Goal: Information Seeking & Learning: Compare options

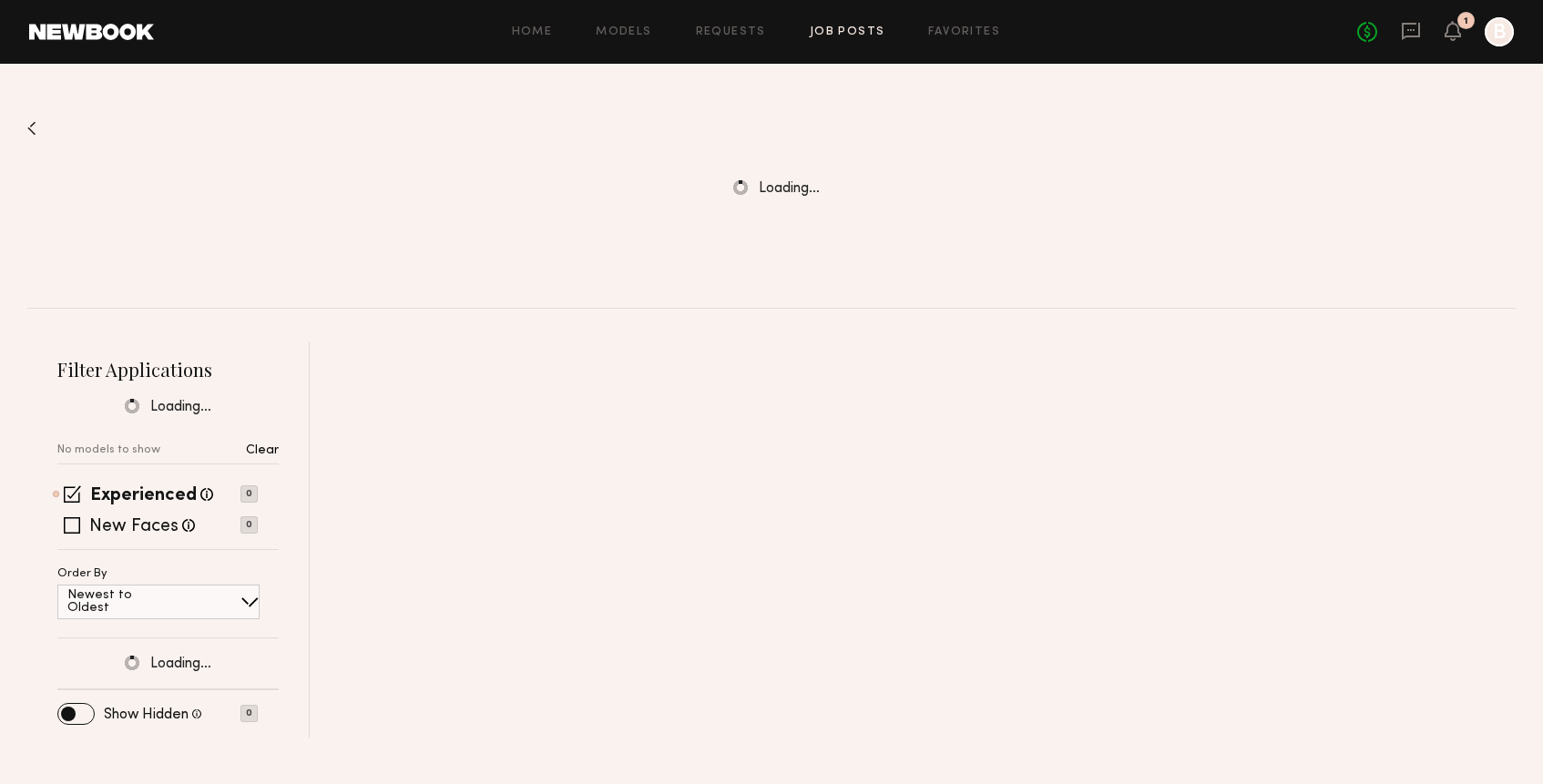
click at [866, 39] on div "Home Models Requests Job Posts Favorites Sign Out No fees up to $5,000 1 B" at bounding box center [833, 31] width 1359 height 29
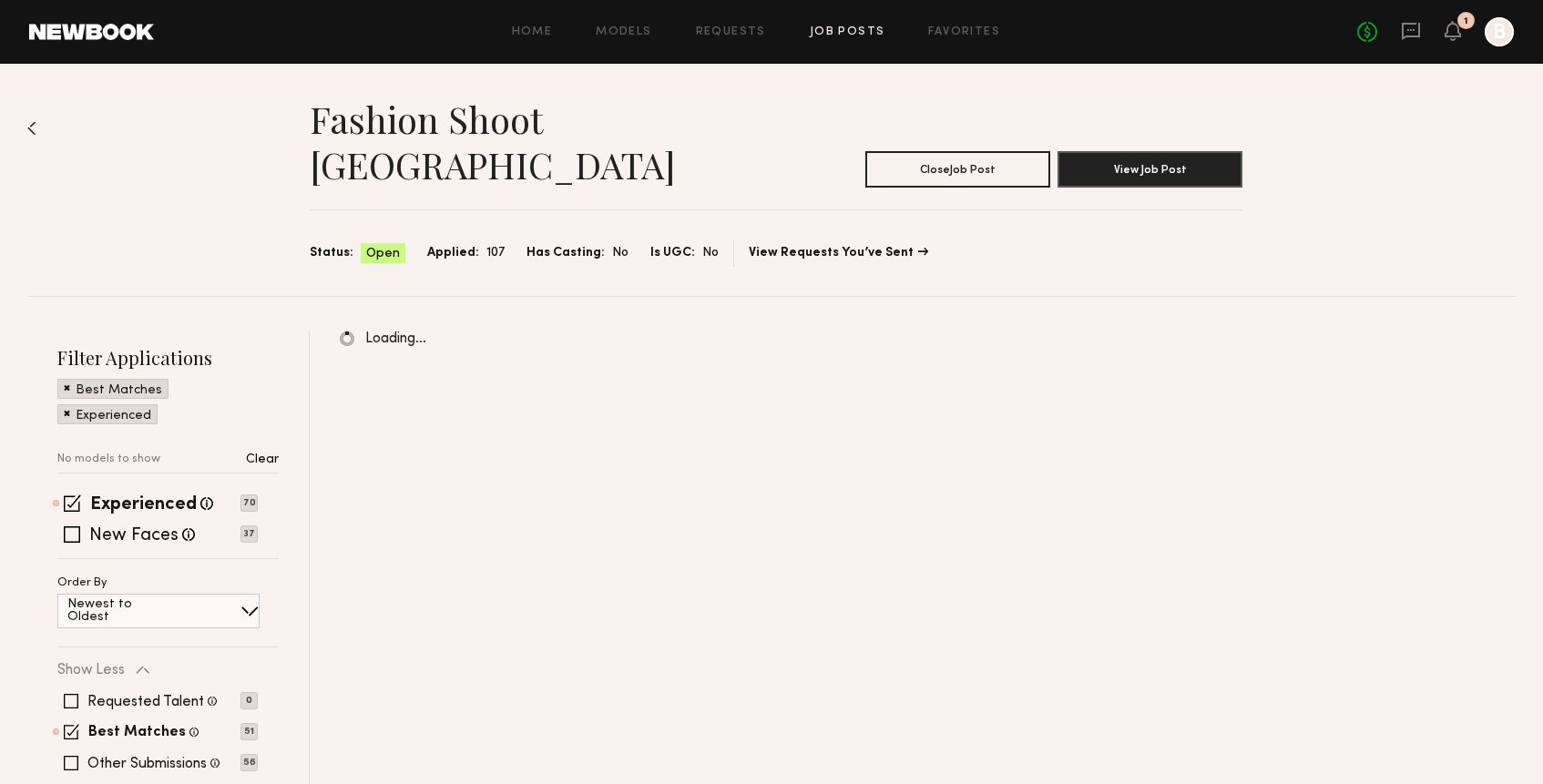
click at [865, 30] on link "Job Posts" at bounding box center [847, 33] width 75 height 12
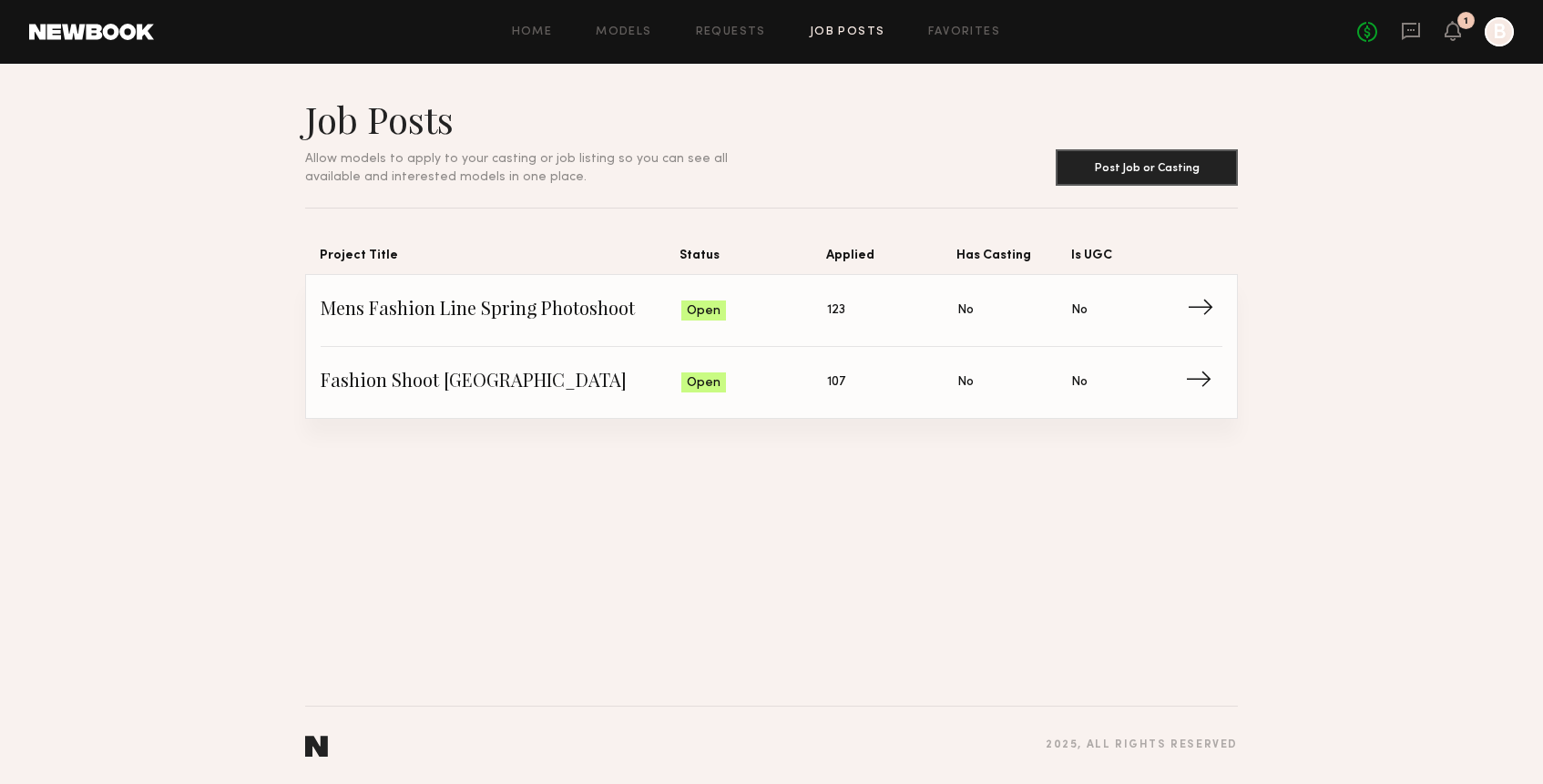
click at [529, 319] on span "Mens Fashion Line Spring Photoshoot" at bounding box center [500, 311] width 360 height 28
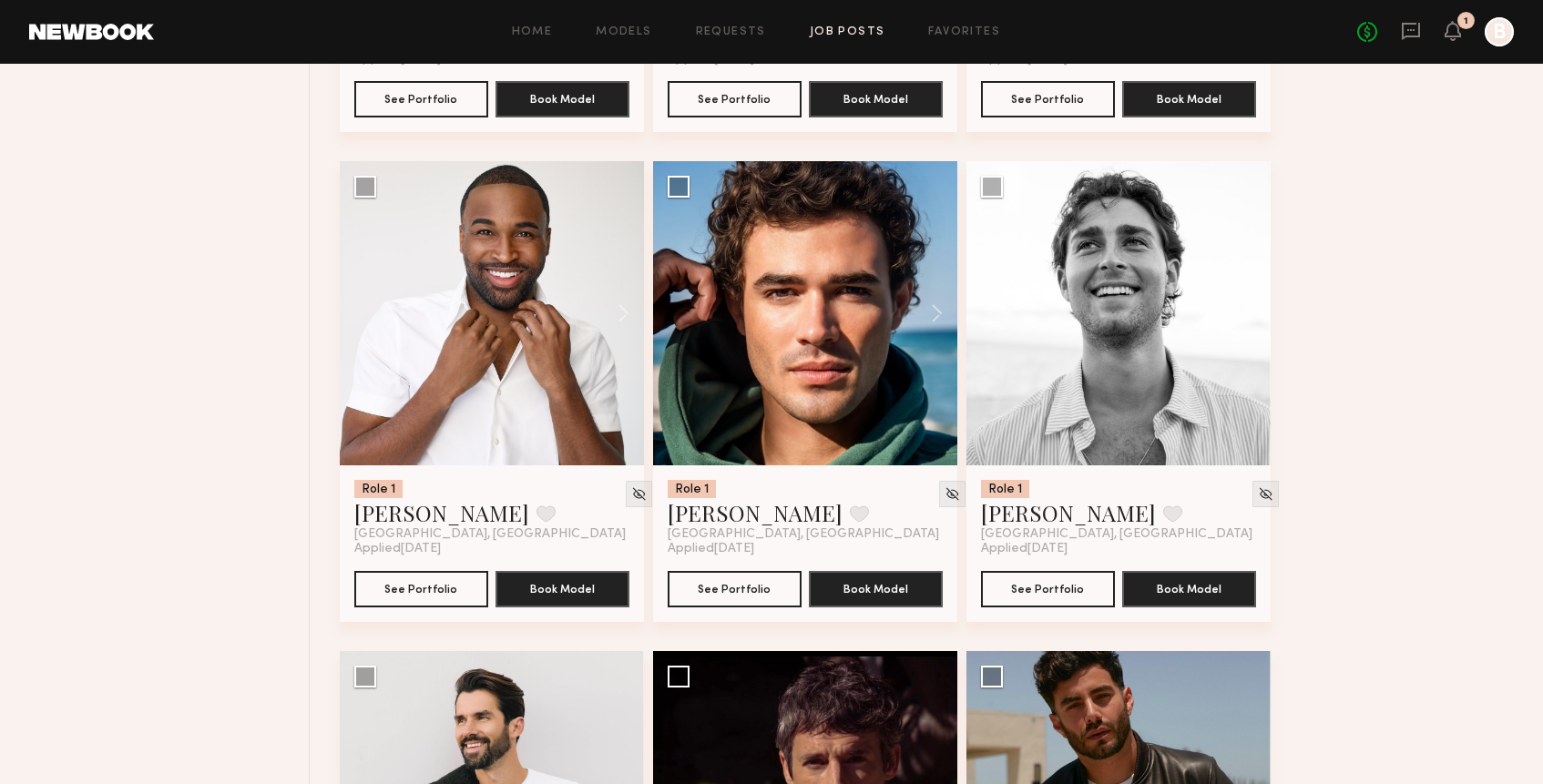
scroll to position [1156, 0]
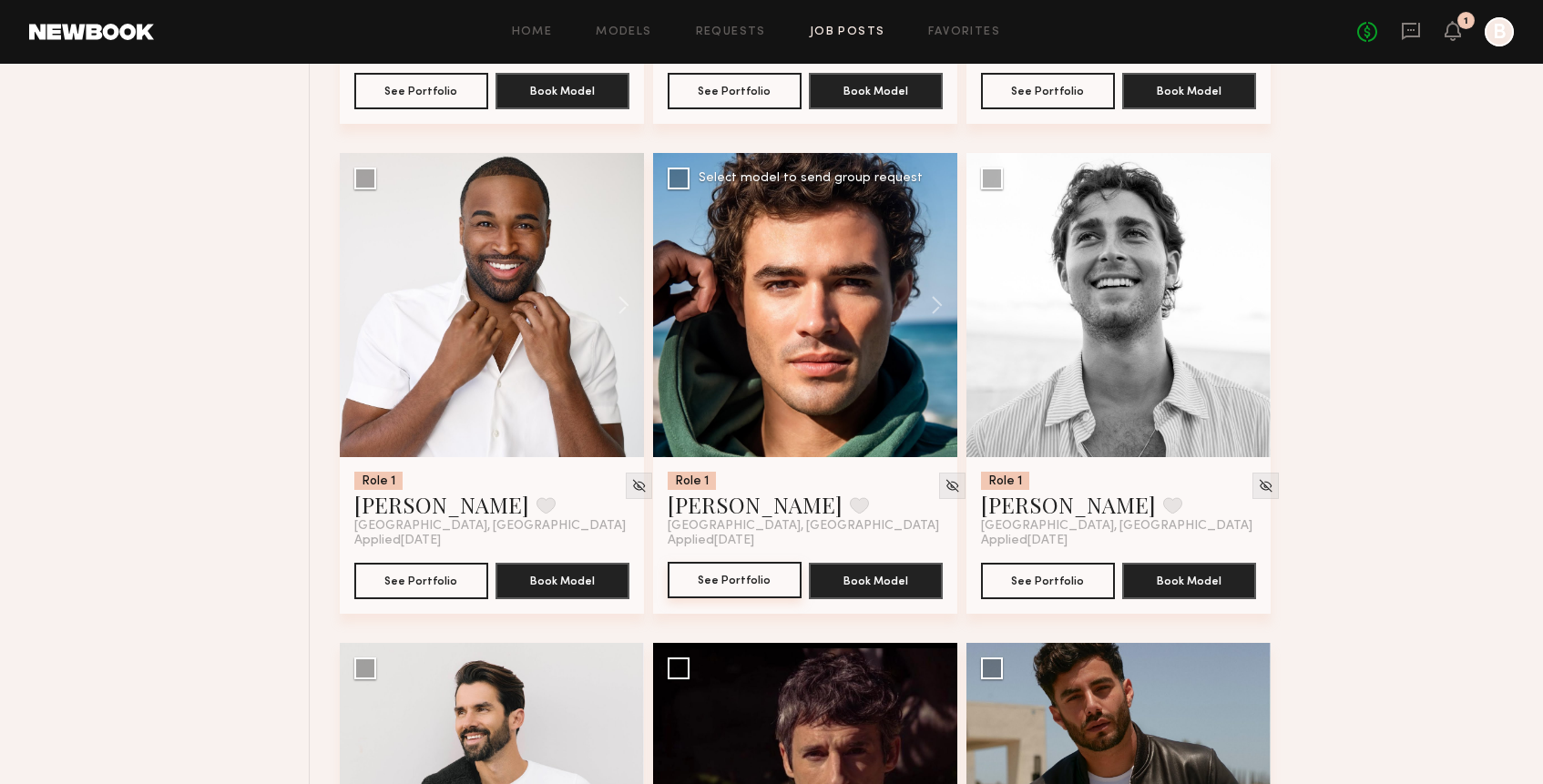
click at [751, 580] on button "See Portfolio" at bounding box center [734, 580] width 134 height 37
click at [1145, 361] on div at bounding box center [1118, 305] width 304 height 304
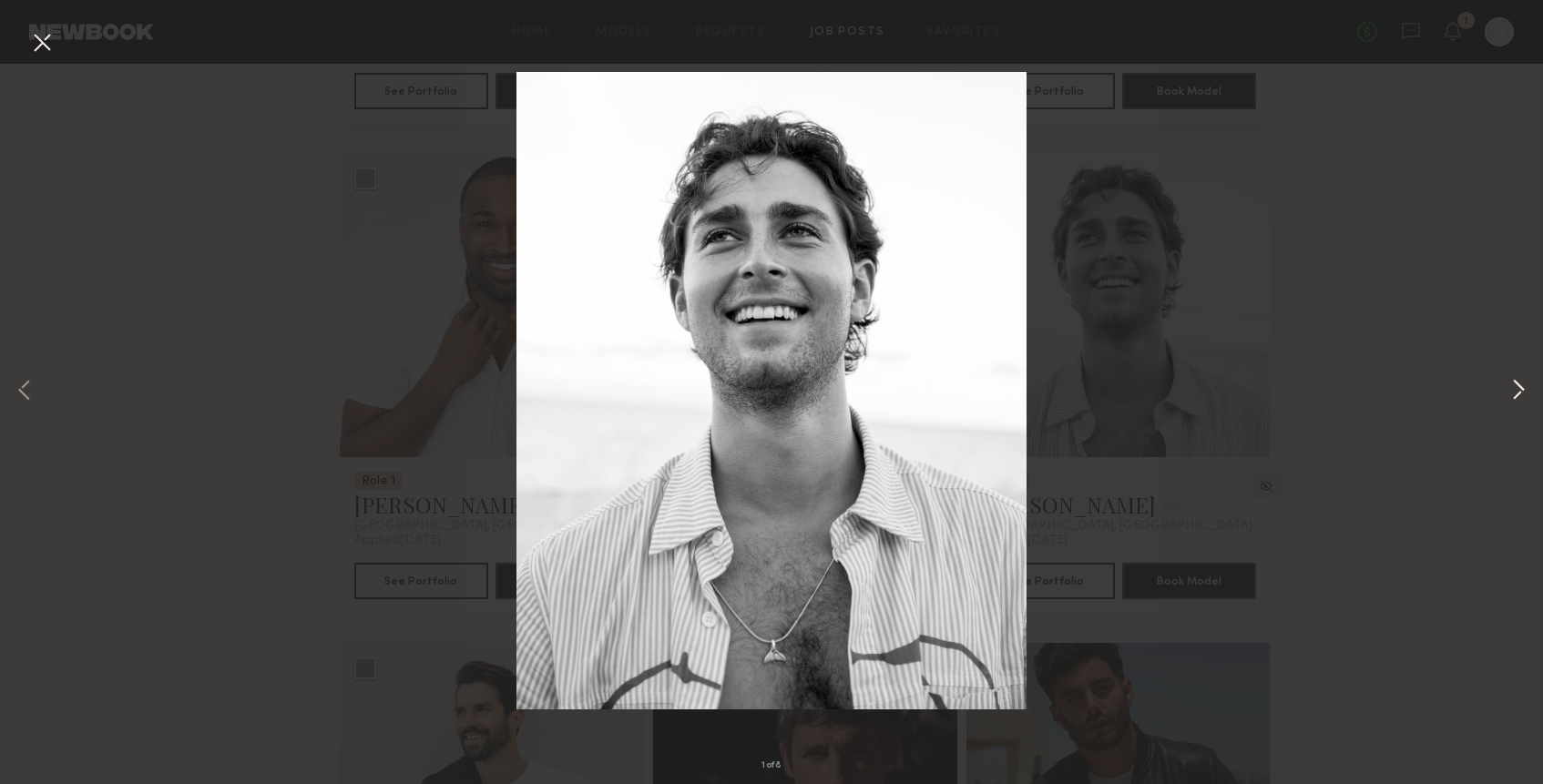
click at [1515, 390] on button at bounding box center [1518, 392] width 22 height 627
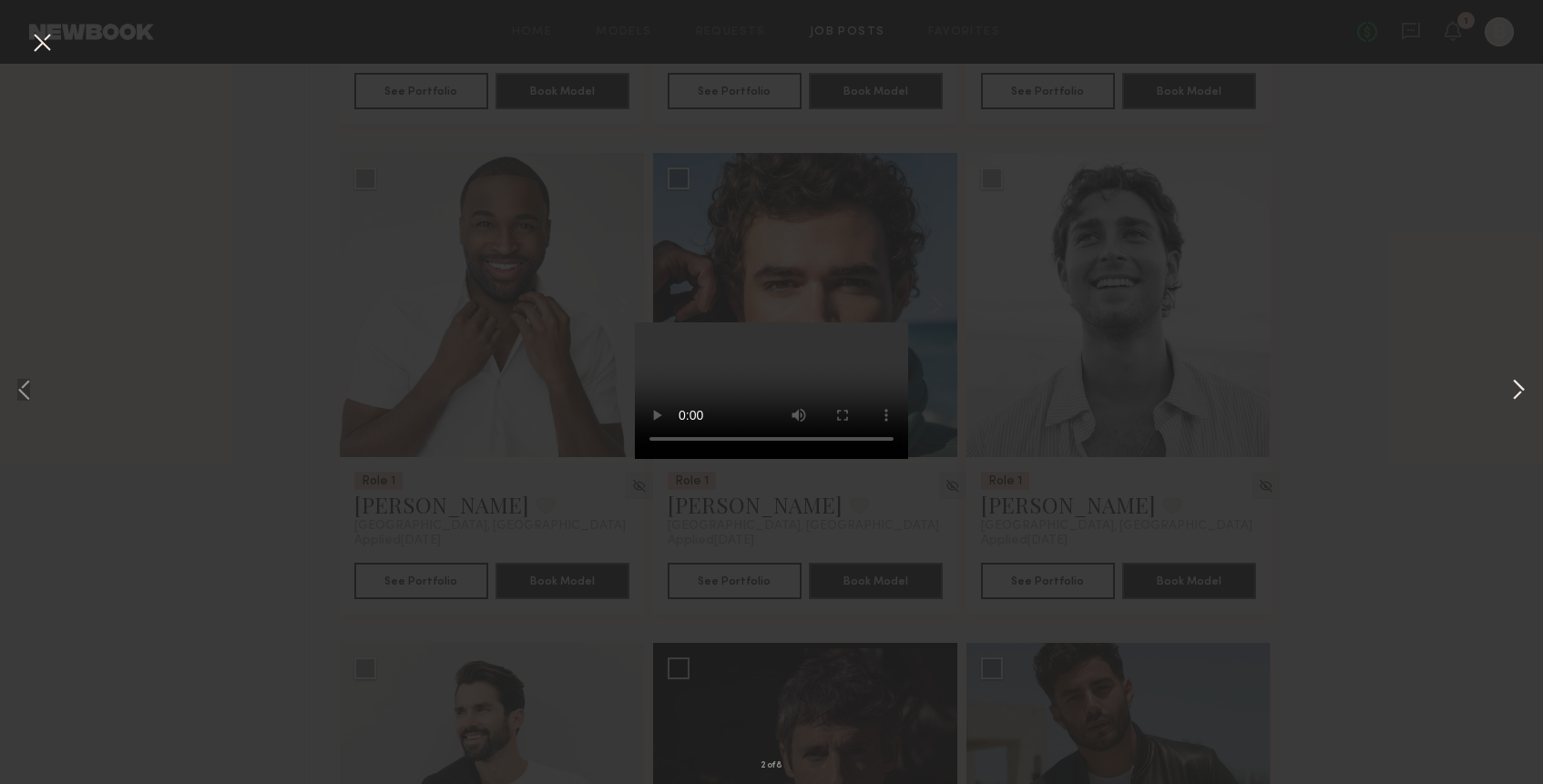
click at [1515, 390] on button at bounding box center [1518, 392] width 22 height 627
click at [1283, 358] on div "5 of 8" at bounding box center [772, 392] width 1543 height 784
click at [41, 51] on button at bounding box center [42, 44] width 29 height 33
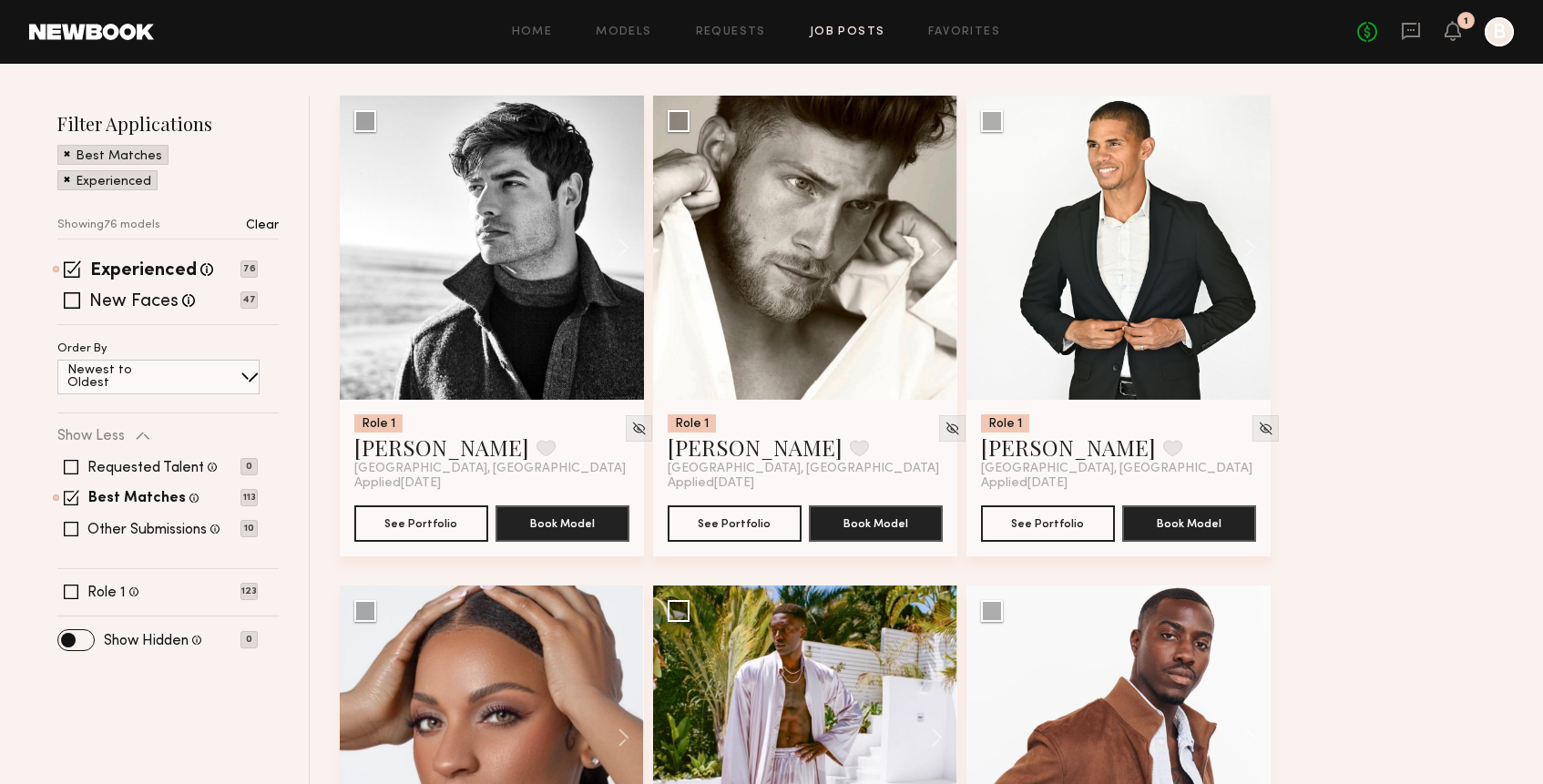
scroll to position [227, 0]
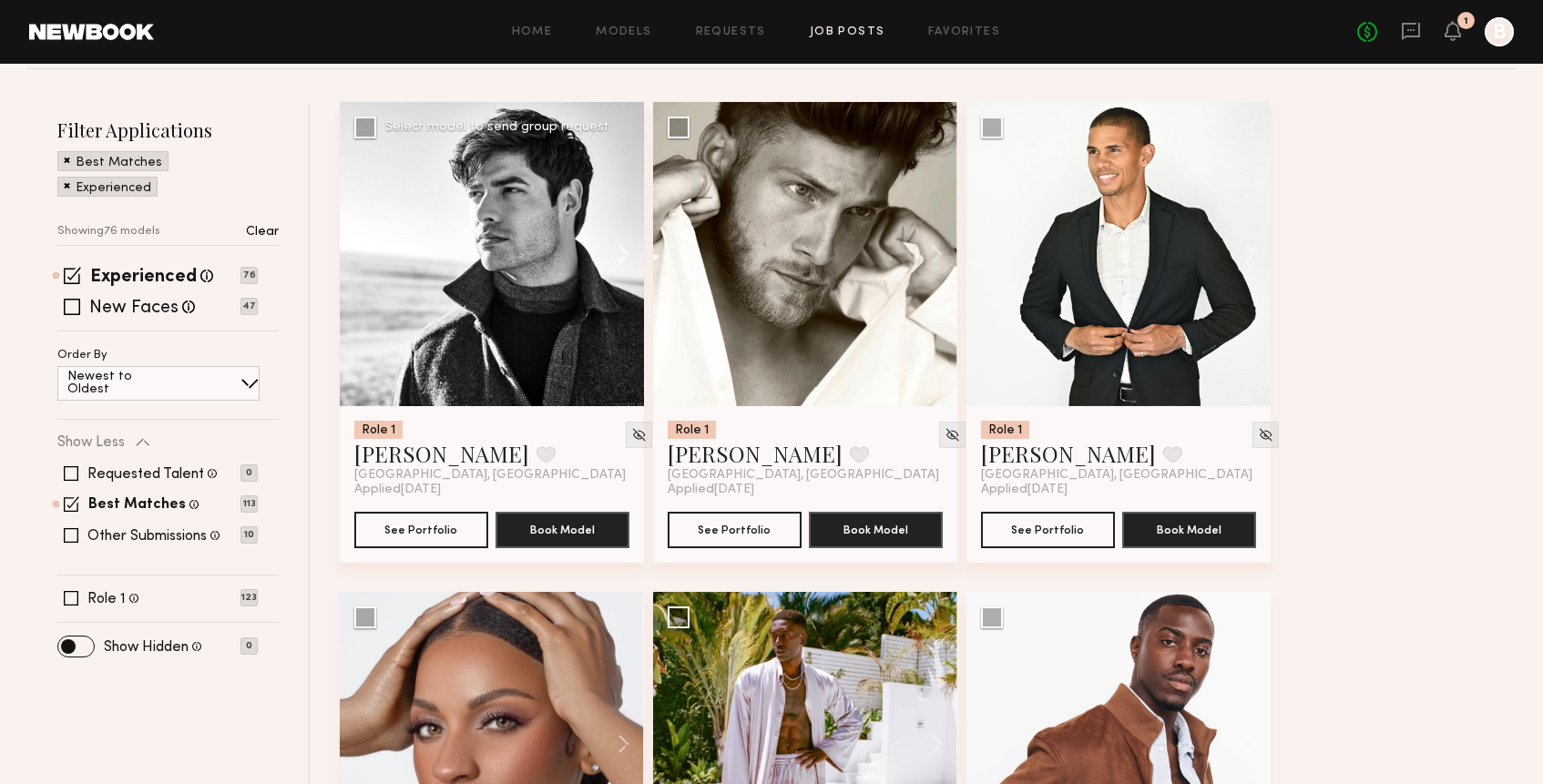
click at [619, 257] on button at bounding box center [615, 254] width 59 height 304
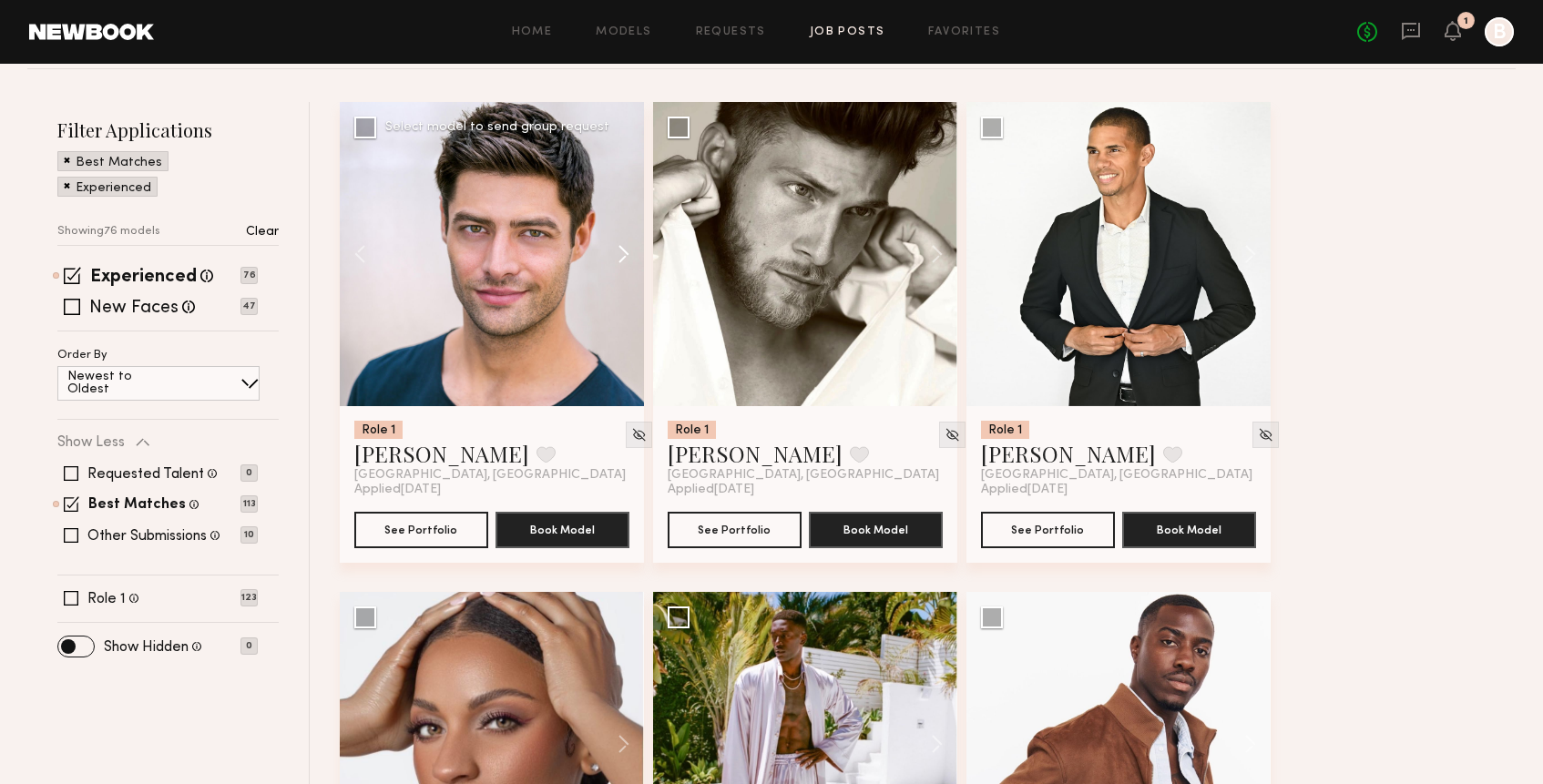
click at [619, 257] on button at bounding box center [615, 254] width 59 height 304
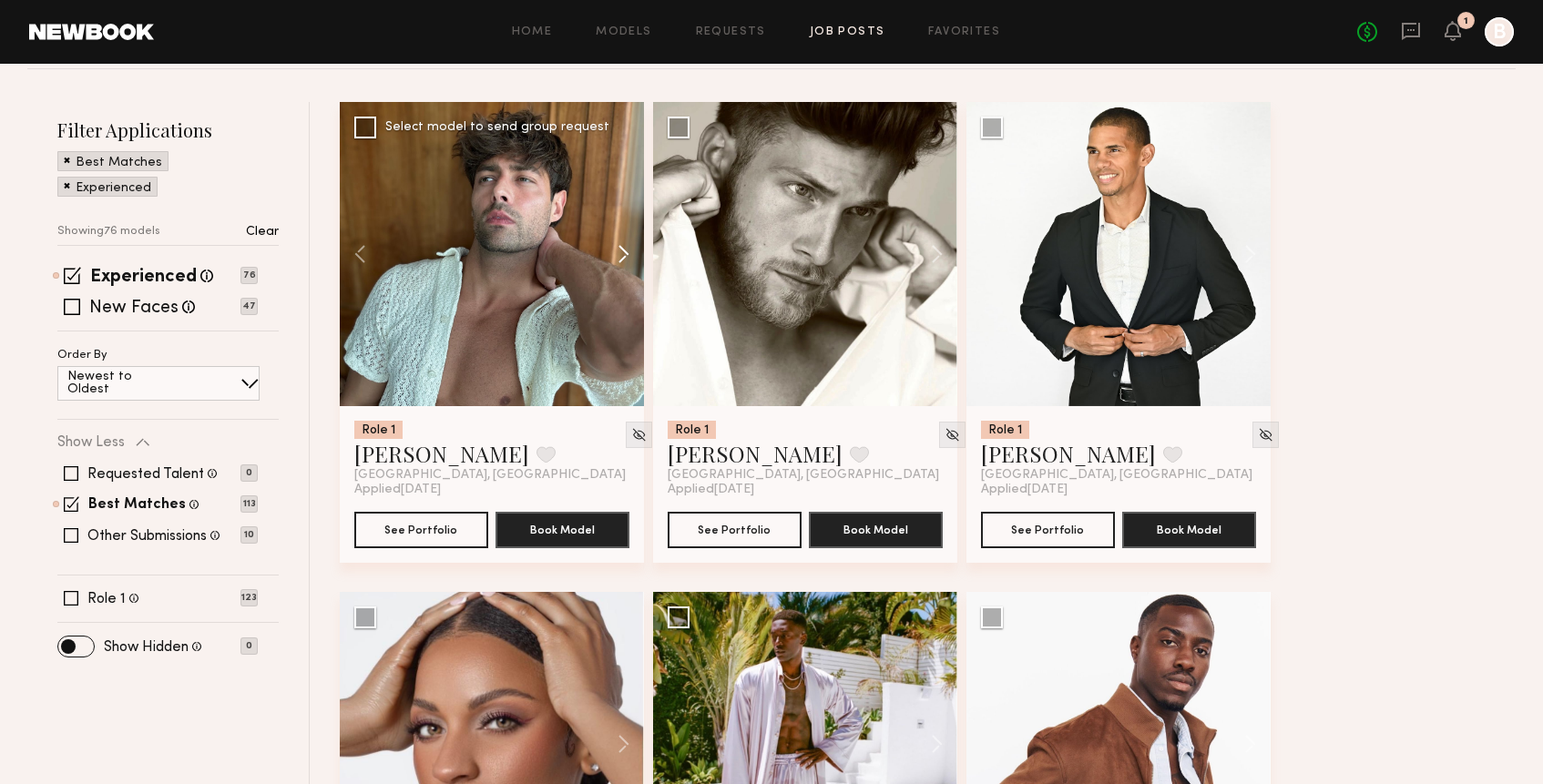
click at [619, 257] on button at bounding box center [615, 254] width 59 height 304
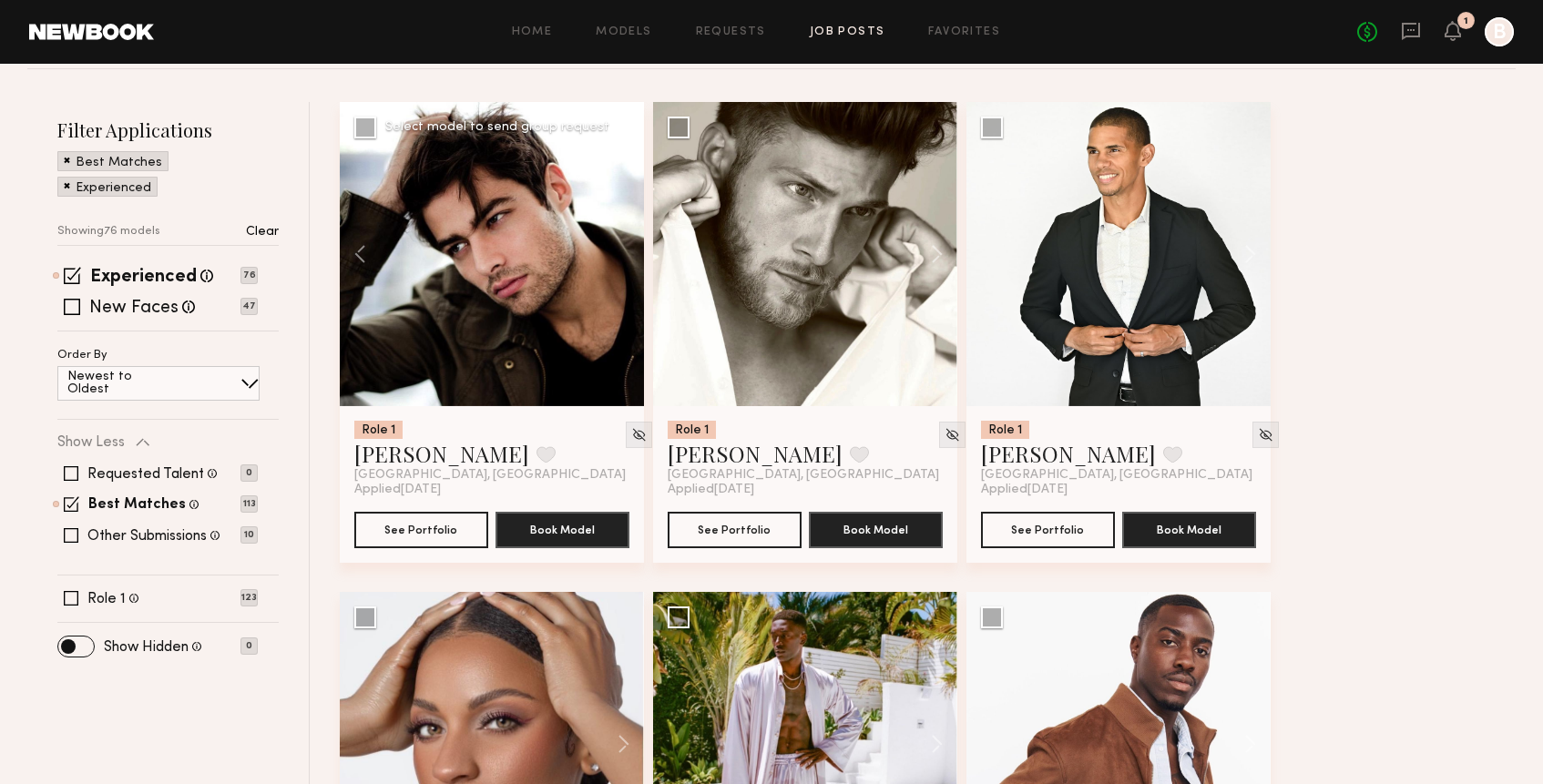
click at [619, 258] on div at bounding box center [491, 254] width 304 height 304
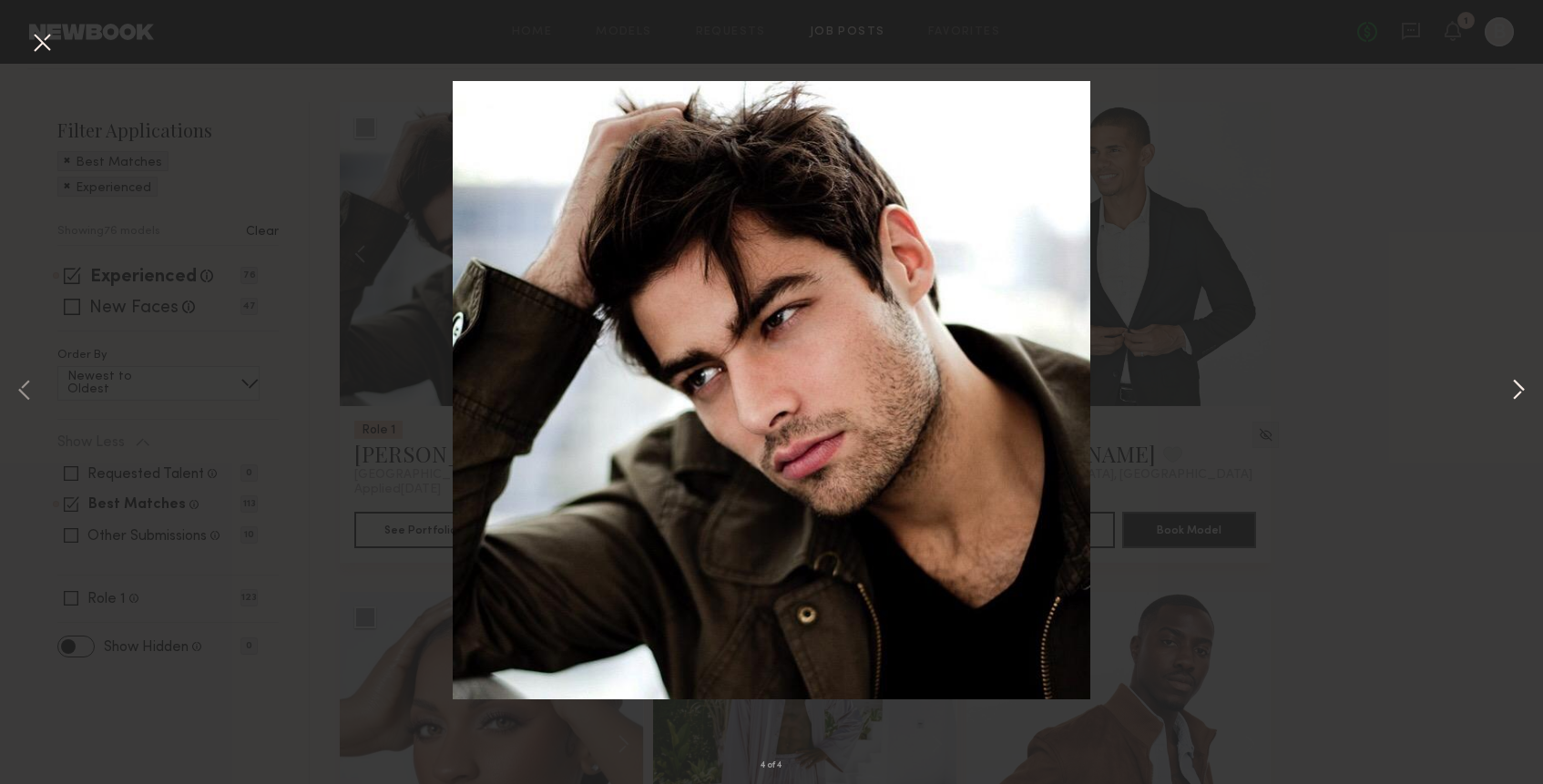
click at [1513, 394] on button at bounding box center [1518, 392] width 22 height 627
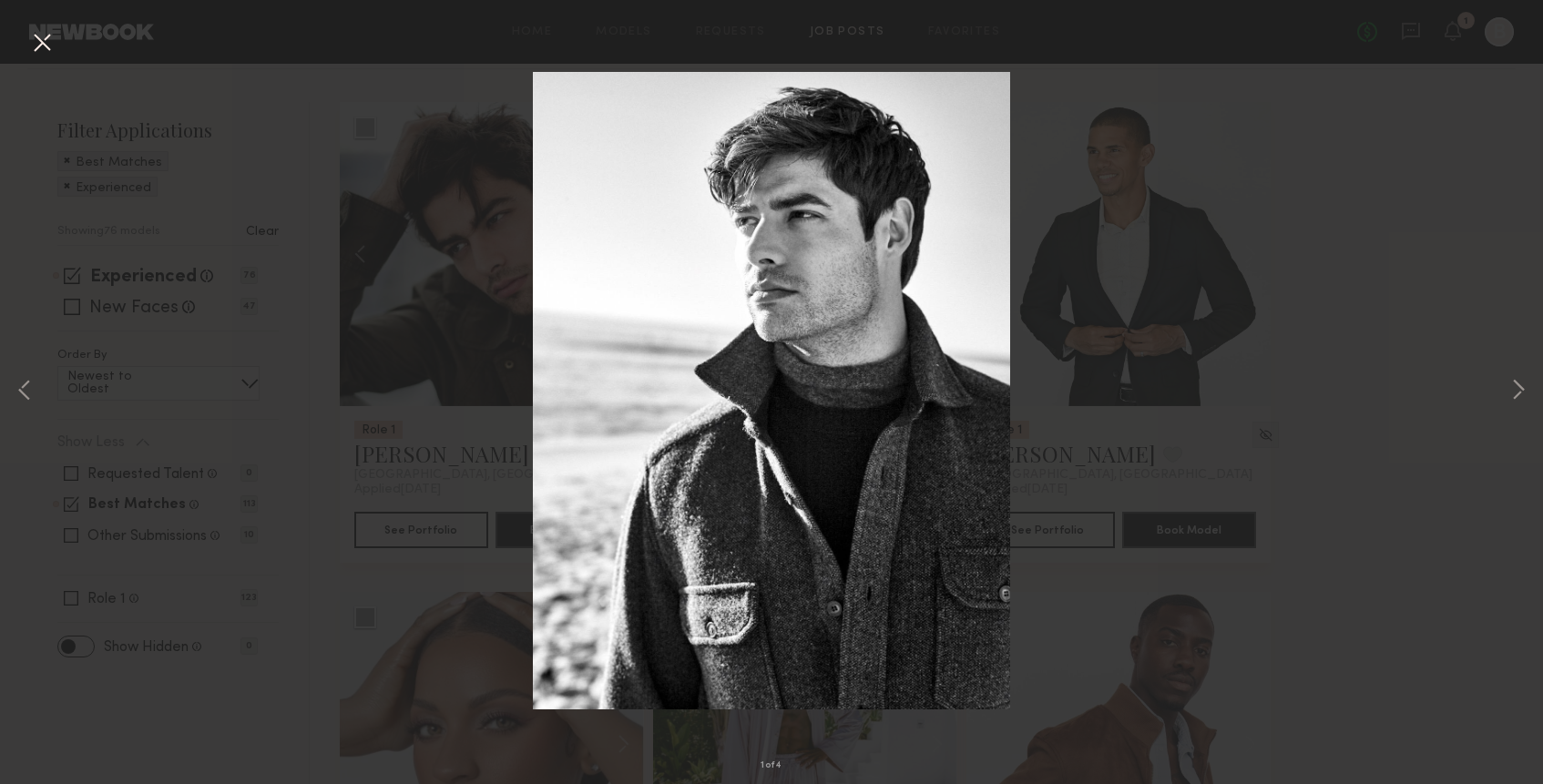
click at [374, 296] on div "1 of 4" at bounding box center [772, 392] width 1543 height 784
click at [455, 497] on div "1 of 4" at bounding box center [772, 392] width 1543 height 784
click at [44, 41] on button at bounding box center [42, 44] width 29 height 33
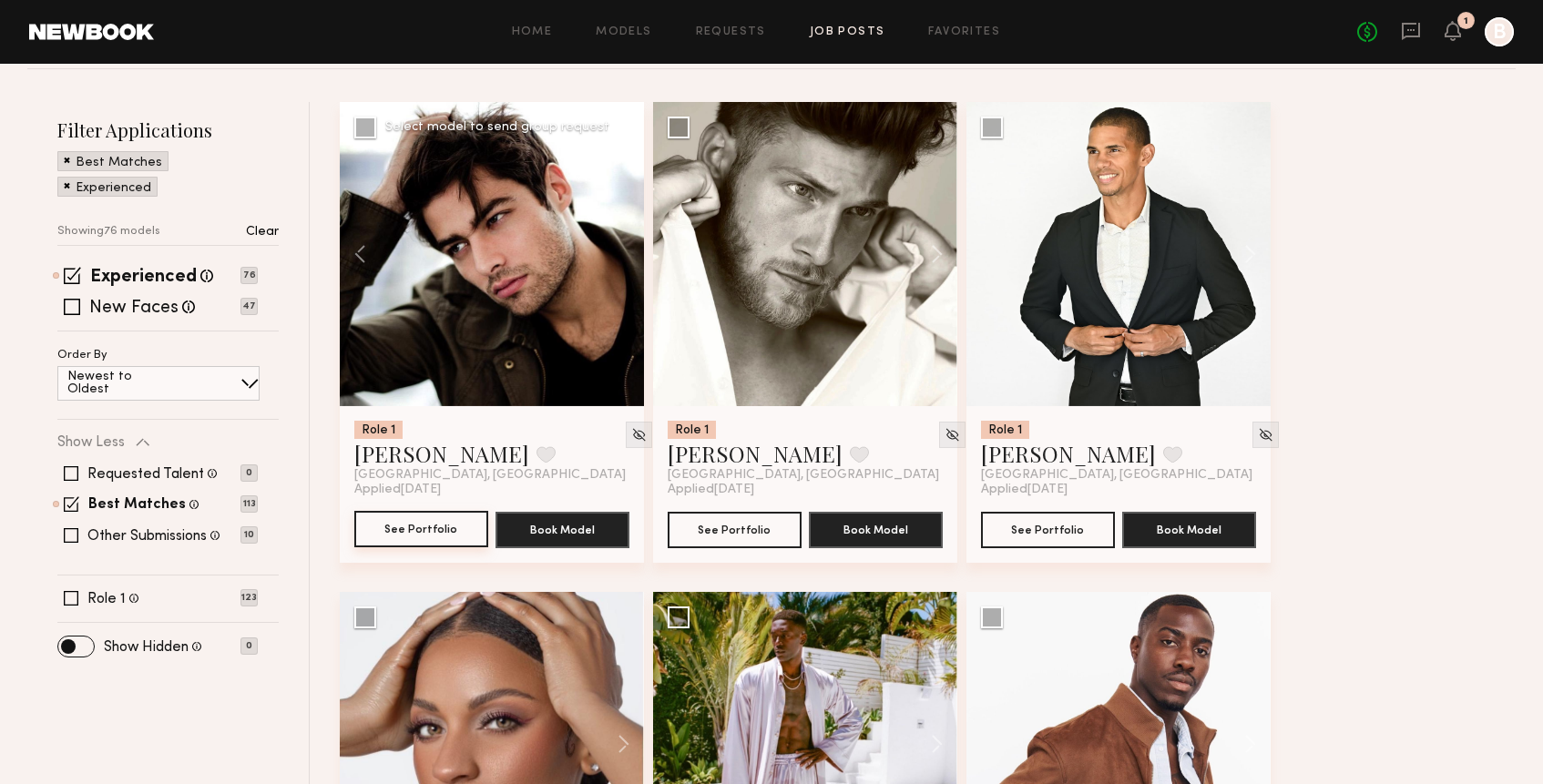
click at [429, 533] on button "See Portfolio" at bounding box center [421, 529] width 134 height 37
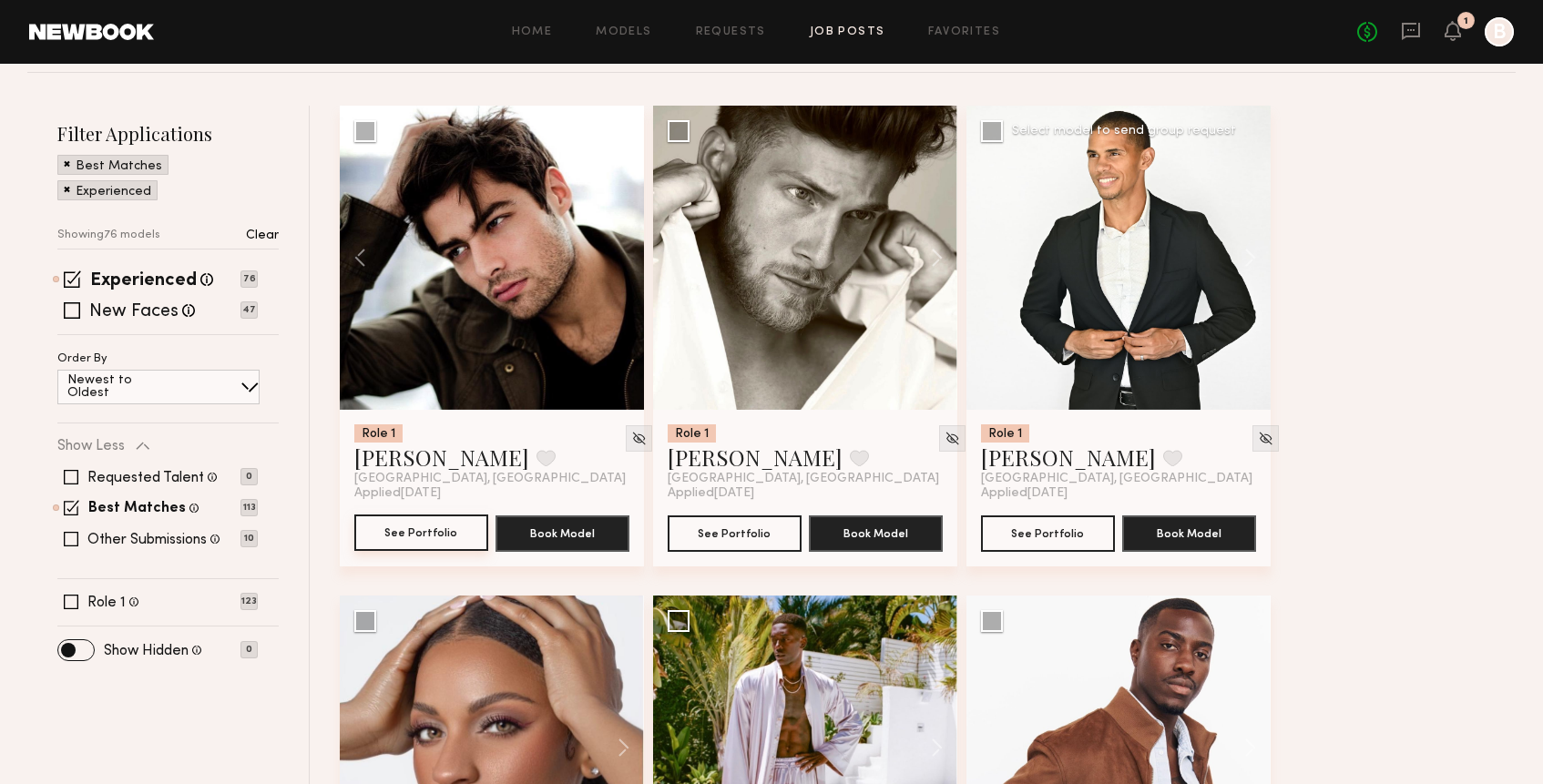
scroll to position [221, 0]
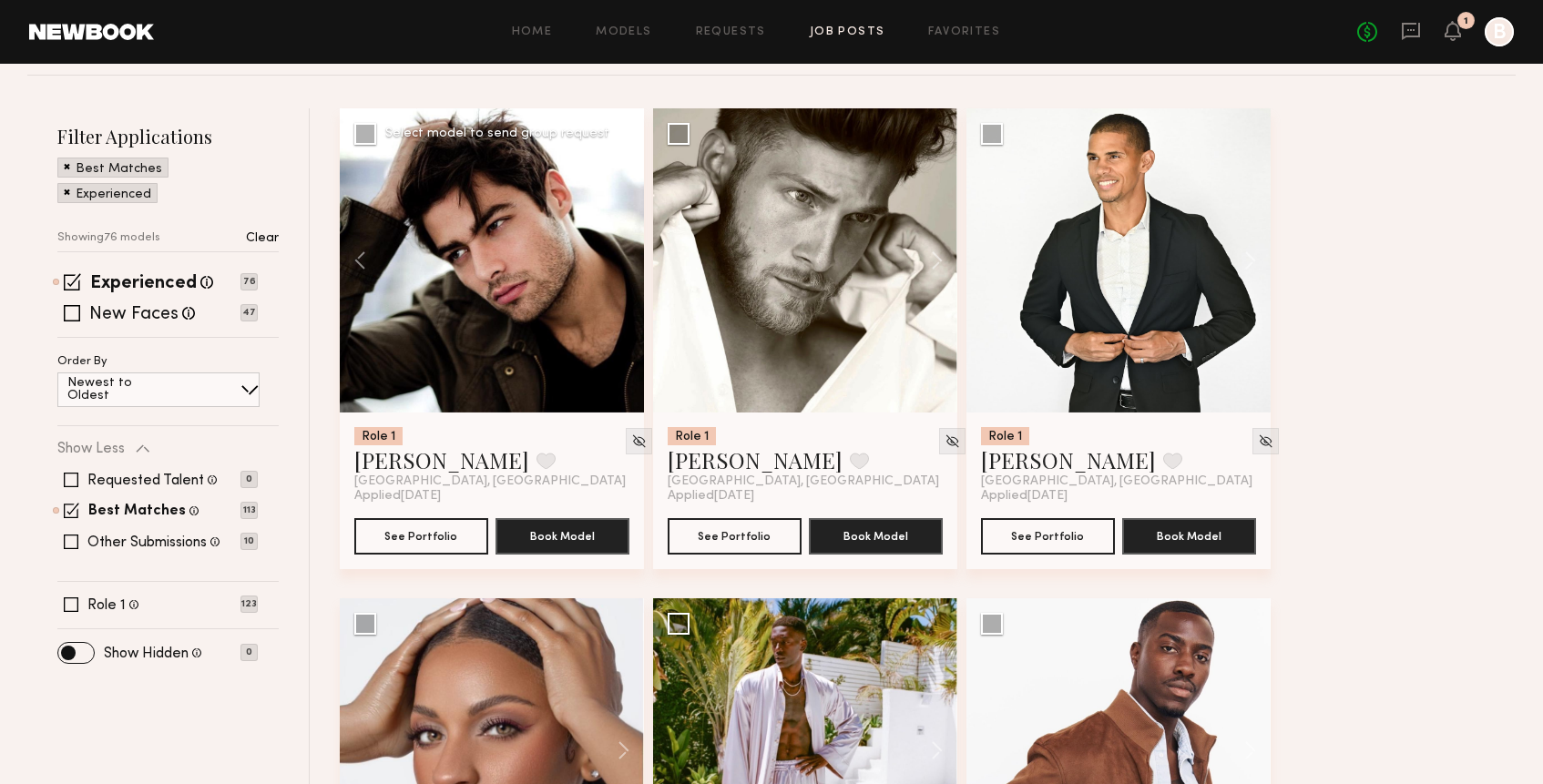
click at [503, 254] on div at bounding box center [491, 260] width 304 height 304
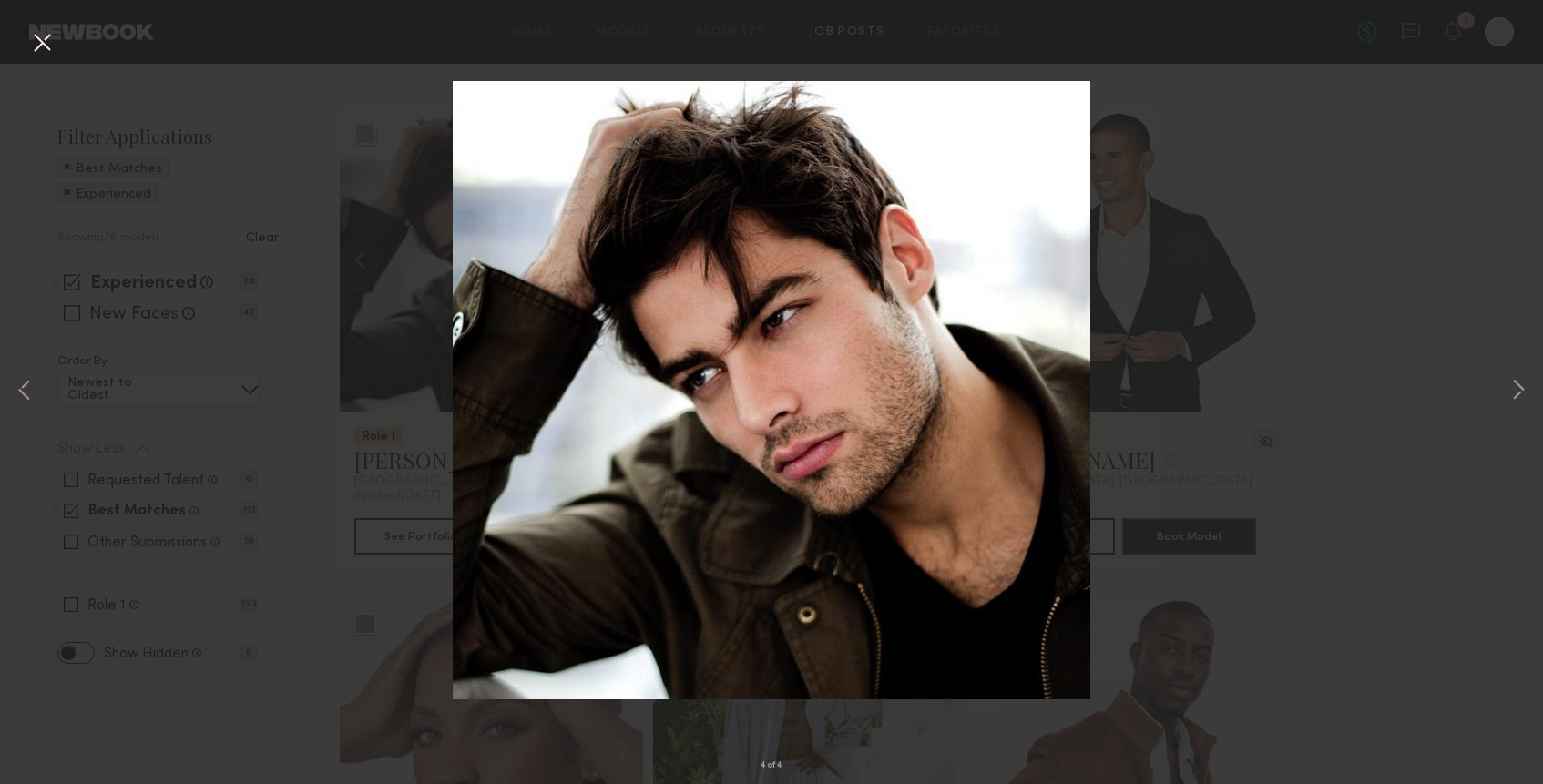
click at [1302, 418] on div "4 of 4" at bounding box center [772, 392] width 1543 height 784
click at [1306, 409] on div "4 of 4" at bounding box center [772, 392] width 1543 height 784
click at [1345, 397] on div "4 of 4" at bounding box center [772, 392] width 1543 height 784
click at [439, 276] on div "4 of 4" at bounding box center [772, 392] width 1543 height 784
click at [46, 41] on button at bounding box center [42, 44] width 29 height 33
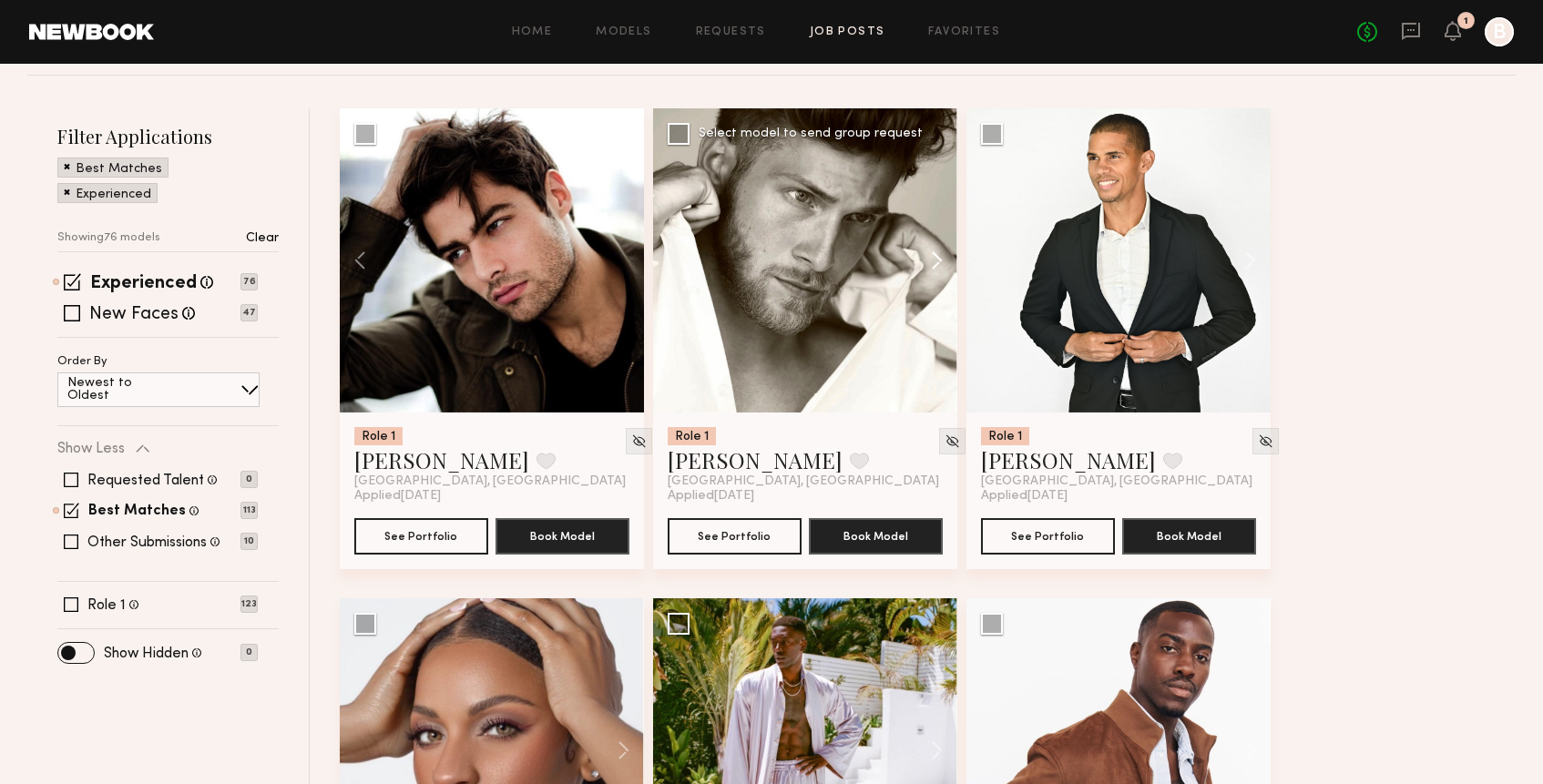
click at [930, 259] on button at bounding box center [927, 260] width 59 height 304
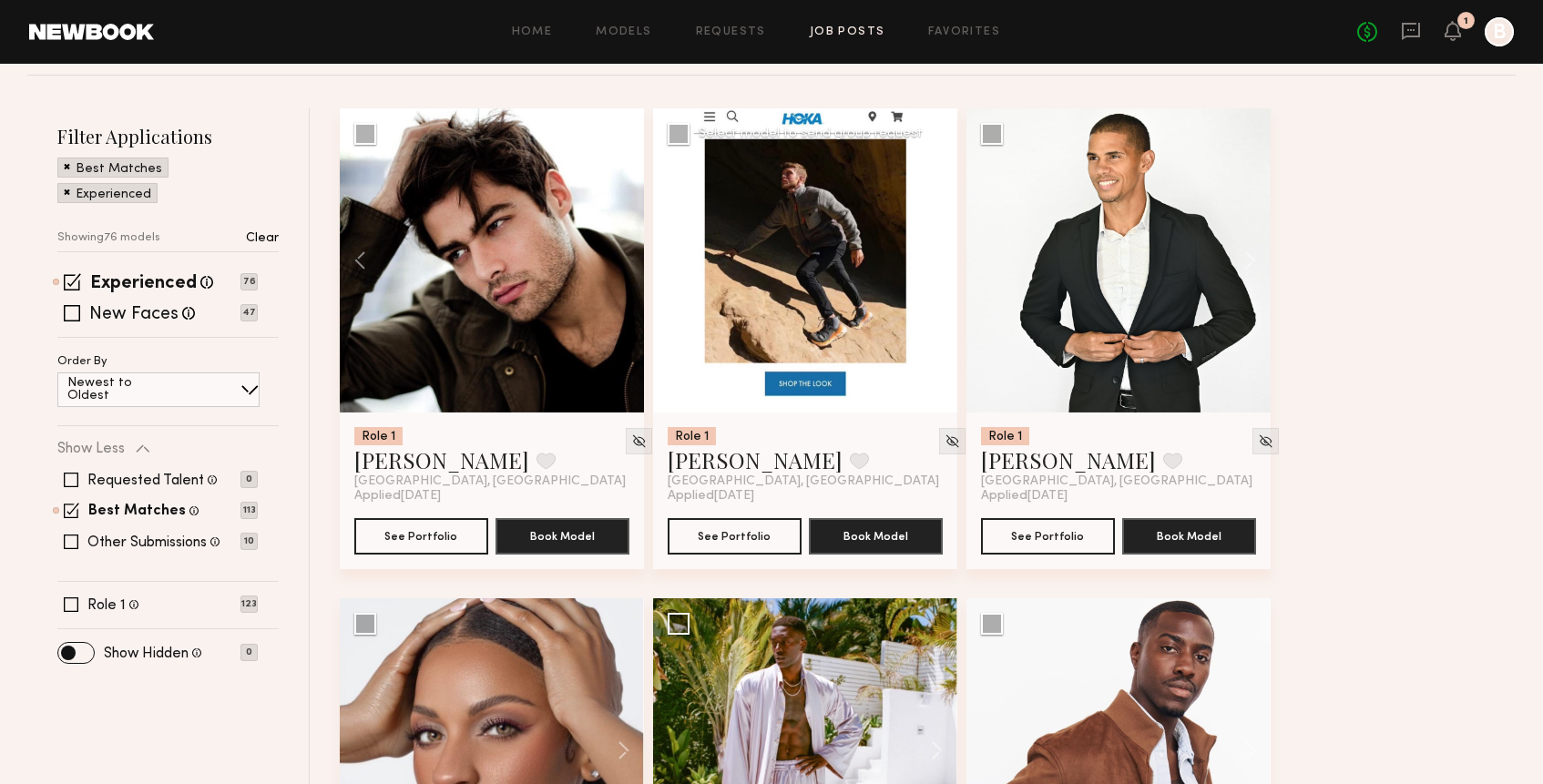
click at [930, 259] on button at bounding box center [927, 260] width 59 height 304
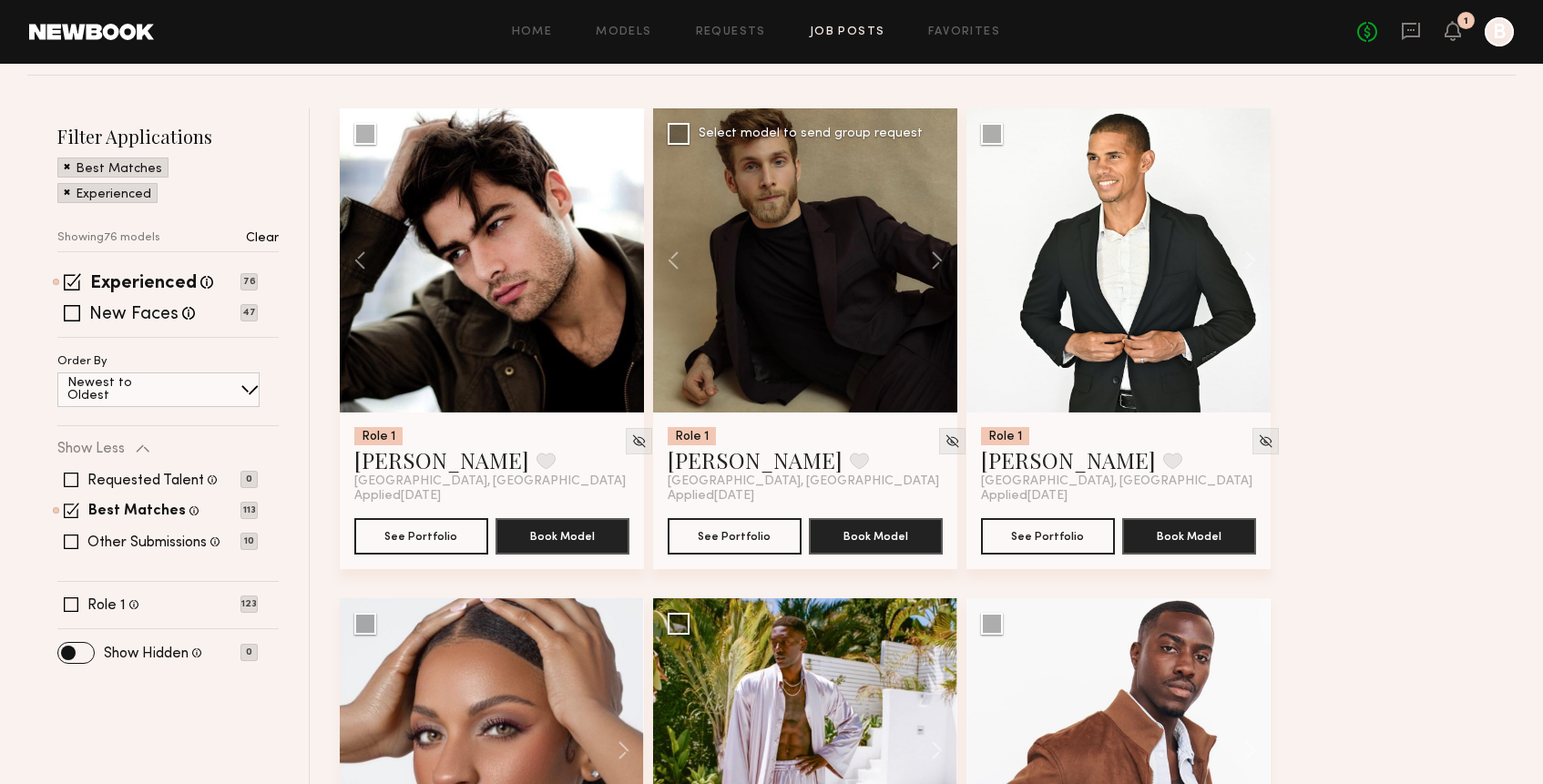
click at [844, 282] on div at bounding box center [805, 260] width 304 height 304
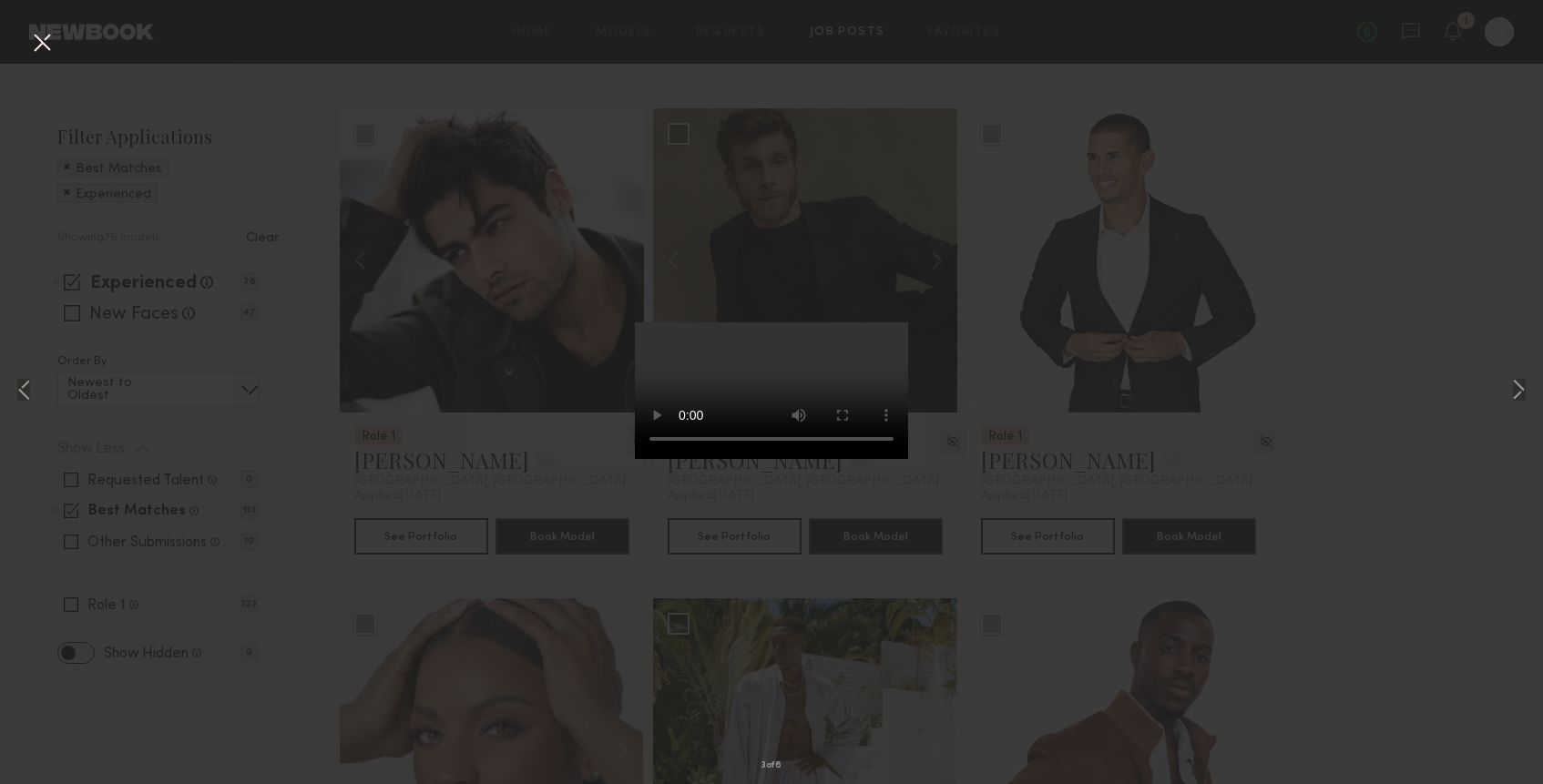
click at [47, 47] on button at bounding box center [42, 44] width 29 height 33
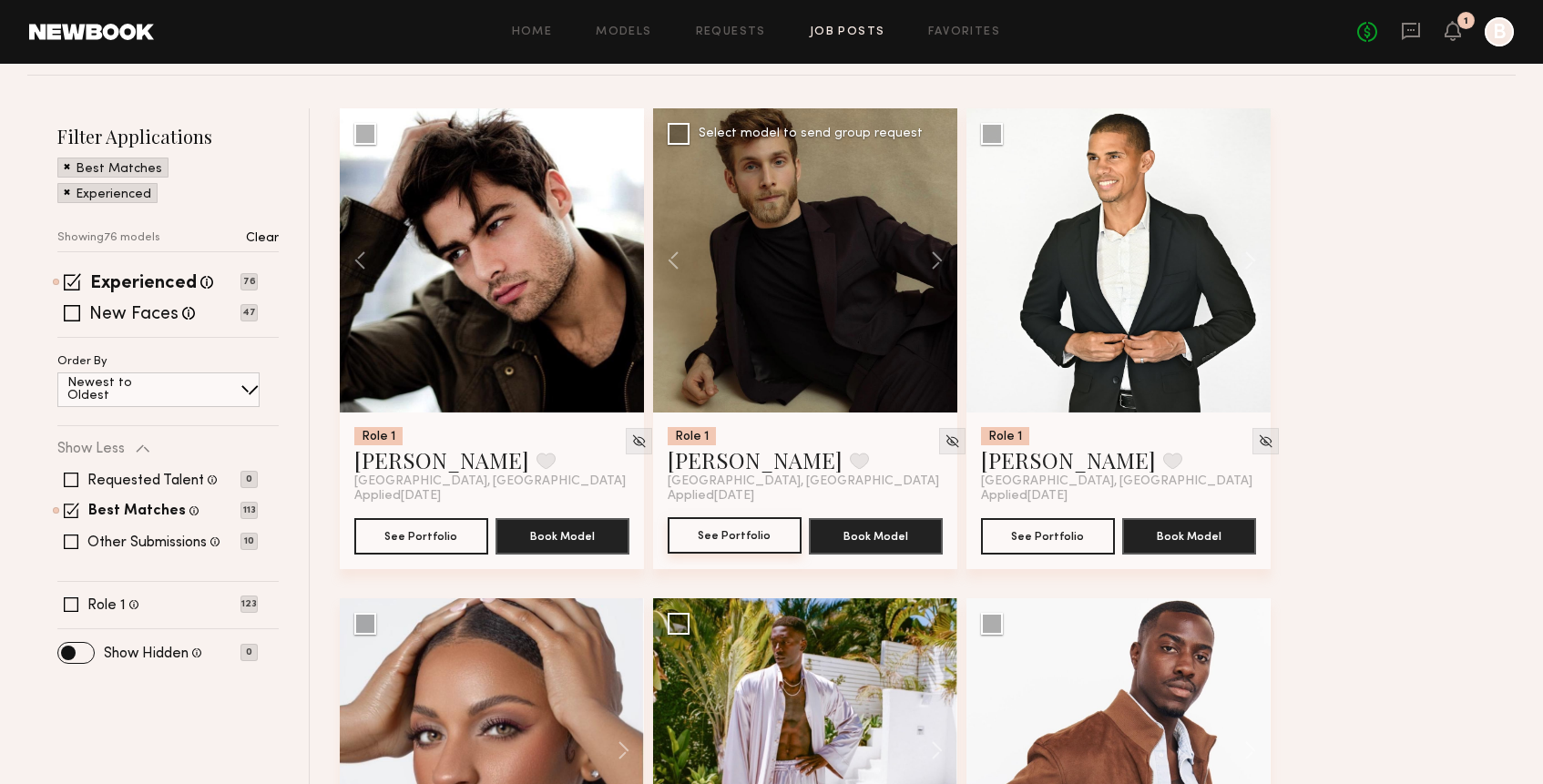
click at [731, 533] on button "See Portfolio" at bounding box center [734, 535] width 134 height 37
click at [812, 238] on div at bounding box center [805, 260] width 304 height 304
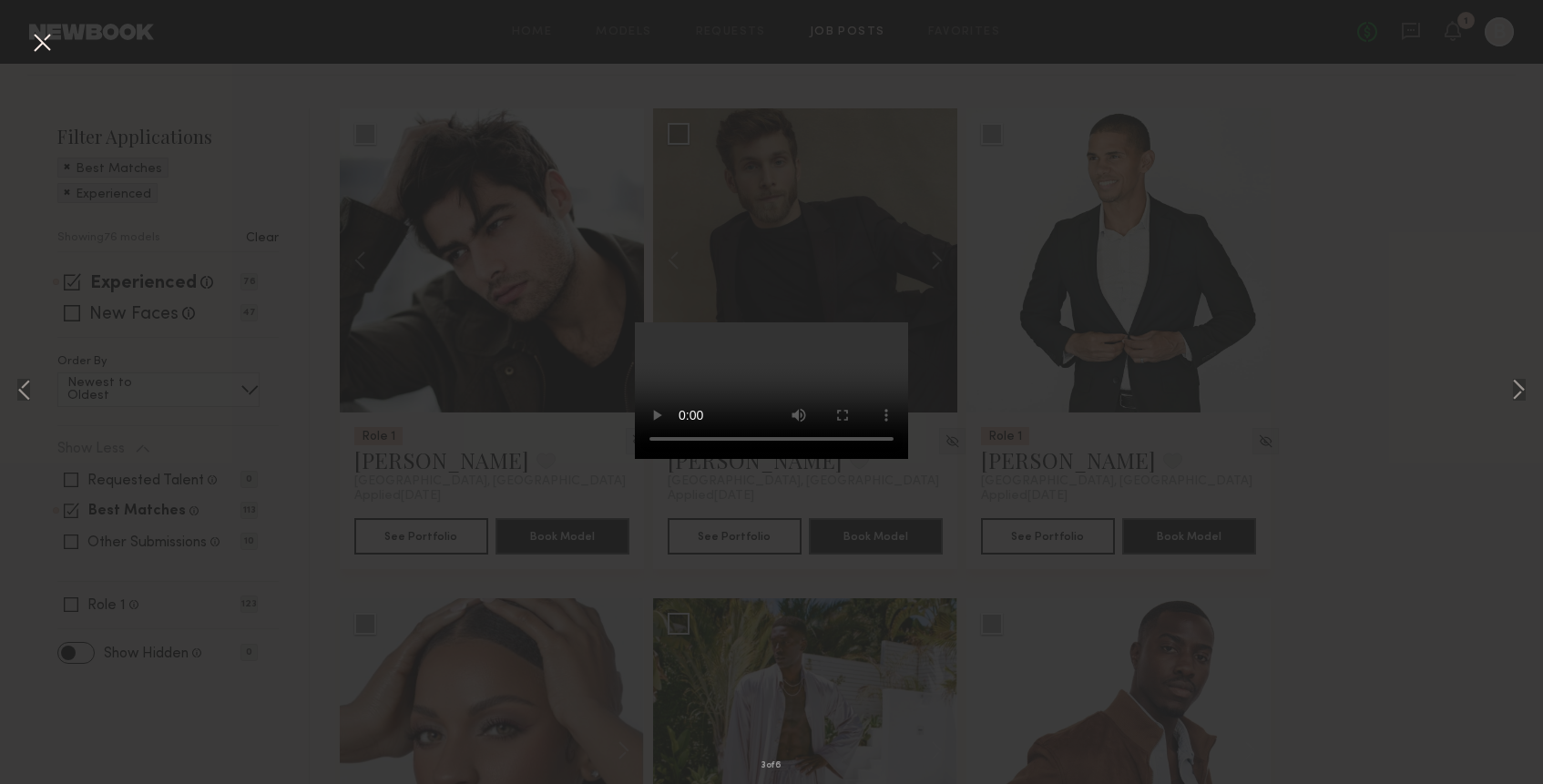
click at [1234, 292] on div "3 of 6" at bounding box center [772, 392] width 1543 height 784
click at [44, 32] on button at bounding box center [42, 44] width 29 height 33
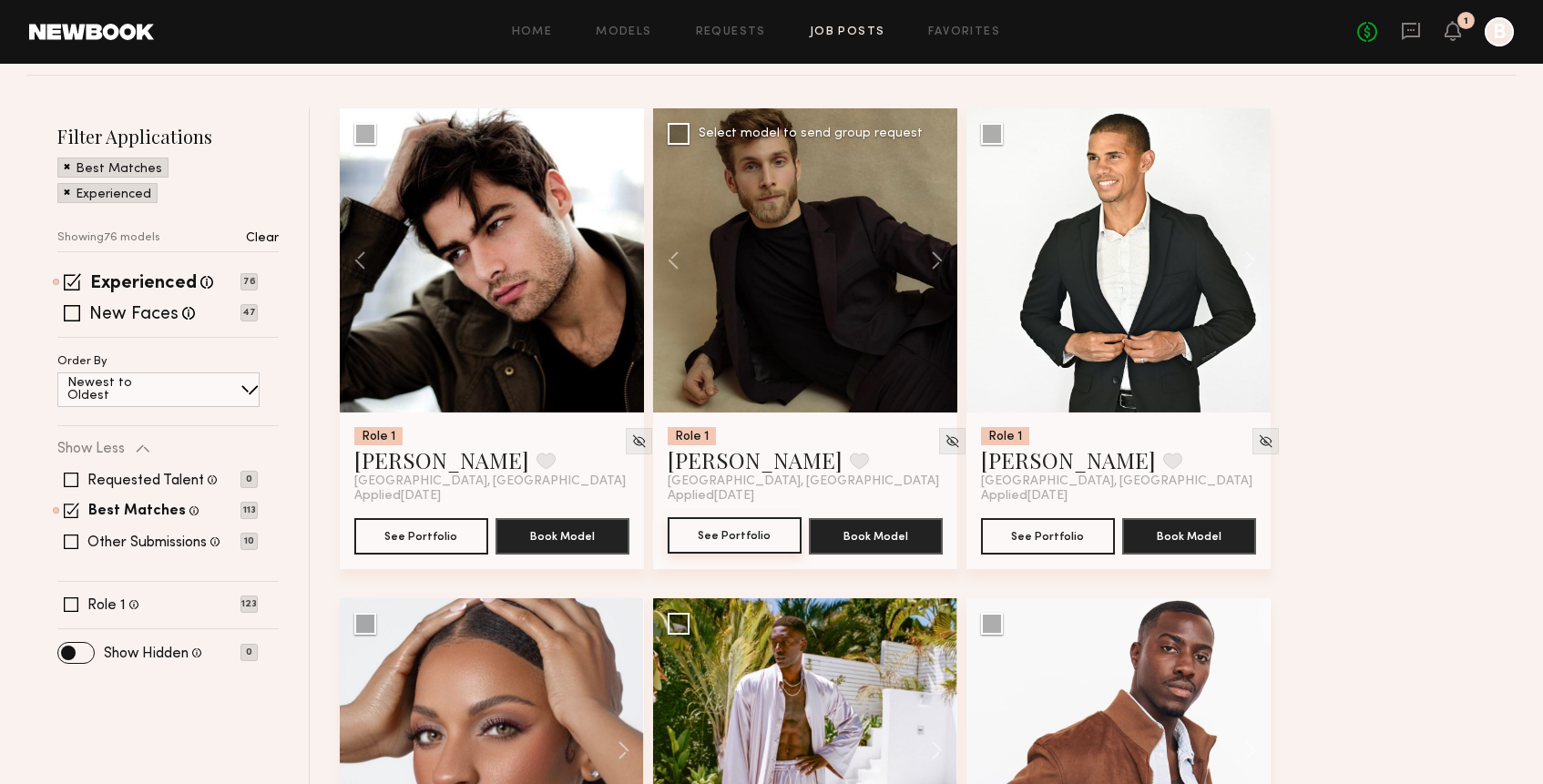
click at [759, 539] on button "See Portfolio" at bounding box center [734, 535] width 134 height 37
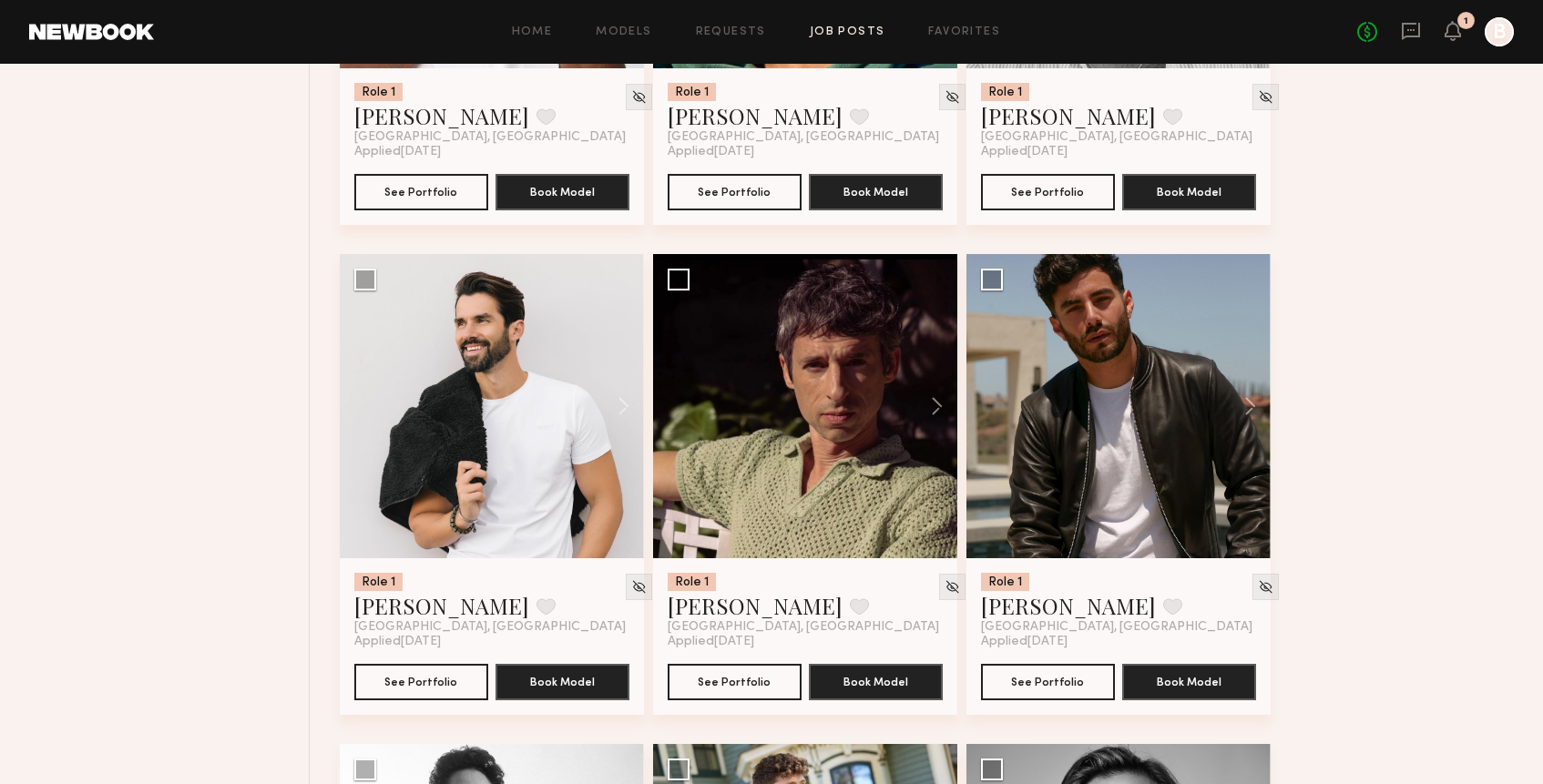
scroll to position [1546, 0]
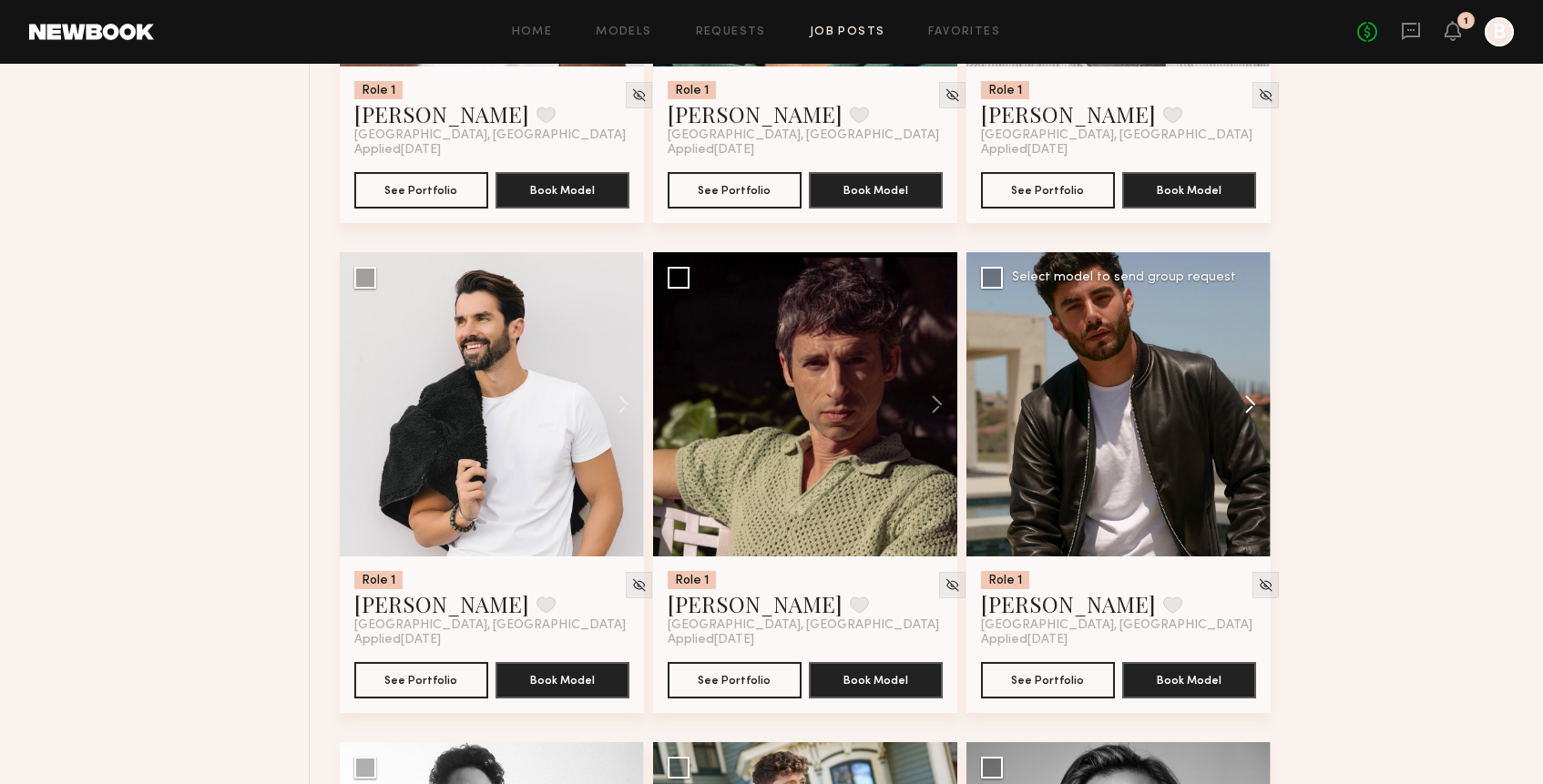
click at [1260, 403] on button at bounding box center [1241, 404] width 59 height 304
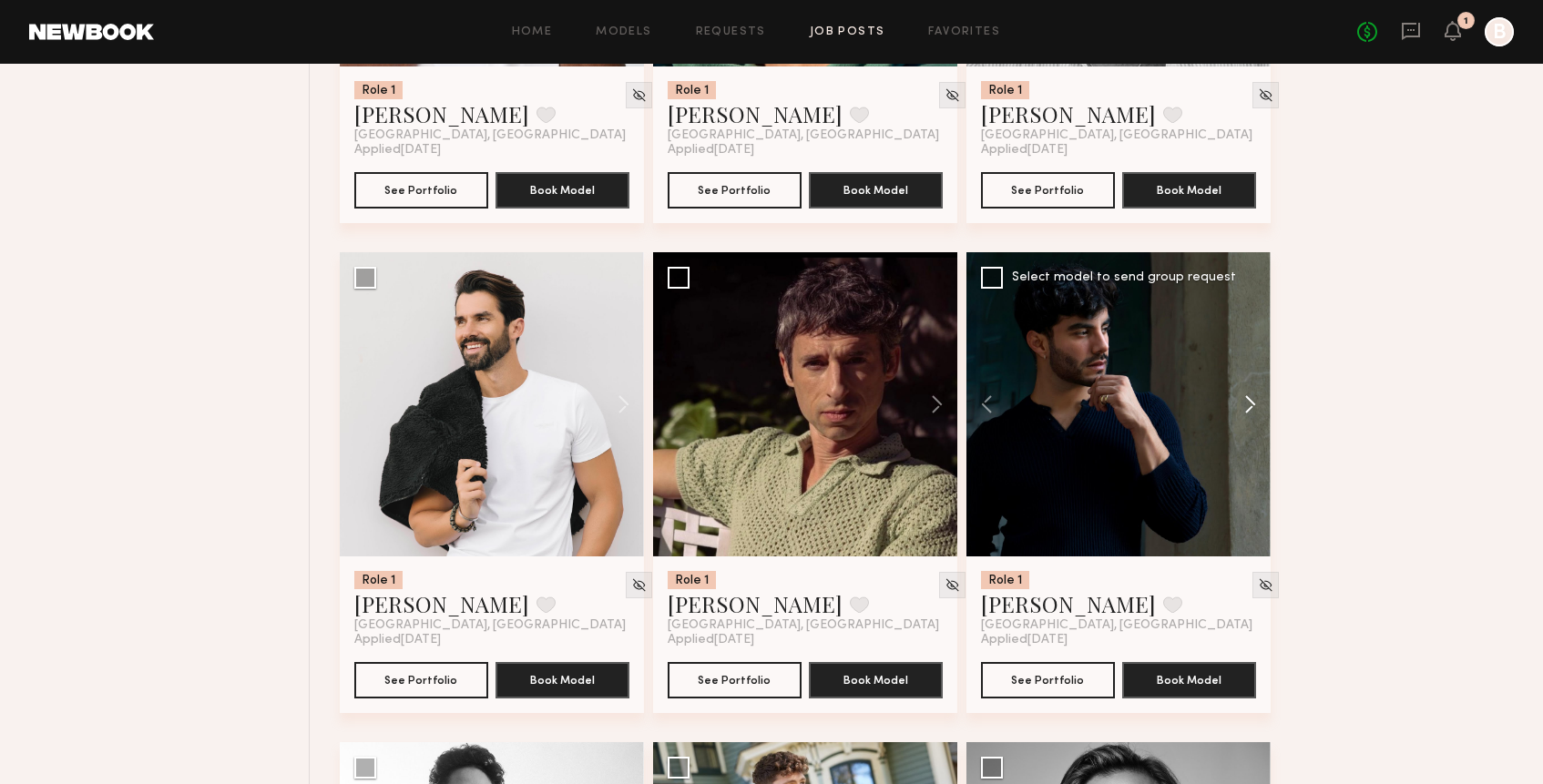
click at [1260, 403] on button at bounding box center [1241, 404] width 59 height 304
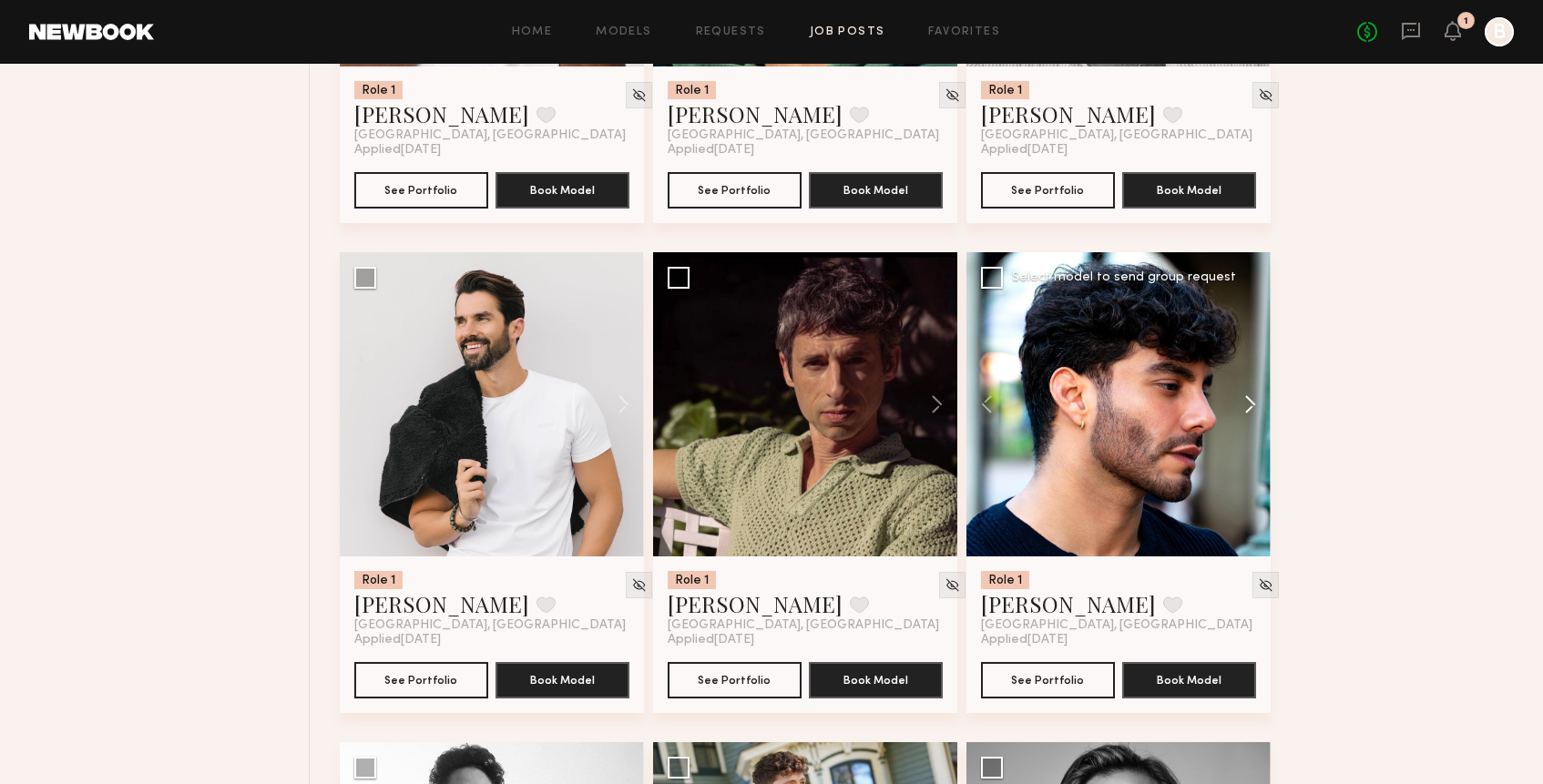
click at [1260, 403] on button at bounding box center [1241, 404] width 59 height 304
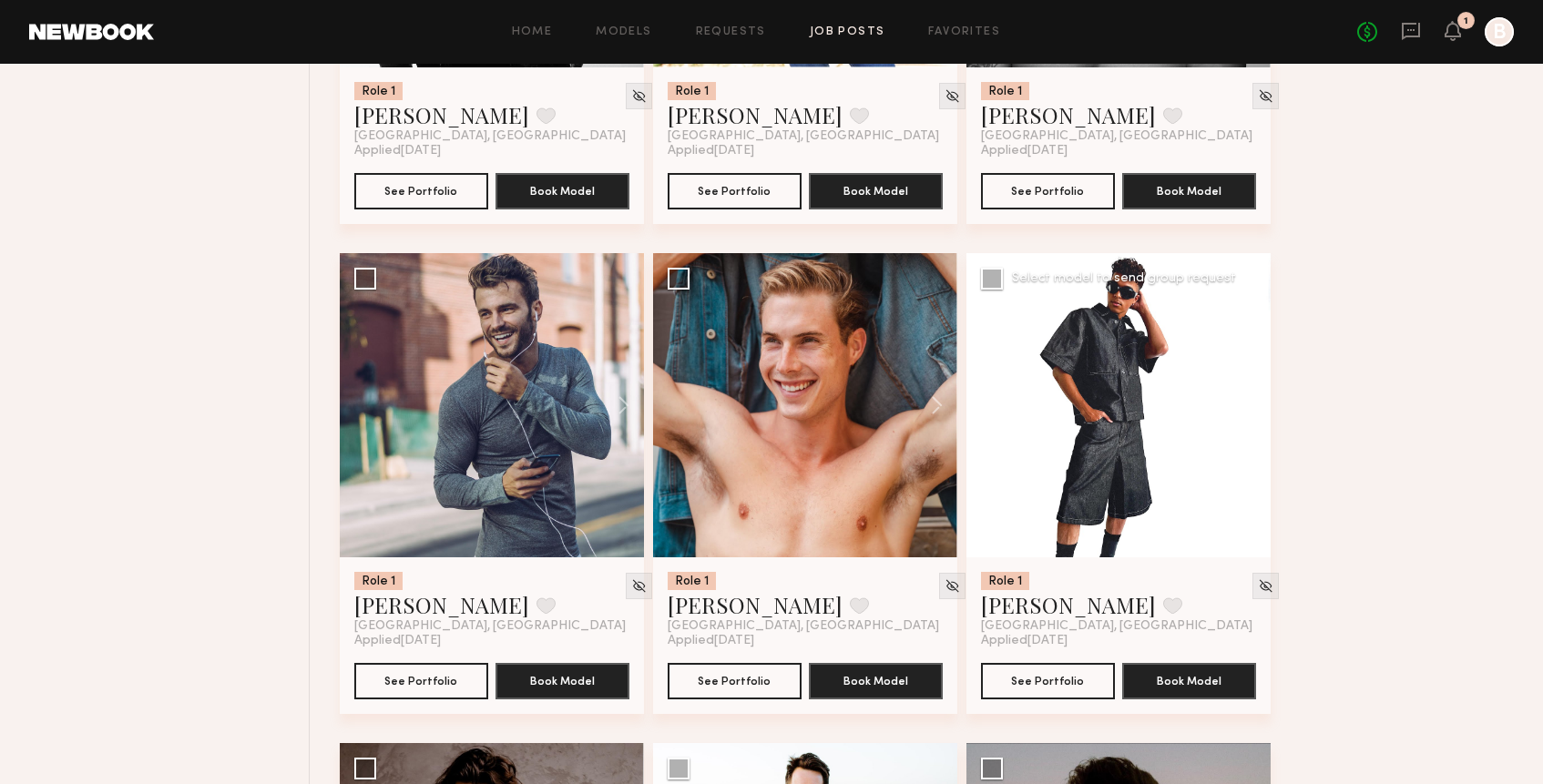
scroll to position [2526, 0]
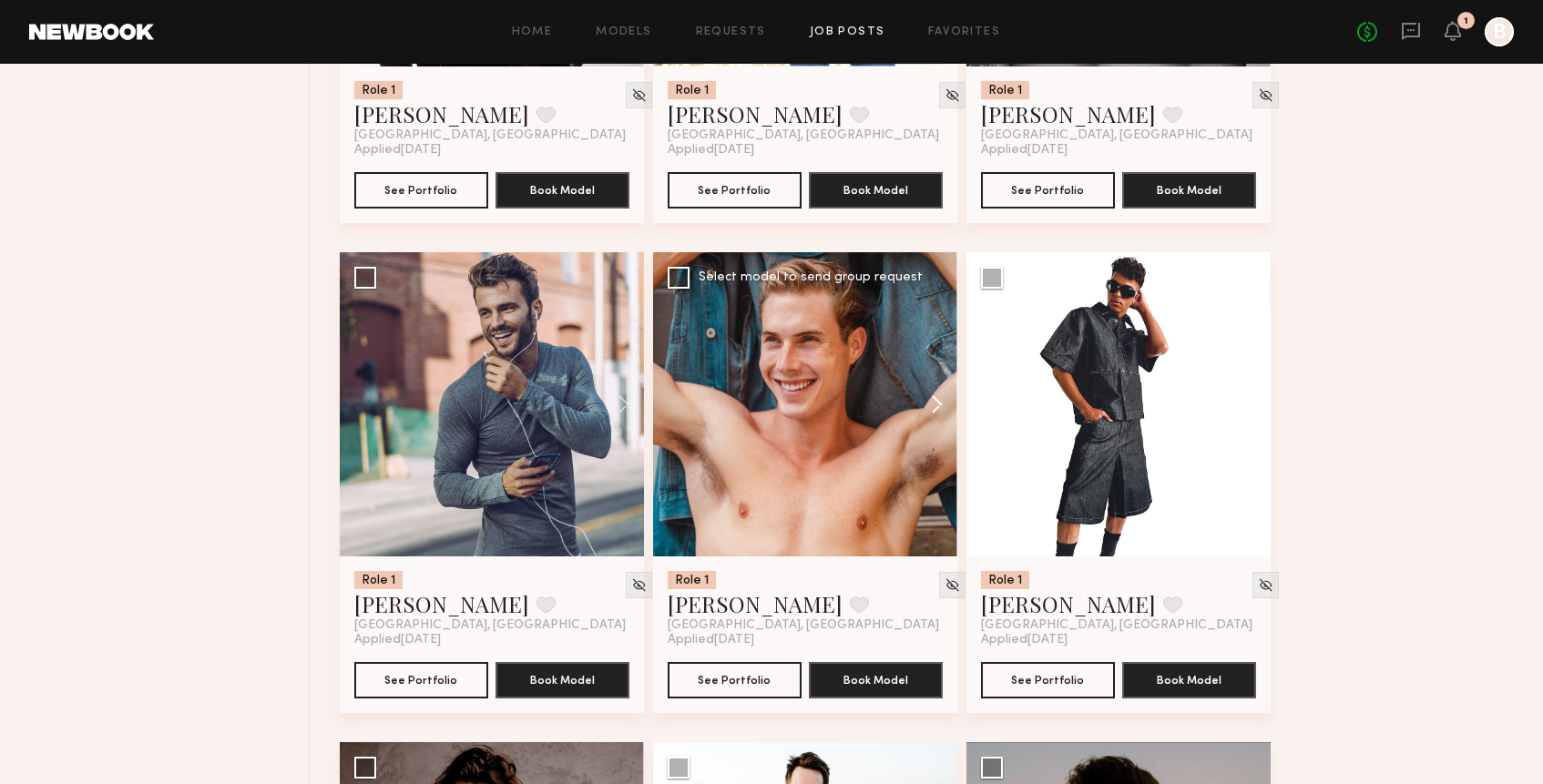
click at [938, 412] on button at bounding box center [927, 404] width 59 height 304
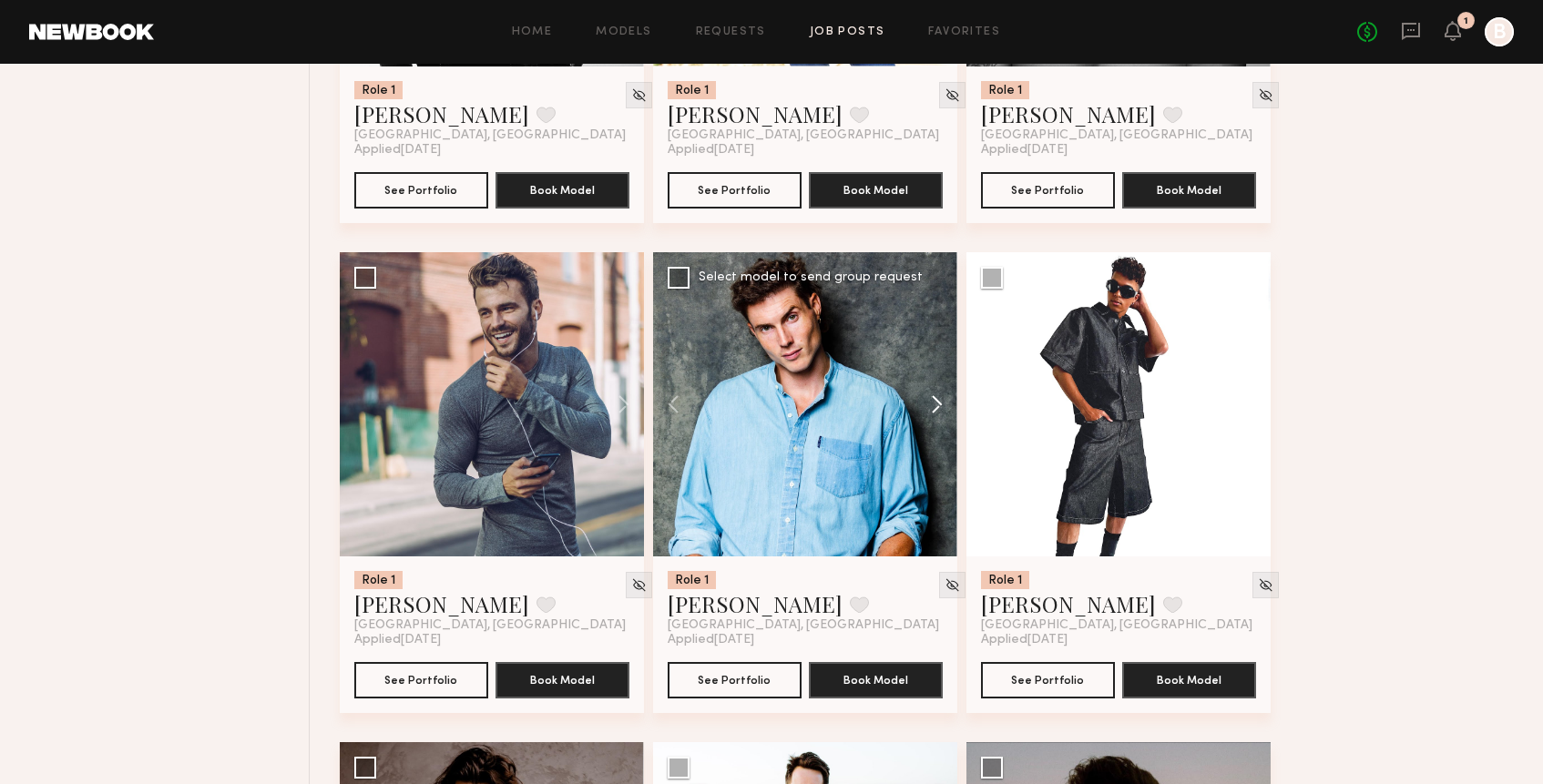
click at [938, 412] on button at bounding box center [927, 404] width 59 height 304
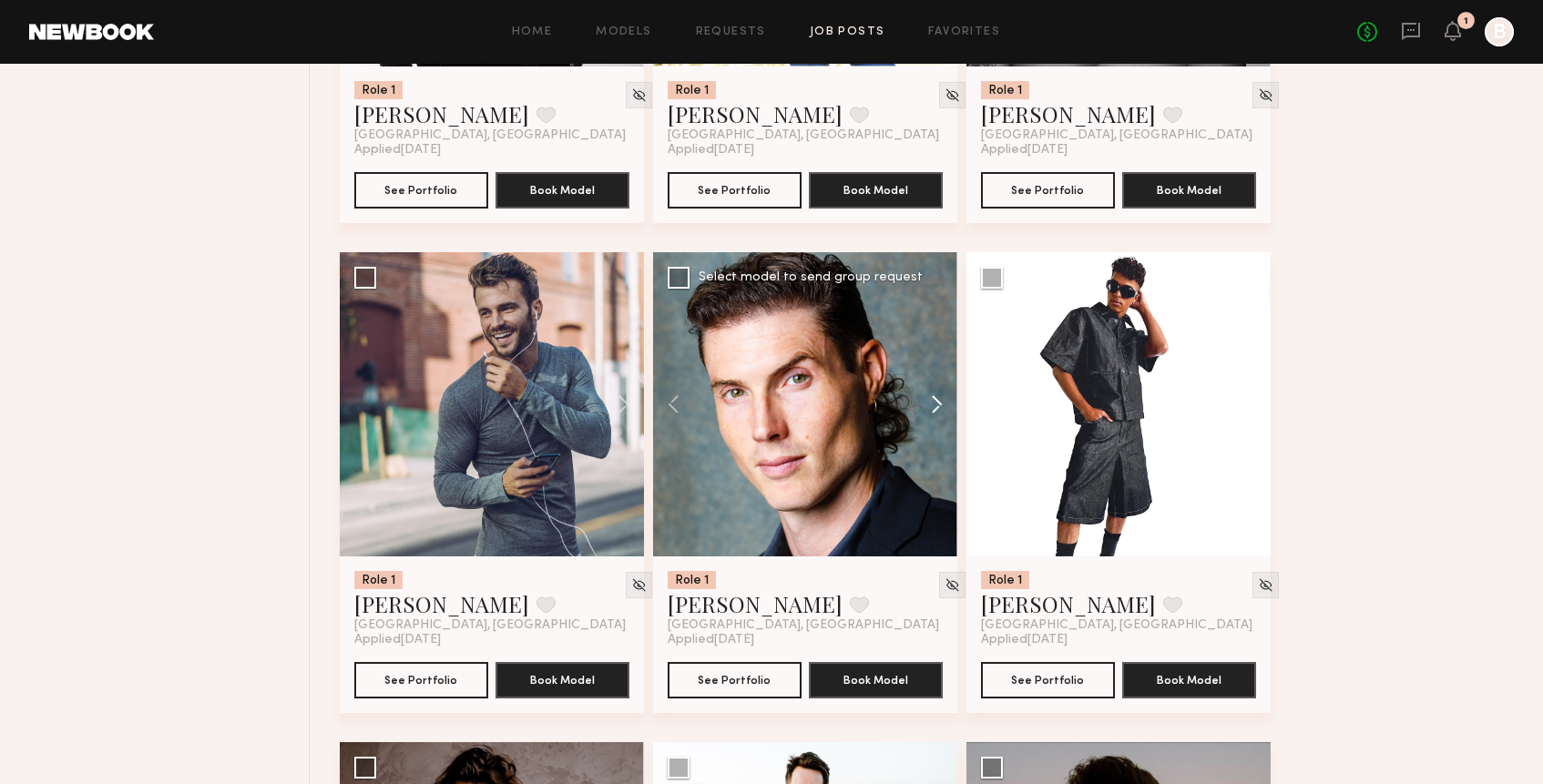
click at [938, 412] on button at bounding box center [927, 404] width 59 height 304
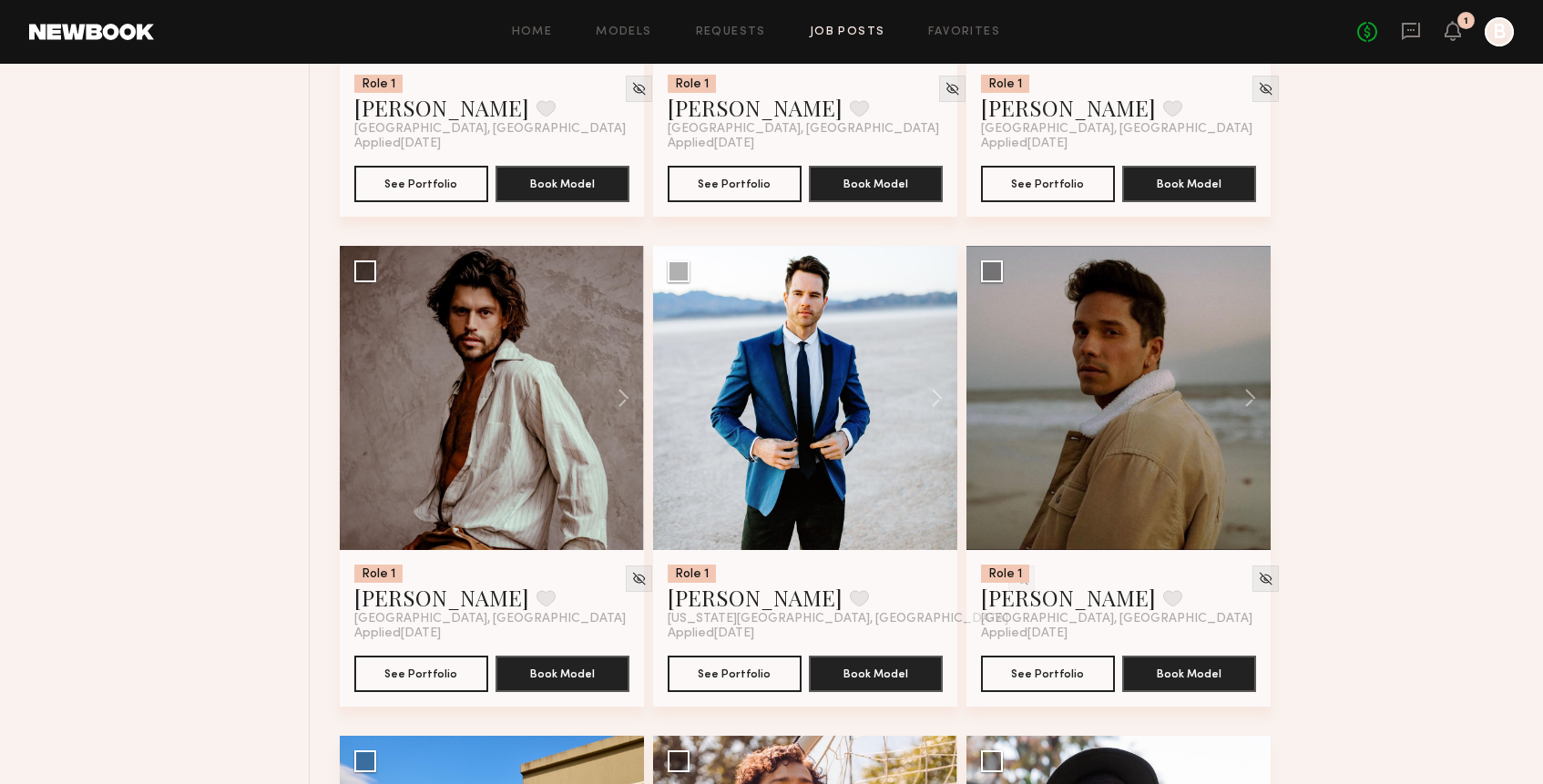
scroll to position [3034, 0]
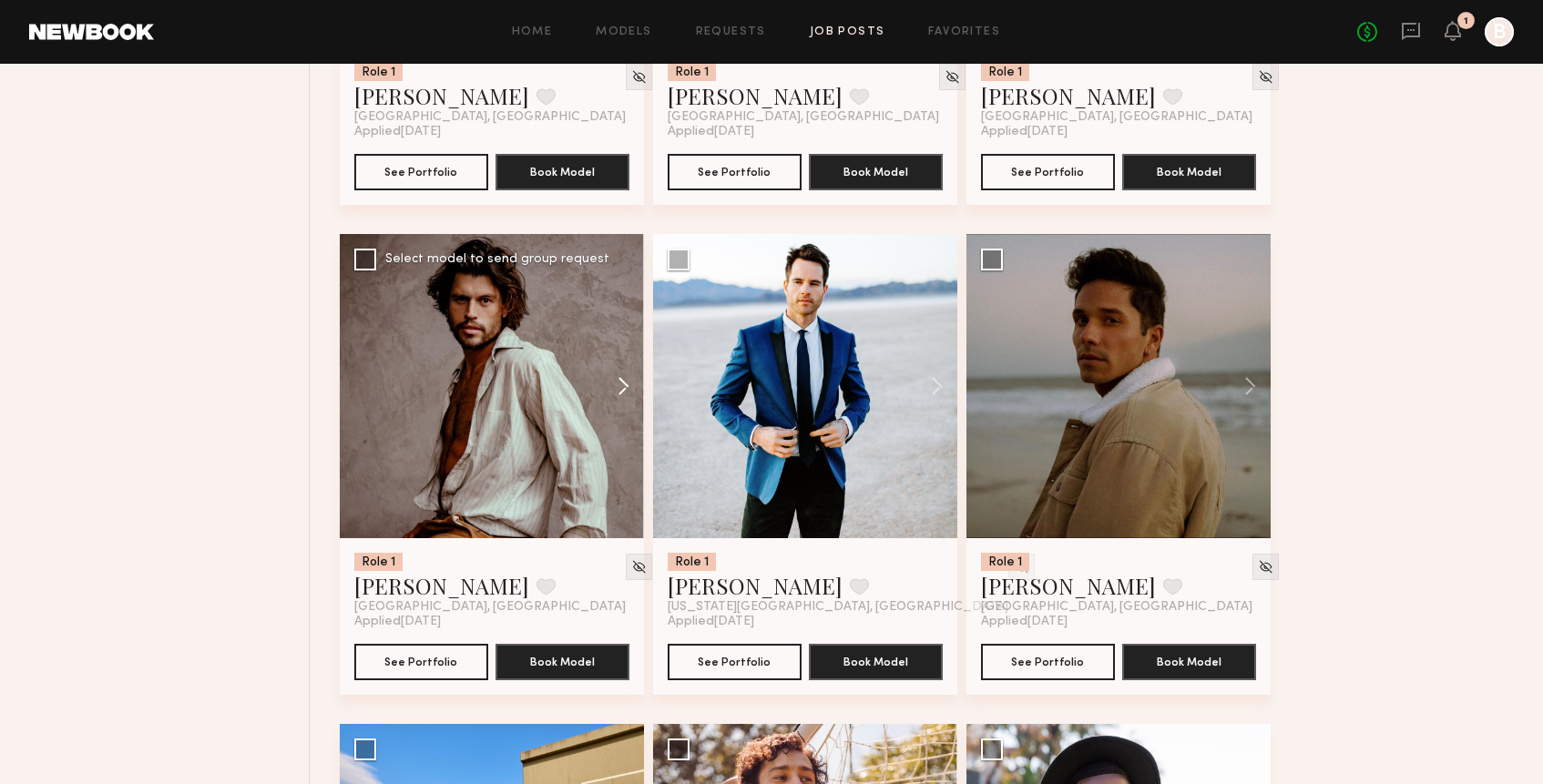
click at [629, 392] on button at bounding box center [615, 386] width 59 height 304
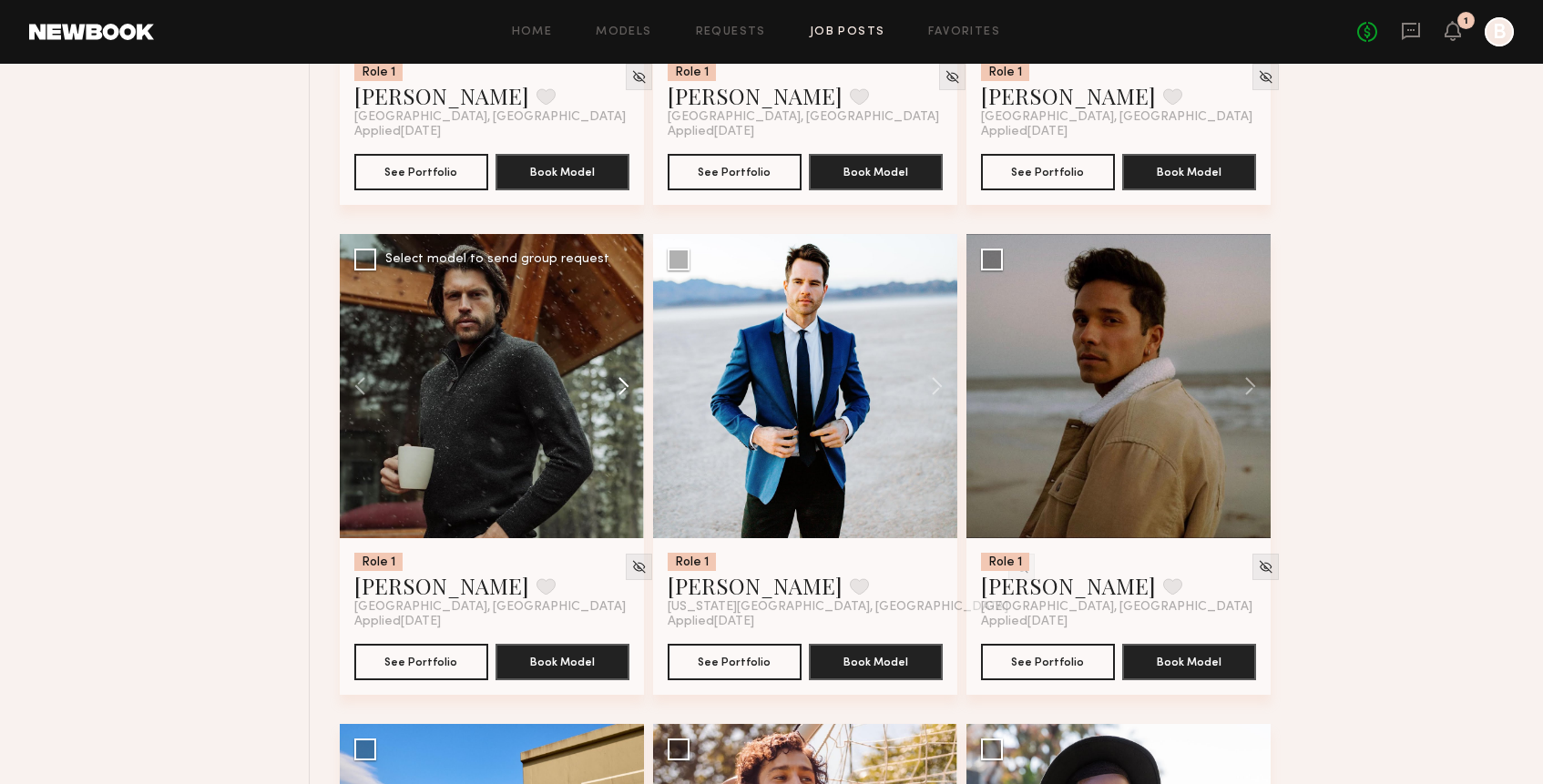
click at [629, 392] on button at bounding box center [615, 386] width 59 height 304
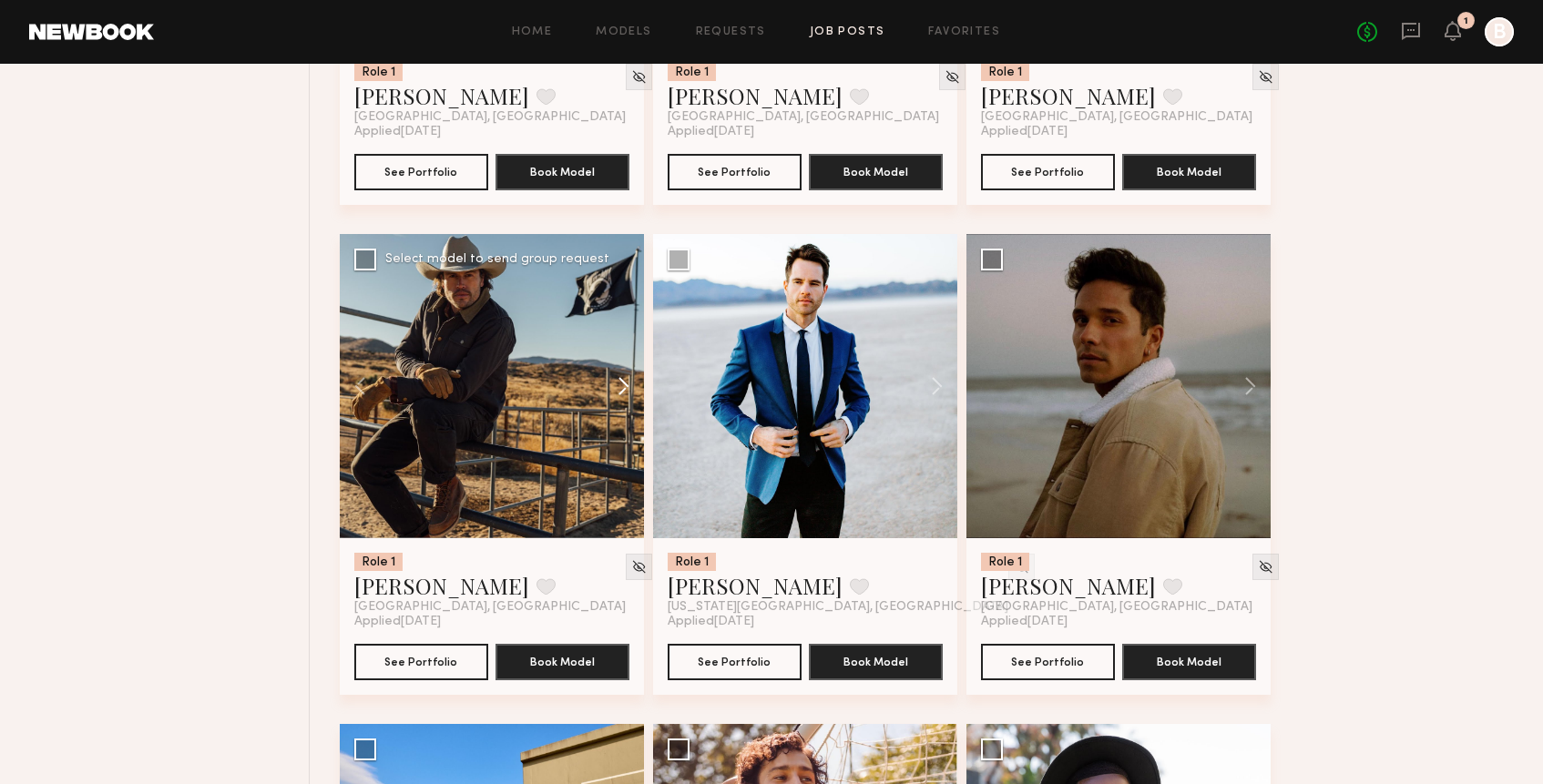
click at [629, 392] on button at bounding box center [615, 386] width 59 height 304
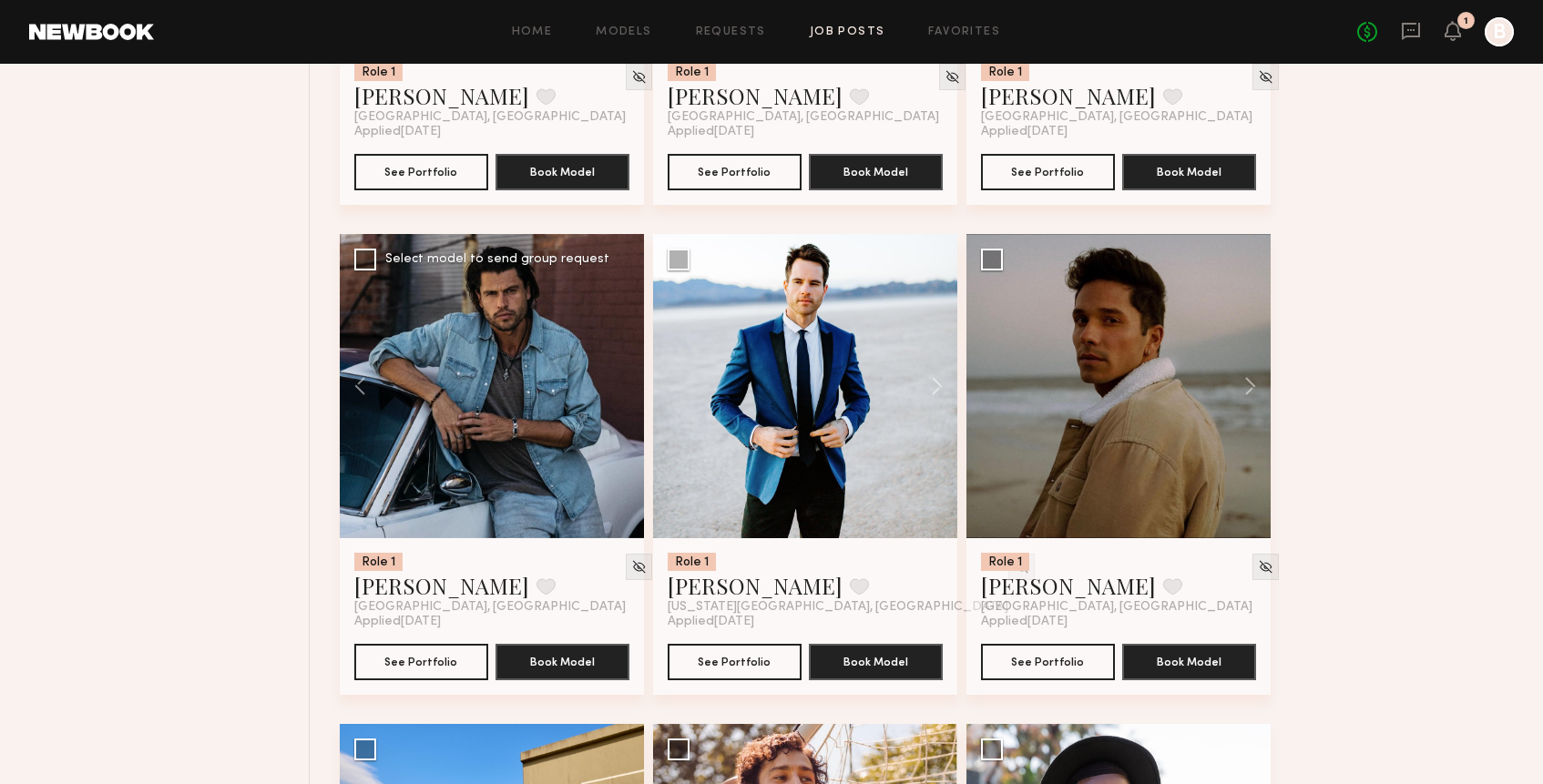
click at [629, 392] on div at bounding box center [491, 386] width 304 height 304
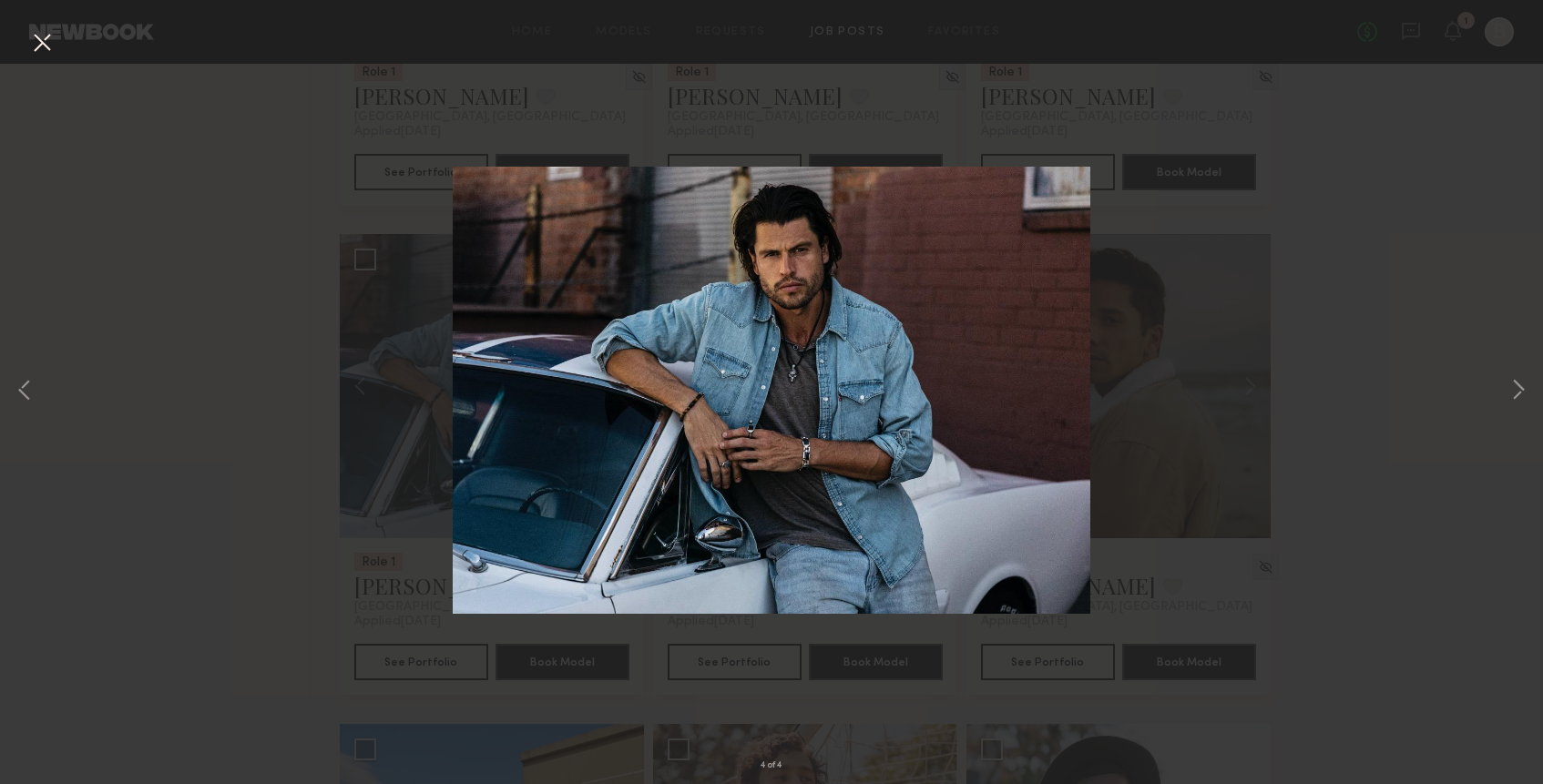
click at [41, 32] on button at bounding box center [42, 44] width 29 height 33
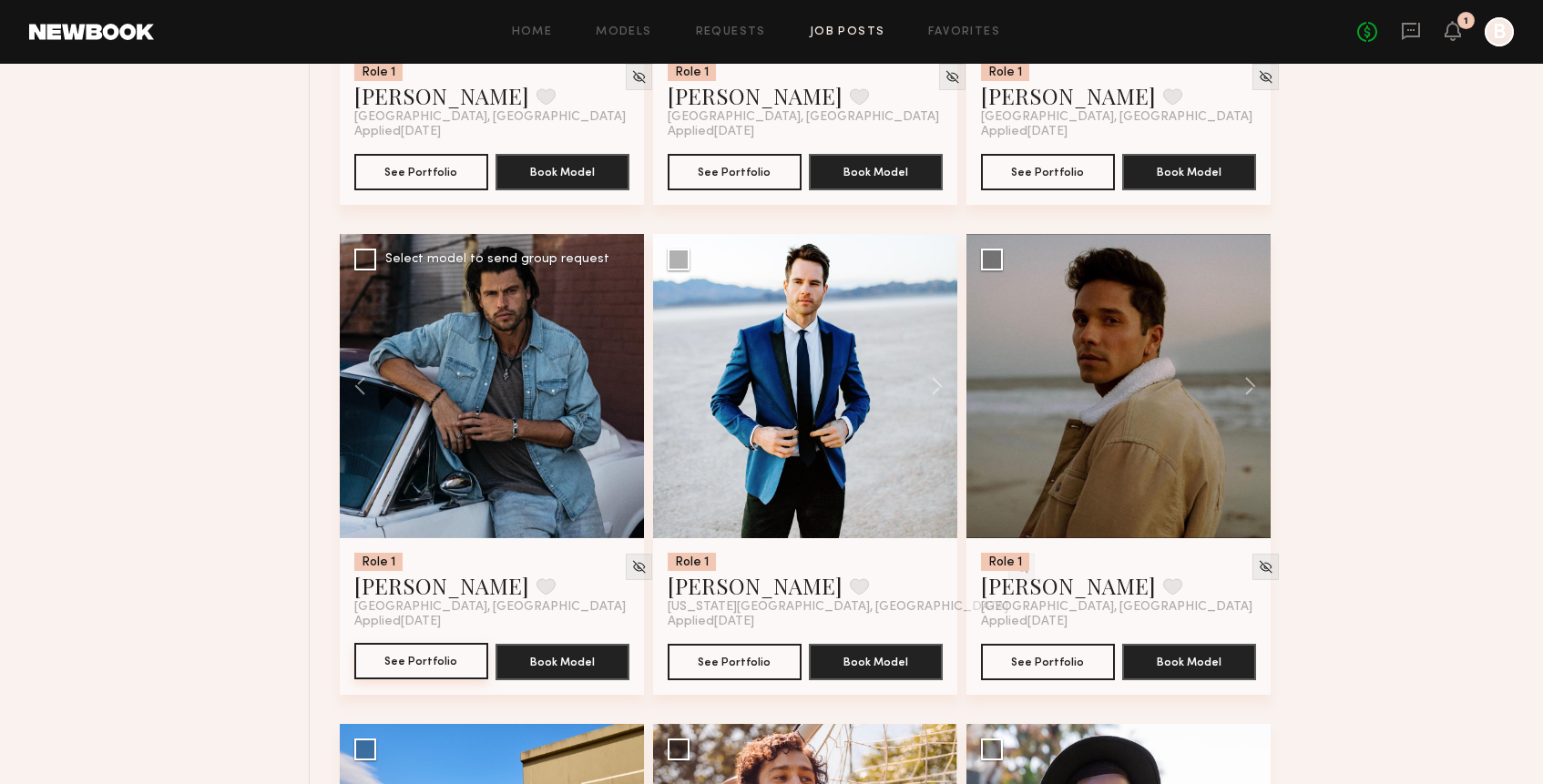
click at [433, 676] on button "See Portfolio" at bounding box center [421, 660] width 134 height 37
click at [1241, 386] on button at bounding box center [1241, 386] width 59 height 304
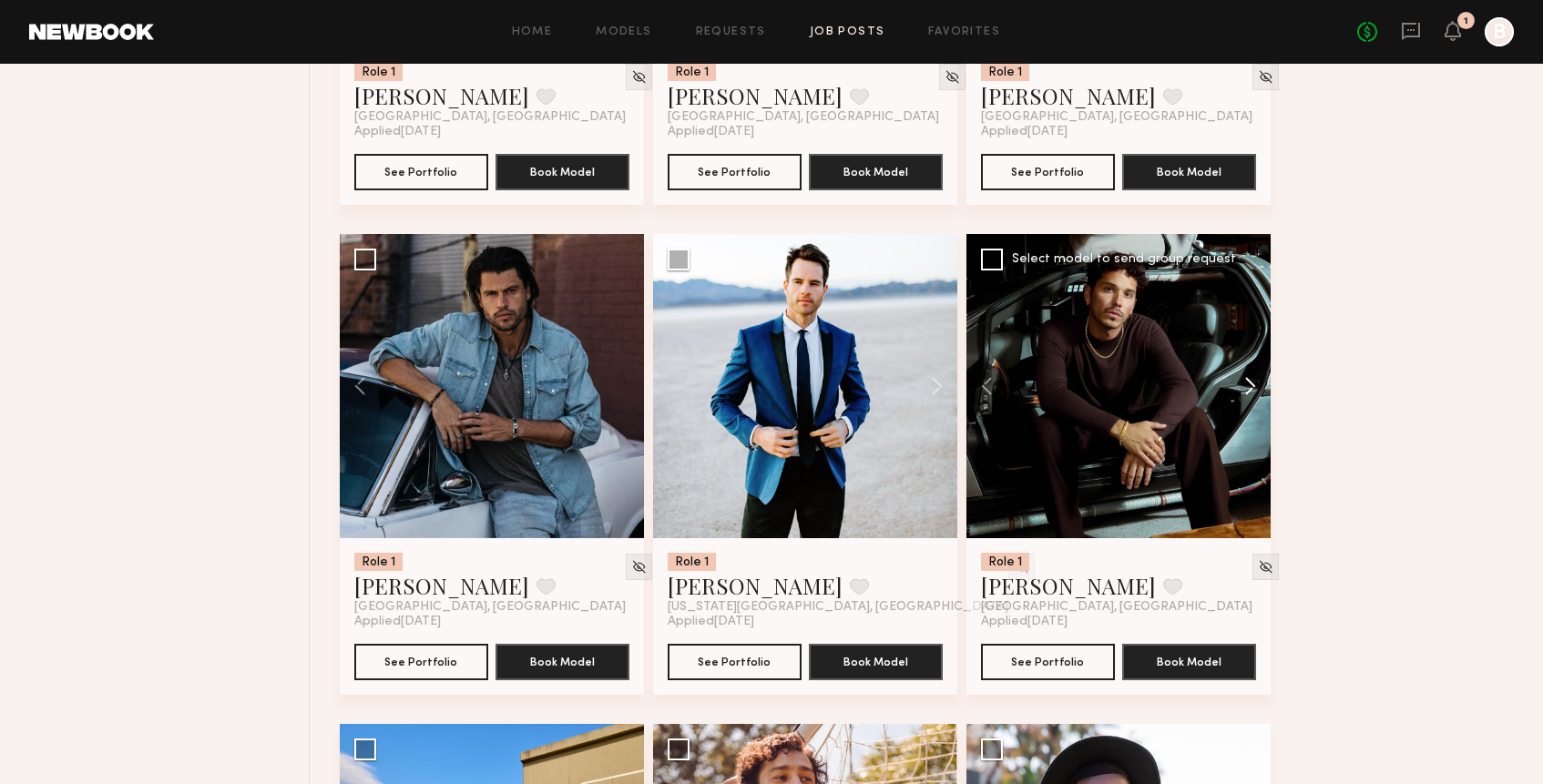
click at [1241, 386] on button at bounding box center [1241, 386] width 59 height 304
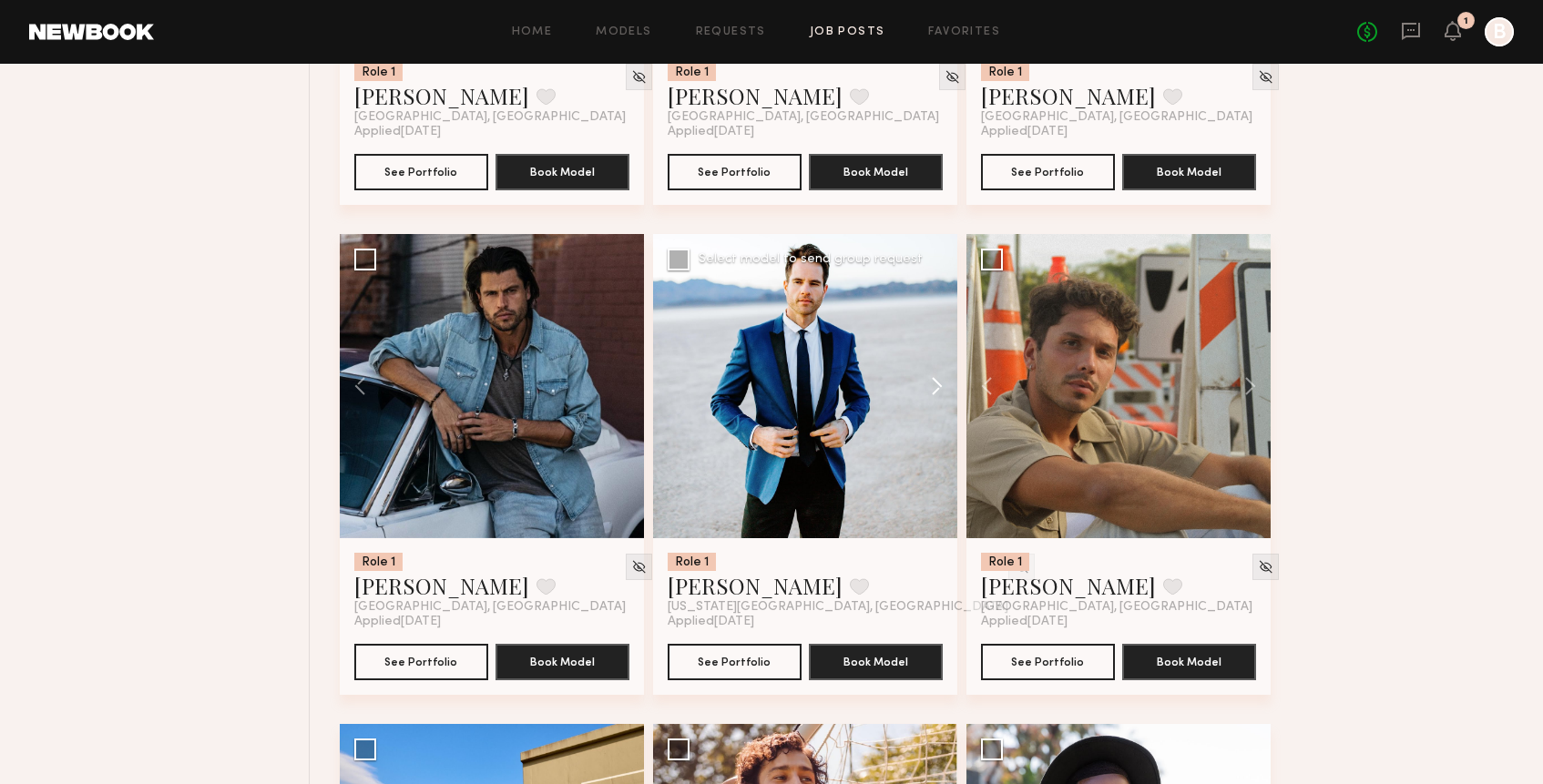
click at [942, 379] on button at bounding box center [927, 386] width 59 height 304
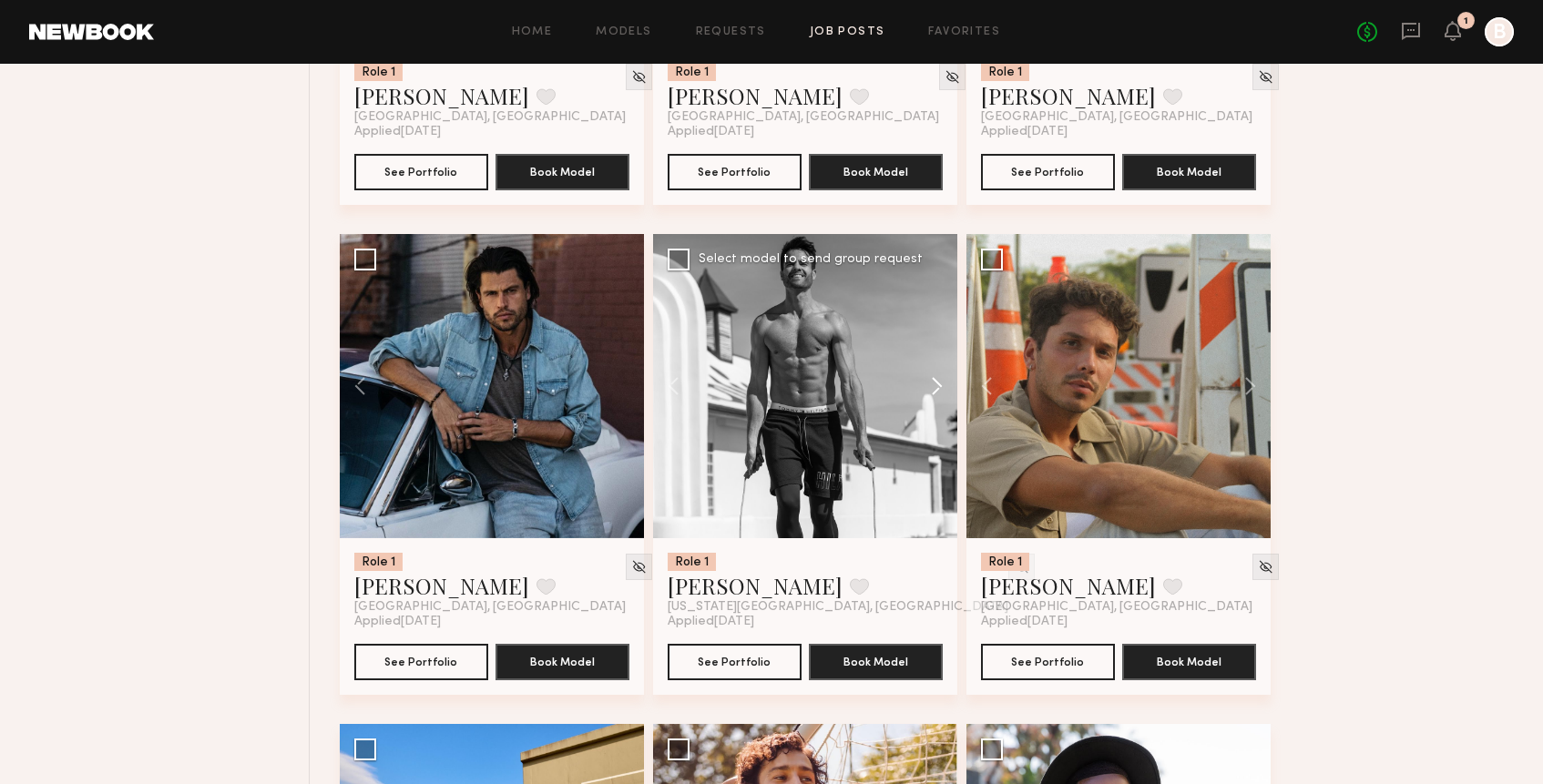
click at [942, 379] on button at bounding box center [927, 386] width 59 height 304
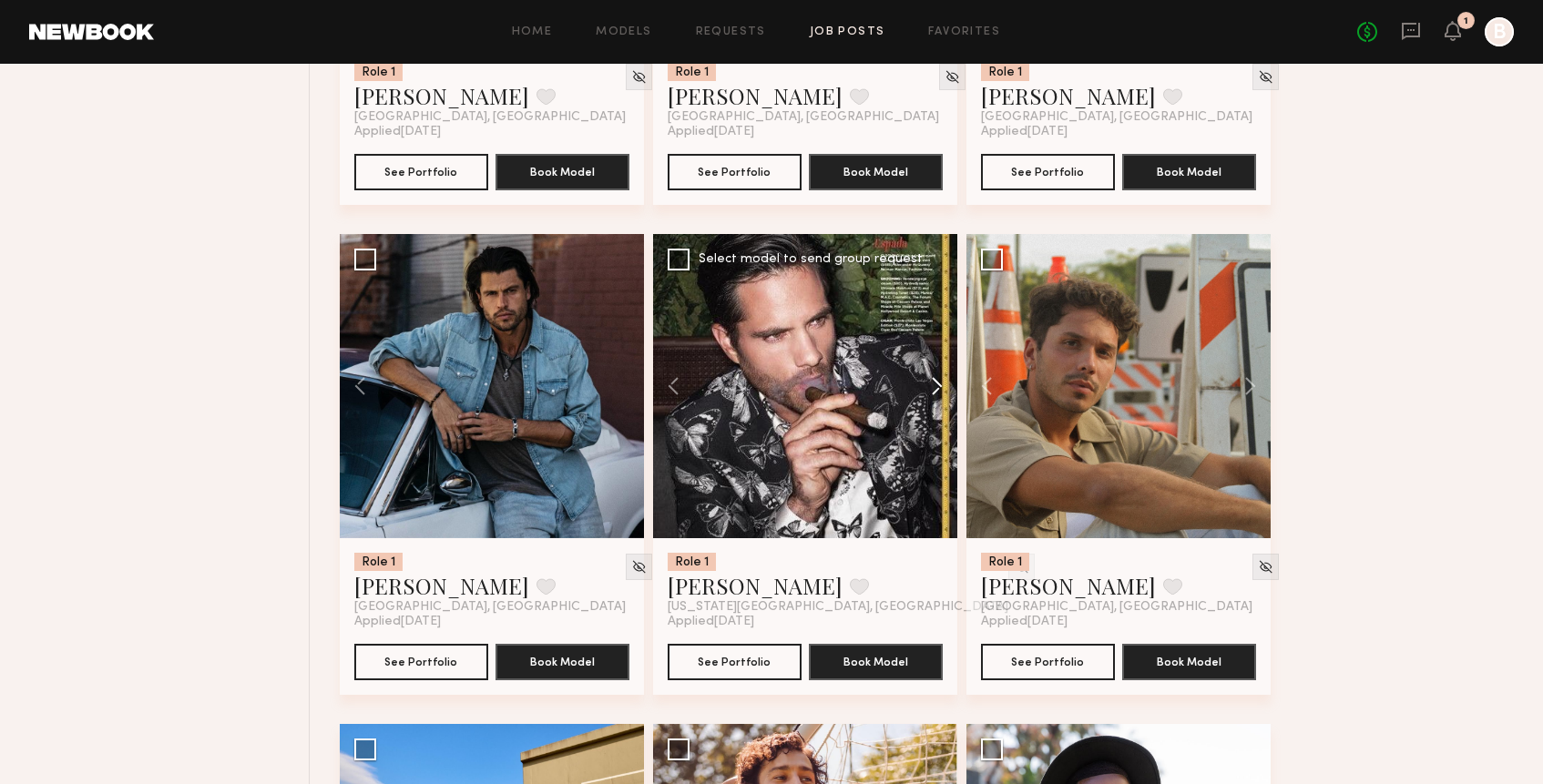
click at [942, 379] on button at bounding box center [927, 386] width 59 height 304
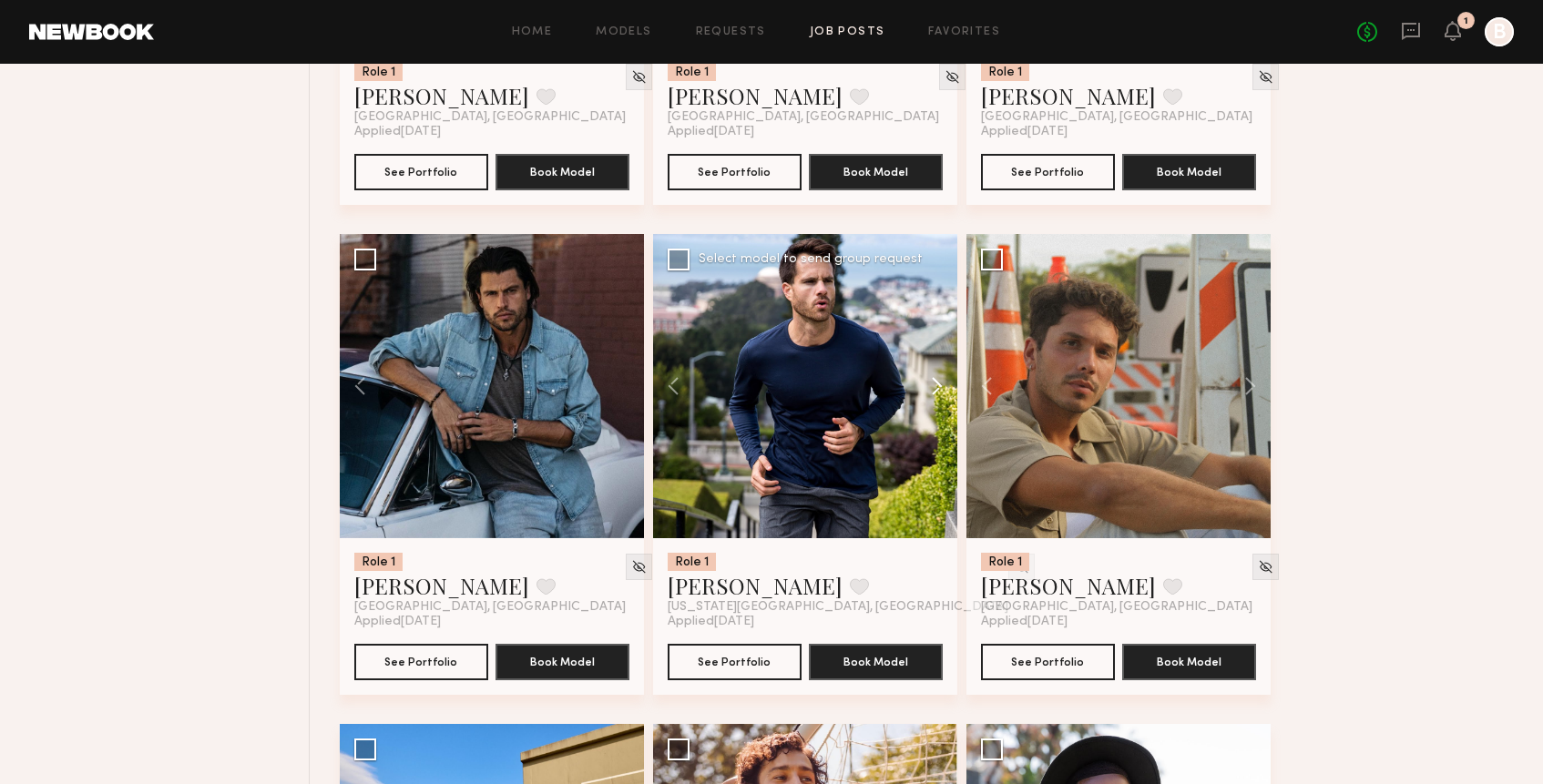
click at [942, 379] on button at bounding box center [927, 386] width 59 height 304
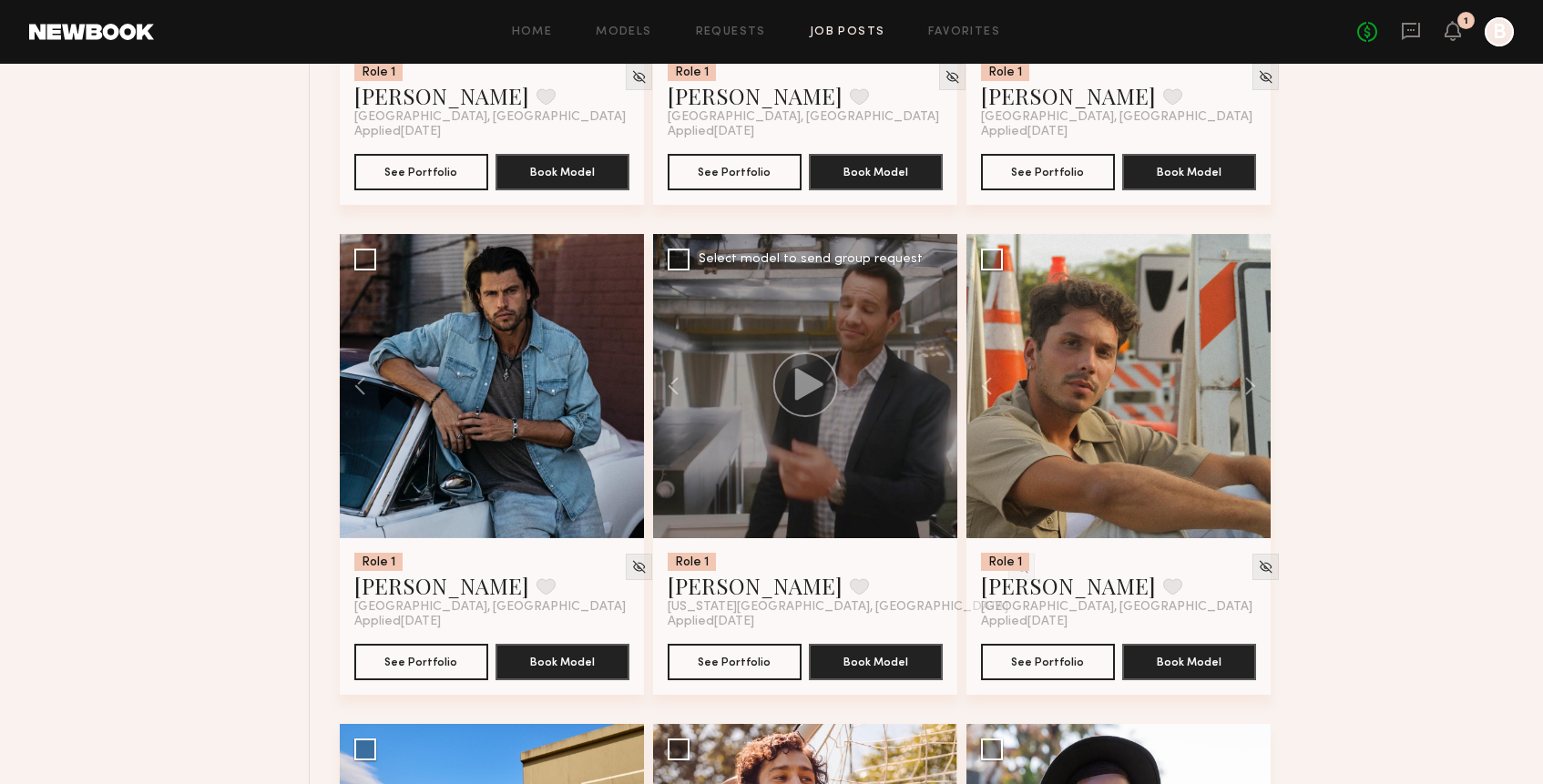
click at [935, 399] on div at bounding box center [805, 386] width 304 height 304
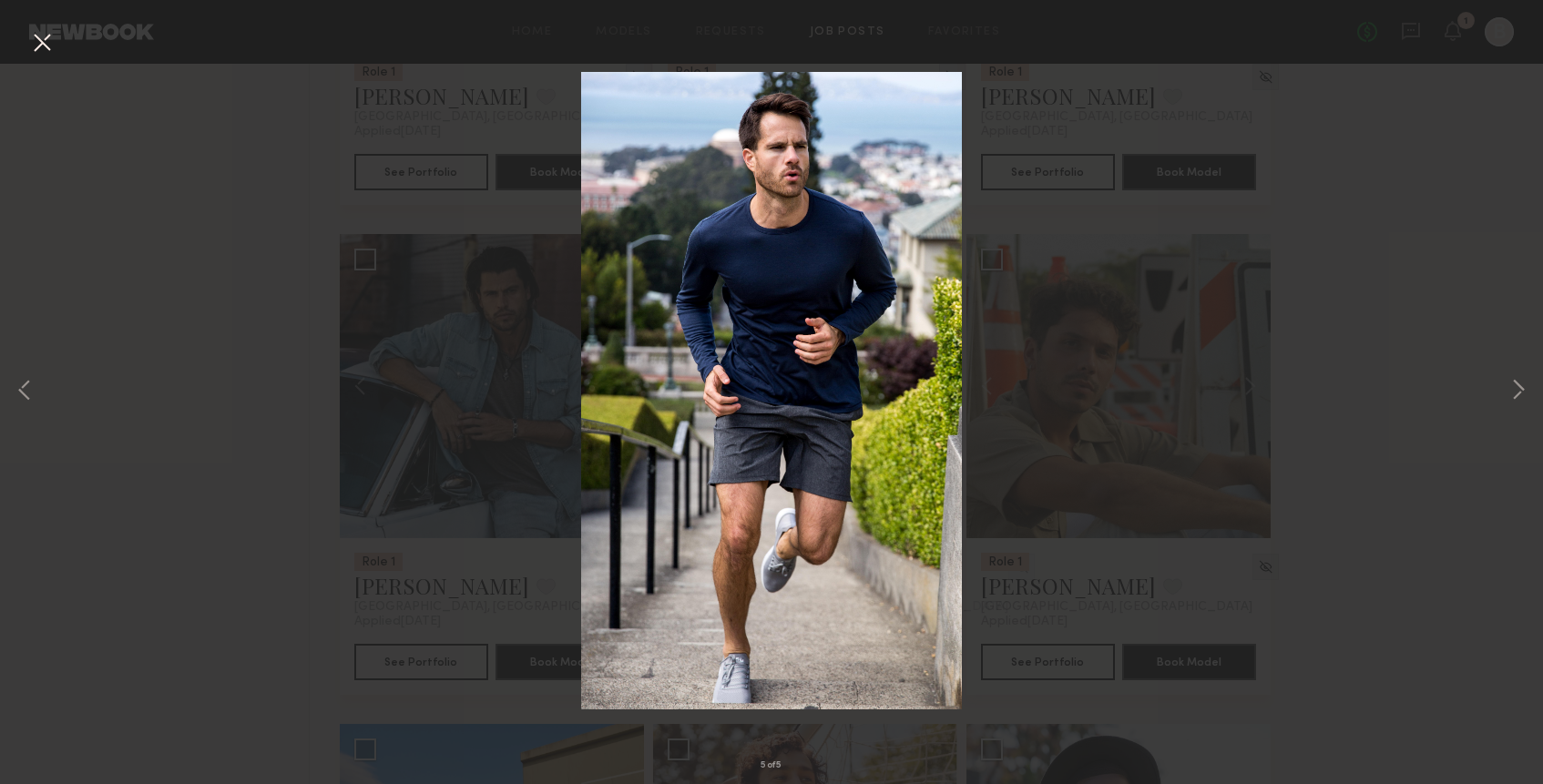
click at [38, 46] on button at bounding box center [42, 44] width 29 height 33
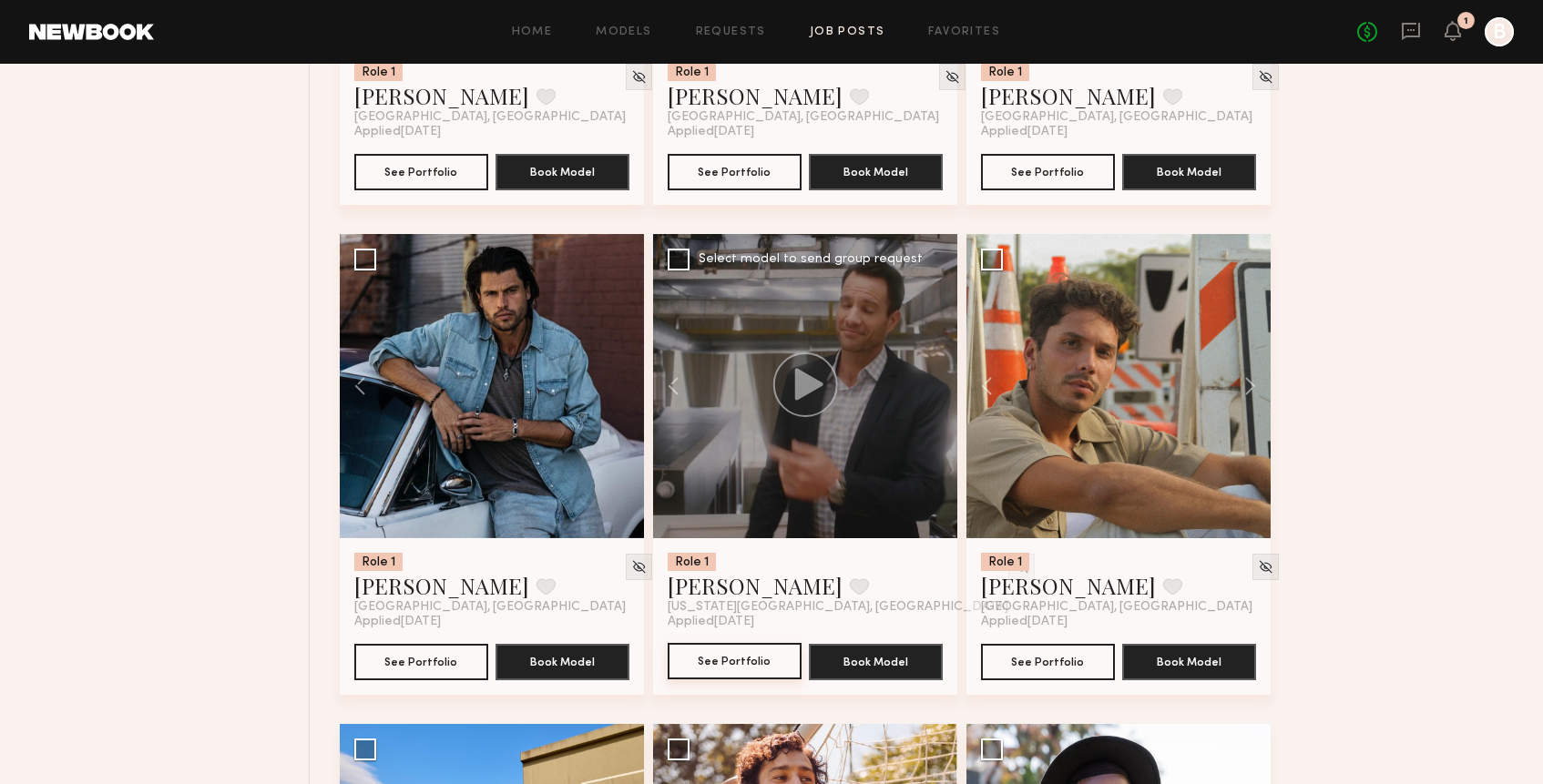
click at [737, 663] on button "See Portfolio" at bounding box center [734, 660] width 134 height 37
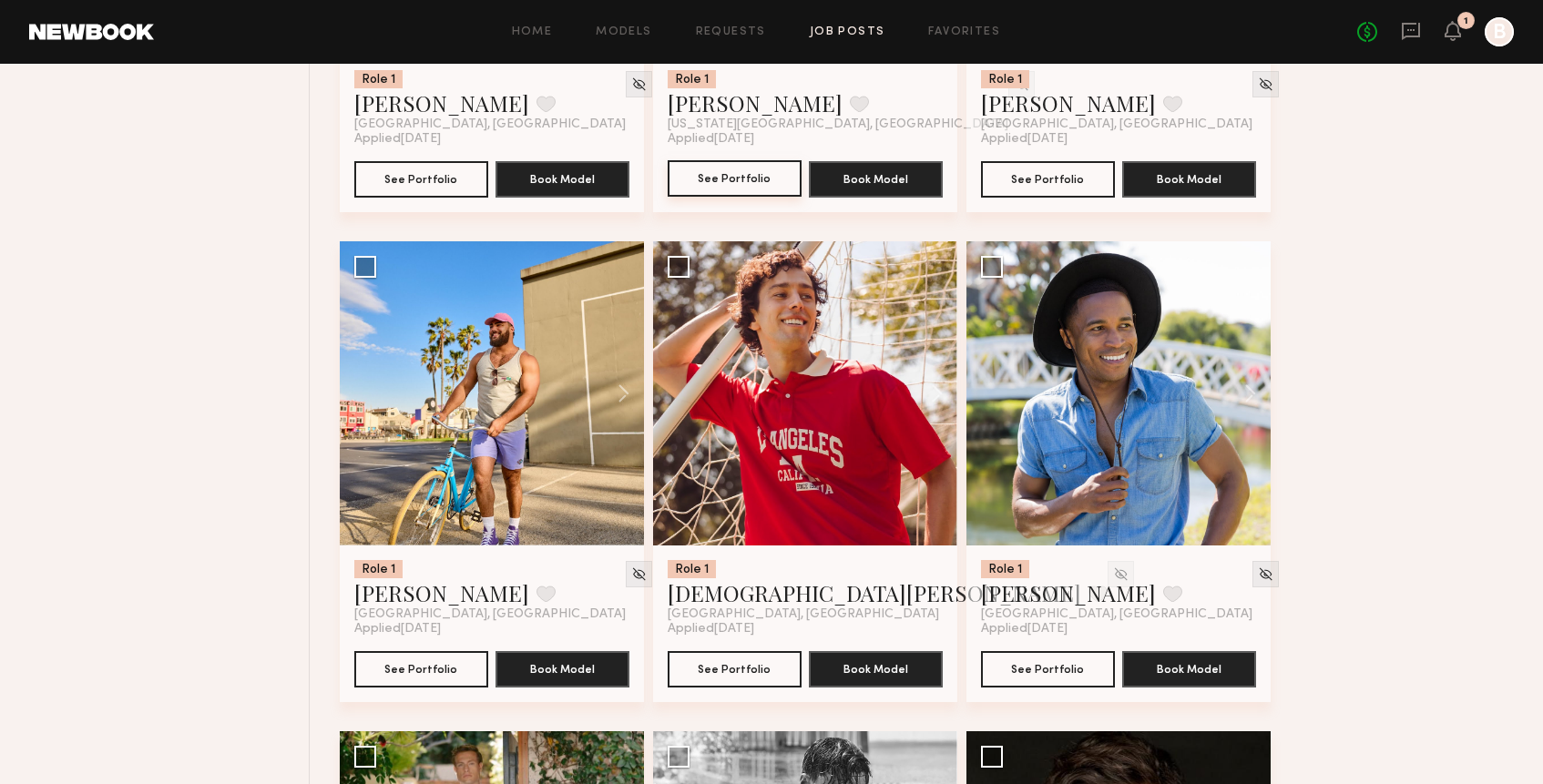
scroll to position [3530, 0]
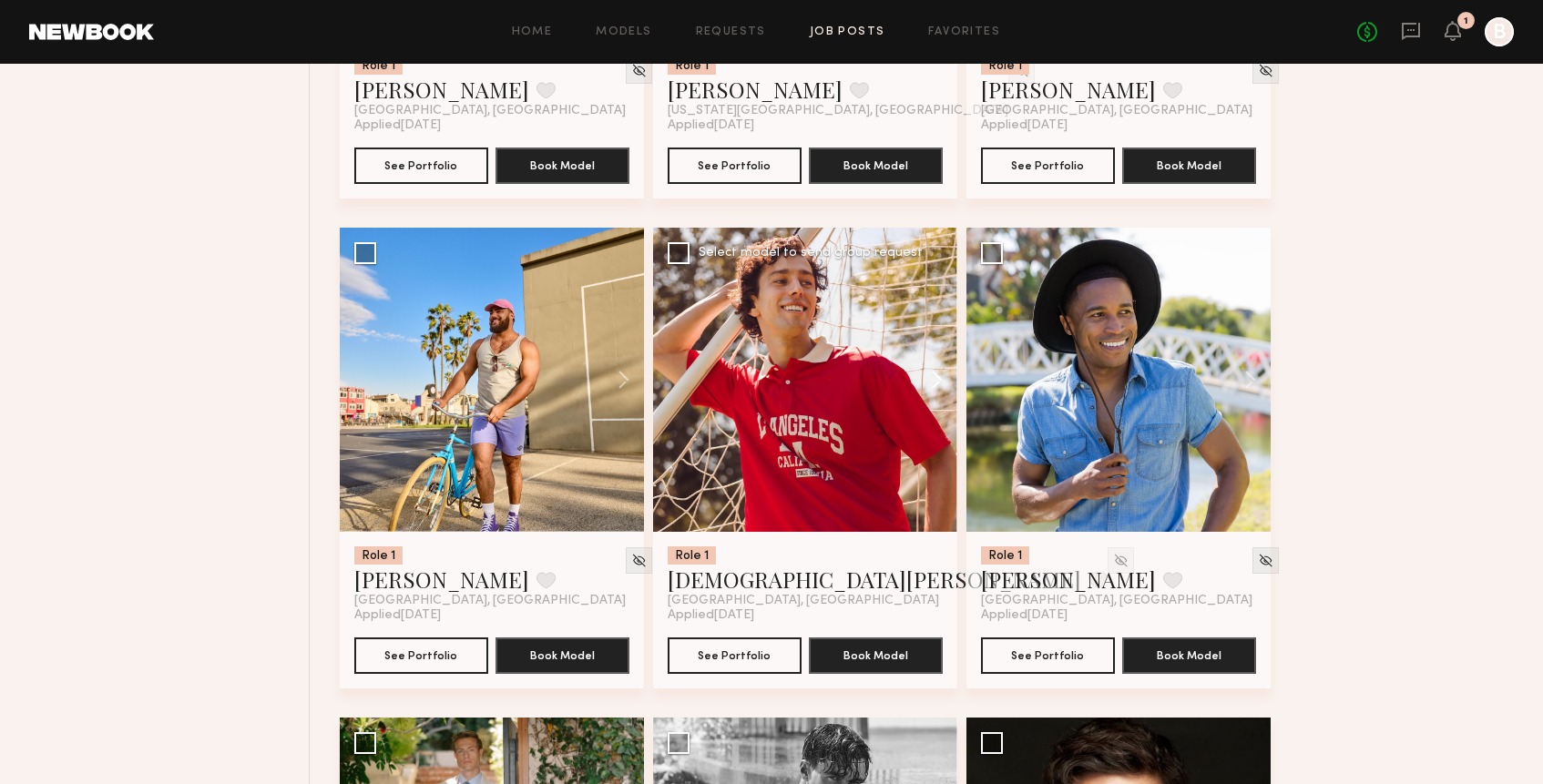
click at [943, 381] on button at bounding box center [927, 379] width 59 height 304
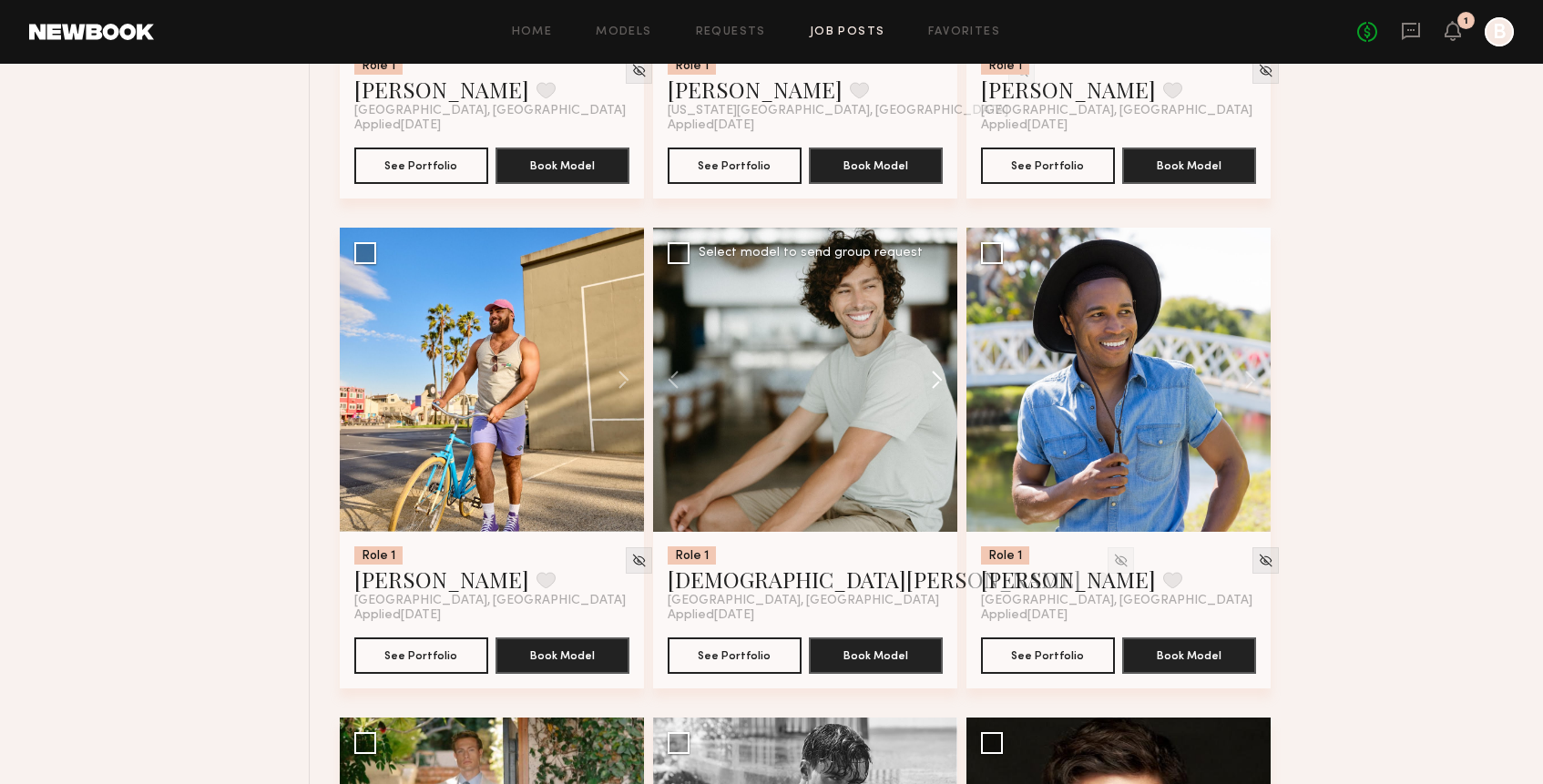
click at [943, 381] on button at bounding box center [927, 379] width 59 height 304
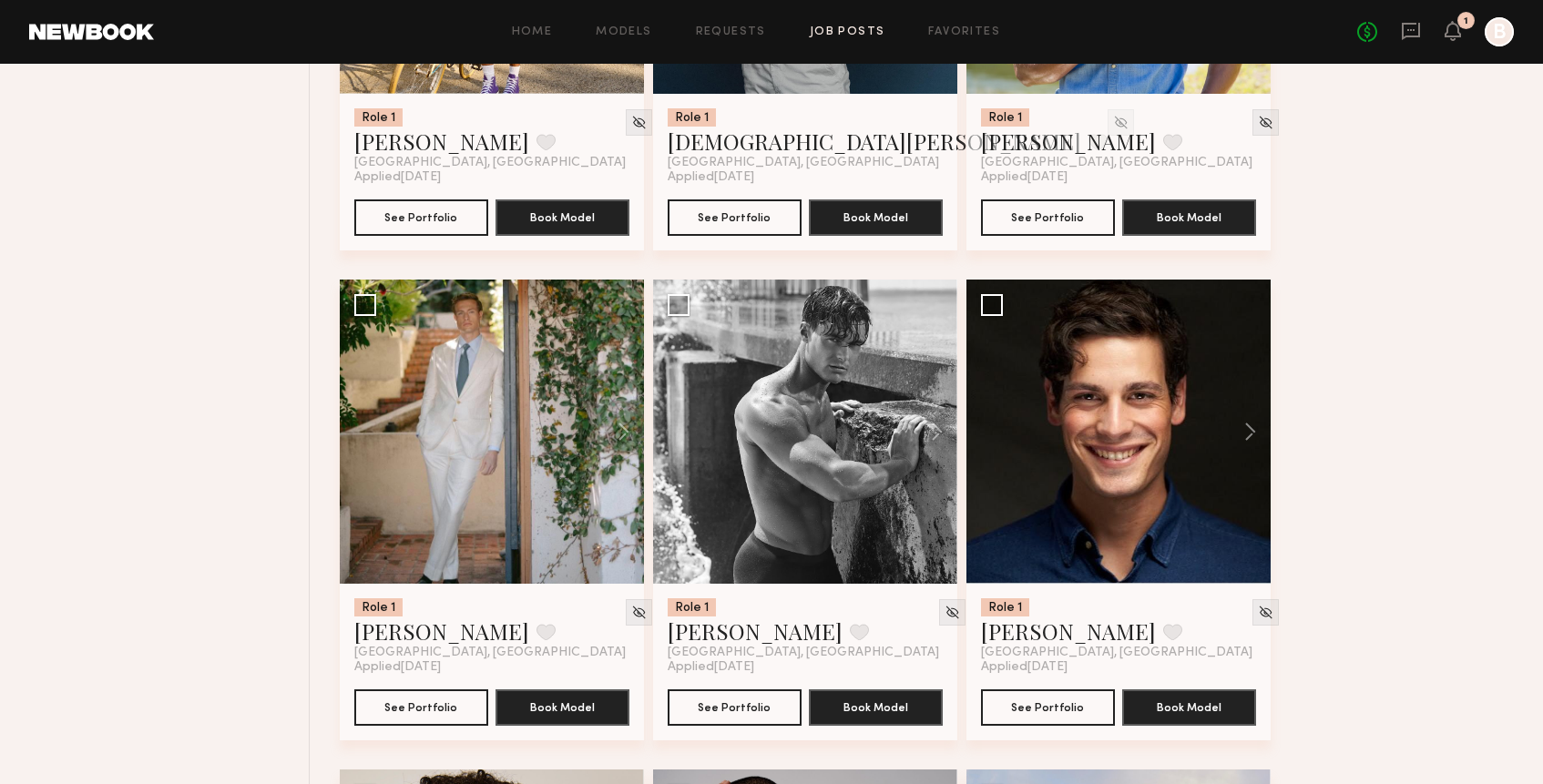
scroll to position [3969, 0]
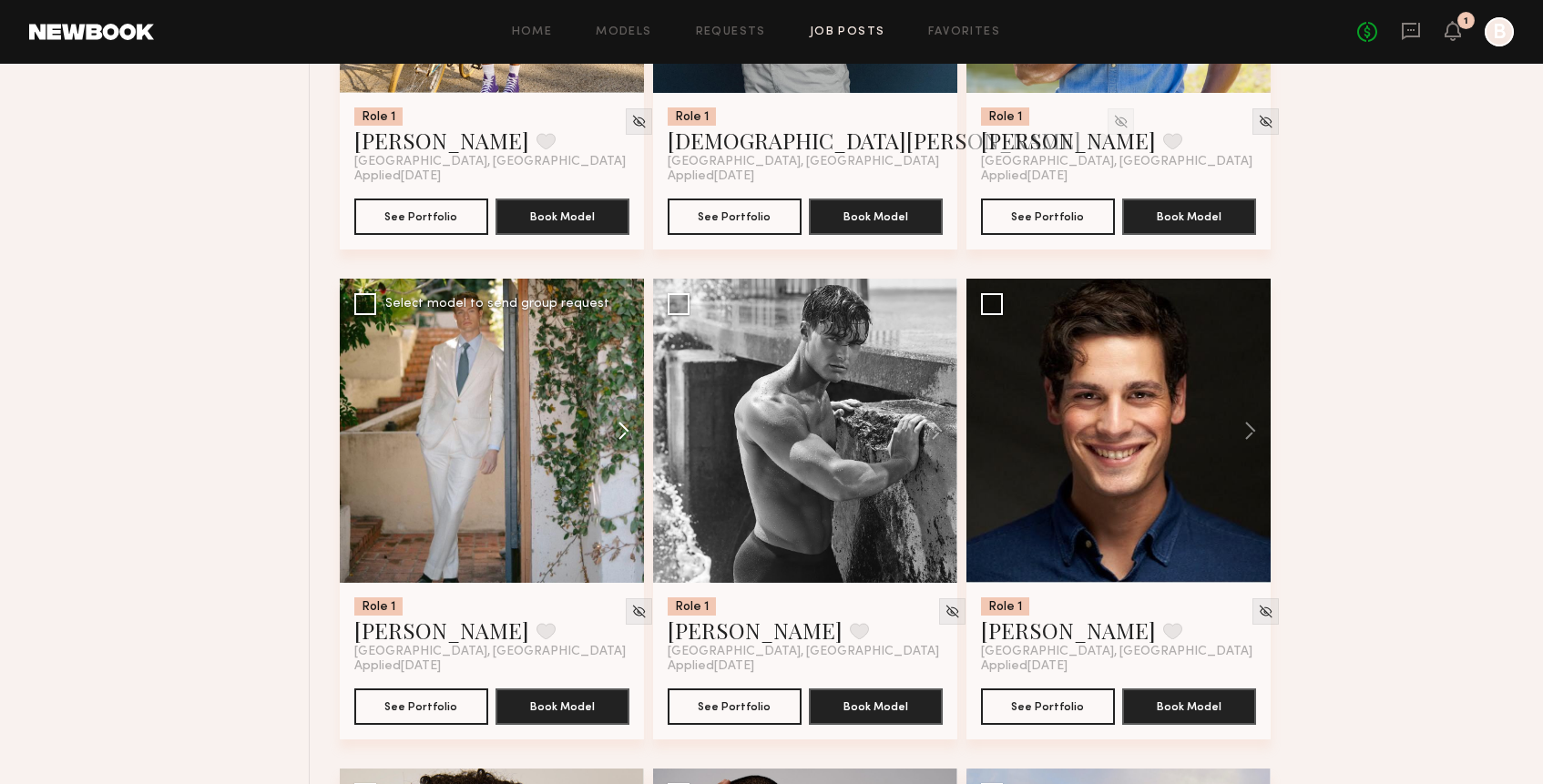
click at [626, 437] on button at bounding box center [615, 431] width 59 height 304
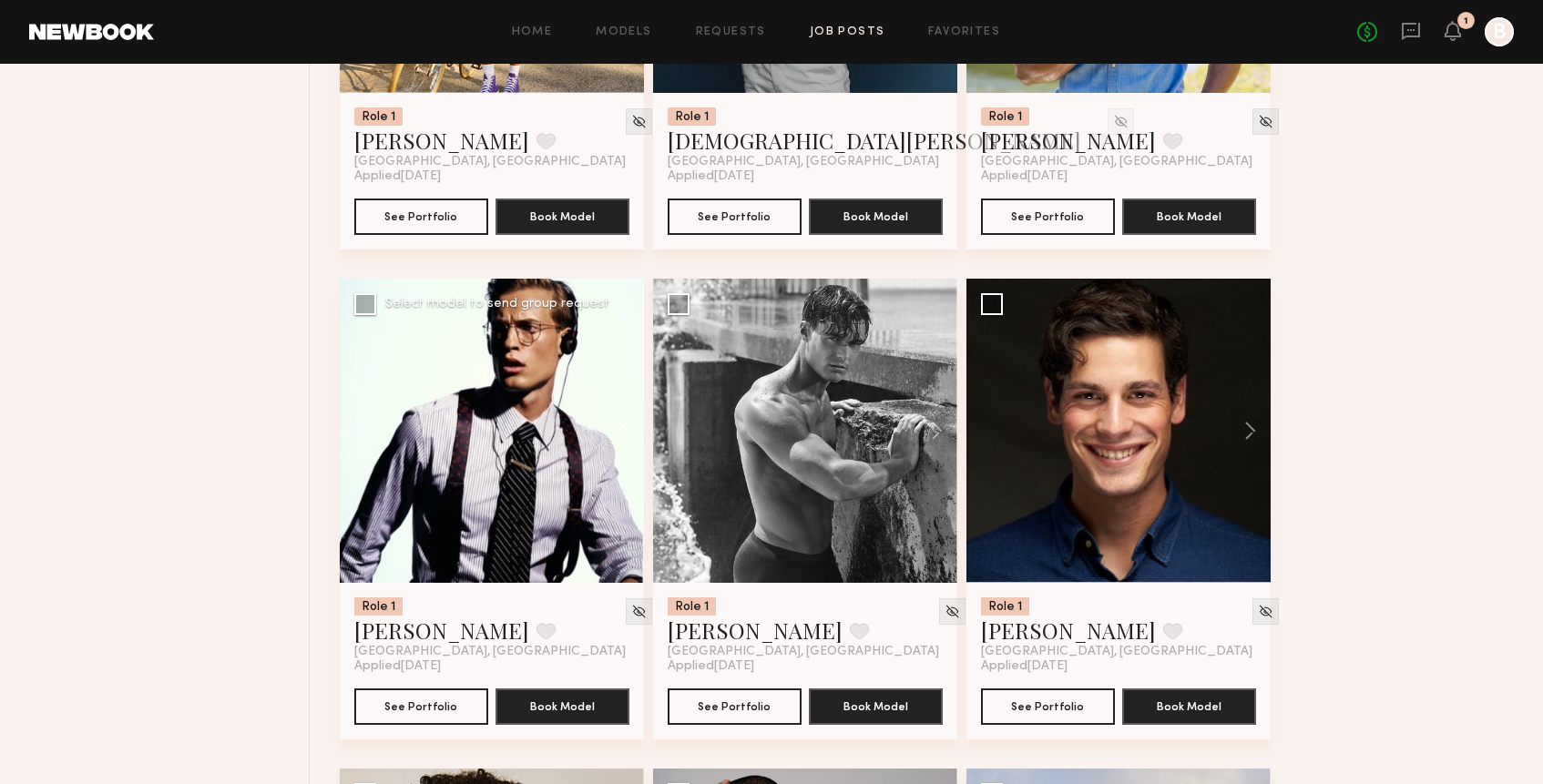
click at [626, 437] on button at bounding box center [615, 431] width 59 height 304
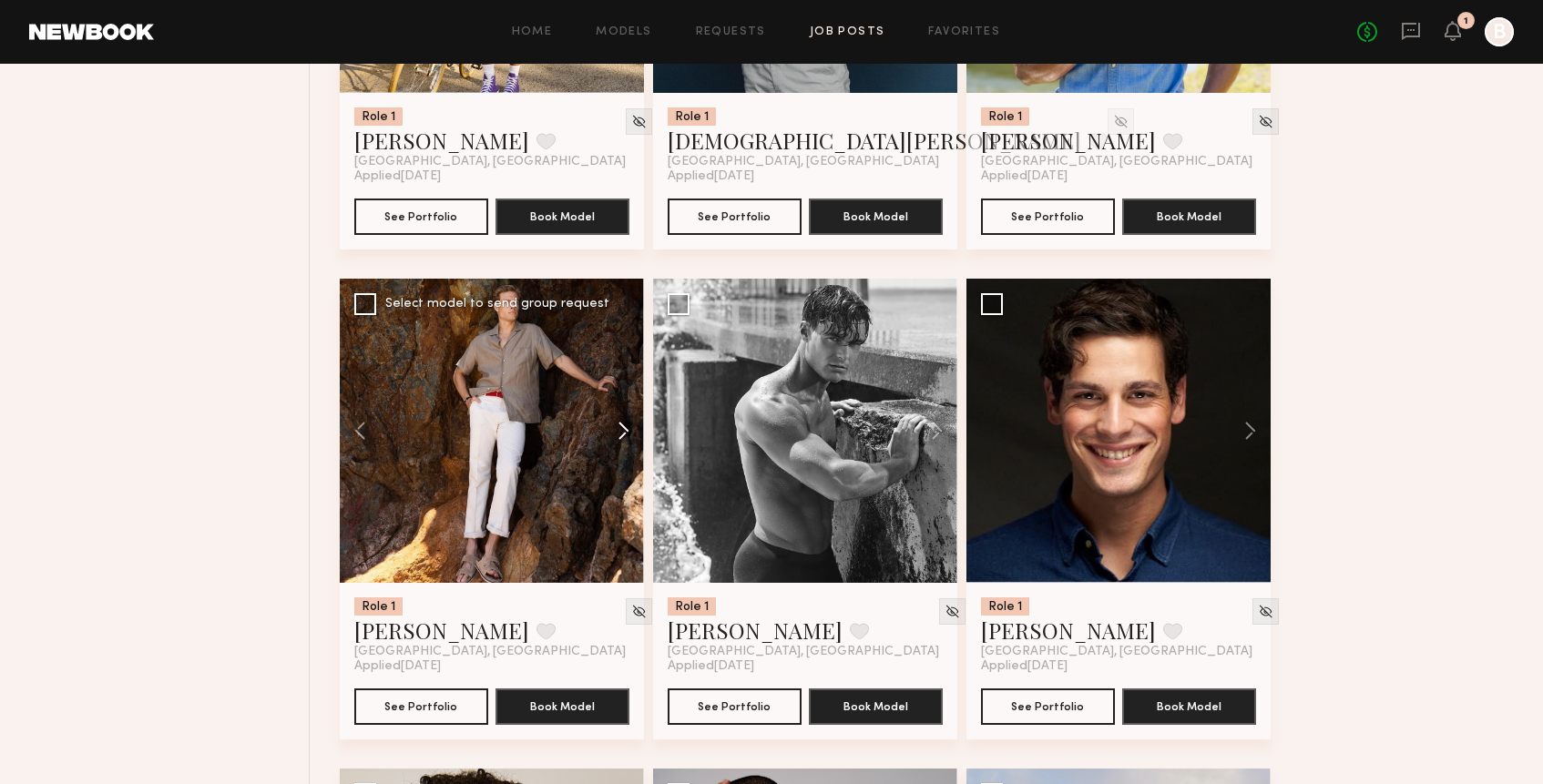
click at [626, 437] on button at bounding box center [615, 431] width 59 height 304
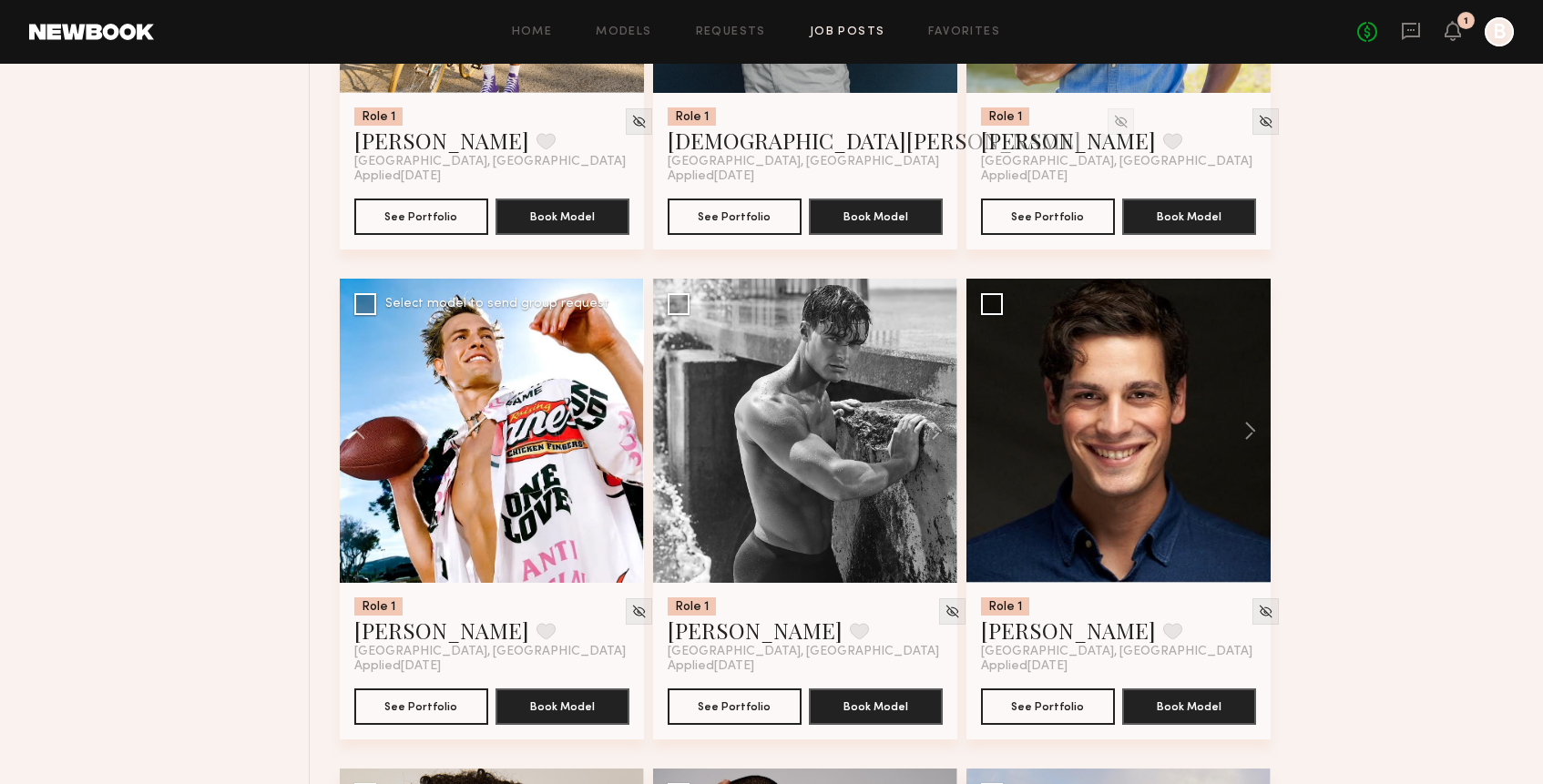
click at [626, 437] on div at bounding box center [491, 431] width 304 height 304
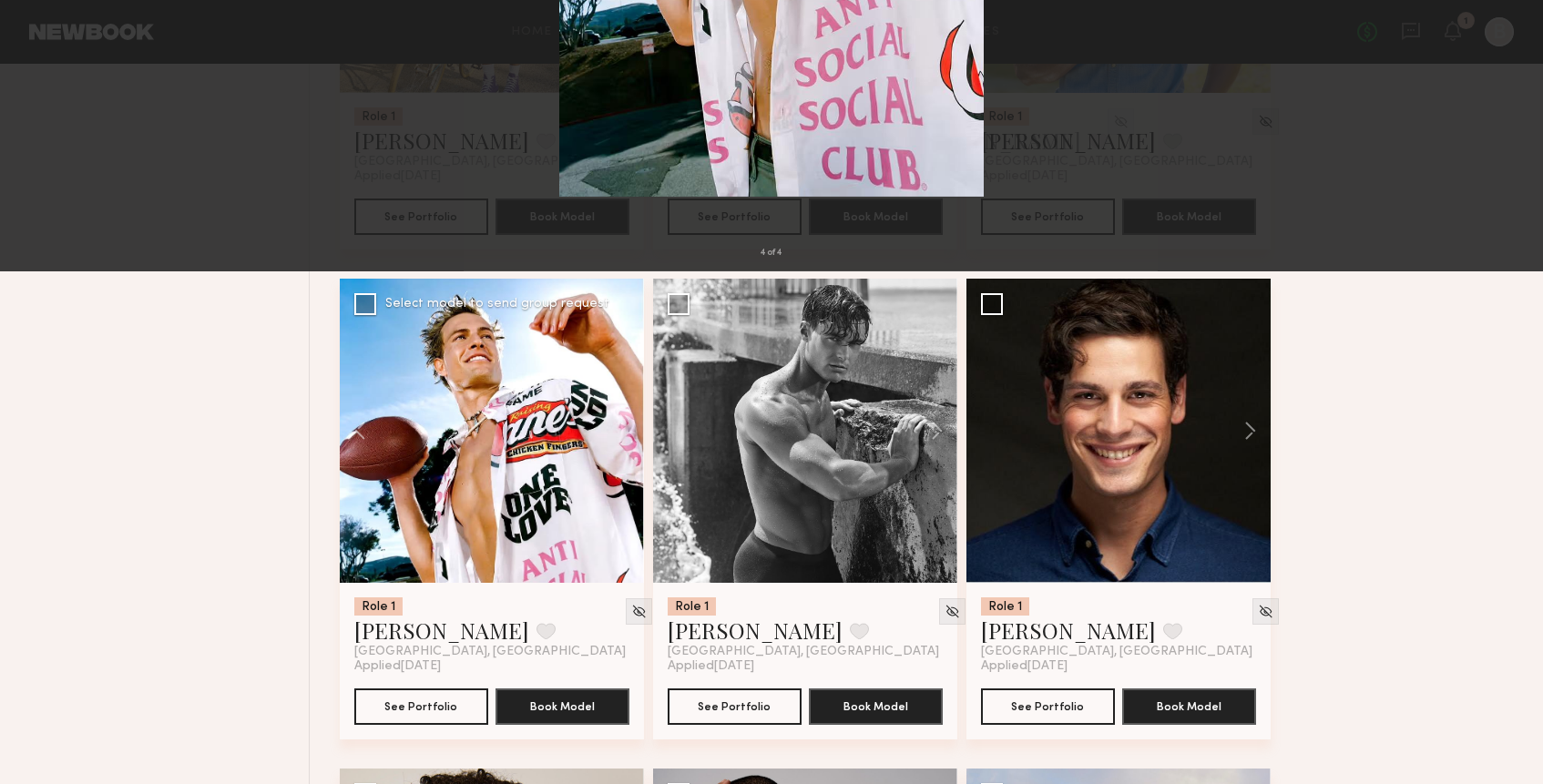
click at [37, 39] on button at bounding box center [42, 44] width 29 height 33
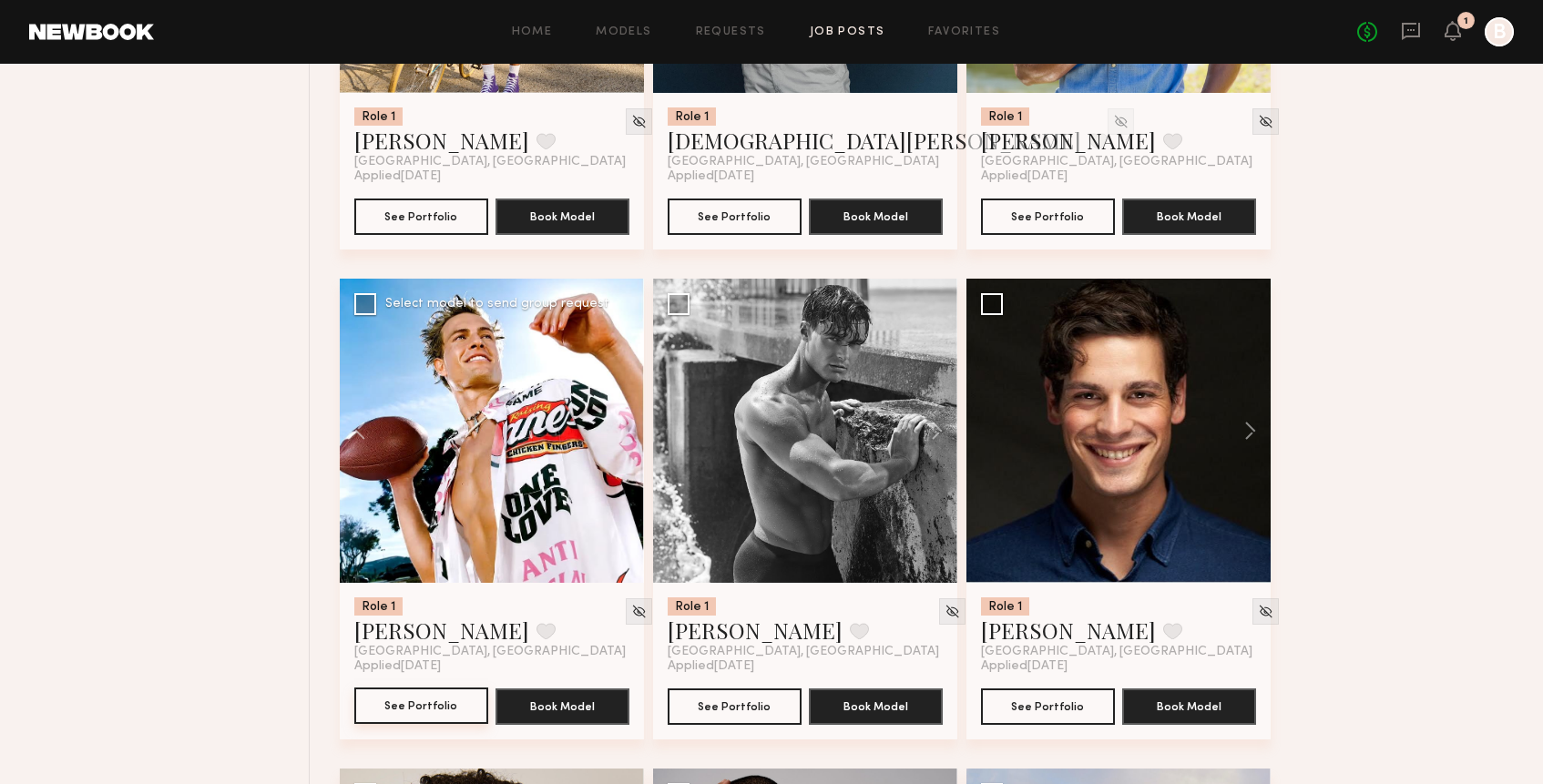
click at [424, 708] on button "See Portfolio" at bounding box center [421, 705] width 134 height 37
click at [809, 469] on div at bounding box center [805, 431] width 304 height 304
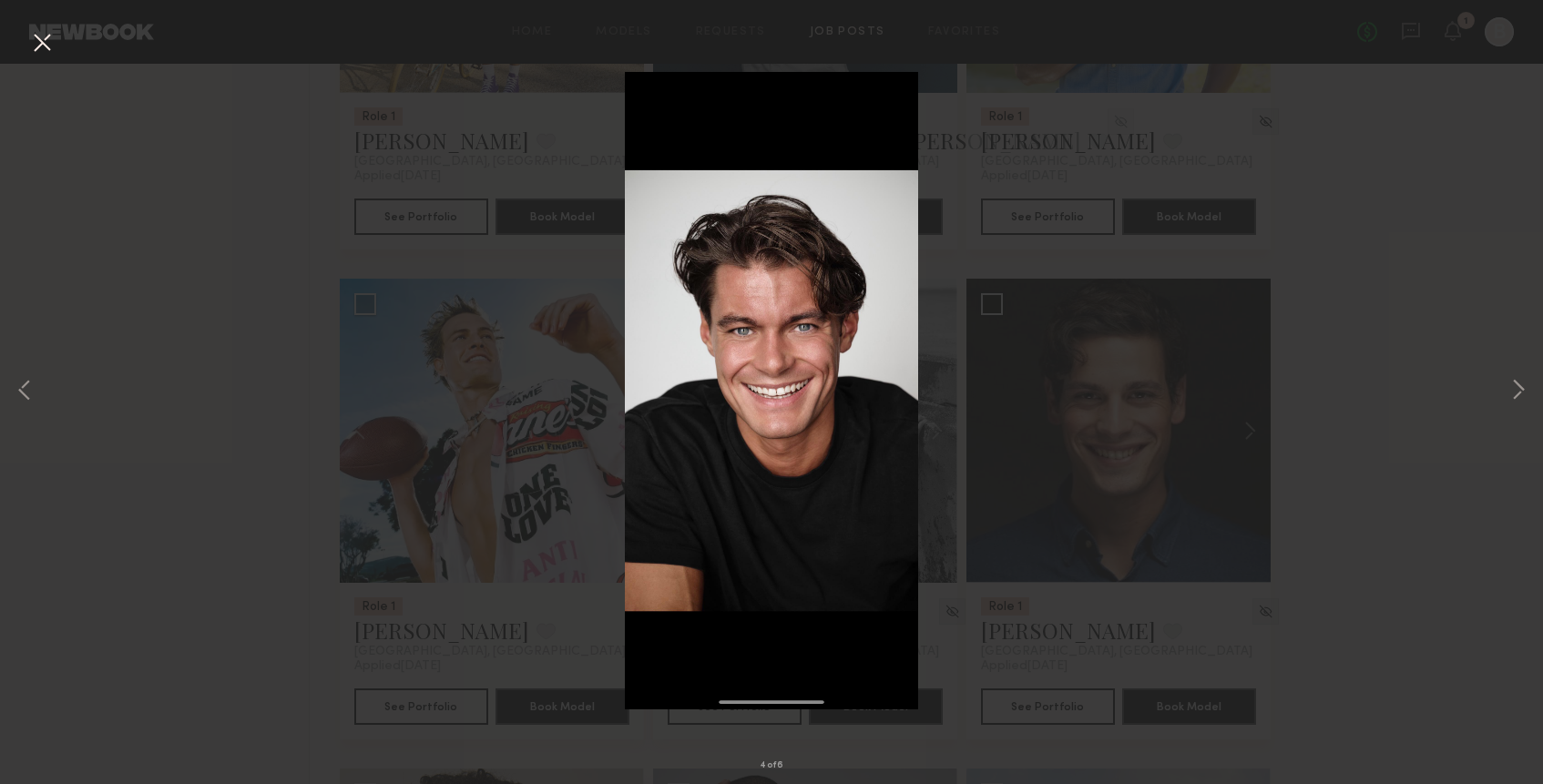
click at [36, 47] on button at bounding box center [42, 44] width 29 height 33
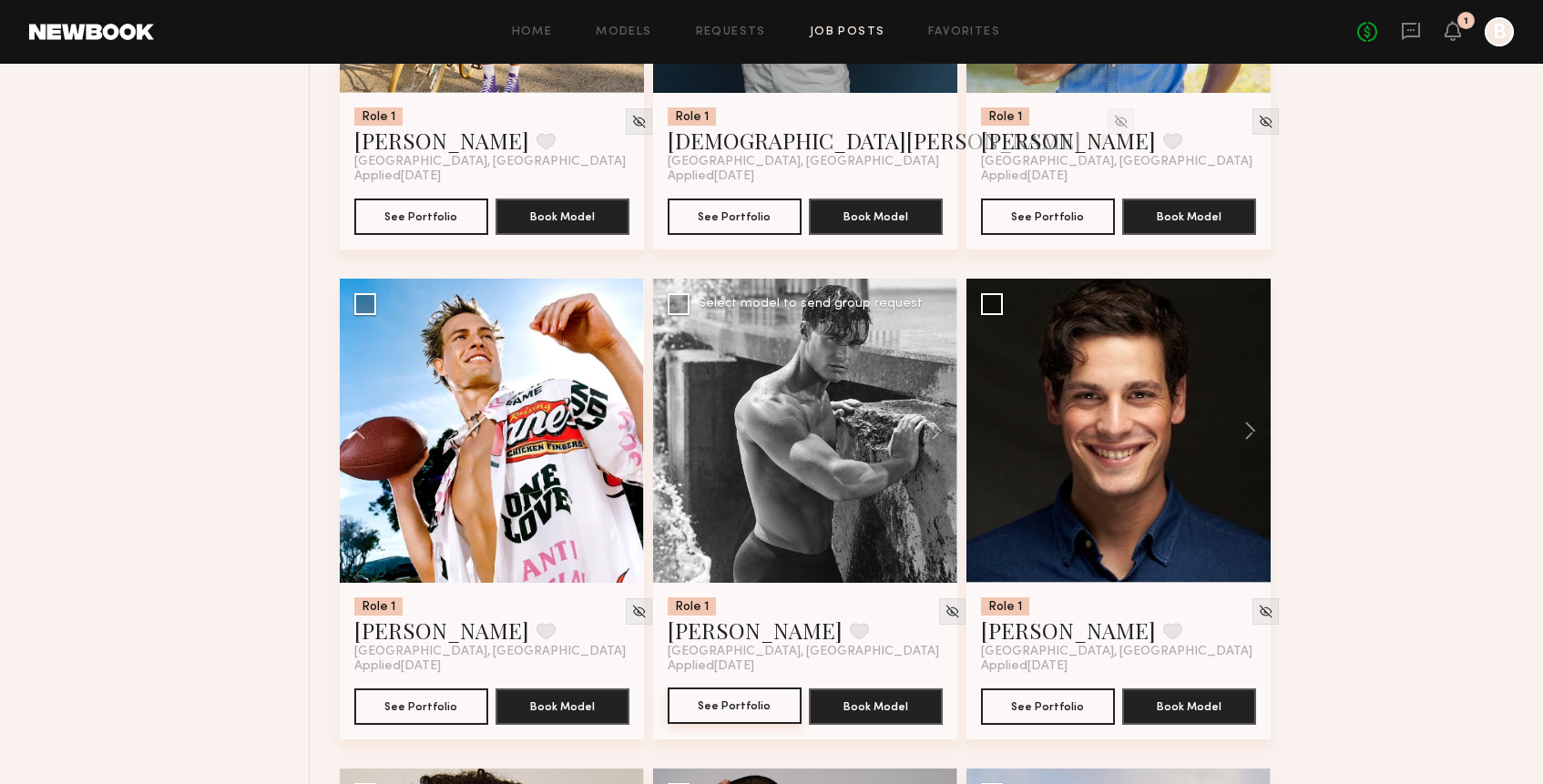
click at [764, 718] on button "See Portfolio" at bounding box center [734, 705] width 134 height 37
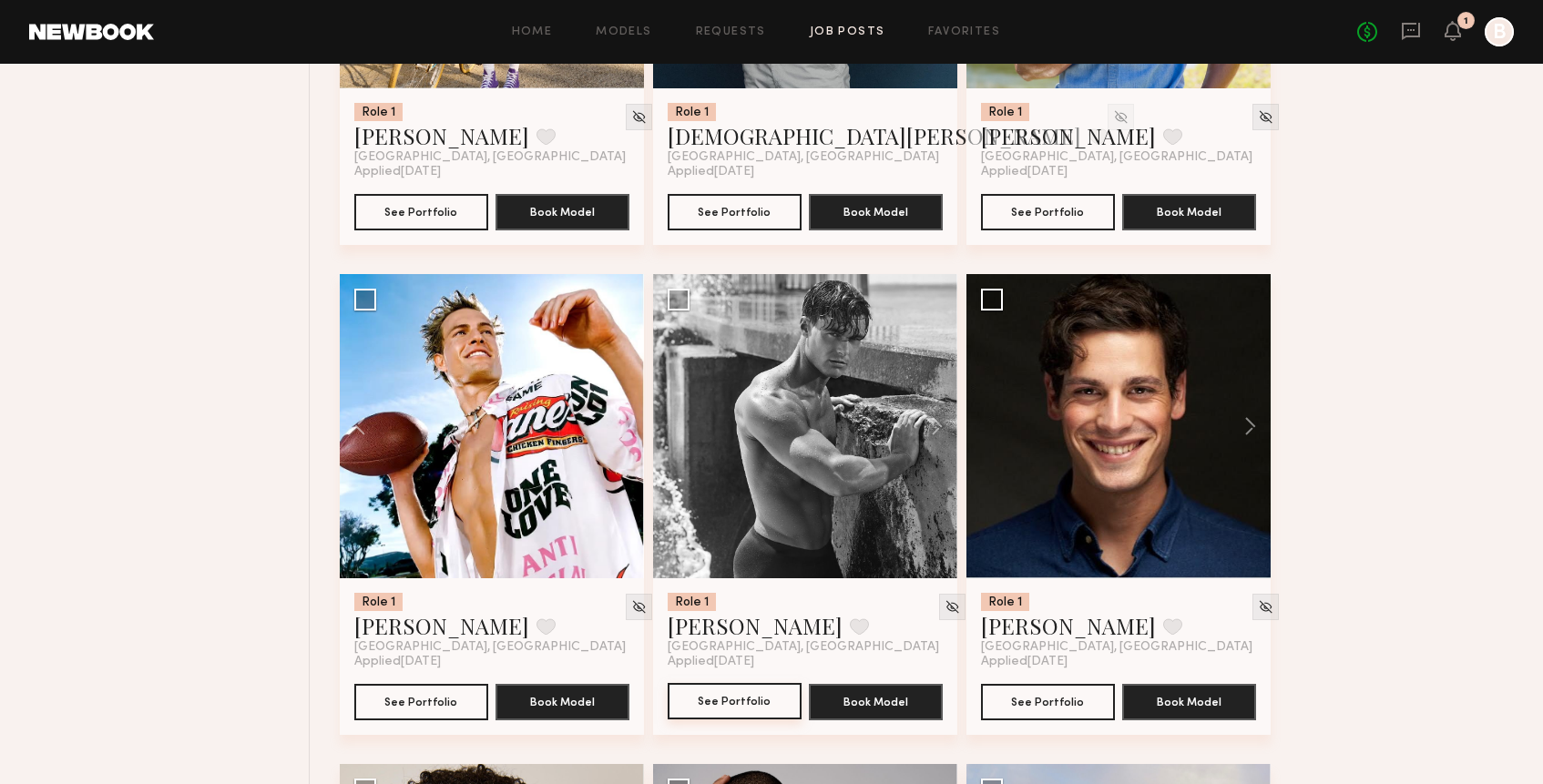
scroll to position [3974, 0]
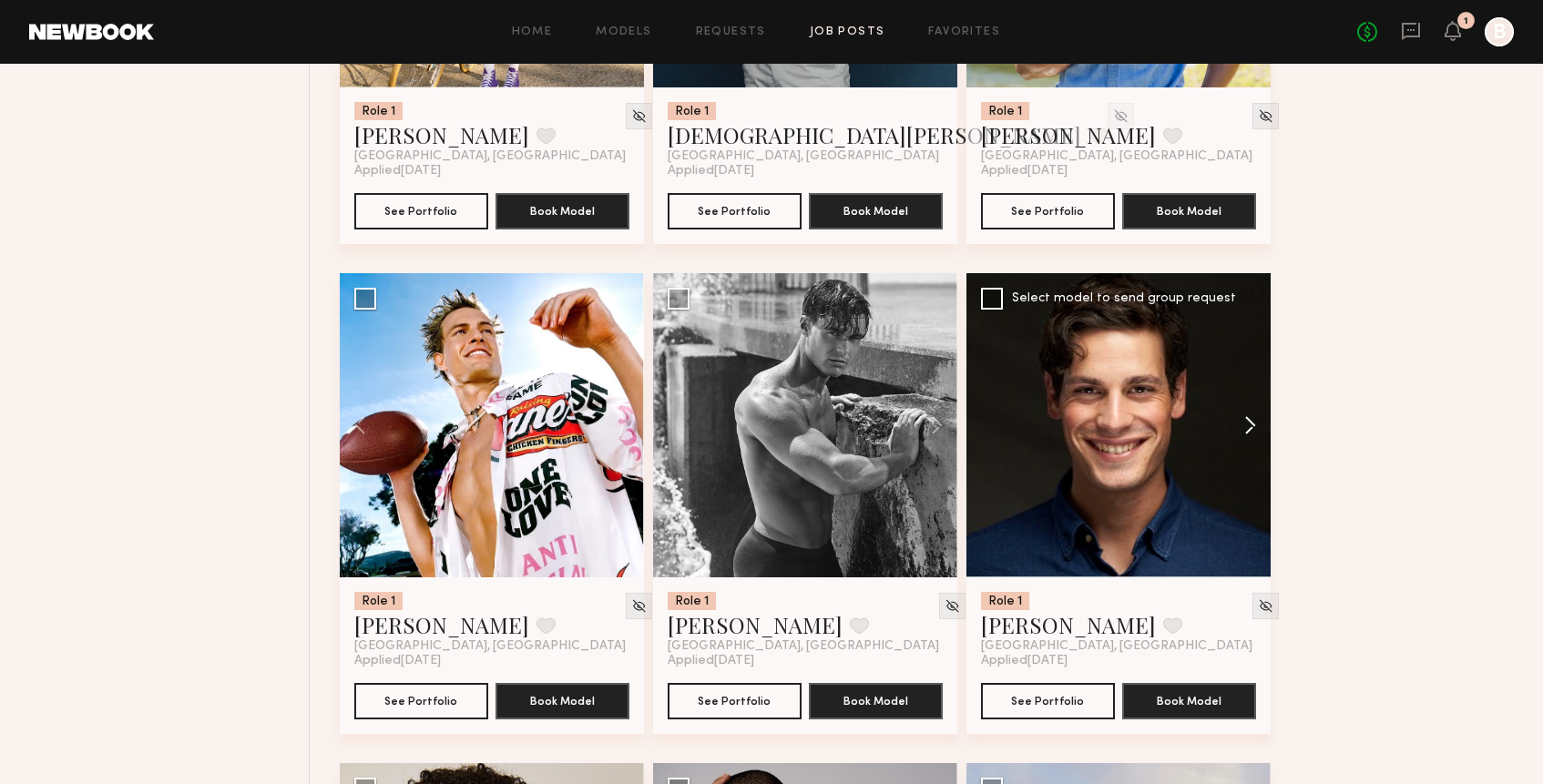
click at [1249, 433] on button at bounding box center [1241, 425] width 59 height 304
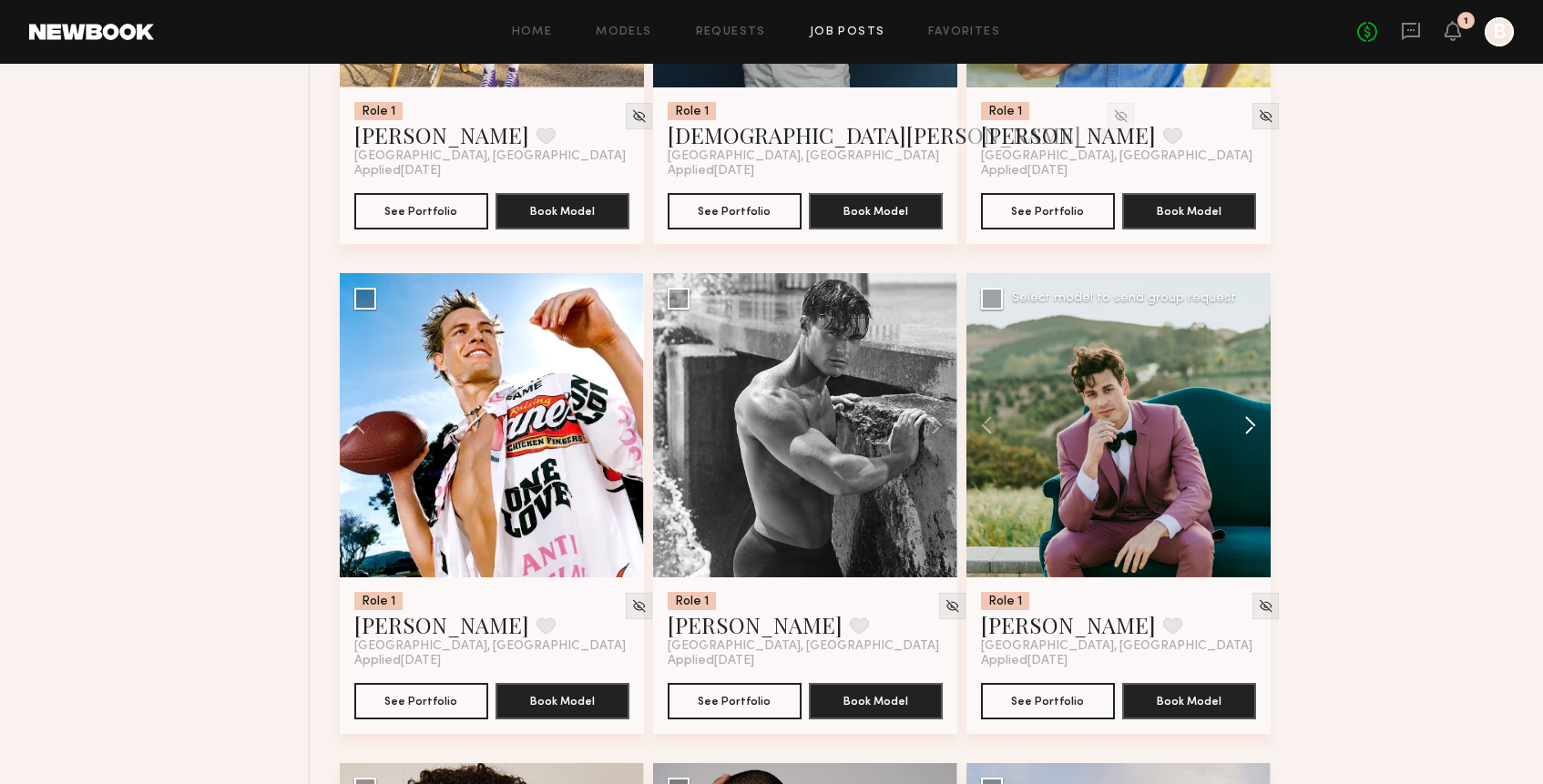
click at [1249, 433] on button at bounding box center [1241, 425] width 59 height 304
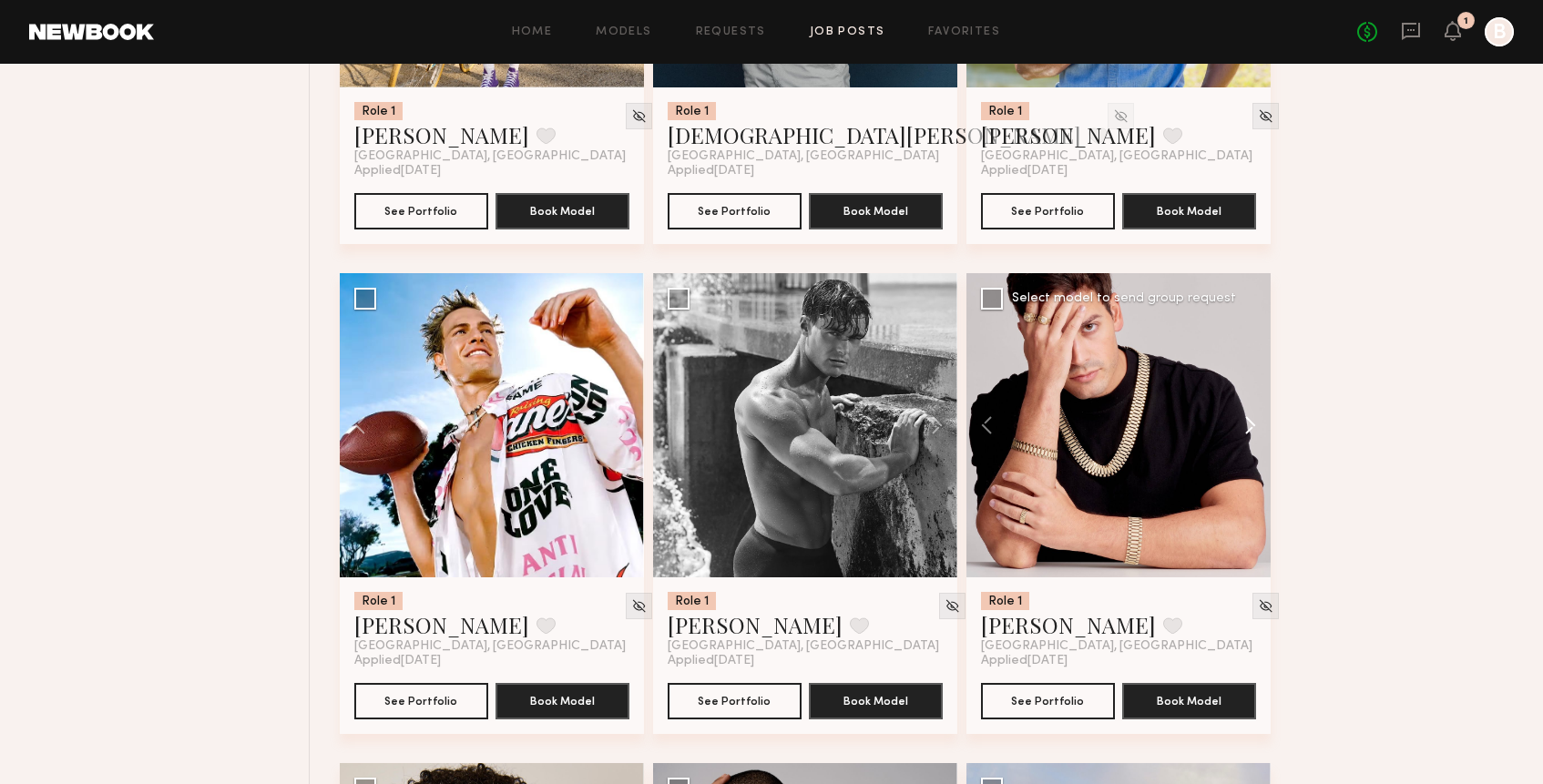
click at [1249, 433] on button at bounding box center [1241, 425] width 59 height 304
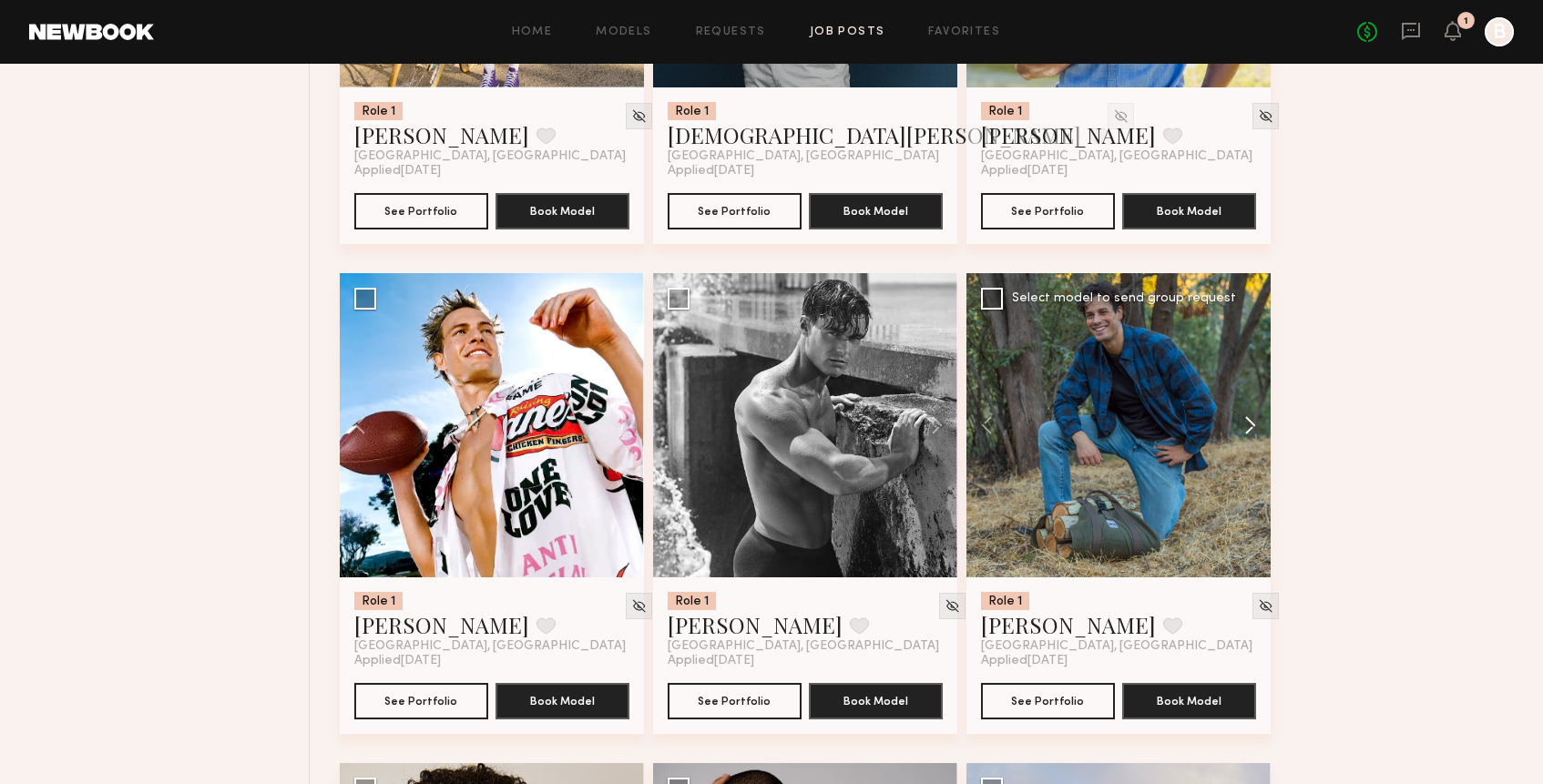
click at [1249, 433] on button at bounding box center [1241, 425] width 59 height 304
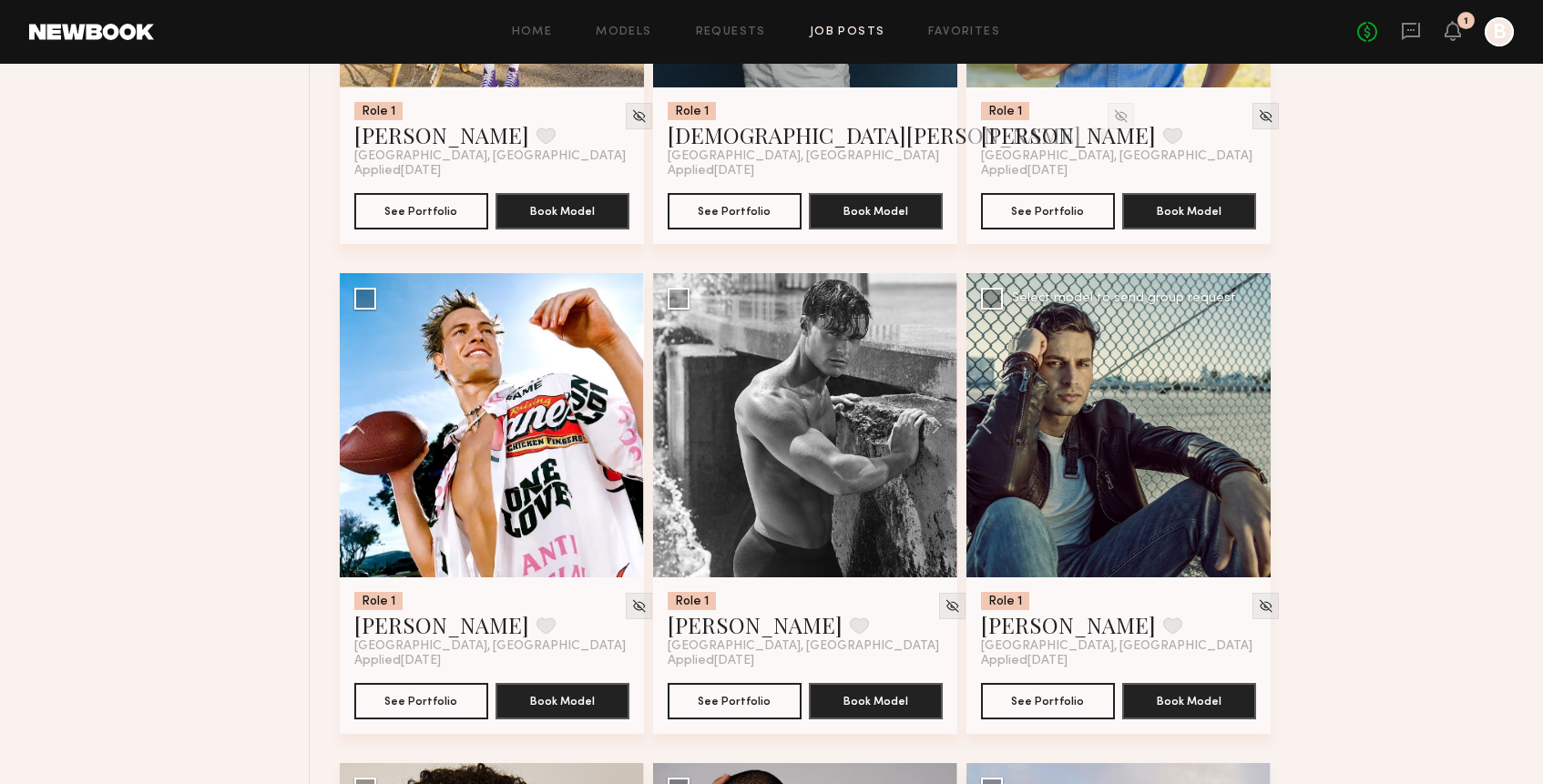
click at [1249, 433] on div at bounding box center [1118, 425] width 304 height 304
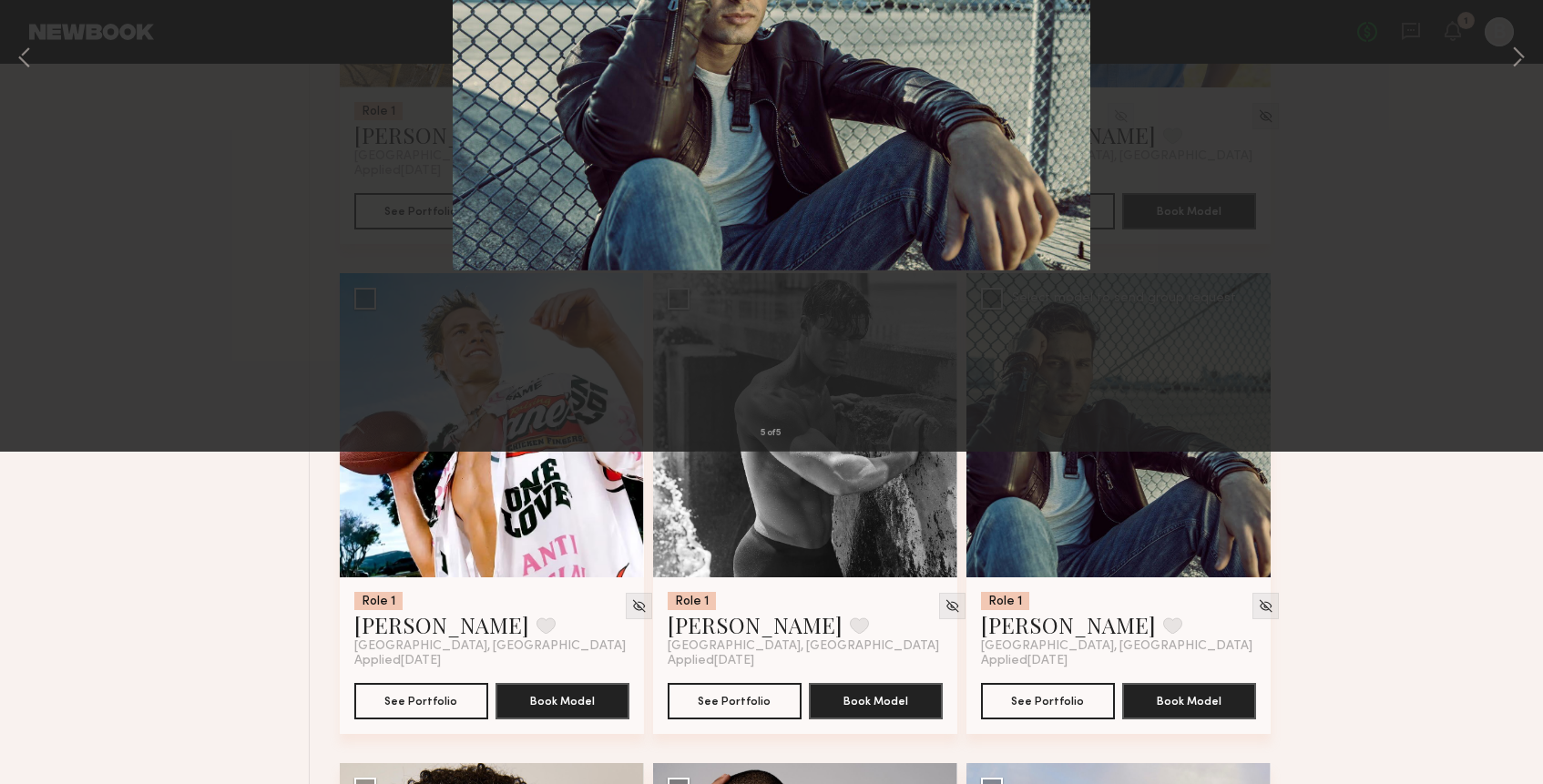
click at [44, 42] on button at bounding box center [42, 44] width 29 height 33
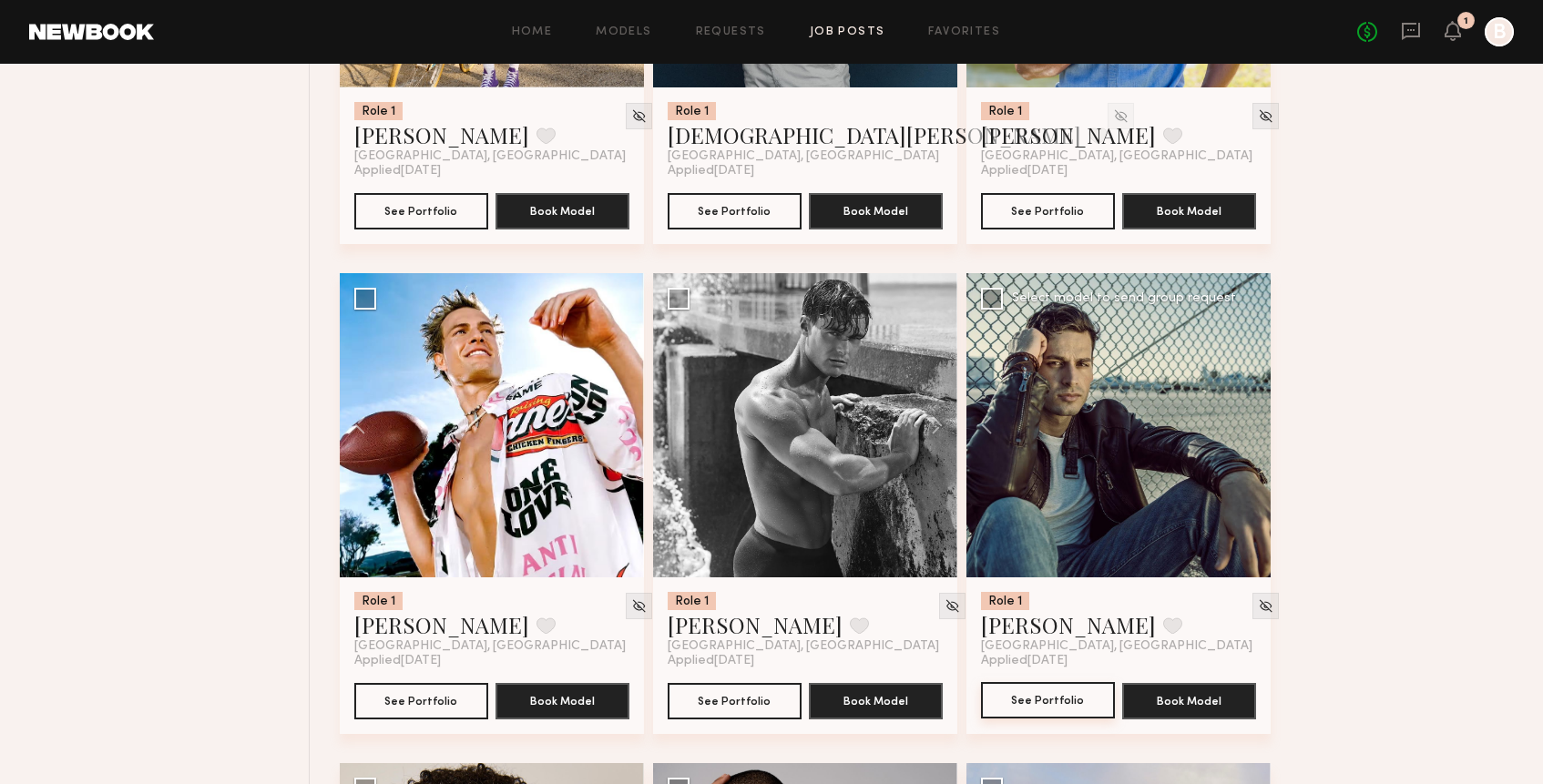
click at [1062, 706] on button "See Portfolio" at bounding box center [1048, 700] width 134 height 37
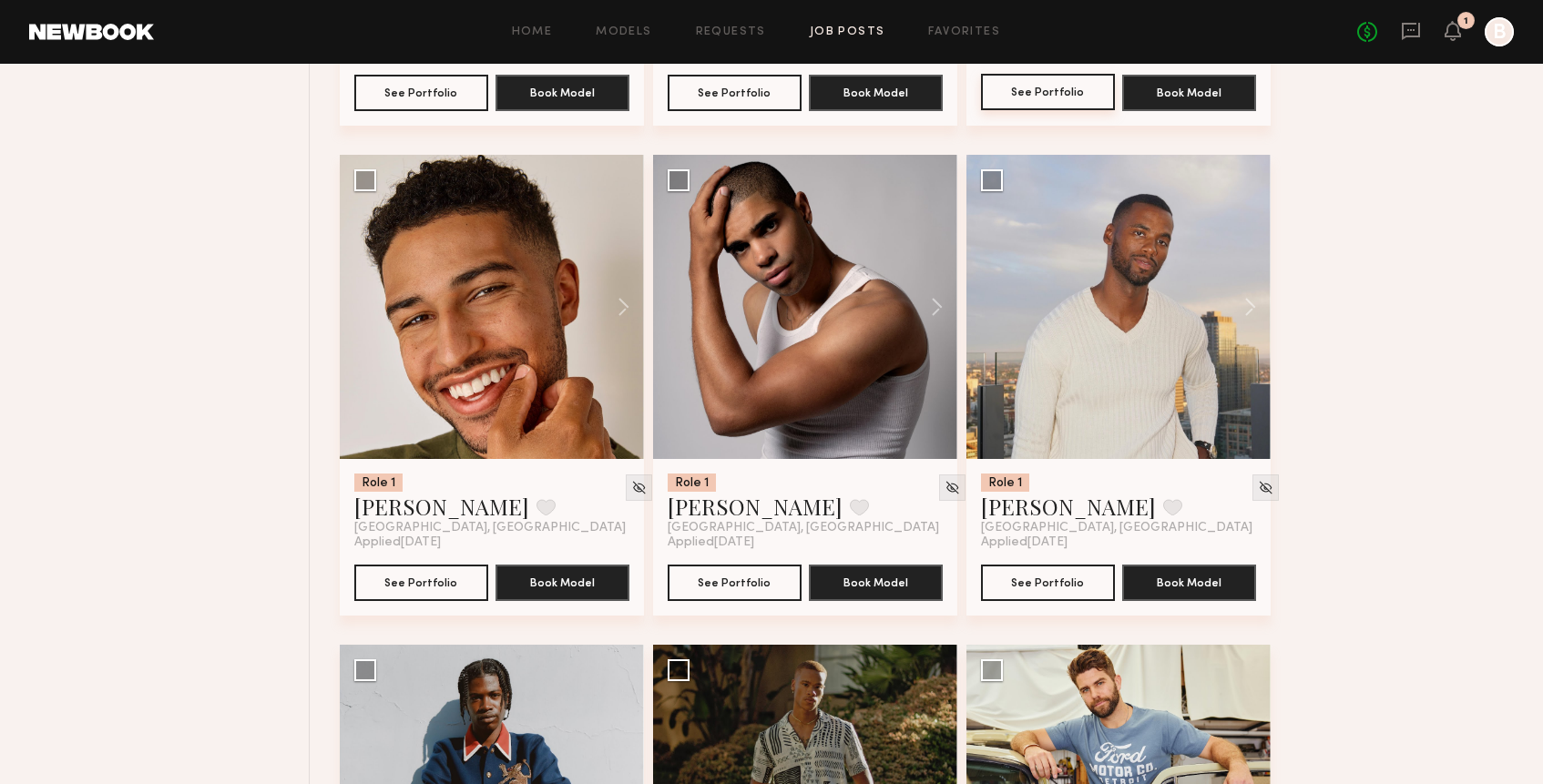
scroll to position [4579, 0]
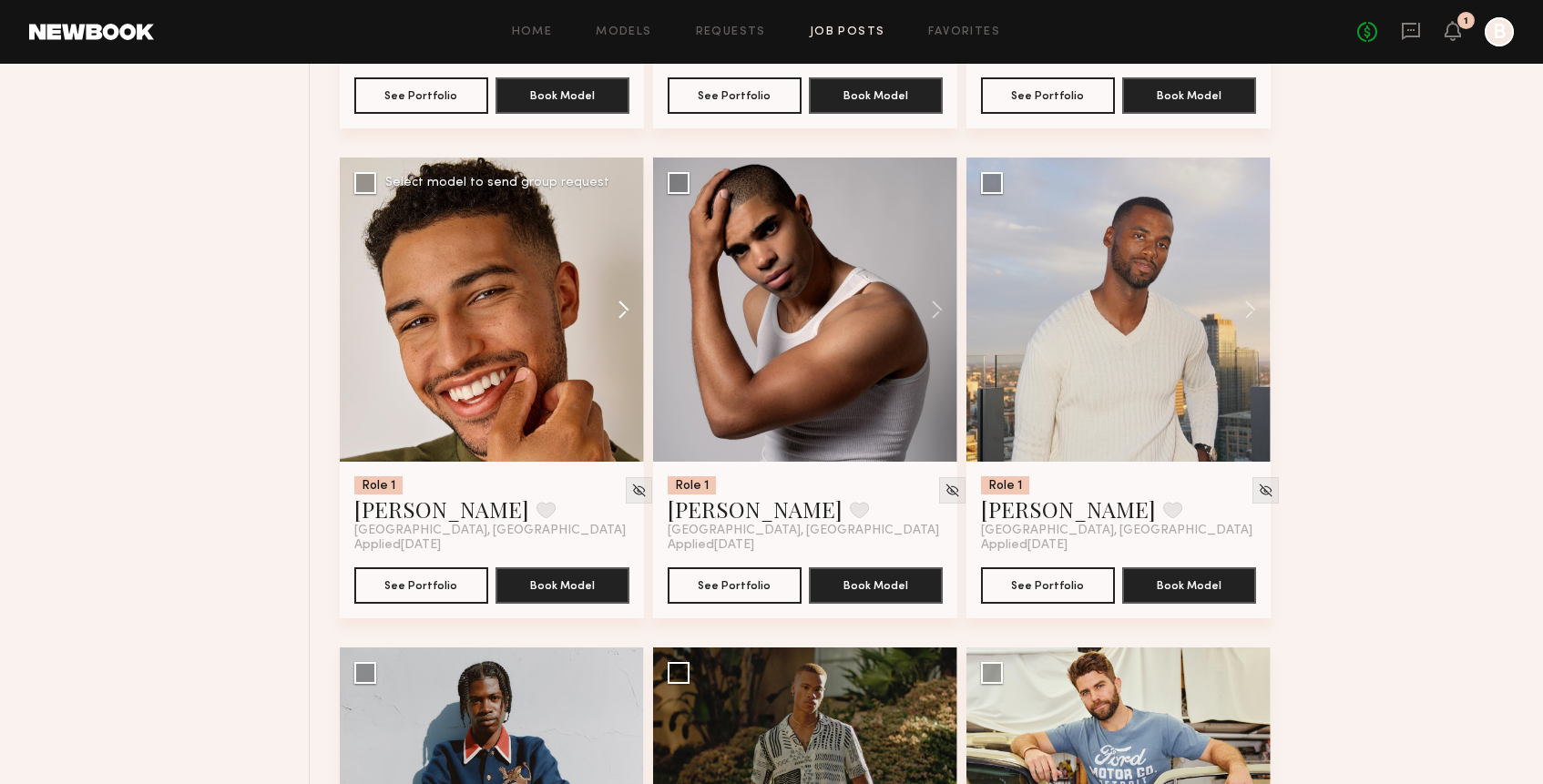
click at [631, 320] on button at bounding box center [615, 310] width 59 height 304
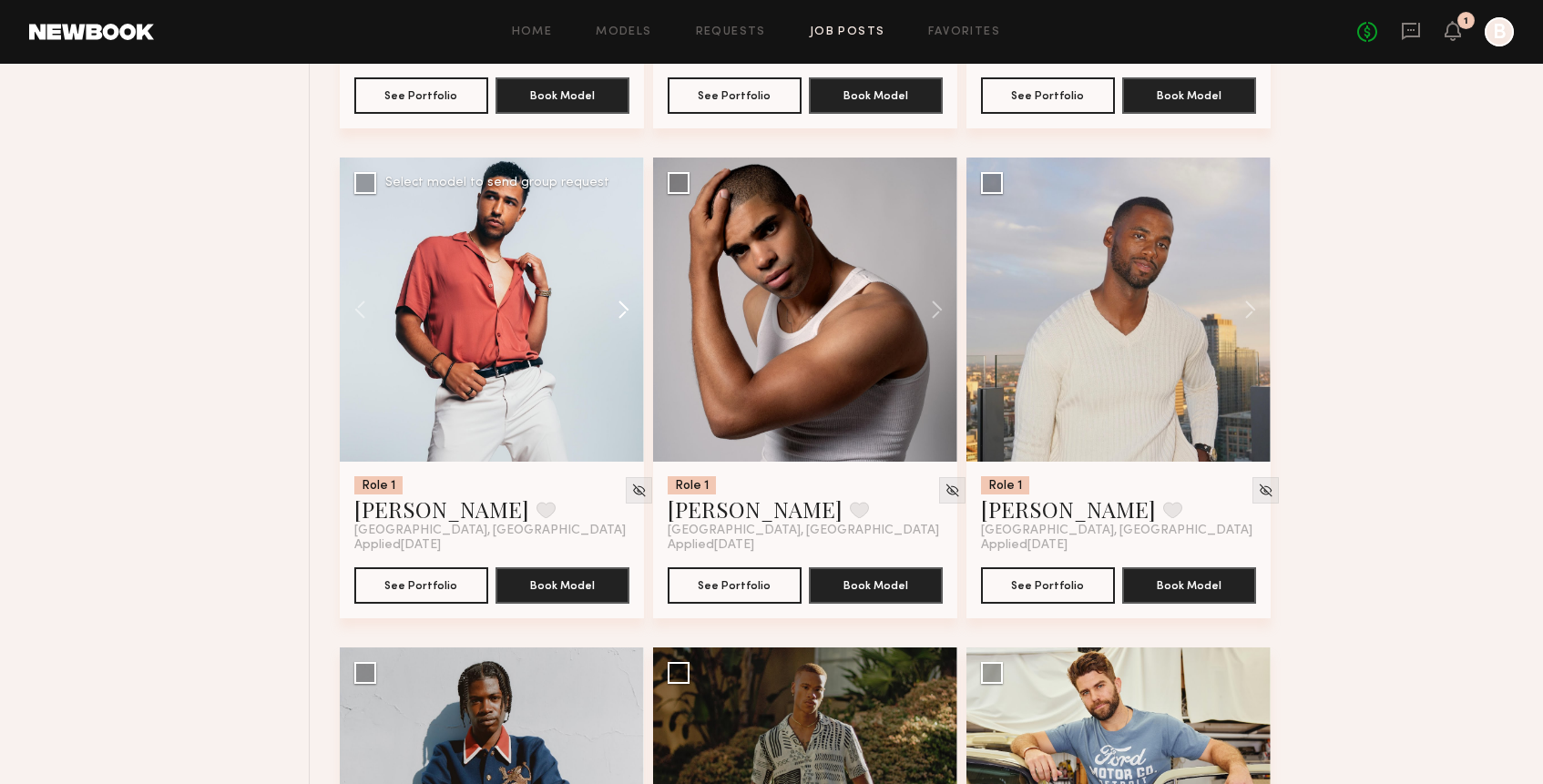
click at [631, 320] on button at bounding box center [615, 310] width 59 height 304
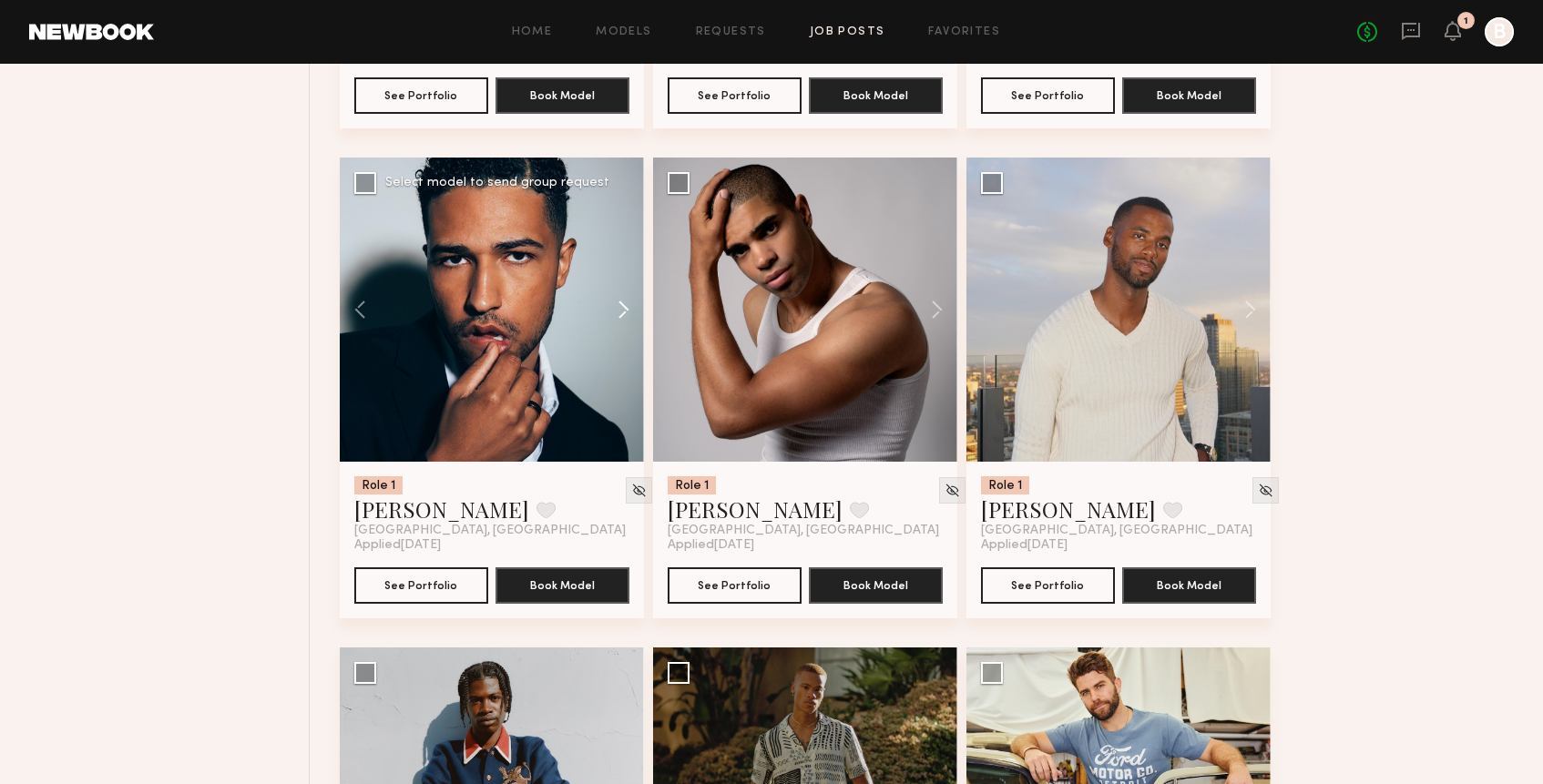
click at [631, 320] on button at bounding box center [615, 310] width 59 height 304
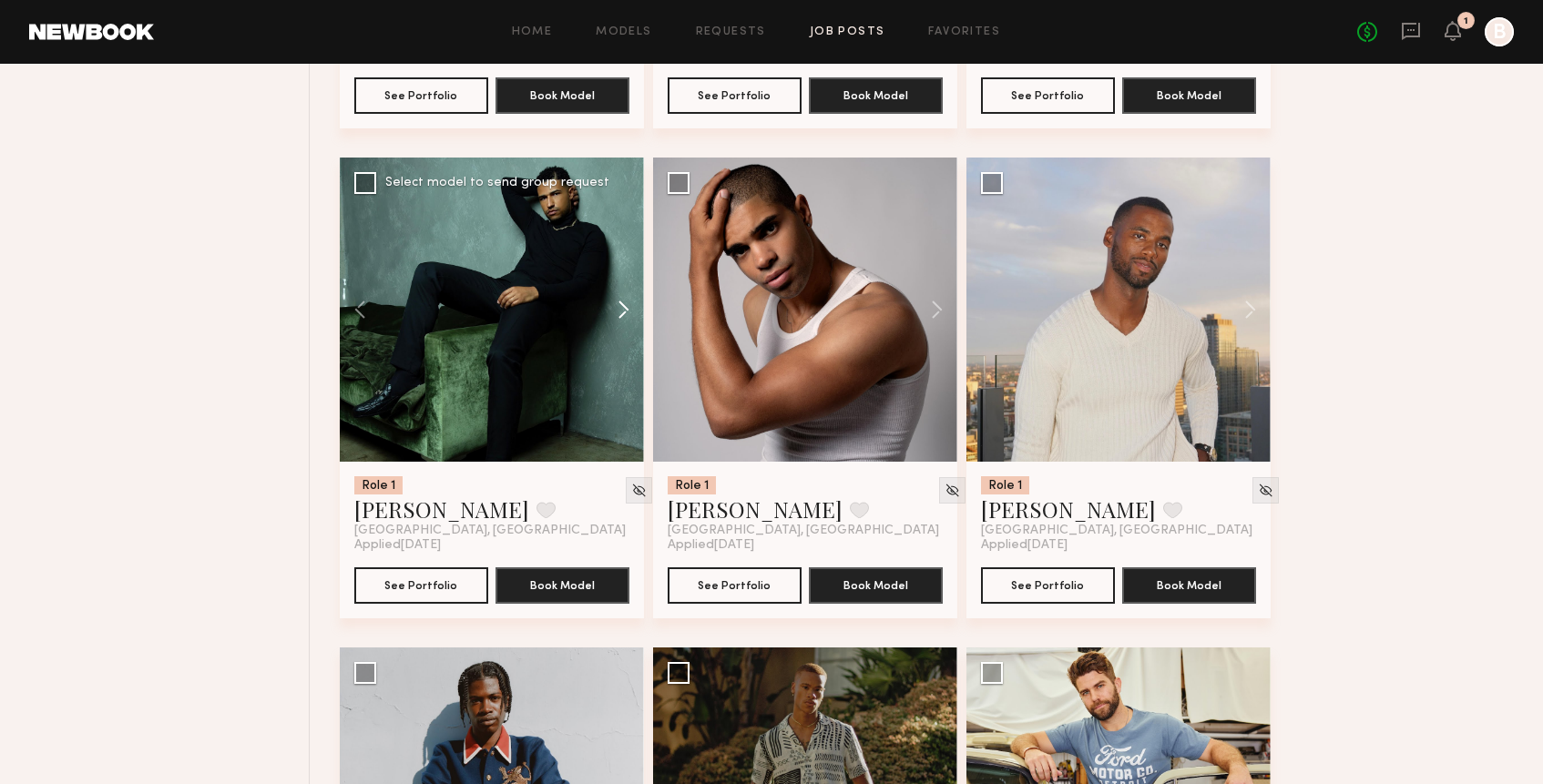
click at [631, 320] on button at bounding box center [615, 310] width 59 height 304
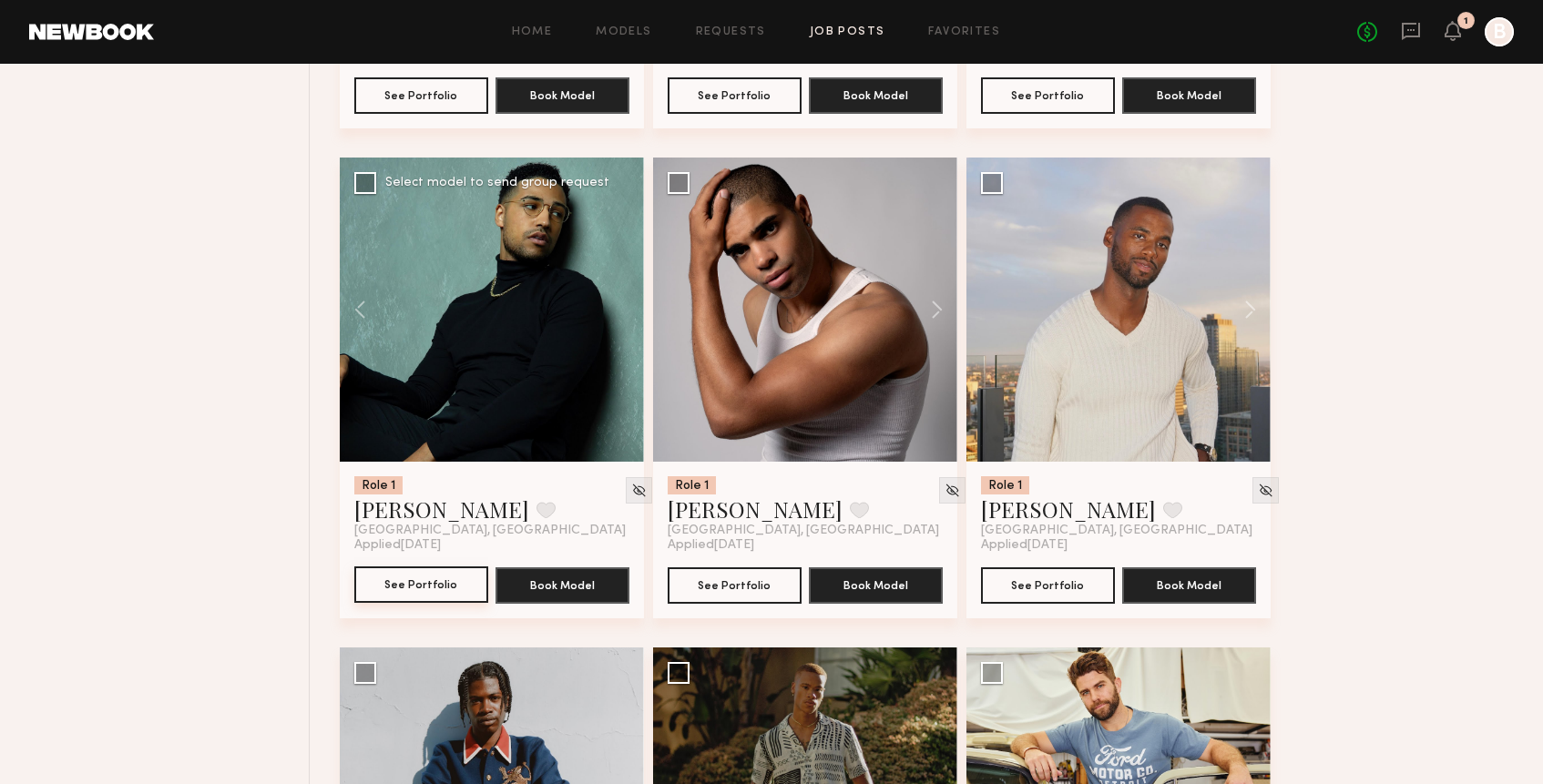
click at [448, 580] on button "See Portfolio" at bounding box center [421, 584] width 134 height 37
click at [936, 318] on button at bounding box center [927, 310] width 59 height 304
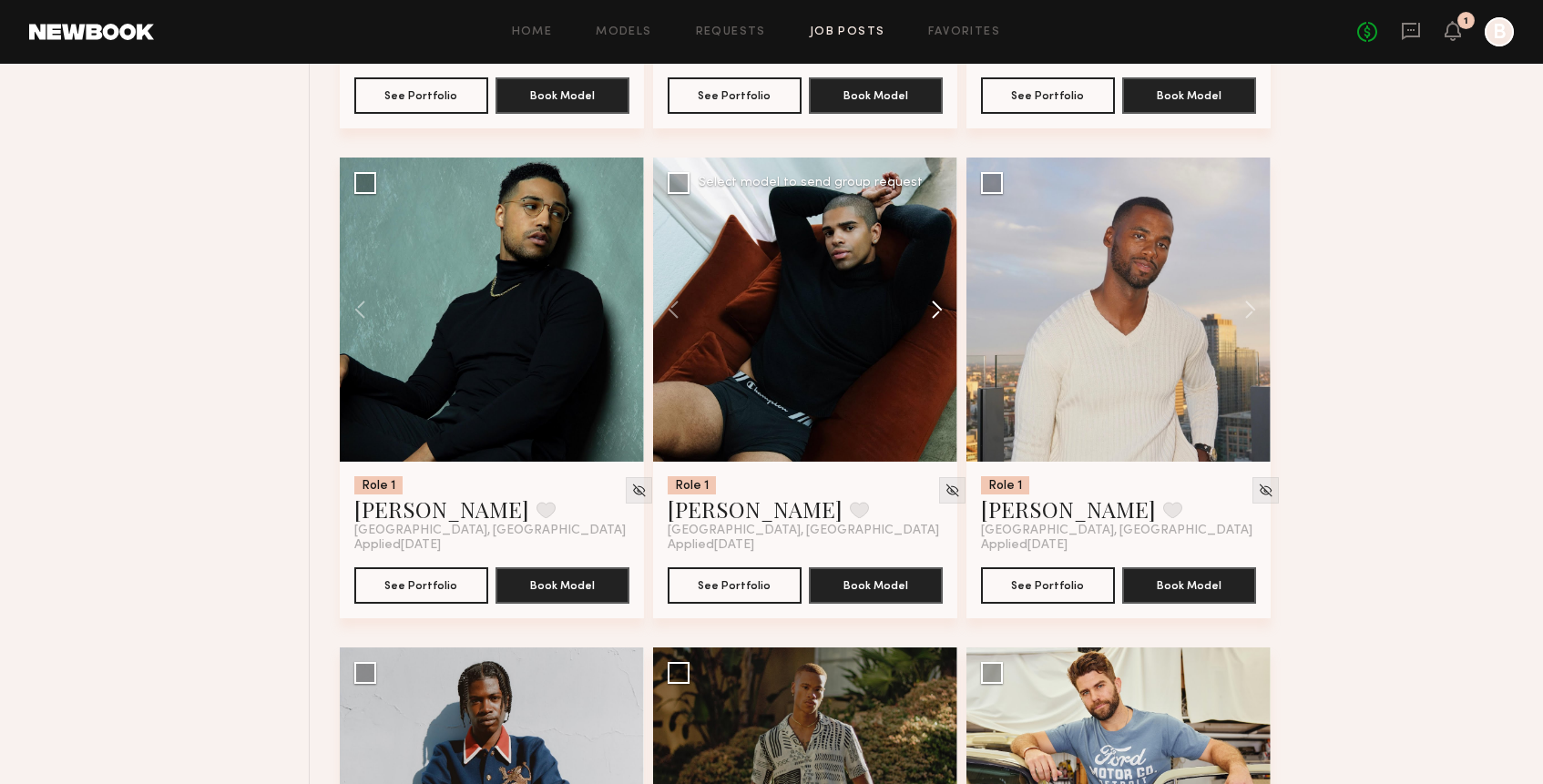
click at [936, 318] on button at bounding box center [927, 310] width 59 height 304
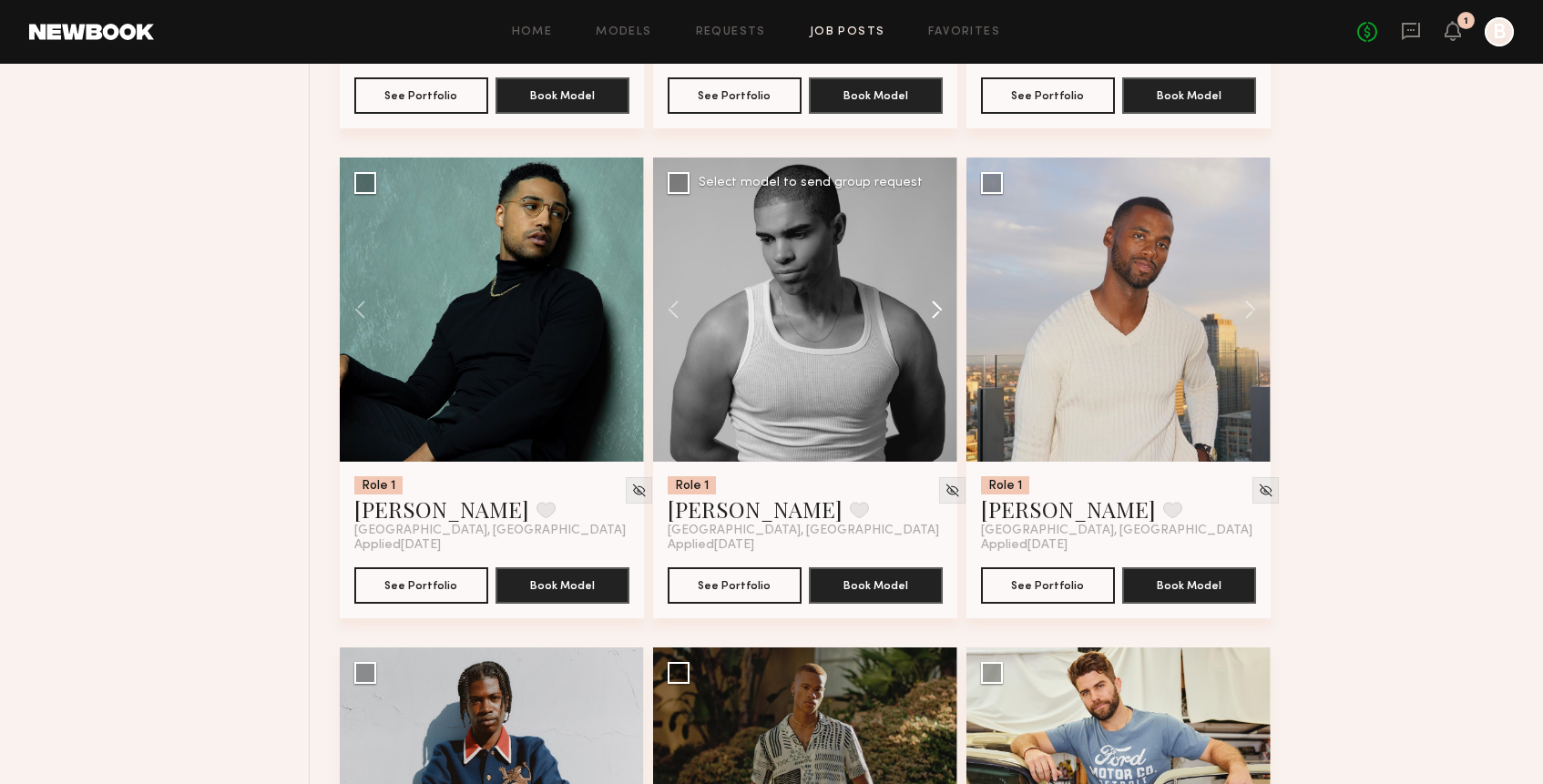
click at [936, 318] on button at bounding box center [927, 310] width 59 height 304
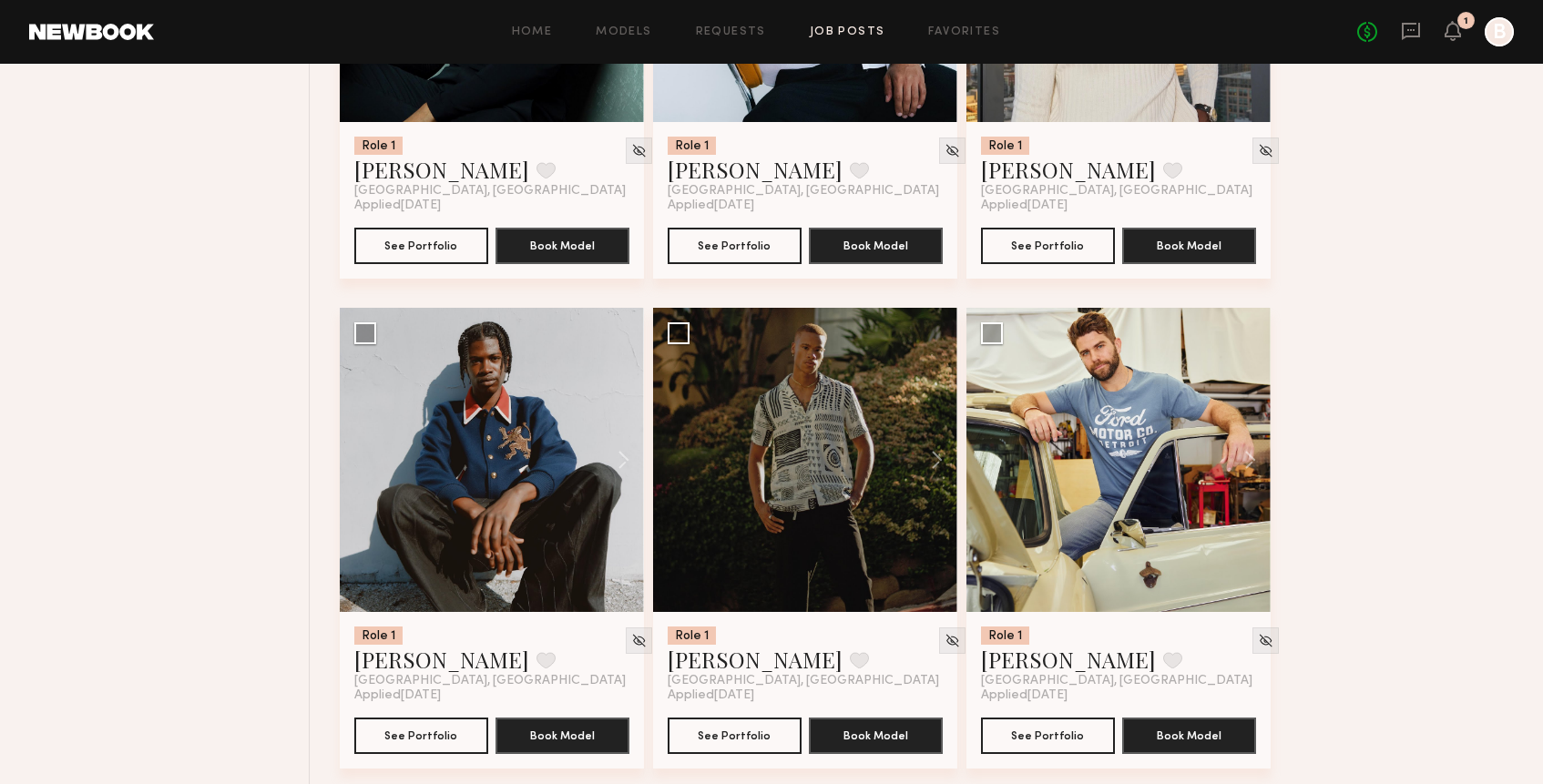
scroll to position [4920, 0]
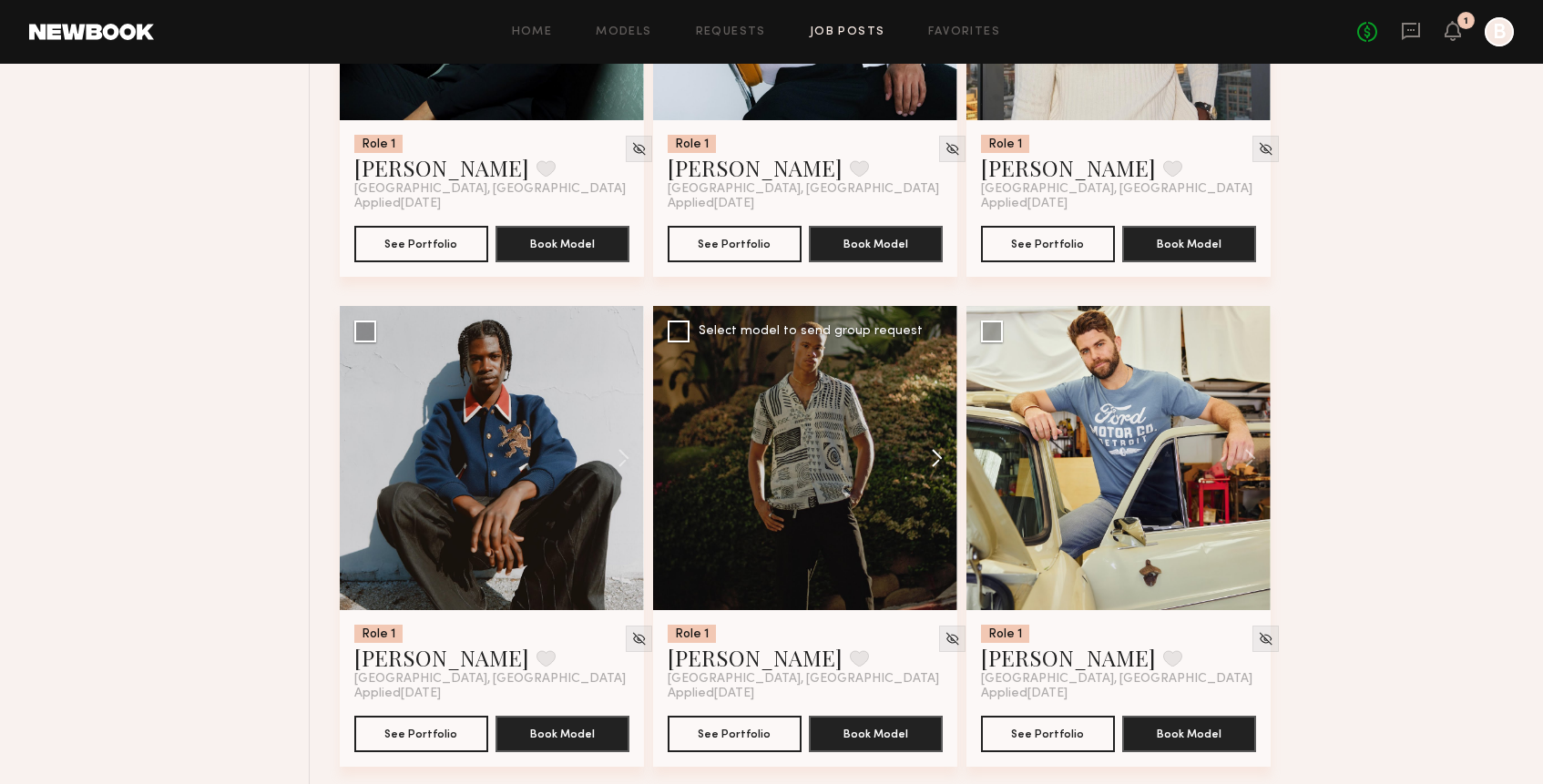
click at [934, 465] on button at bounding box center [927, 457] width 59 height 304
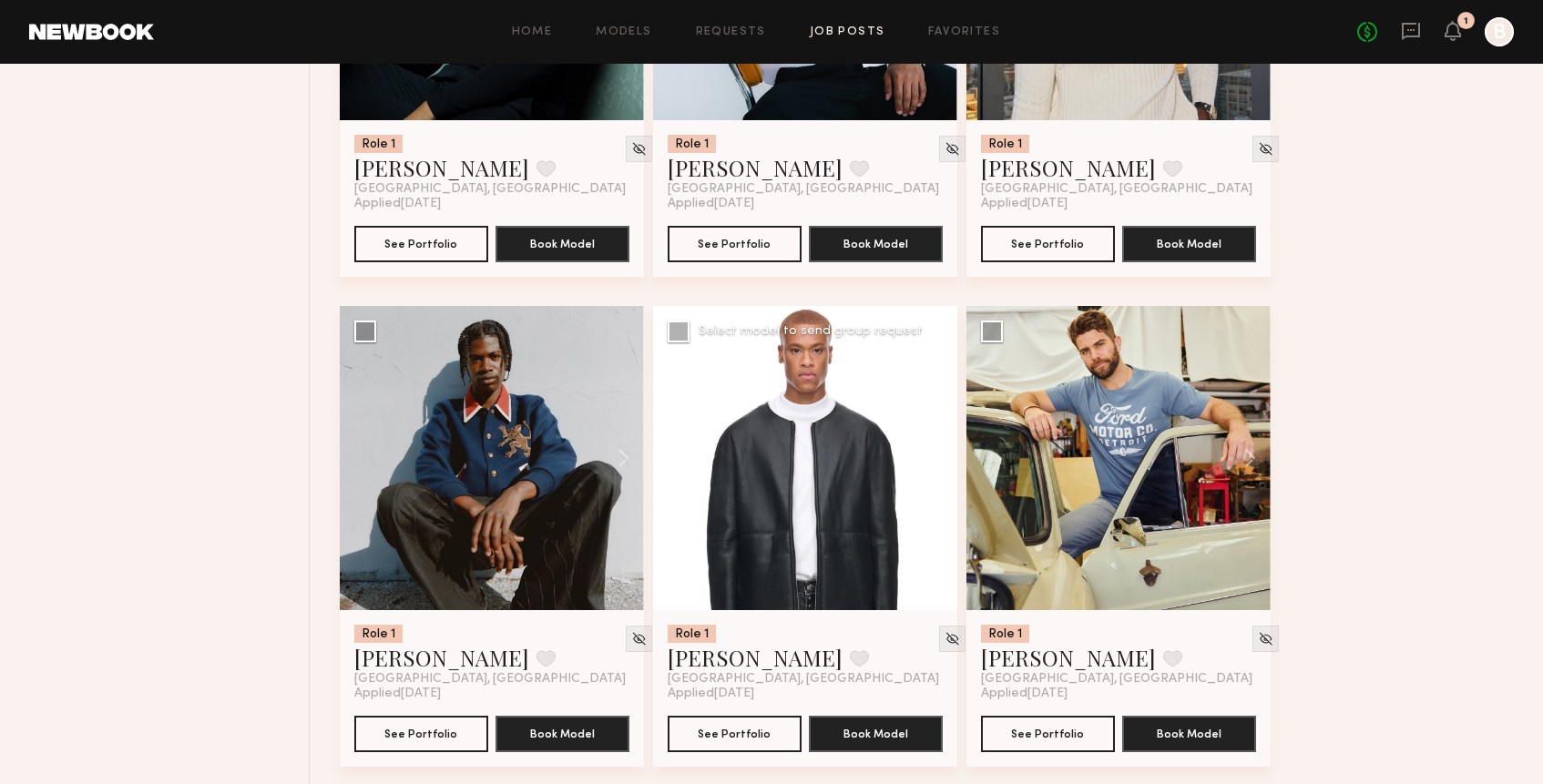
click at [934, 465] on button at bounding box center [927, 457] width 59 height 304
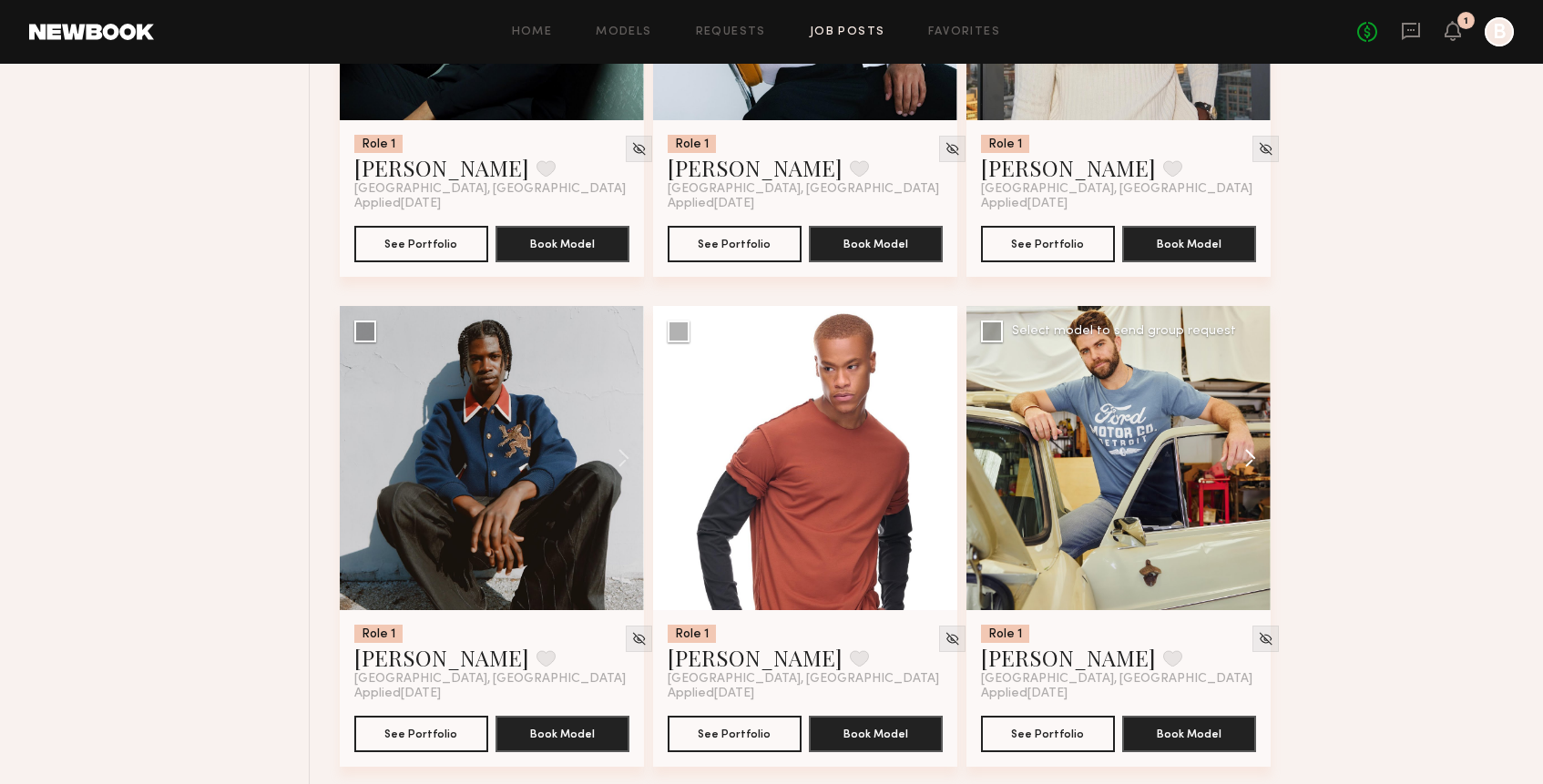
click at [1247, 454] on button at bounding box center [1241, 457] width 59 height 304
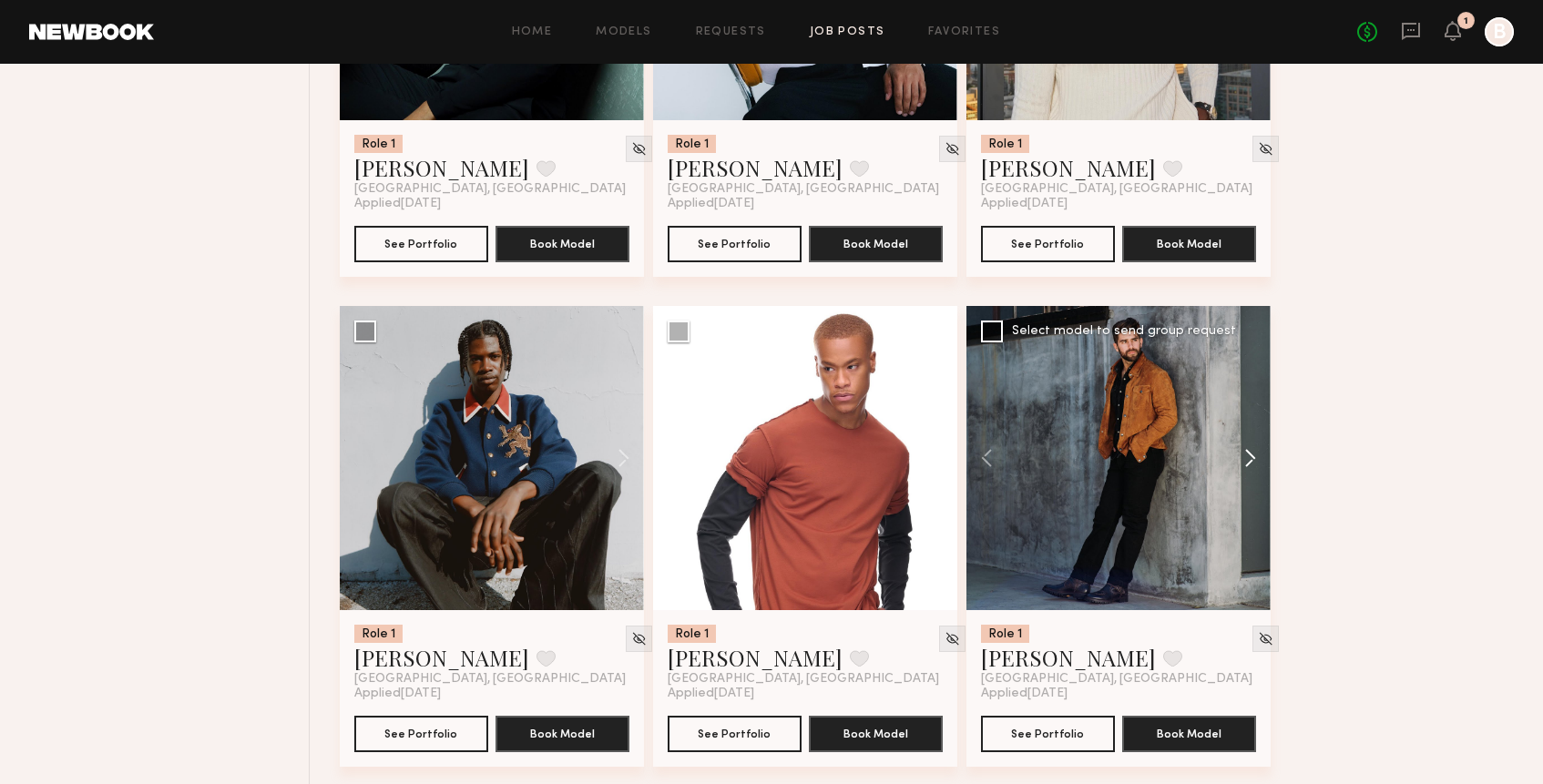
click at [1247, 454] on button at bounding box center [1241, 457] width 59 height 304
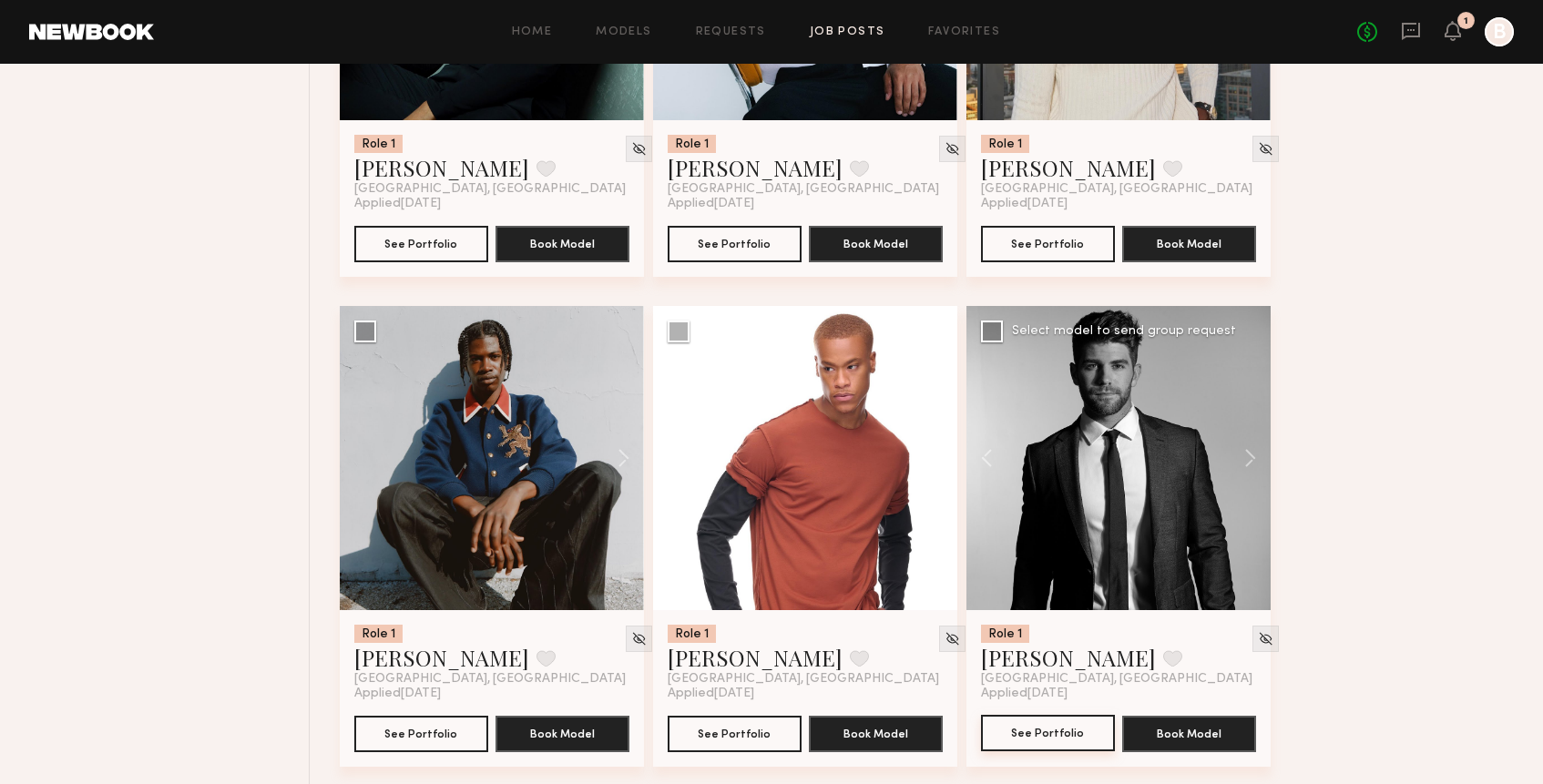
click at [1063, 741] on button "See Portfolio" at bounding box center [1048, 732] width 134 height 37
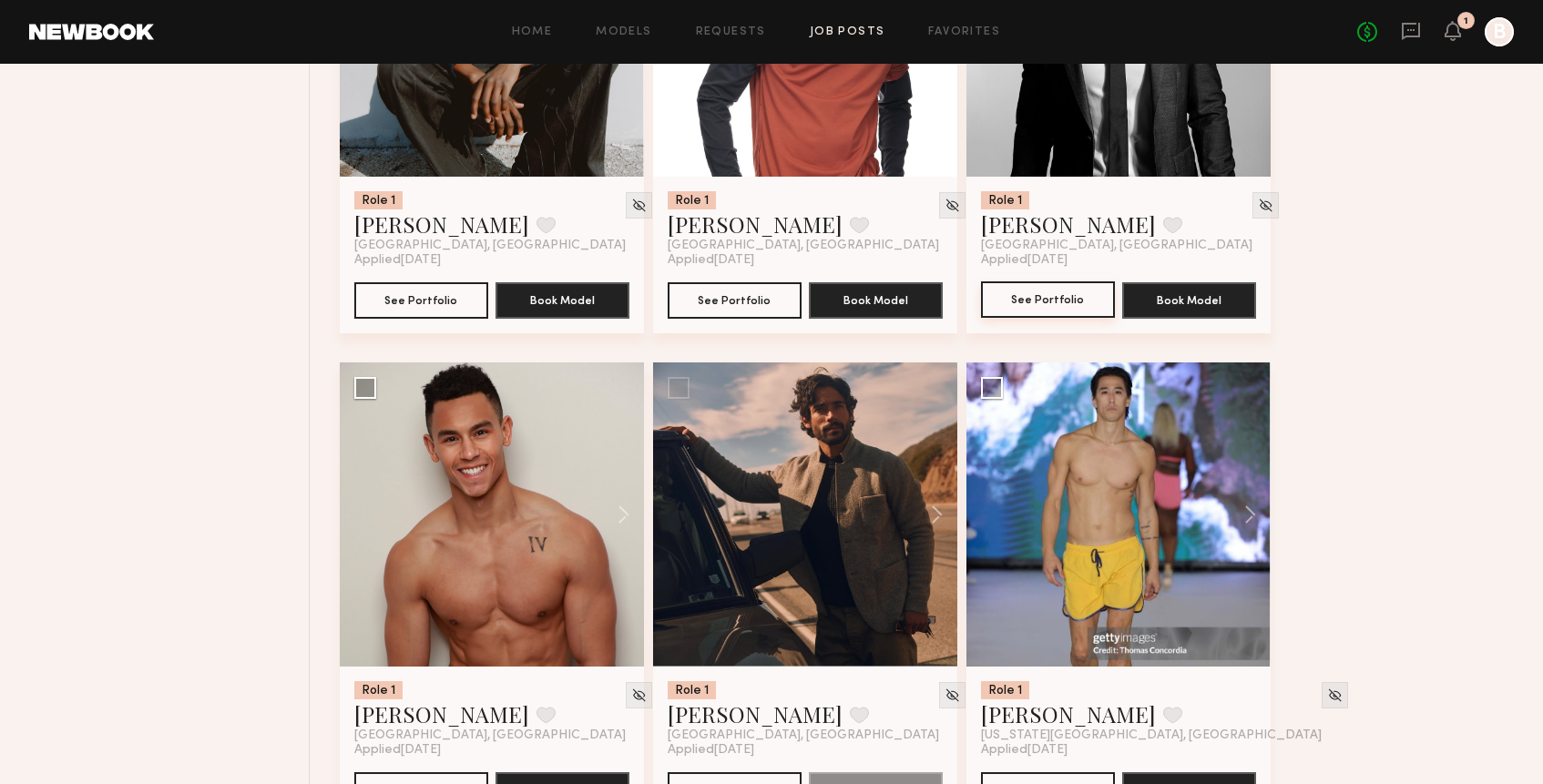
scroll to position [5367, 0]
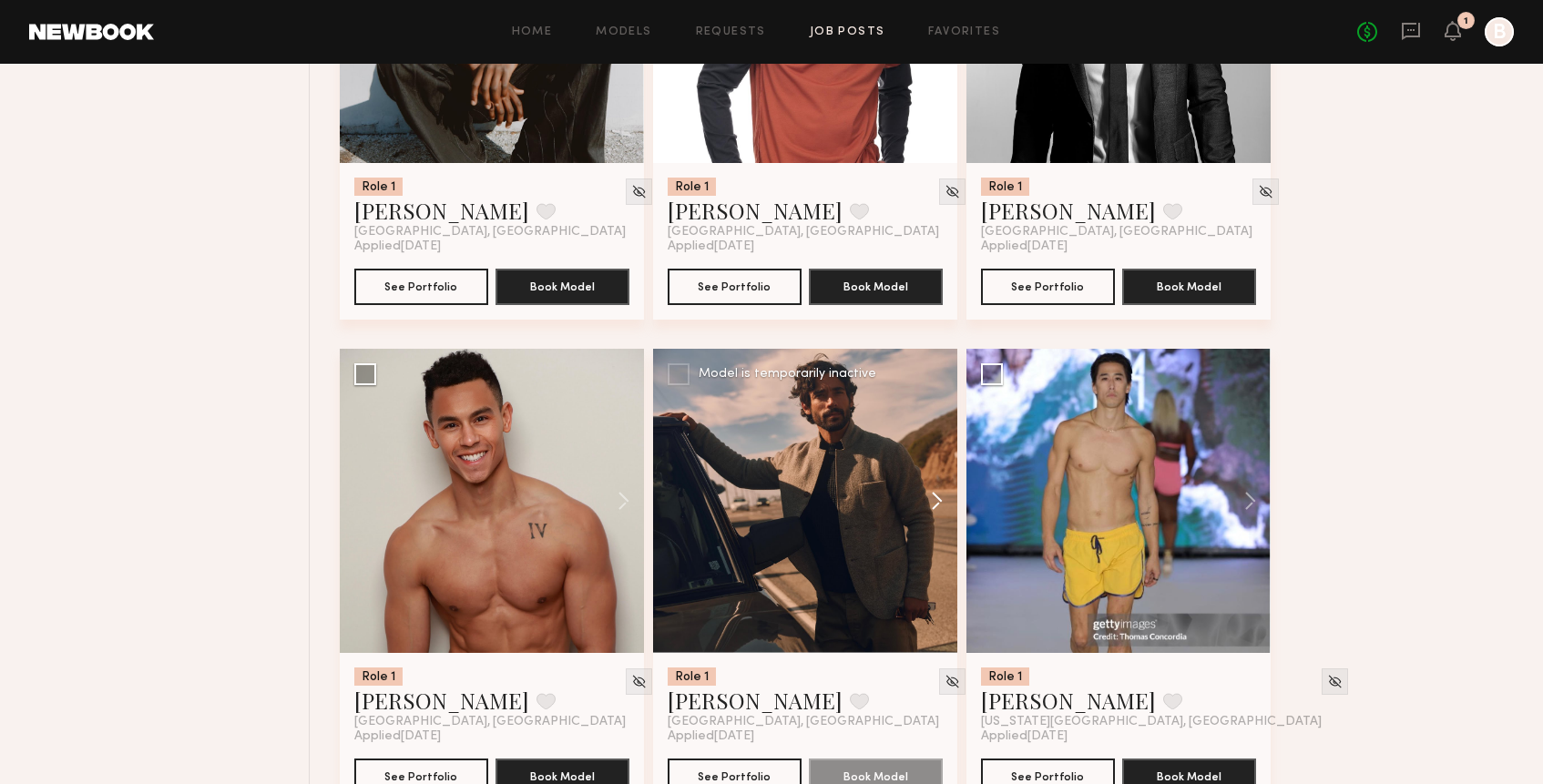
click at [932, 513] on button at bounding box center [927, 500] width 59 height 304
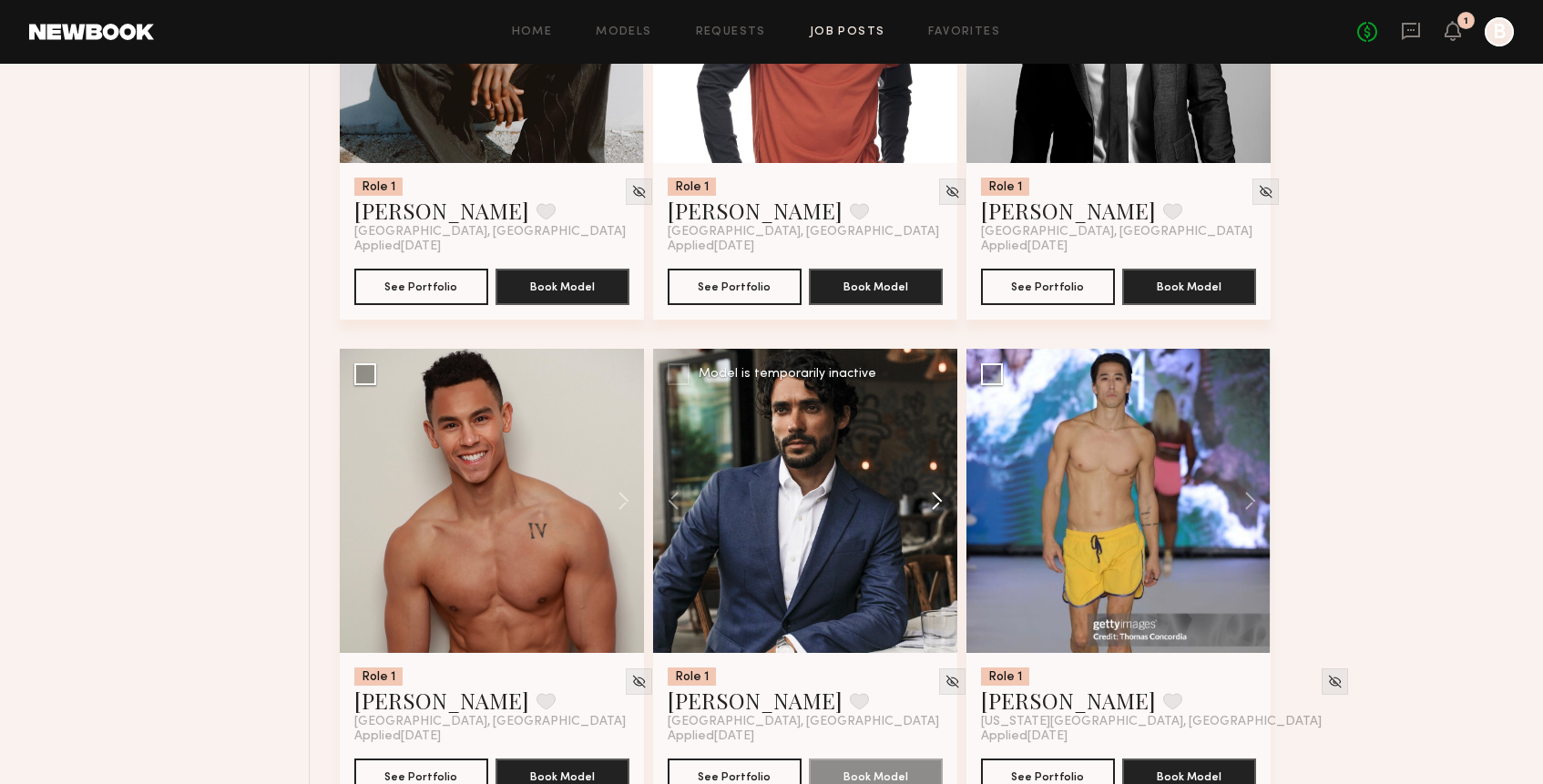
click at [932, 513] on button at bounding box center [927, 500] width 59 height 304
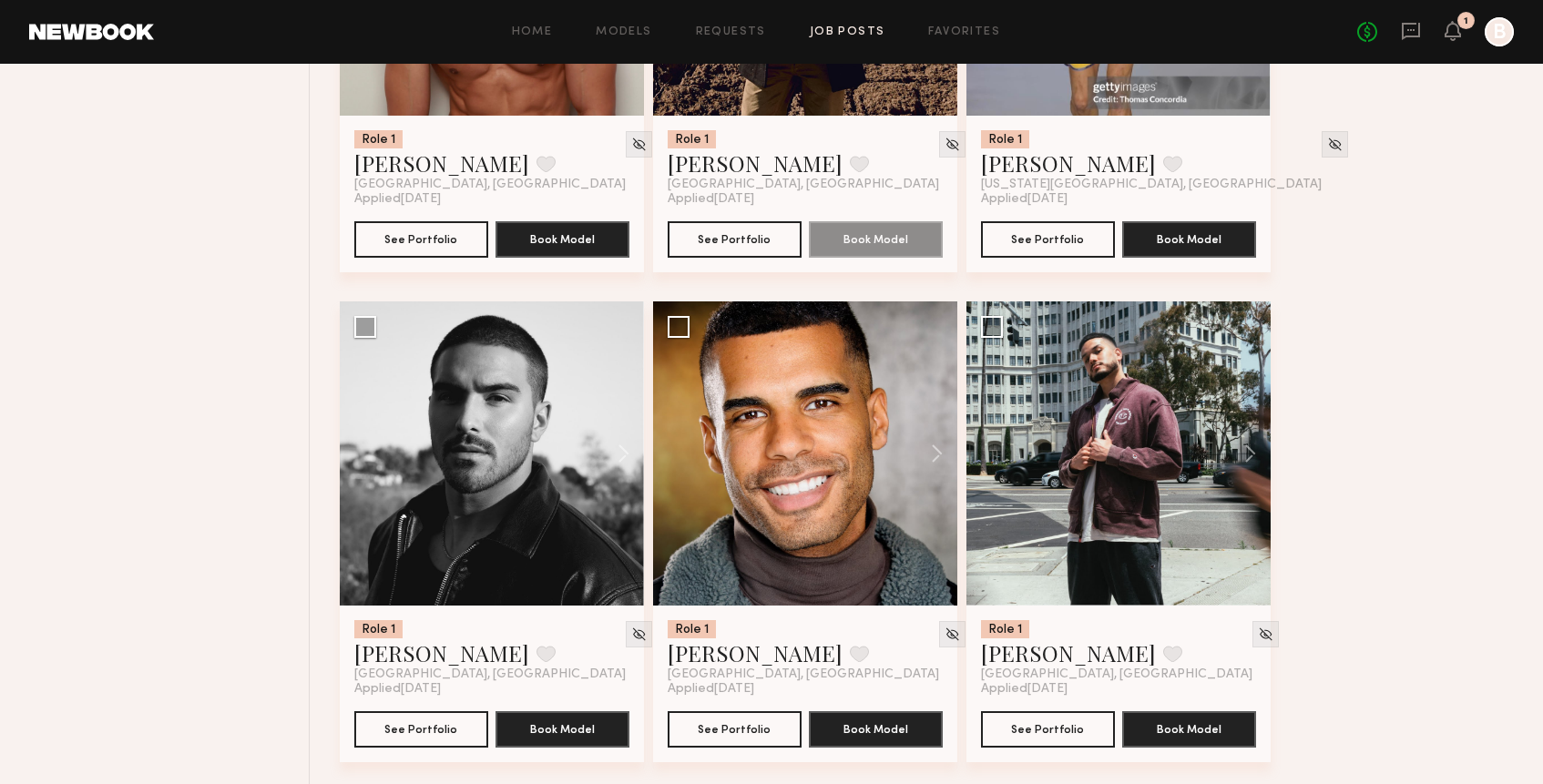
scroll to position [5907, 0]
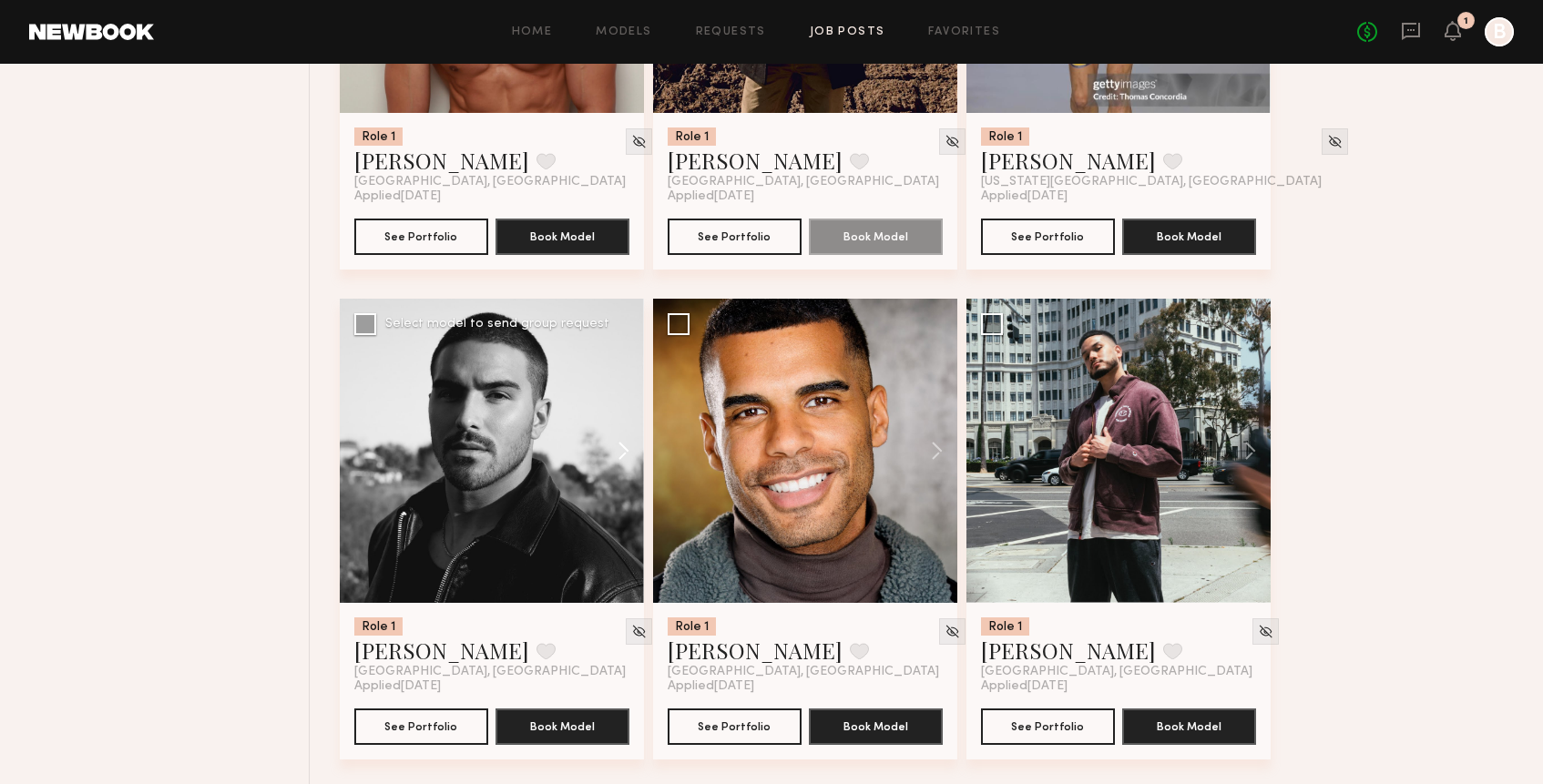
click at [626, 456] on button at bounding box center [615, 451] width 59 height 304
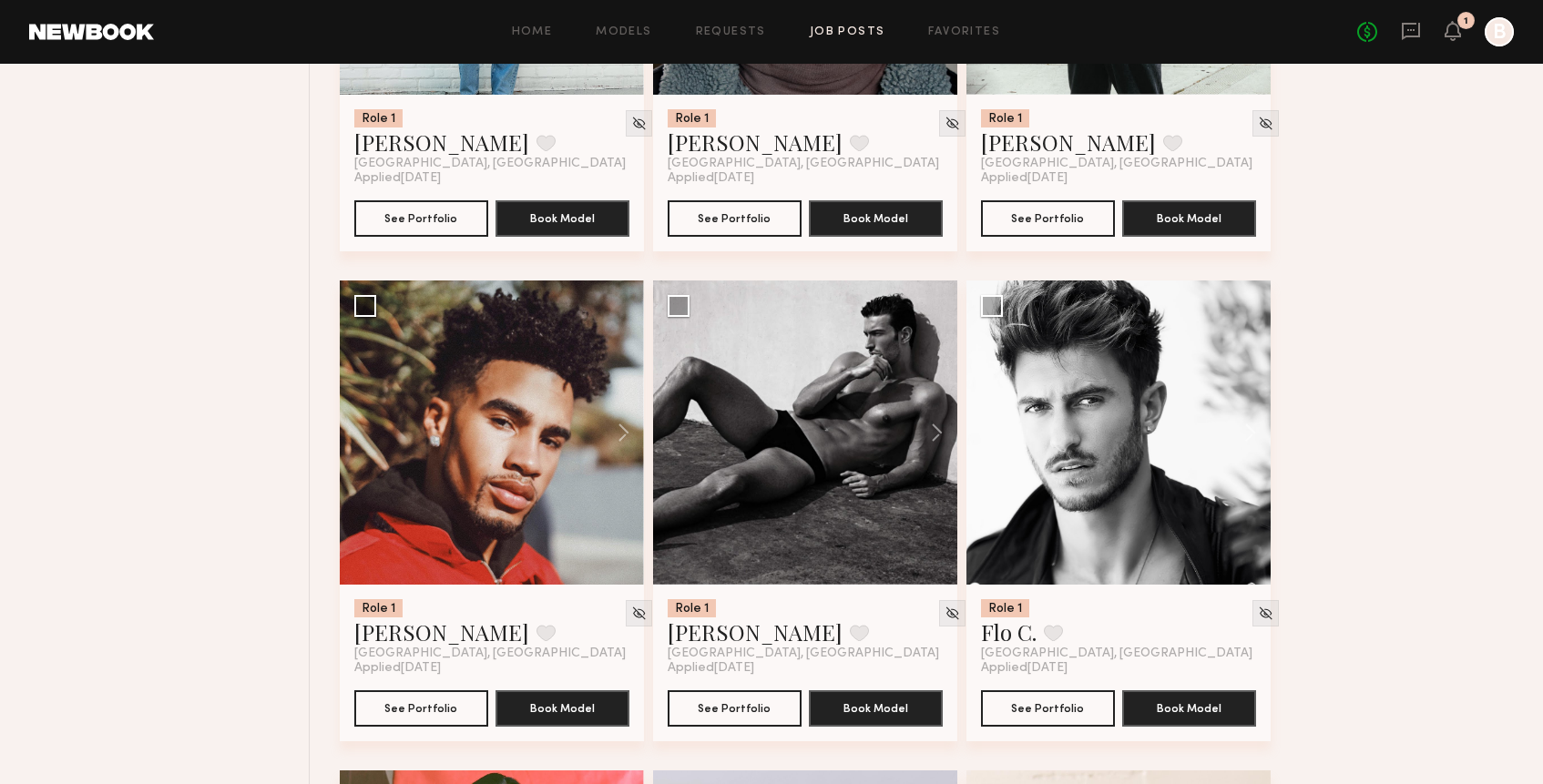
scroll to position [6418, 0]
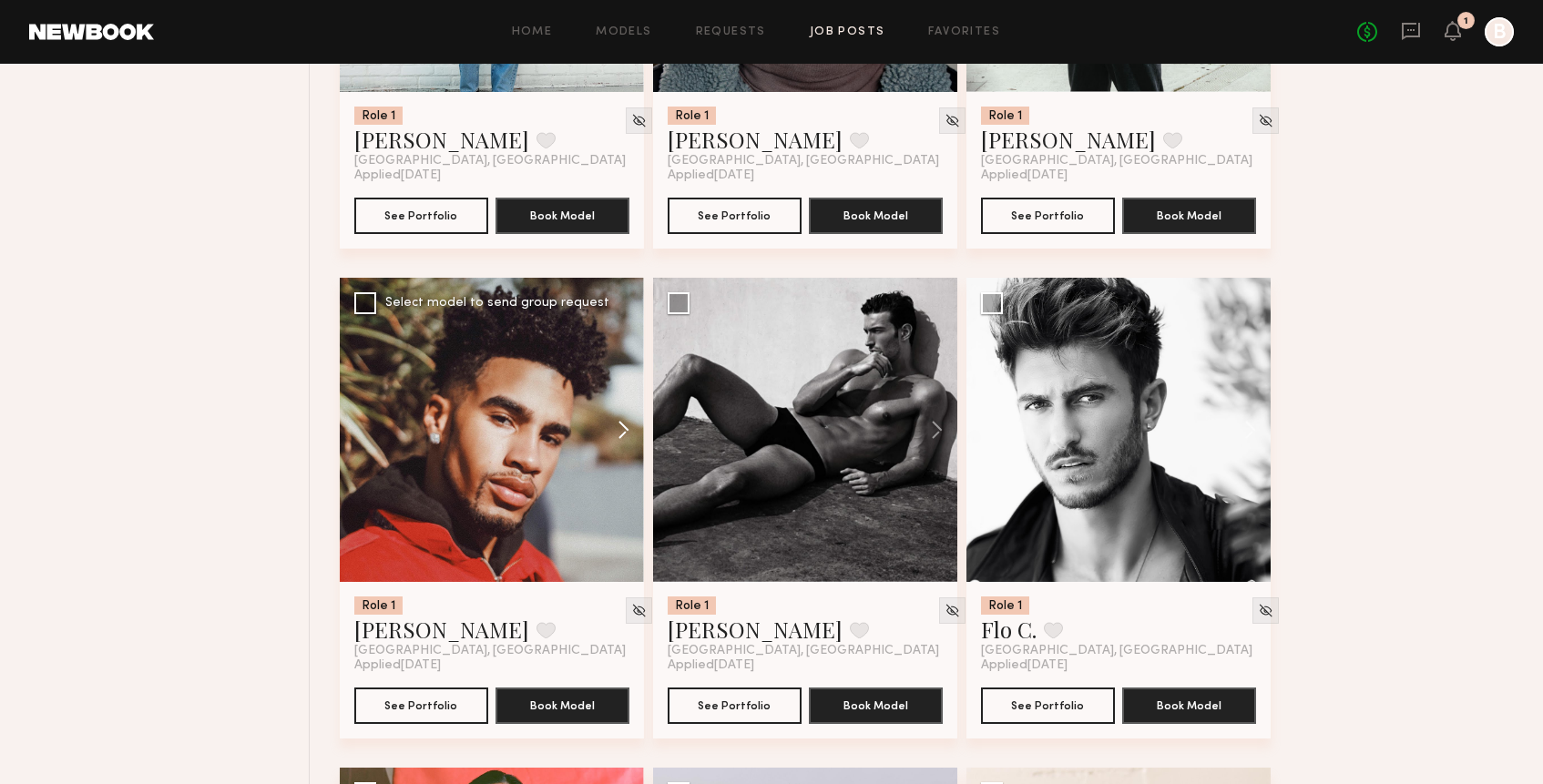
click at [619, 440] on button at bounding box center [615, 430] width 59 height 304
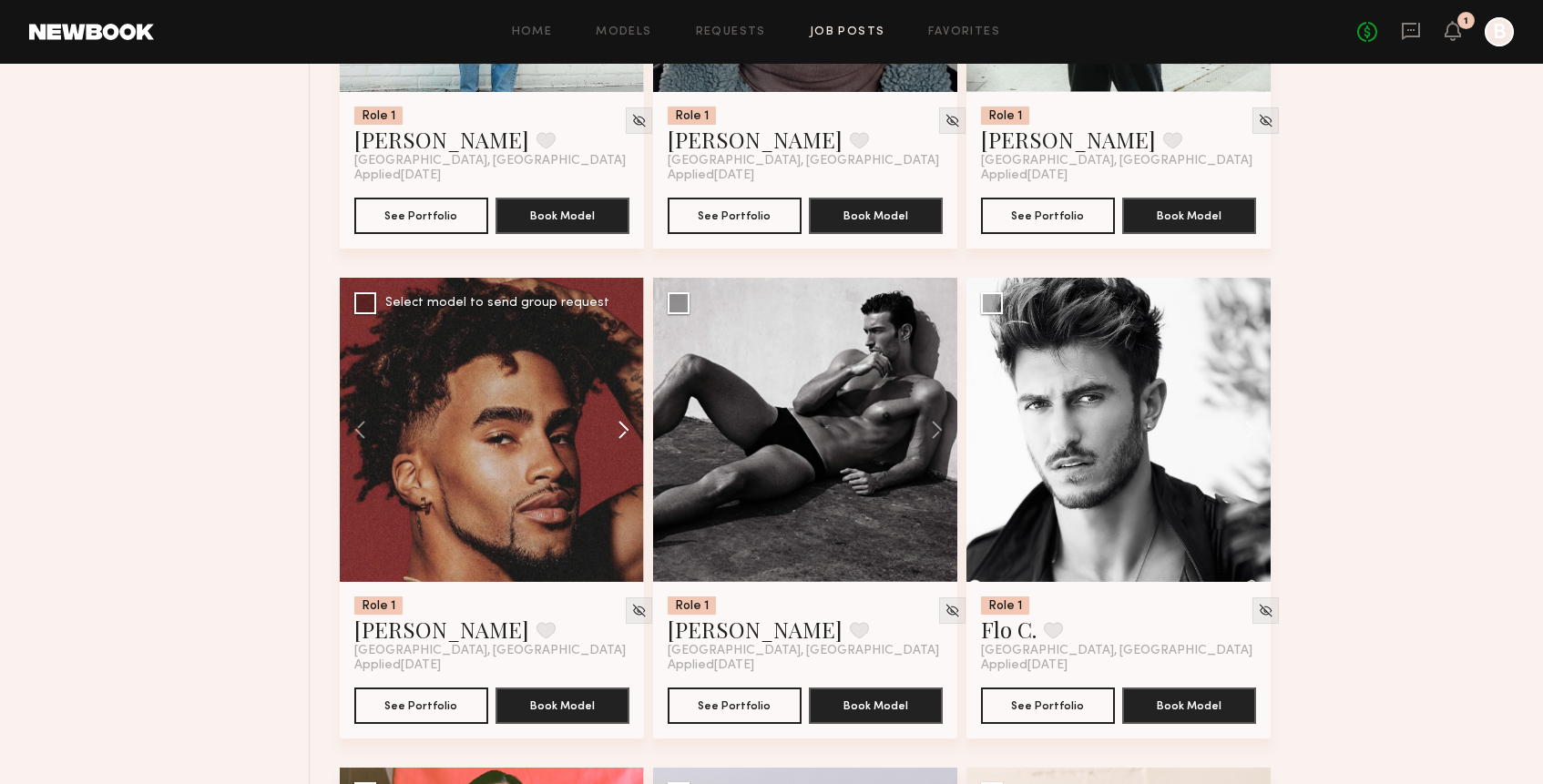
click at [619, 440] on button at bounding box center [615, 430] width 59 height 304
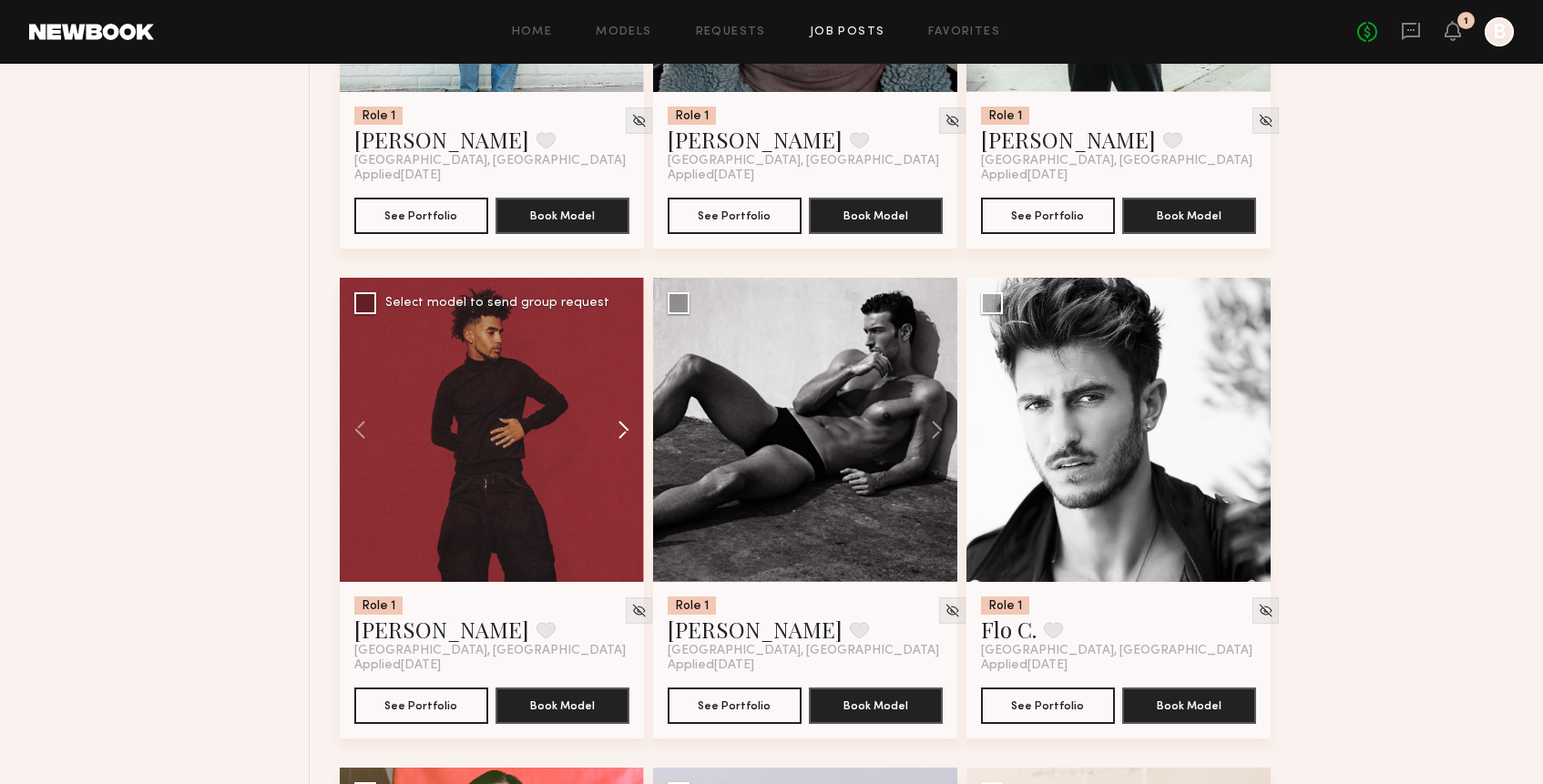
click at [619, 440] on button at bounding box center [615, 430] width 59 height 304
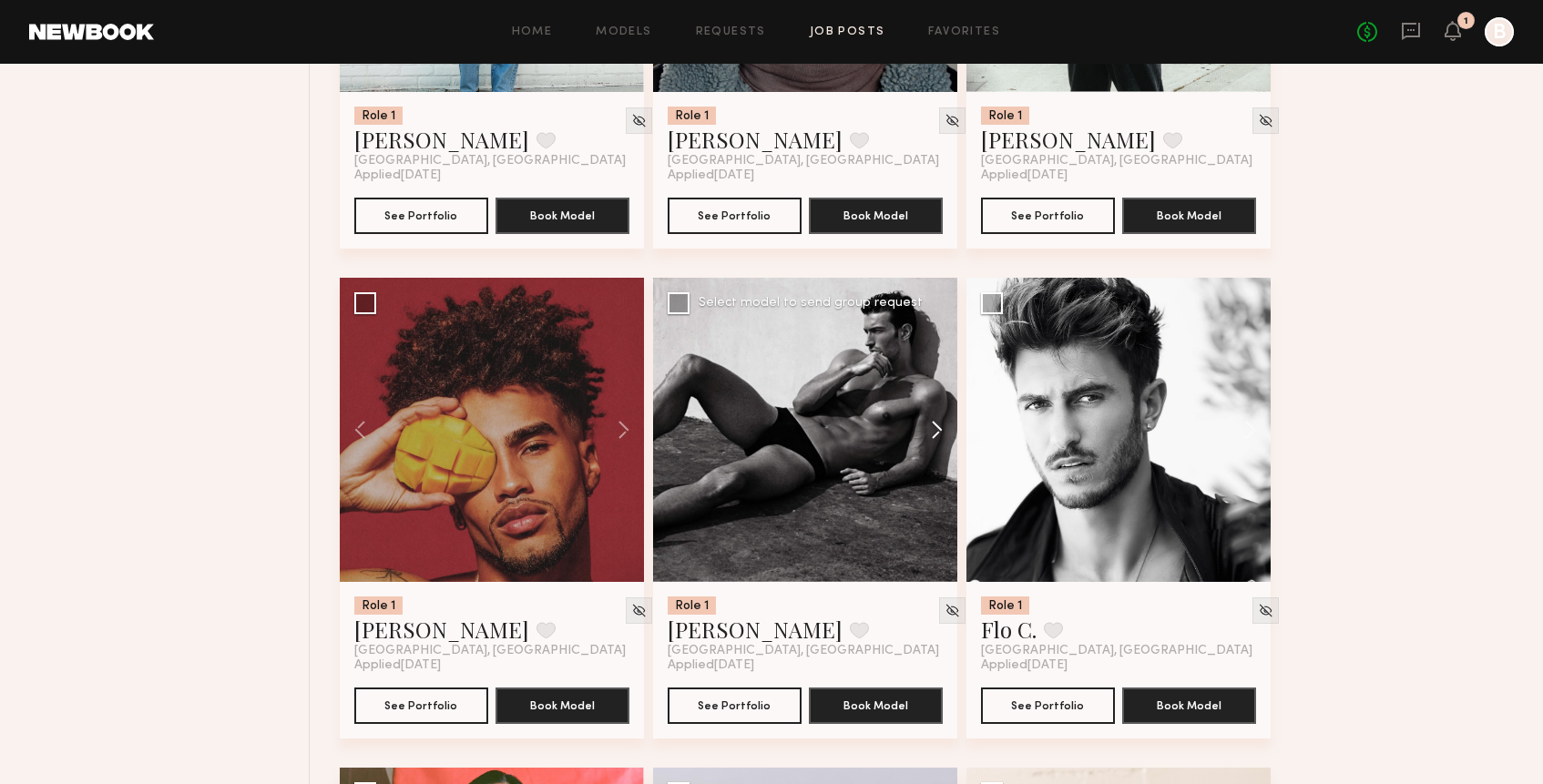
click at [939, 435] on button at bounding box center [927, 430] width 59 height 304
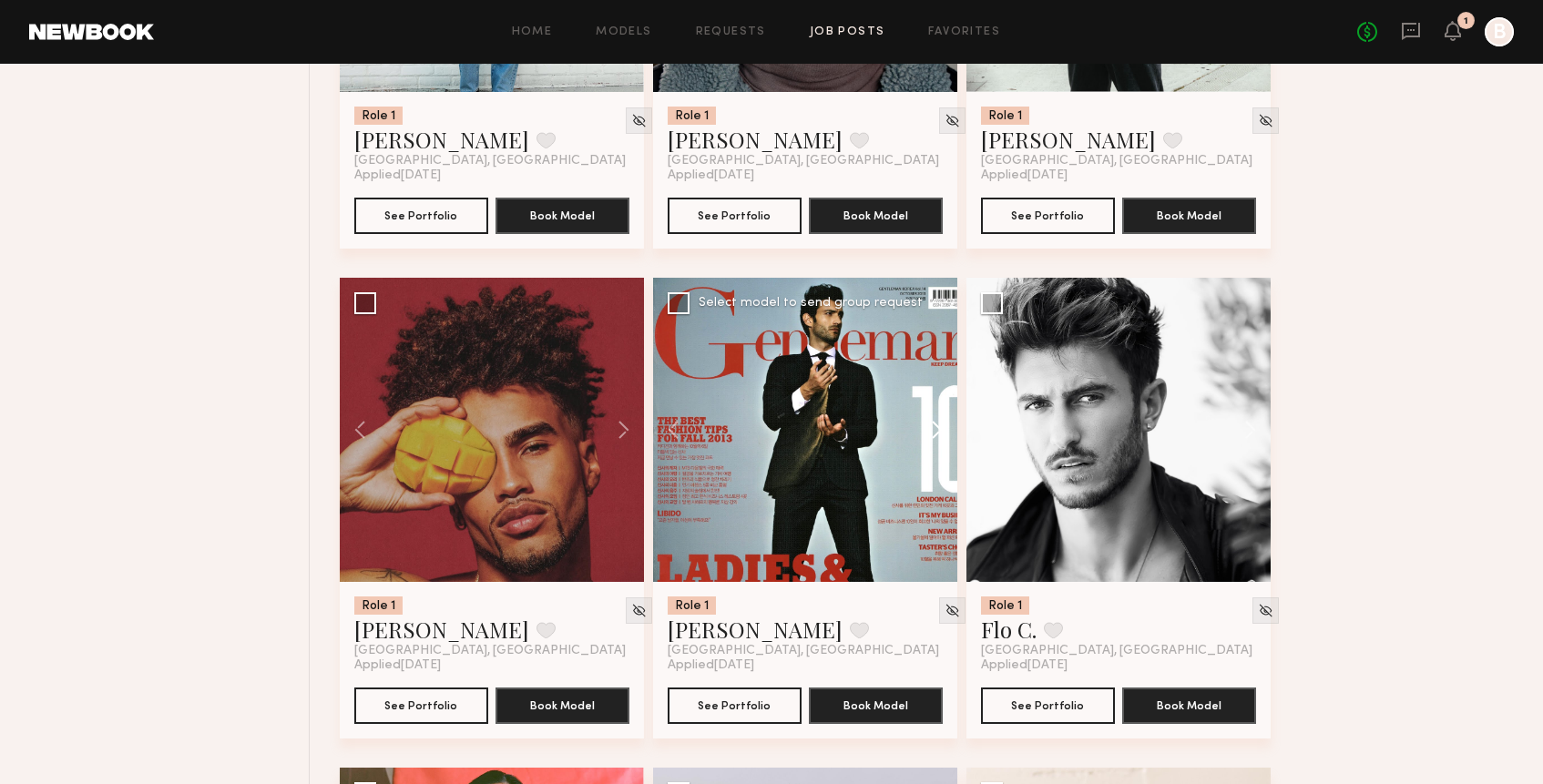
click at [939, 435] on button at bounding box center [927, 430] width 59 height 304
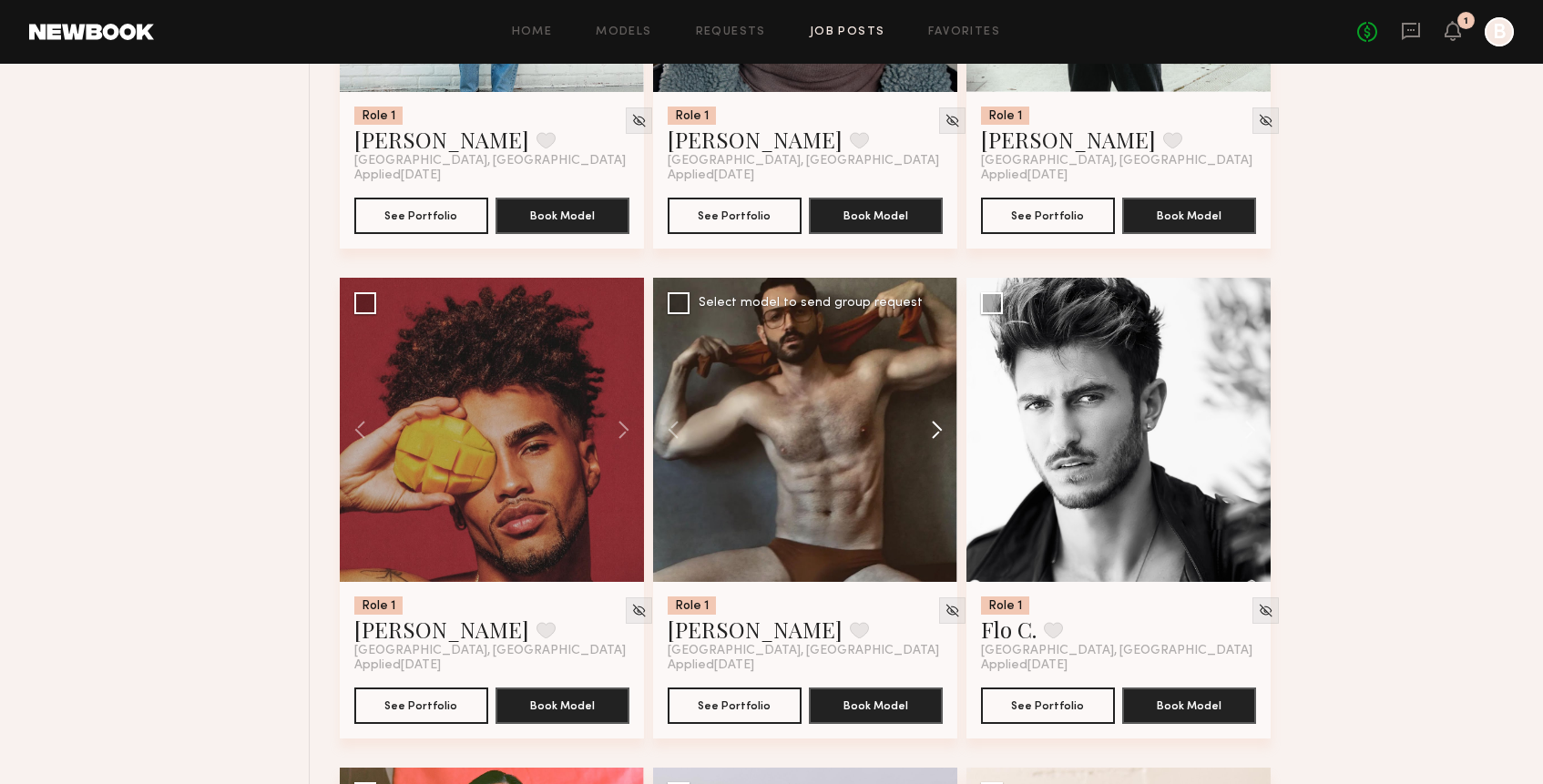
click at [939, 435] on button at bounding box center [927, 430] width 59 height 304
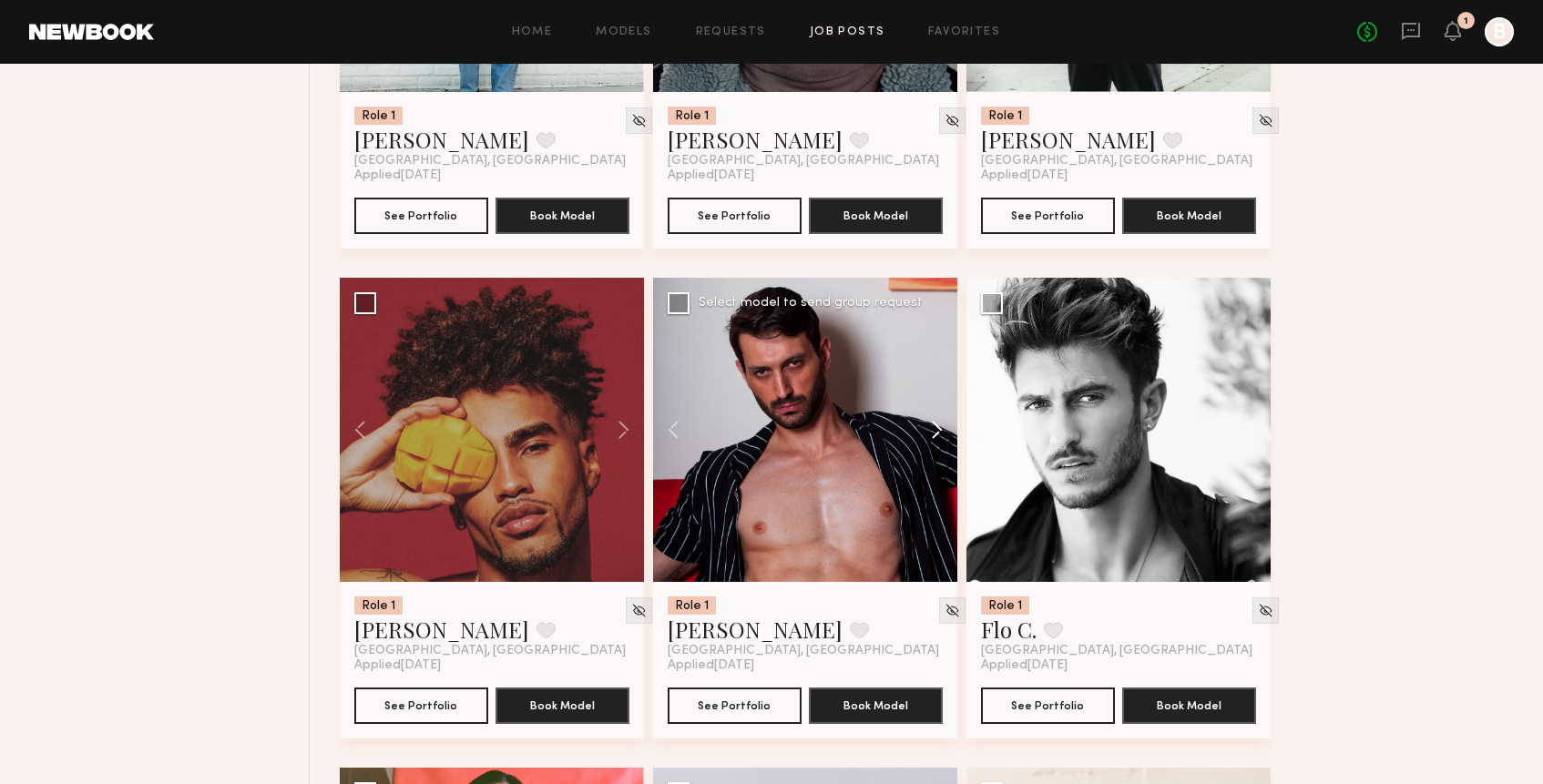
click at [939, 434] on button at bounding box center [927, 430] width 59 height 304
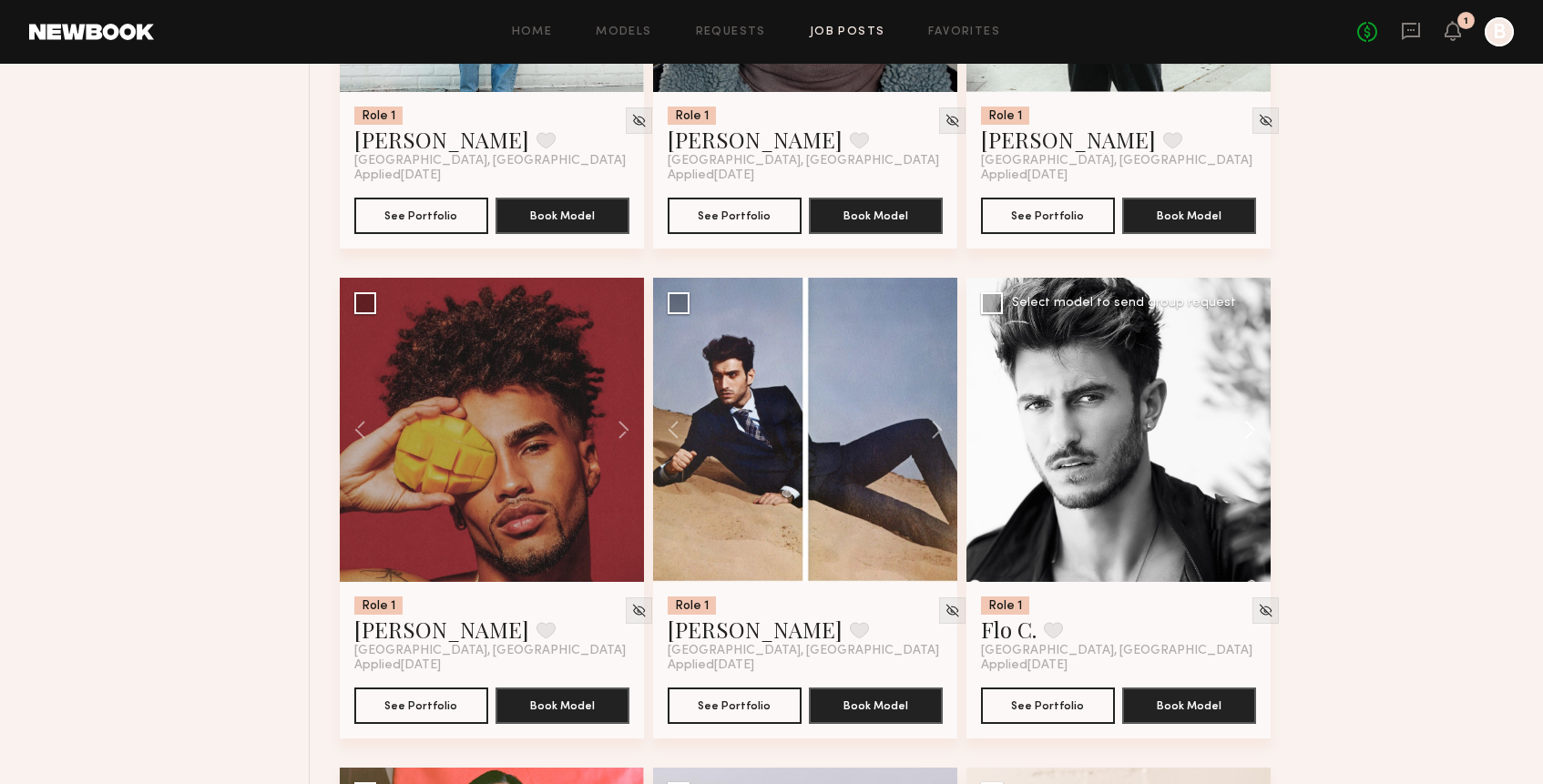
click at [1251, 429] on button at bounding box center [1241, 430] width 59 height 304
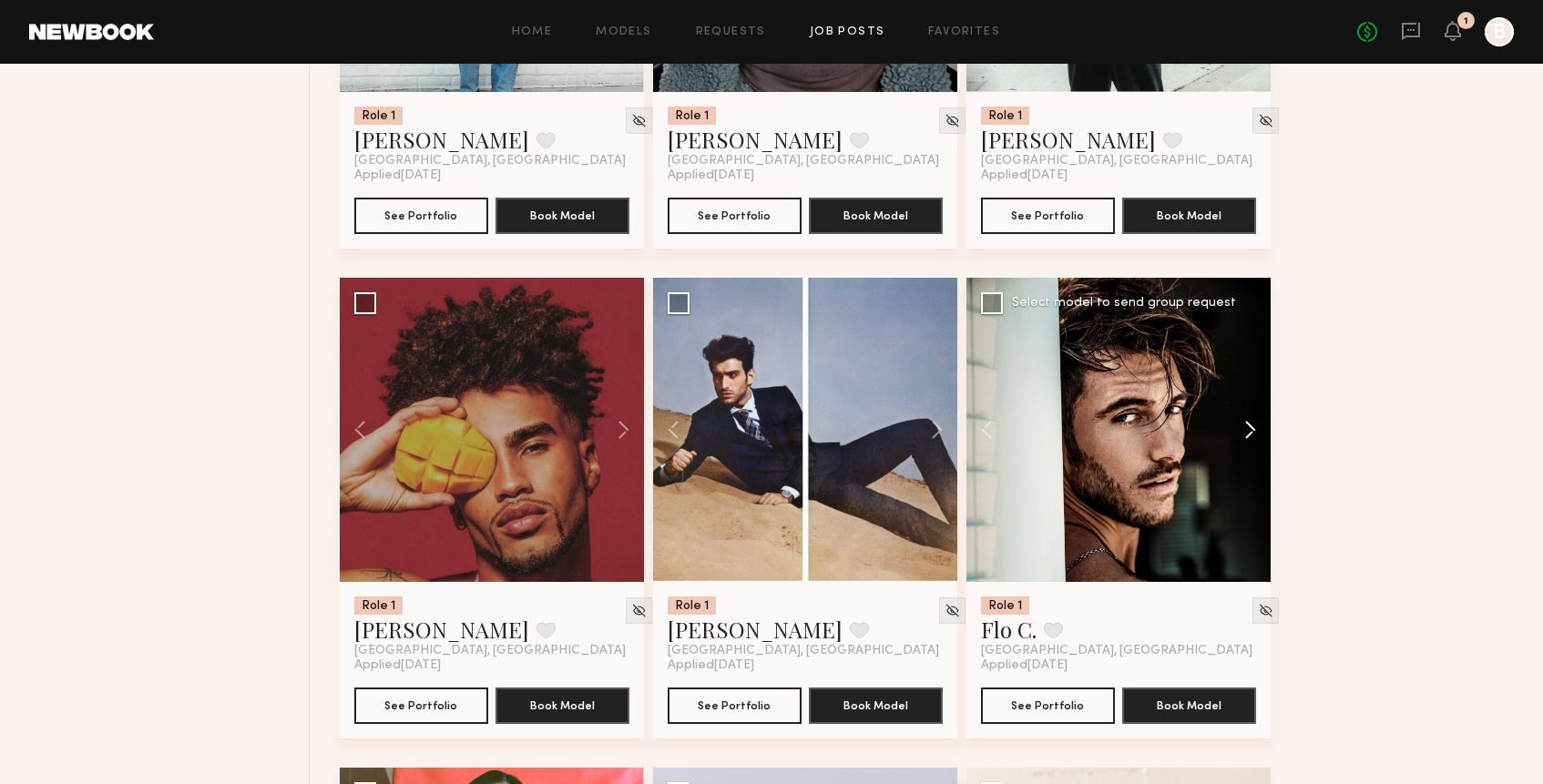
click at [1251, 429] on button at bounding box center [1241, 430] width 59 height 304
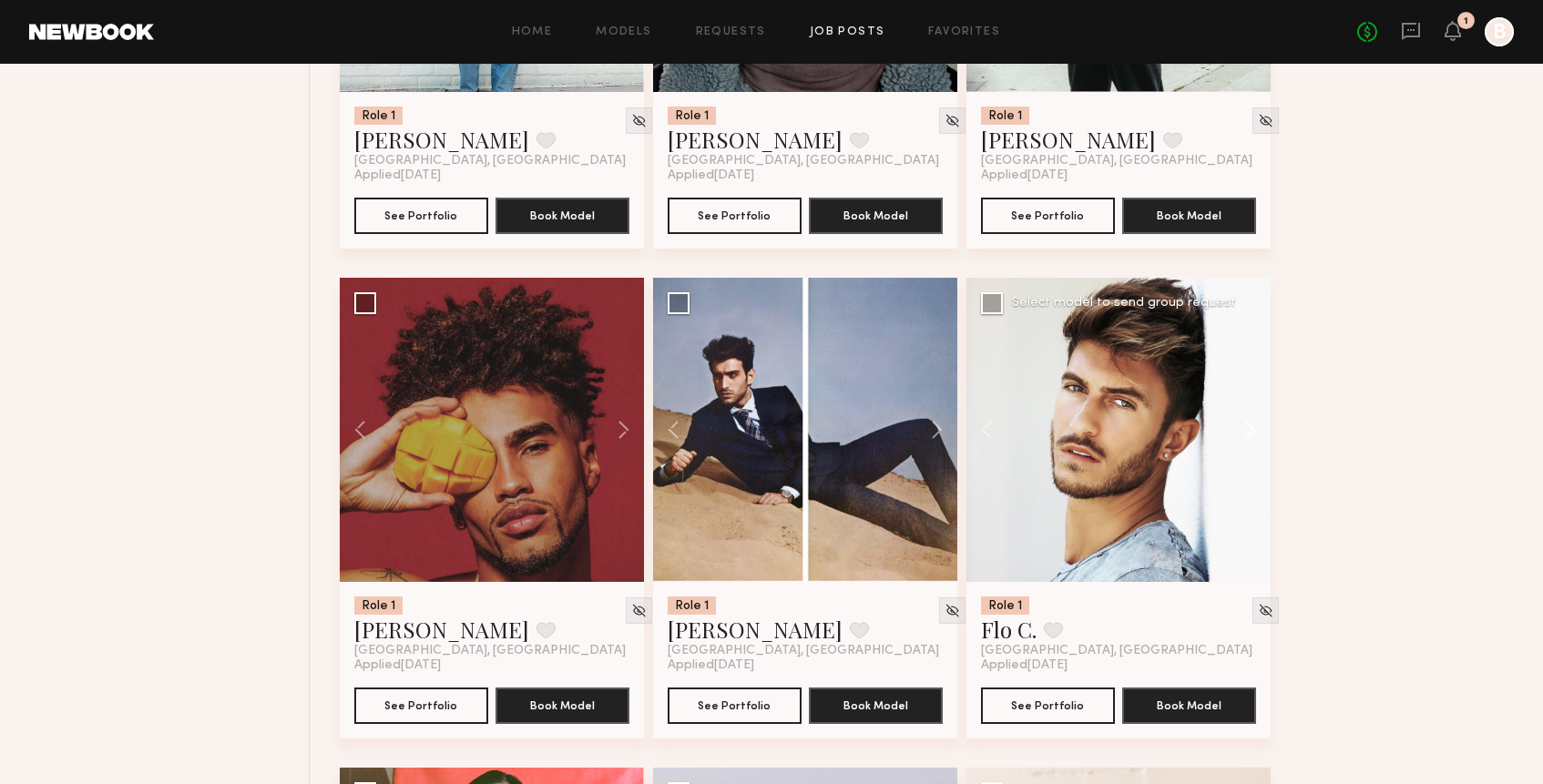
click at [1251, 429] on button at bounding box center [1241, 430] width 59 height 304
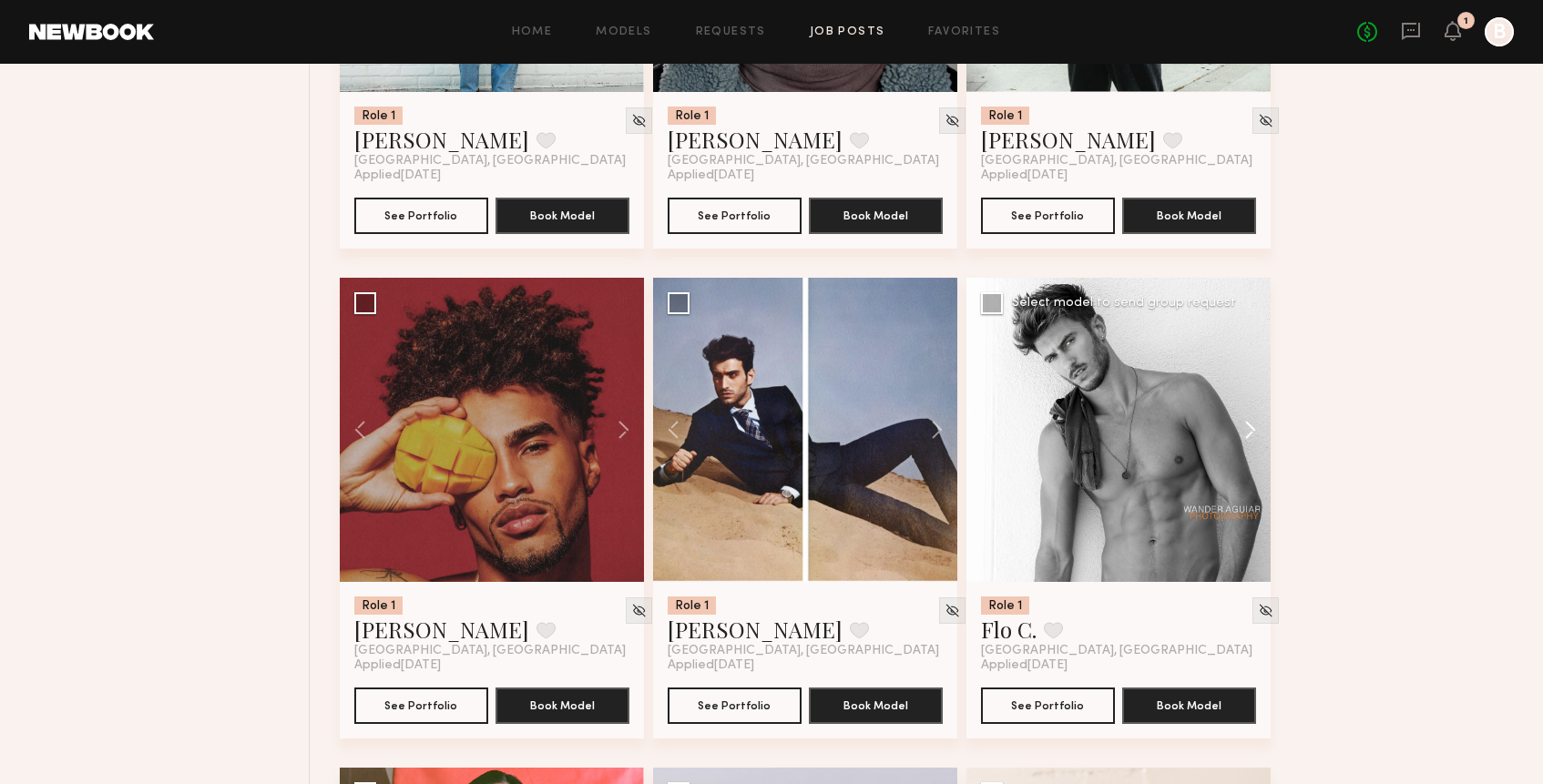
click at [1251, 429] on button at bounding box center [1241, 430] width 59 height 304
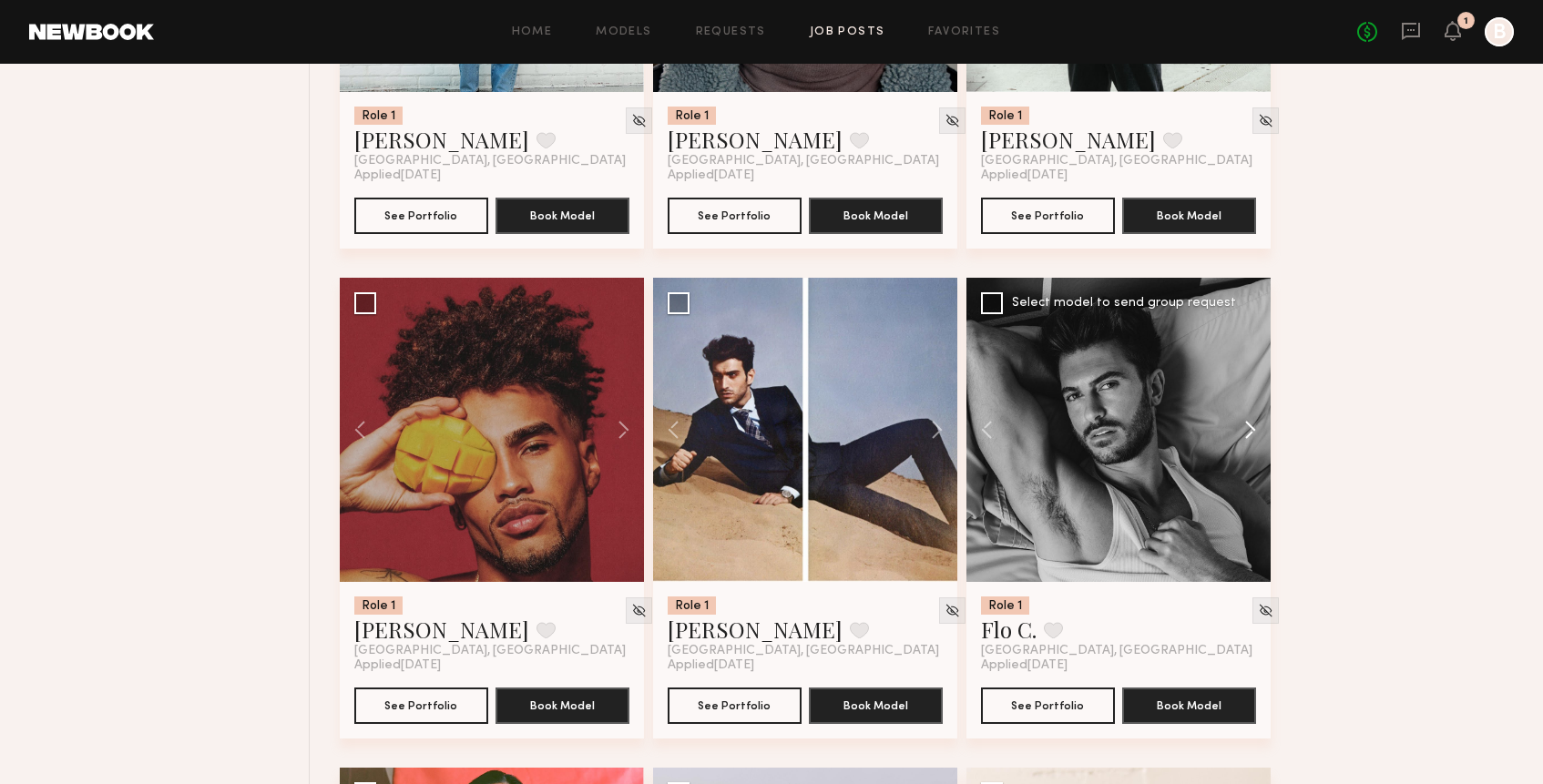
click at [1251, 429] on button at bounding box center [1241, 430] width 59 height 304
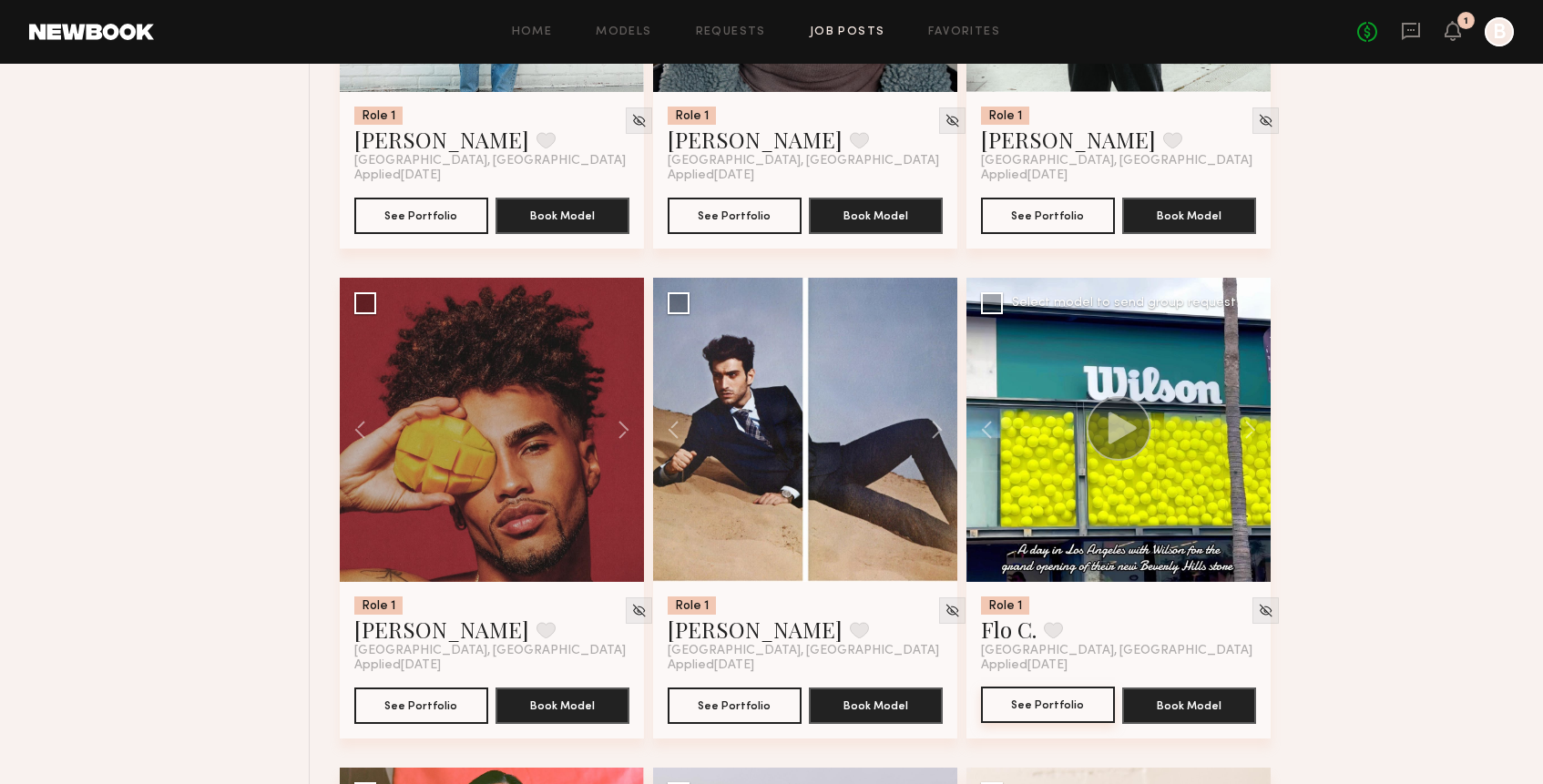
click at [1024, 721] on button "See Portfolio" at bounding box center [1048, 705] width 134 height 37
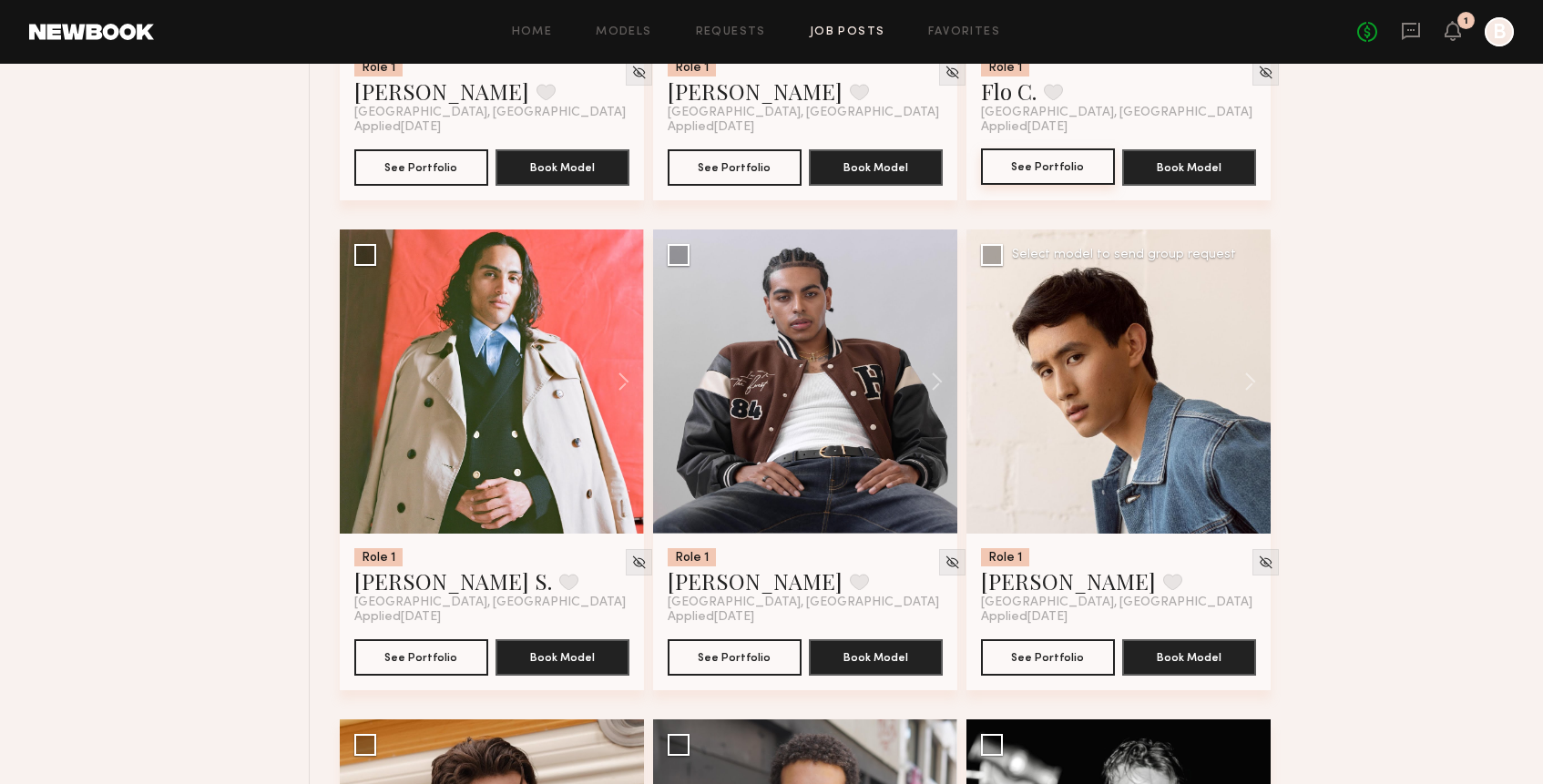
scroll to position [6958, 0]
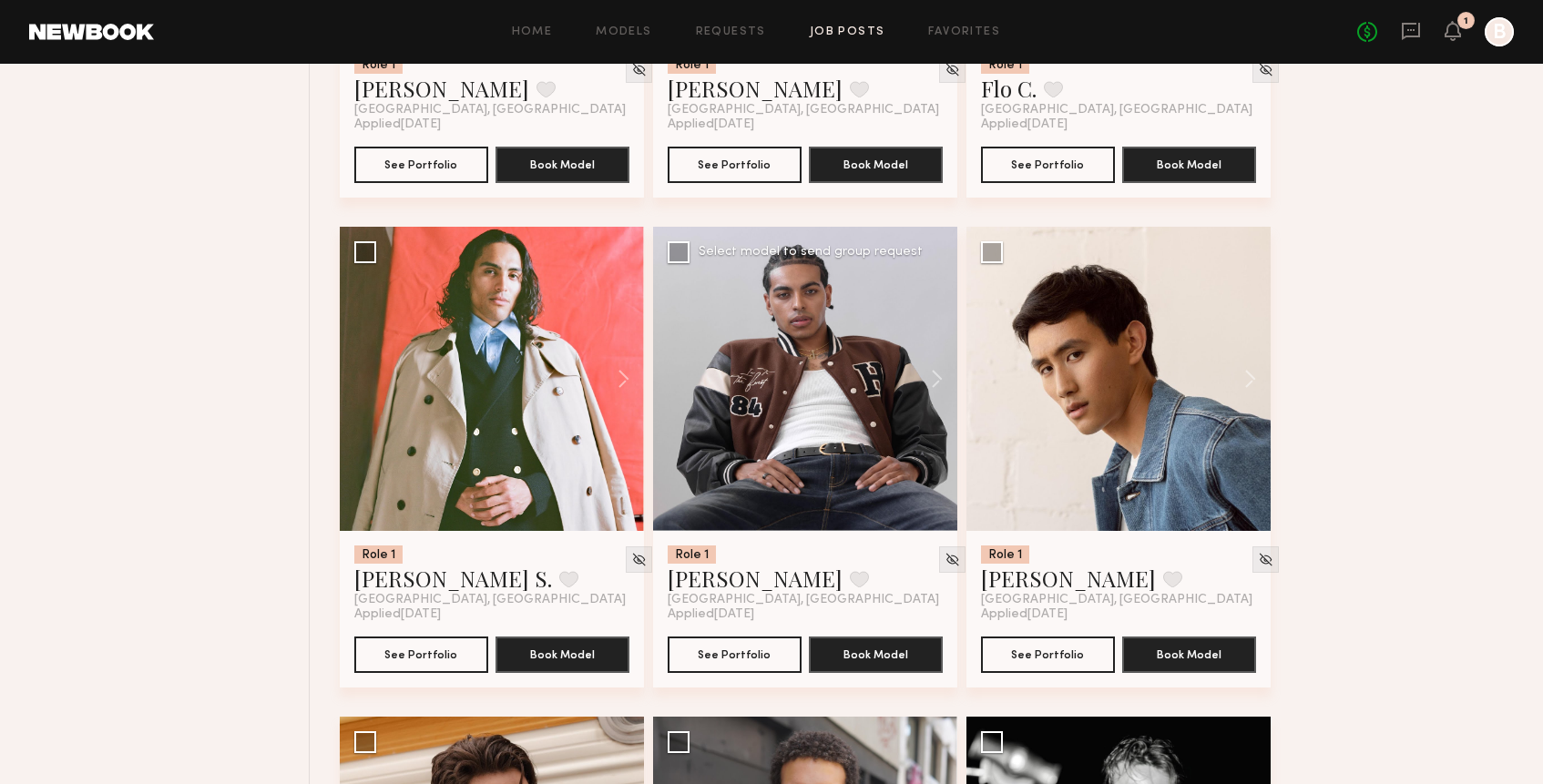
click at [724, 407] on div at bounding box center [805, 378] width 304 height 304
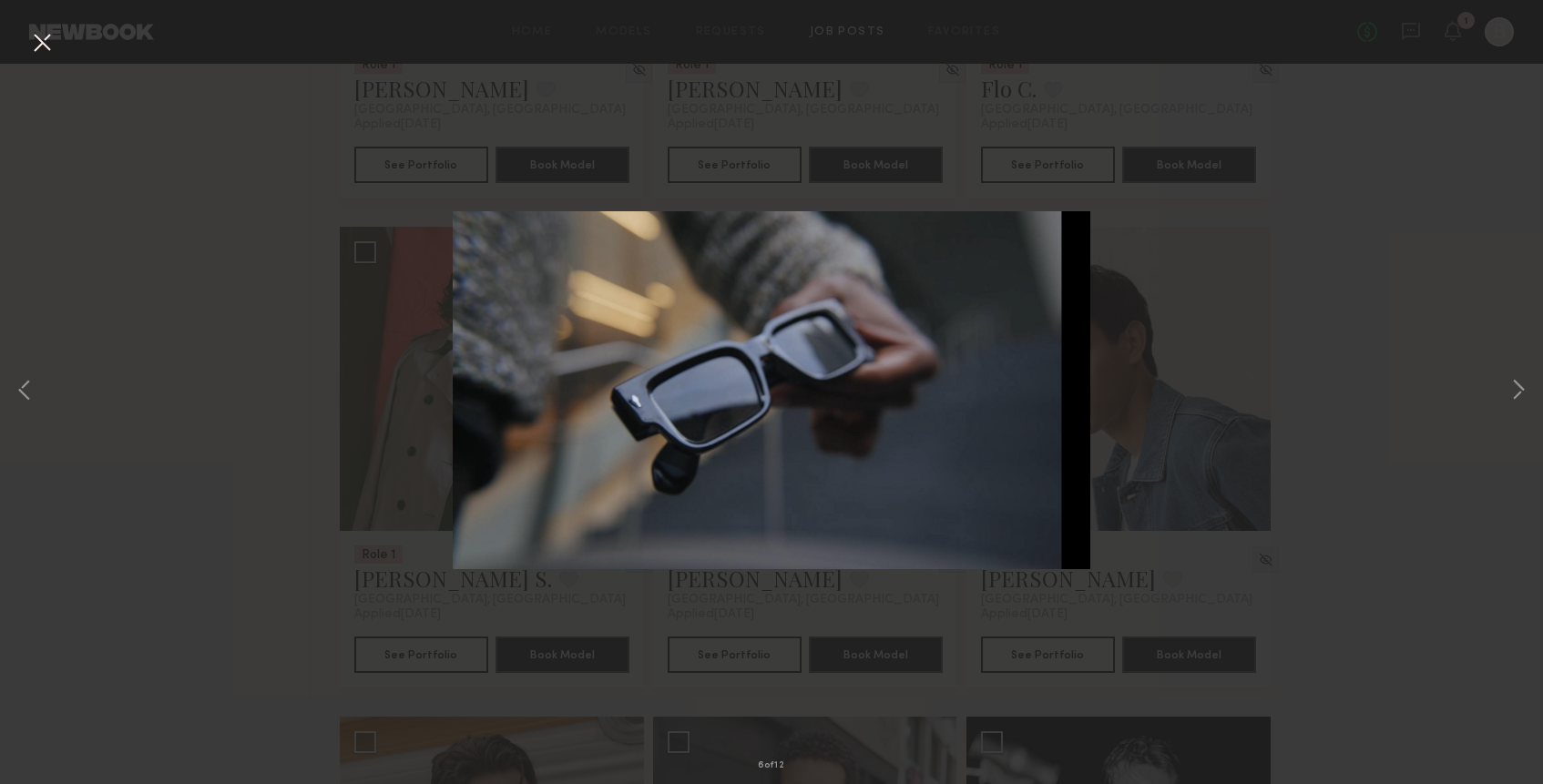
click at [1262, 377] on div "6 of 12" at bounding box center [772, 392] width 1543 height 784
click at [49, 42] on button at bounding box center [42, 44] width 29 height 33
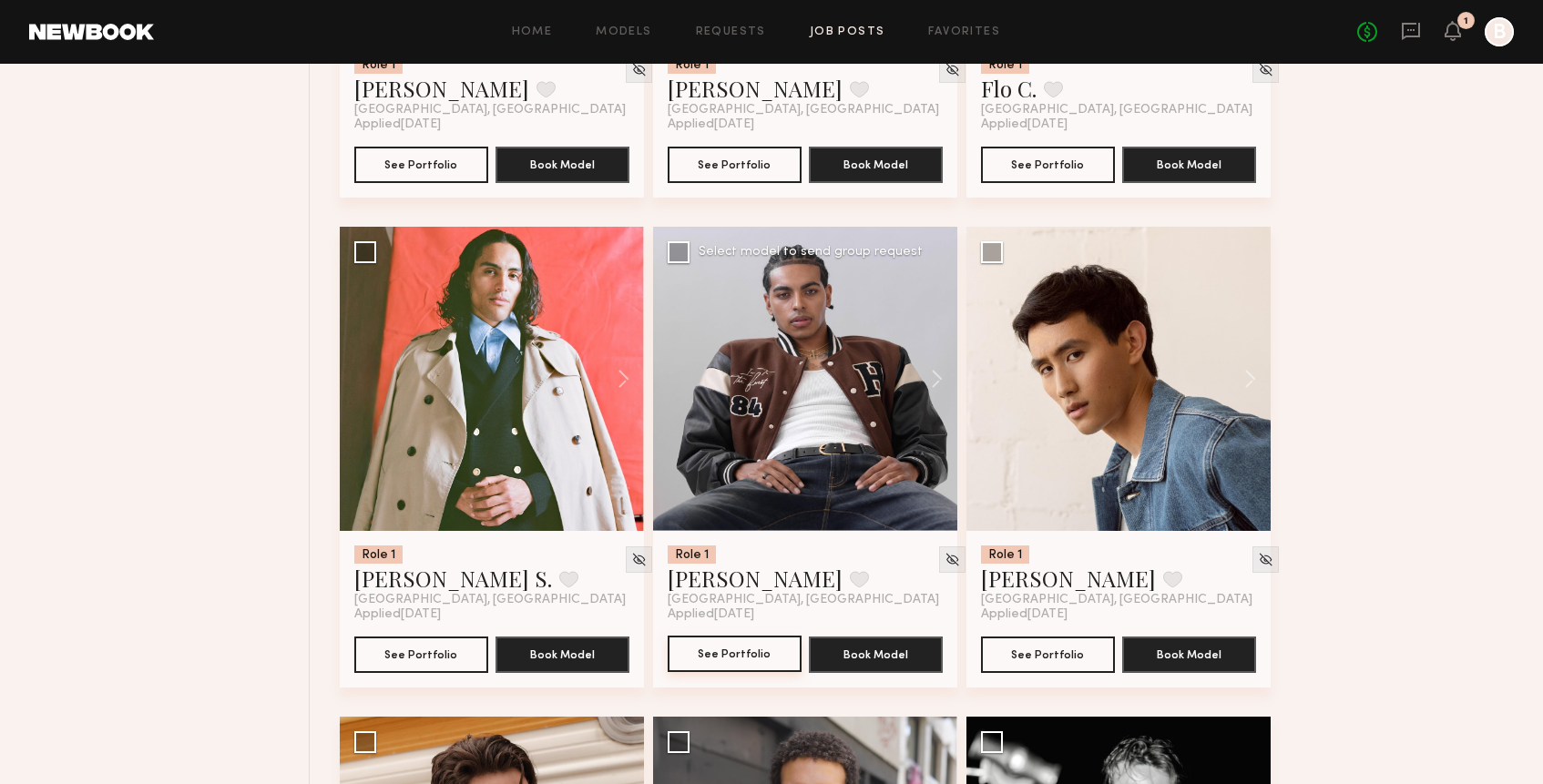
click at [745, 647] on button "See Portfolio" at bounding box center [734, 653] width 134 height 37
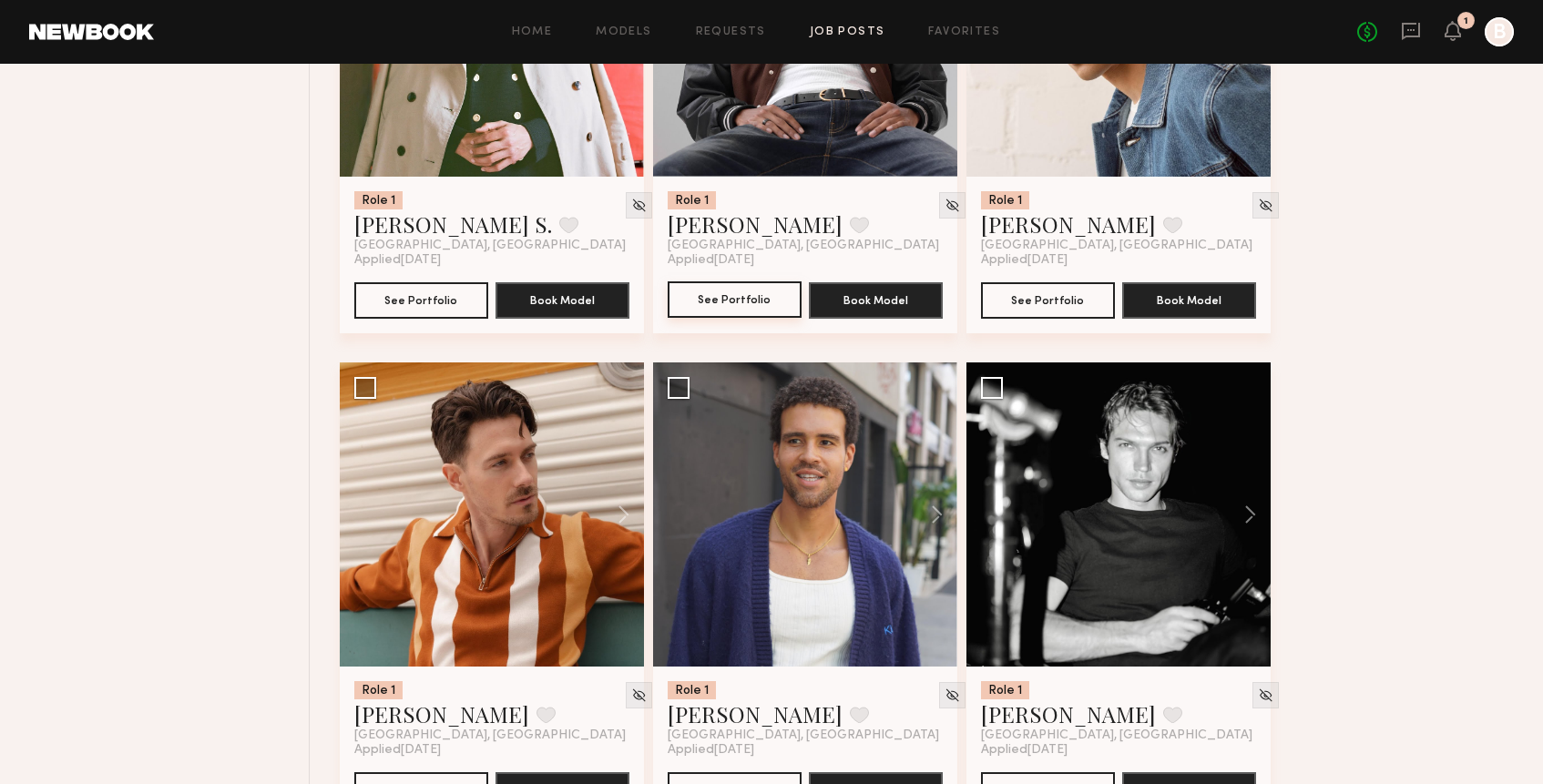
scroll to position [7313, 0]
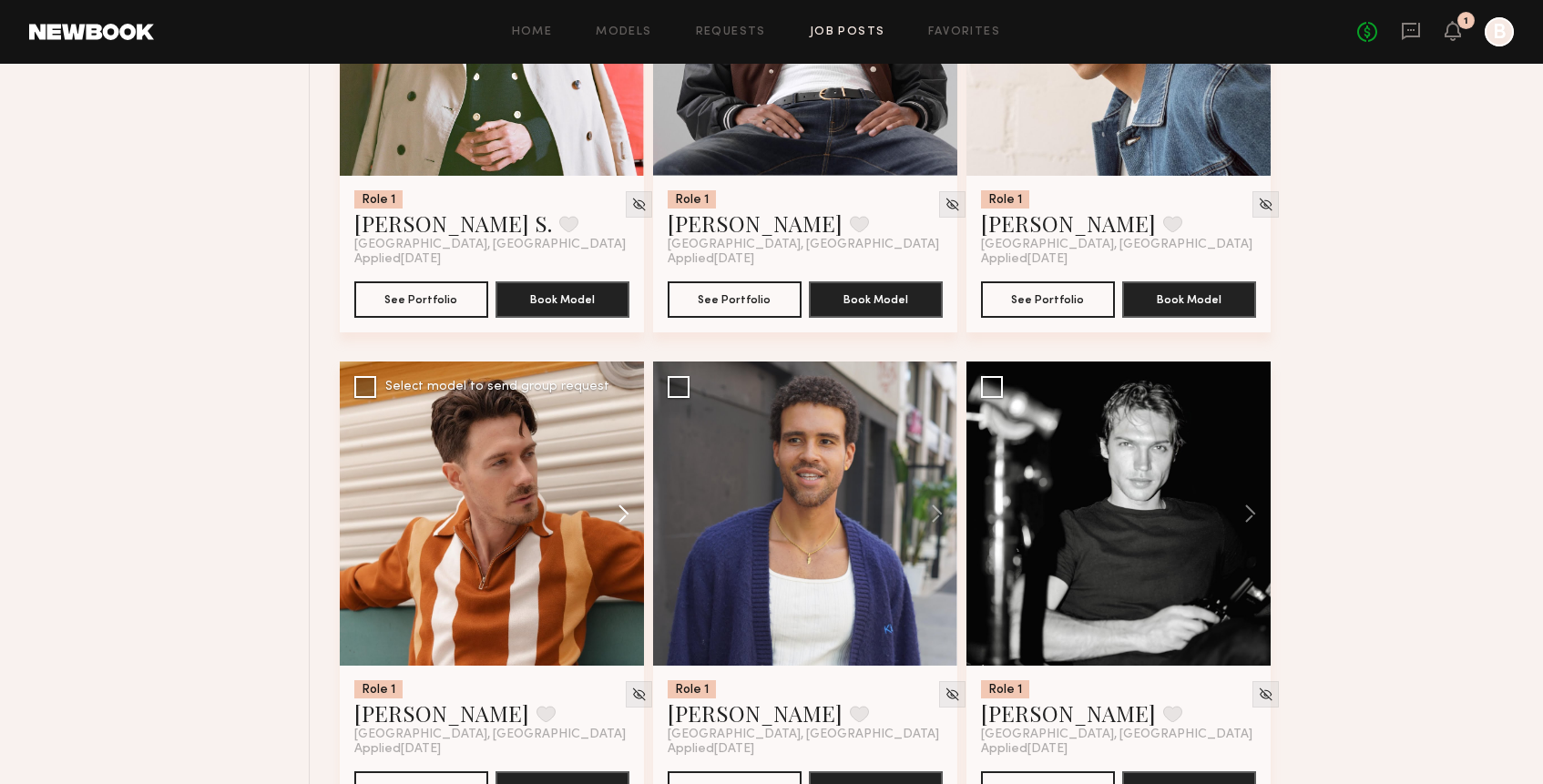
click at [621, 529] on button at bounding box center [615, 513] width 59 height 304
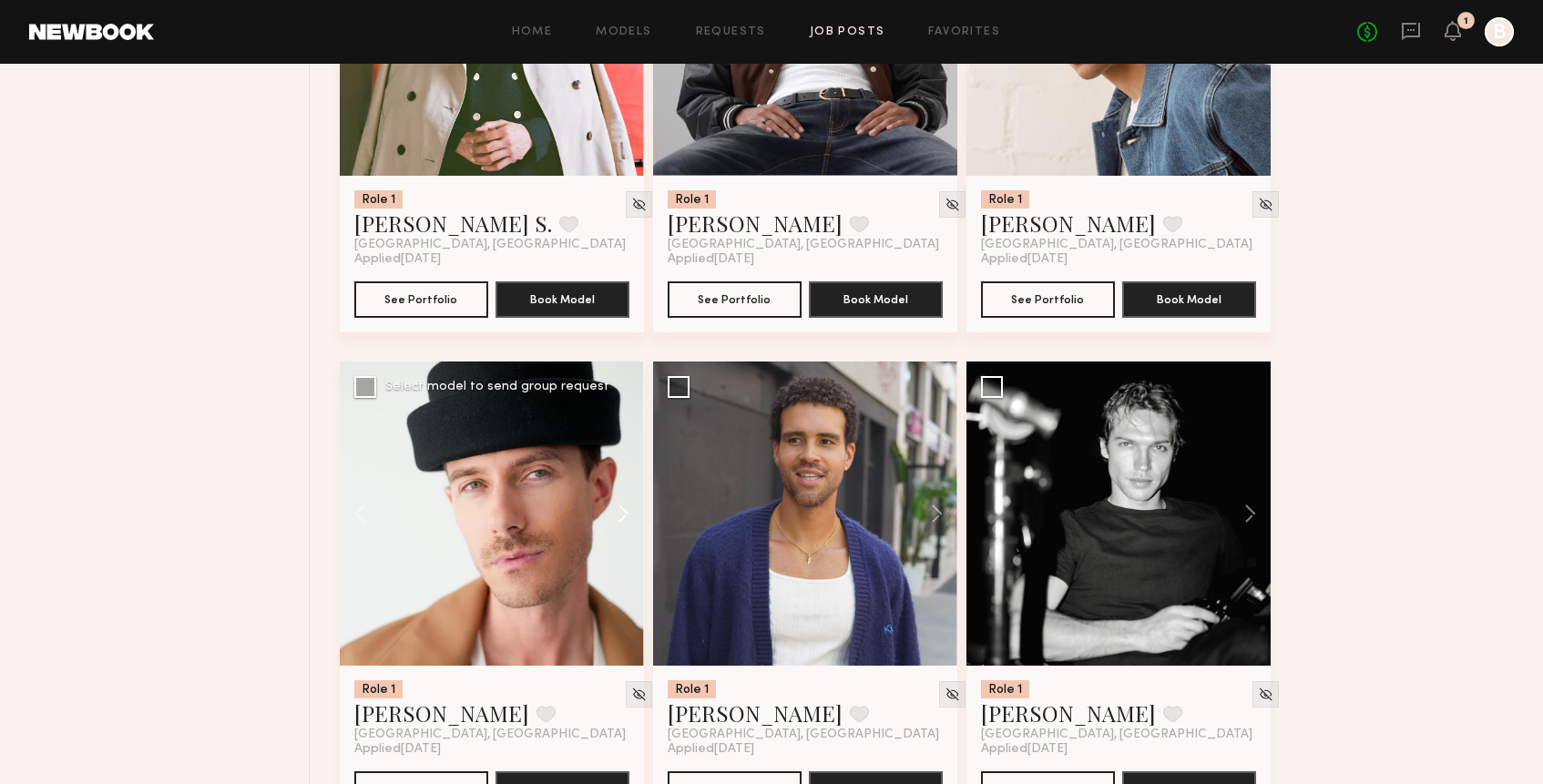
click at [621, 529] on button at bounding box center [615, 513] width 59 height 304
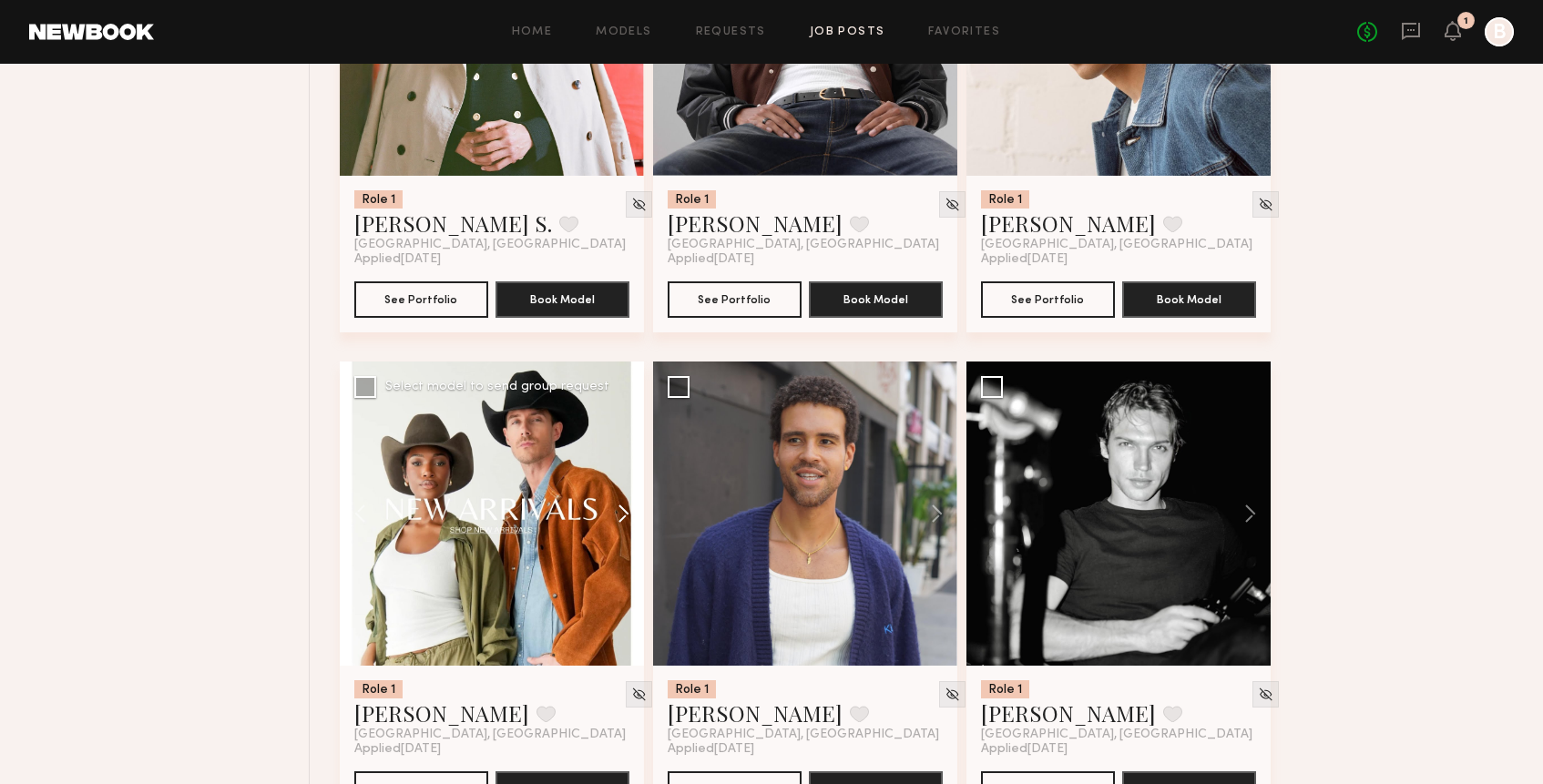
click at [621, 529] on button at bounding box center [615, 513] width 59 height 304
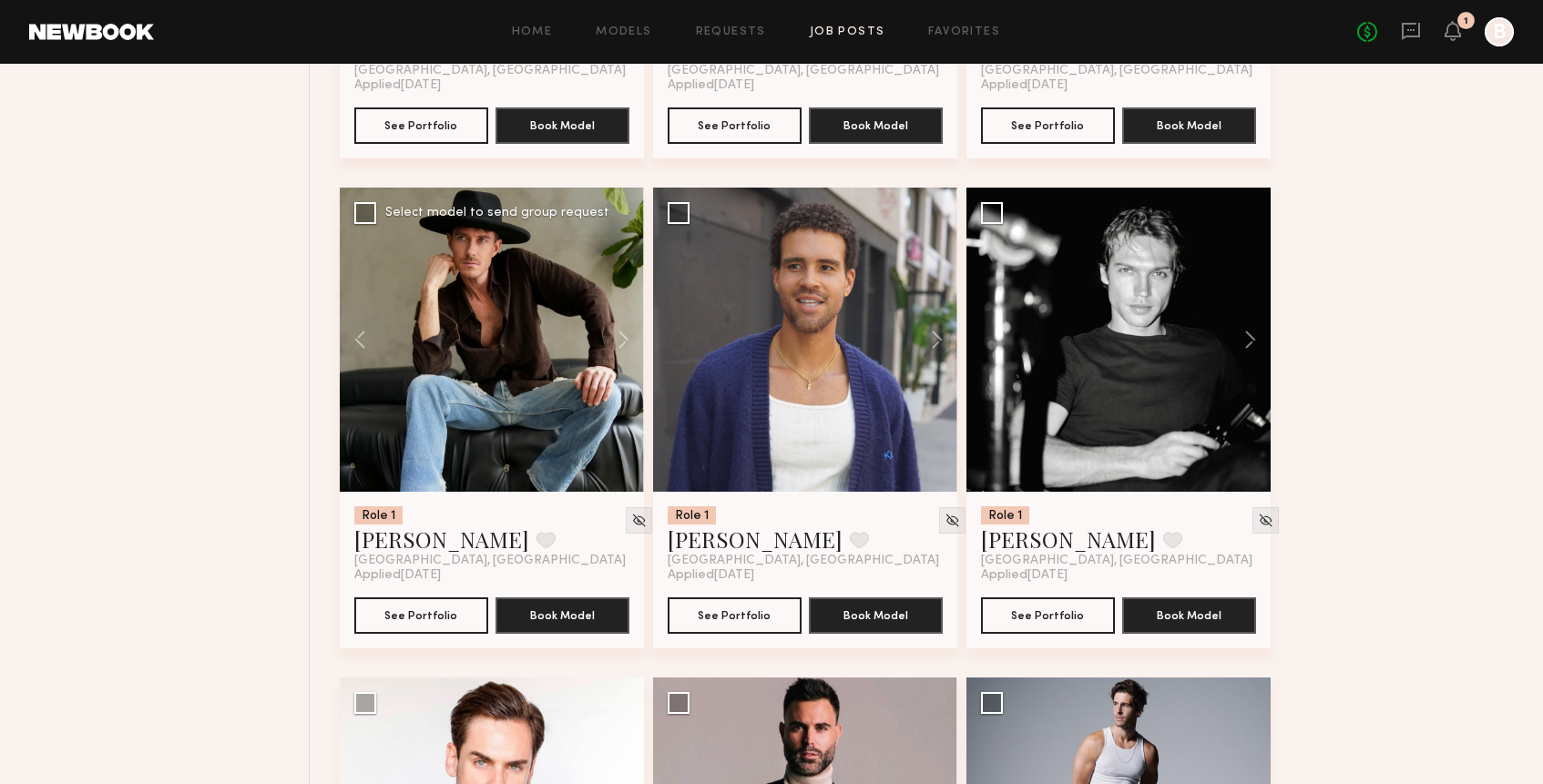
scroll to position [7488, 0]
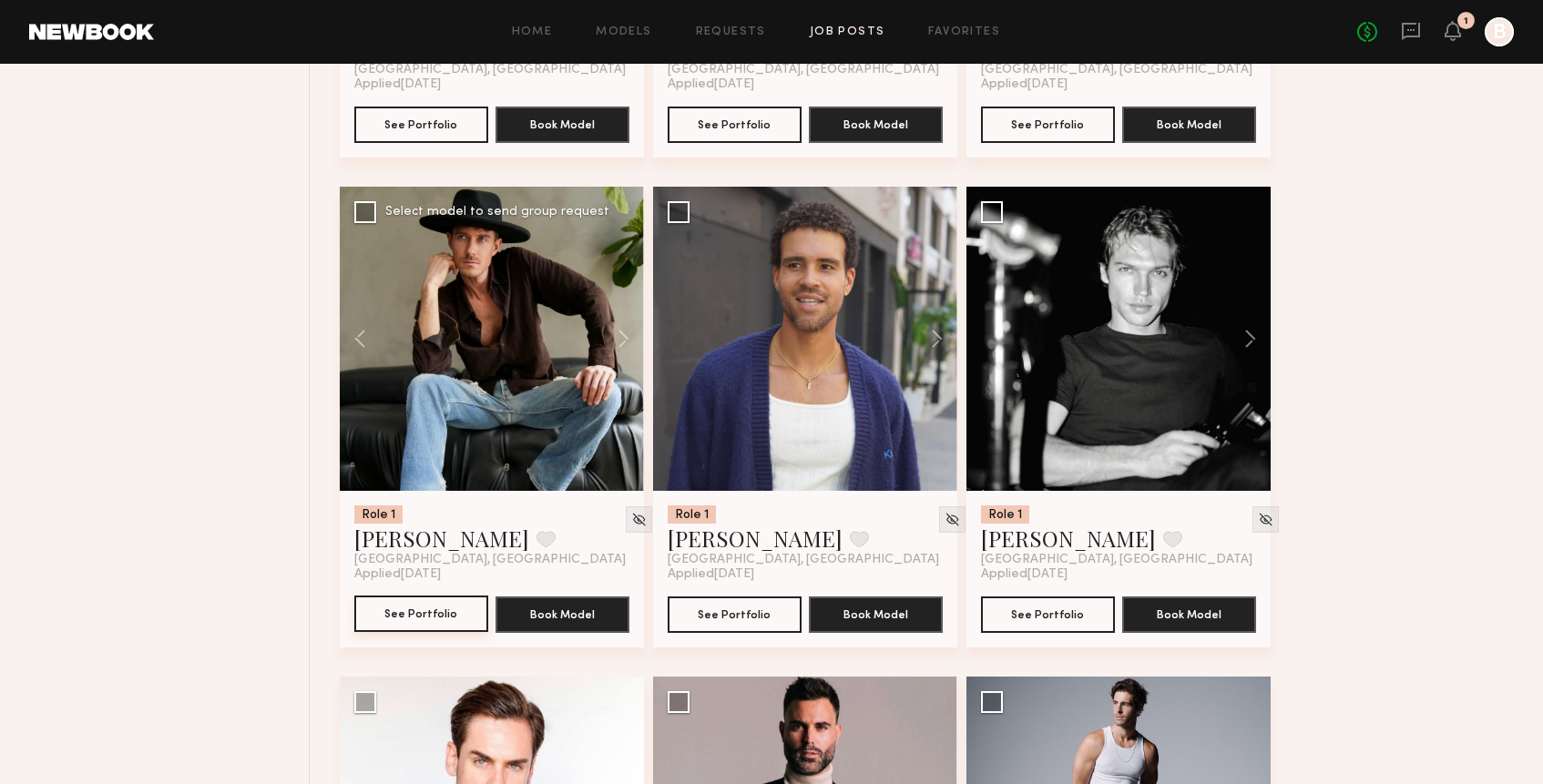
click at [440, 625] on button "See Portfolio" at bounding box center [421, 613] width 134 height 37
click at [931, 345] on button at bounding box center [927, 338] width 59 height 304
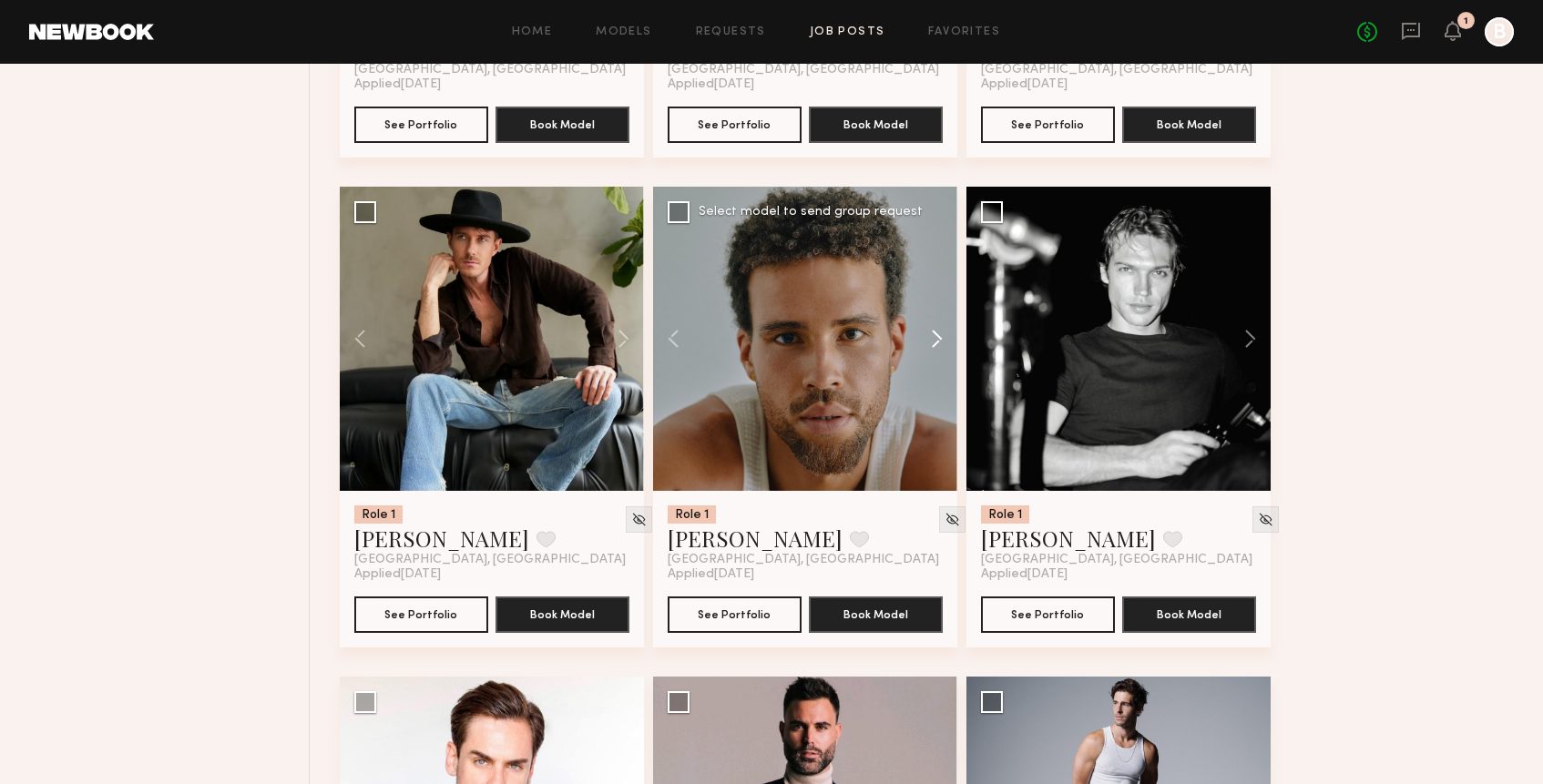
click at [931, 345] on button at bounding box center [927, 338] width 59 height 304
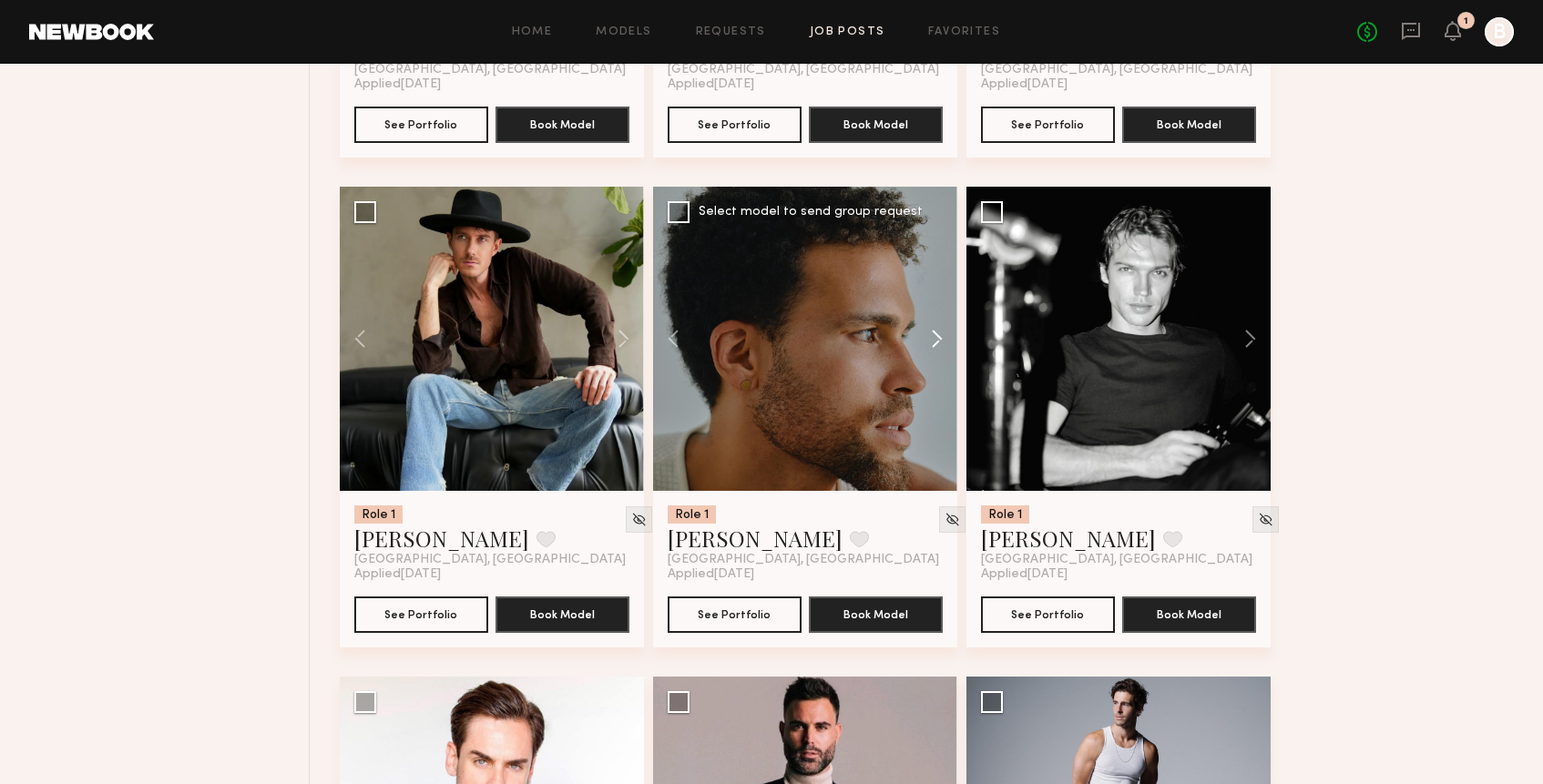
click at [931, 345] on button at bounding box center [927, 338] width 59 height 304
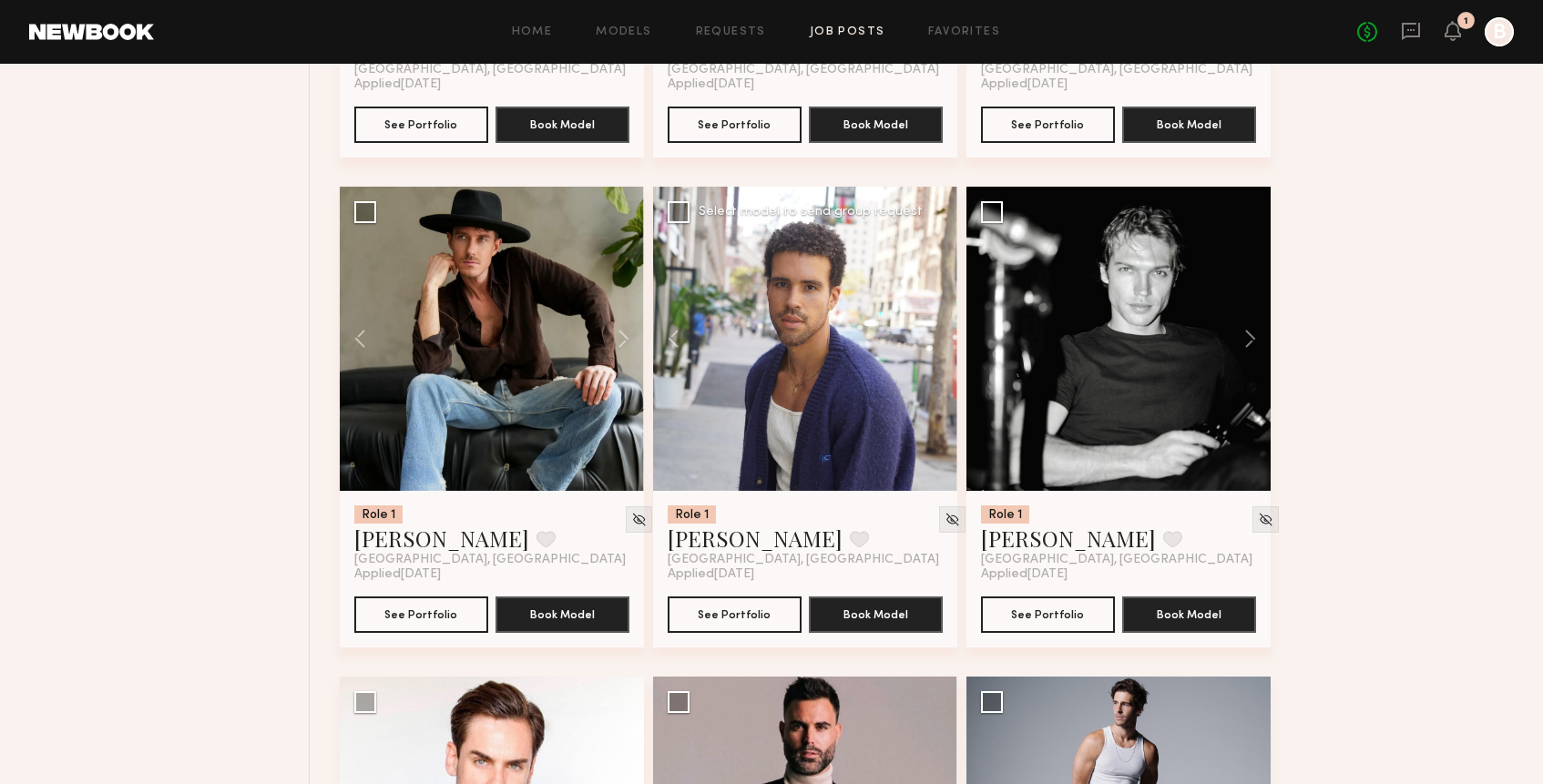
click at [931, 345] on div at bounding box center [805, 338] width 304 height 304
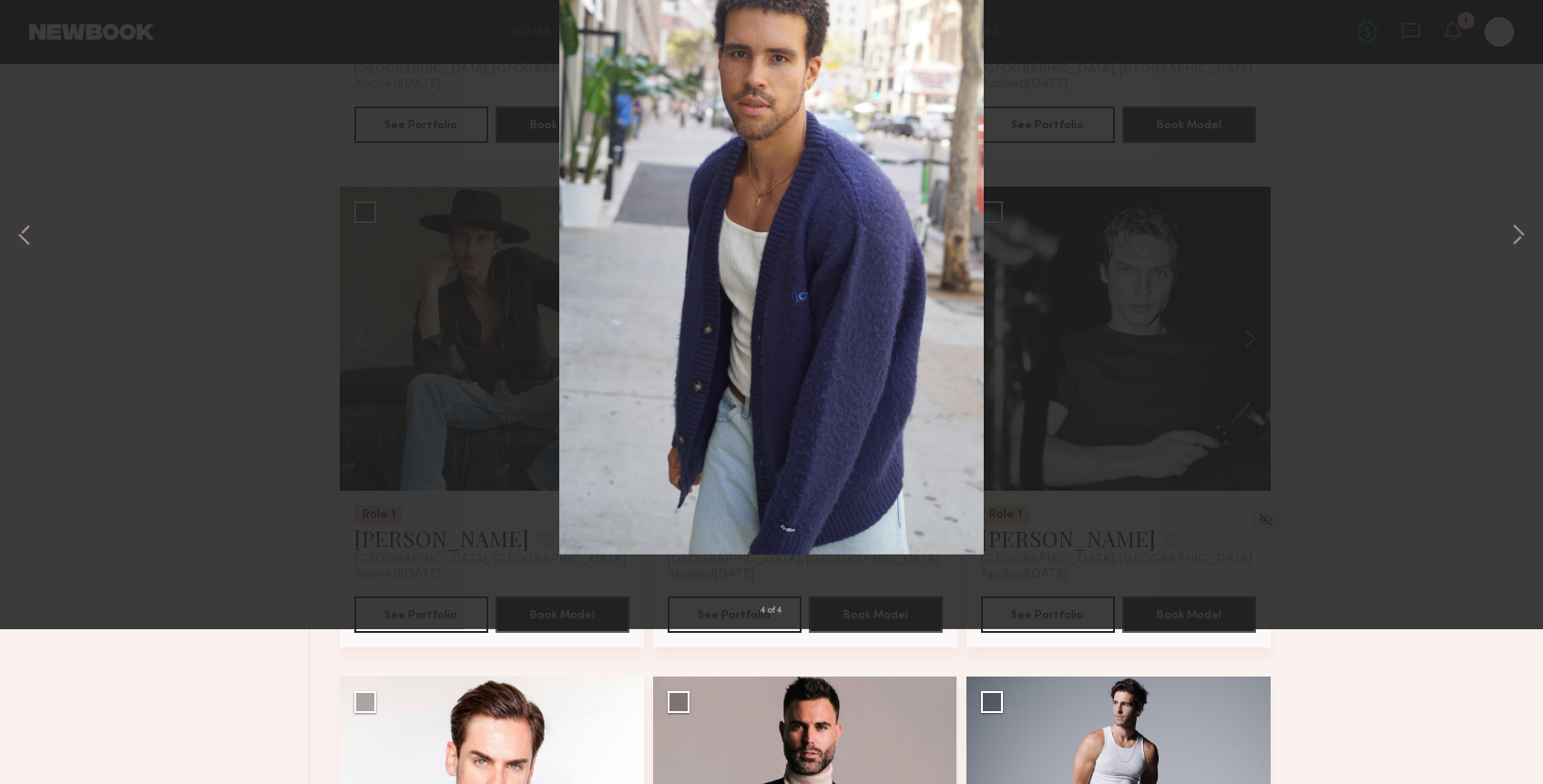
click at [1104, 393] on div "4 of 4" at bounding box center [772, 392] width 1543 height 784
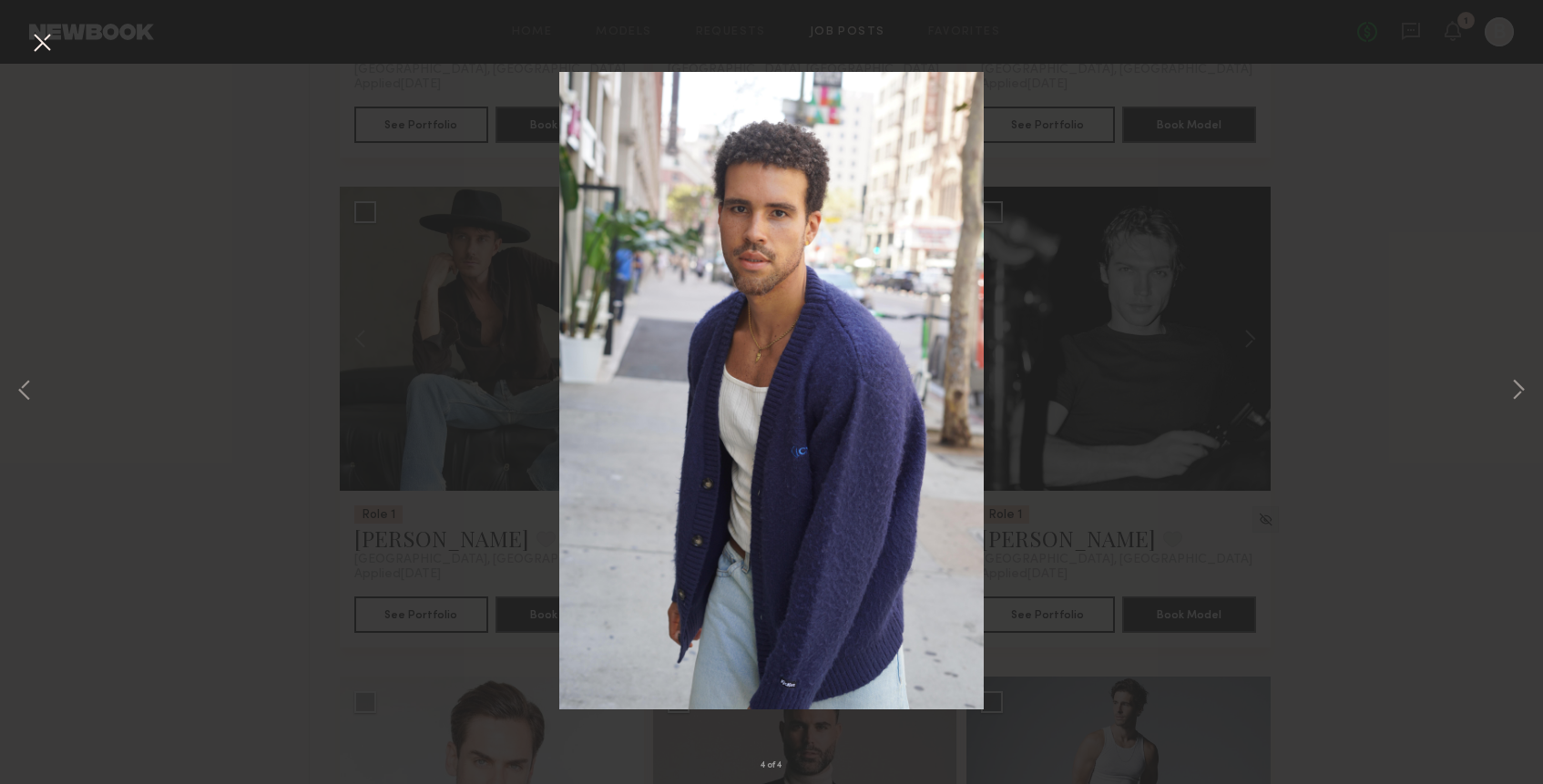
click at [41, 51] on button at bounding box center [42, 44] width 29 height 33
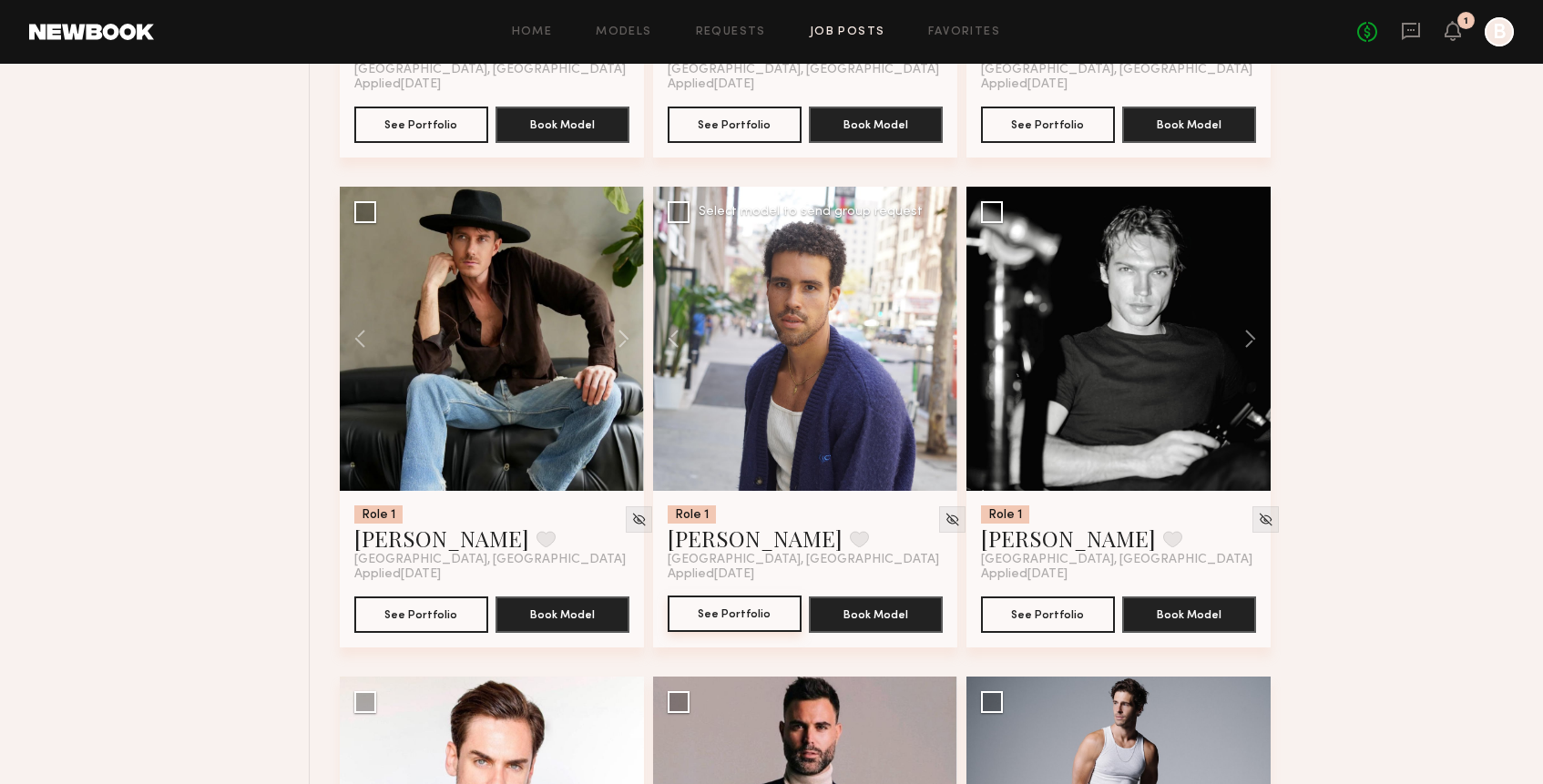
click at [774, 620] on button "See Portfolio" at bounding box center [734, 613] width 134 height 37
click at [1253, 346] on button at bounding box center [1241, 338] width 59 height 304
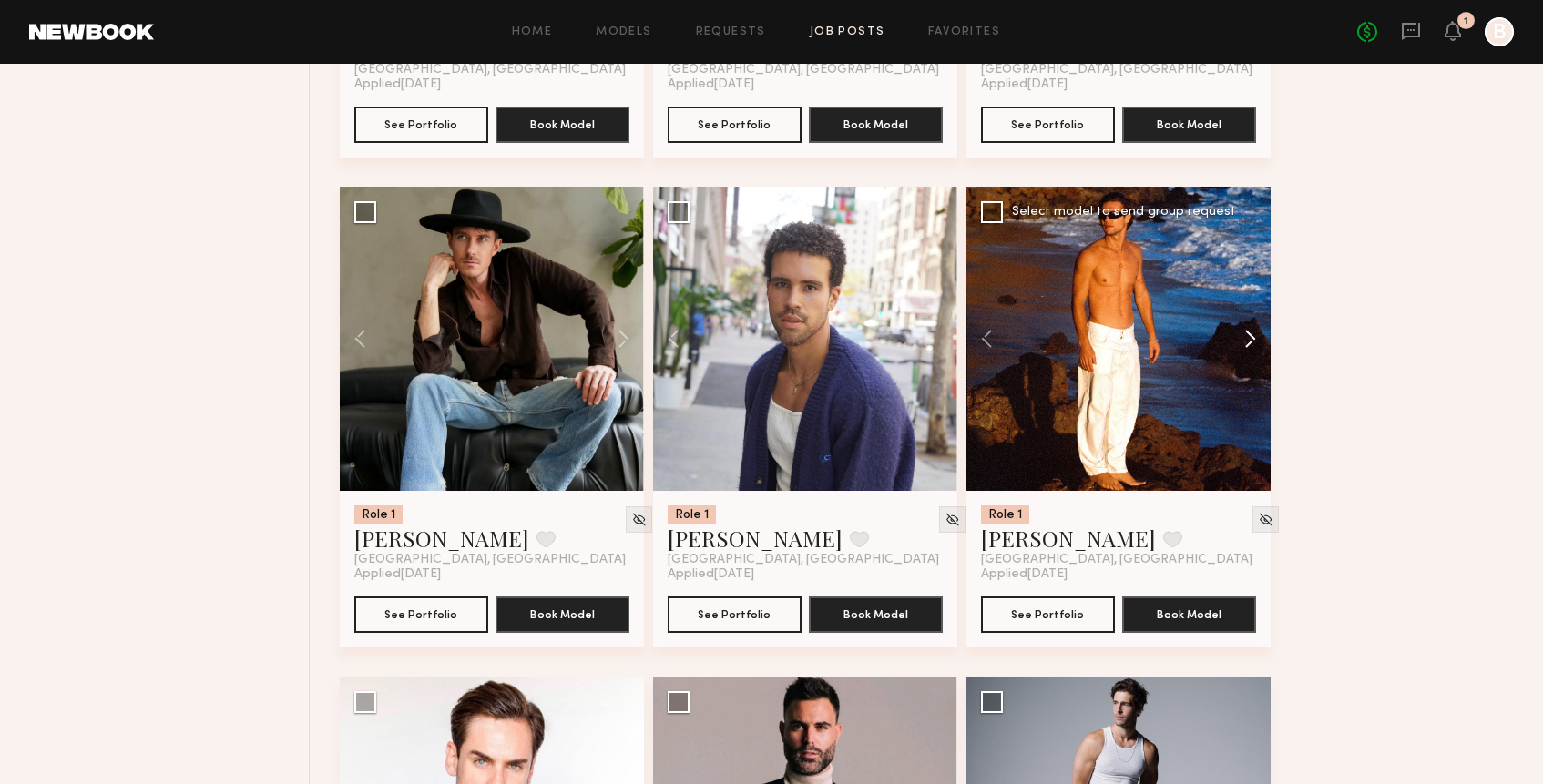
click at [1253, 346] on button at bounding box center [1241, 338] width 59 height 304
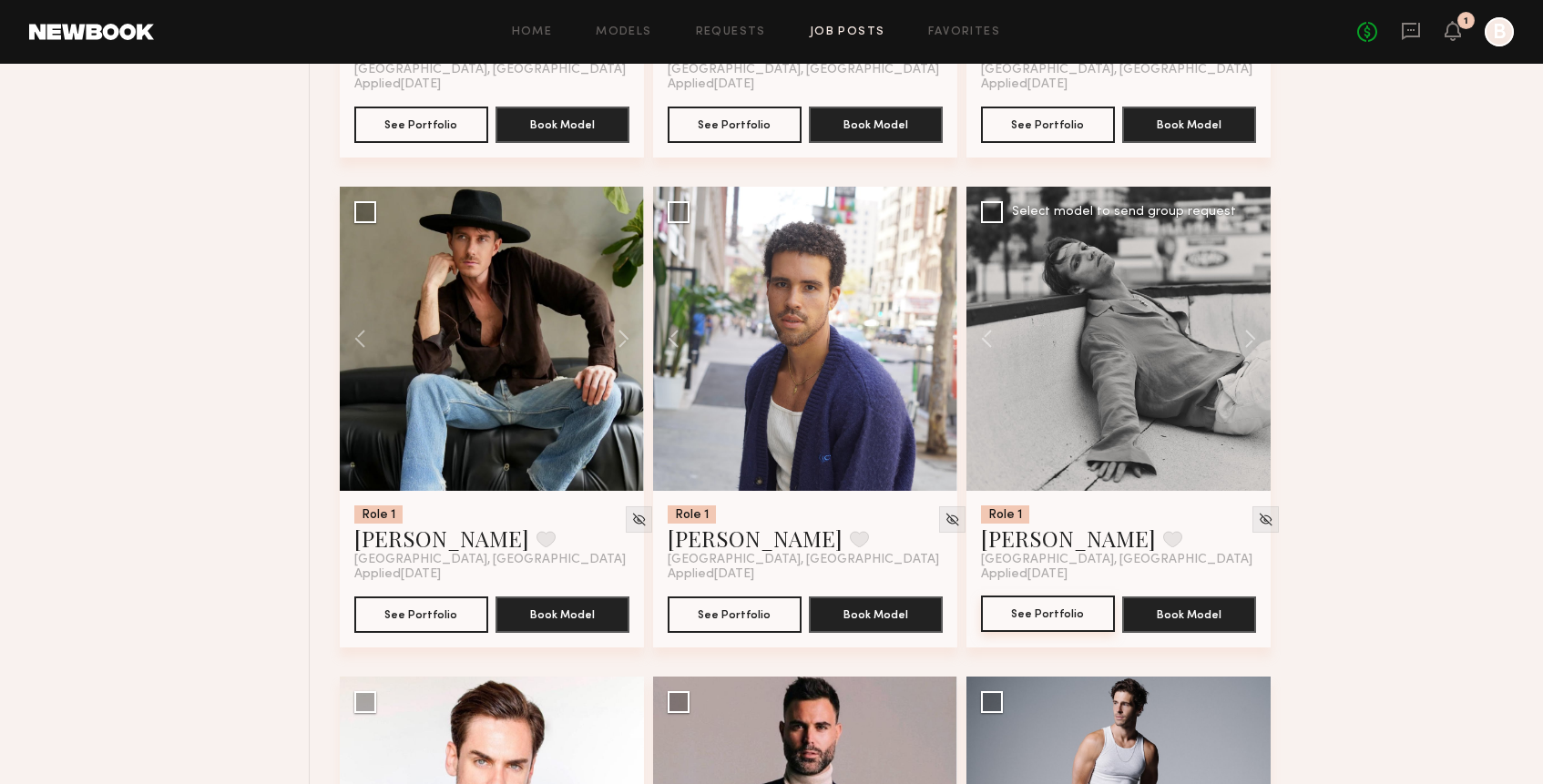
click at [1065, 618] on button "See Portfolio" at bounding box center [1048, 613] width 134 height 37
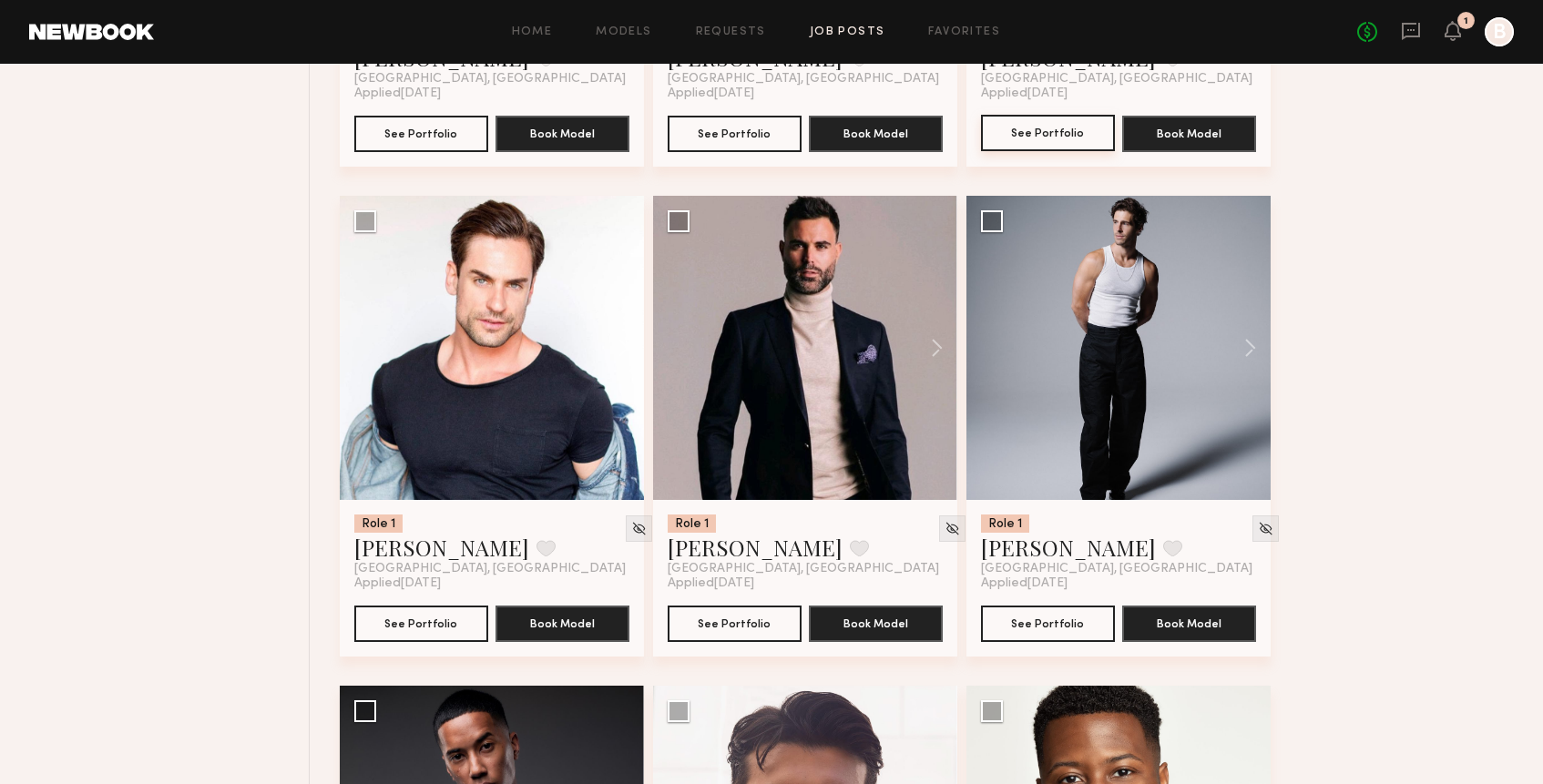
scroll to position [7983, 0]
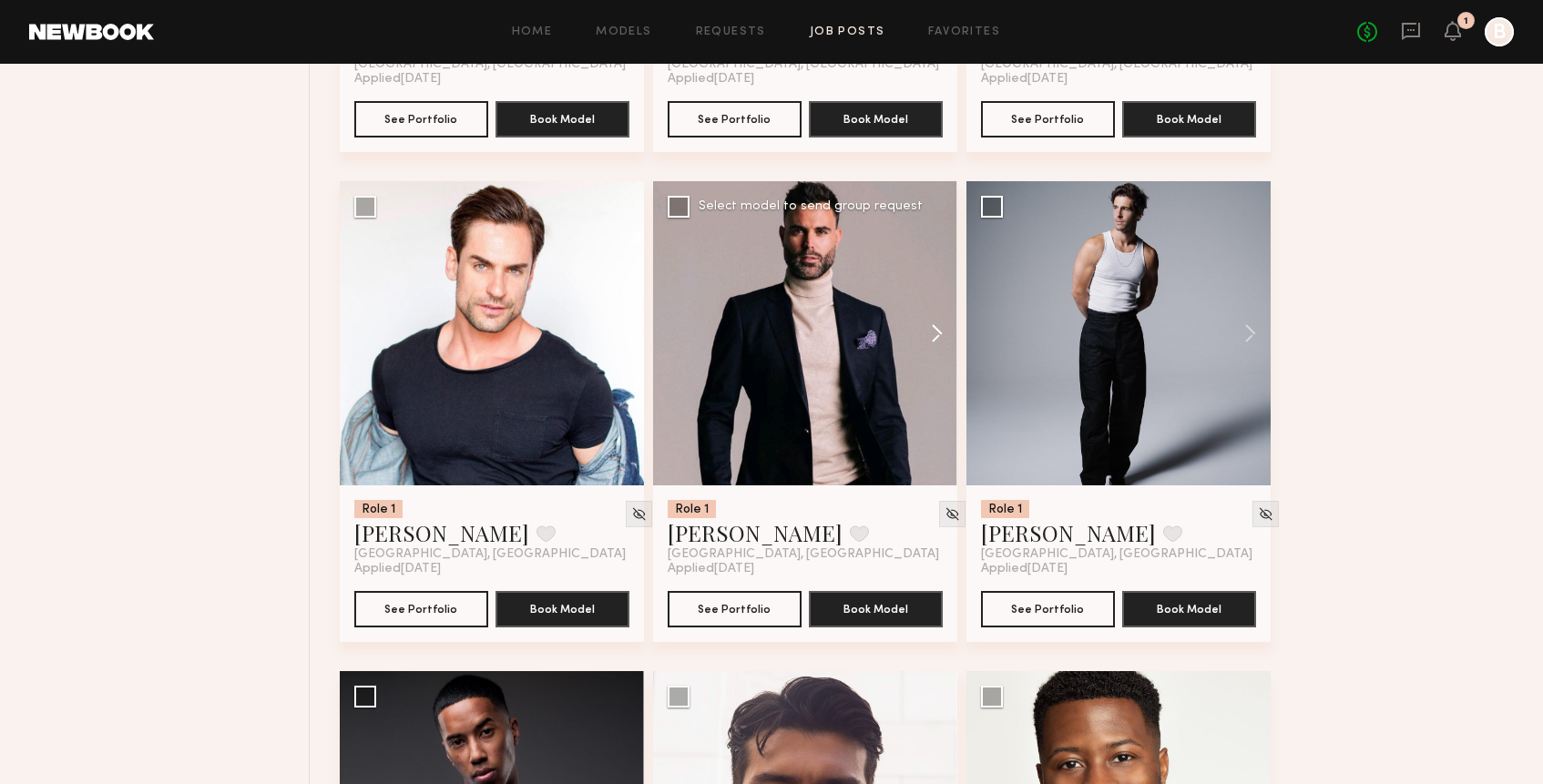
click at [934, 339] on button at bounding box center [927, 333] width 59 height 304
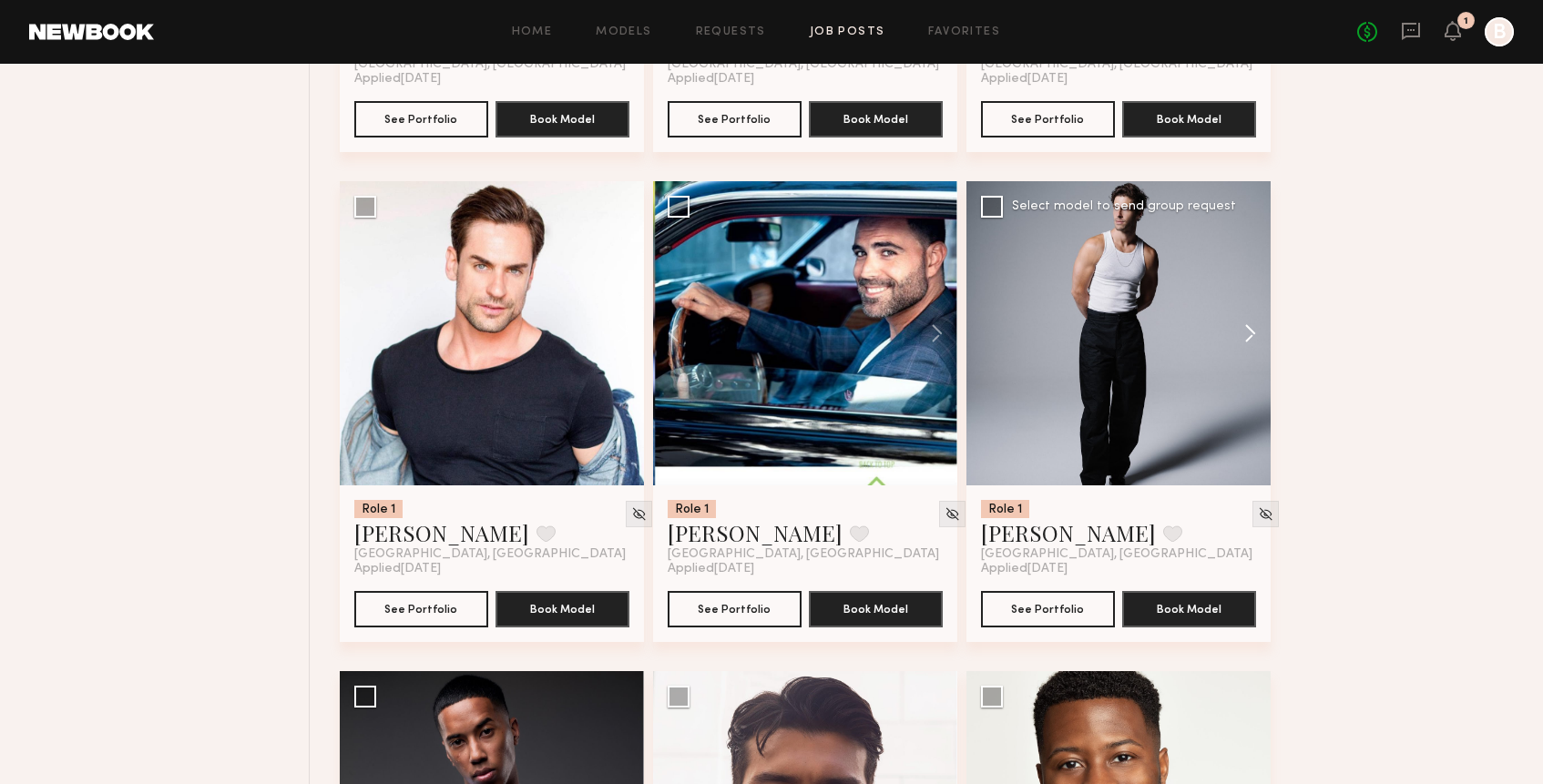
click at [1244, 344] on button at bounding box center [1241, 333] width 59 height 304
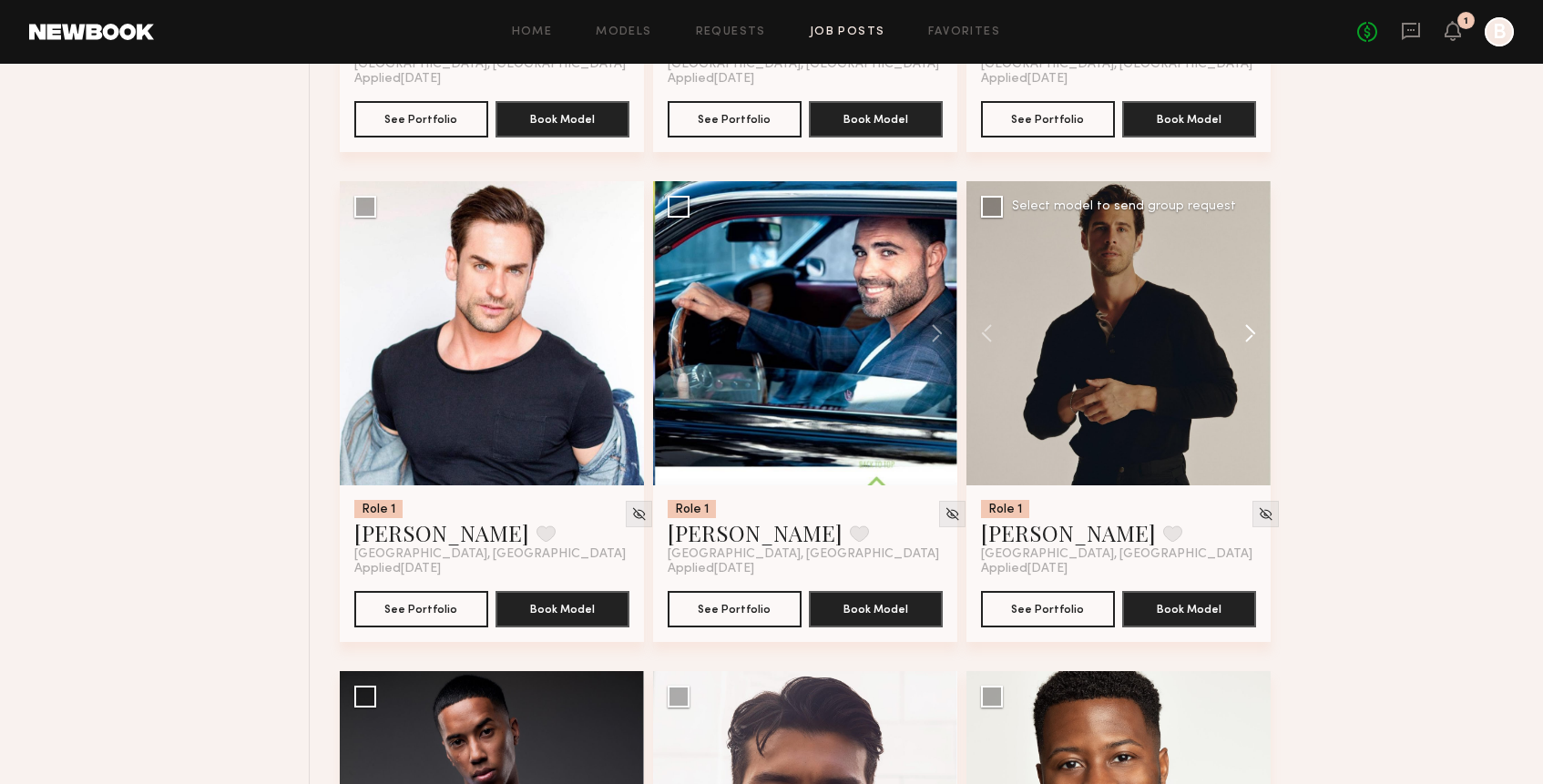
click at [1244, 344] on button at bounding box center [1241, 333] width 59 height 304
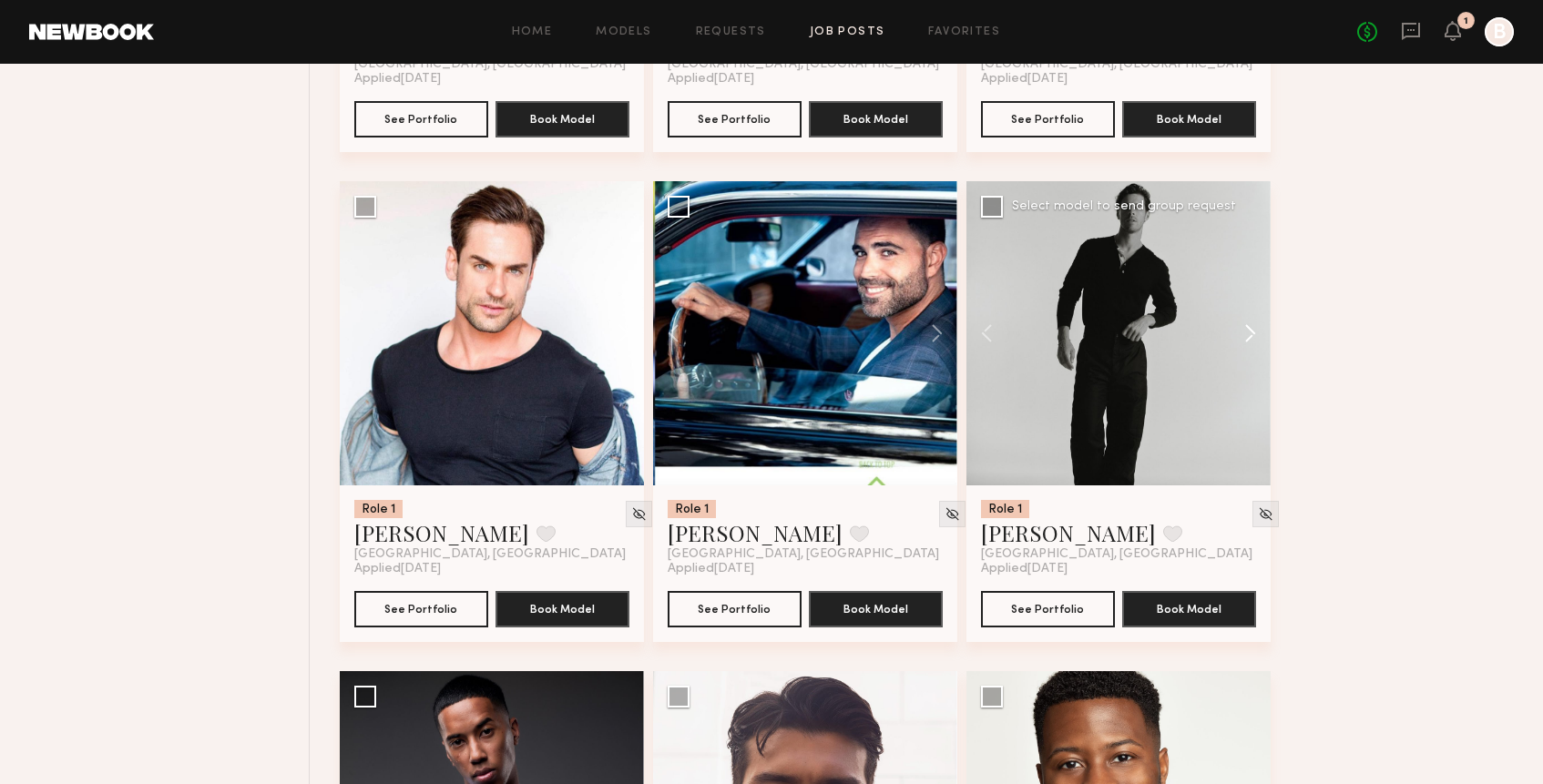
click at [1244, 344] on button at bounding box center [1241, 333] width 59 height 304
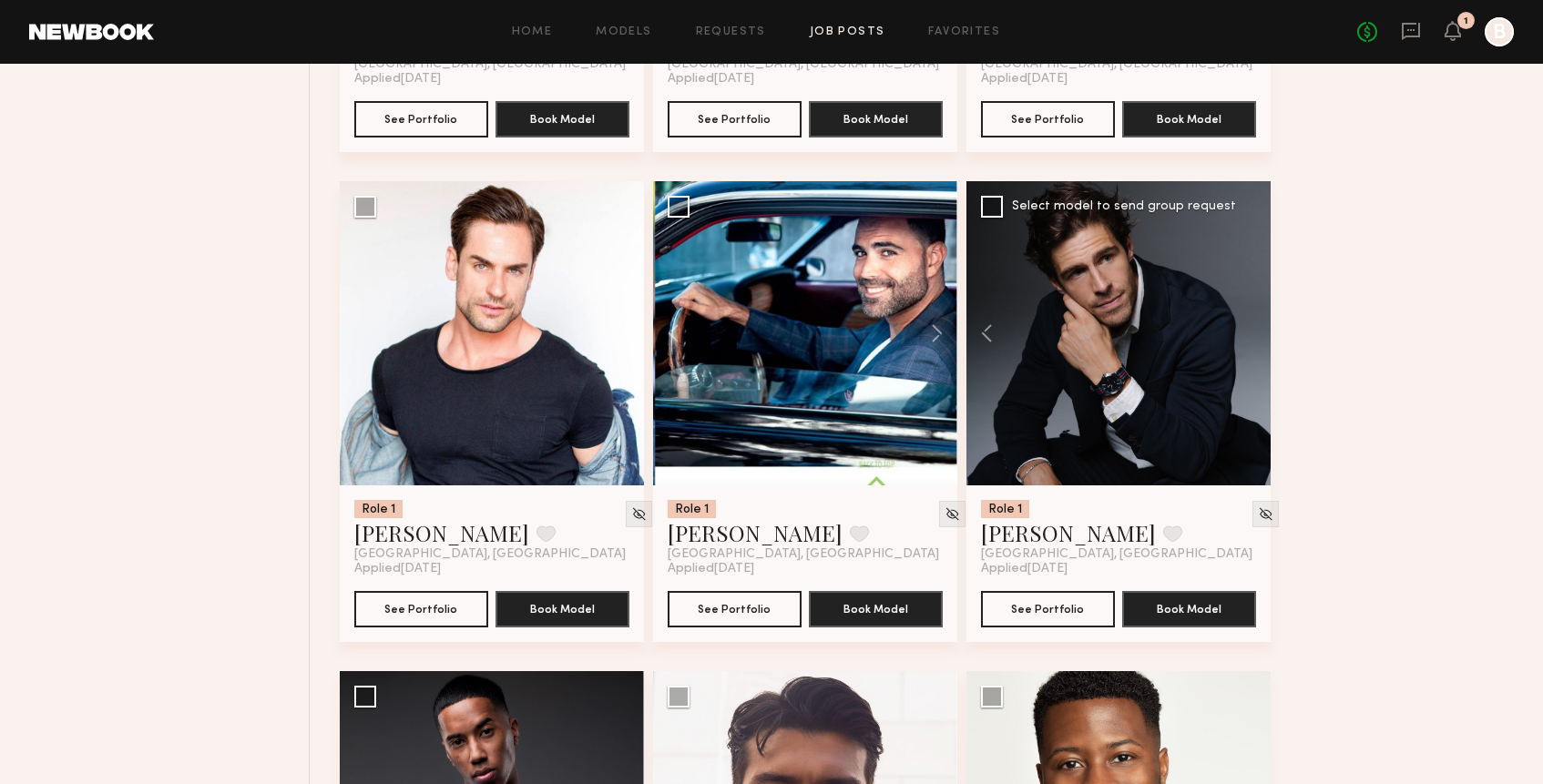
click at [1072, 590] on div "Role 1 Charlie M. Favorite Los Angeles, CA Applied 09/22/2025 See Portfolio Boo…" at bounding box center [1118, 564] width 304 height 157
click at [1070, 610] on button "See Portfolio" at bounding box center [1048, 607] width 134 height 37
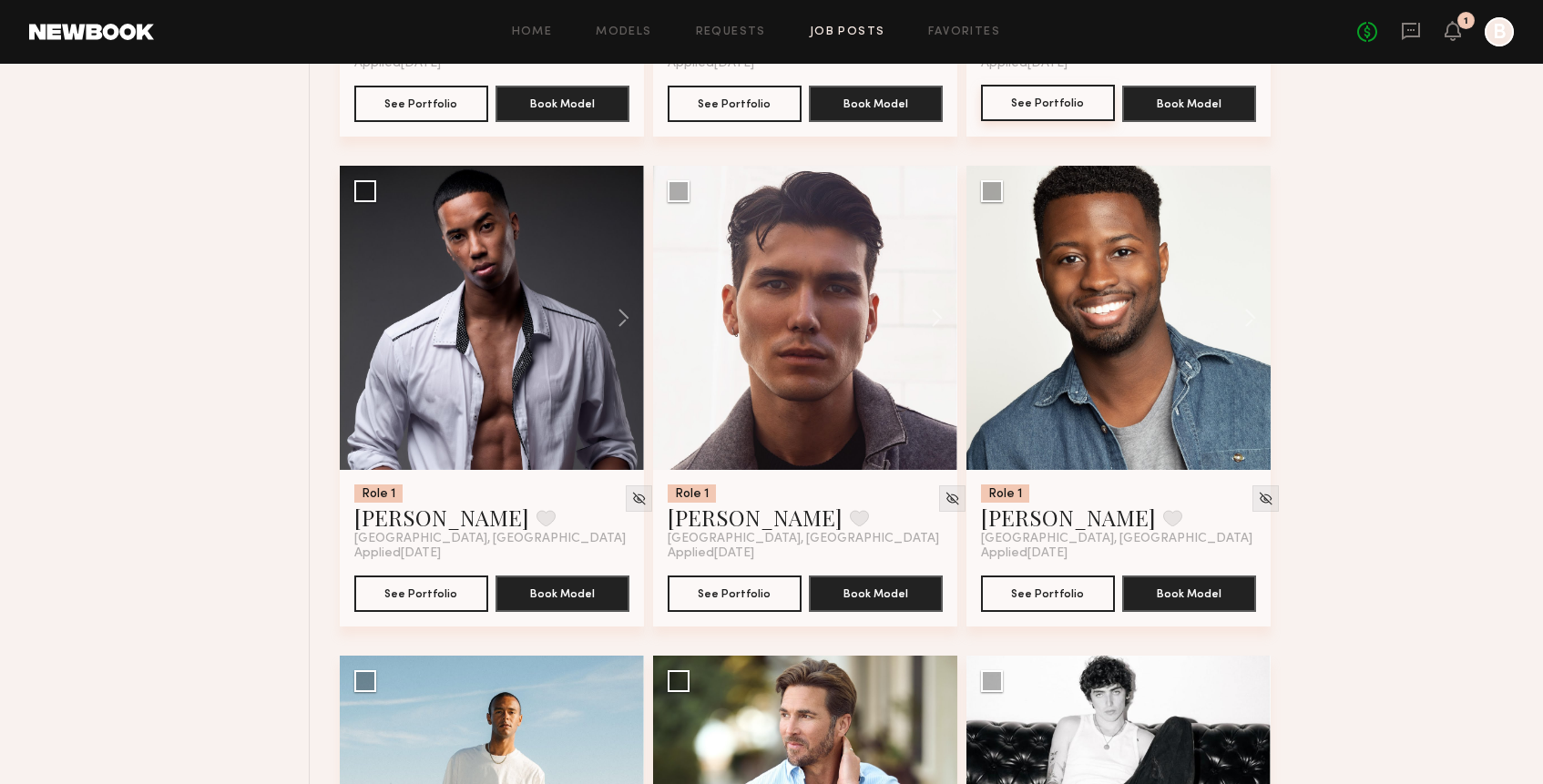
scroll to position [8490, 0]
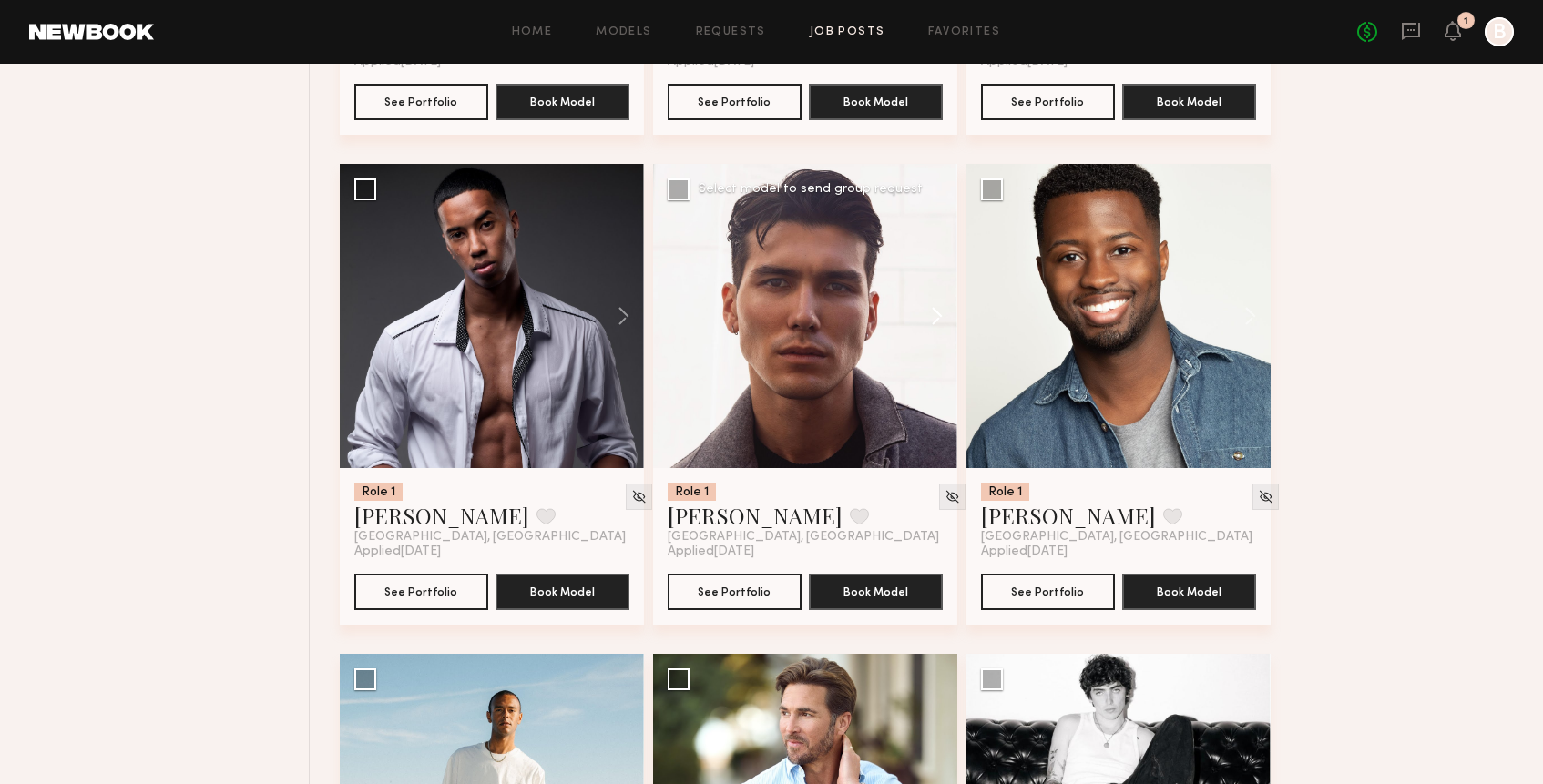
click at [936, 324] on button at bounding box center [927, 316] width 59 height 304
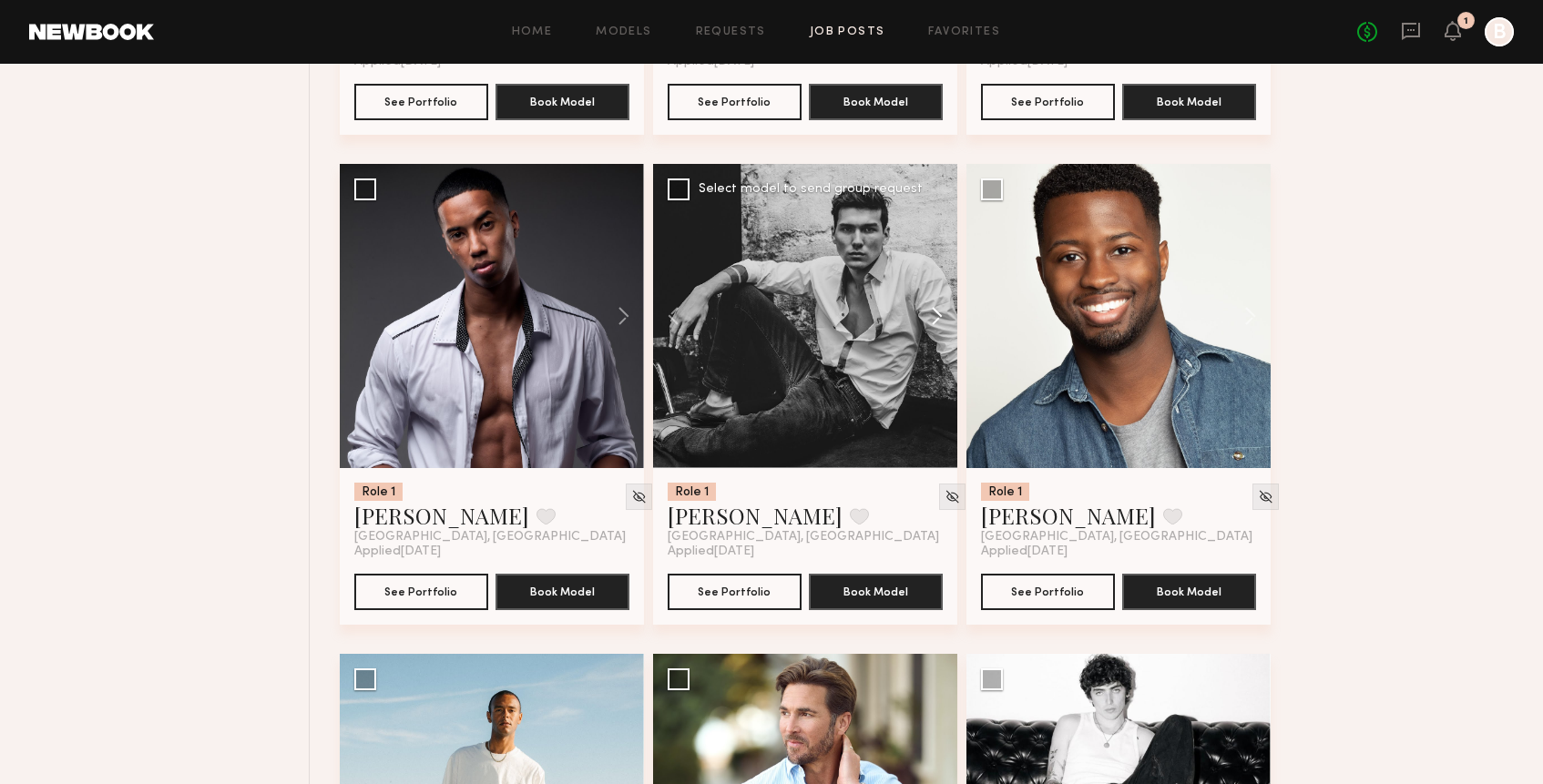
click at [936, 324] on button at bounding box center [927, 316] width 59 height 304
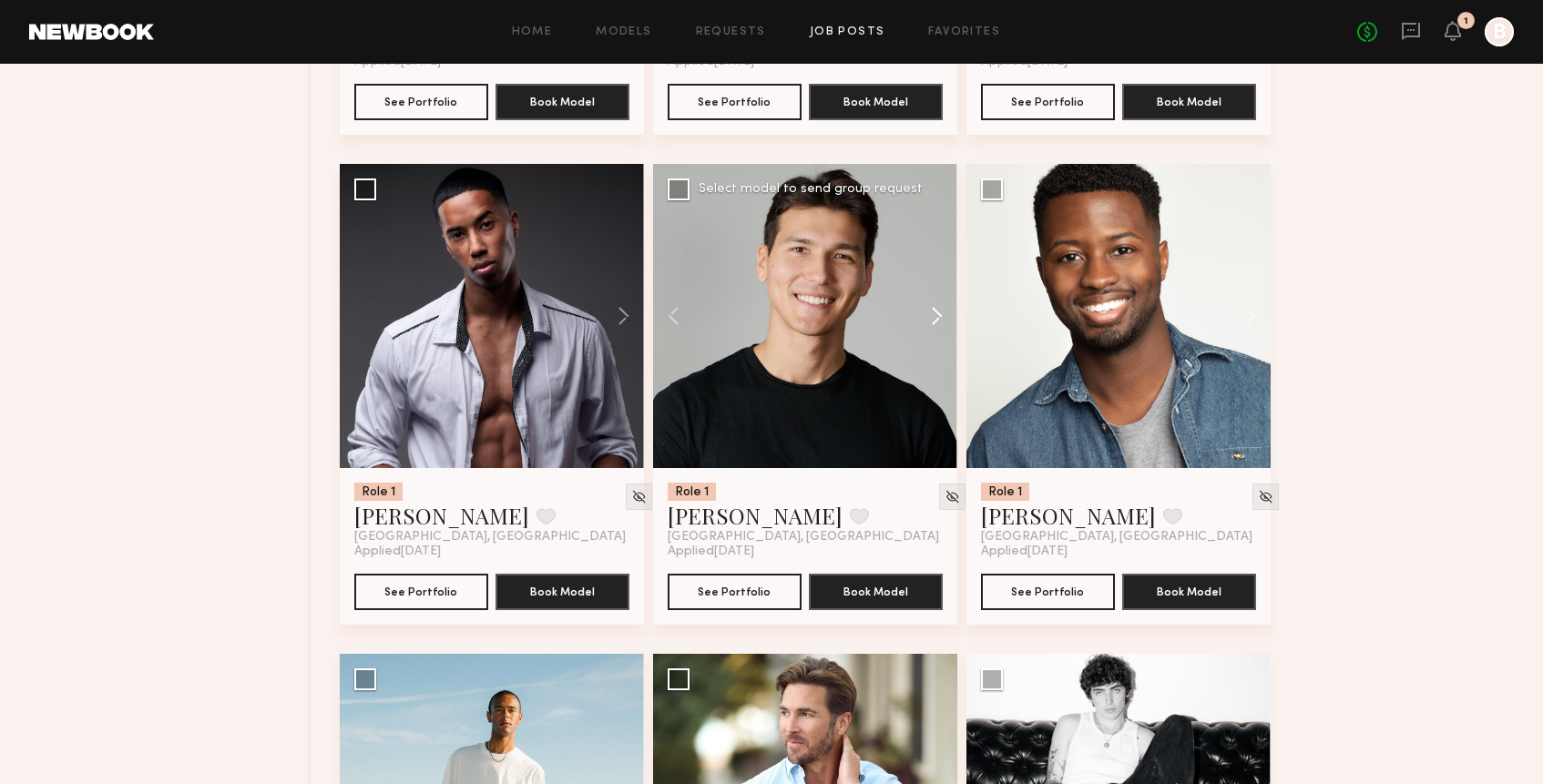
click at [936, 324] on button at bounding box center [927, 316] width 59 height 304
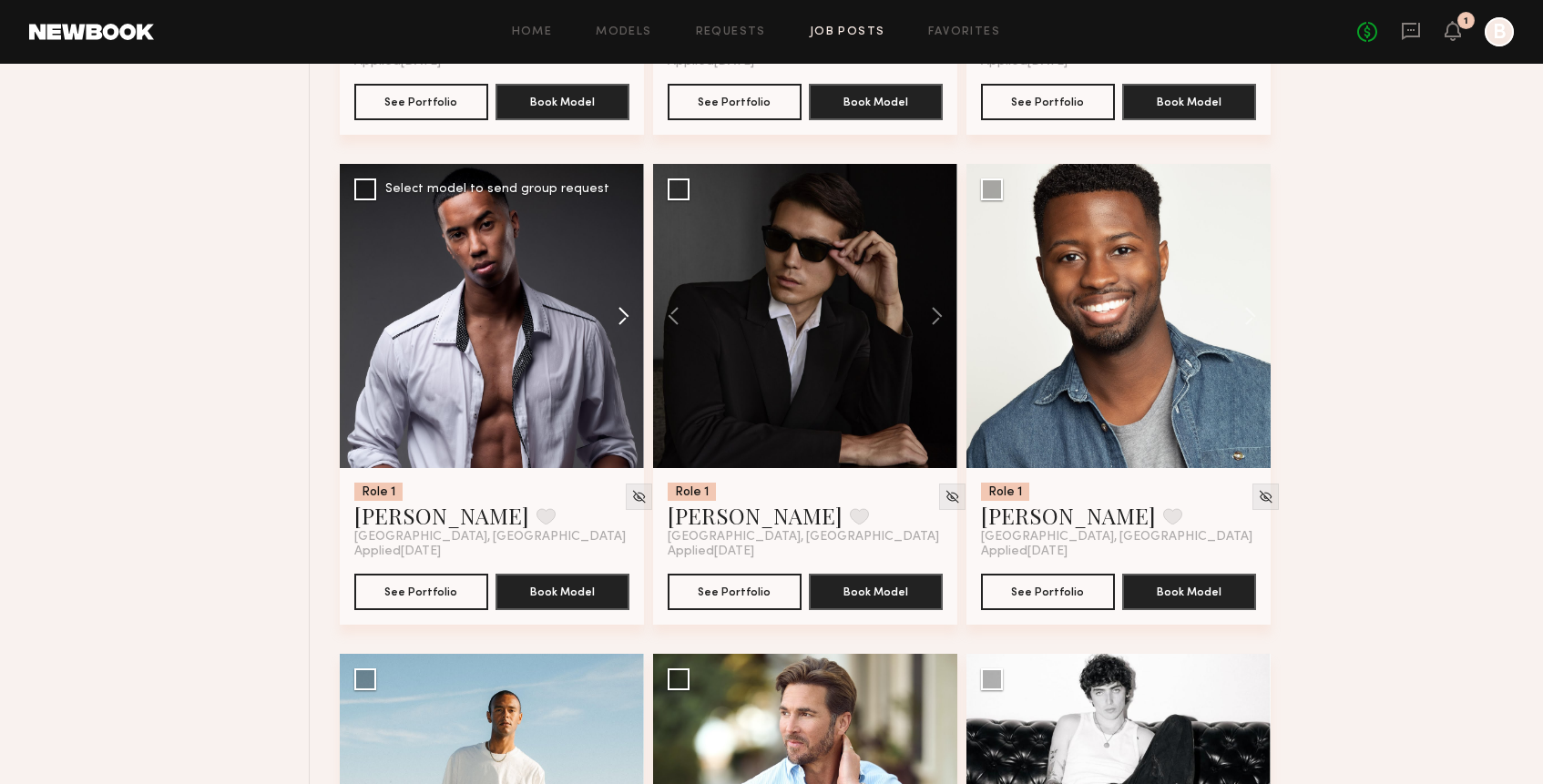
click at [629, 325] on button at bounding box center [615, 316] width 59 height 304
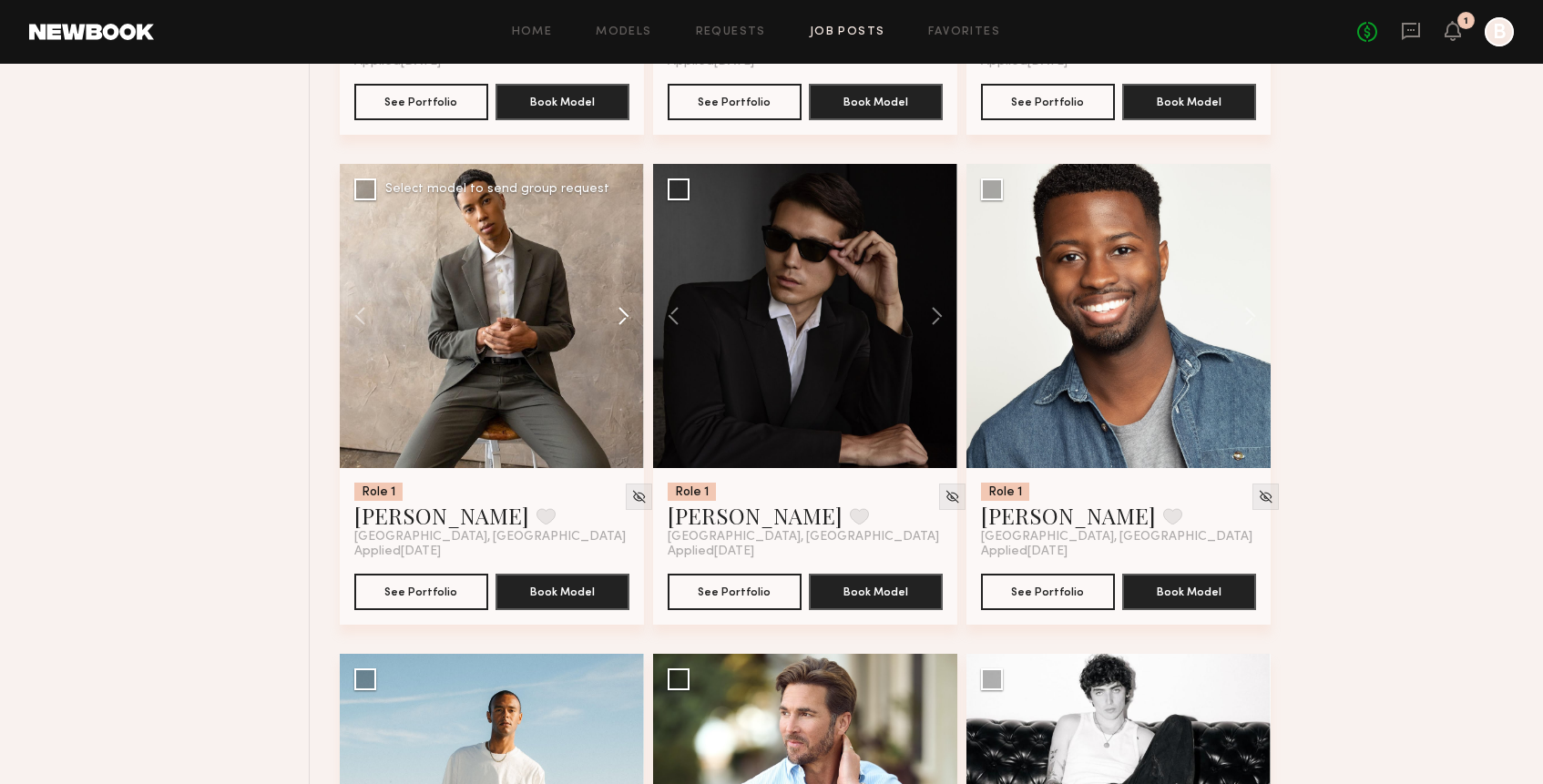
click at [629, 325] on button at bounding box center [615, 316] width 59 height 304
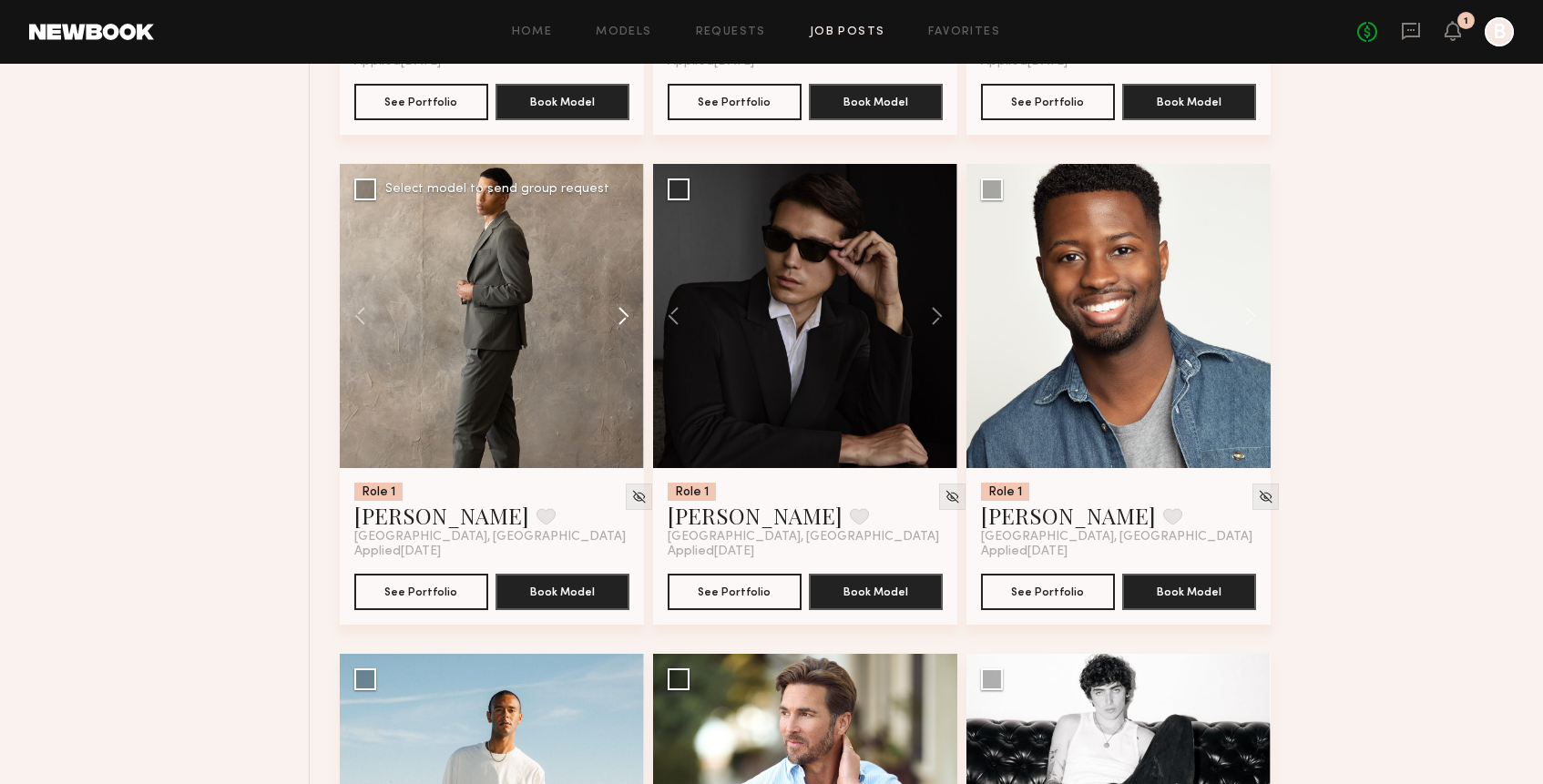
click at [629, 325] on button at bounding box center [615, 316] width 59 height 304
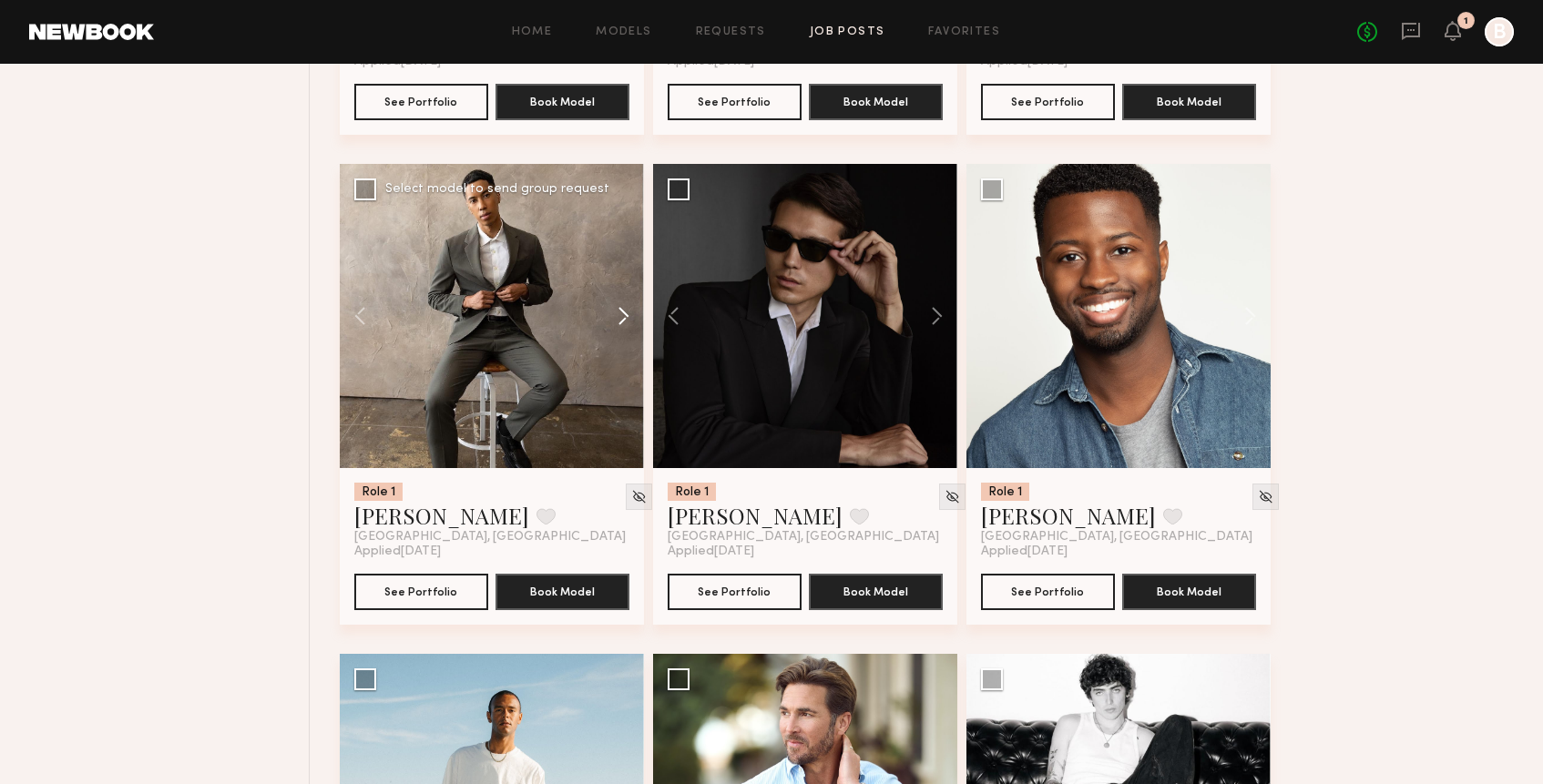
click at [629, 325] on button at bounding box center [615, 316] width 59 height 304
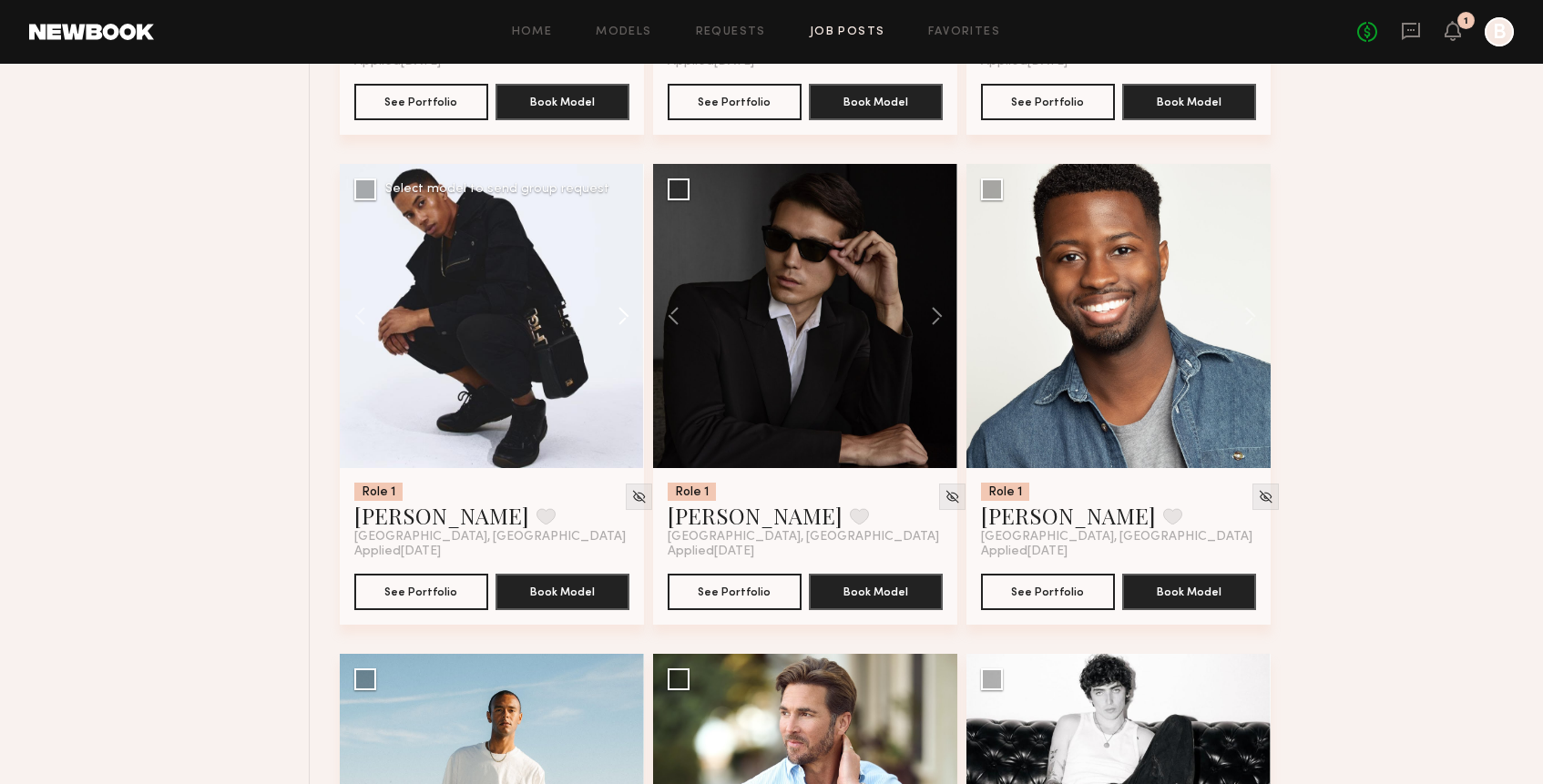
click at [629, 325] on button at bounding box center [615, 316] width 59 height 304
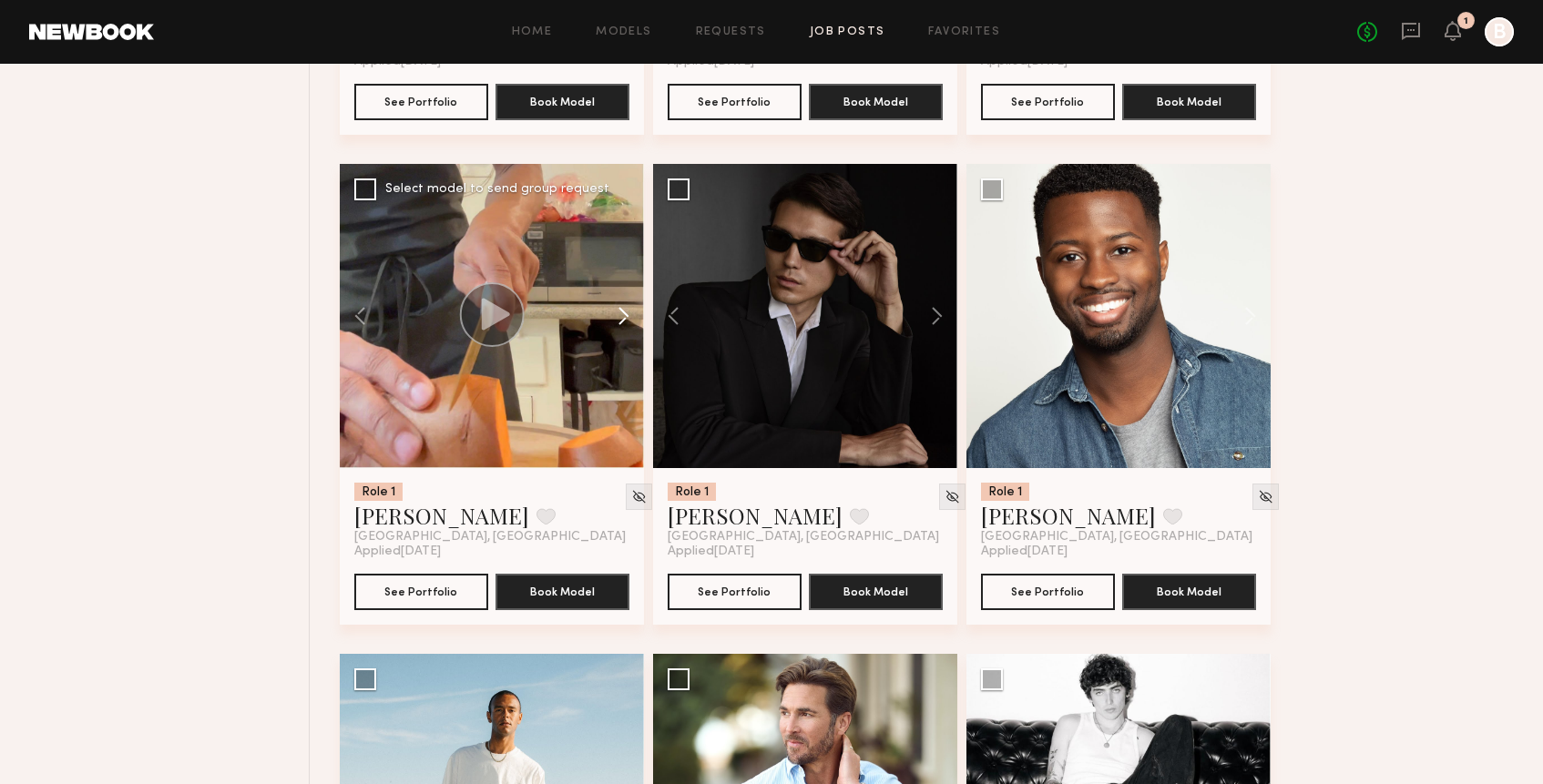
click at [629, 325] on button at bounding box center [615, 316] width 59 height 304
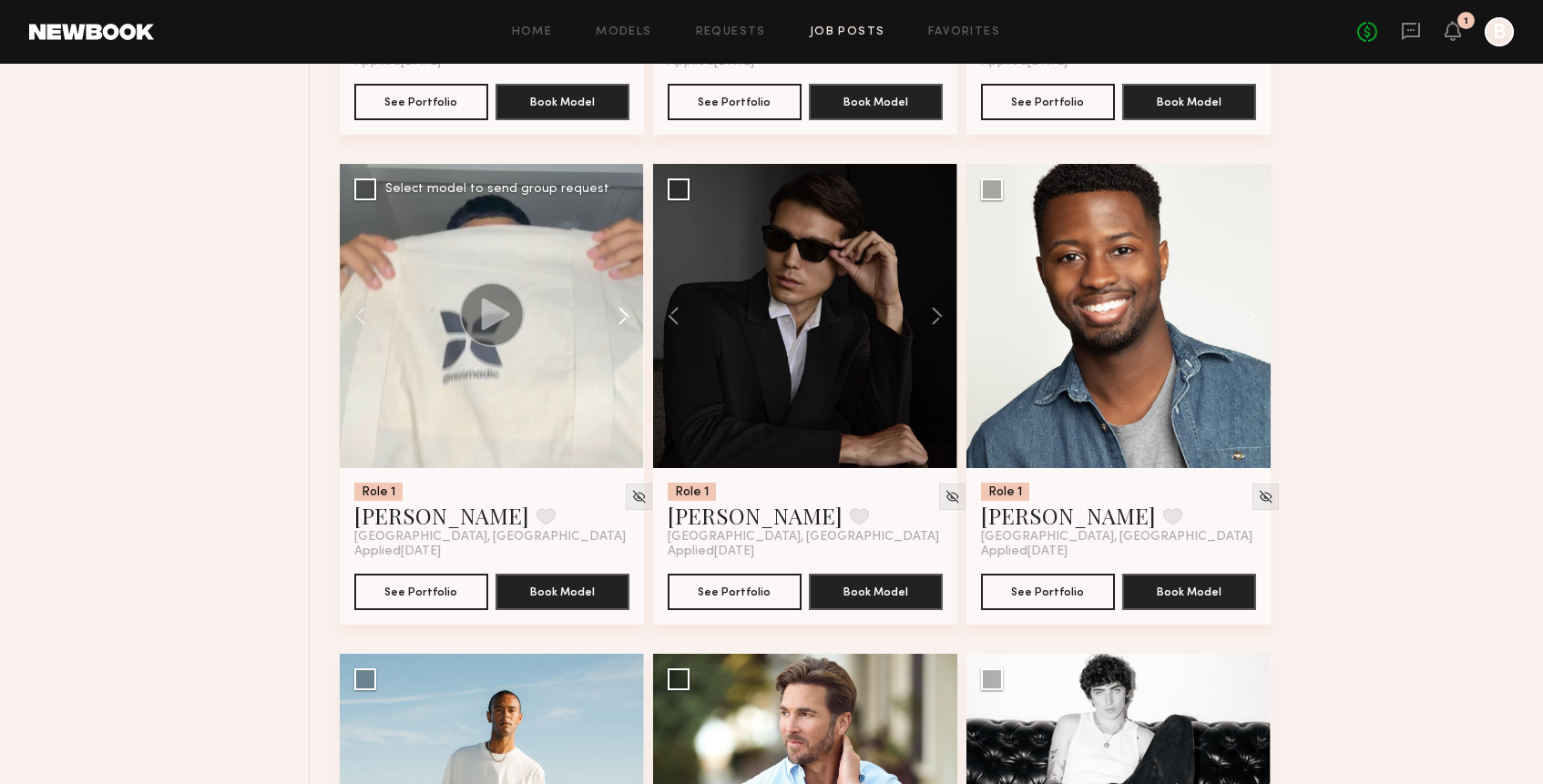
click at [629, 325] on button at bounding box center [615, 316] width 59 height 304
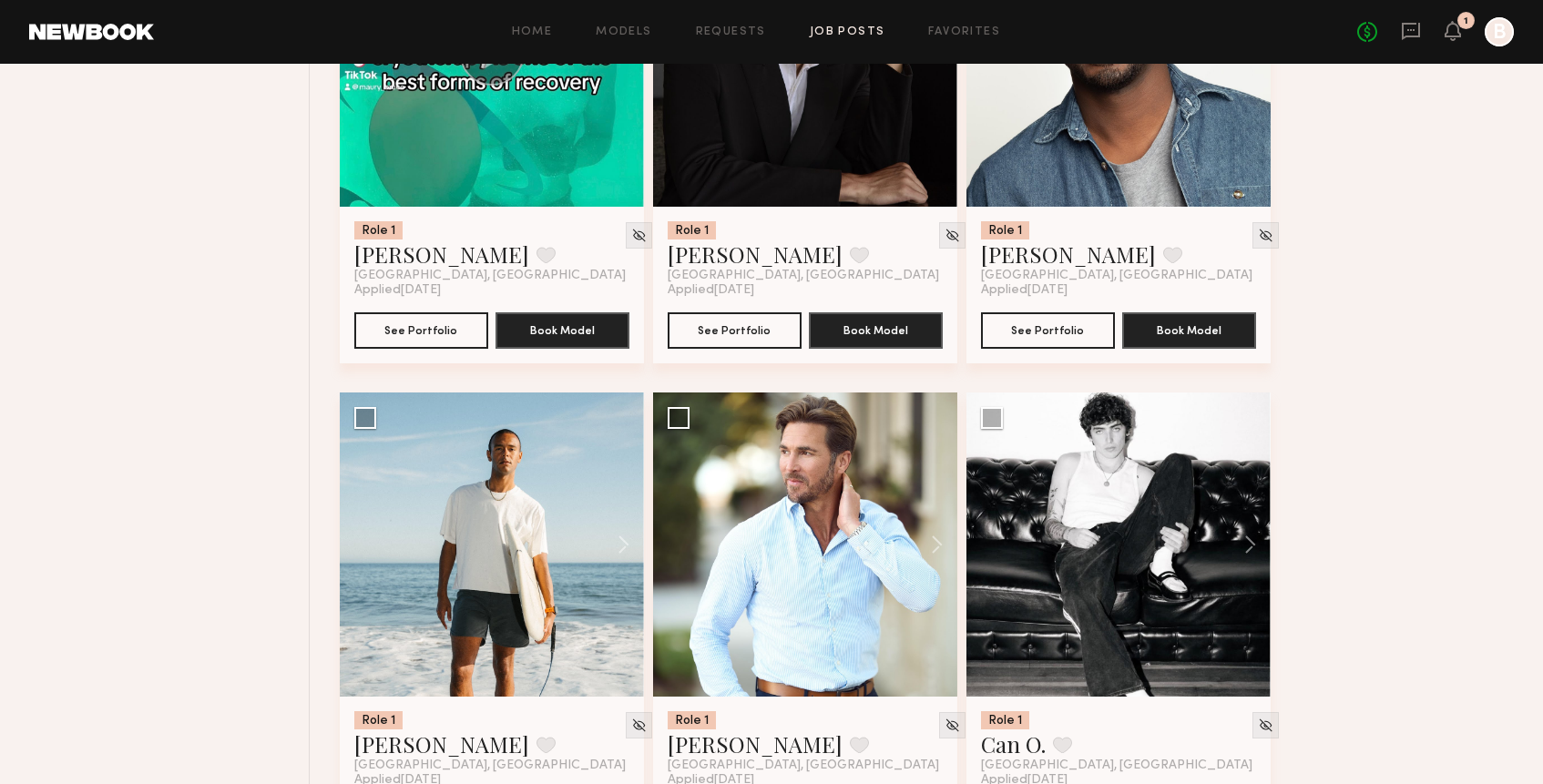
scroll to position [8753, 0]
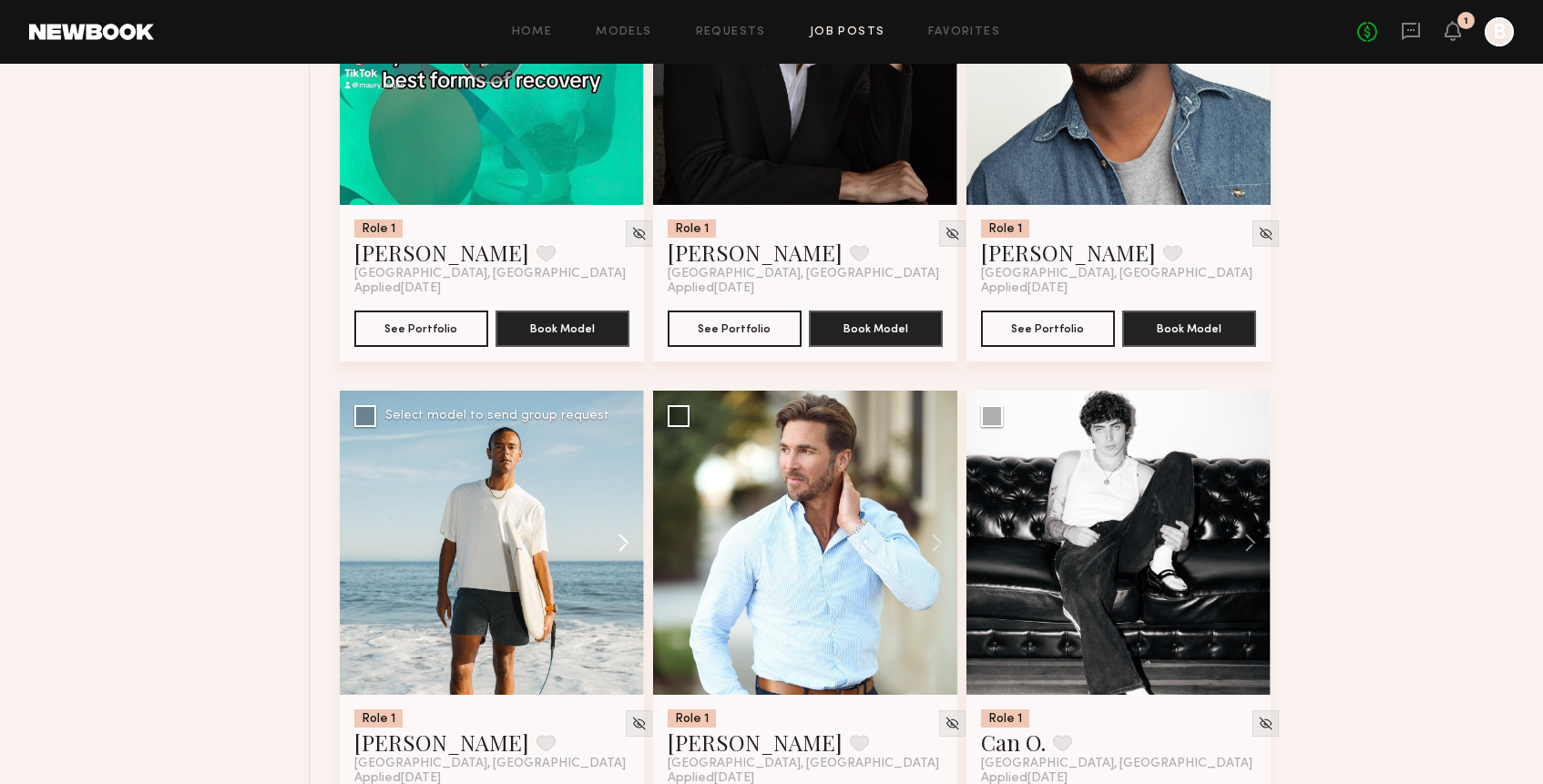
click at [625, 547] on button at bounding box center [615, 542] width 59 height 304
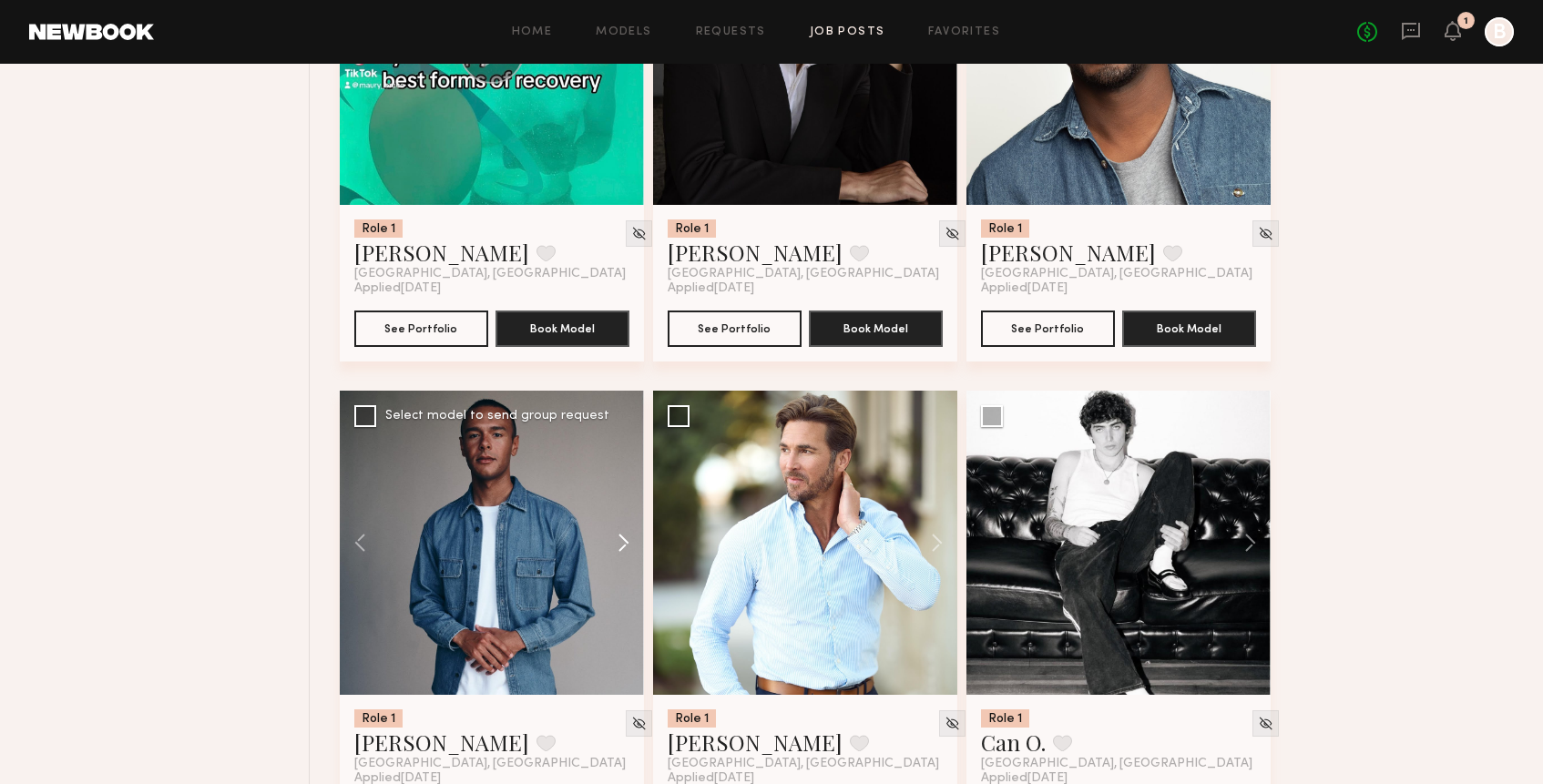
click at [625, 547] on button at bounding box center [615, 542] width 59 height 304
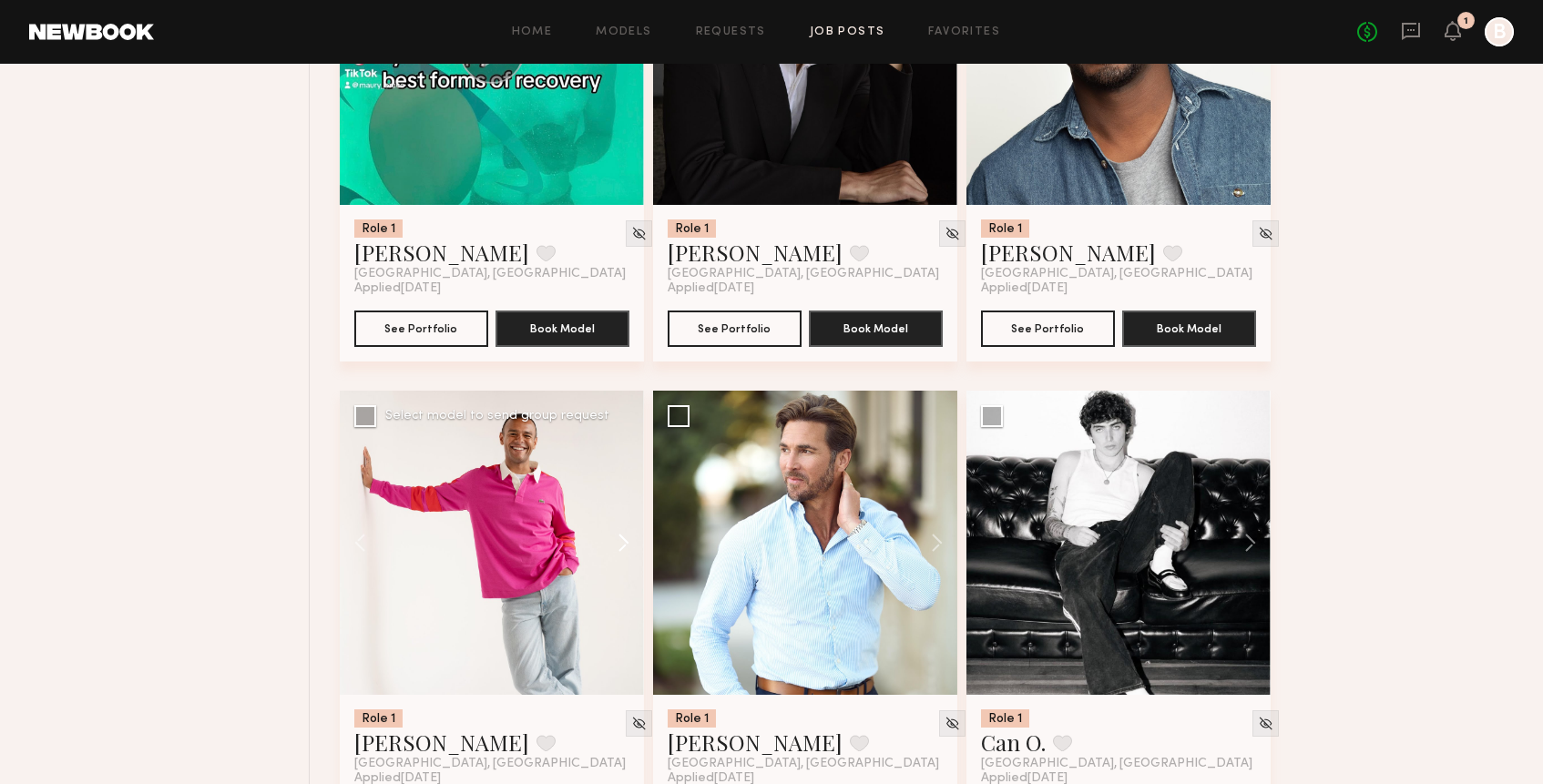
click at [625, 547] on button at bounding box center [615, 542] width 59 height 304
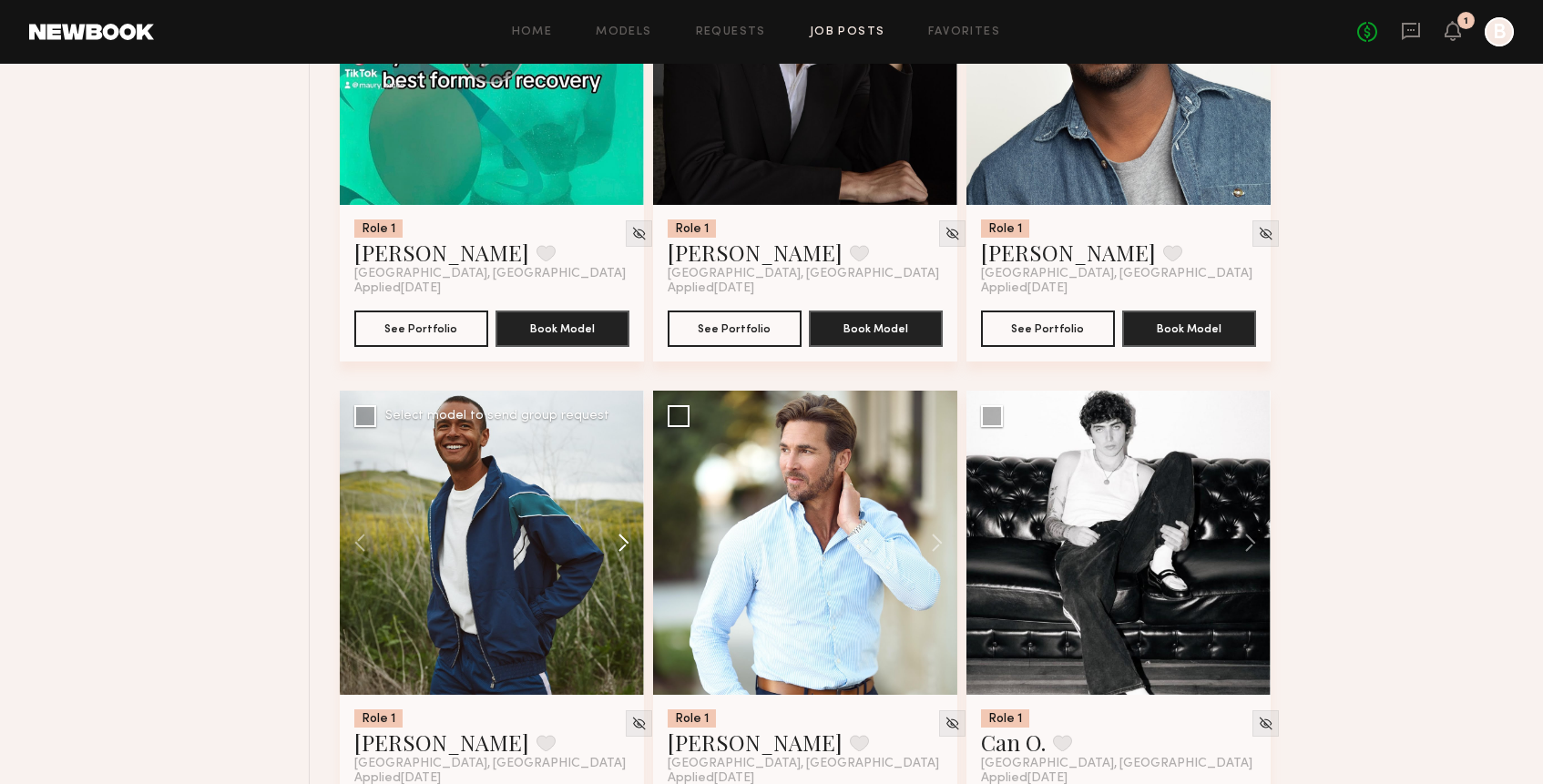
click at [625, 547] on button at bounding box center [615, 542] width 59 height 304
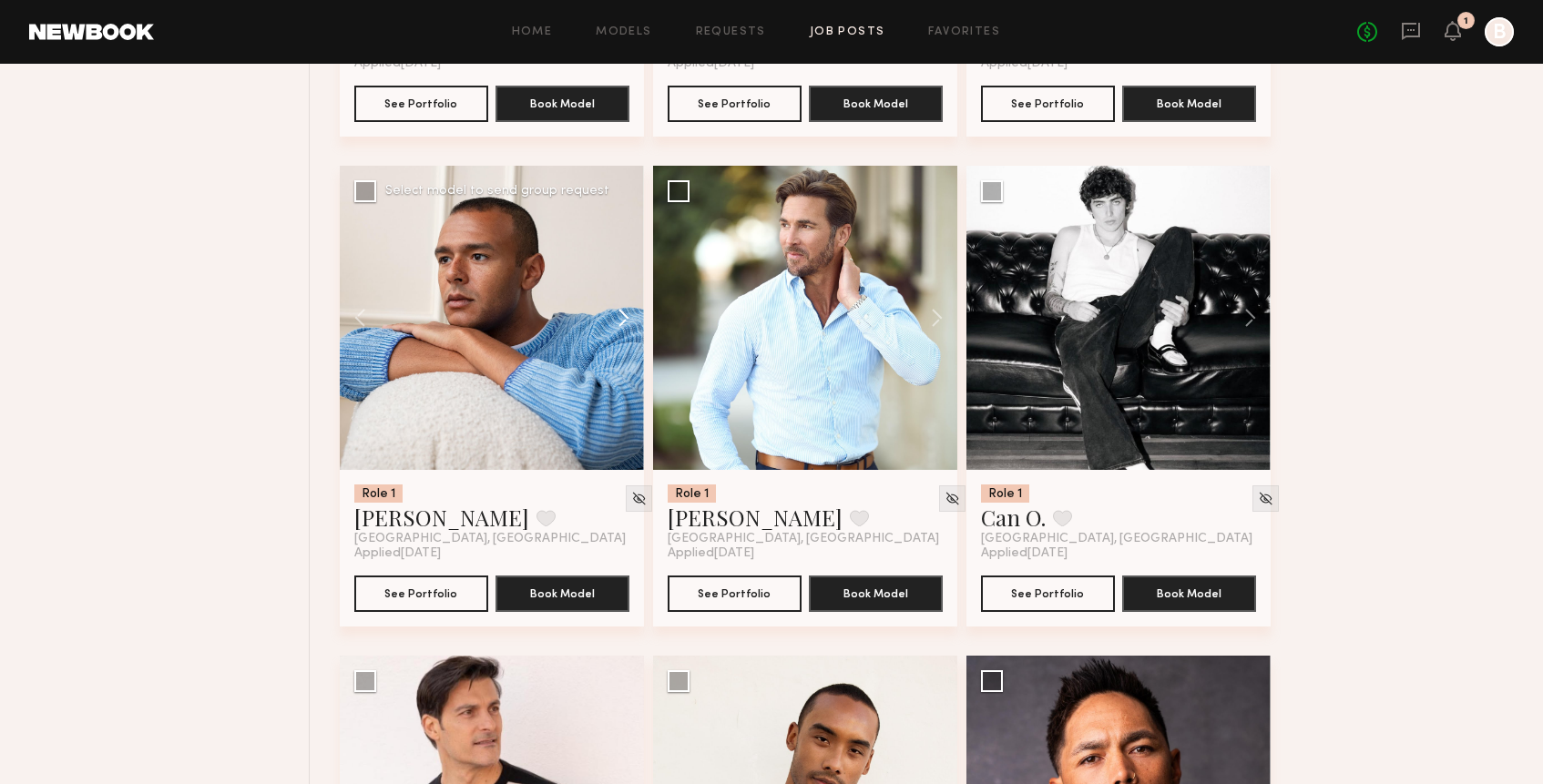
scroll to position [8977, 0]
click at [453, 601] on button "See Portfolio" at bounding box center [421, 592] width 134 height 37
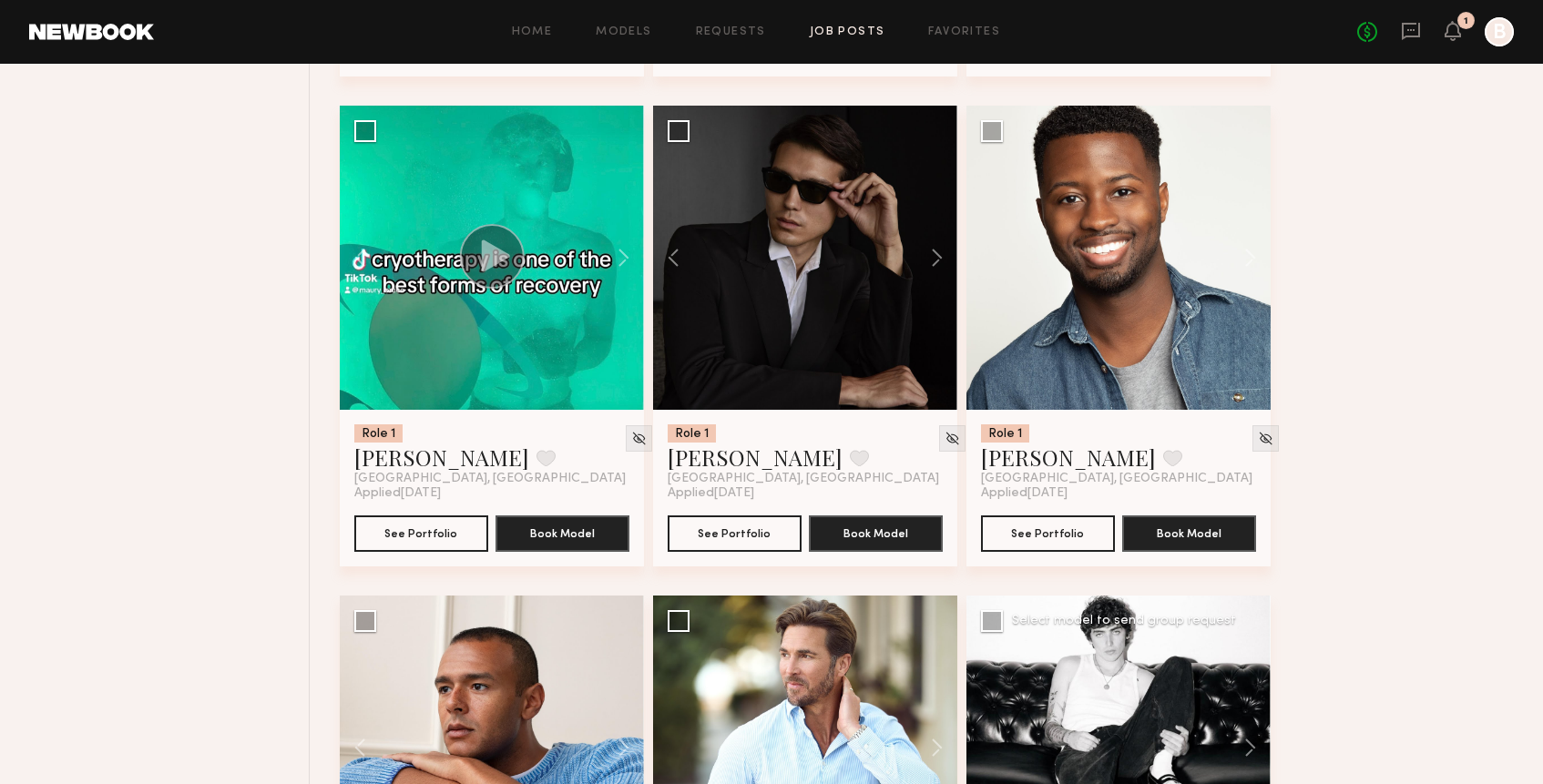
scroll to position [8550, 0]
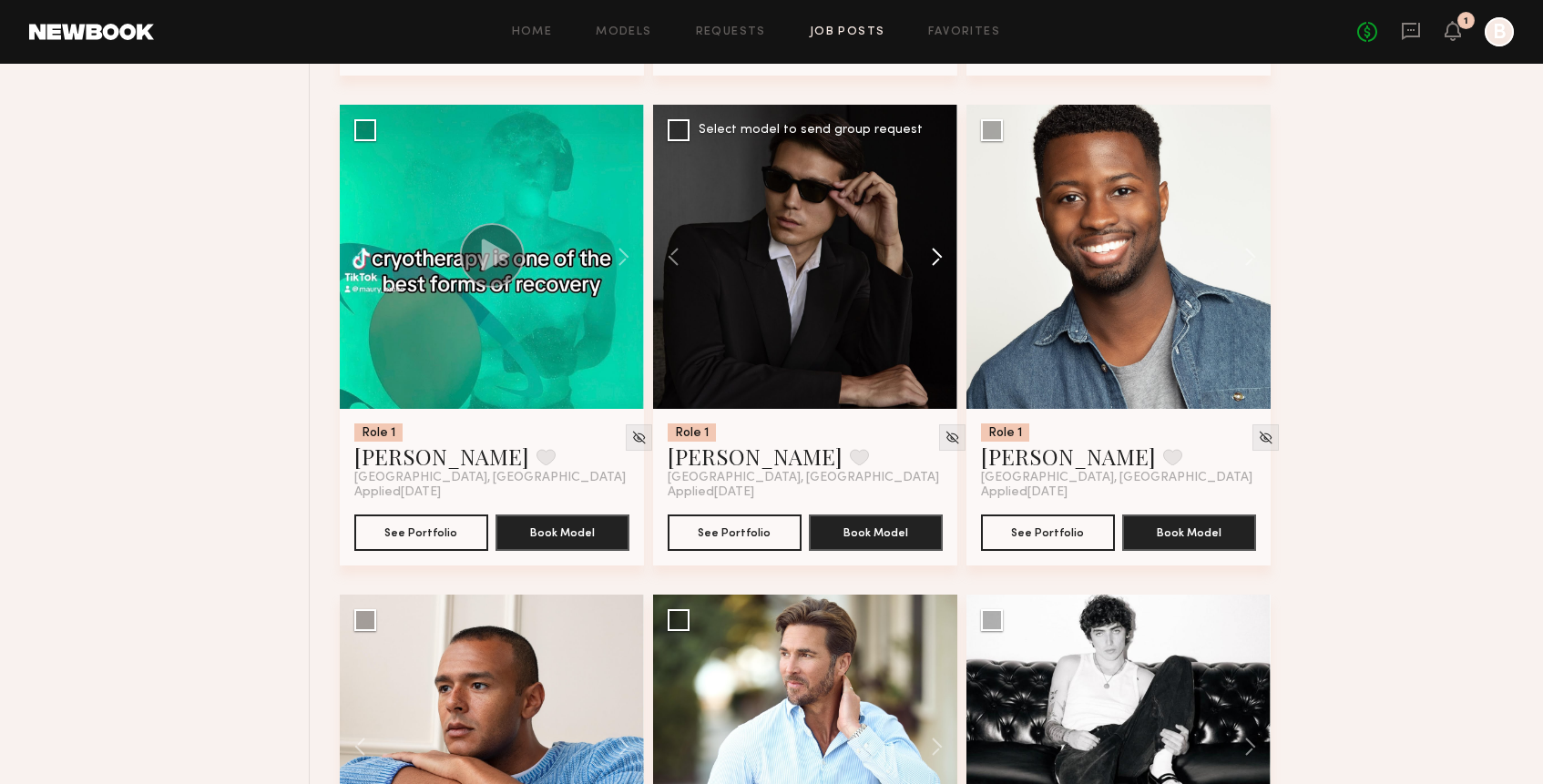
click at [934, 272] on button at bounding box center [927, 256] width 59 height 304
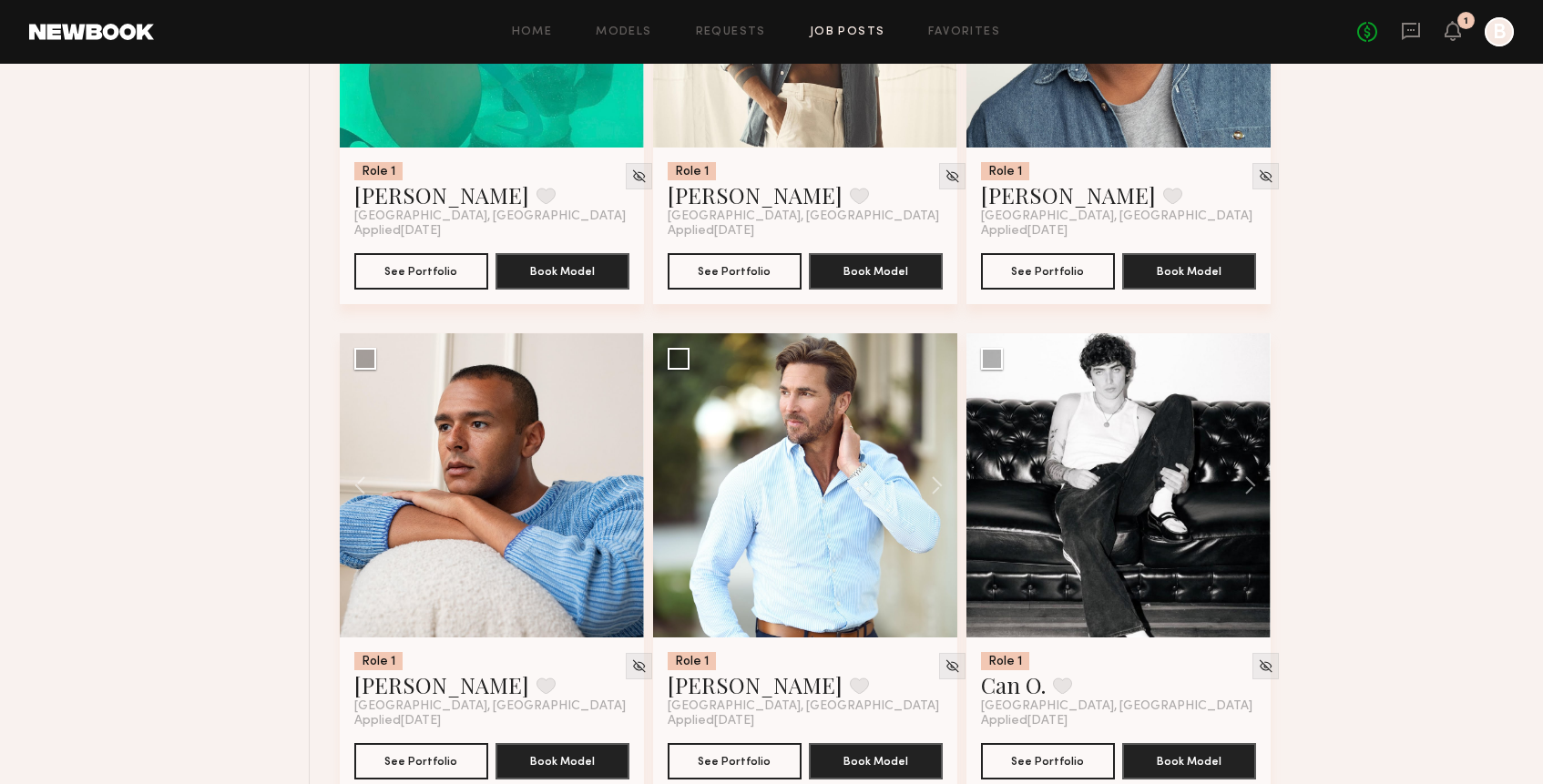
scroll to position [8820, 0]
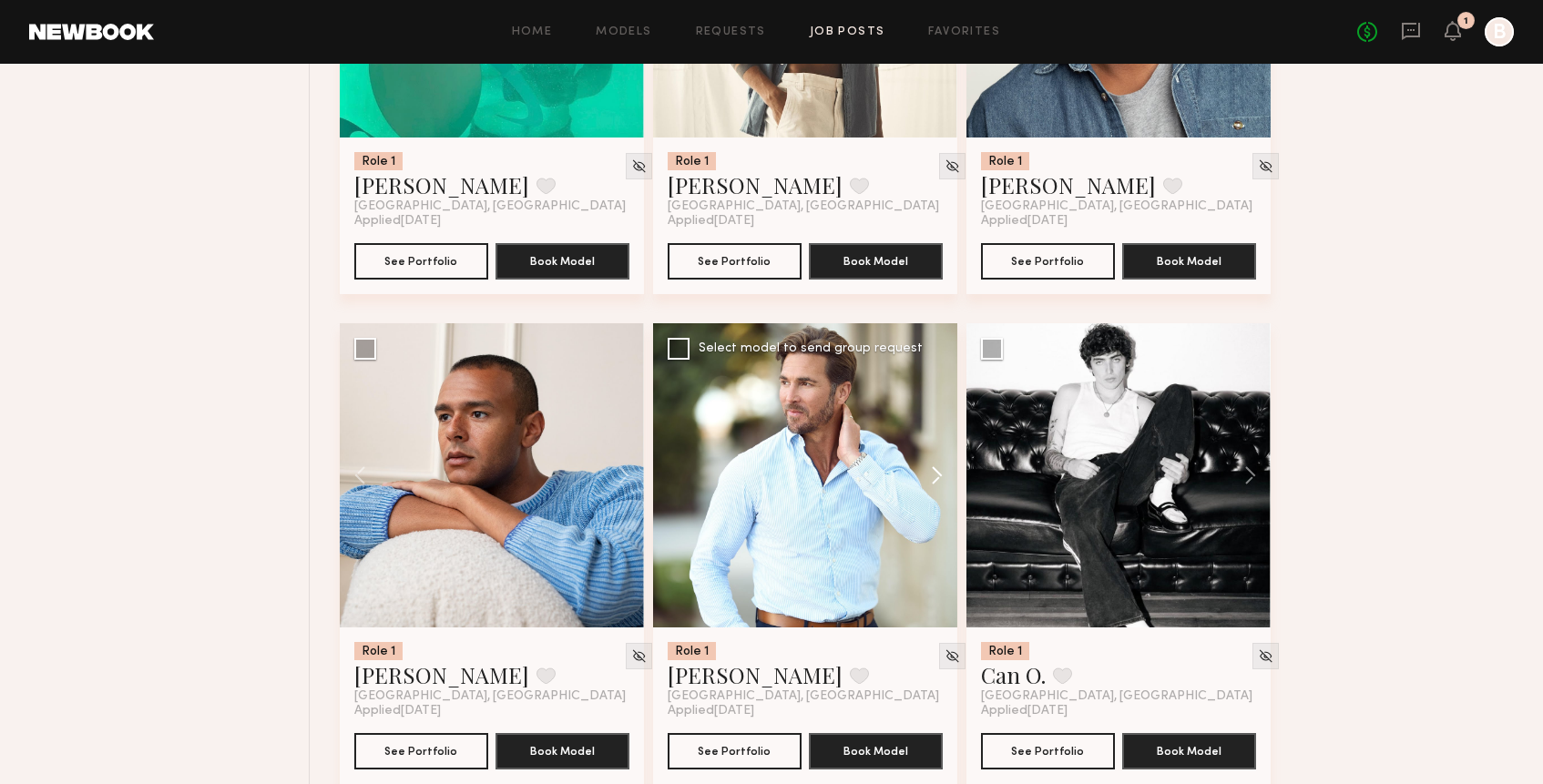
click at [937, 489] on button at bounding box center [927, 475] width 59 height 304
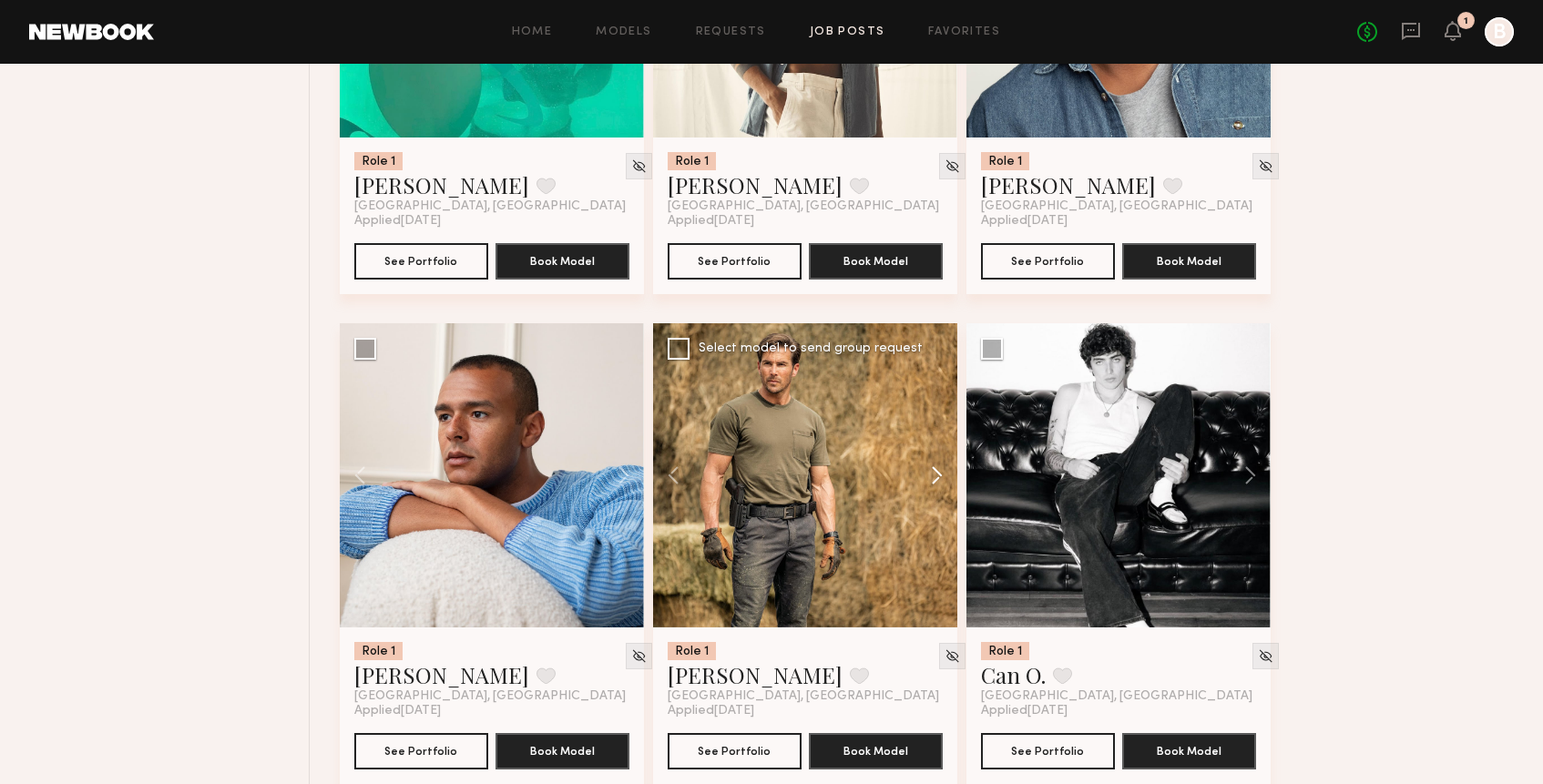
click at [937, 489] on button at bounding box center [927, 475] width 59 height 304
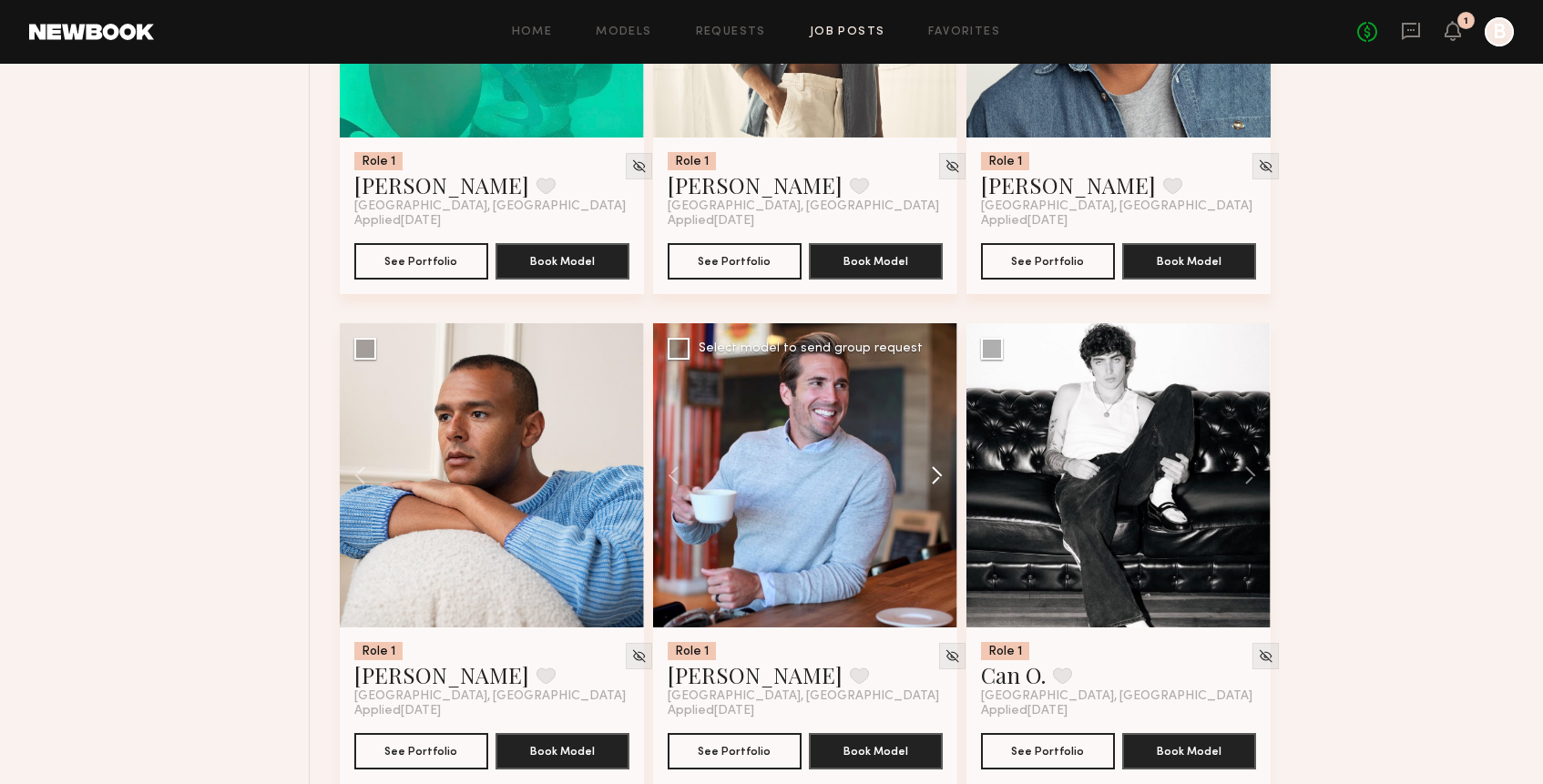
click at [937, 489] on button at bounding box center [927, 475] width 59 height 304
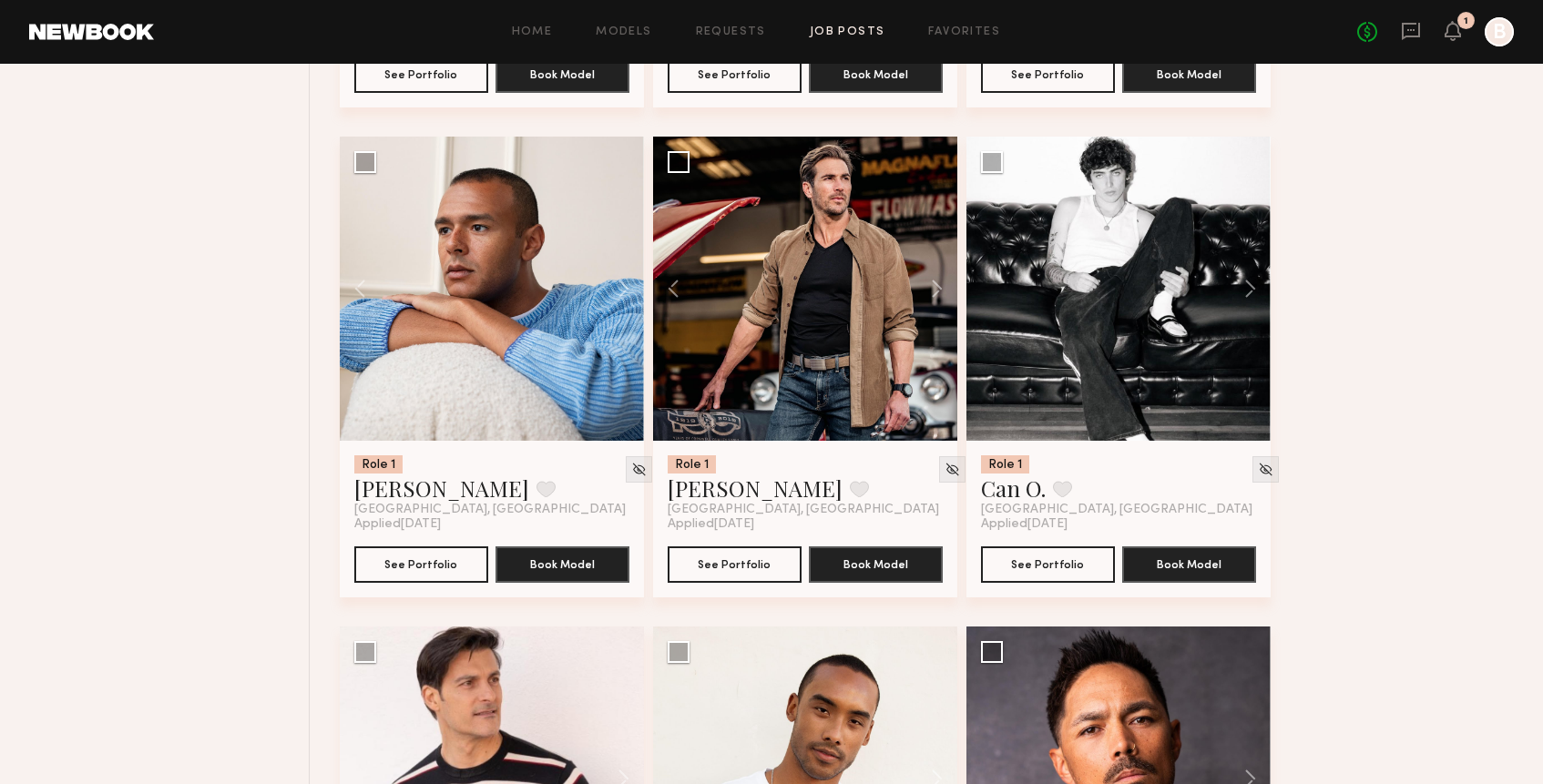
scroll to position [9008, 0]
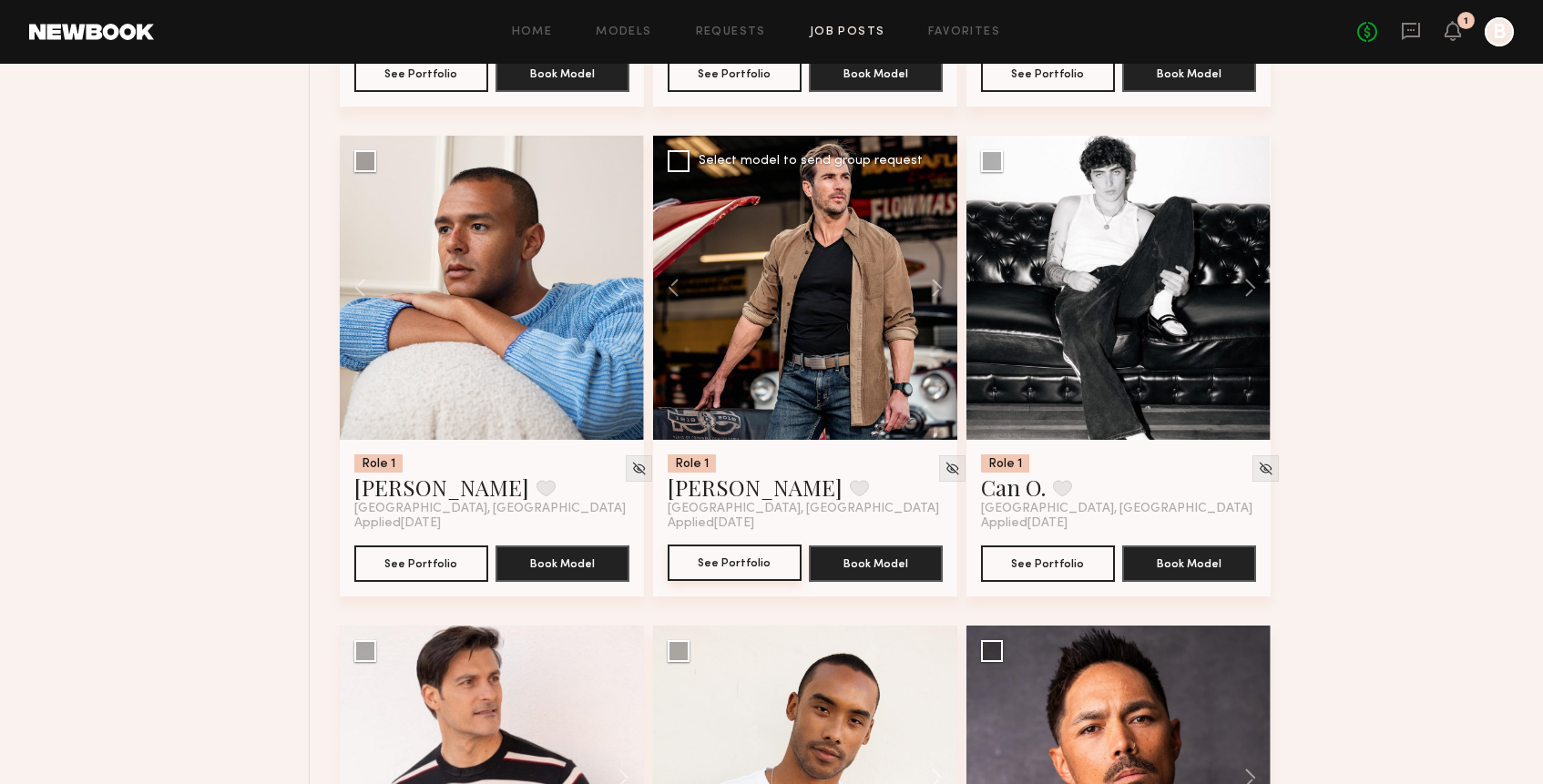
click at [749, 566] on button "See Portfolio" at bounding box center [734, 562] width 134 height 37
click at [1246, 296] on button at bounding box center [1241, 288] width 59 height 304
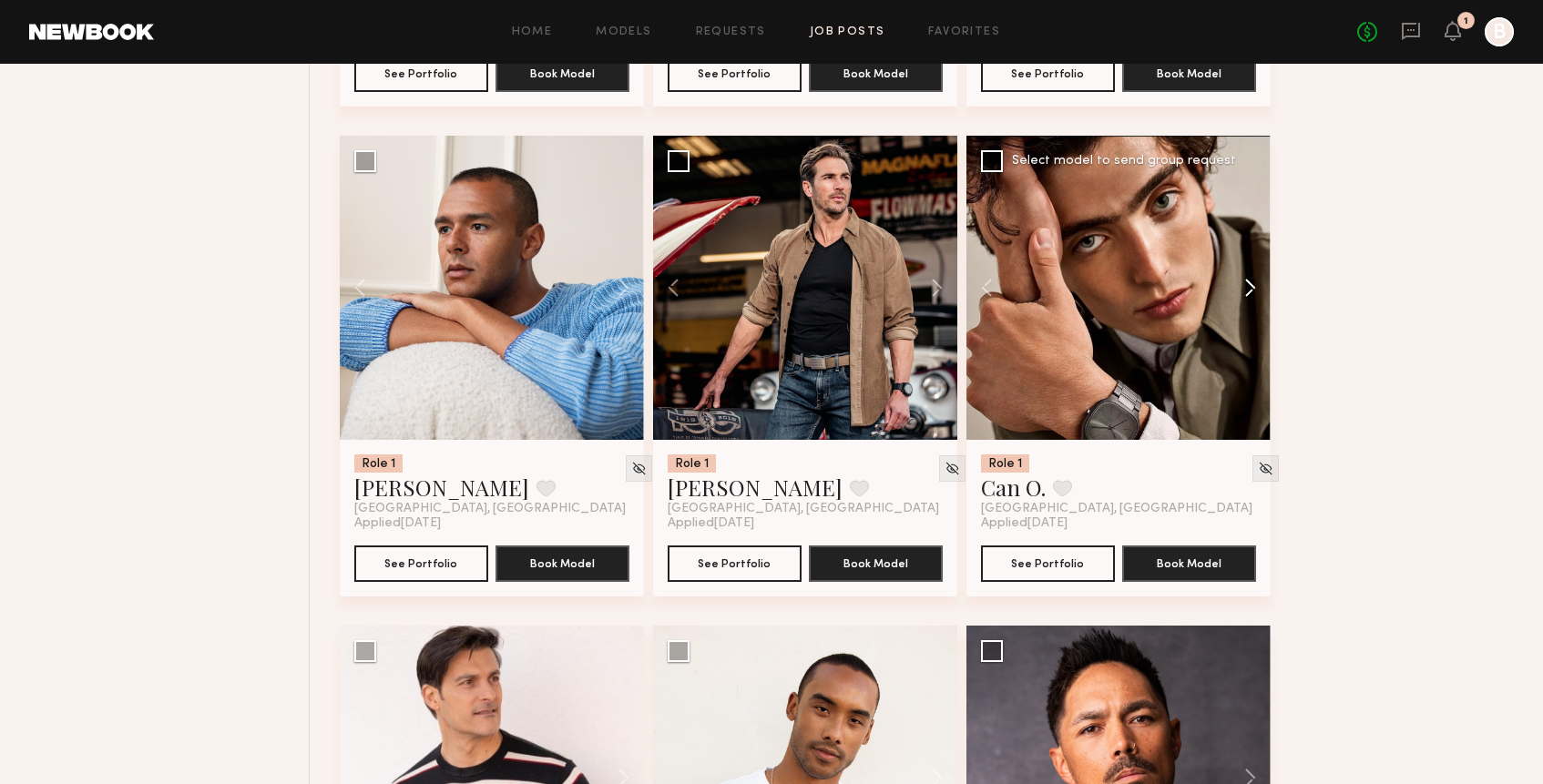
click at [1246, 296] on button at bounding box center [1241, 288] width 59 height 304
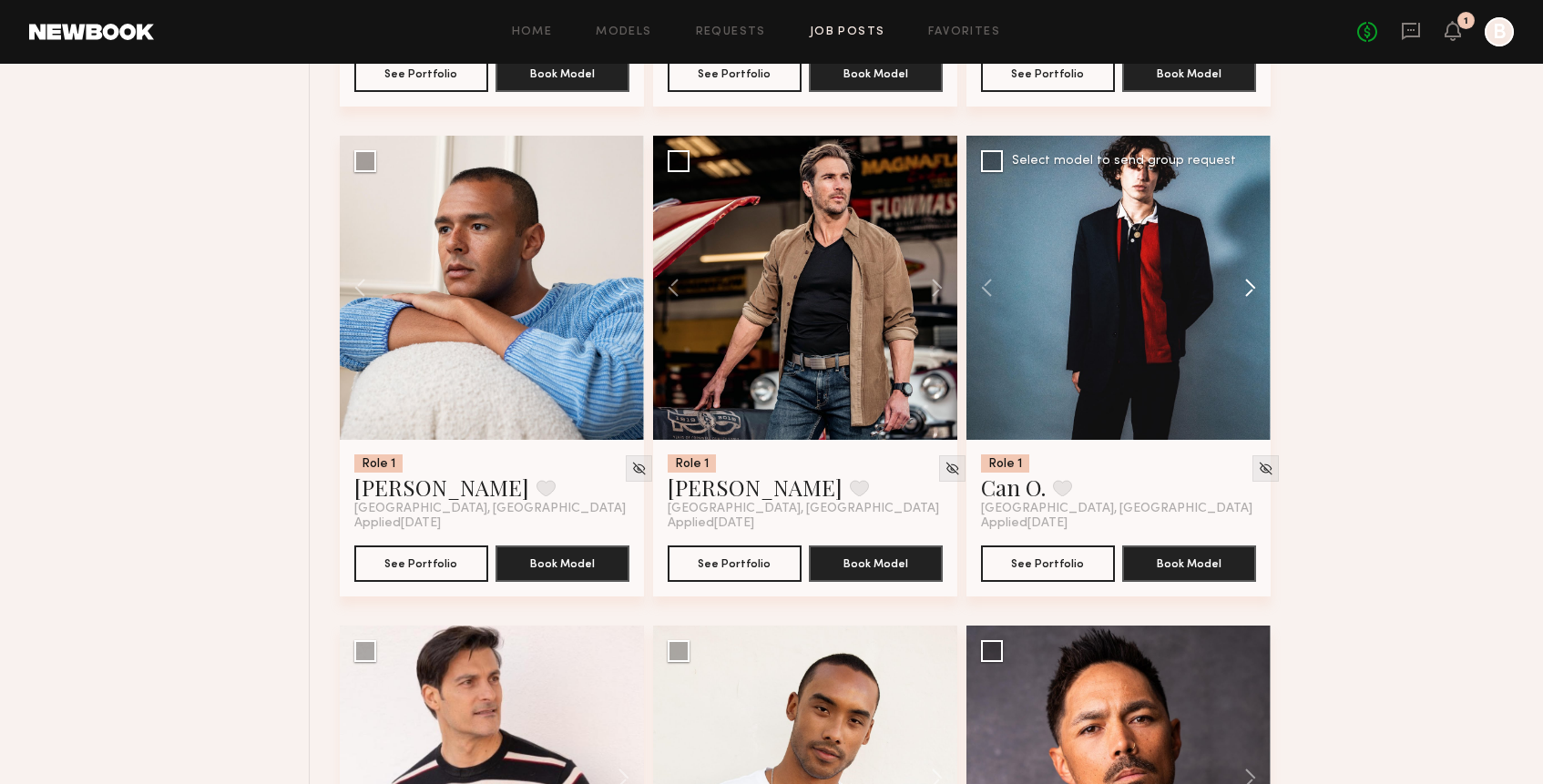
click at [1246, 296] on button at bounding box center [1241, 288] width 59 height 304
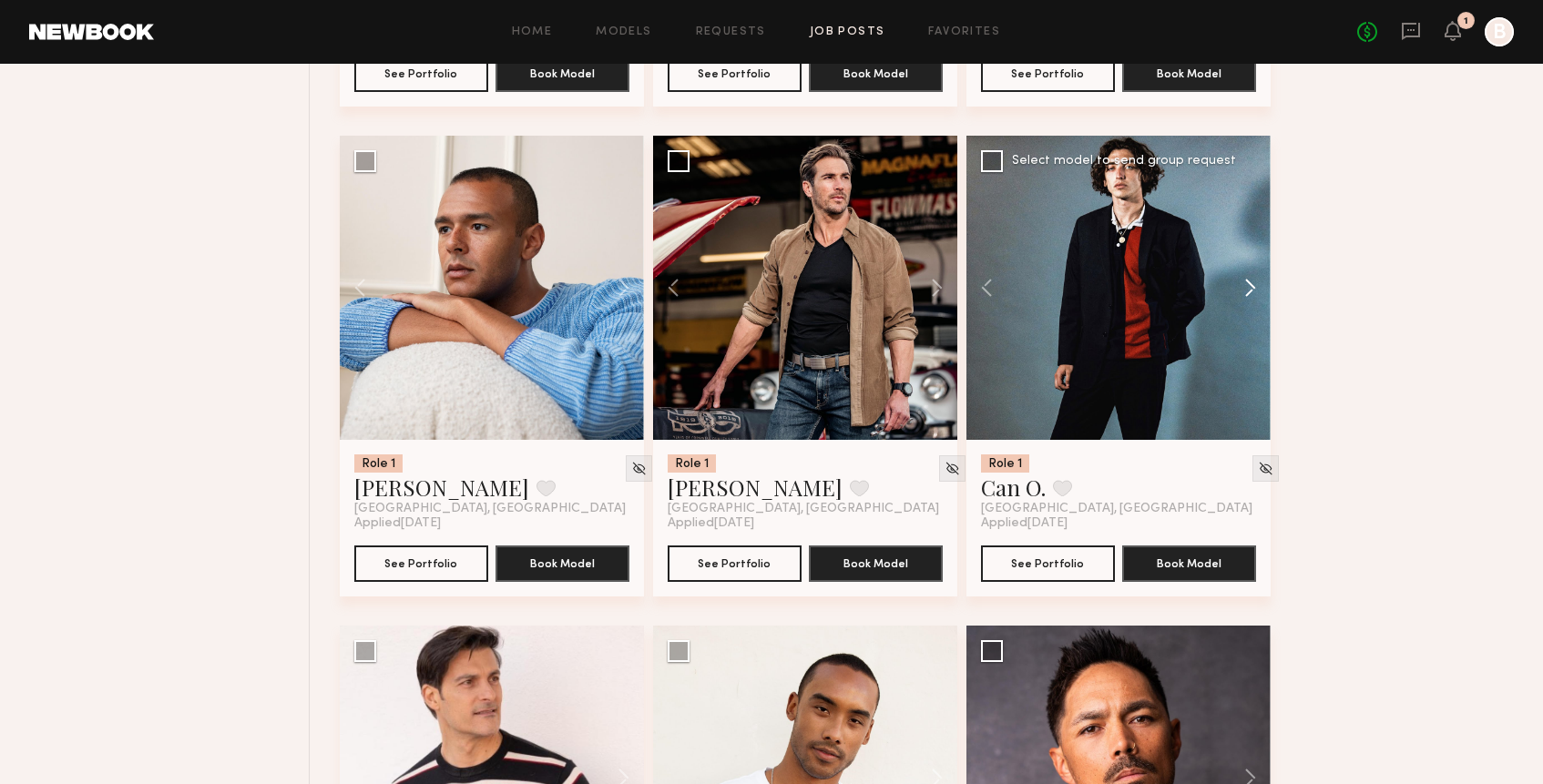
click at [1246, 296] on button at bounding box center [1241, 288] width 59 height 304
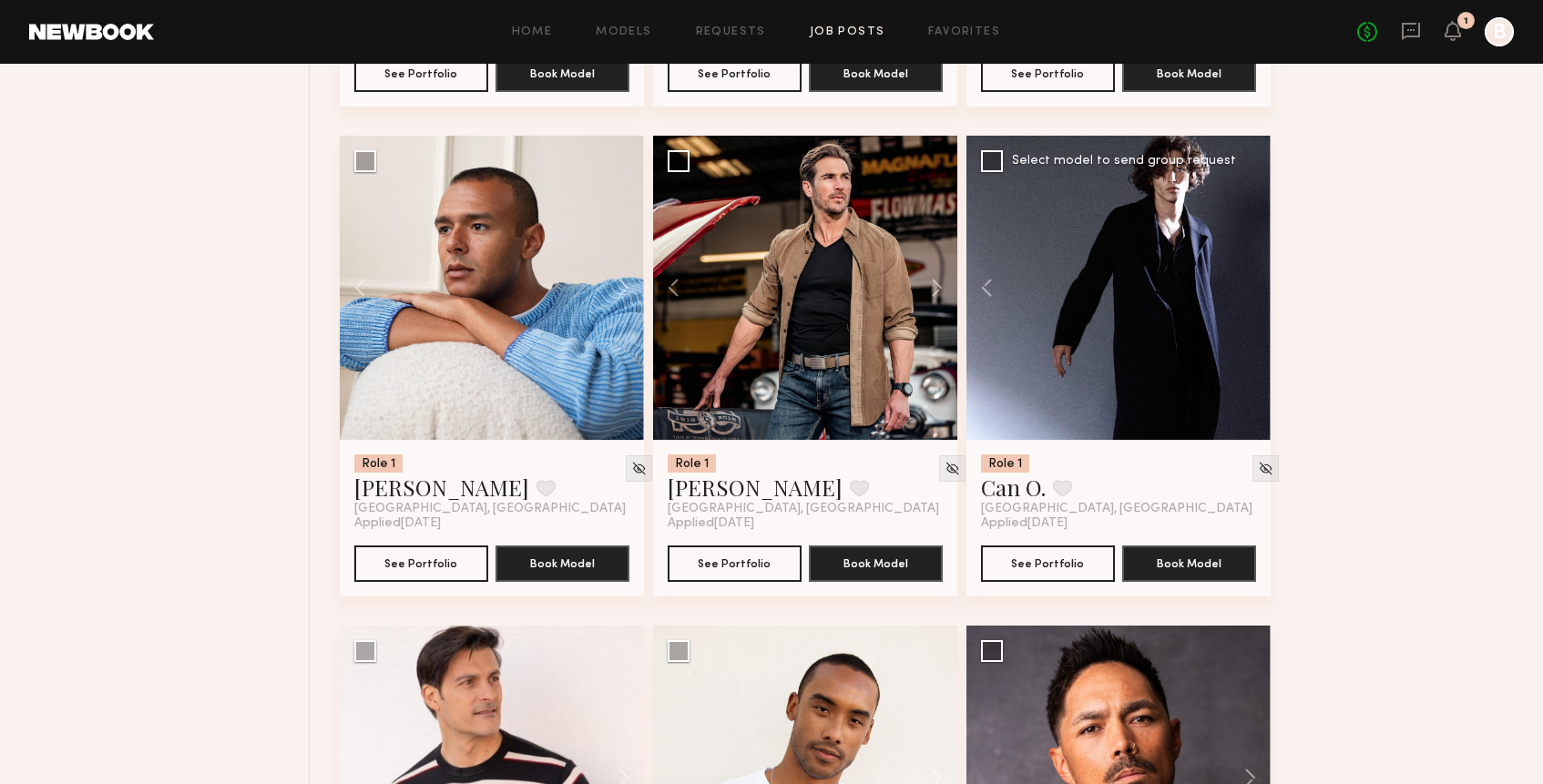
click at [1246, 296] on div at bounding box center [1118, 288] width 304 height 304
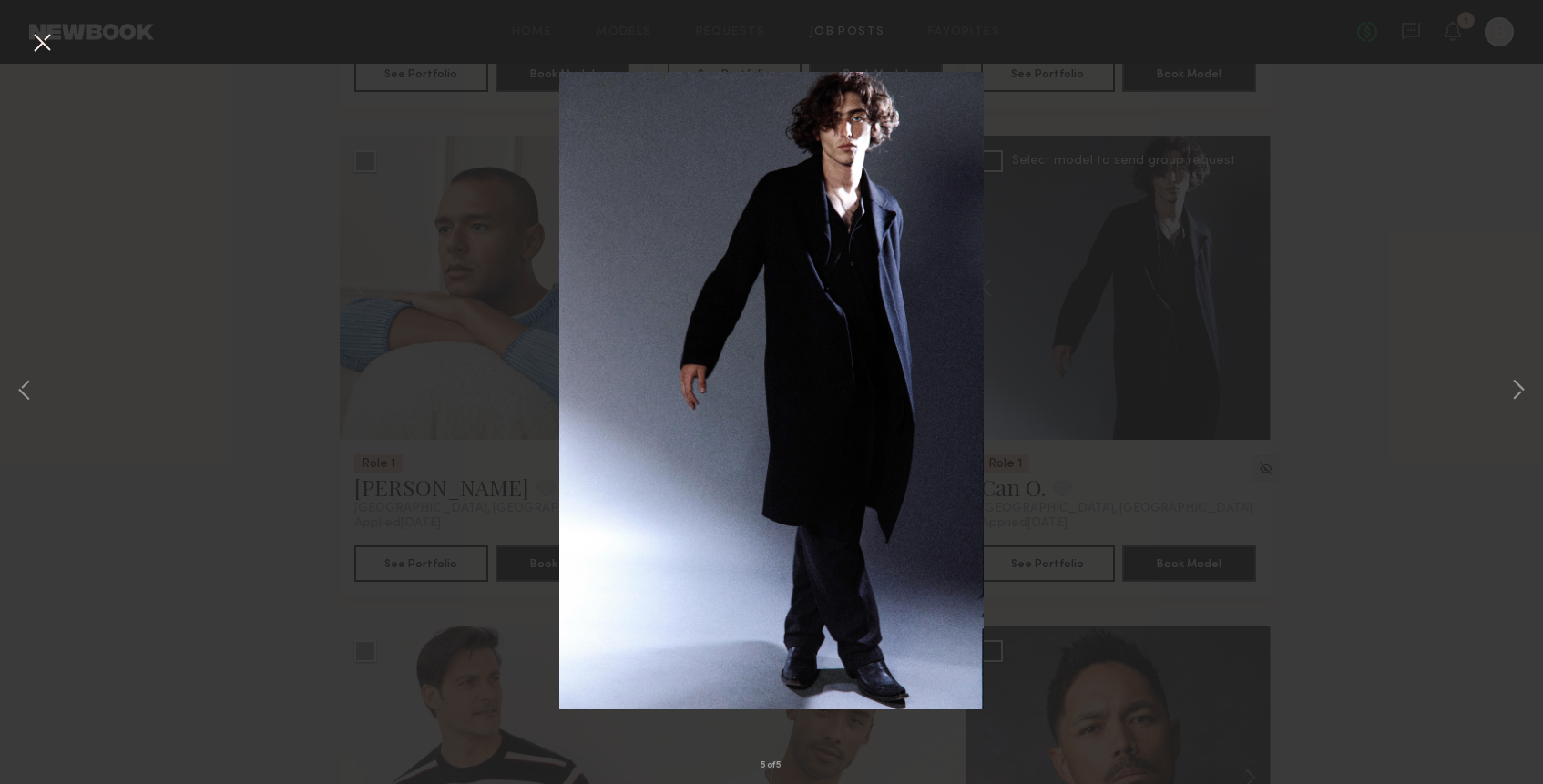
click at [45, 43] on button at bounding box center [42, 44] width 29 height 33
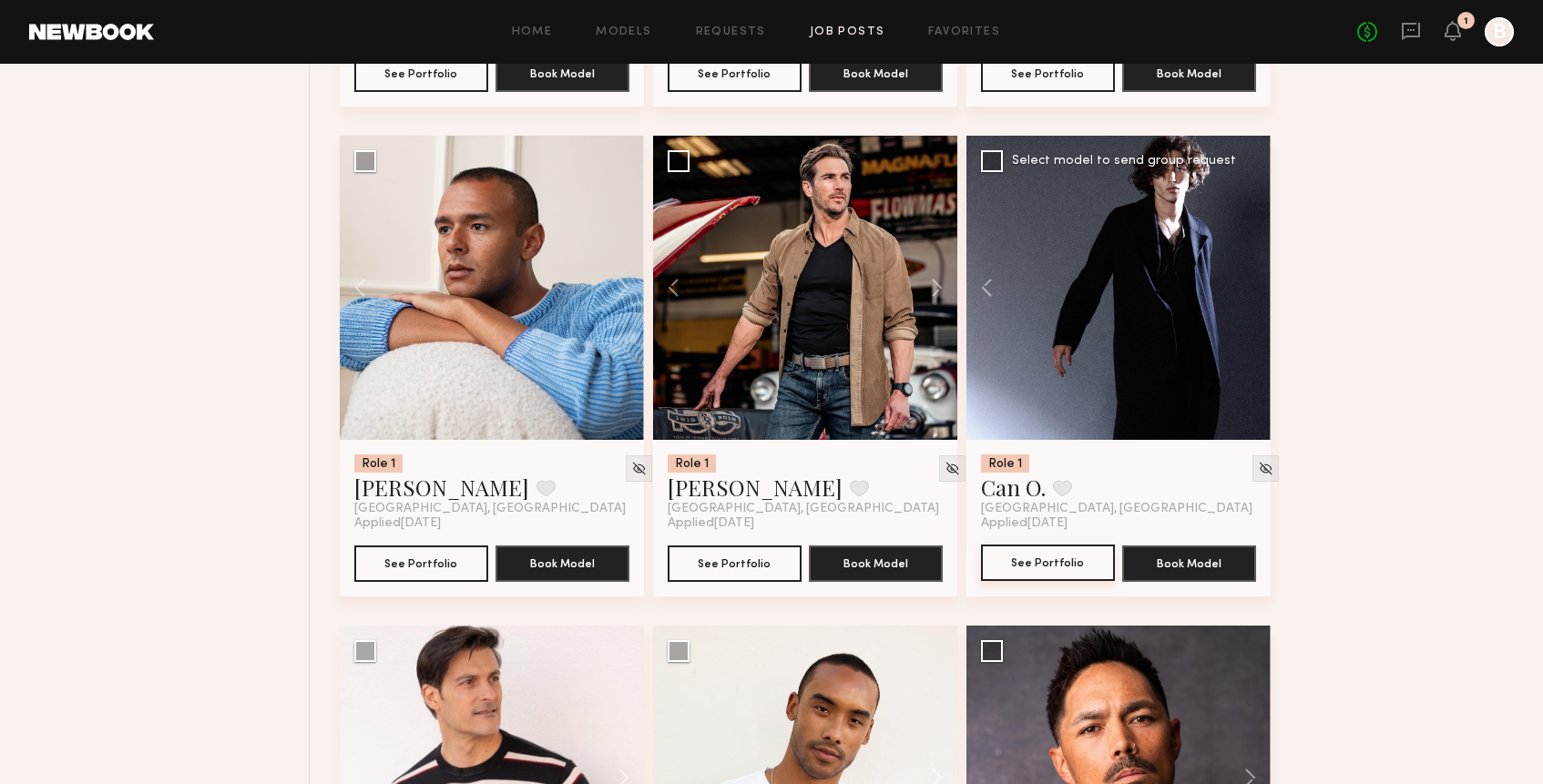
click at [1051, 571] on button "See Portfolio" at bounding box center [1048, 562] width 134 height 37
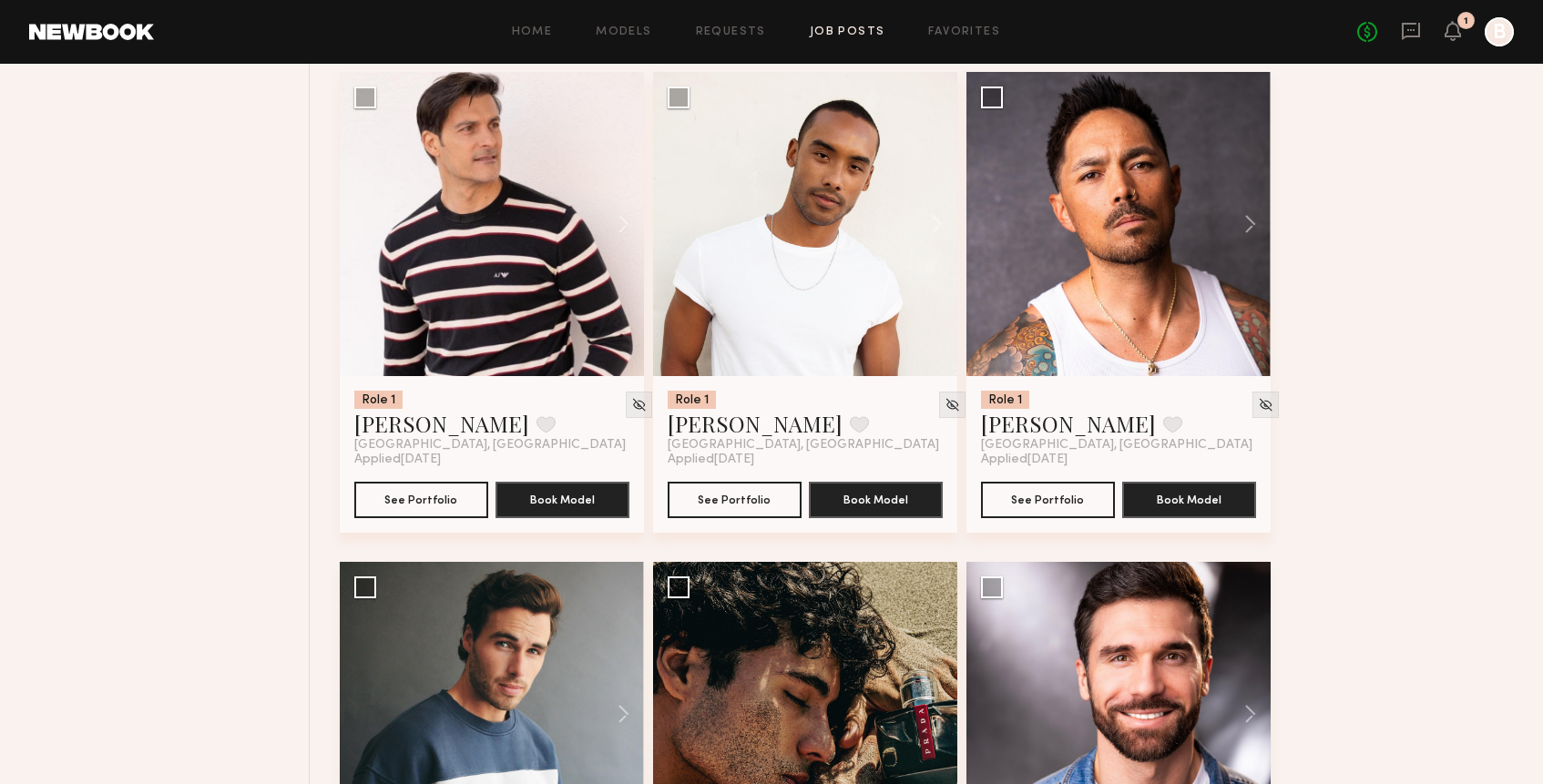
scroll to position [9566, 0]
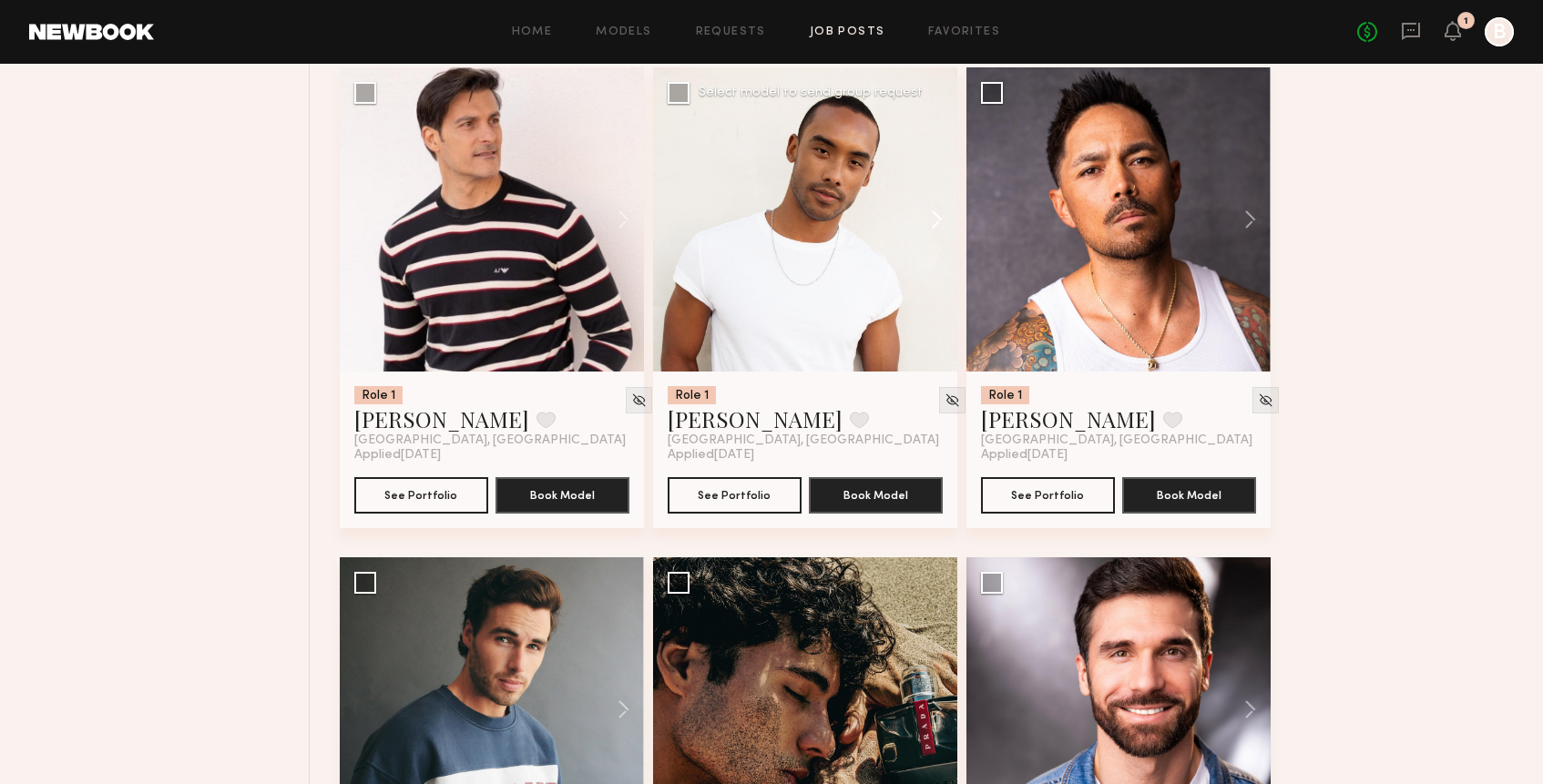
click at [940, 227] on button at bounding box center [927, 219] width 59 height 304
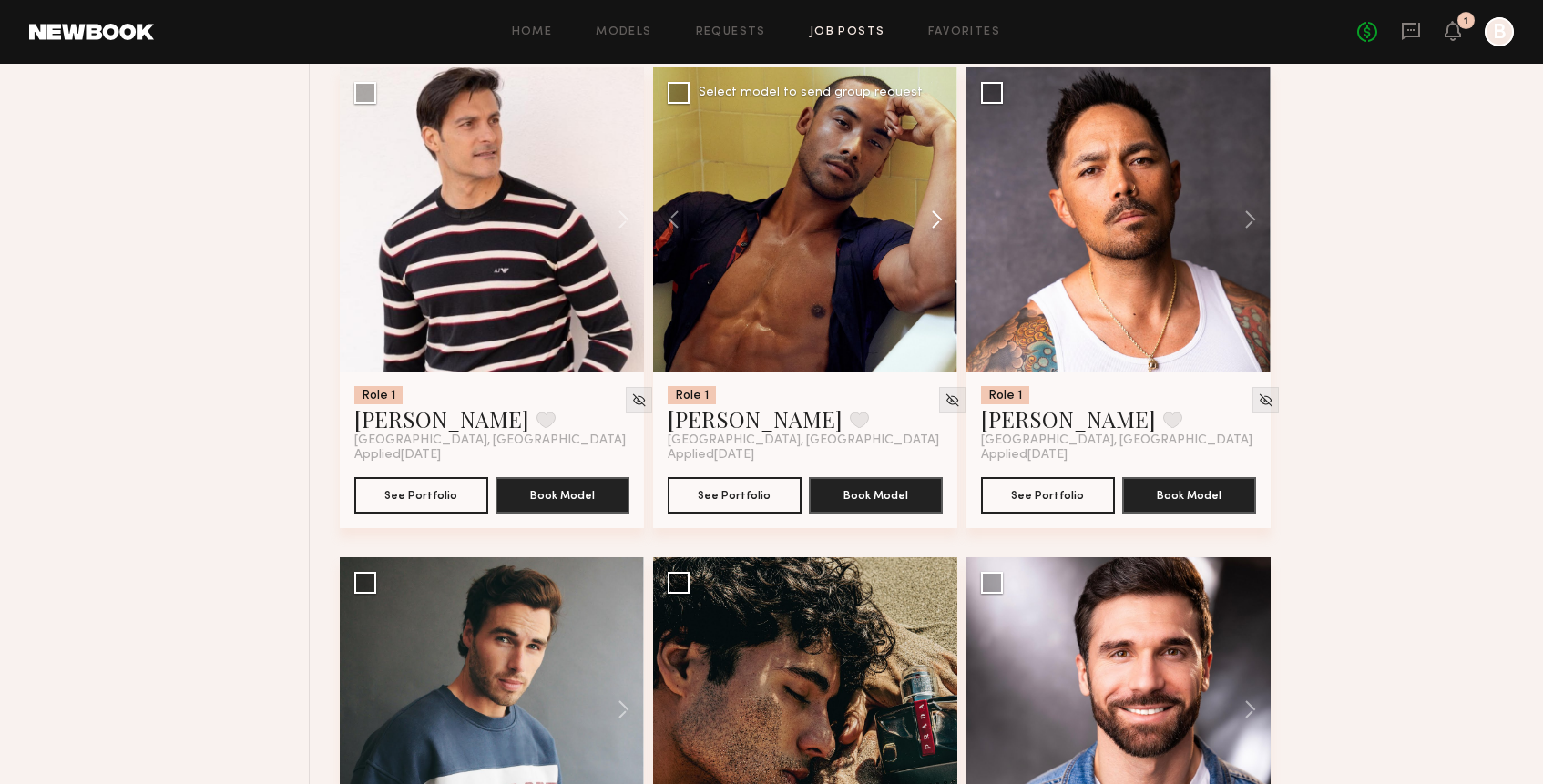
click at [940, 227] on button at bounding box center [927, 219] width 59 height 304
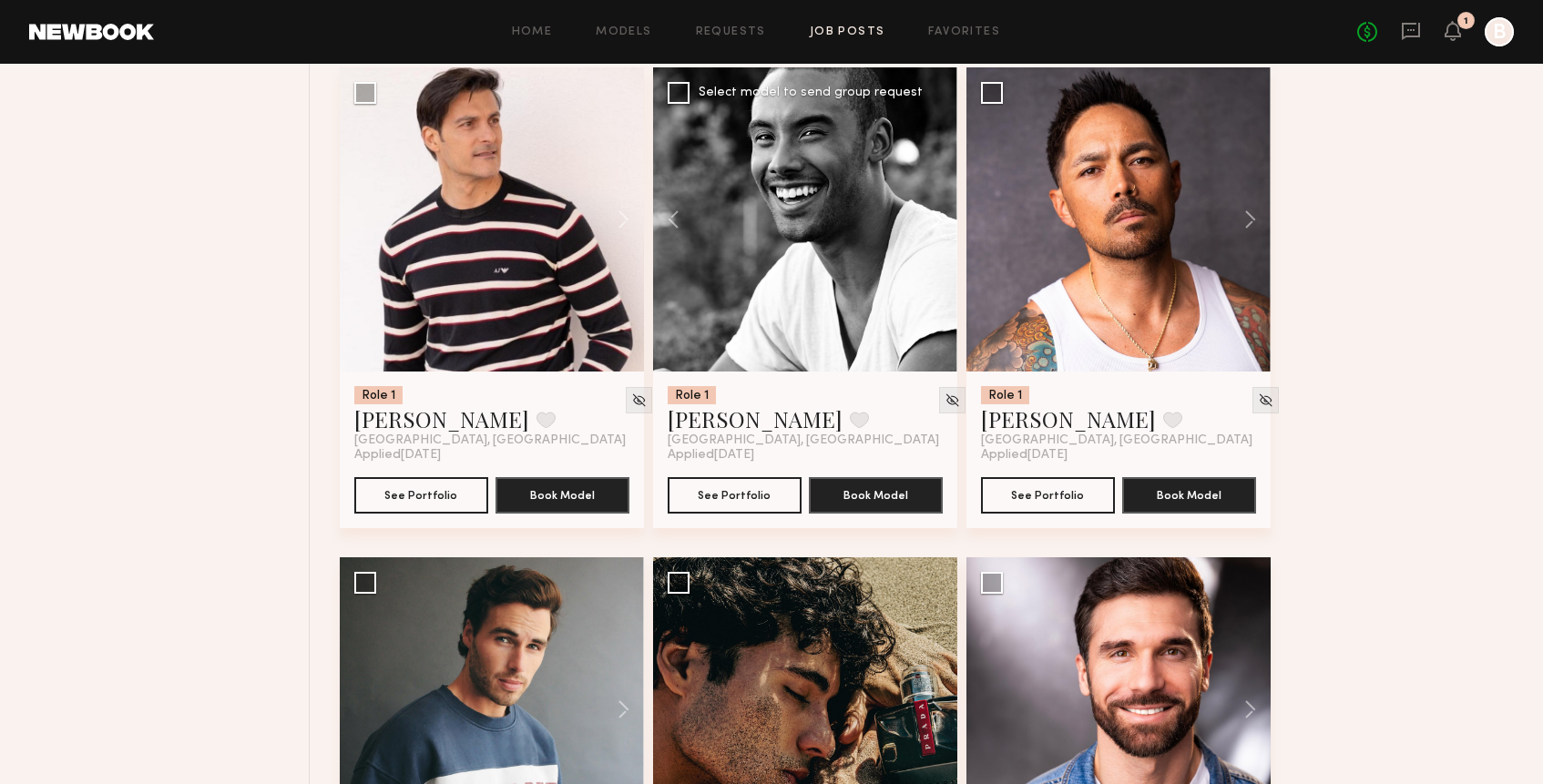
click at [940, 227] on button at bounding box center [927, 219] width 59 height 304
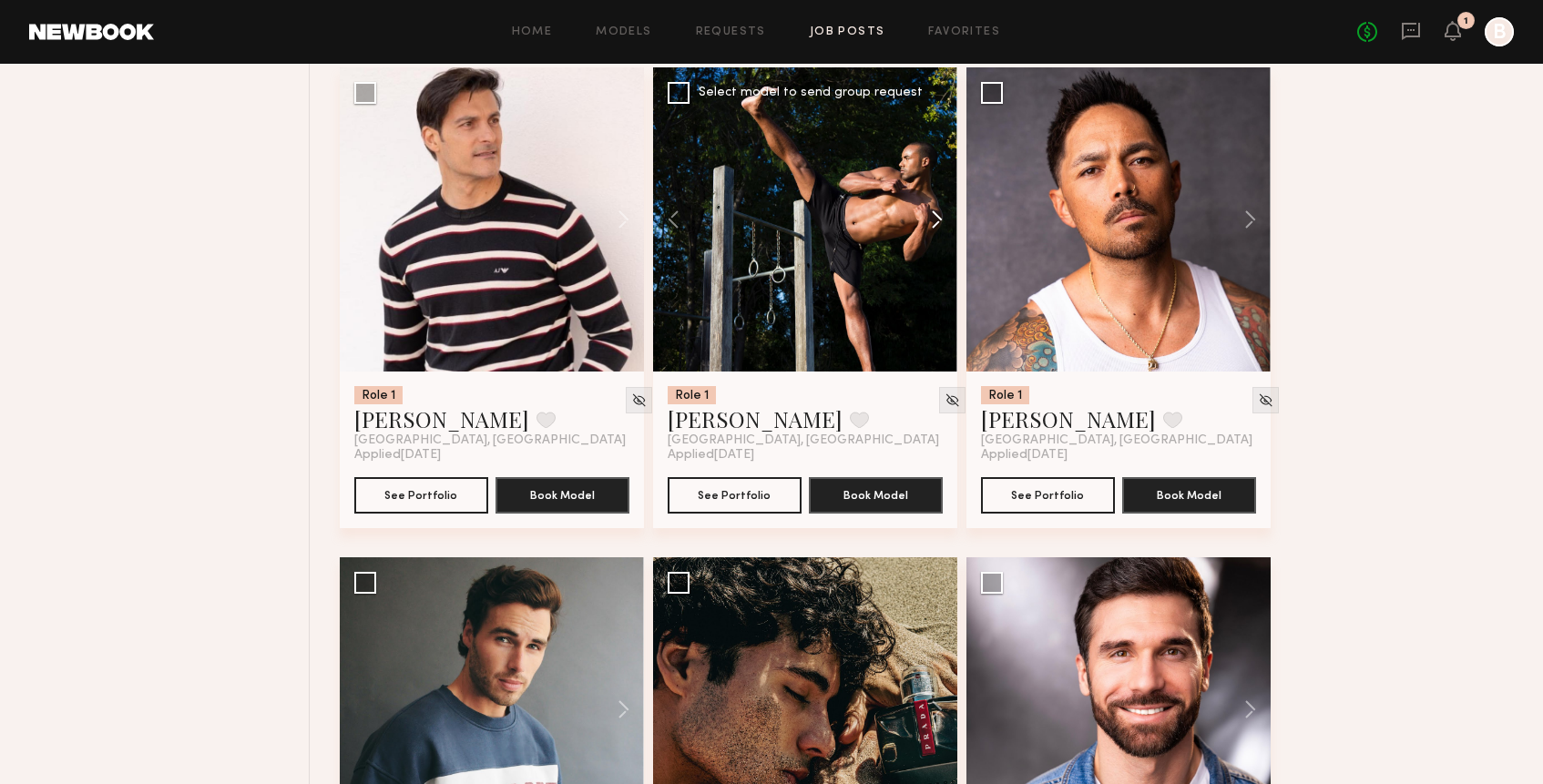
click at [940, 227] on button at bounding box center [927, 219] width 59 height 304
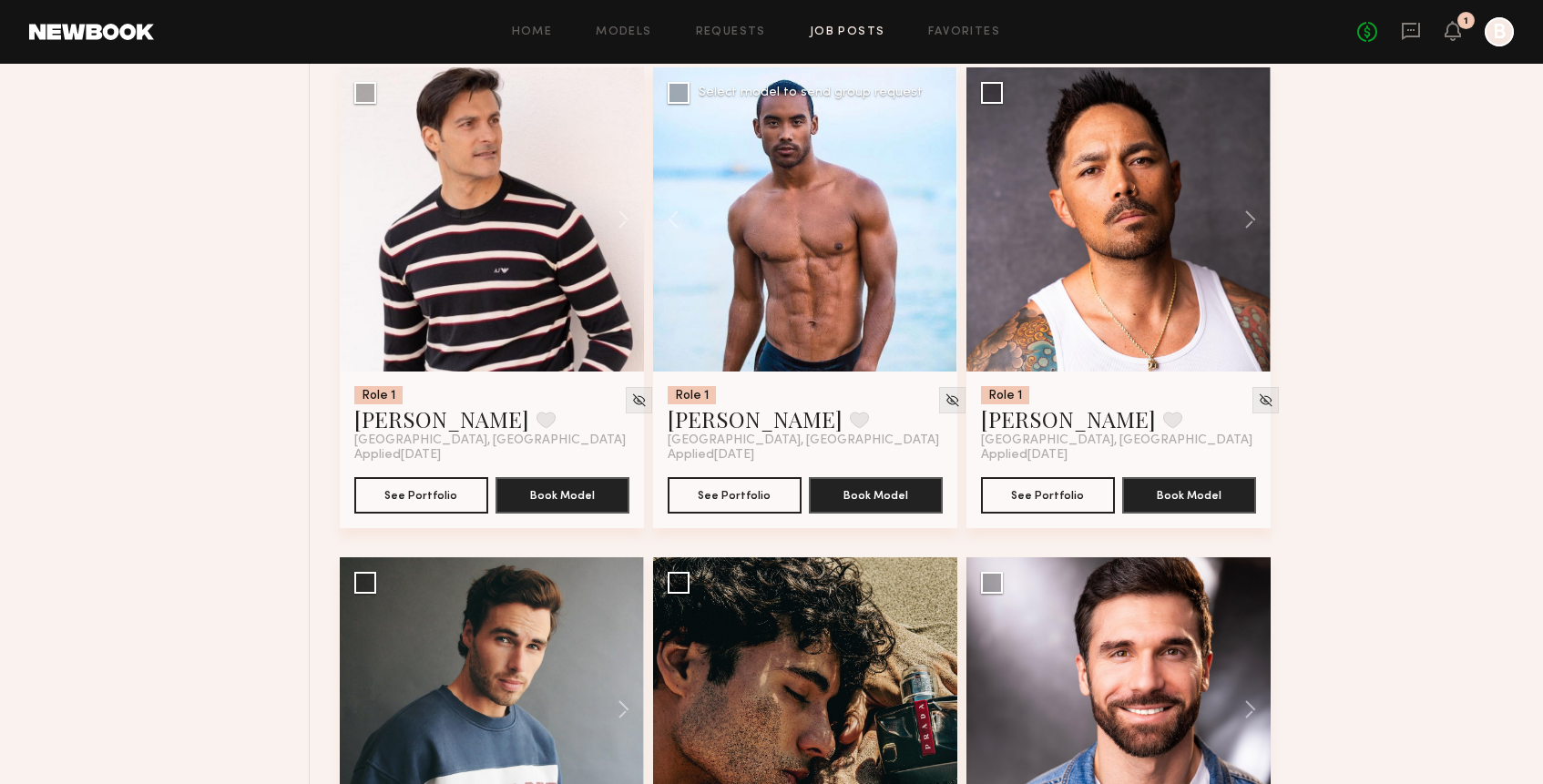
click at [940, 227] on div at bounding box center [805, 219] width 304 height 304
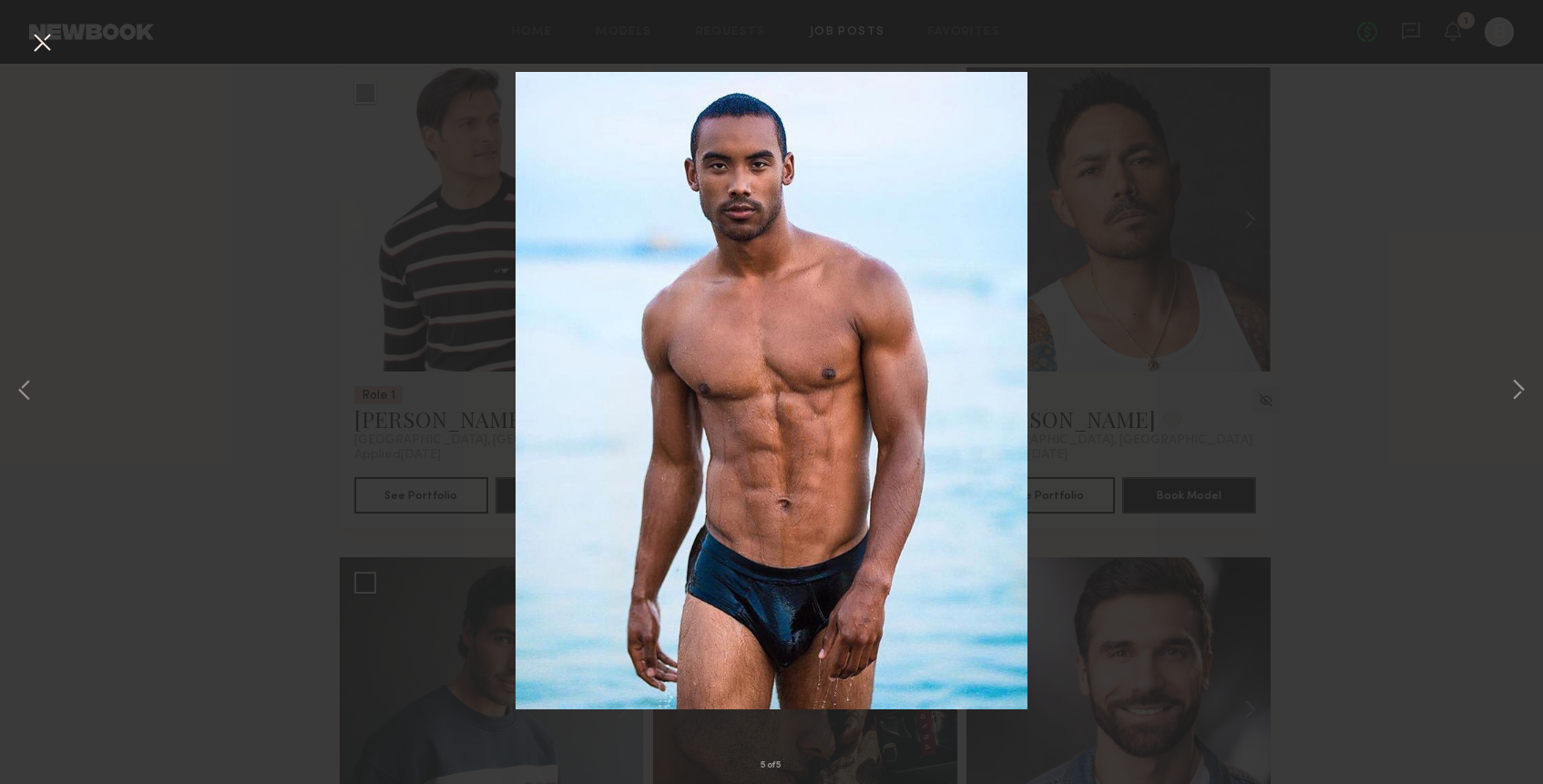
click at [397, 130] on div "5 of 5" at bounding box center [772, 392] width 1543 height 784
click at [34, 36] on button at bounding box center [42, 44] width 29 height 33
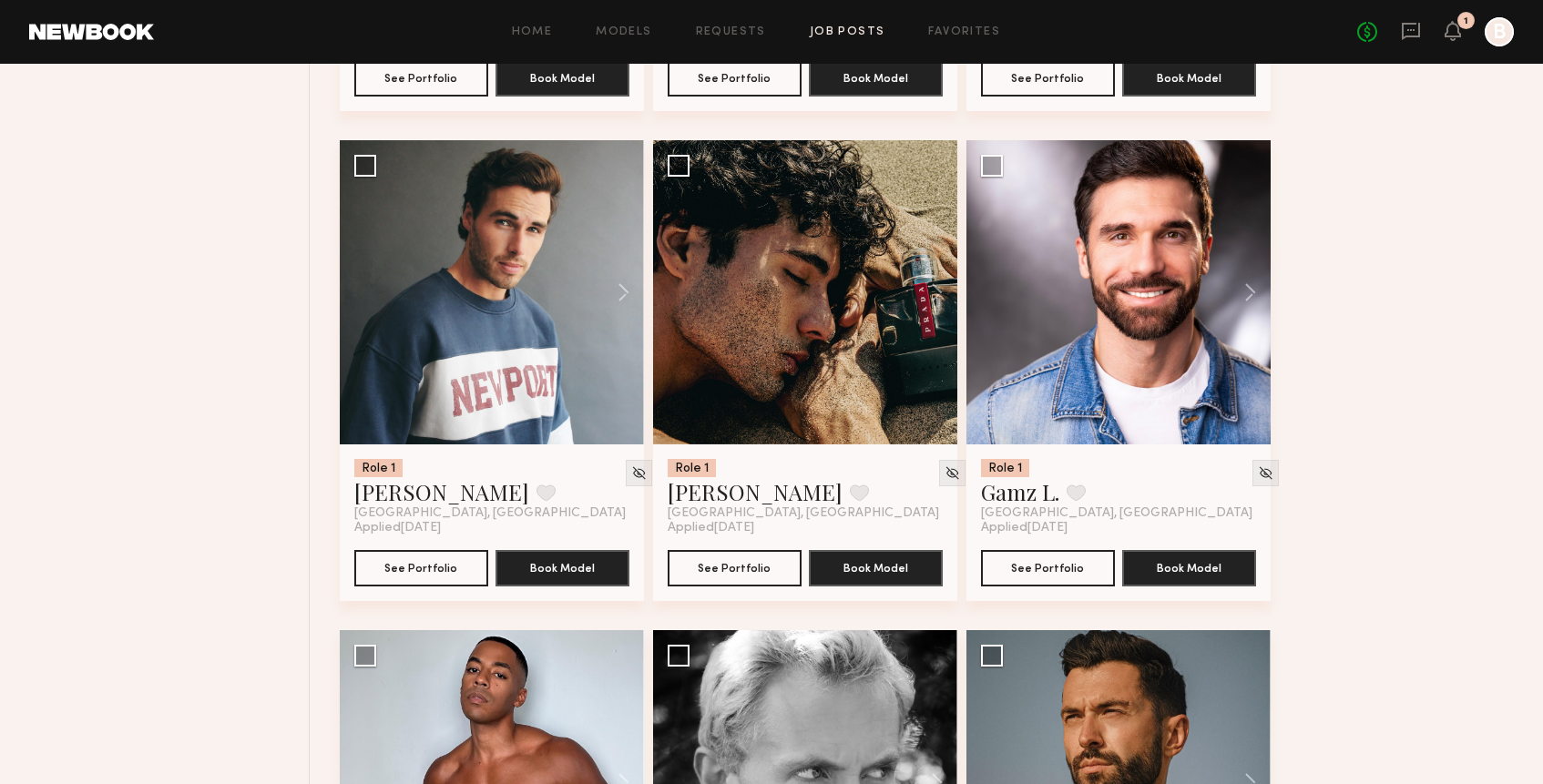
scroll to position [9984, 0]
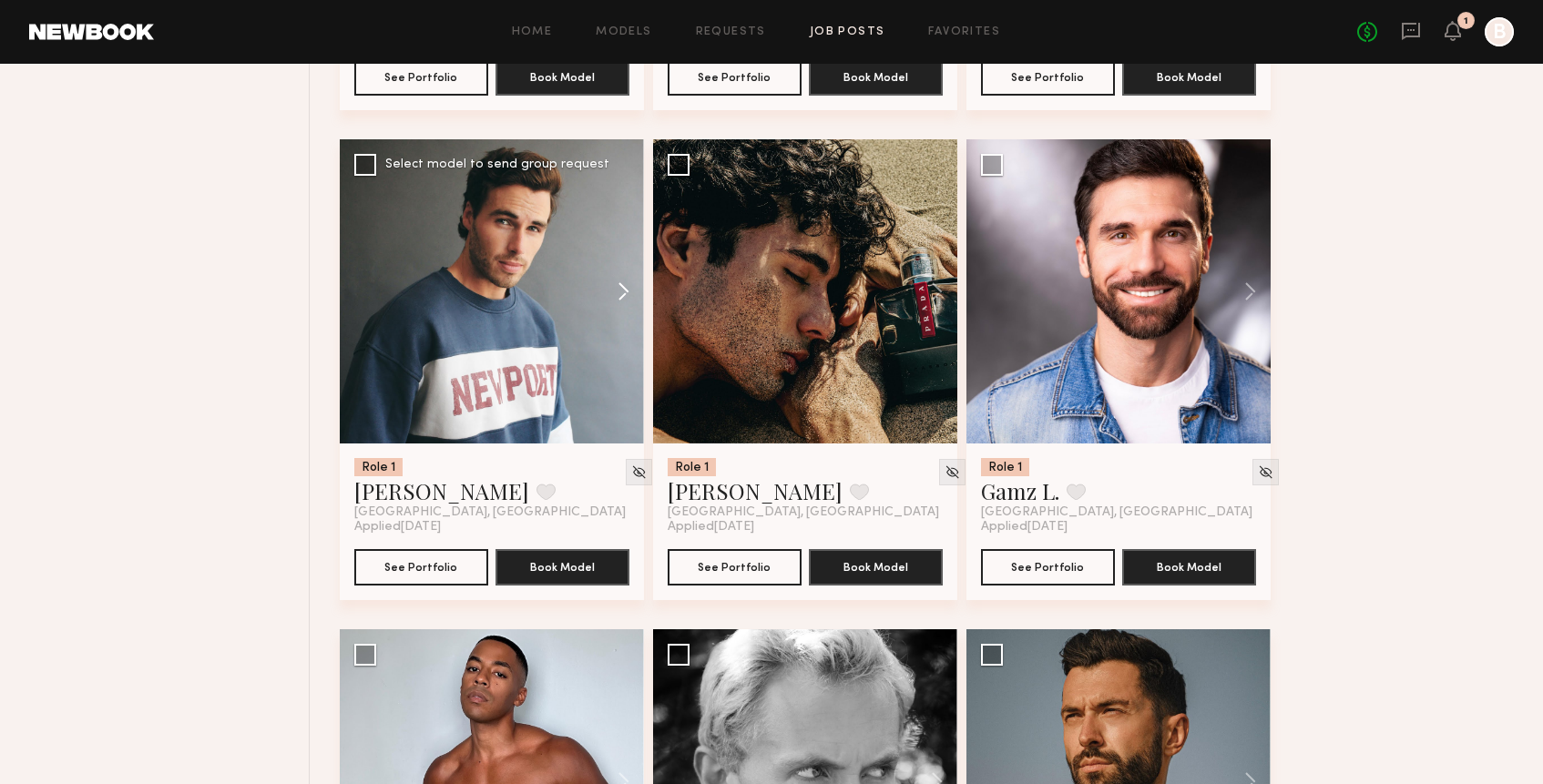
click at [627, 302] on button at bounding box center [615, 291] width 59 height 304
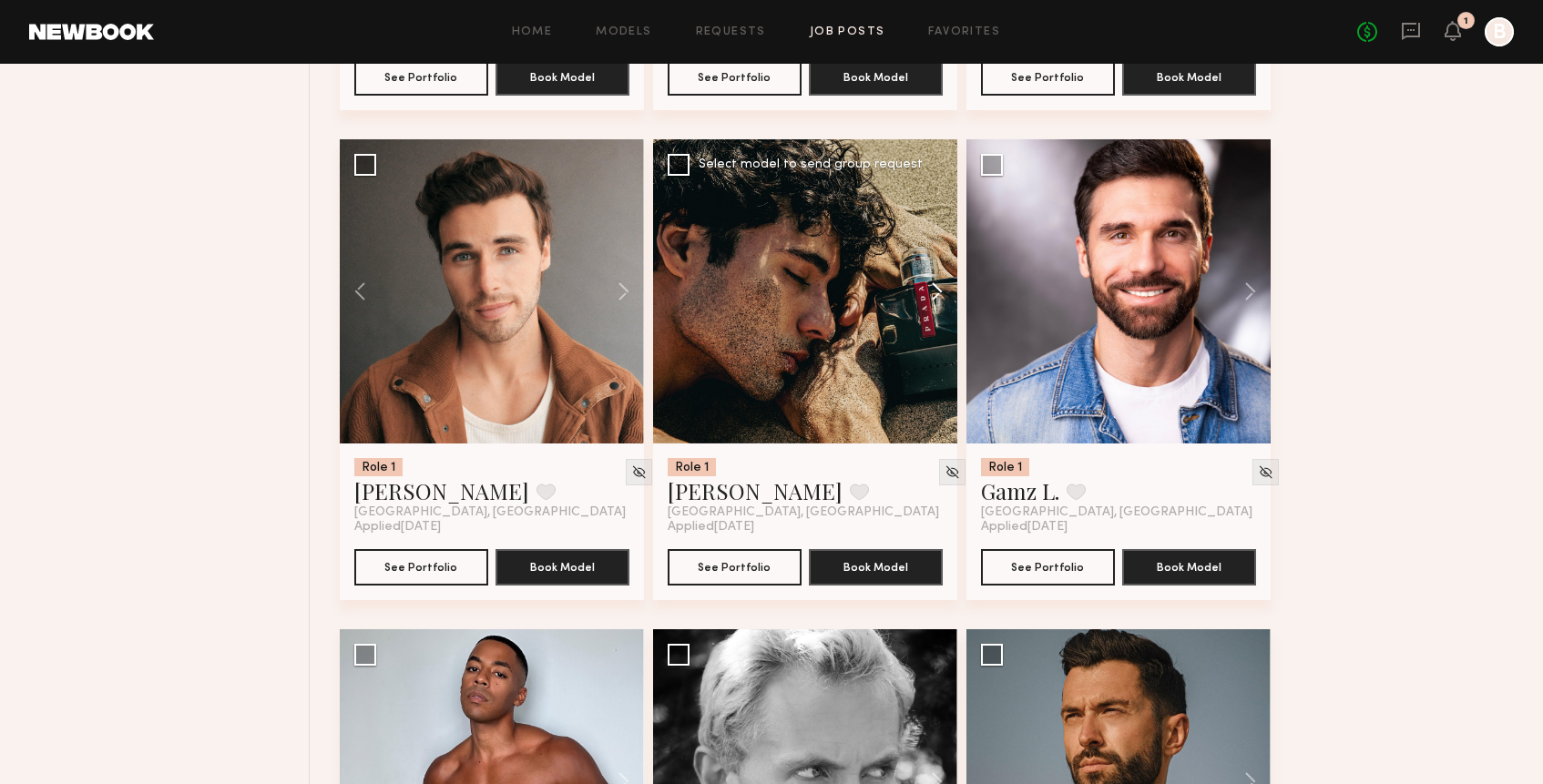
click at [935, 283] on button at bounding box center [927, 291] width 59 height 304
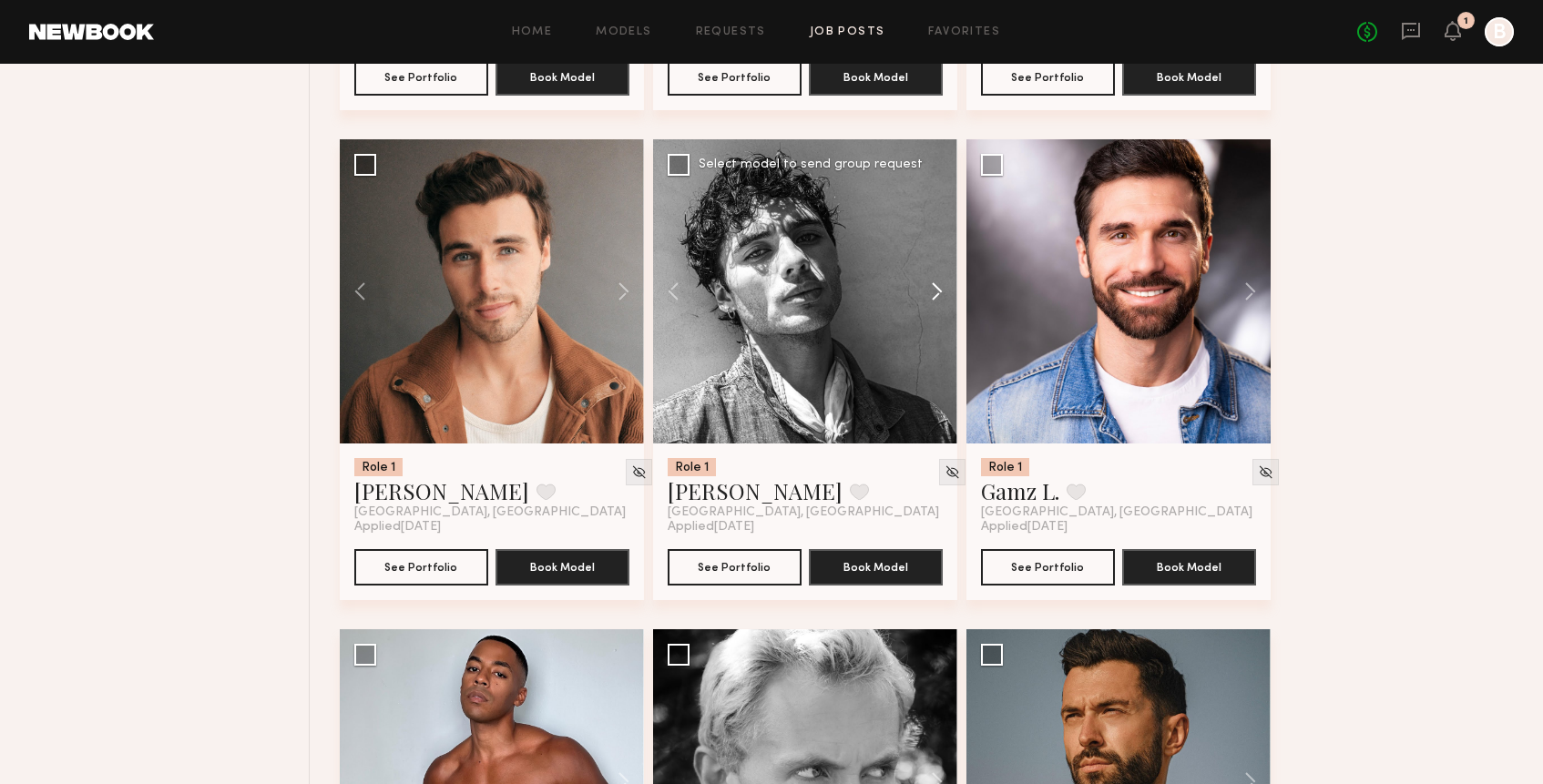
click at [939, 293] on button at bounding box center [927, 291] width 59 height 304
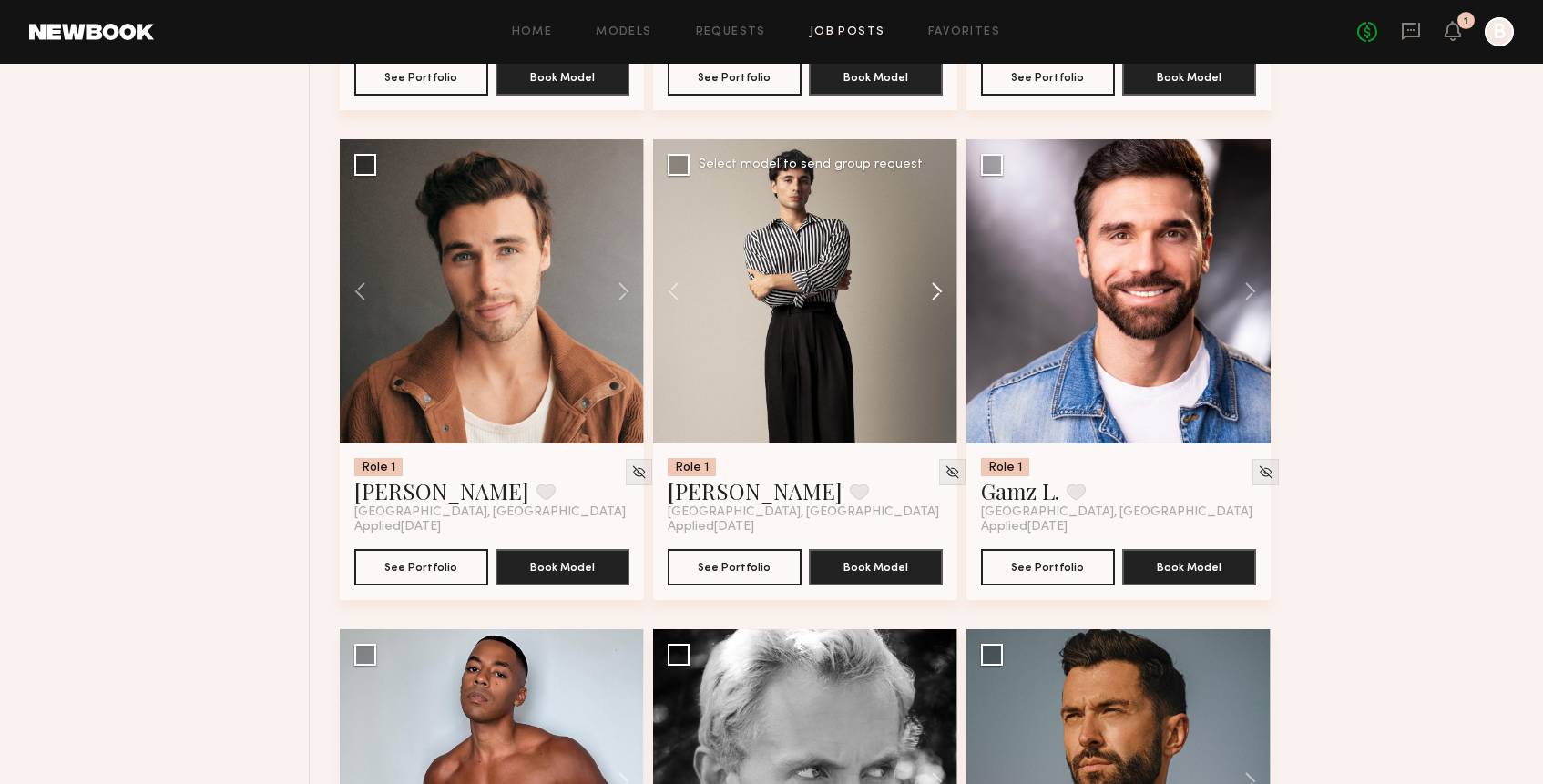
click at [939, 293] on button at bounding box center [927, 291] width 59 height 304
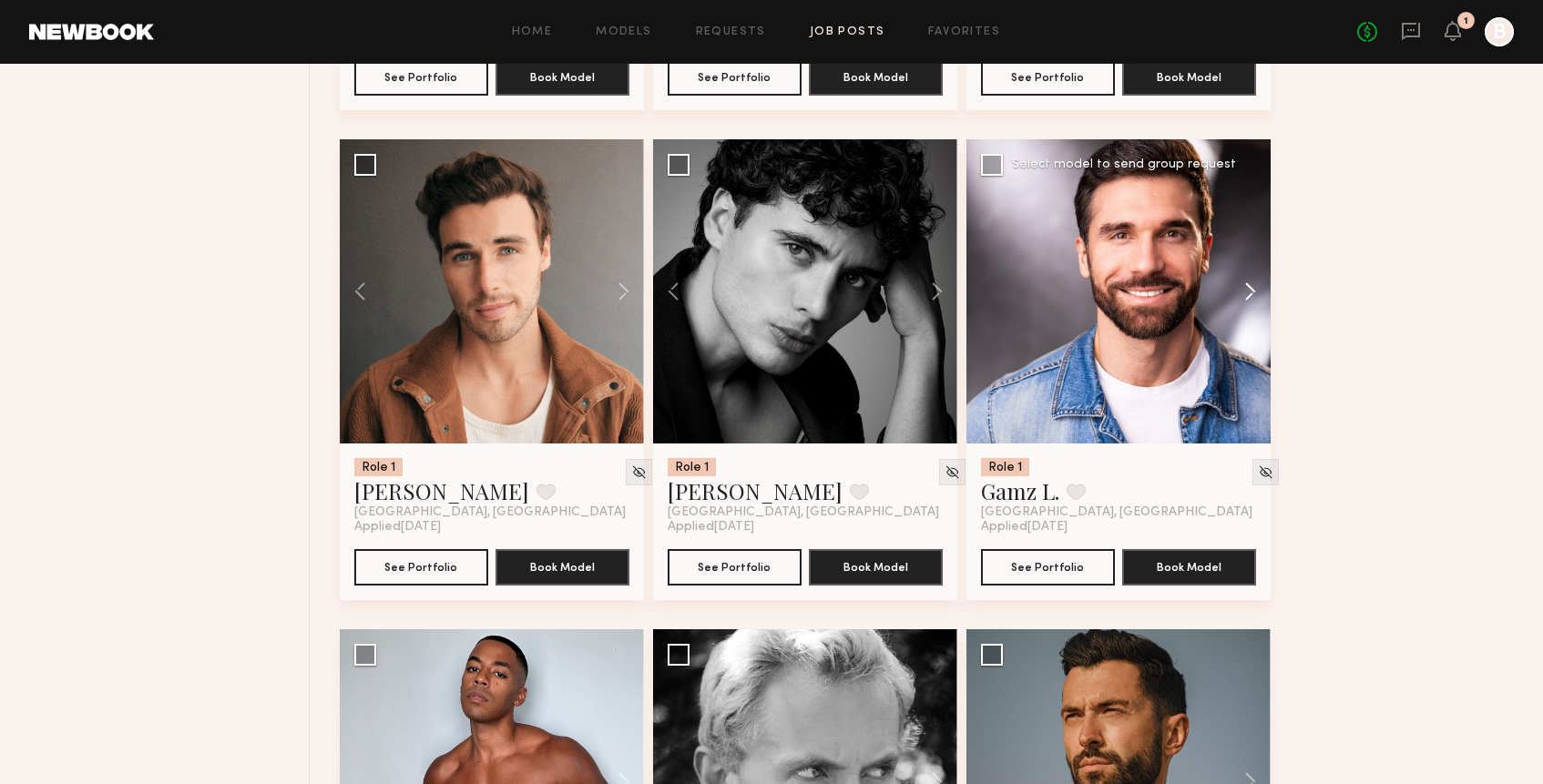
click at [1245, 289] on button at bounding box center [1241, 291] width 59 height 304
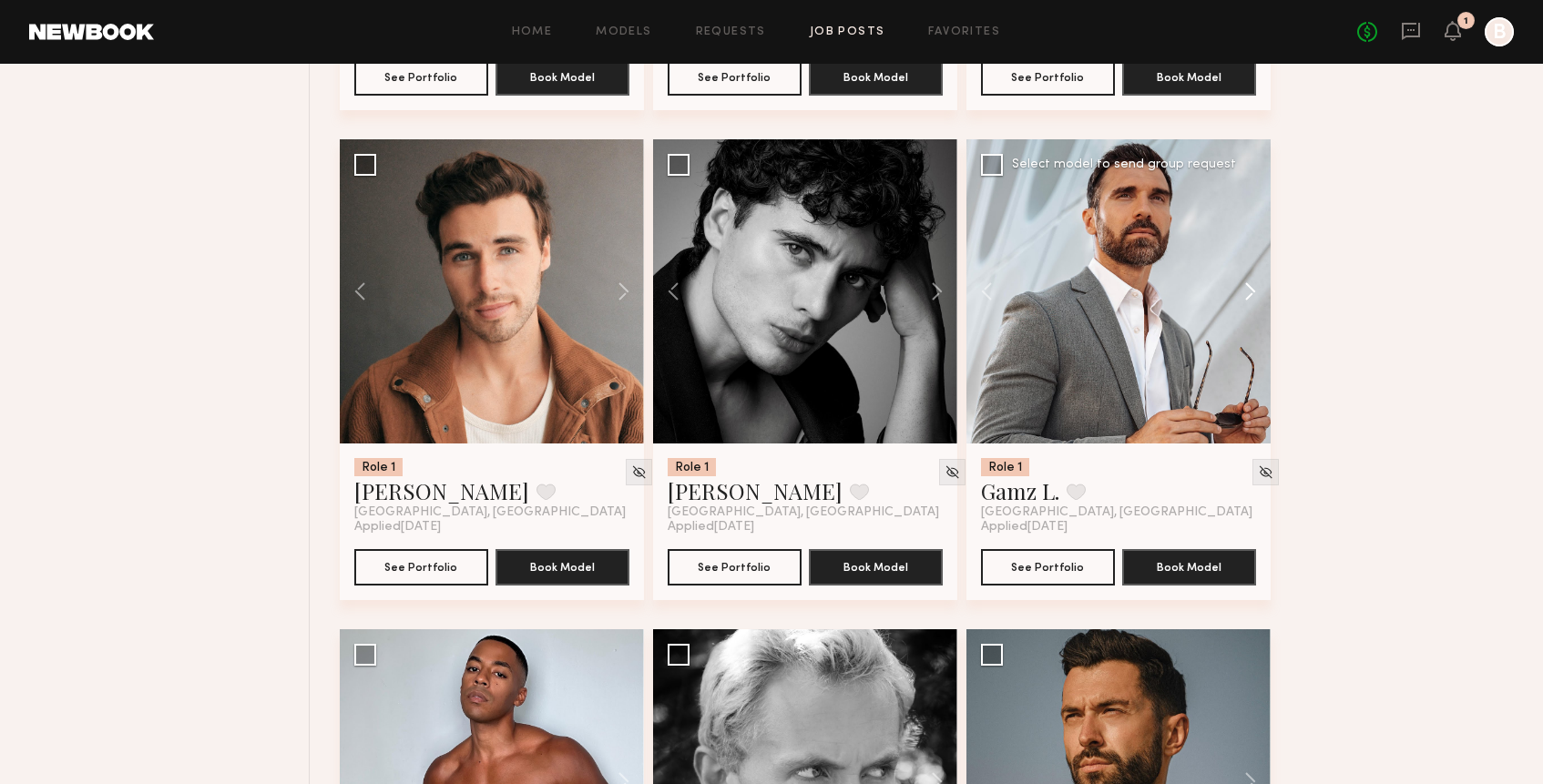
click at [1245, 289] on button at bounding box center [1241, 291] width 59 height 304
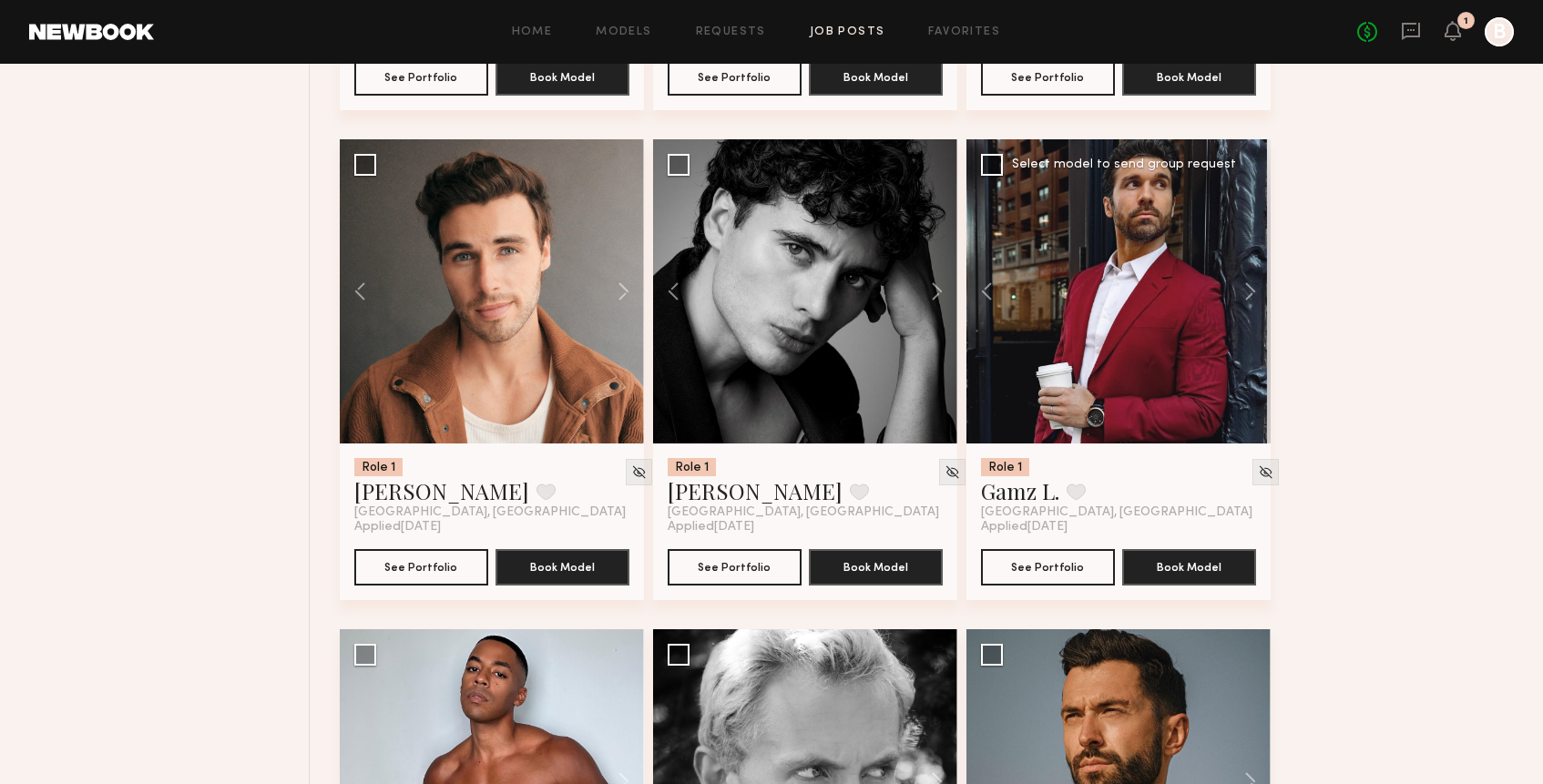
click at [1245, 285] on button at bounding box center [1241, 291] width 59 height 304
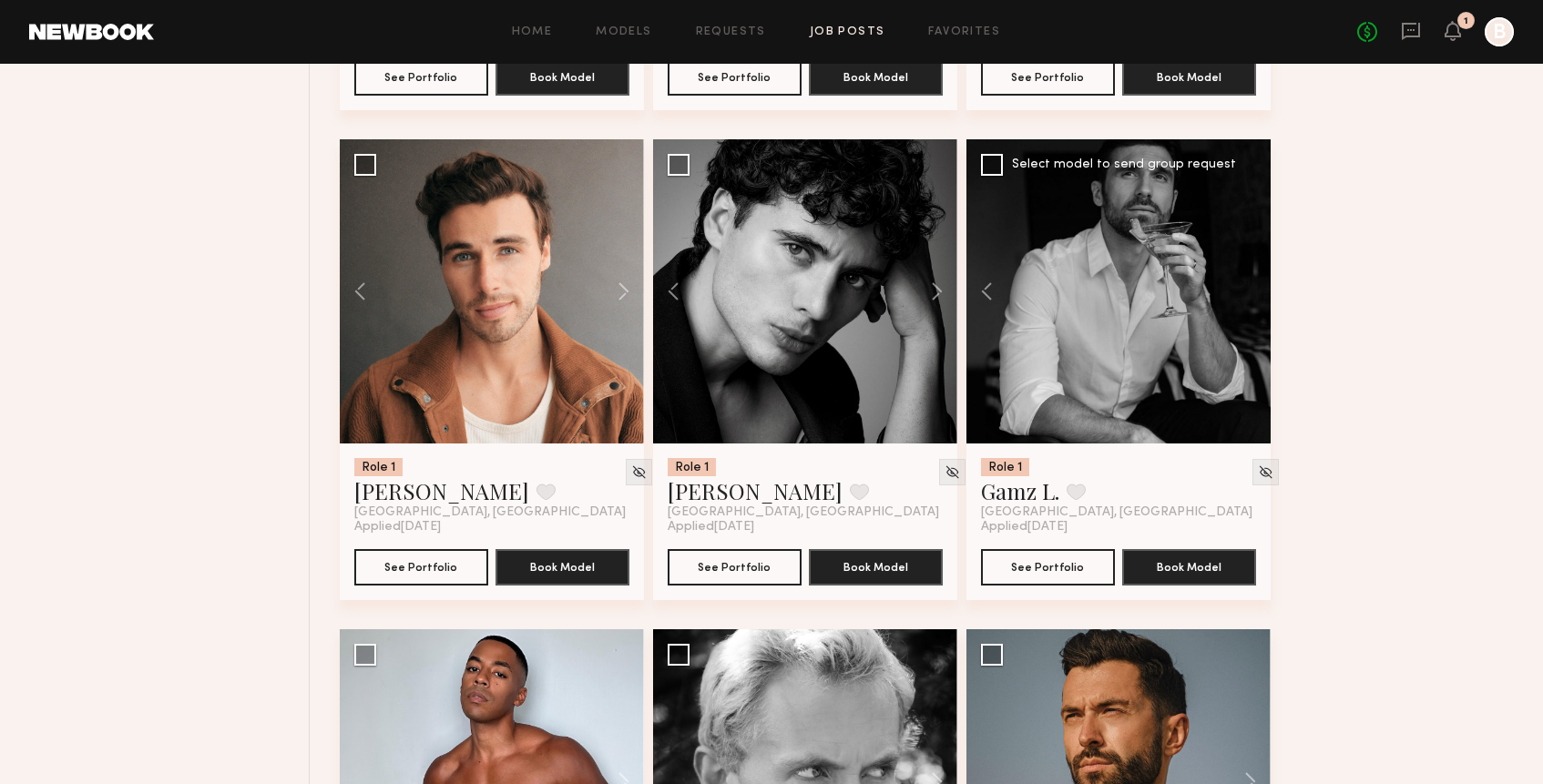
click at [1245, 284] on div at bounding box center [1118, 291] width 304 height 304
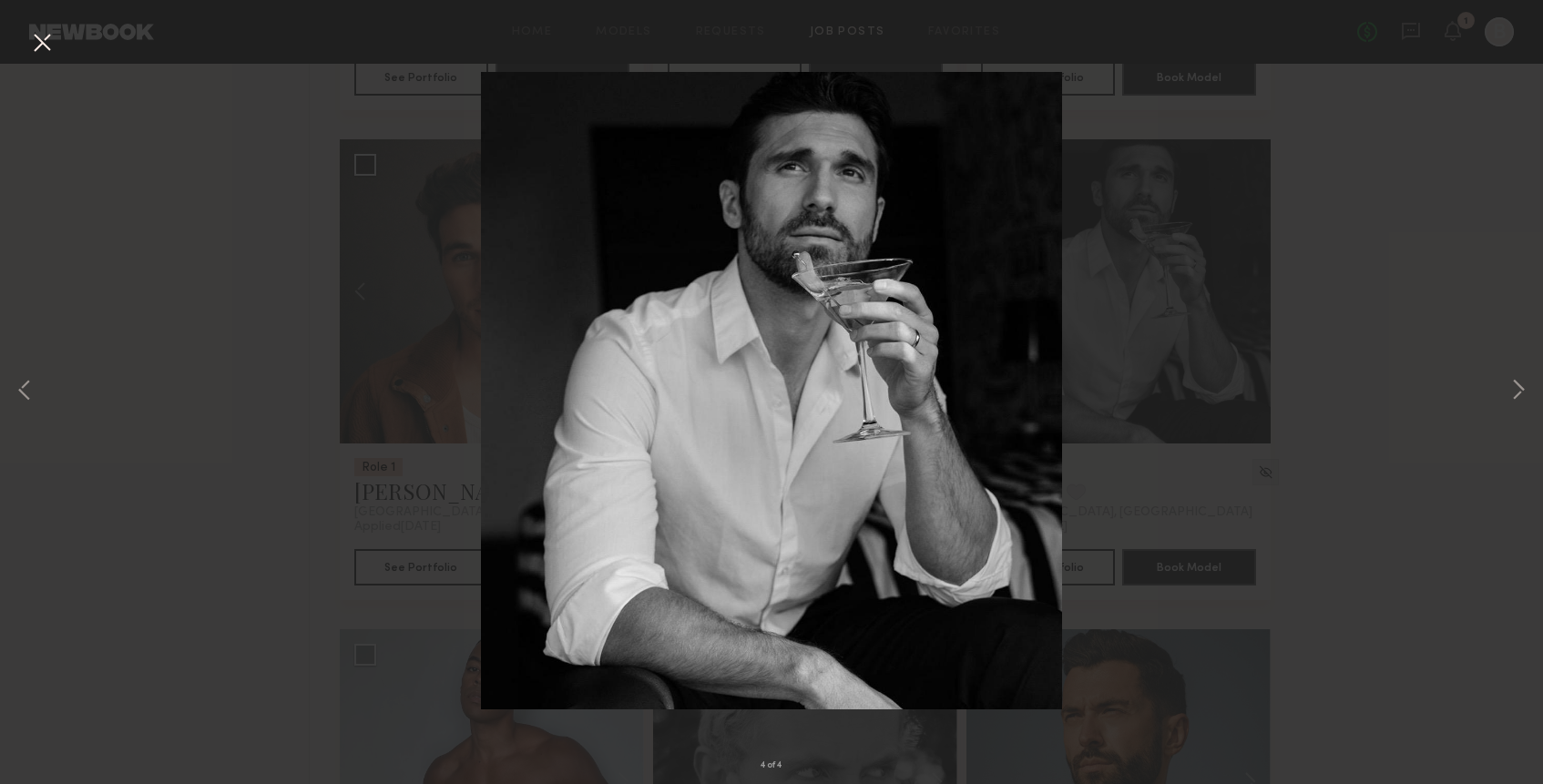
click at [39, 42] on button at bounding box center [42, 44] width 29 height 33
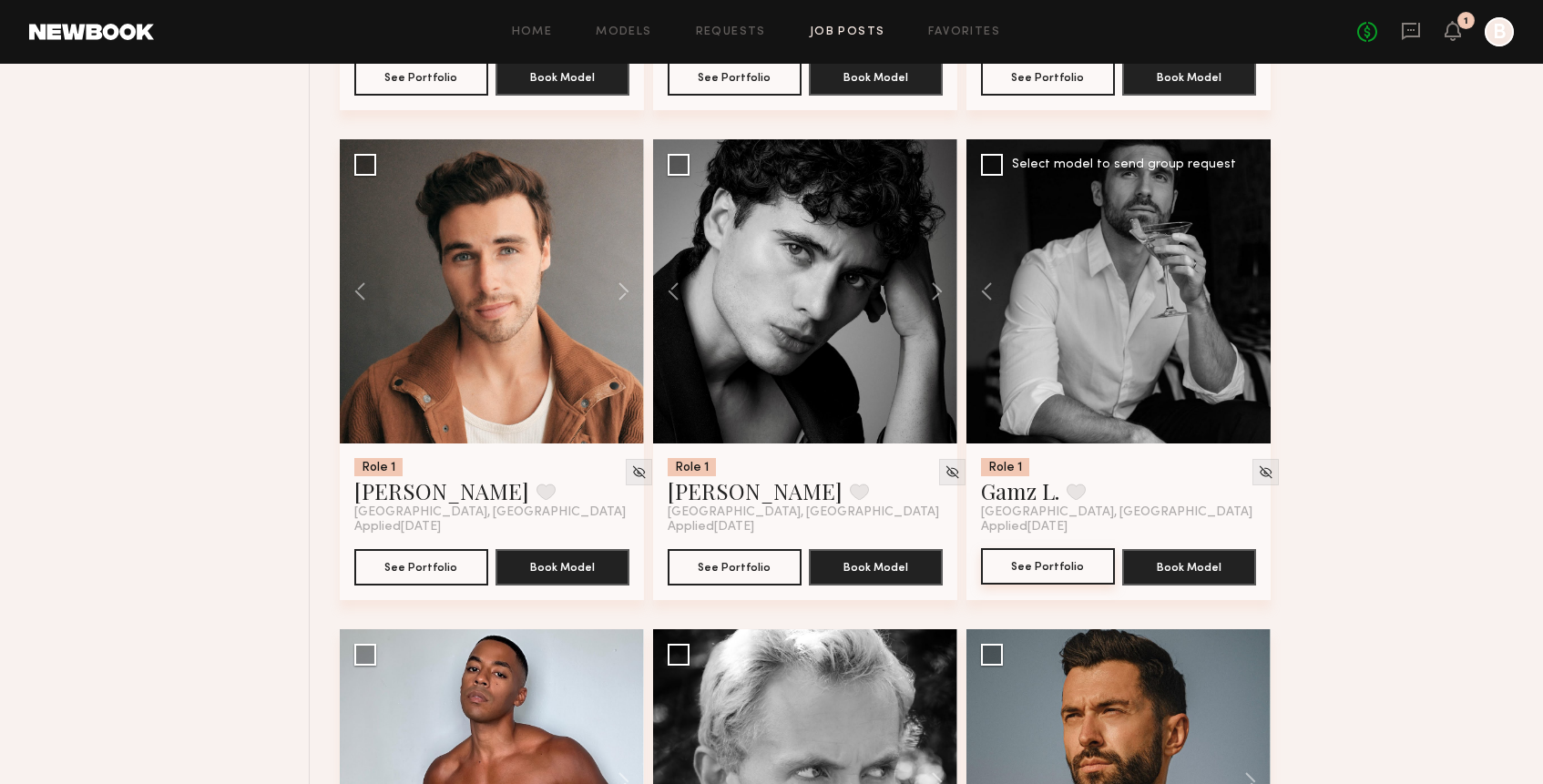
click at [1062, 563] on button "See Portfolio" at bounding box center [1048, 566] width 134 height 37
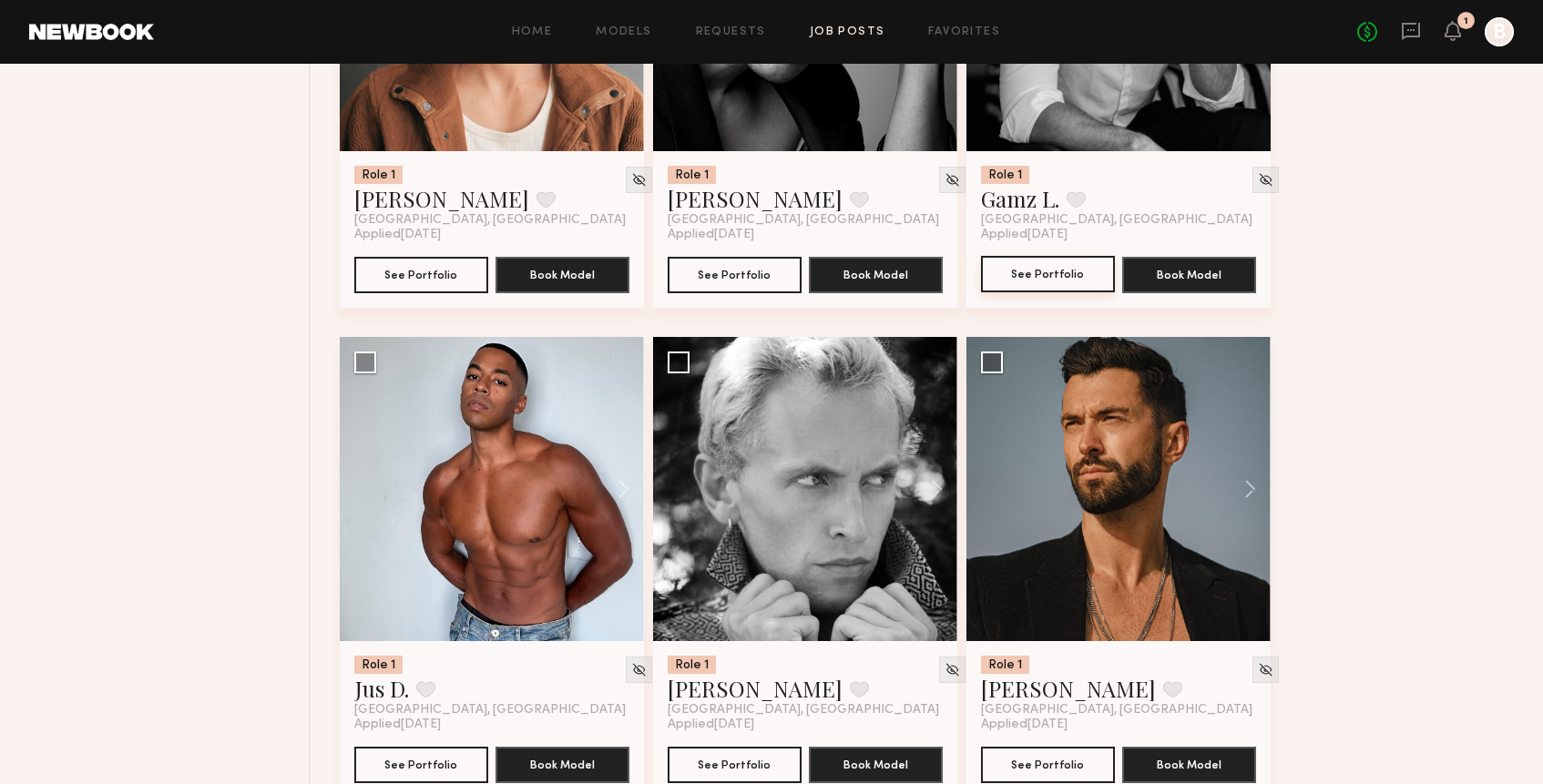
scroll to position [10278, 0]
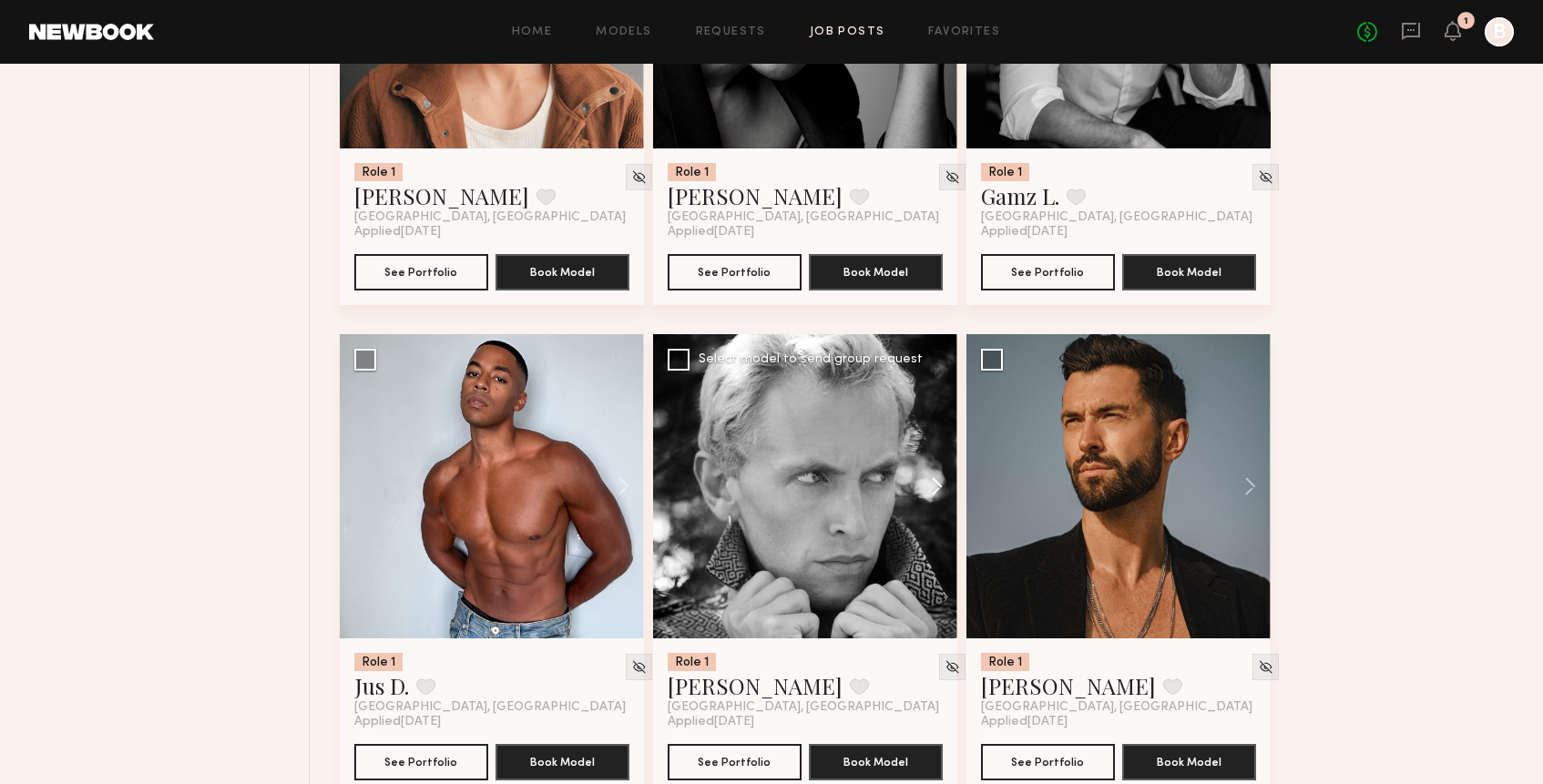
click at [934, 487] on button at bounding box center [927, 486] width 59 height 304
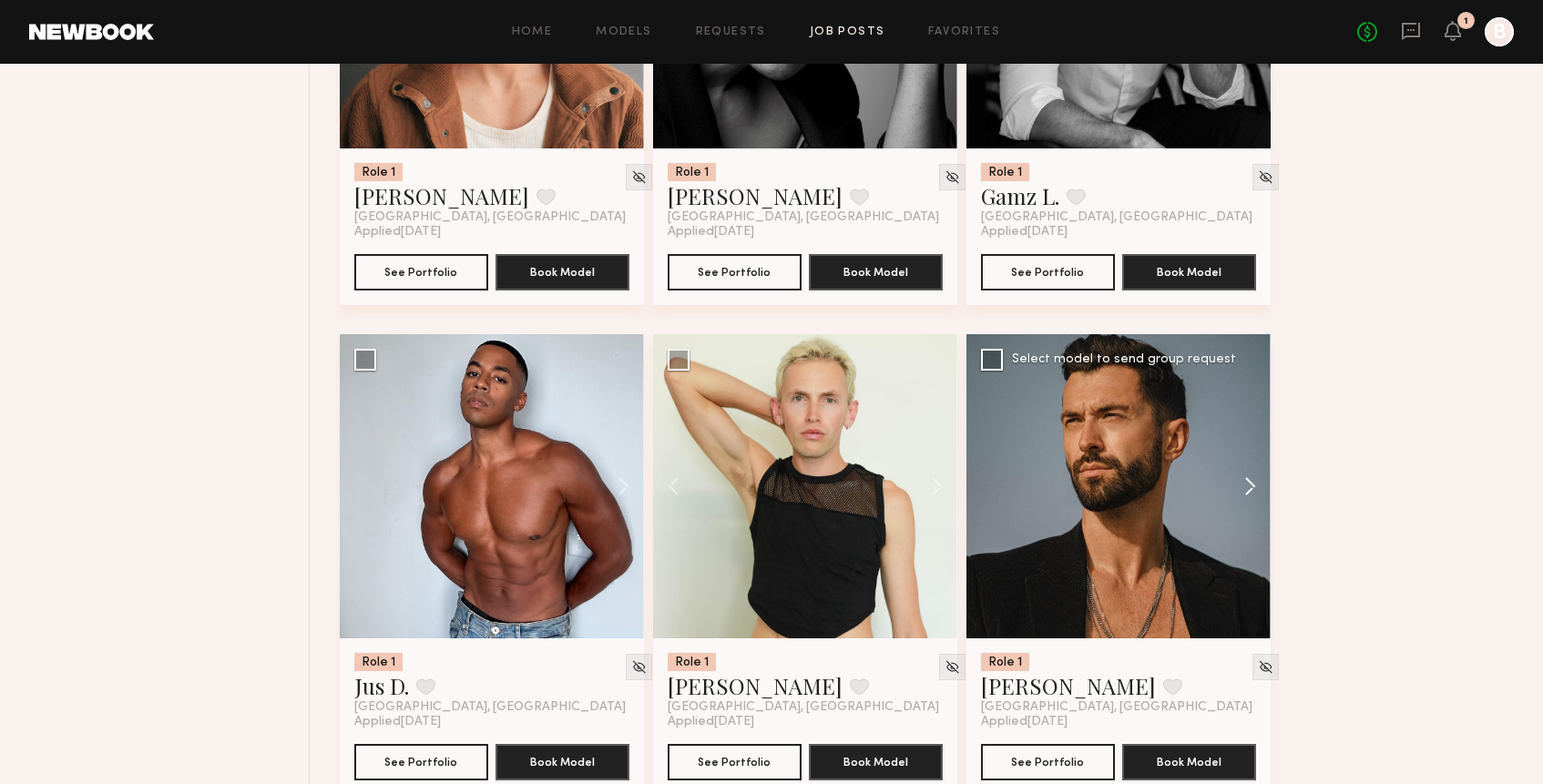
click at [1265, 494] on button at bounding box center [1241, 486] width 59 height 304
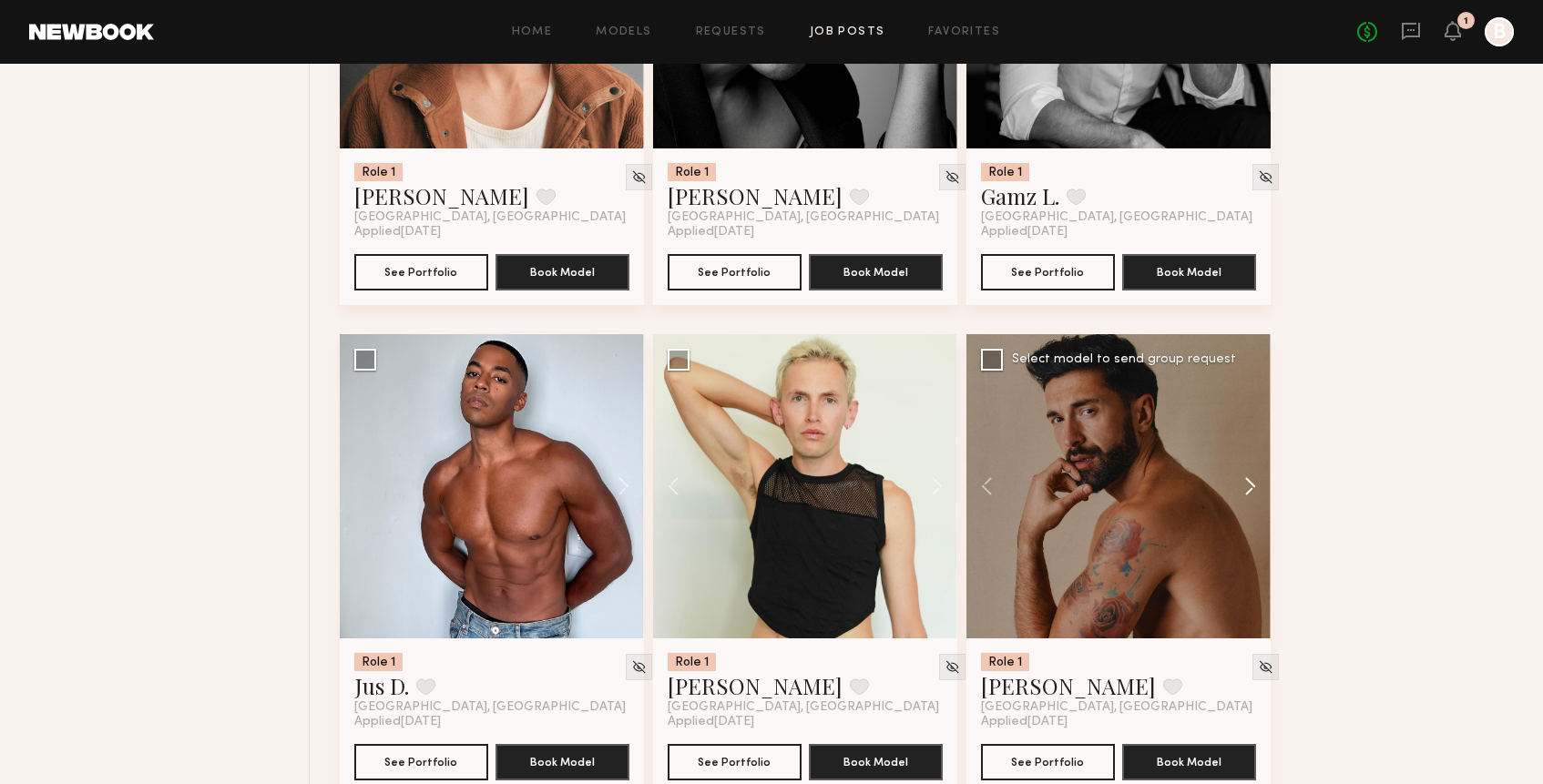
click at [1265, 494] on button at bounding box center [1241, 486] width 59 height 304
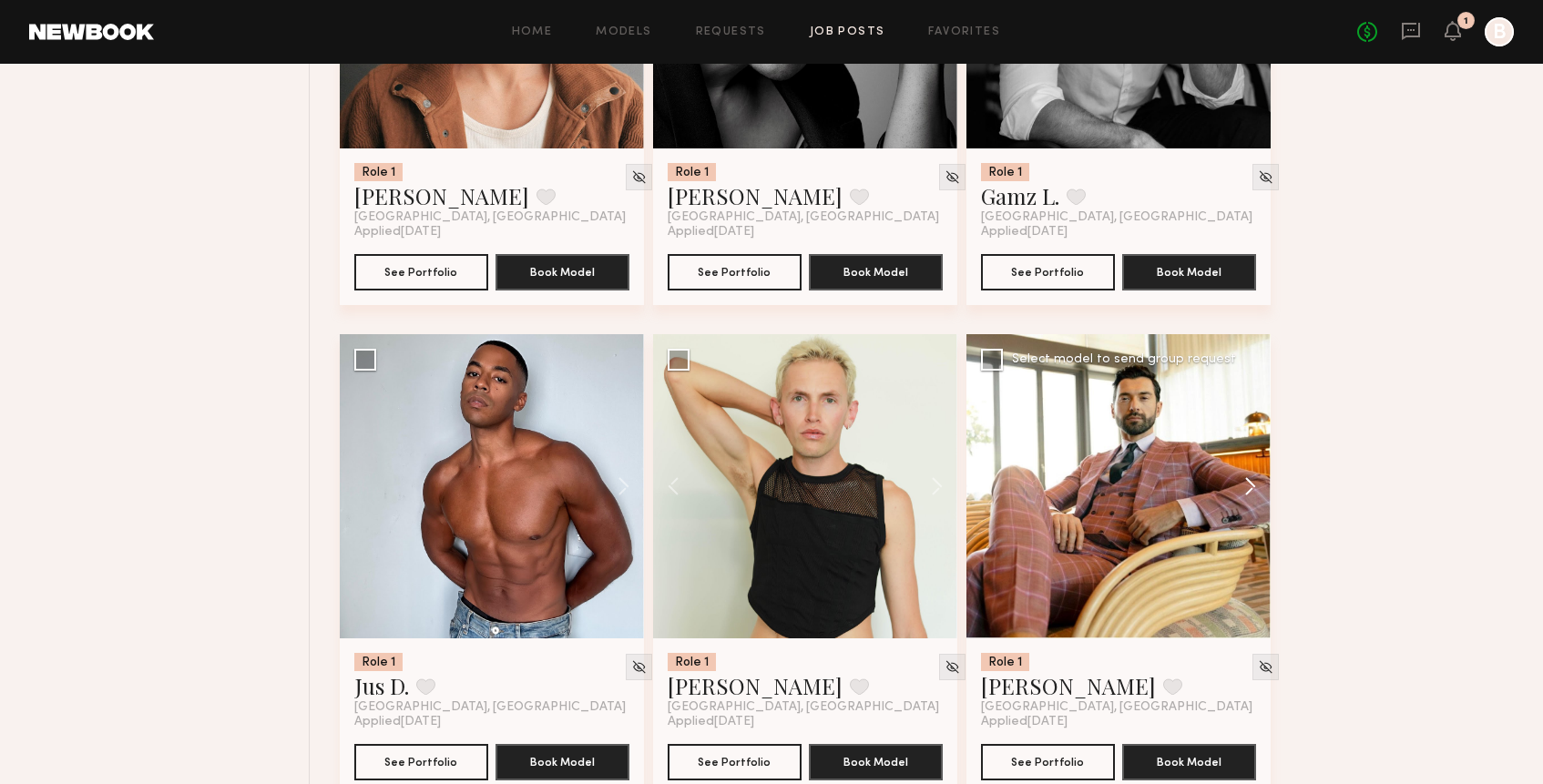
click at [1265, 494] on button at bounding box center [1241, 486] width 59 height 304
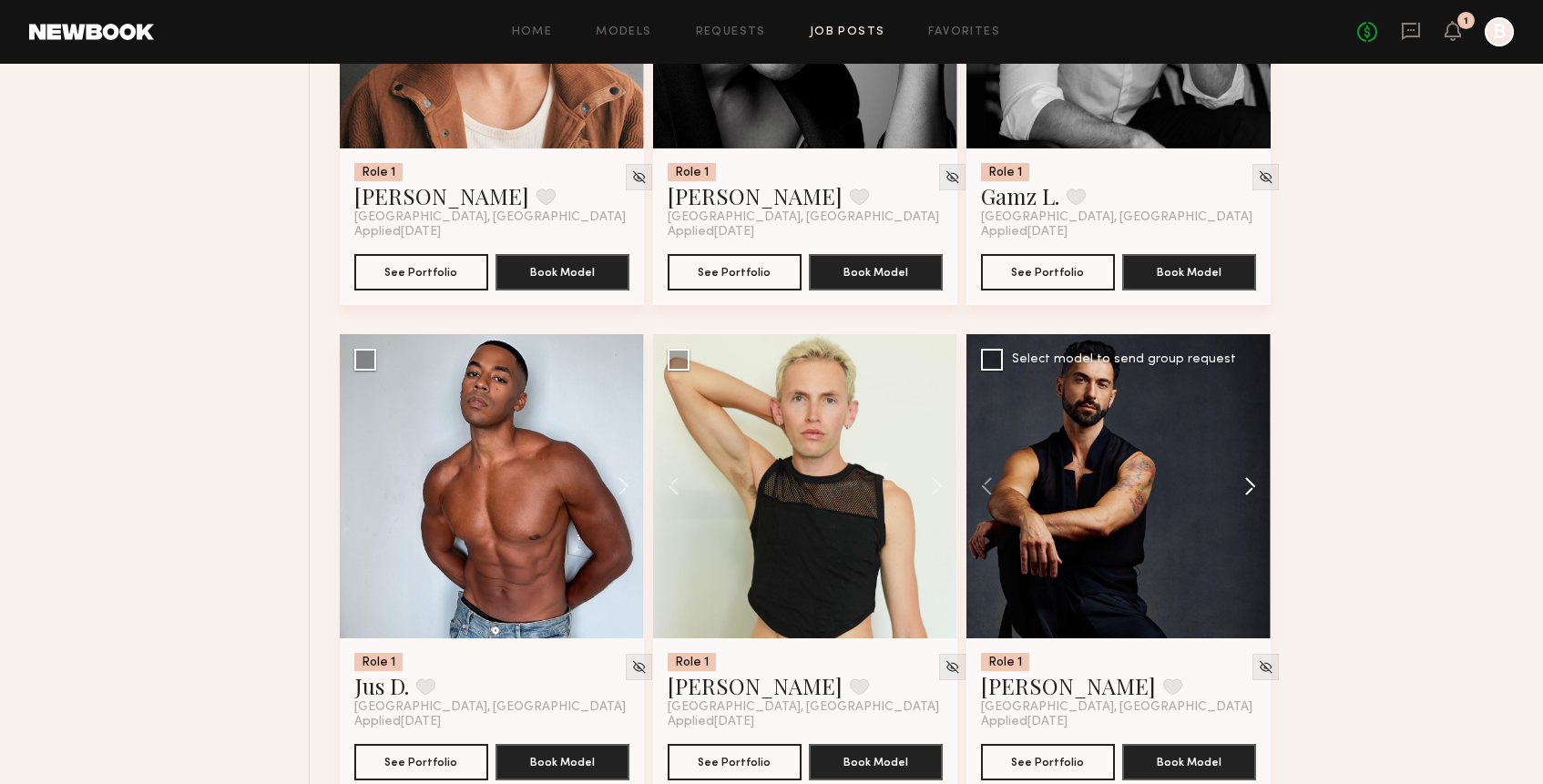
click at [1265, 494] on button at bounding box center [1241, 486] width 59 height 304
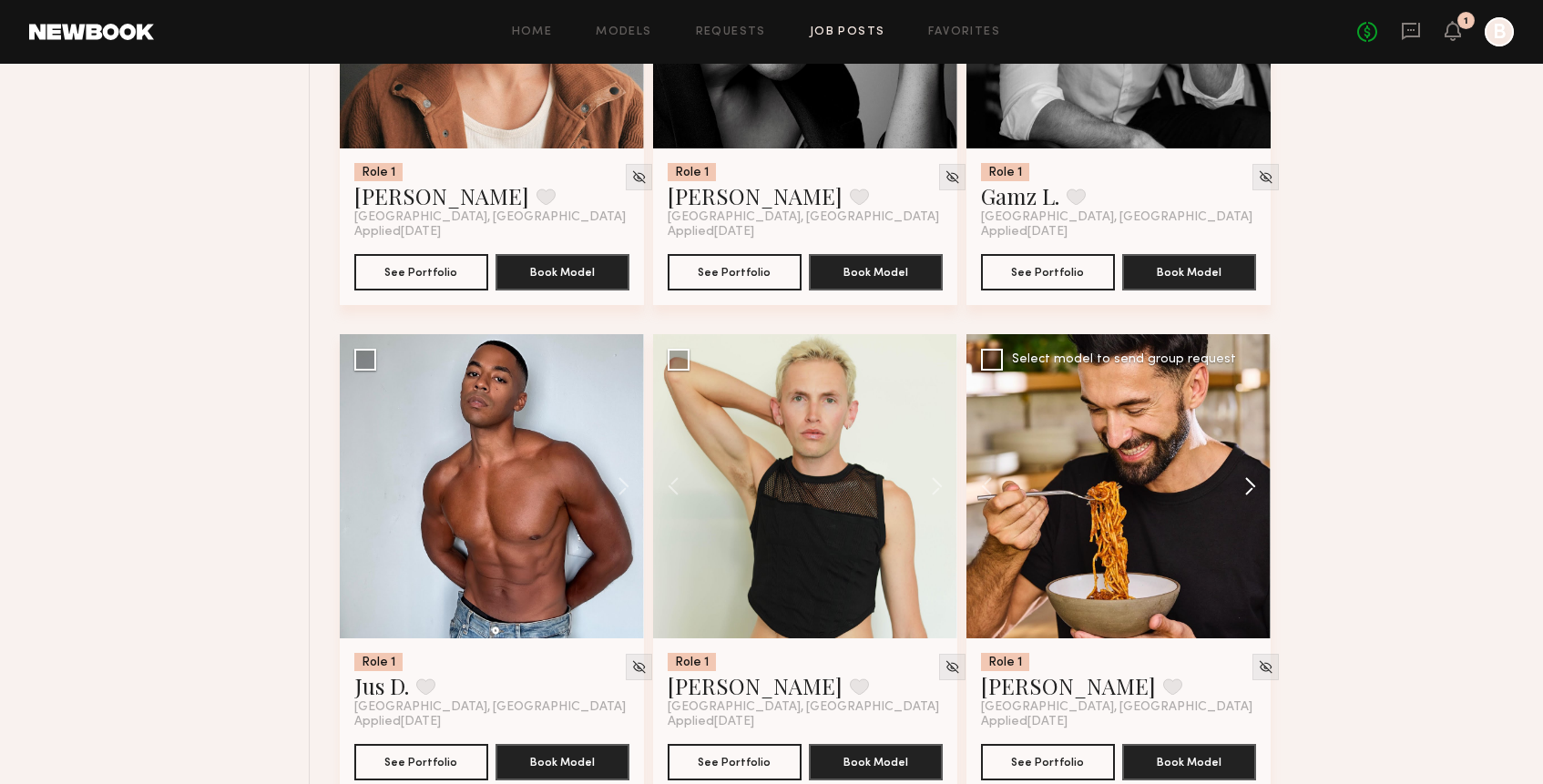
click at [1265, 494] on button at bounding box center [1241, 486] width 59 height 304
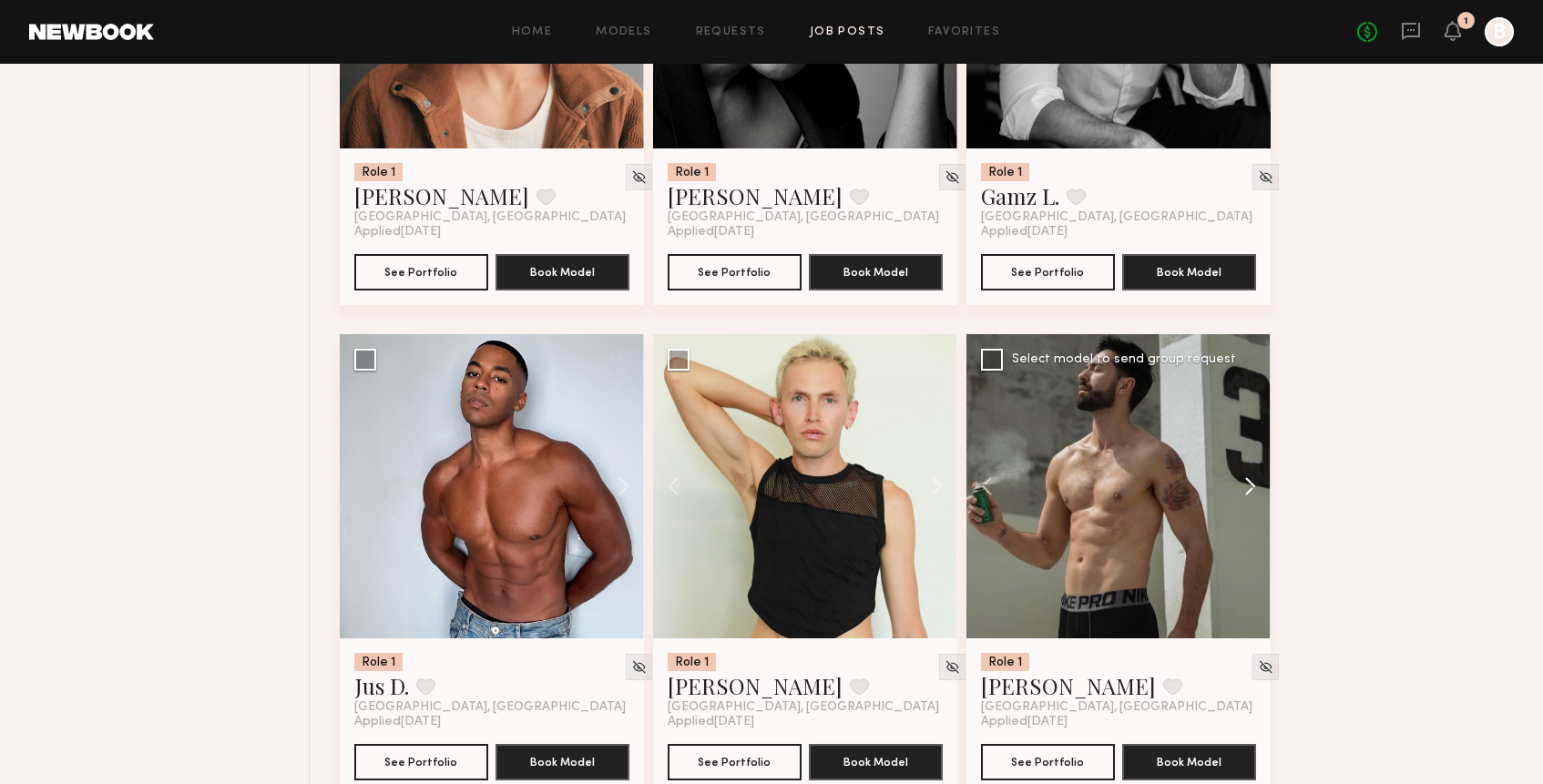
click at [1265, 495] on button at bounding box center [1241, 486] width 59 height 304
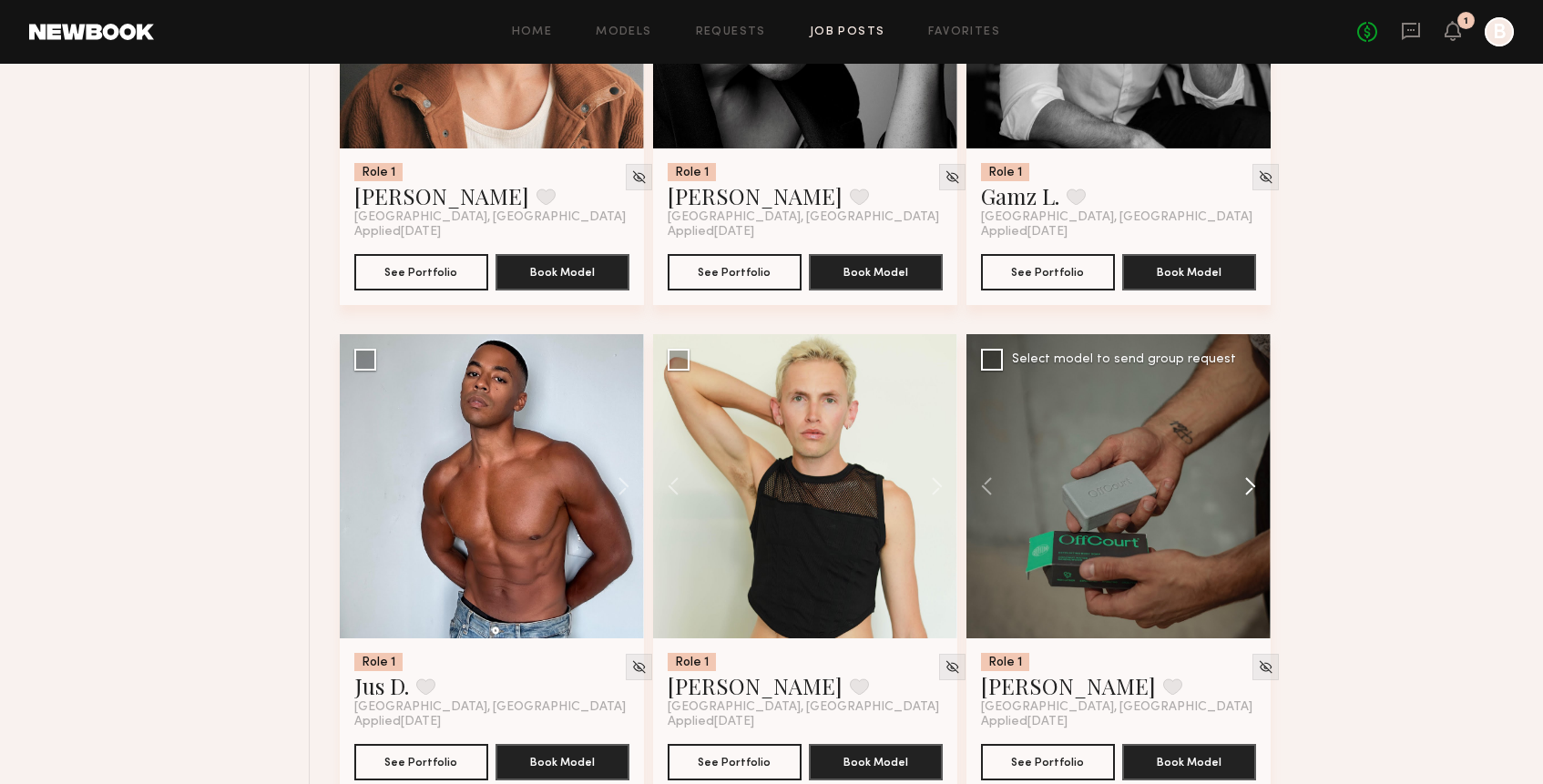
click at [1265, 493] on button at bounding box center [1241, 486] width 59 height 304
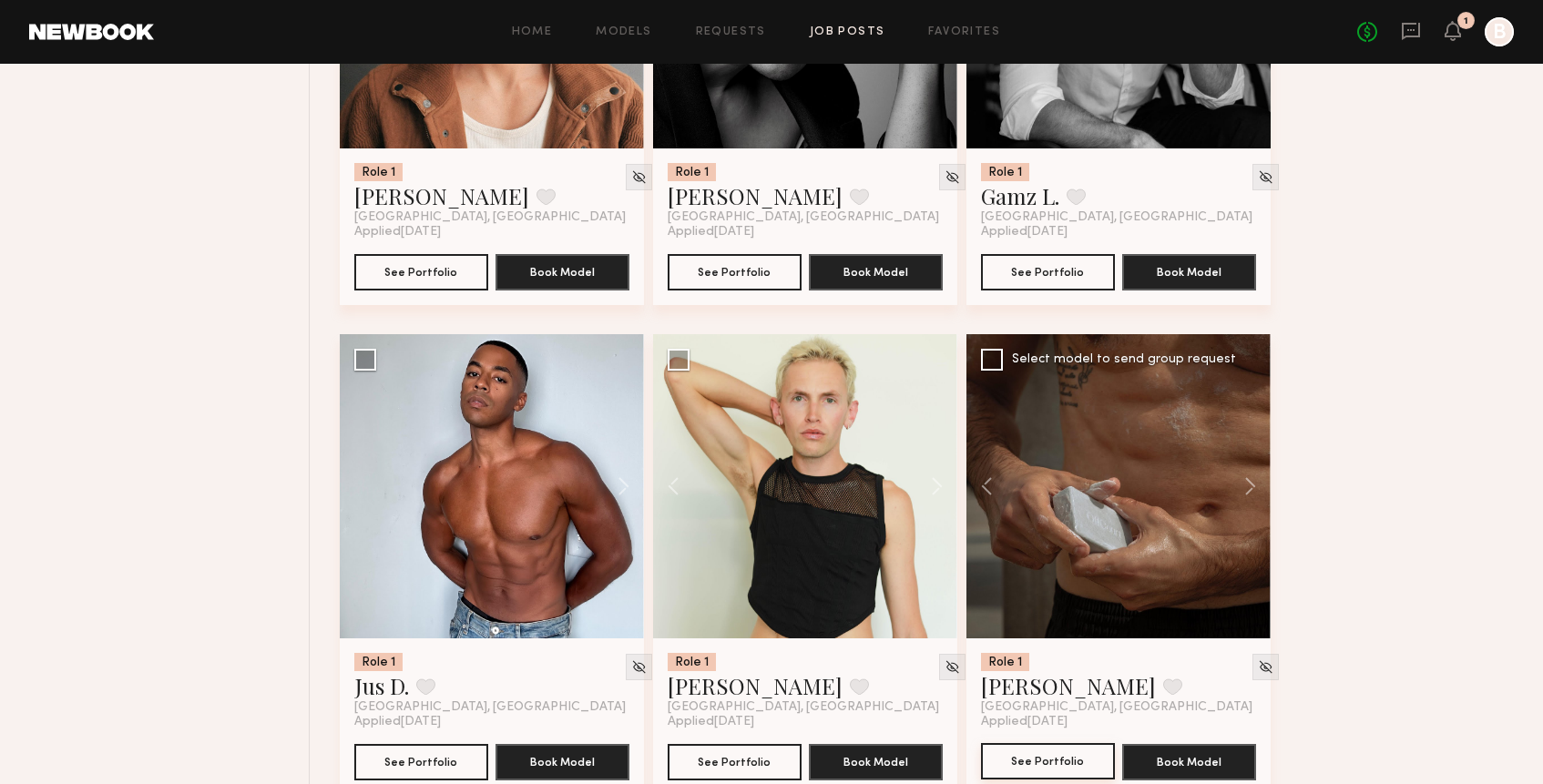
click at [1050, 760] on button "See Portfolio" at bounding box center [1048, 760] width 134 height 37
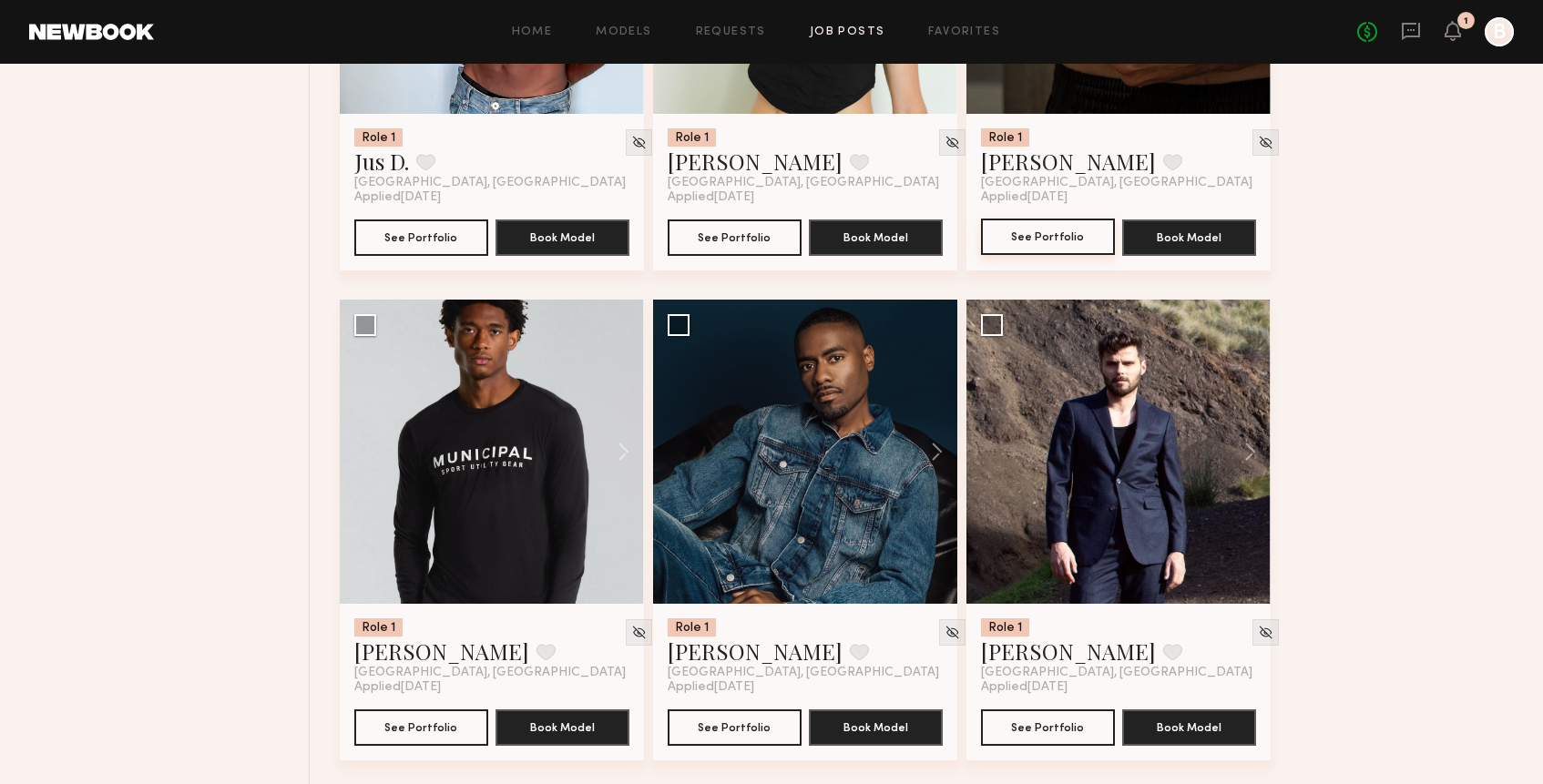
scroll to position [10818, 0]
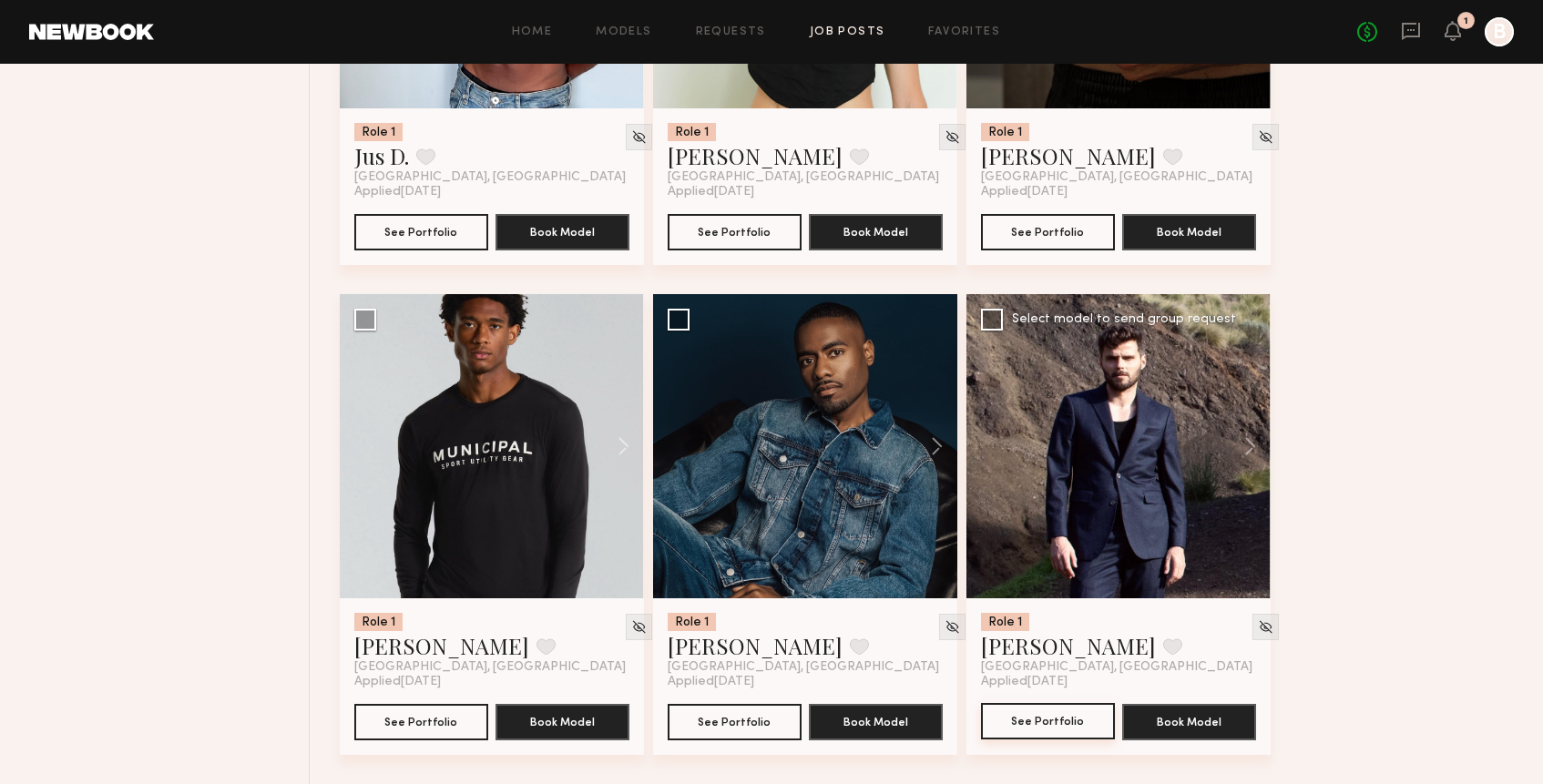
click at [1058, 721] on button "See Portfolio" at bounding box center [1048, 720] width 134 height 37
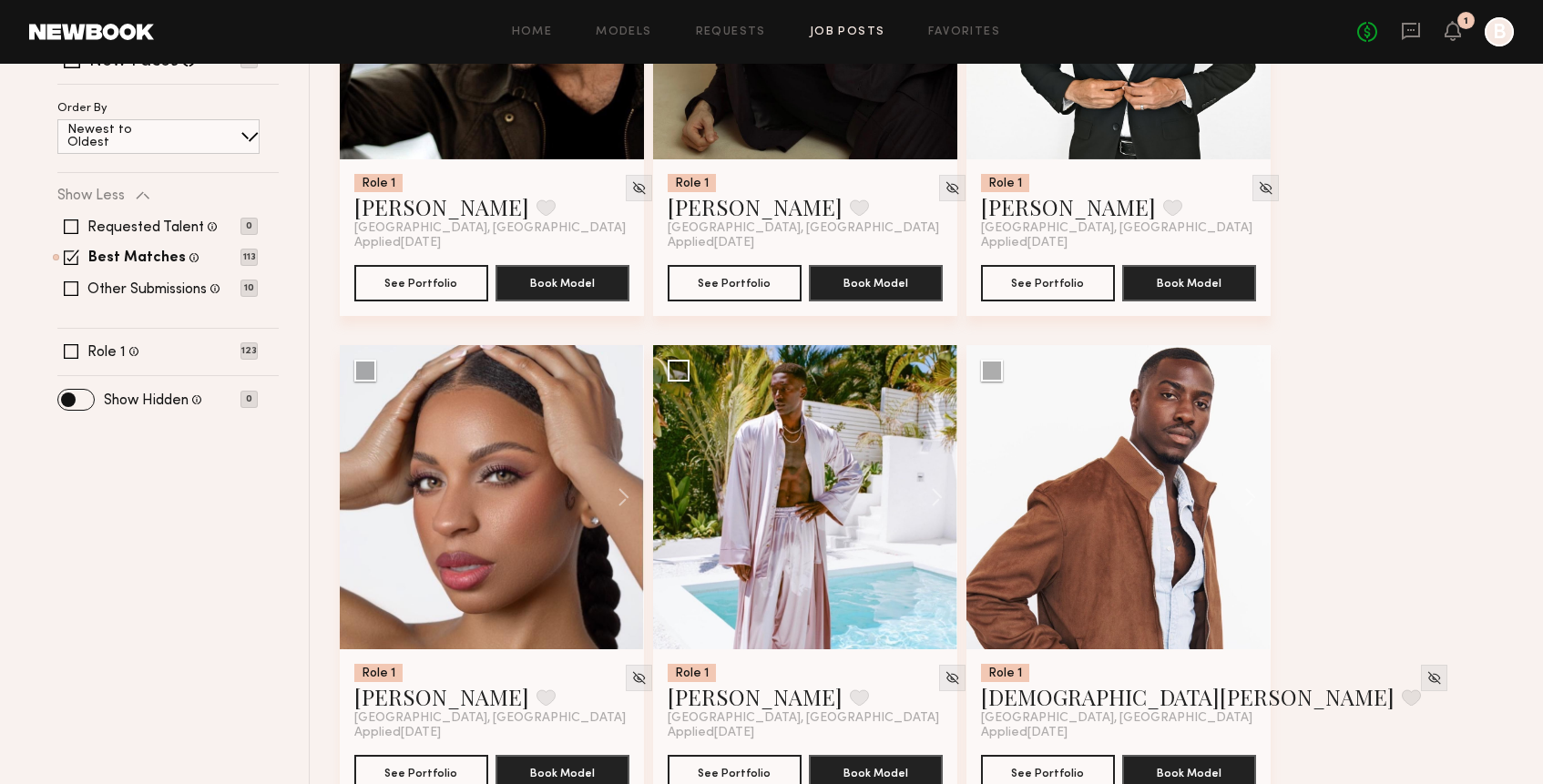
scroll to position [0, 0]
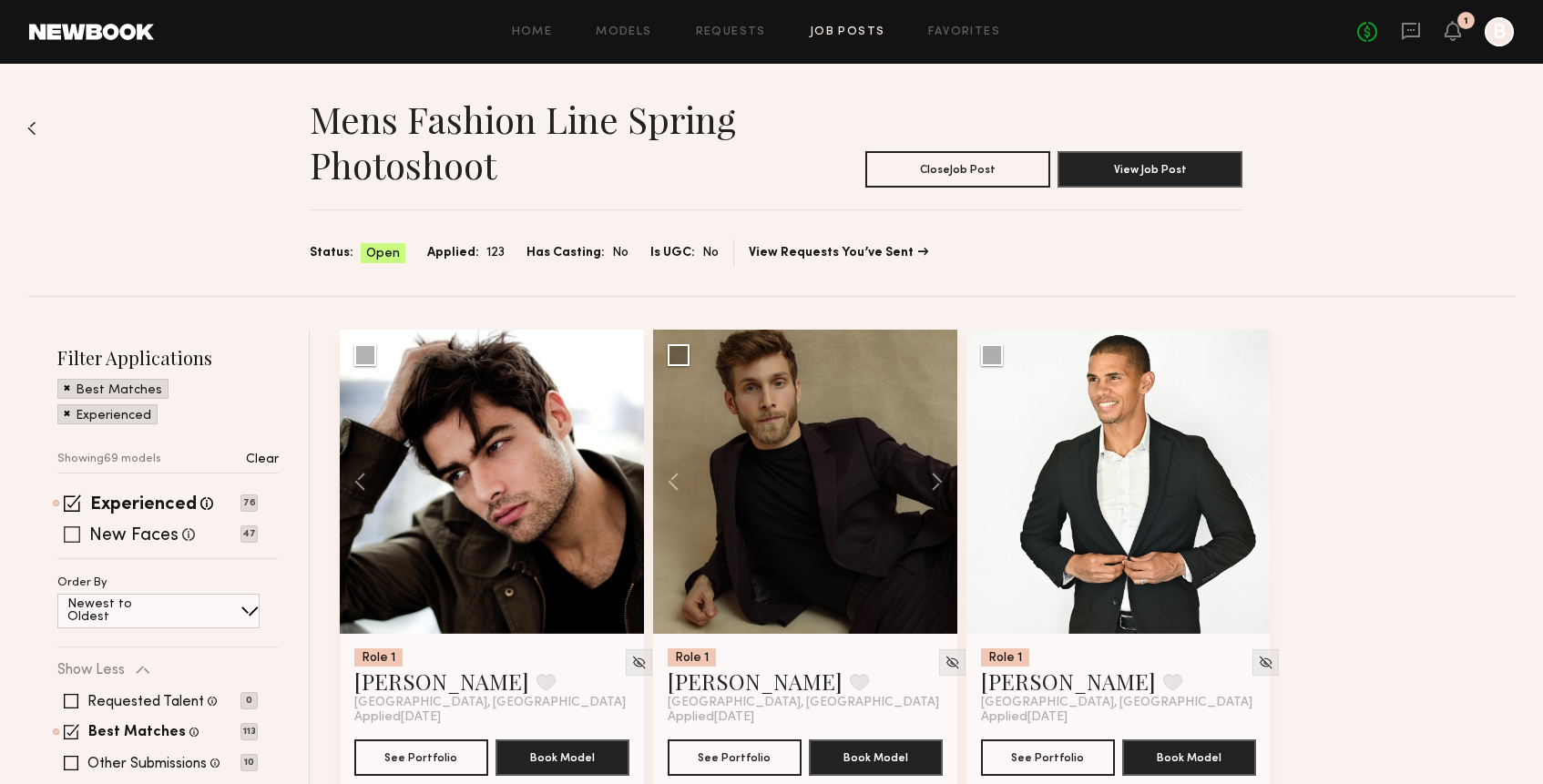
click at [71, 535] on span at bounding box center [71, 534] width 17 height 17
click at [73, 501] on span at bounding box center [71, 502] width 17 height 17
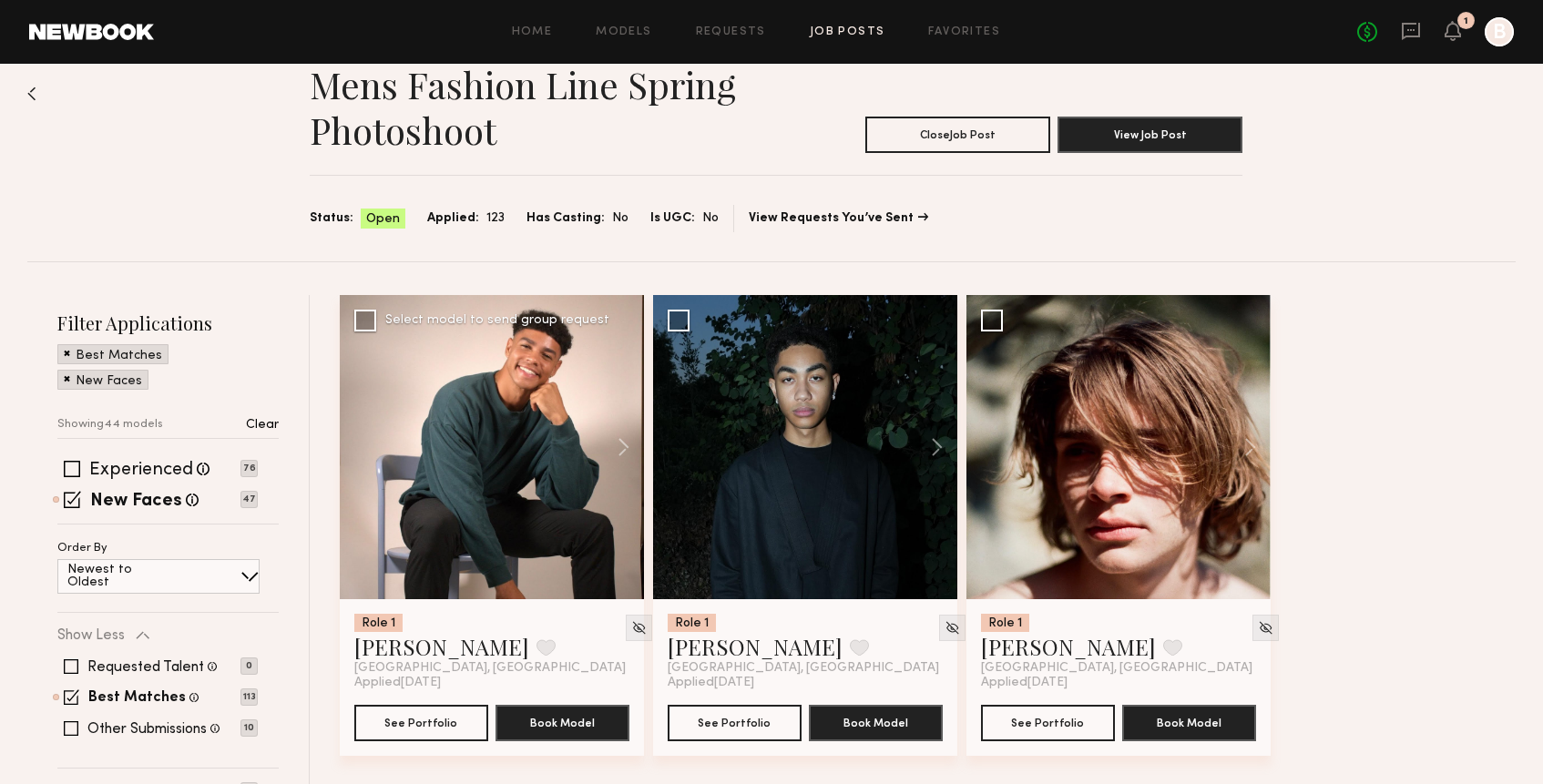
scroll to position [39, 0]
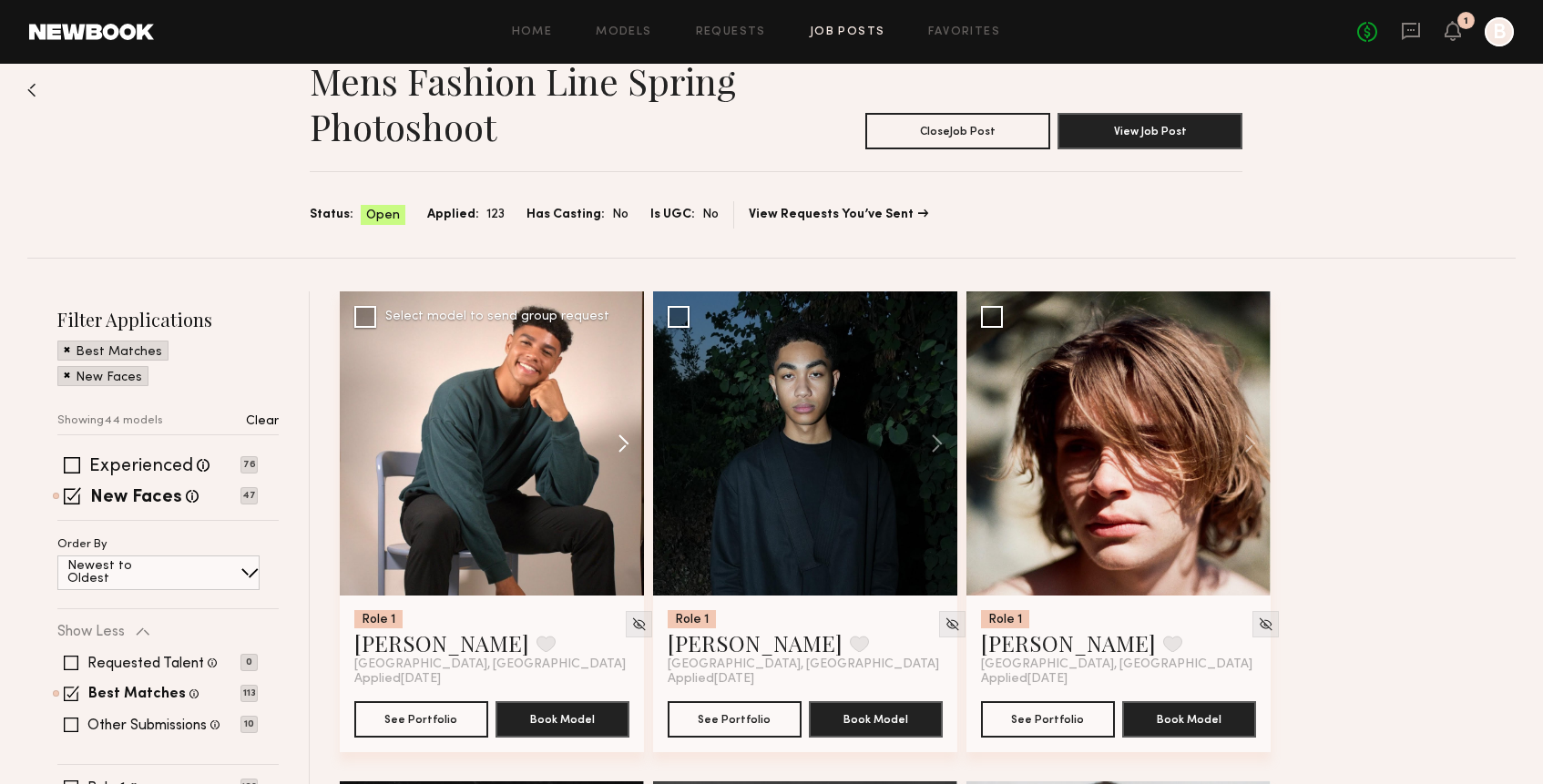
click at [622, 438] on button at bounding box center [615, 443] width 59 height 304
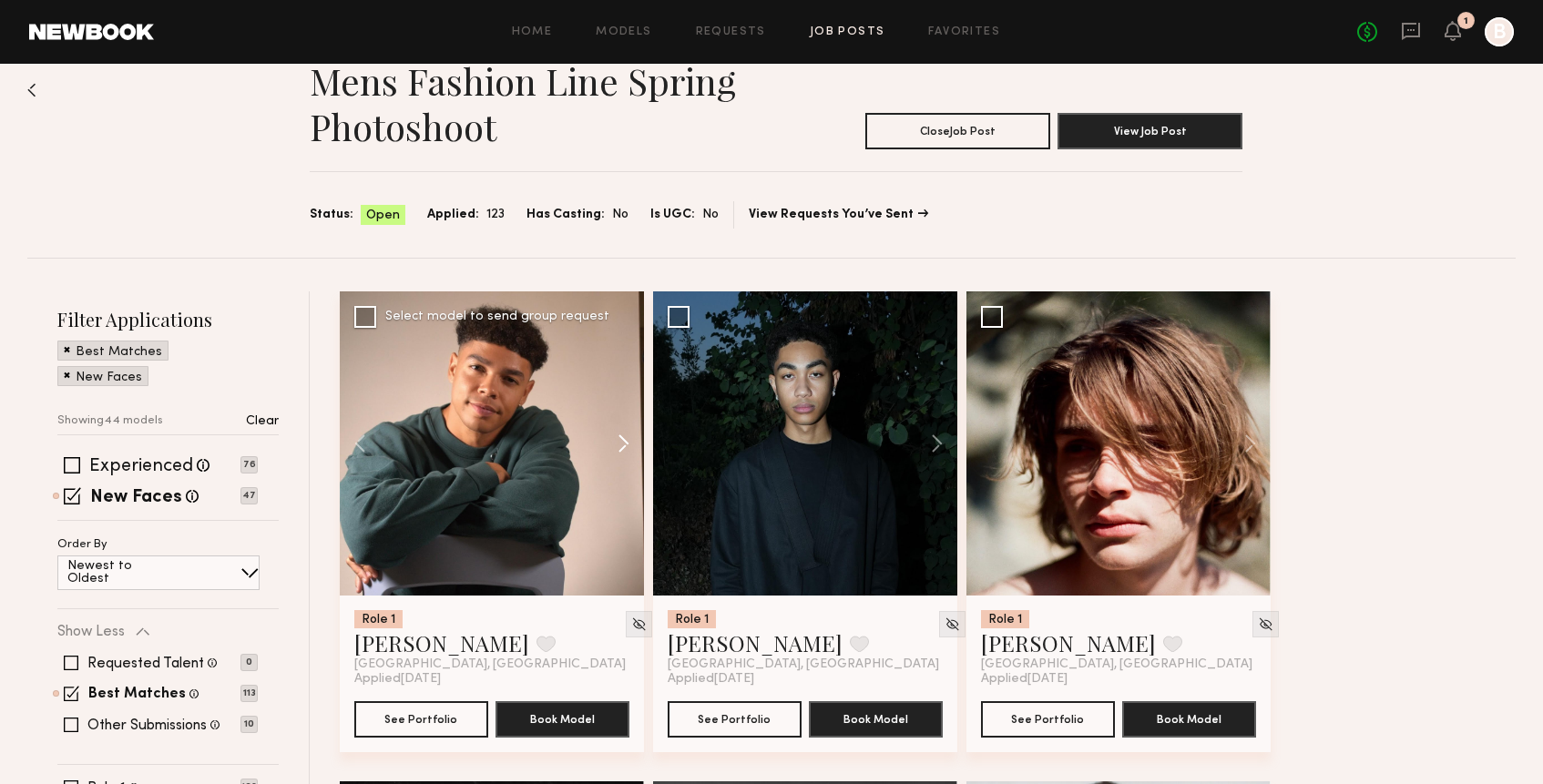
click at [622, 438] on button at bounding box center [615, 443] width 59 height 304
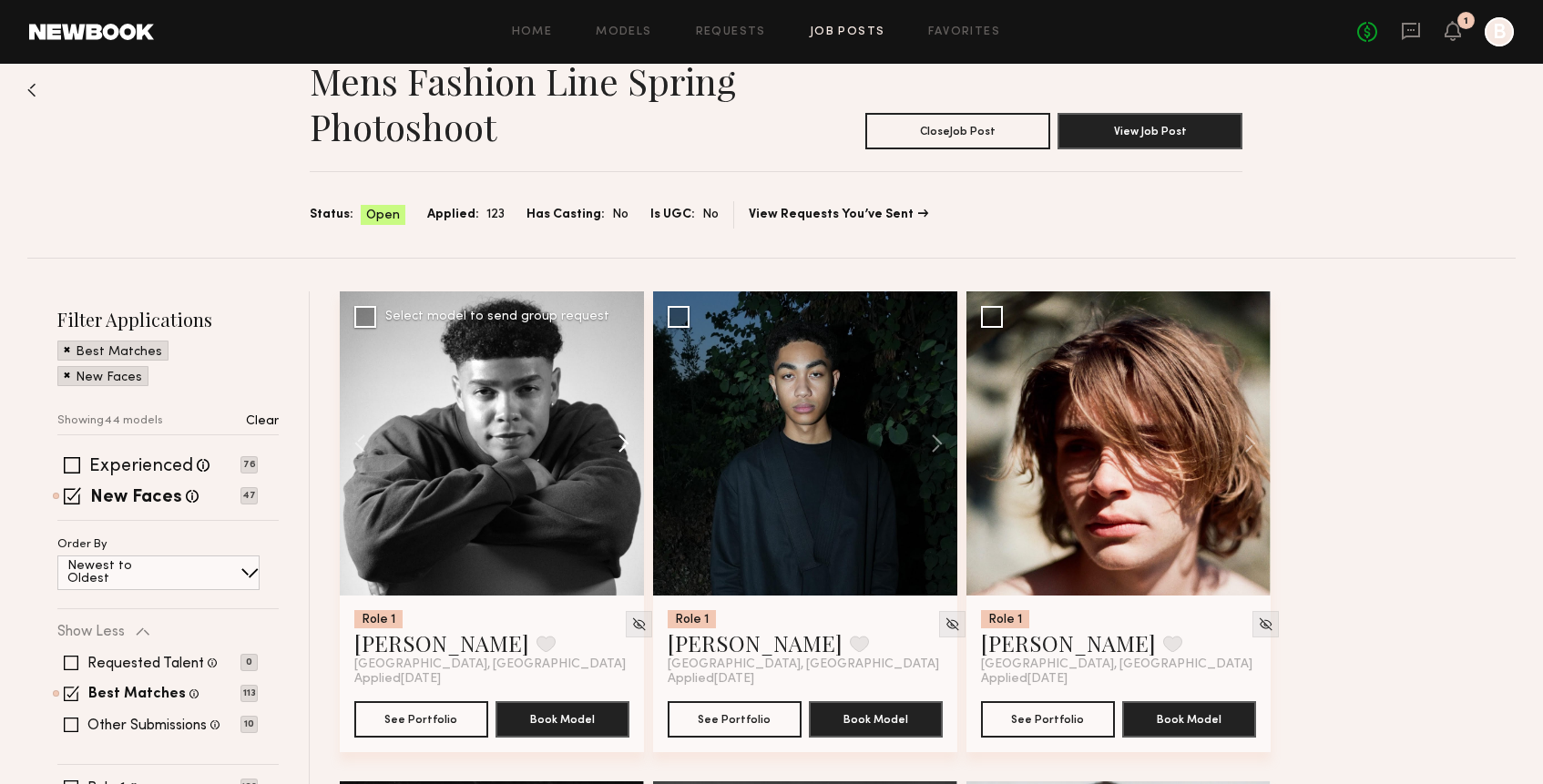
click at [622, 438] on button at bounding box center [615, 443] width 59 height 304
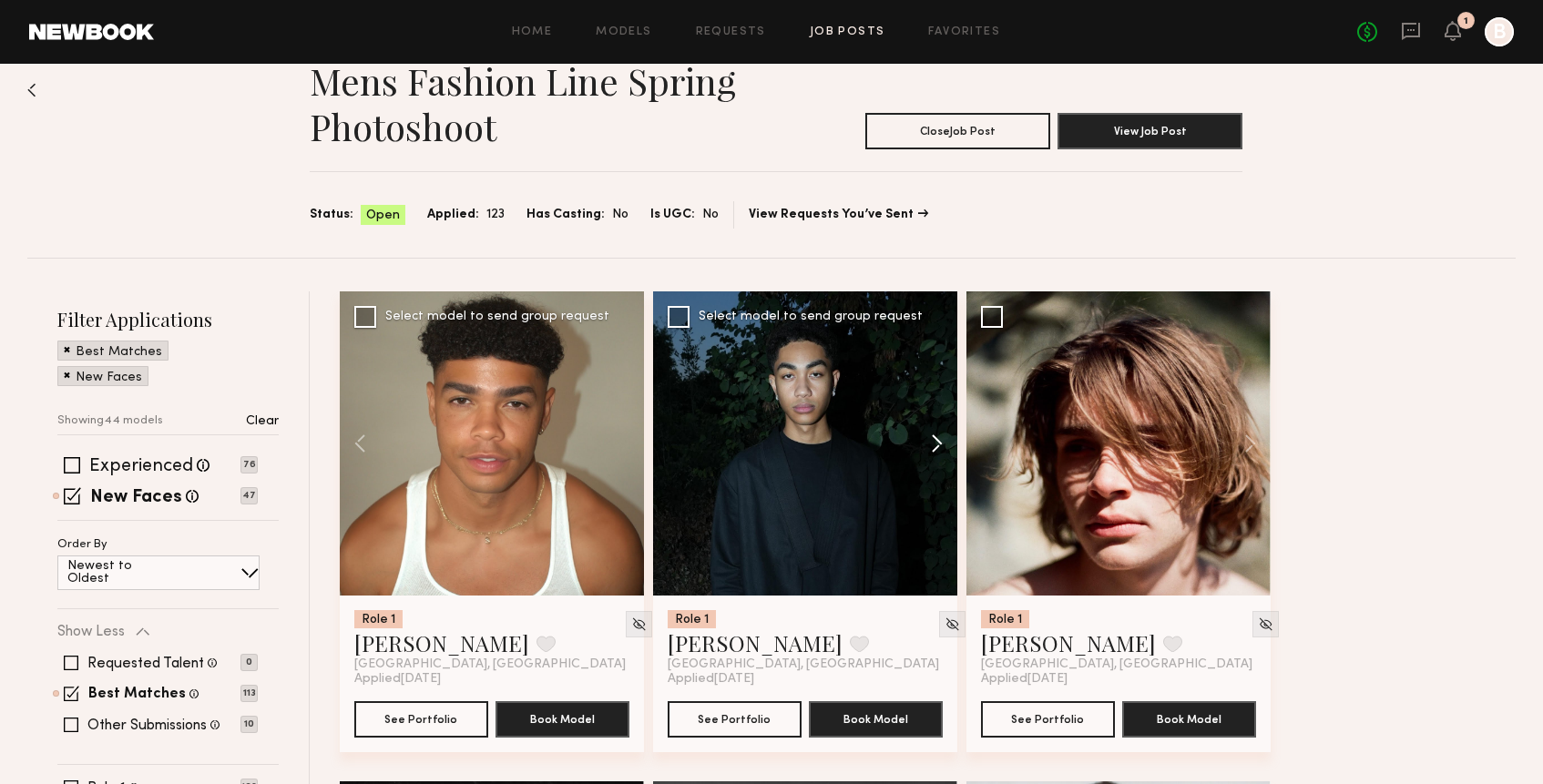
click at [933, 437] on button at bounding box center [927, 443] width 59 height 304
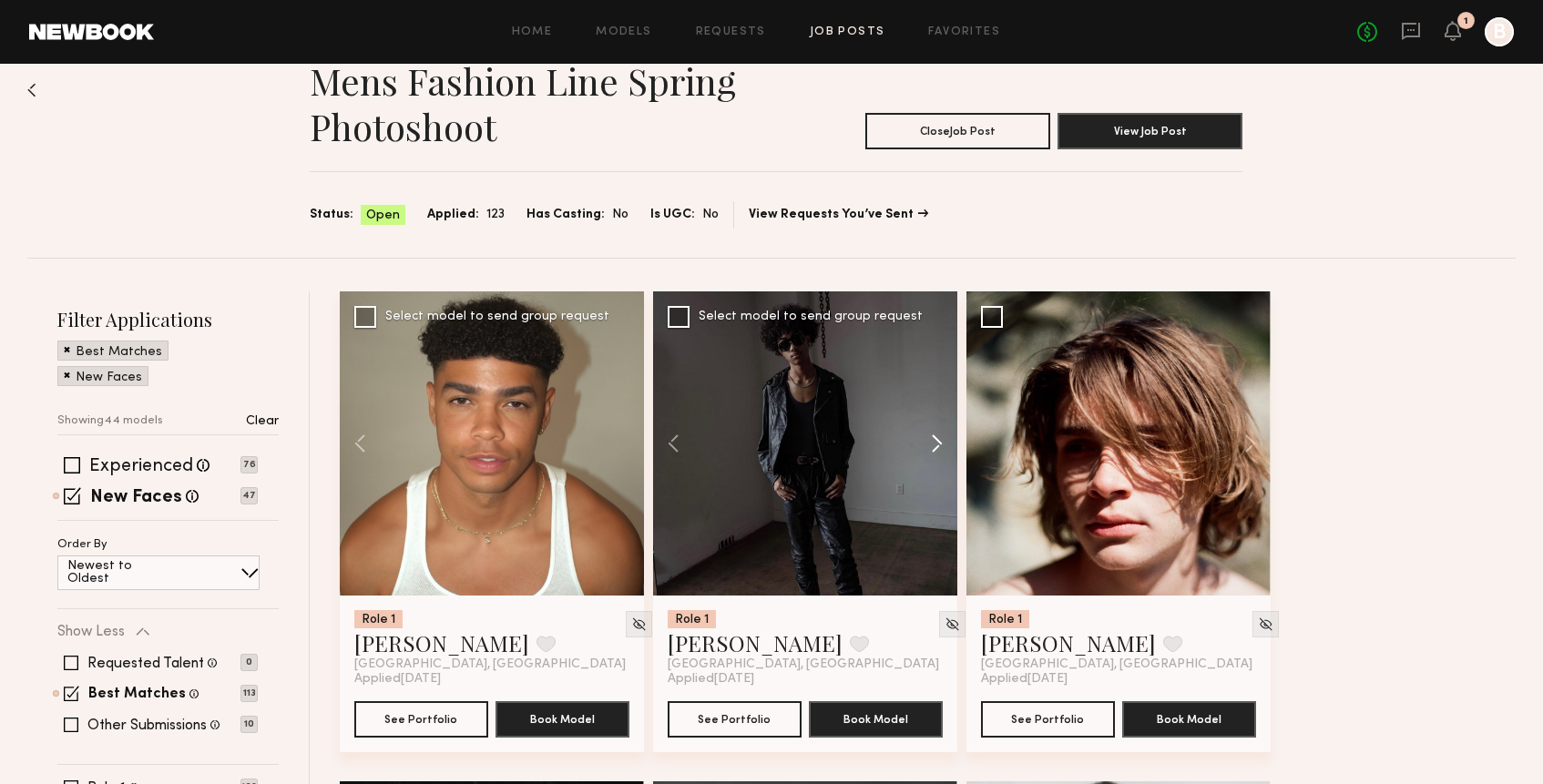
click at [933, 437] on button at bounding box center [927, 443] width 59 height 304
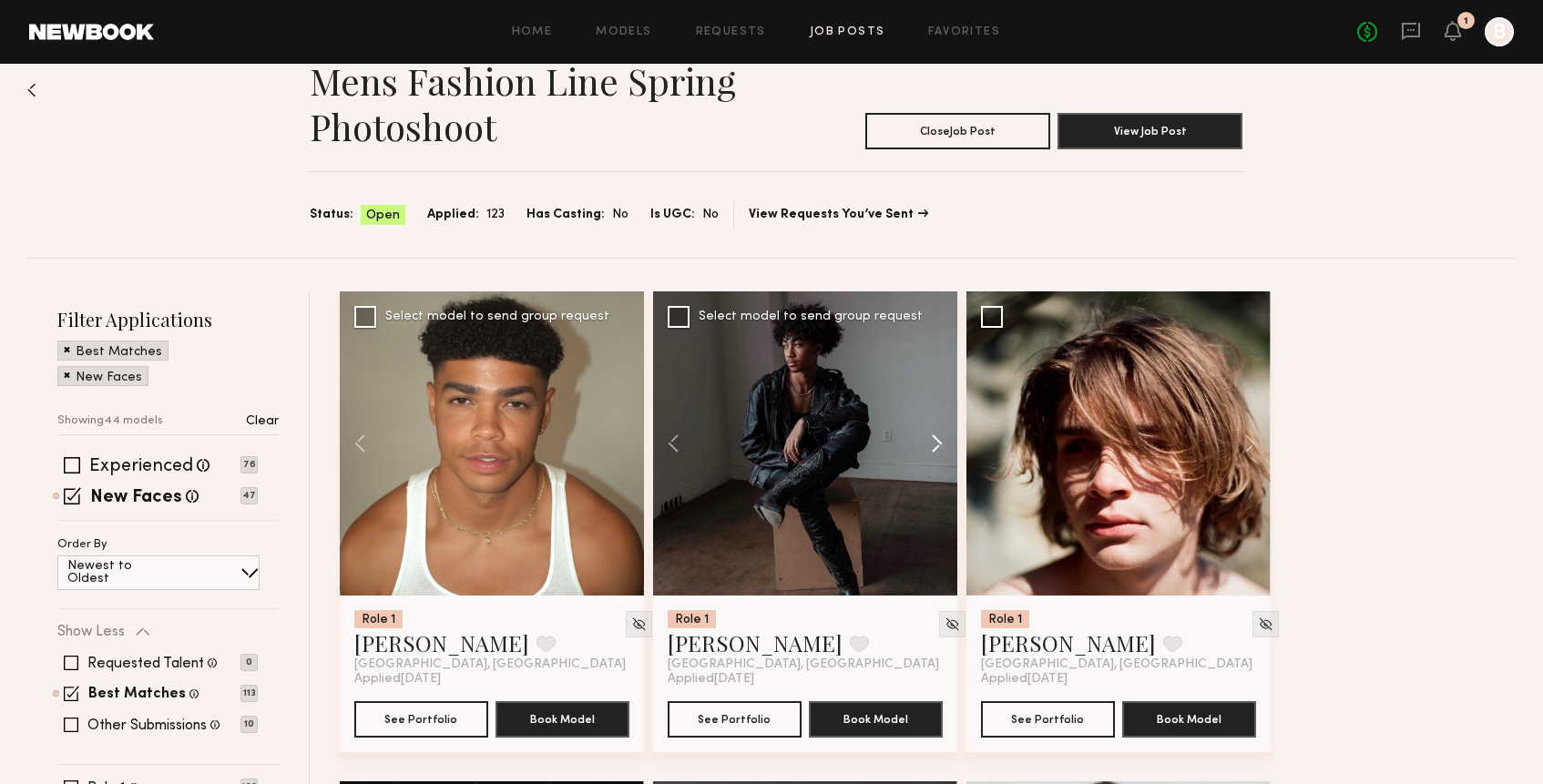
click at [933, 437] on button at bounding box center [927, 443] width 59 height 304
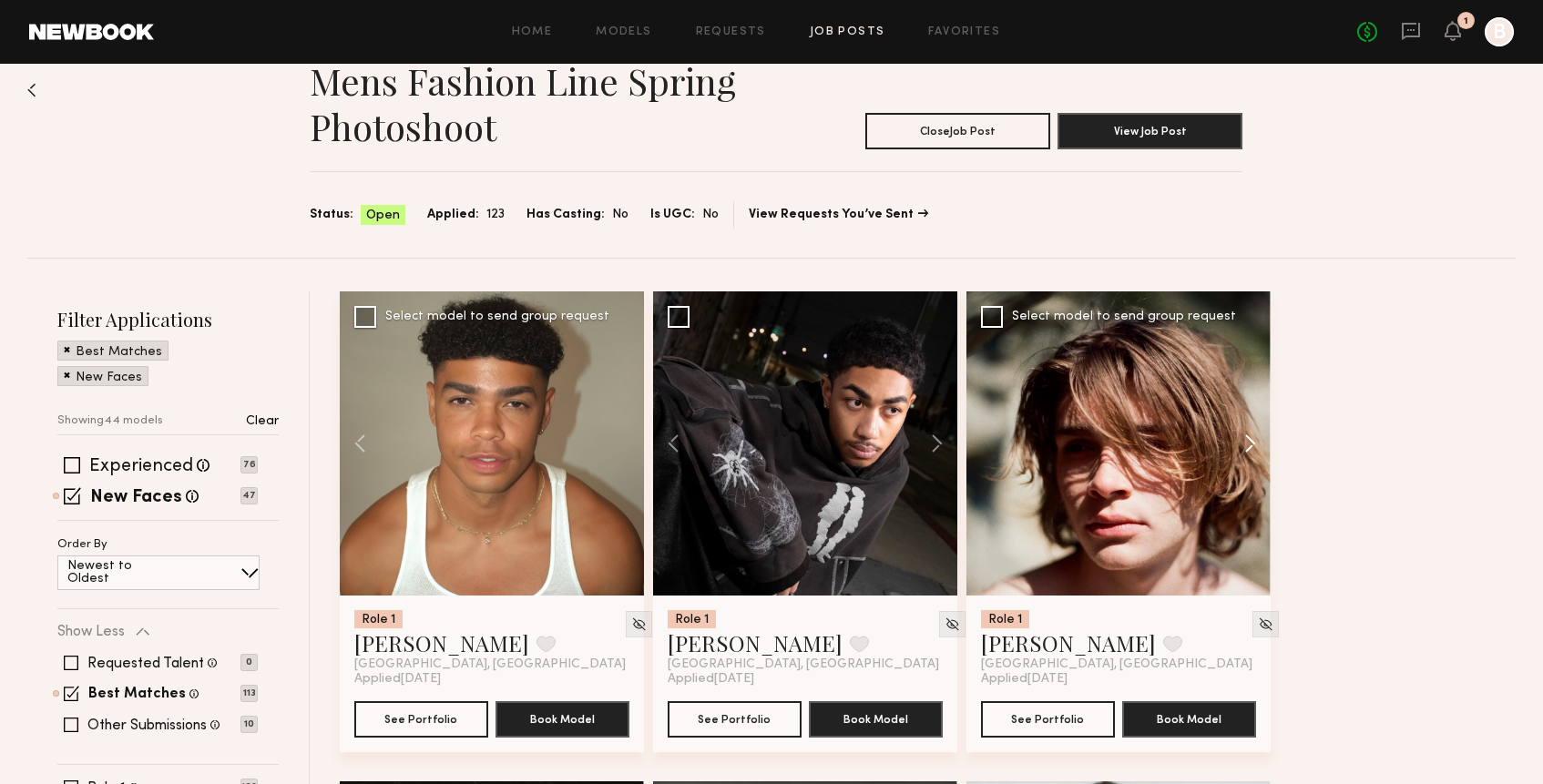
click at [1241, 446] on button at bounding box center [1241, 443] width 59 height 304
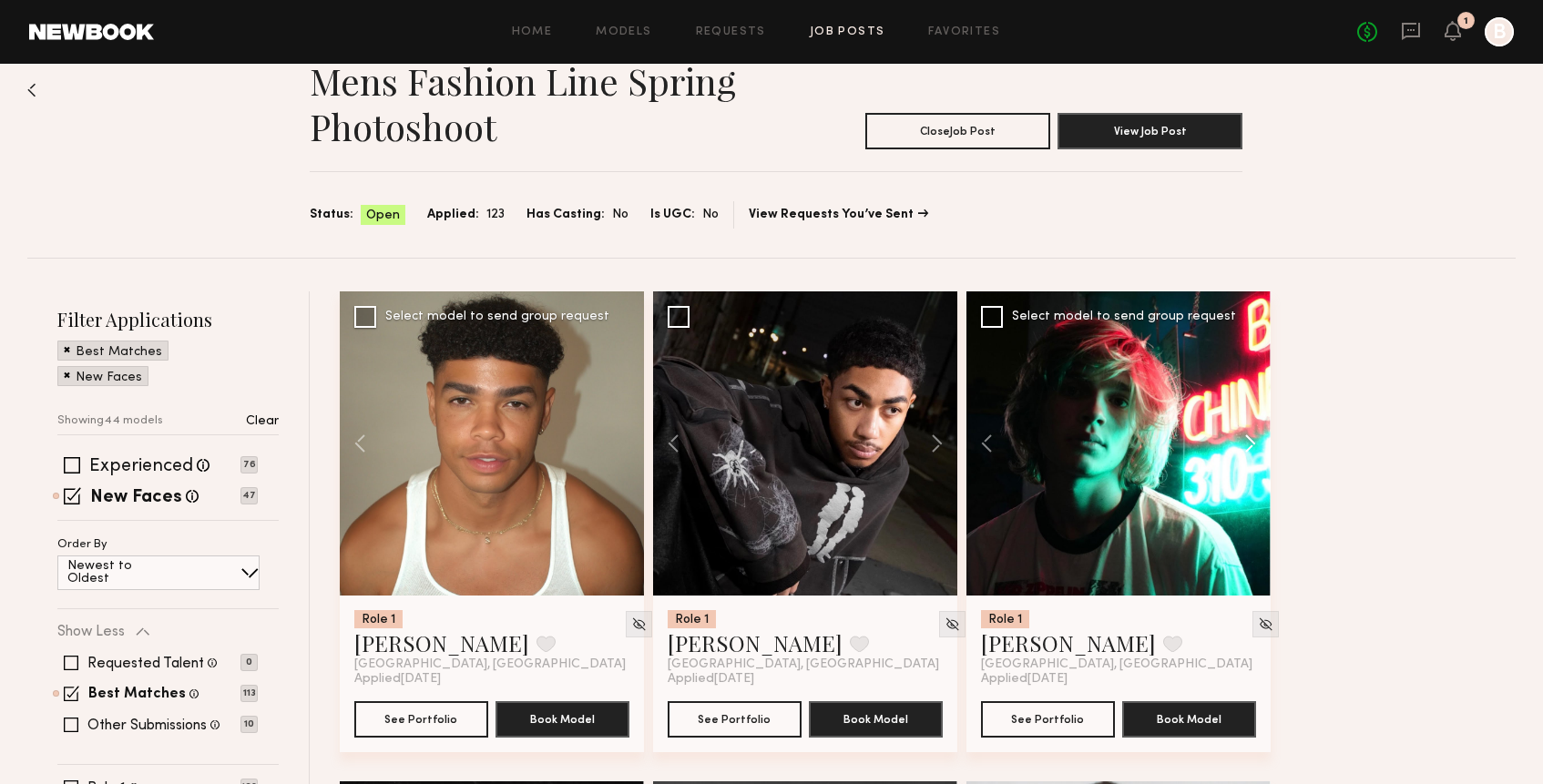
click at [1241, 446] on button at bounding box center [1241, 443] width 59 height 304
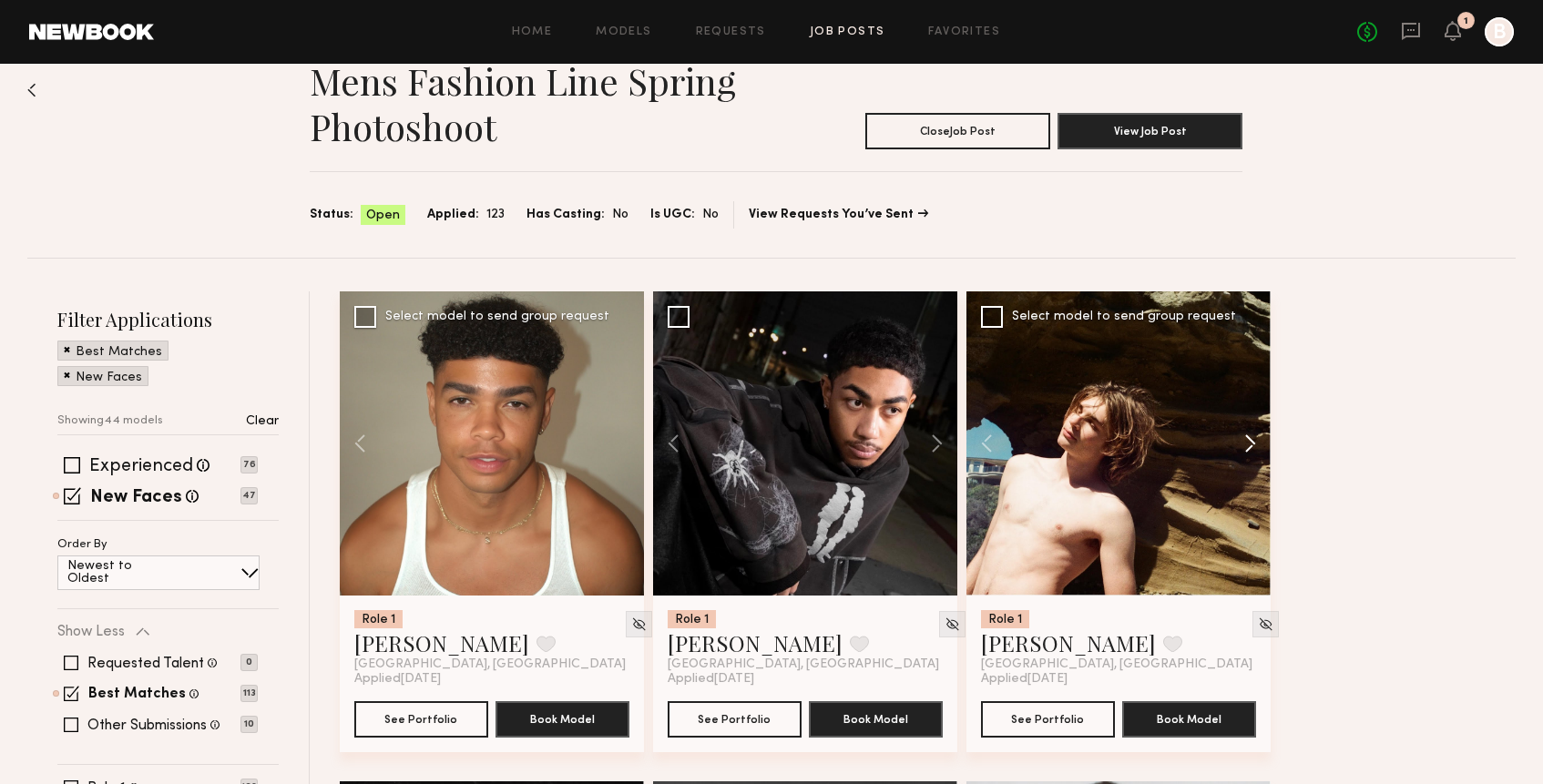
click at [1241, 446] on button at bounding box center [1241, 443] width 59 height 304
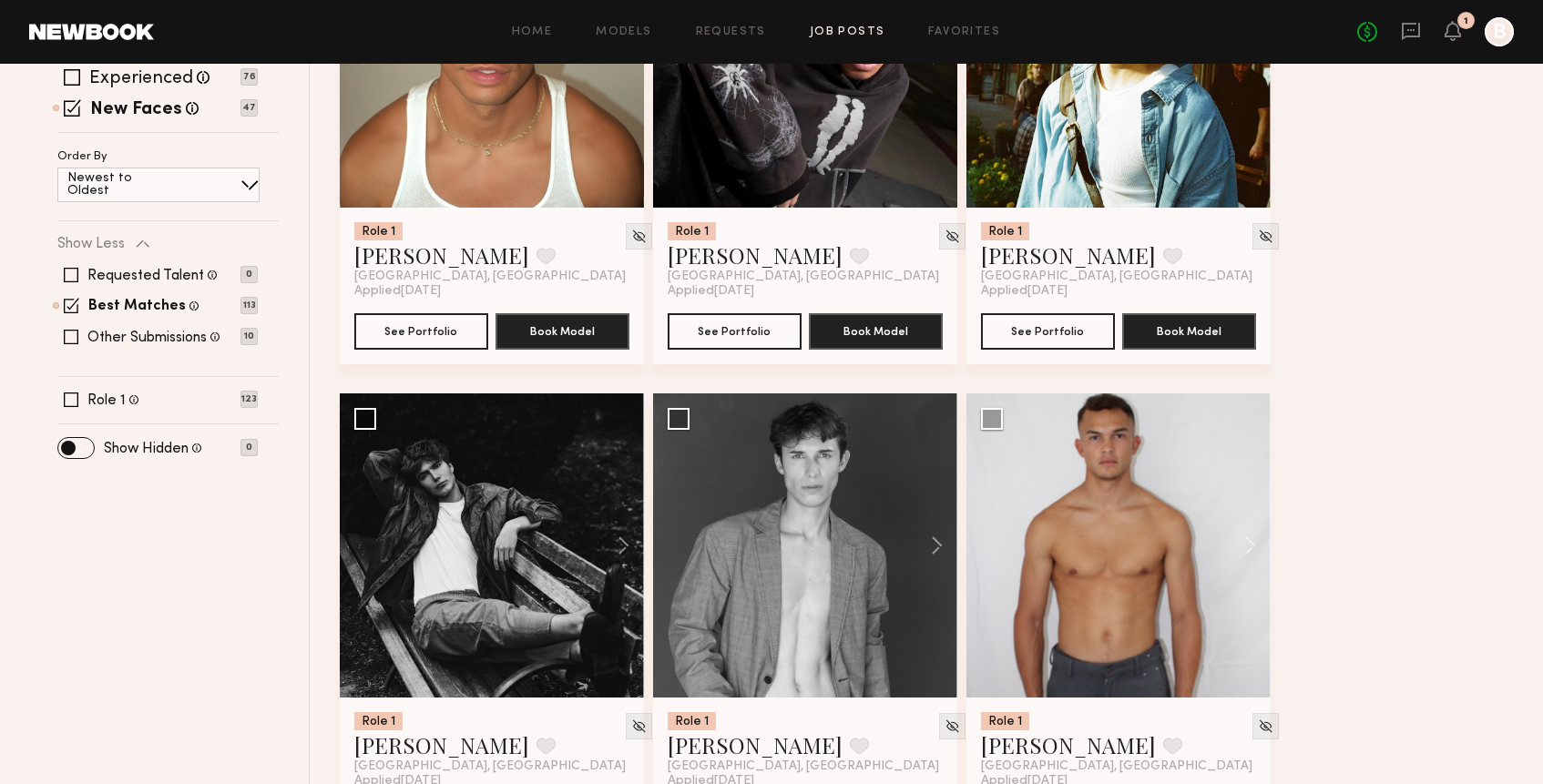
scroll to position [431, 0]
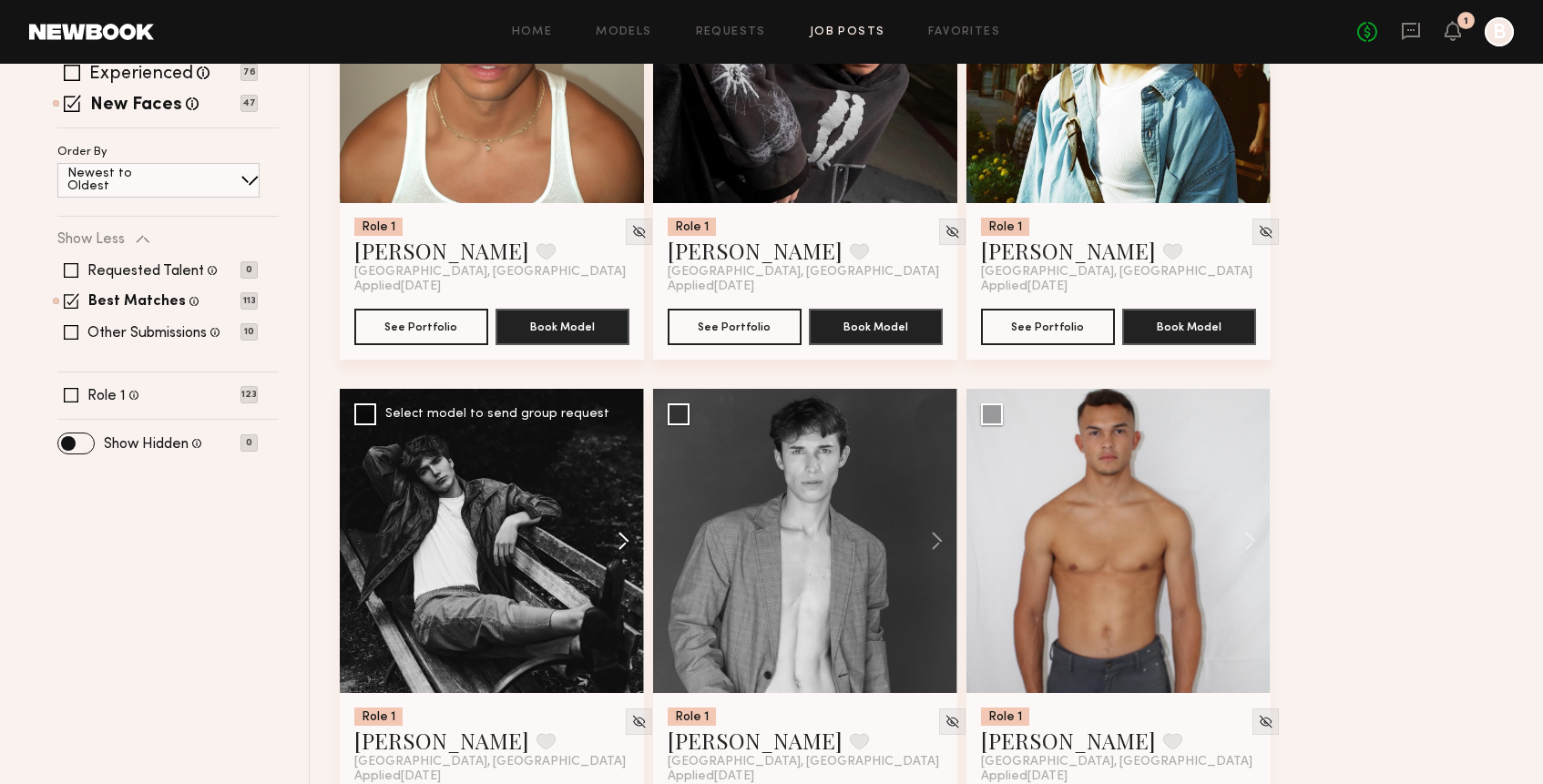
click at [622, 542] on button at bounding box center [615, 541] width 59 height 304
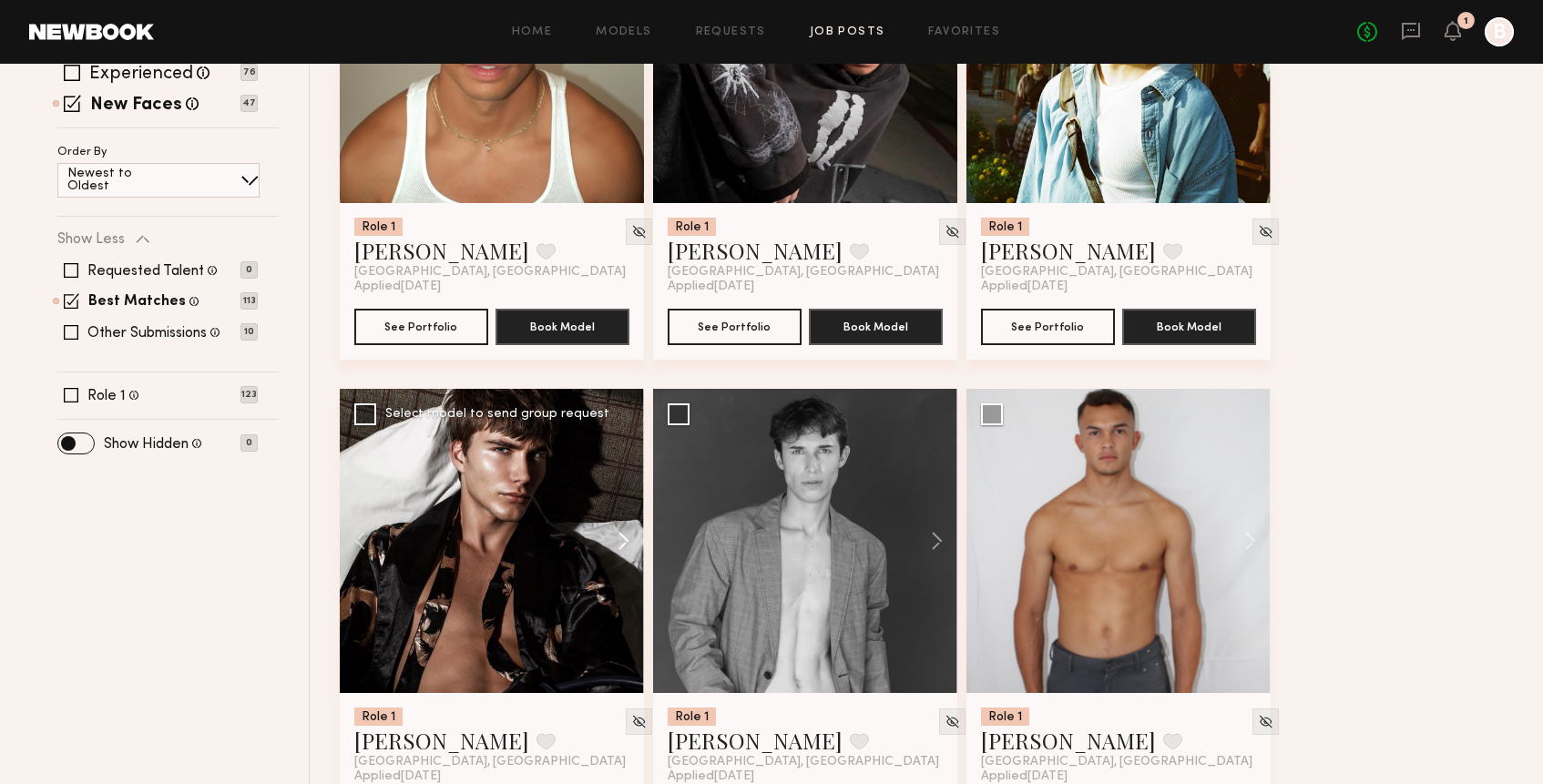
click at [622, 542] on button at bounding box center [615, 541] width 59 height 304
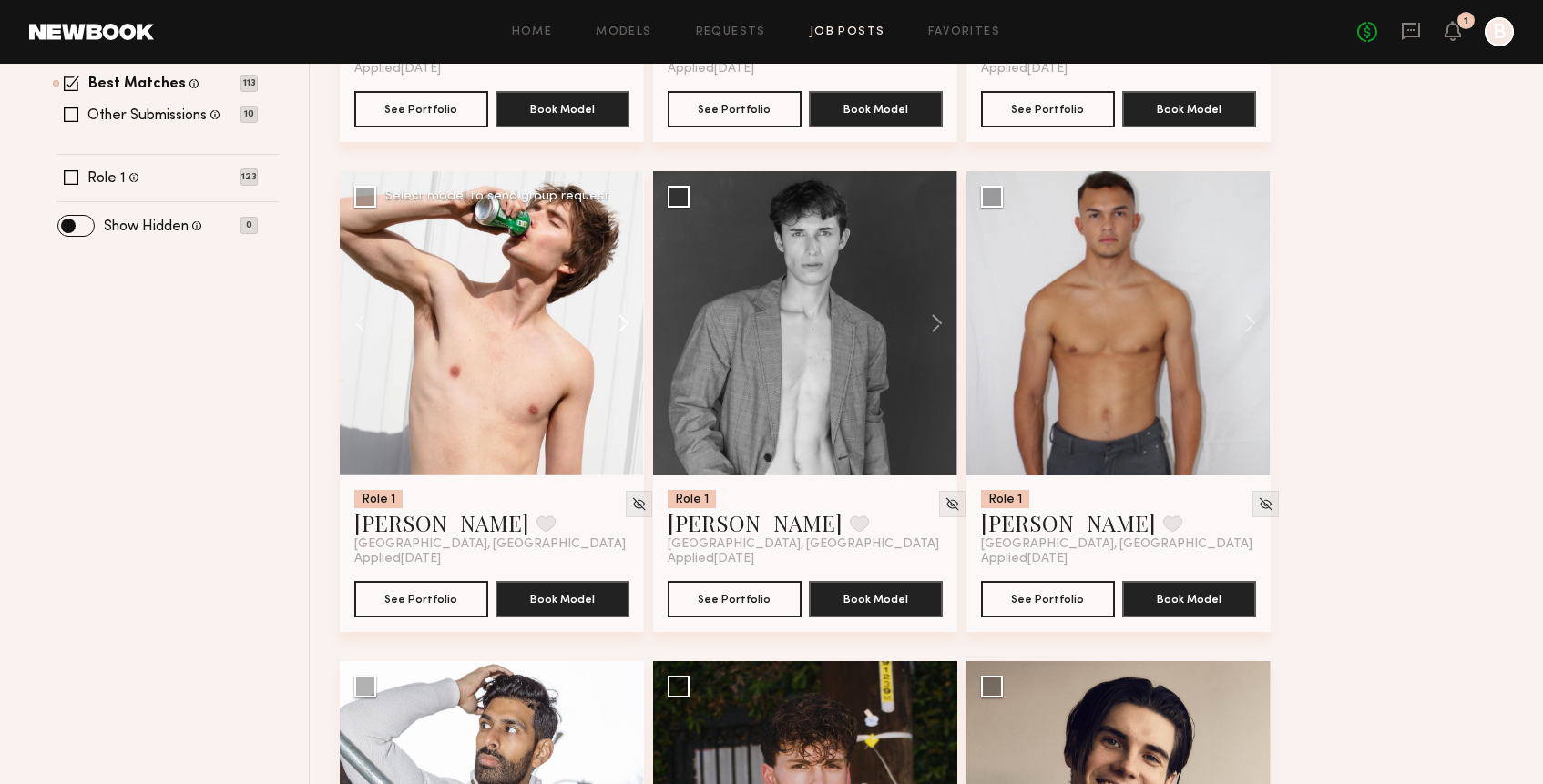
scroll to position [654, 0]
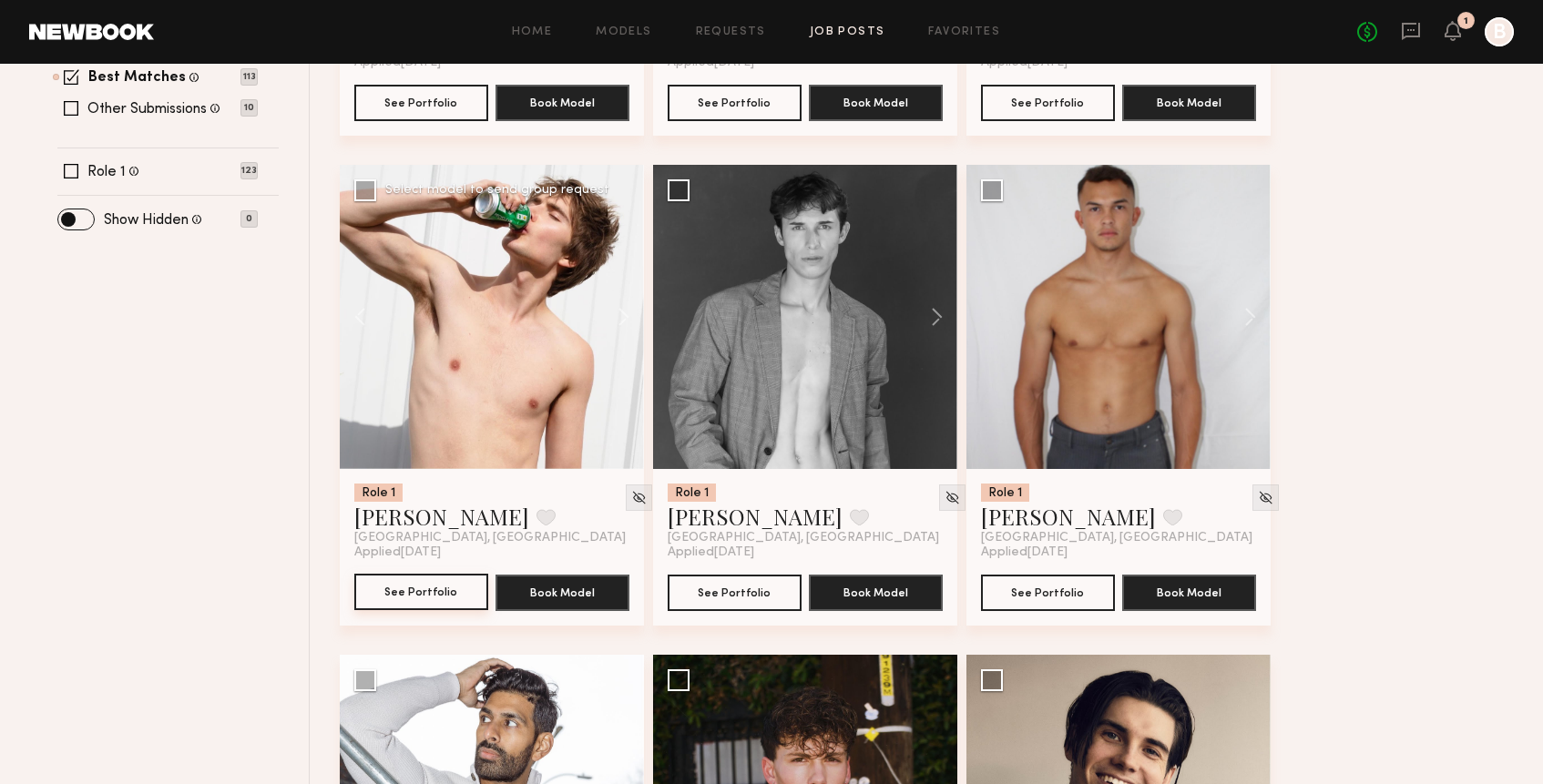
click at [425, 603] on button "See Portfolio" at bounding box center [421, 591] width 134 height 37
click at [934, 313] on button at bounding box center [927, 317] width 59 height 304
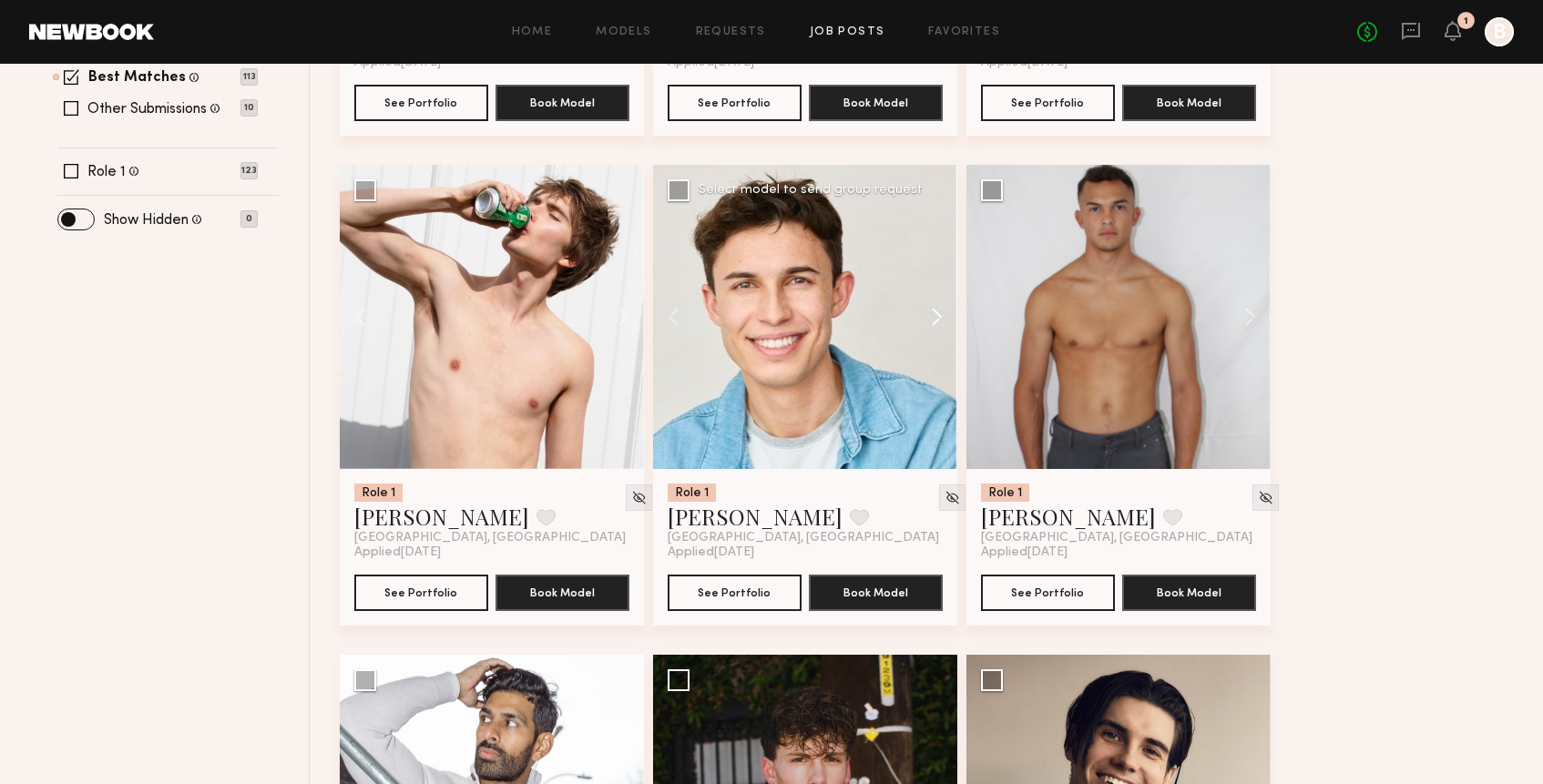
click at [934, 313] on button at bounding box center [927, 317] width 59 height 304
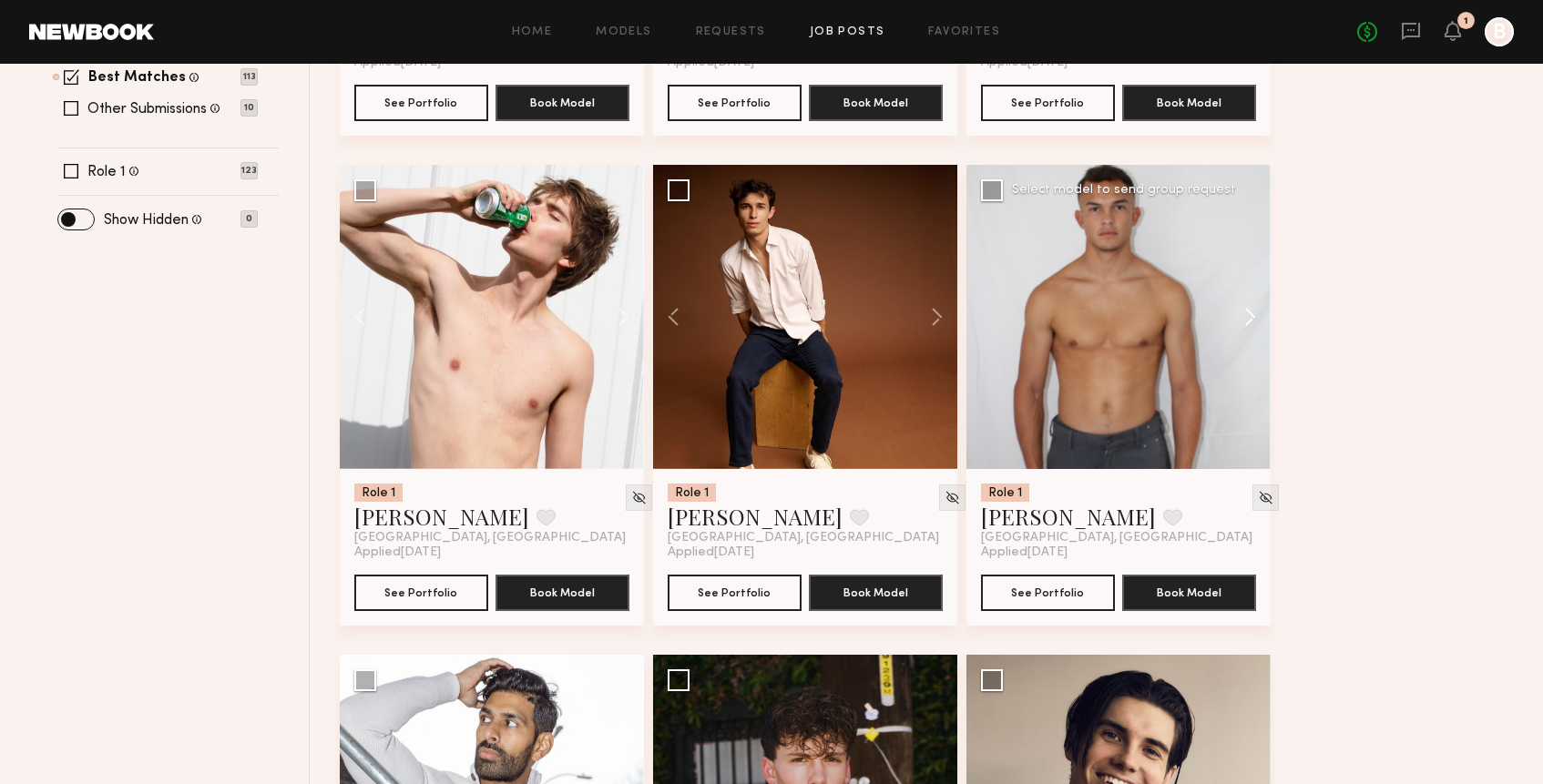
click at [1245, 314] on button at bounding box center [1241, 317] width 59 height 304
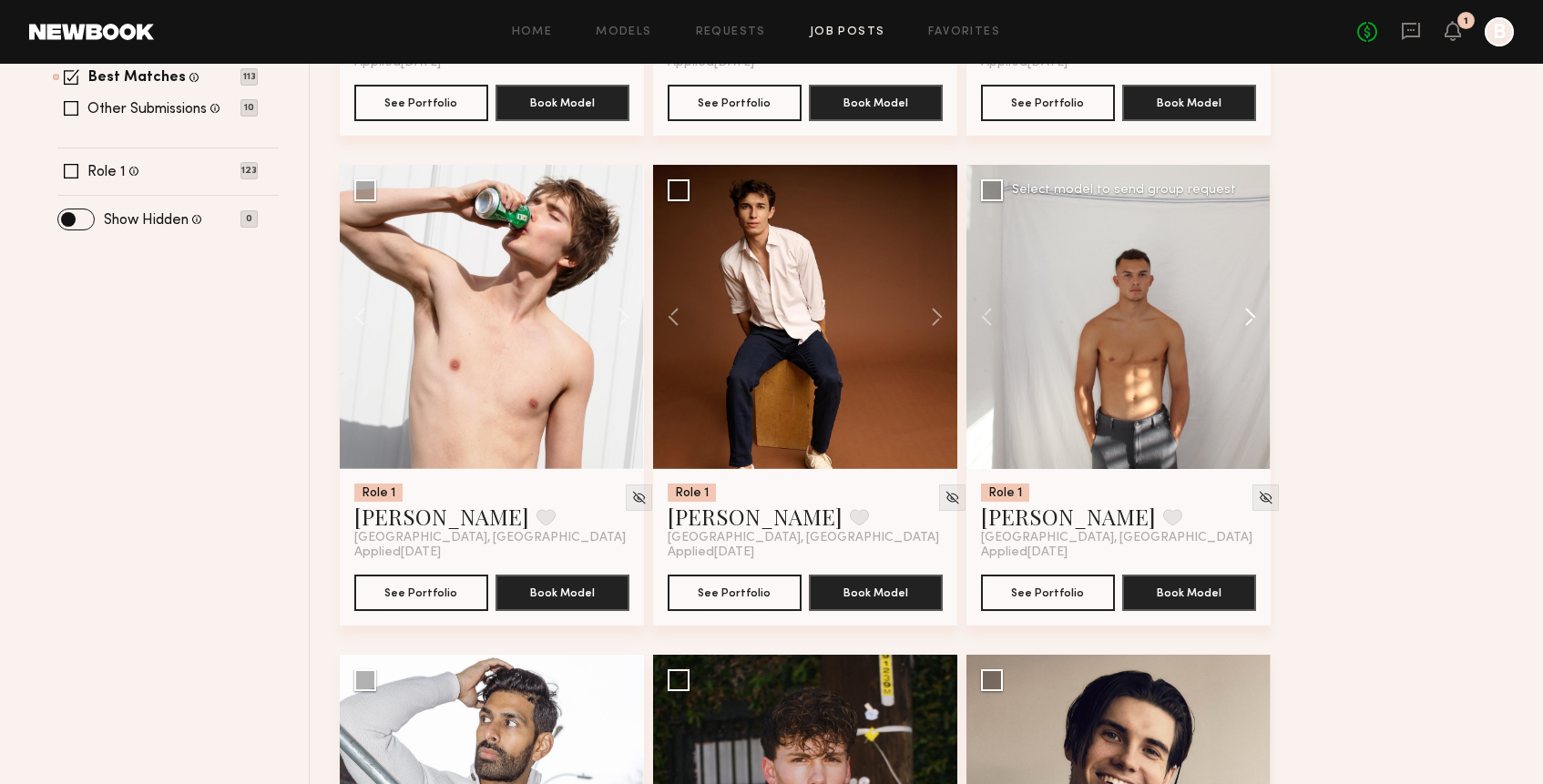
click at [1245, 314] on button at bounding box center [1241, 317] width 59 height 304
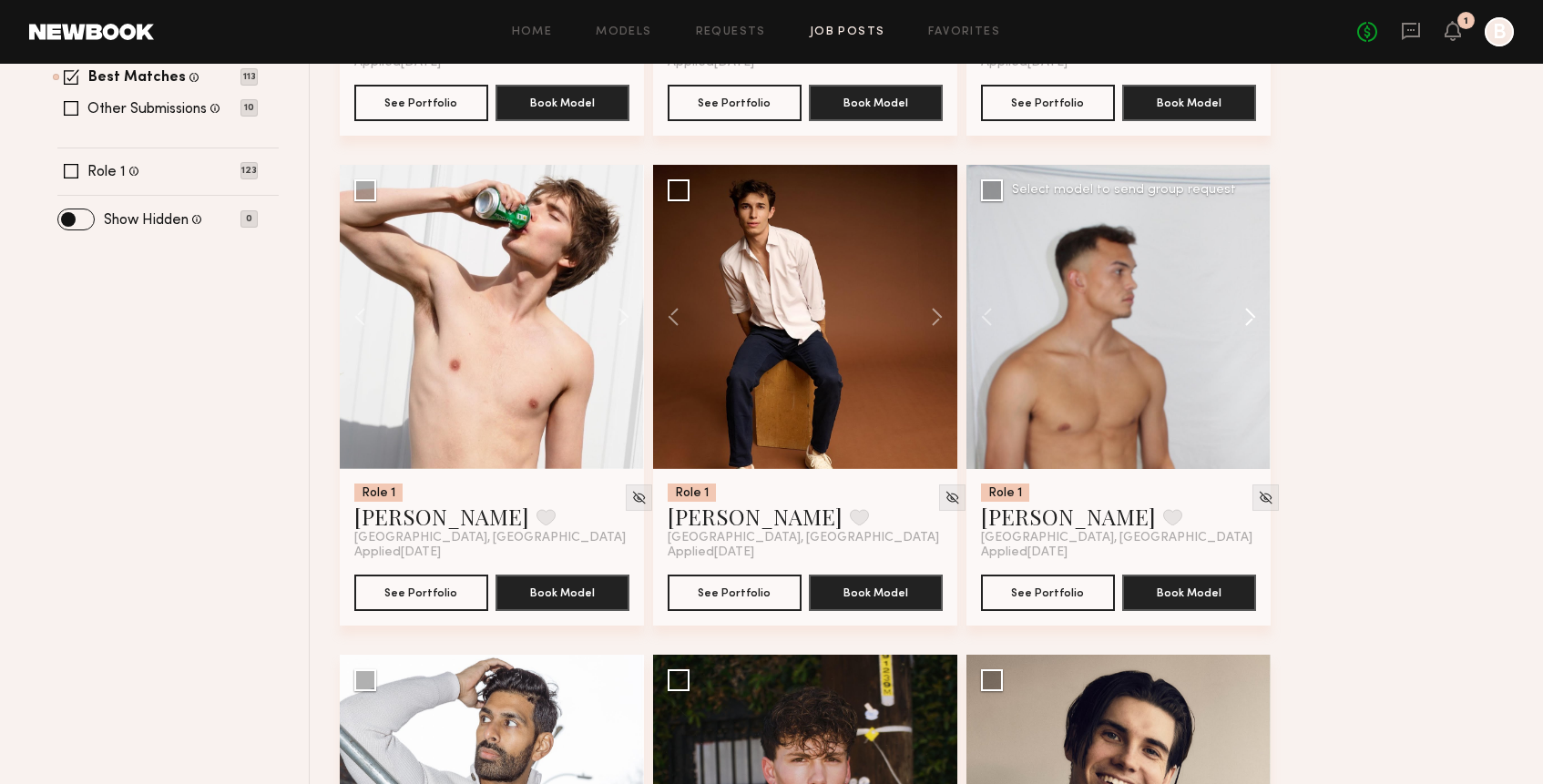
click at [1245, 314] on button at bounding box center [1241, 317] width 59 height 304
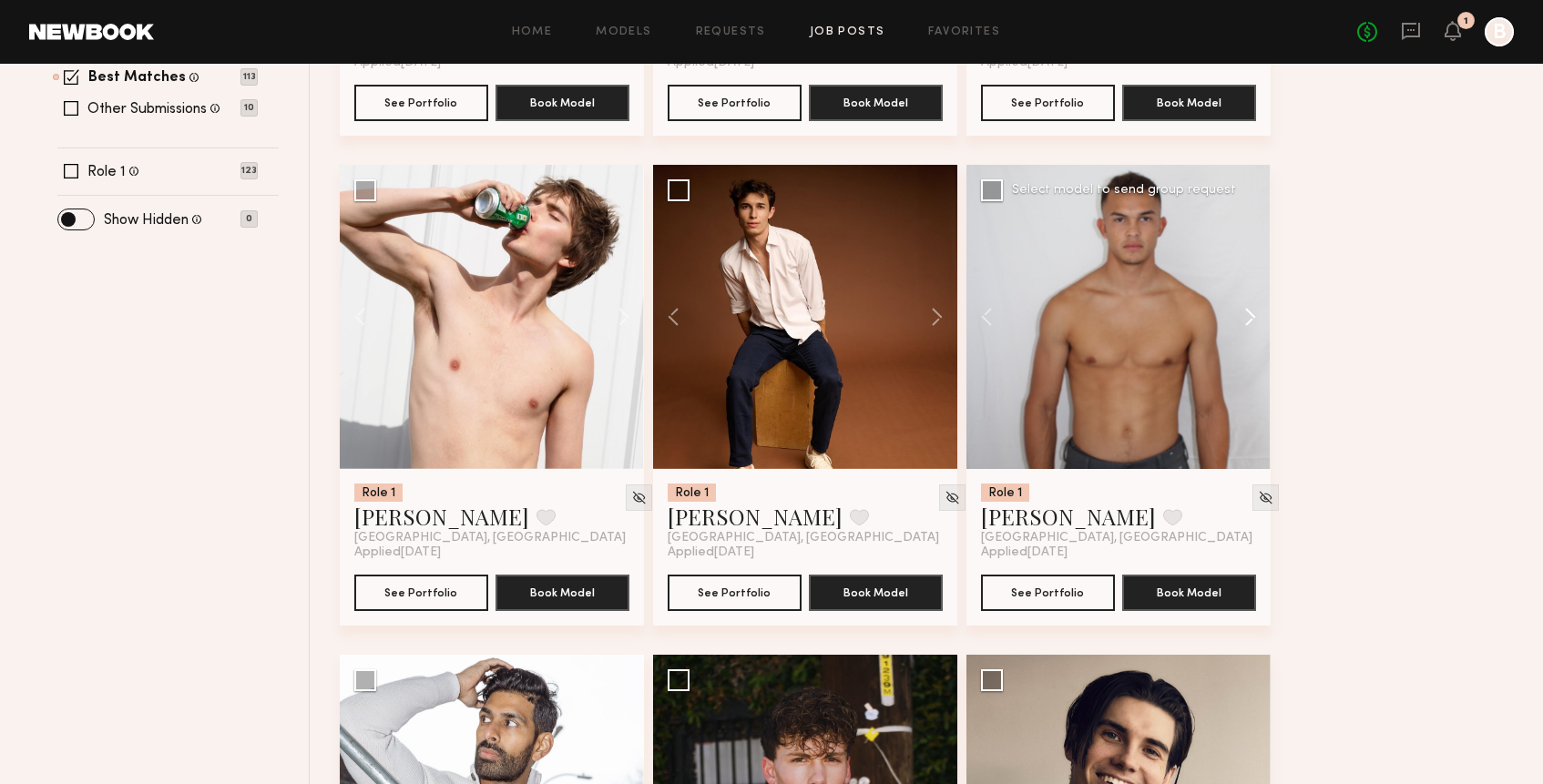
click at [1245, 314] on button at bounding box center [1241, 317] width 59 height 304
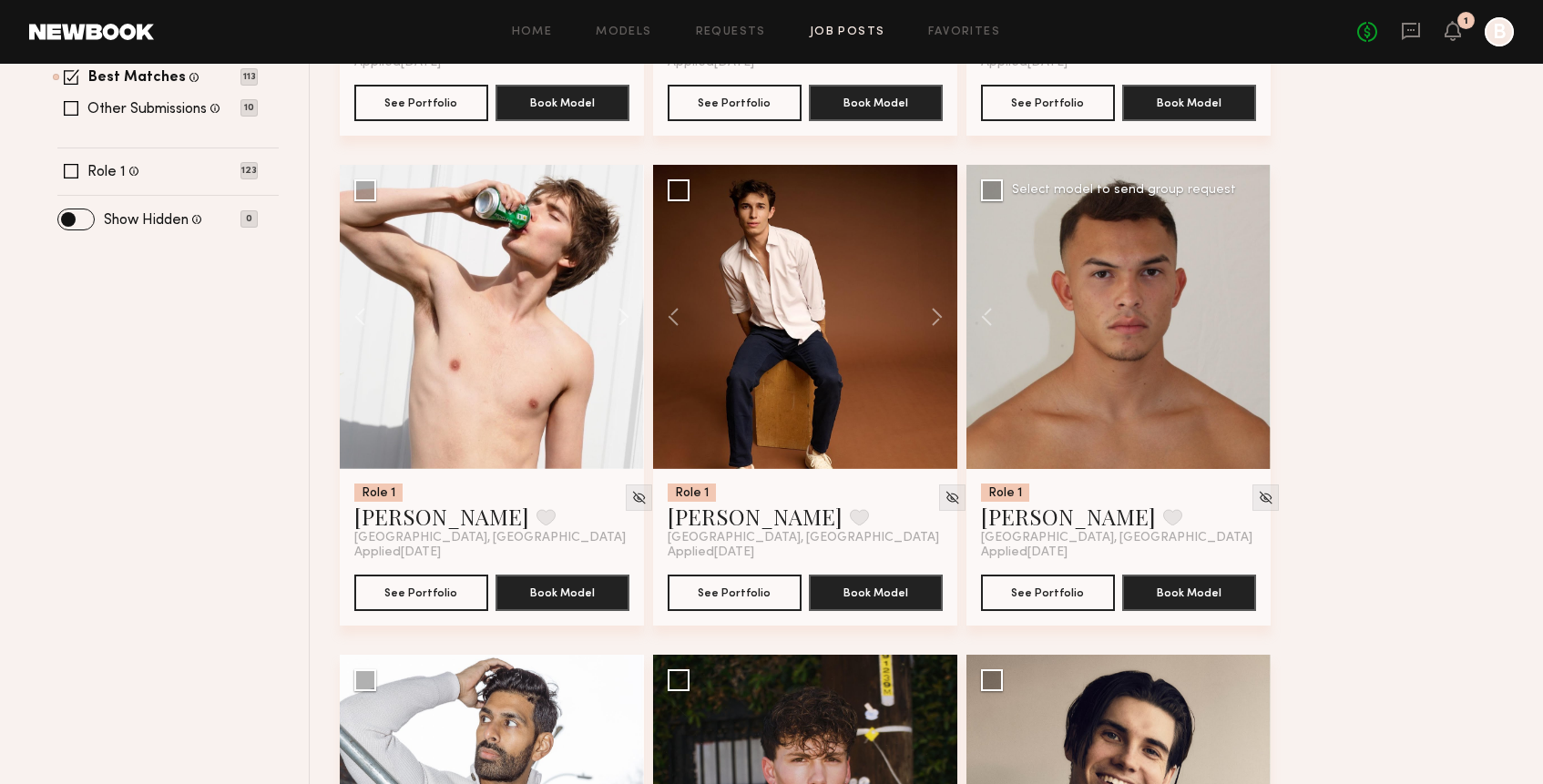
click at [1245, 314] on div at bounding box center [1118, 317] width 304 height 304
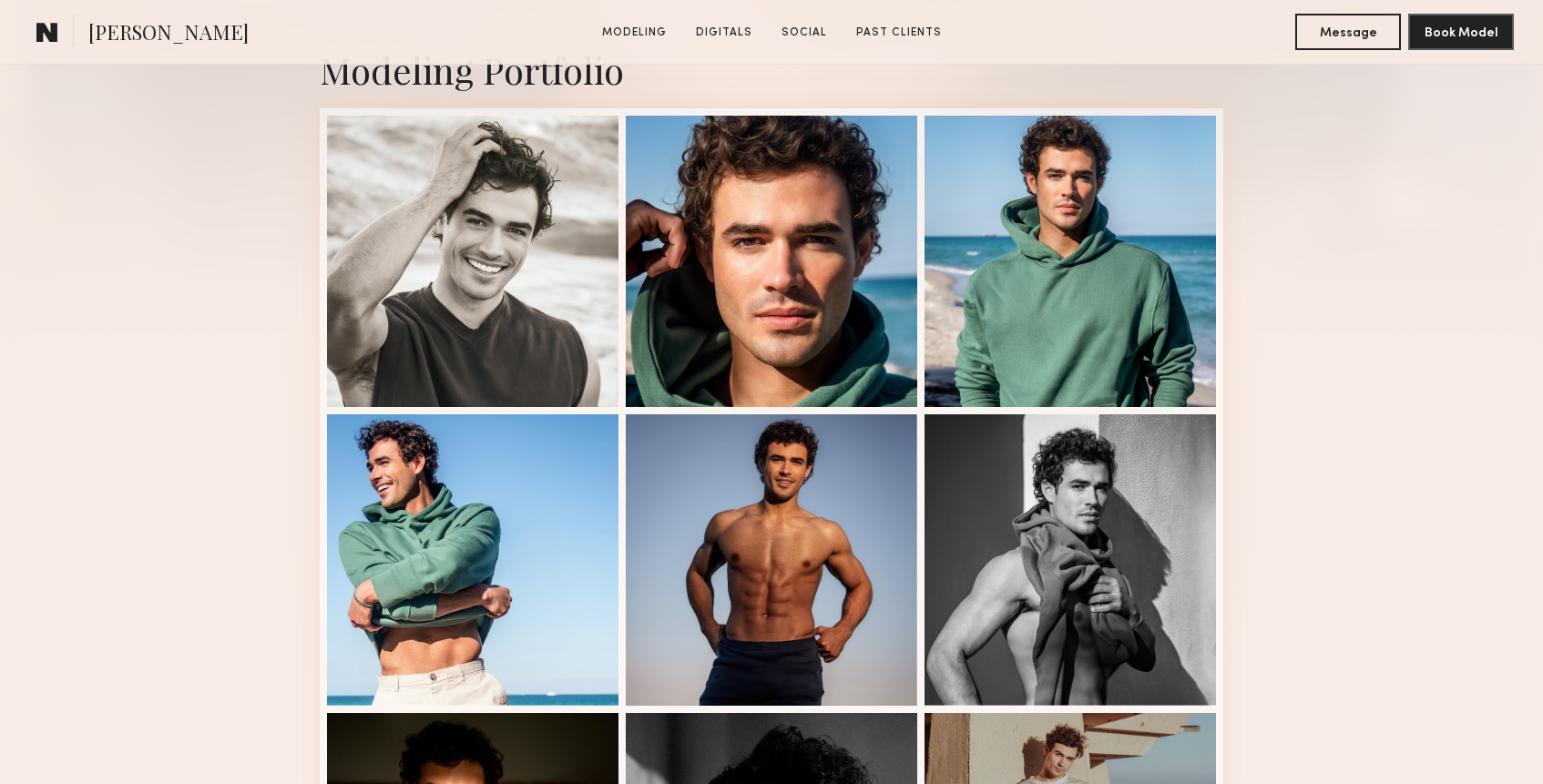
scroll to position [431, 0]
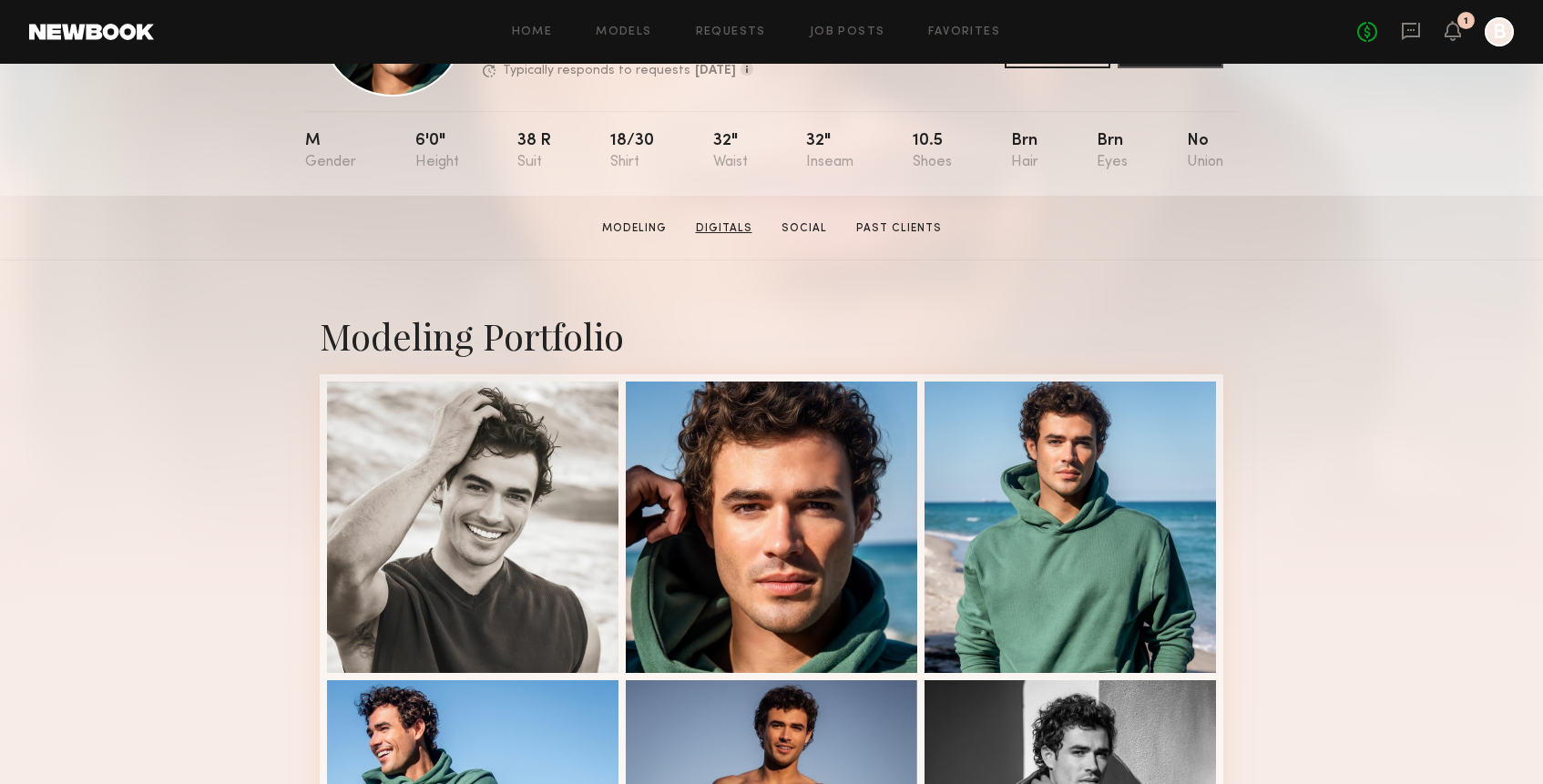
click at [742, 225] on link "Digitals" at bounding box center [724, 228] width 71 height 17
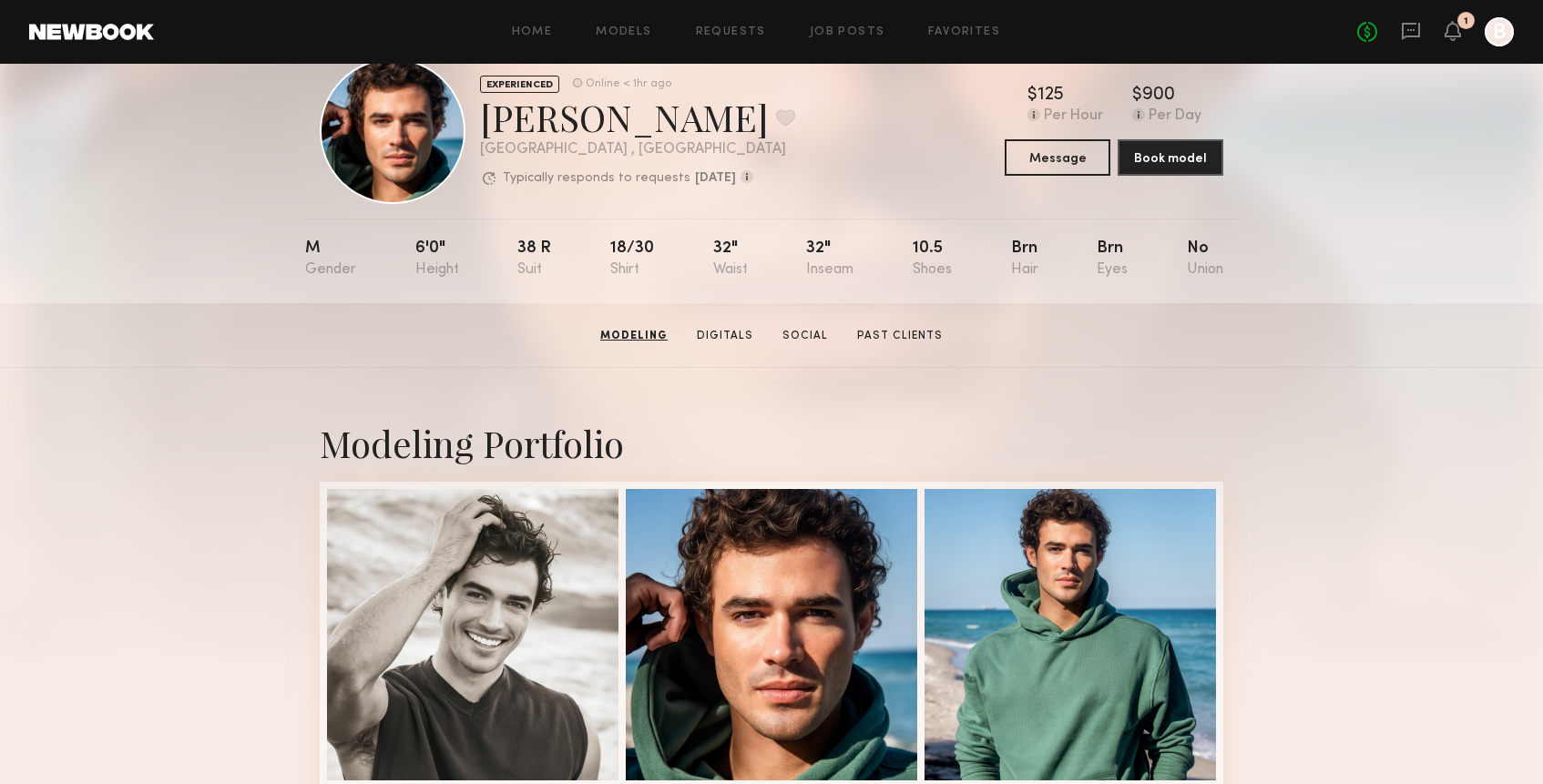
scroll to position [0, 0]
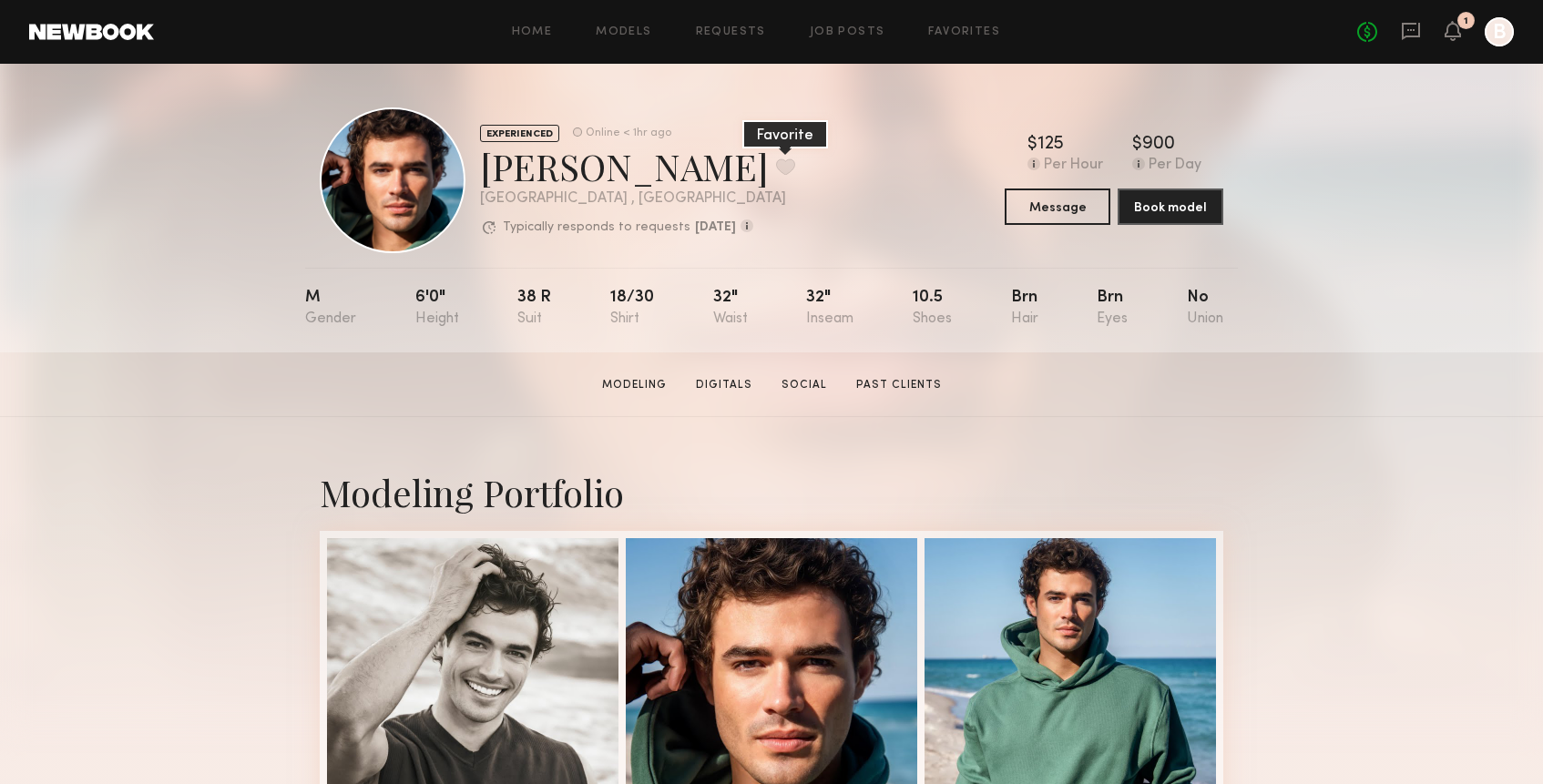
click at [775, 171] on button at bounding box center [784, 167] width 19 height 17
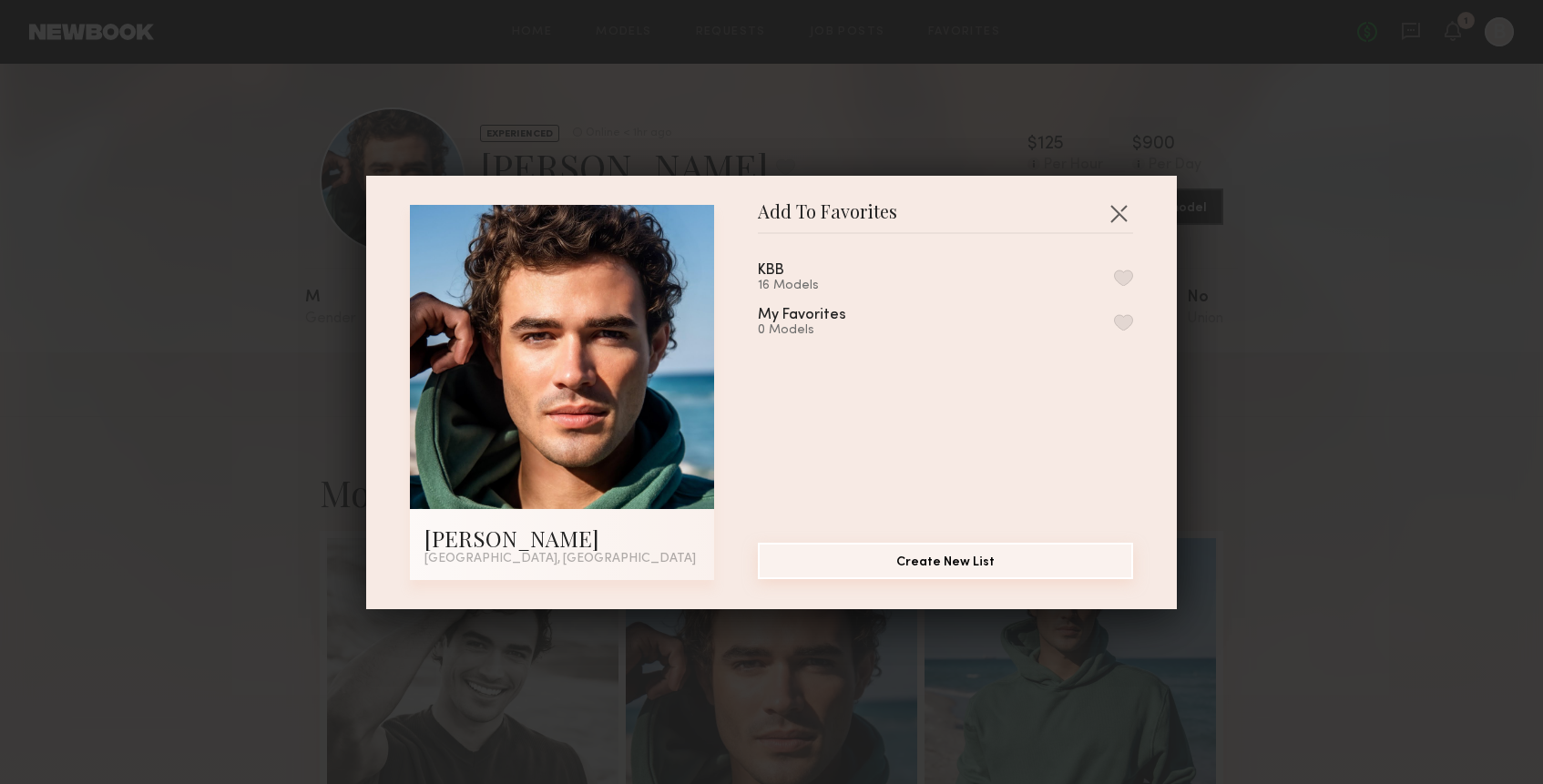
click at [877, 562] on button "Create New List" at bounding box center [945, 561] width 375 height 37
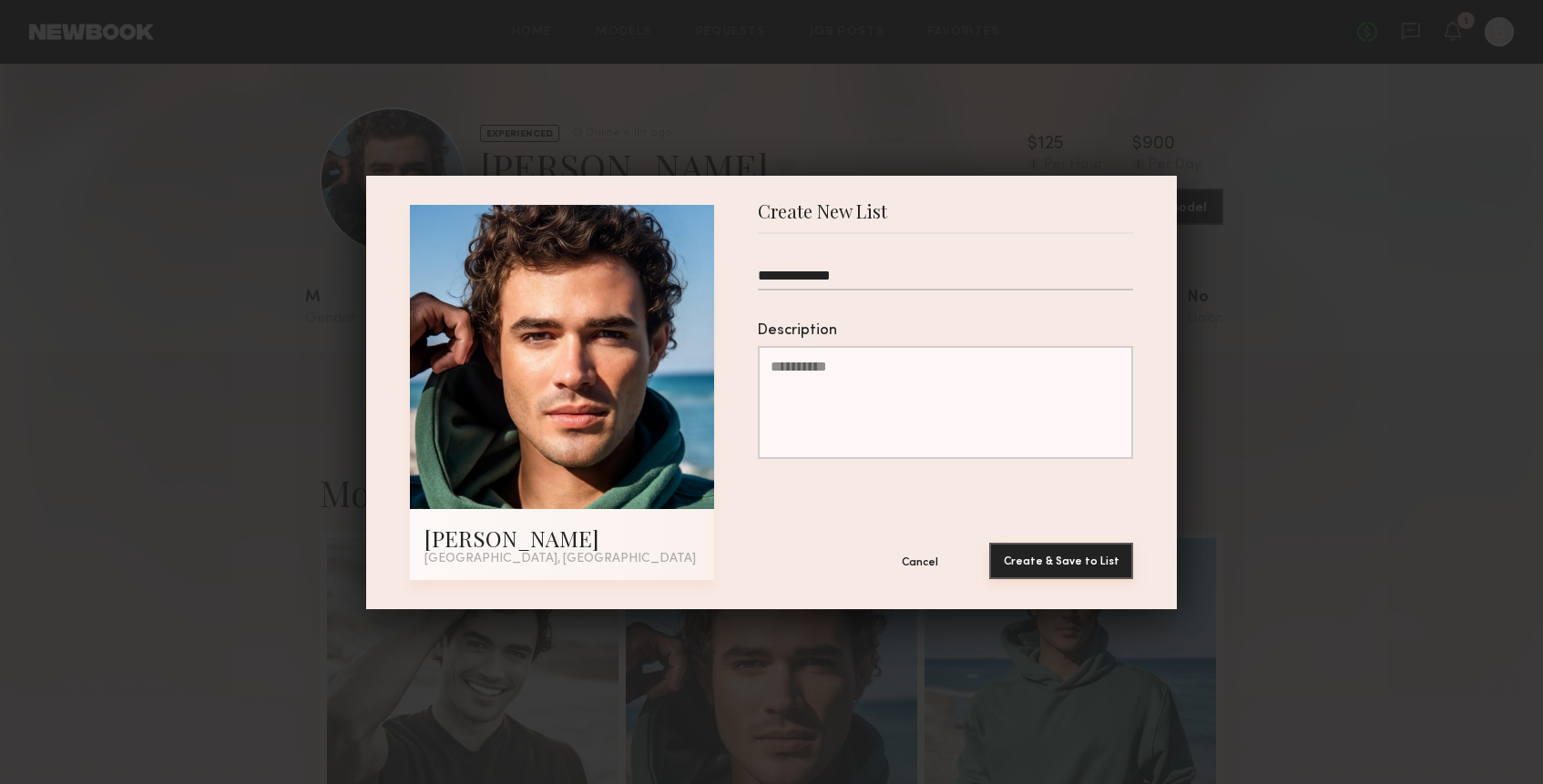
type input "**********"
click at [1069, 564] on button "Create & Save to List" at bounding box center [1060, 561] width 144 height 37
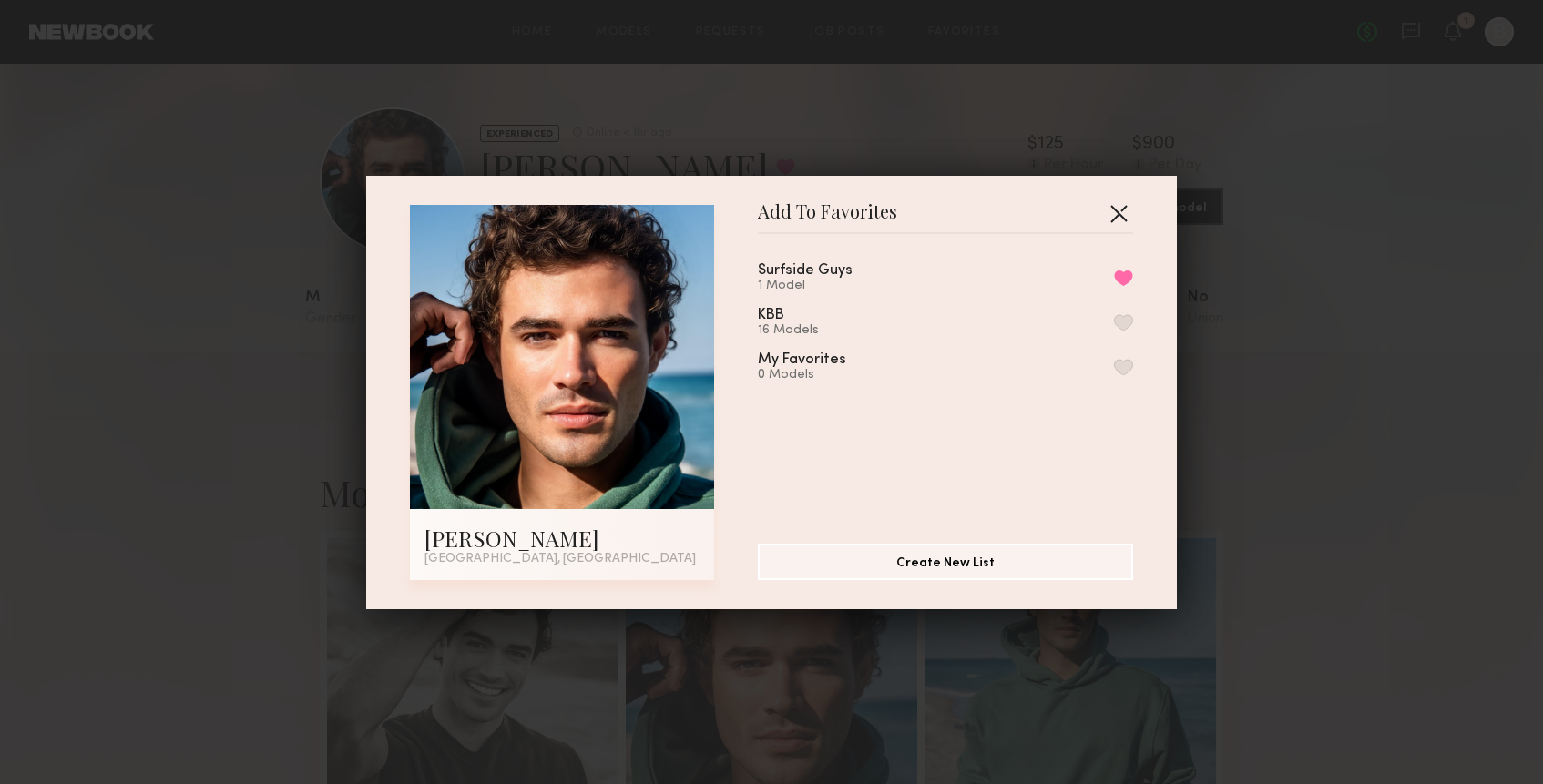
click at [1114, 214] on button "button" at bounding box center [1118, 212] width 29 height 29
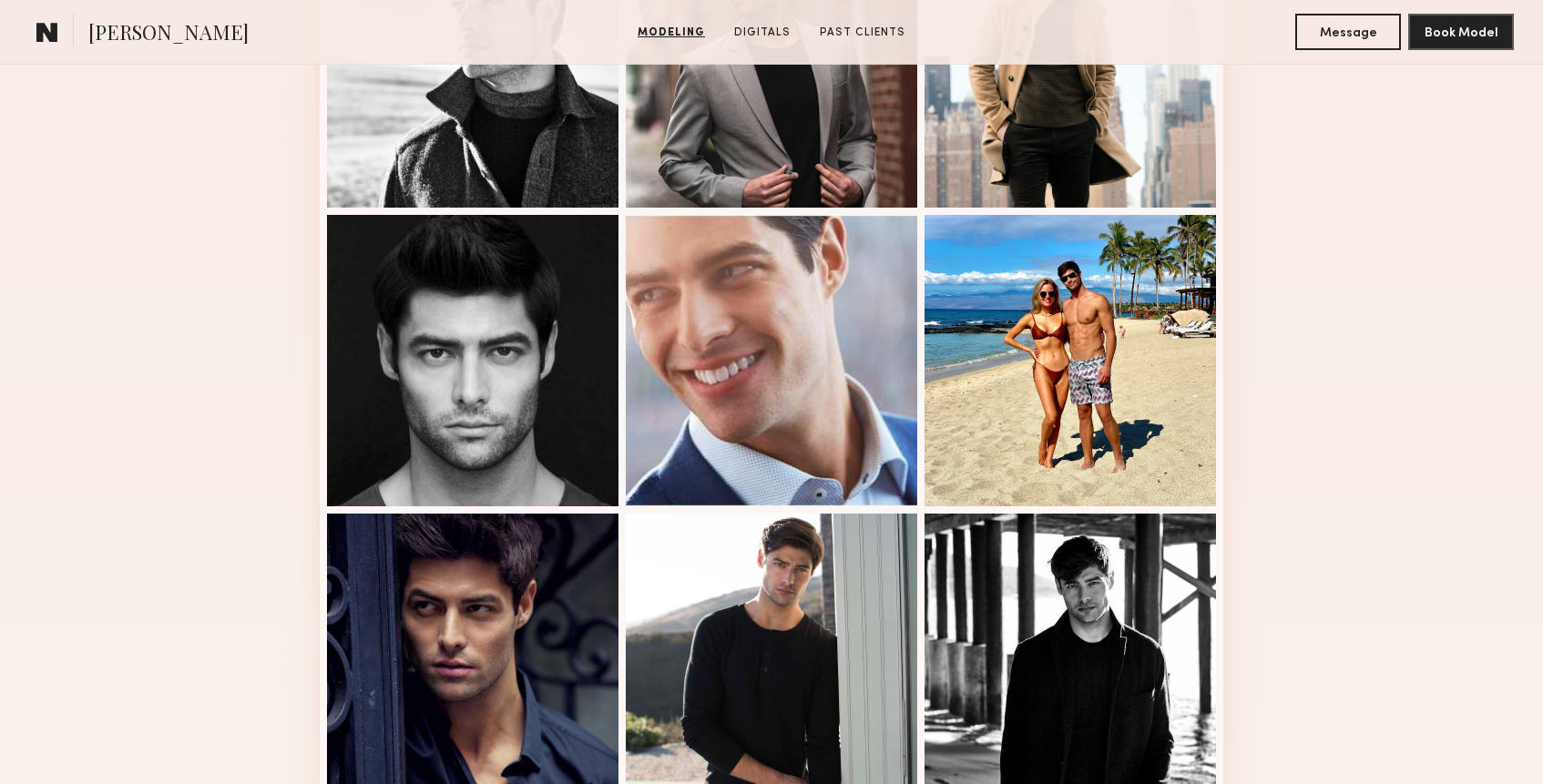
scroll to position [924, 0]
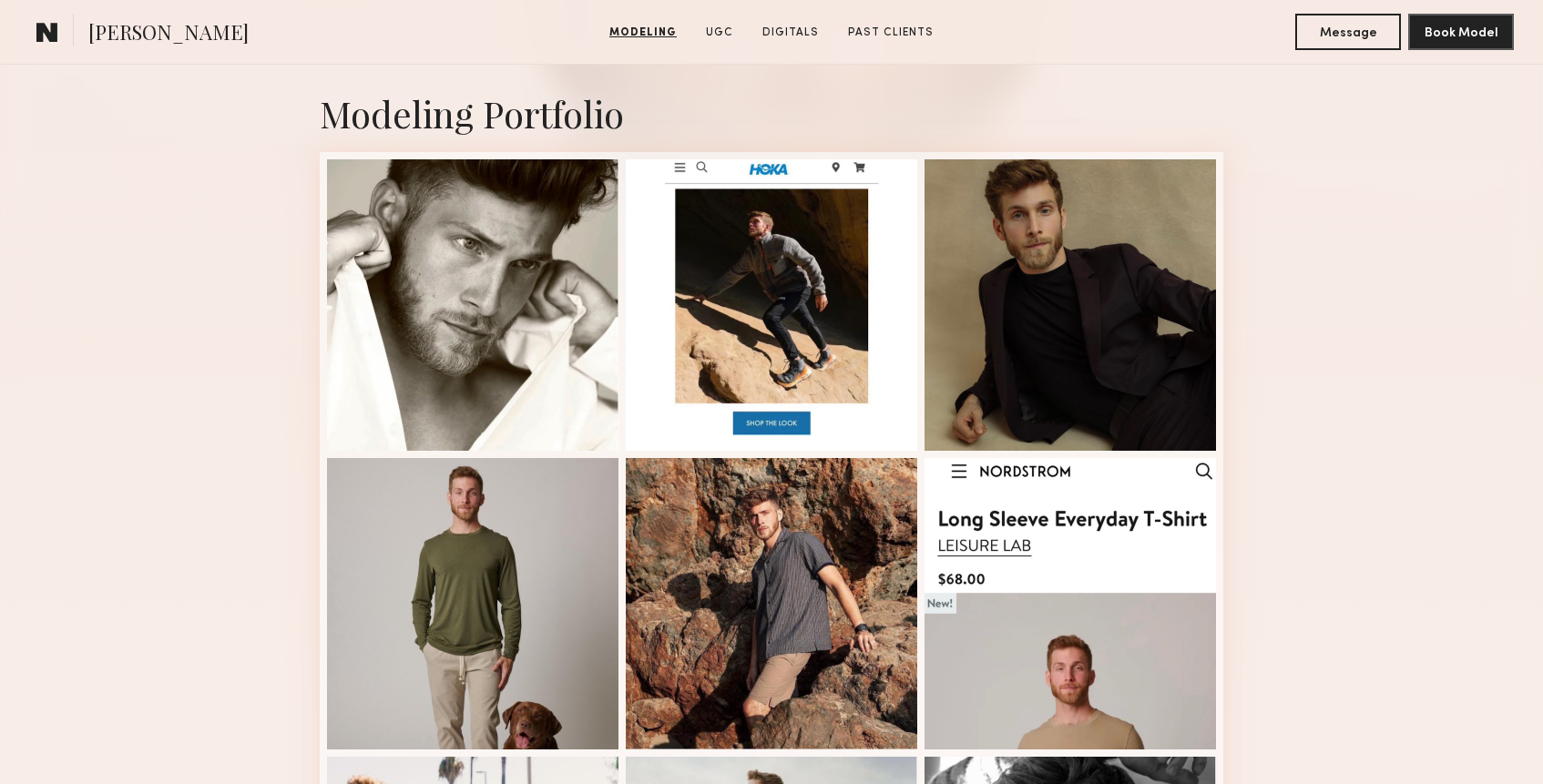
scroll to position [380, 0]
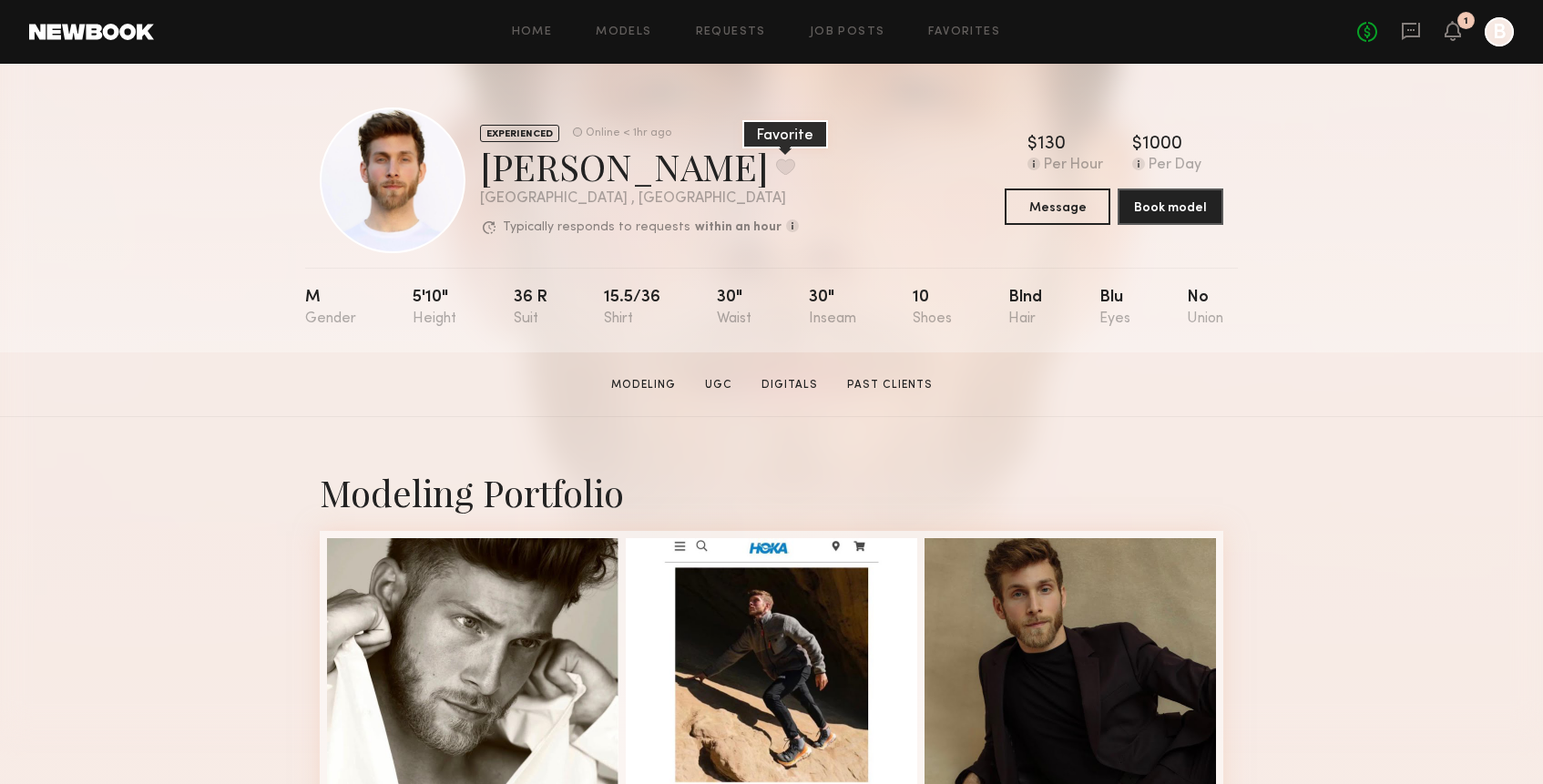
click at [775, 171] on button at bounding box center [784, 167] width 19 height 17
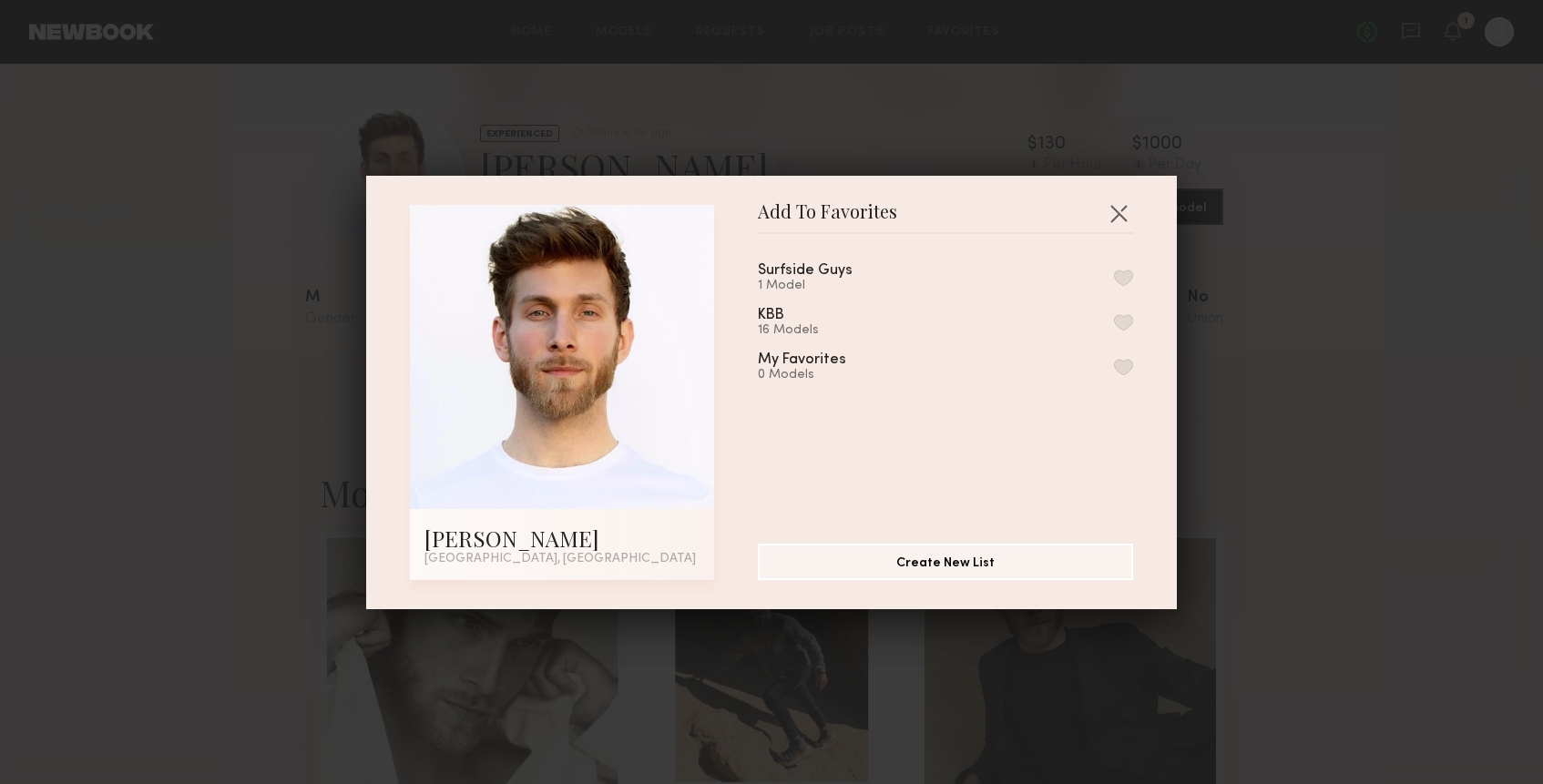
click at [1126, 280] on button "button" at bounding box center [1123, 277] width 19 height 17
click at [266, 215] on div "Add To Favorites [PERSON_NAME] [GEOGRAPHIC_DATA], [GEOGRAPHIC_DATA] Add To Favo…" at bounding box center [772, 392] width 1543 height 784
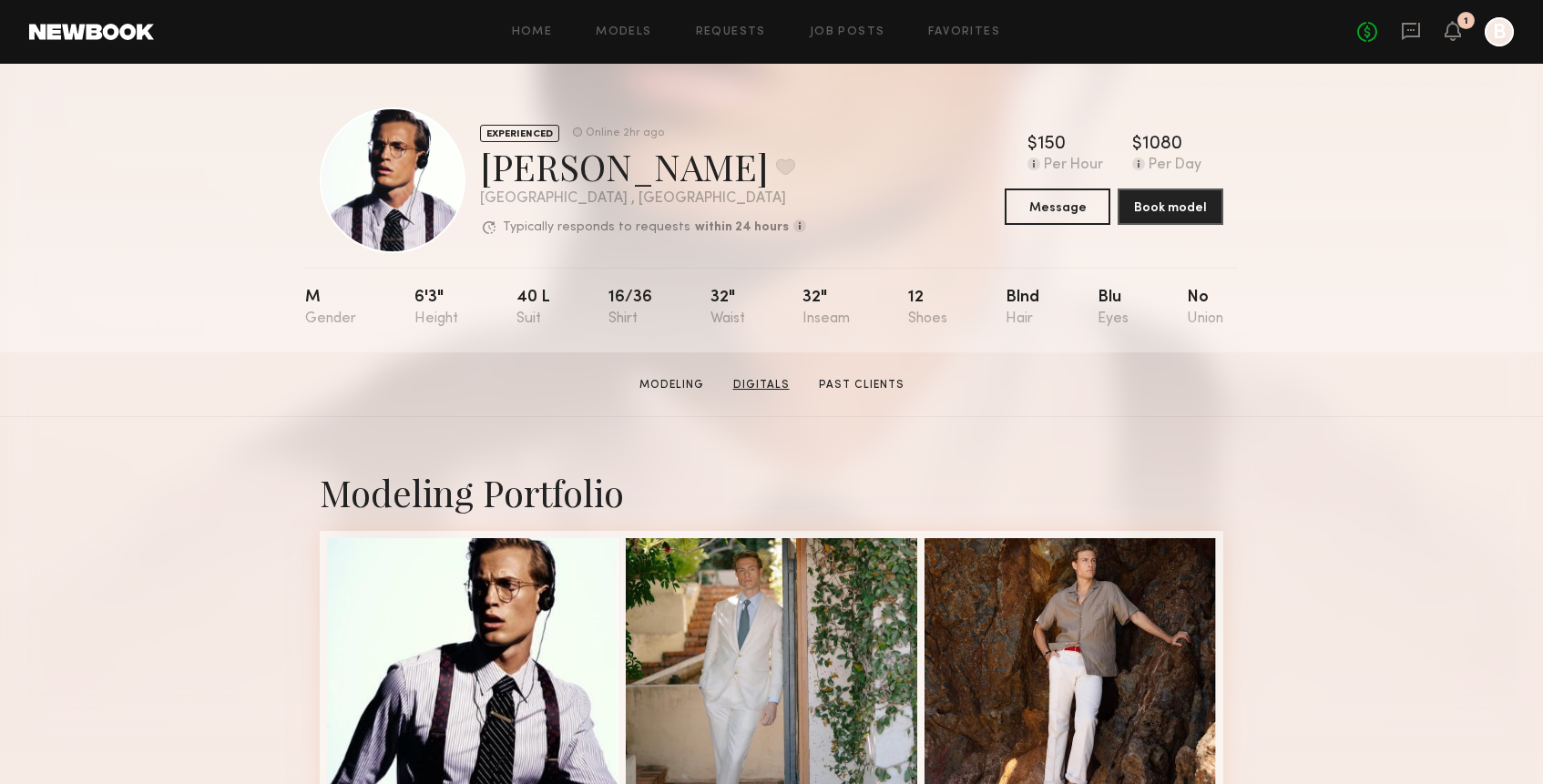
click at [772, 385] on link "Digitals" at bounding box center [762, 385] width 71 height 17
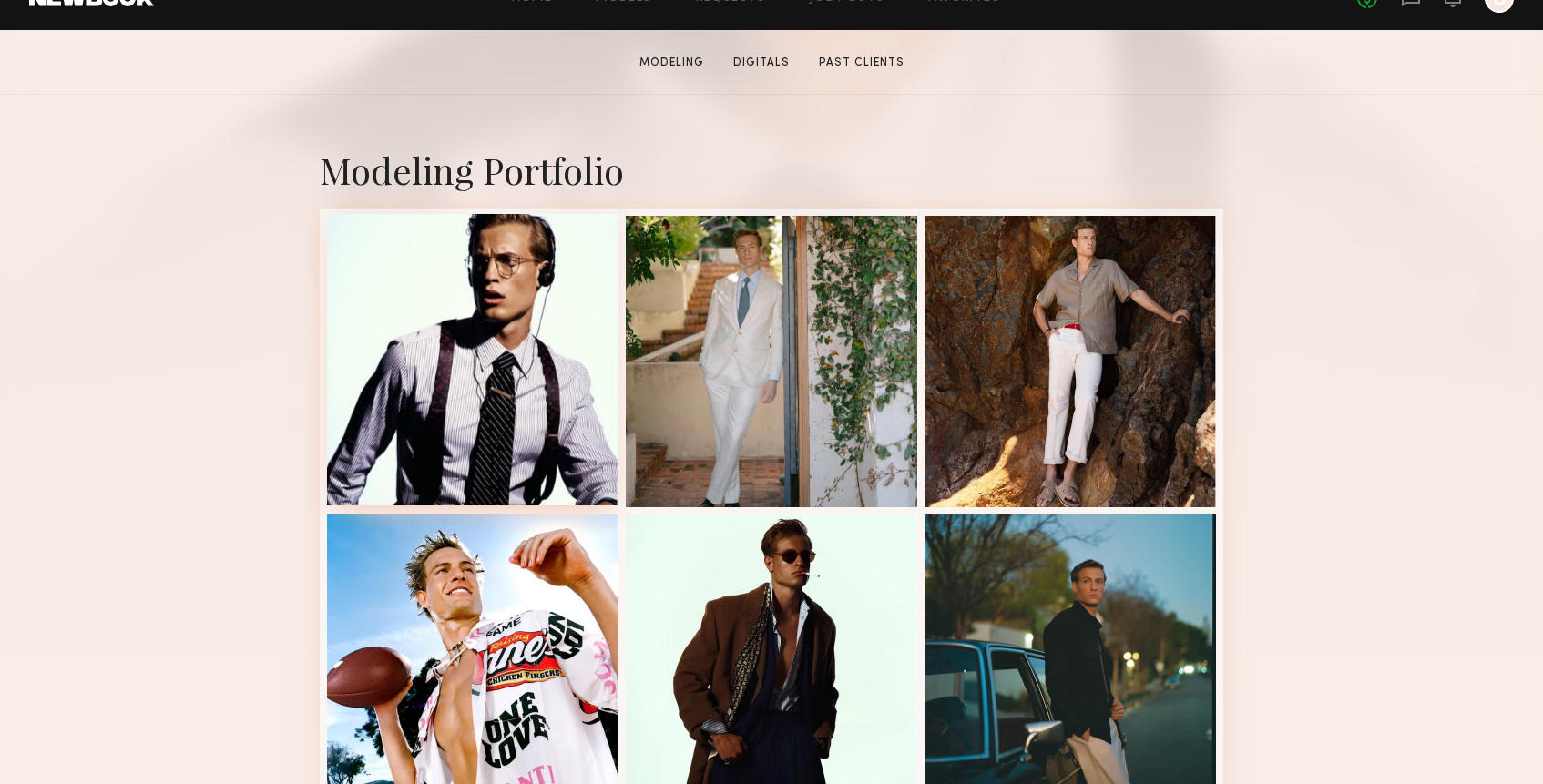
scroll to position [321, 0]
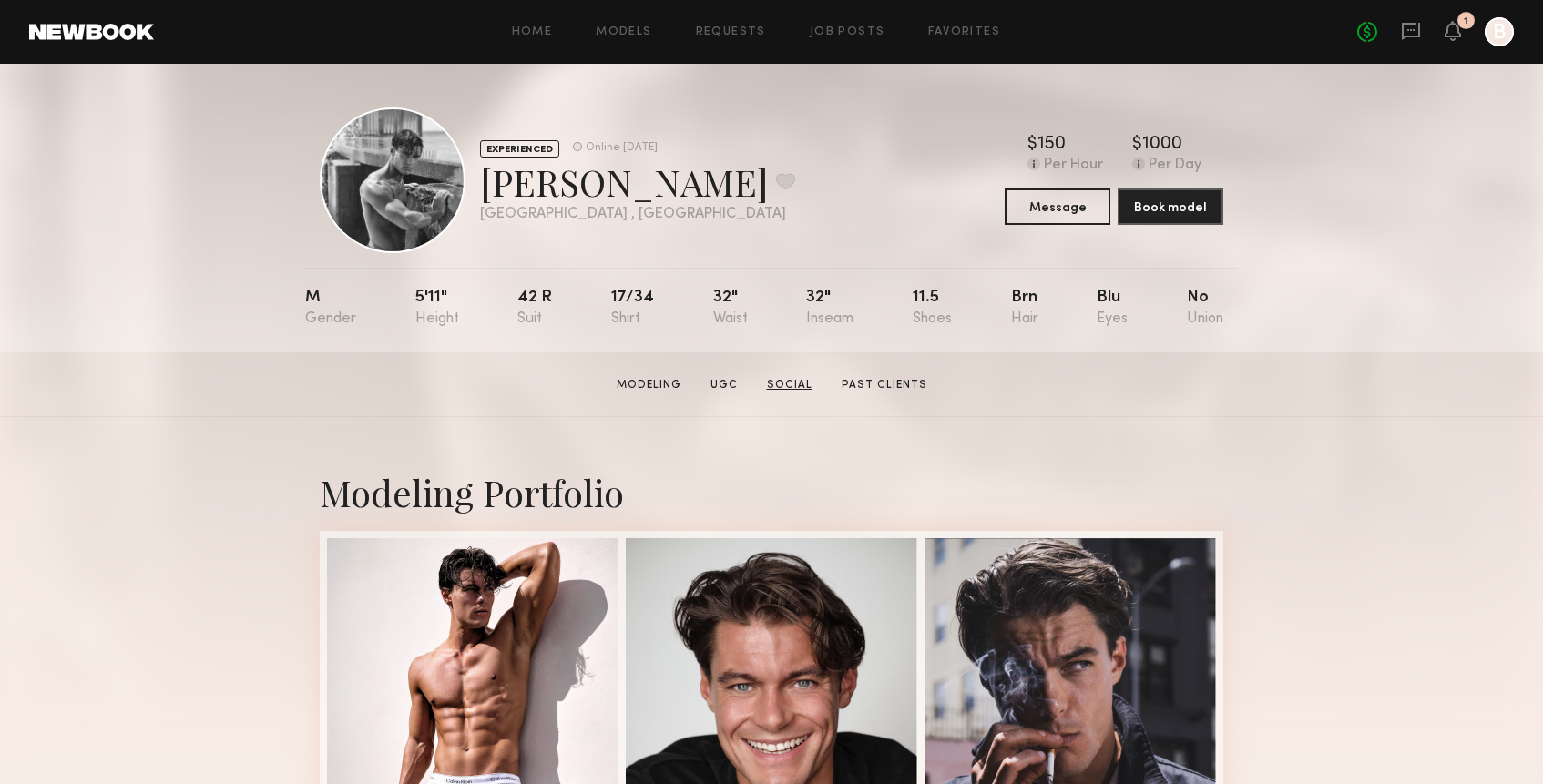
click at [787, 382] on link "Social" at bounding box center [789, 385] width 61 height 17
click at [775, 186] on button at bounding box center [784, 181] width 19 height 17
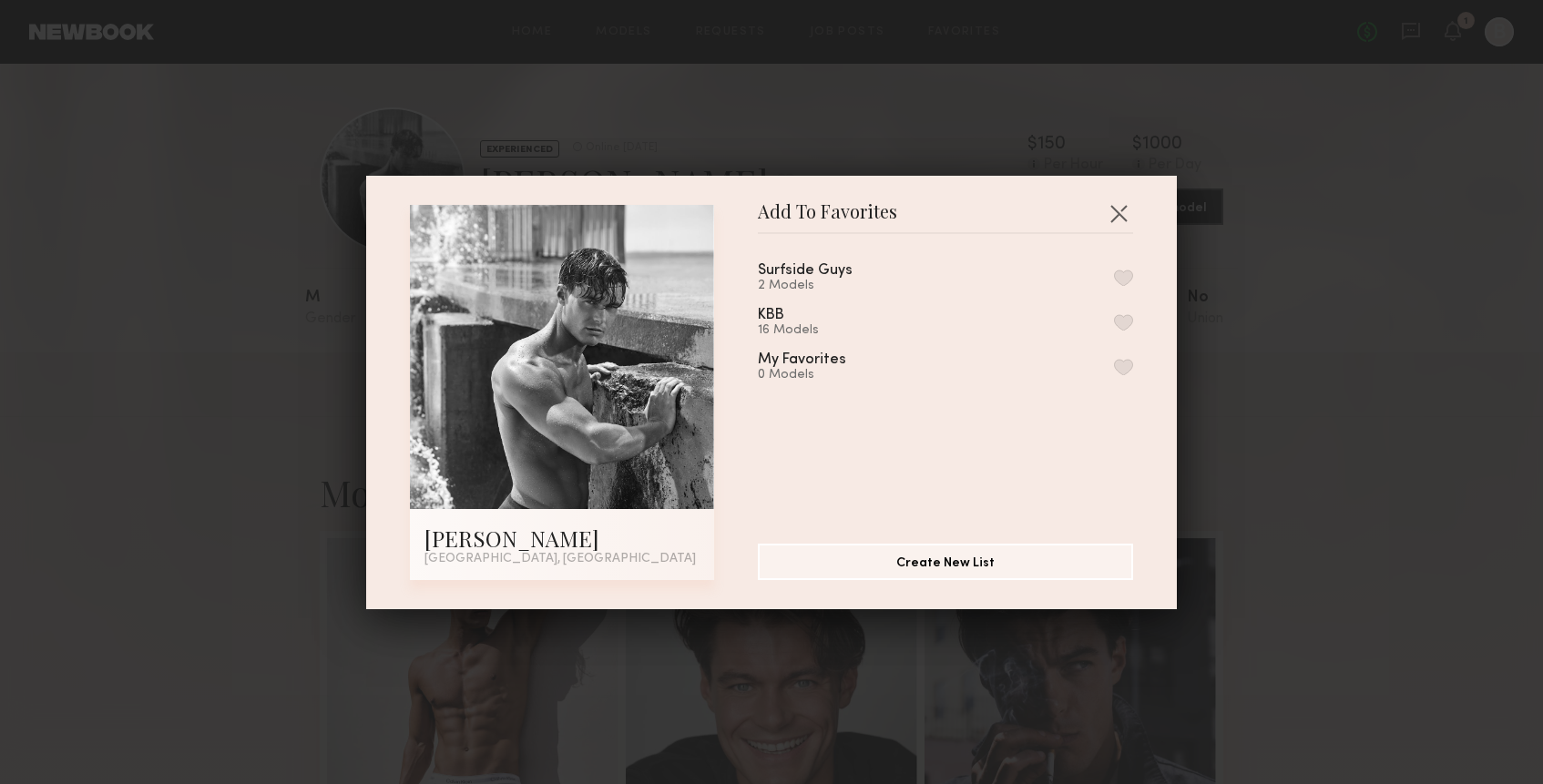
click at [1124, 274] on button "button" at bounding box center [1123, 277] width 19 height 17
click at [1120, 206] on button "button" at bounding box center [1118, 212] width 29 height 29
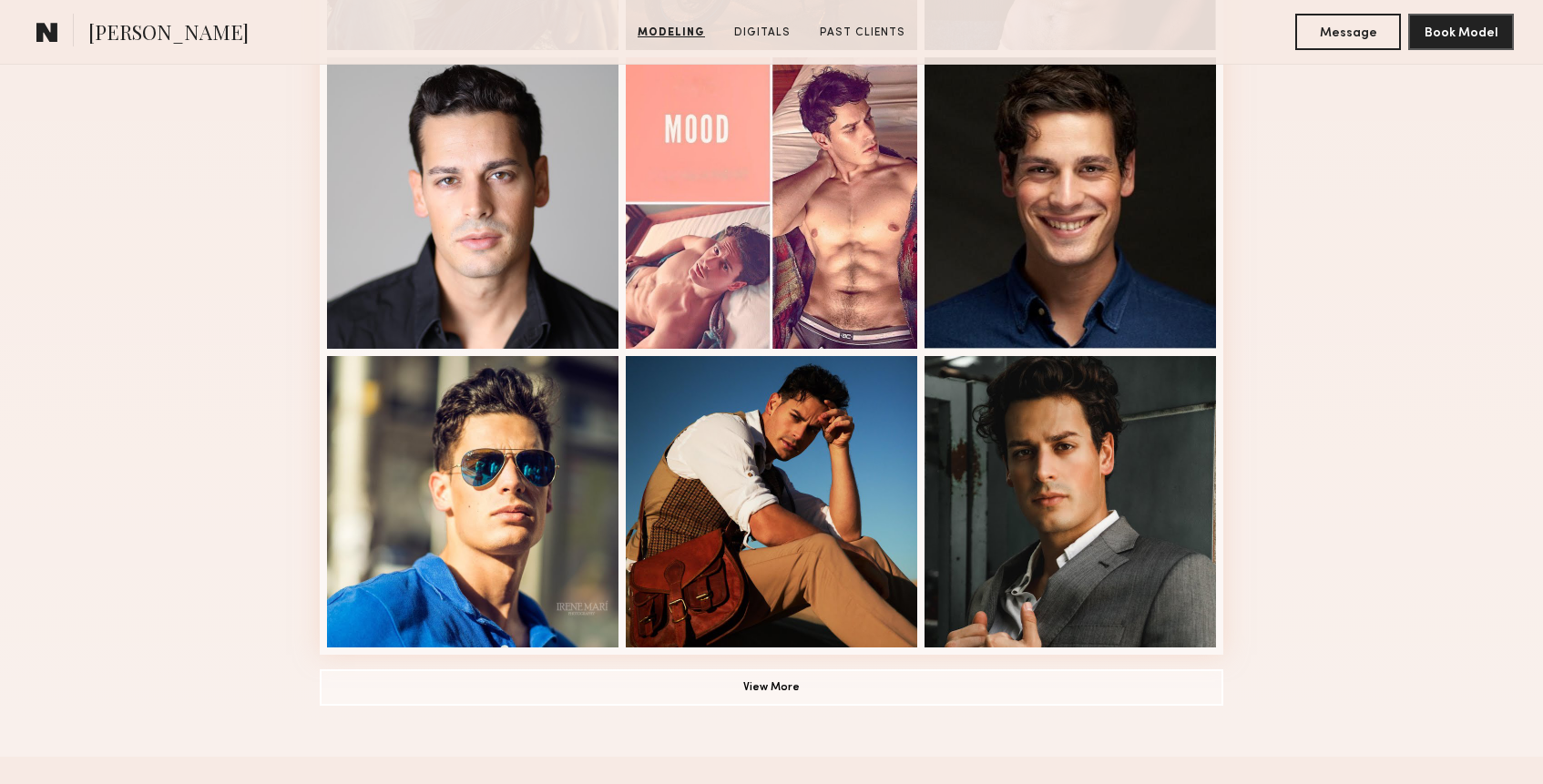
scroll to position [1079, 0]
click at [874, 697] on button "View More" at bounding box center [772, 685] width 904 height 37
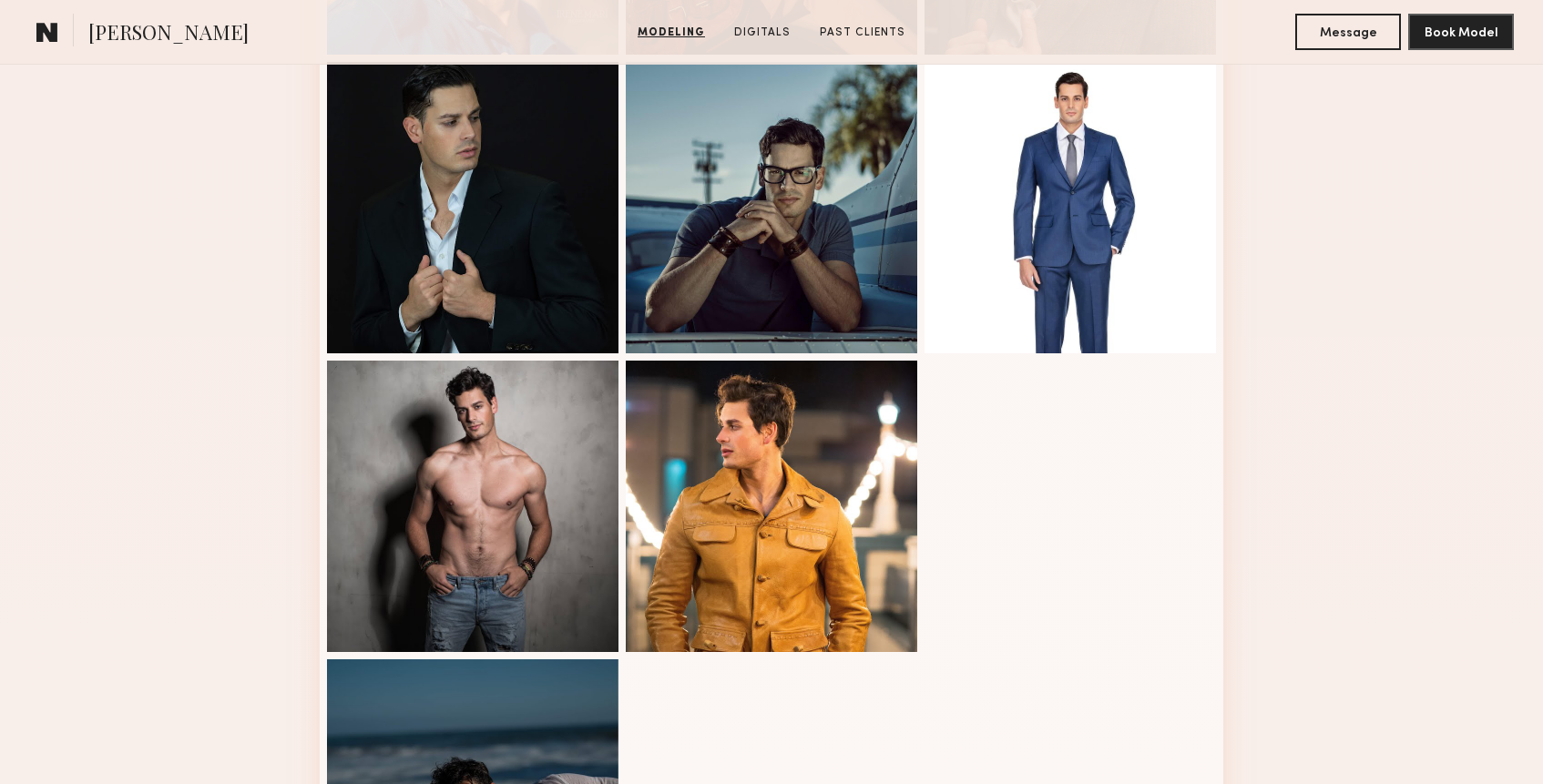
scroll to position [1671, 0]
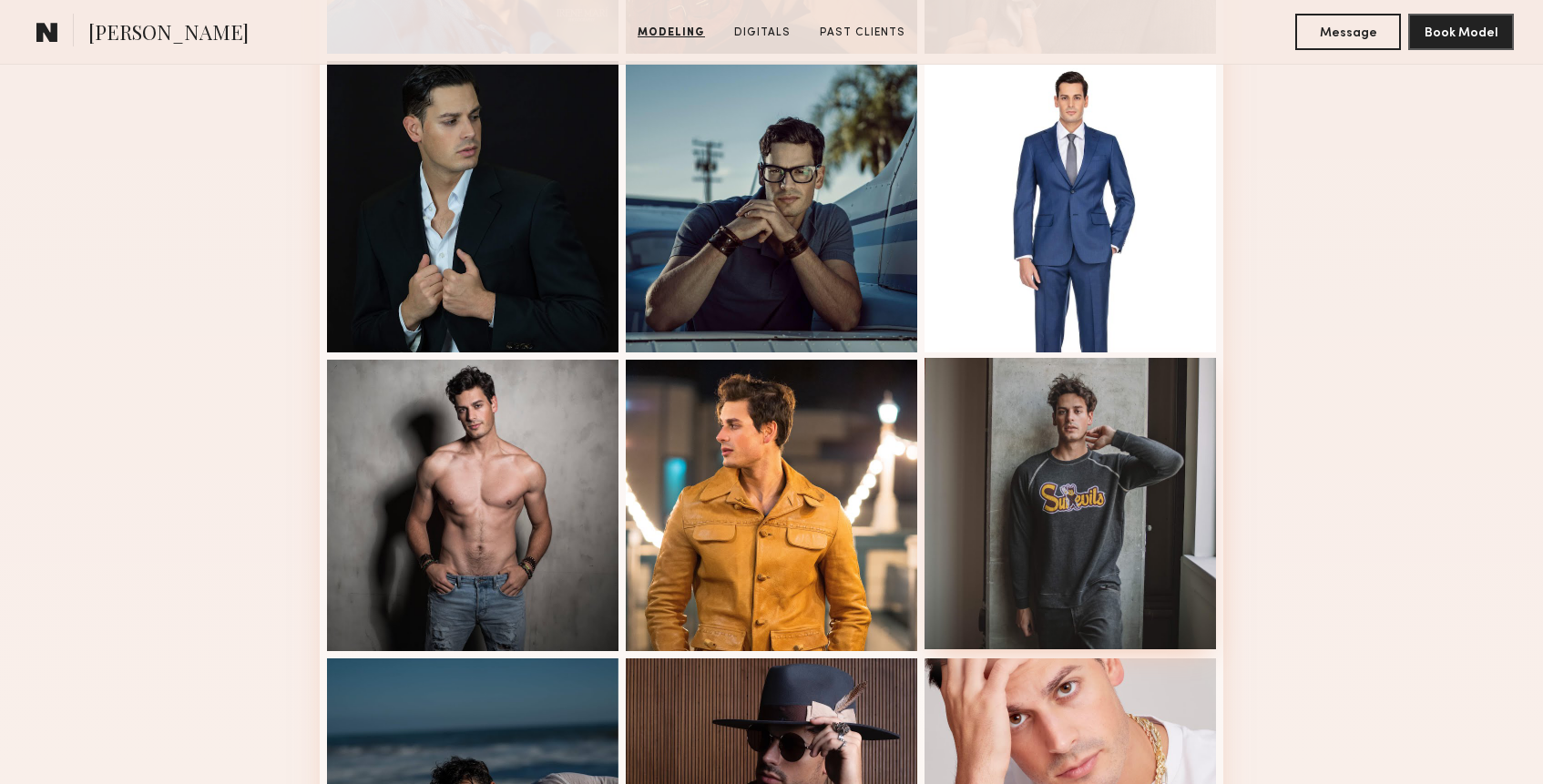
click at [1101, 457] on div at bounding box center [1069, 502] width 291 height 291
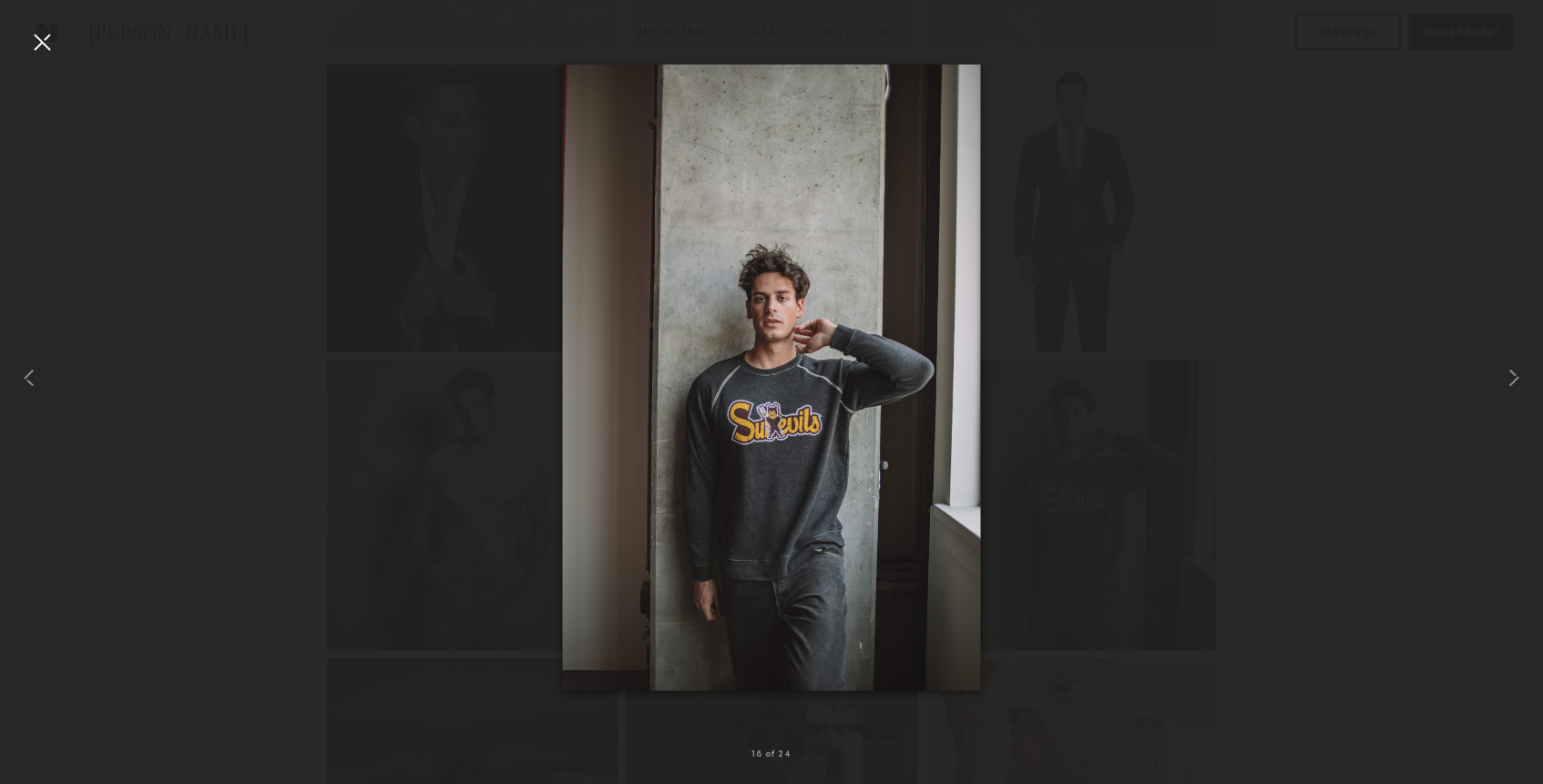
click at [45, 46] on div at bounding box center [42, 42] width 29 height 29
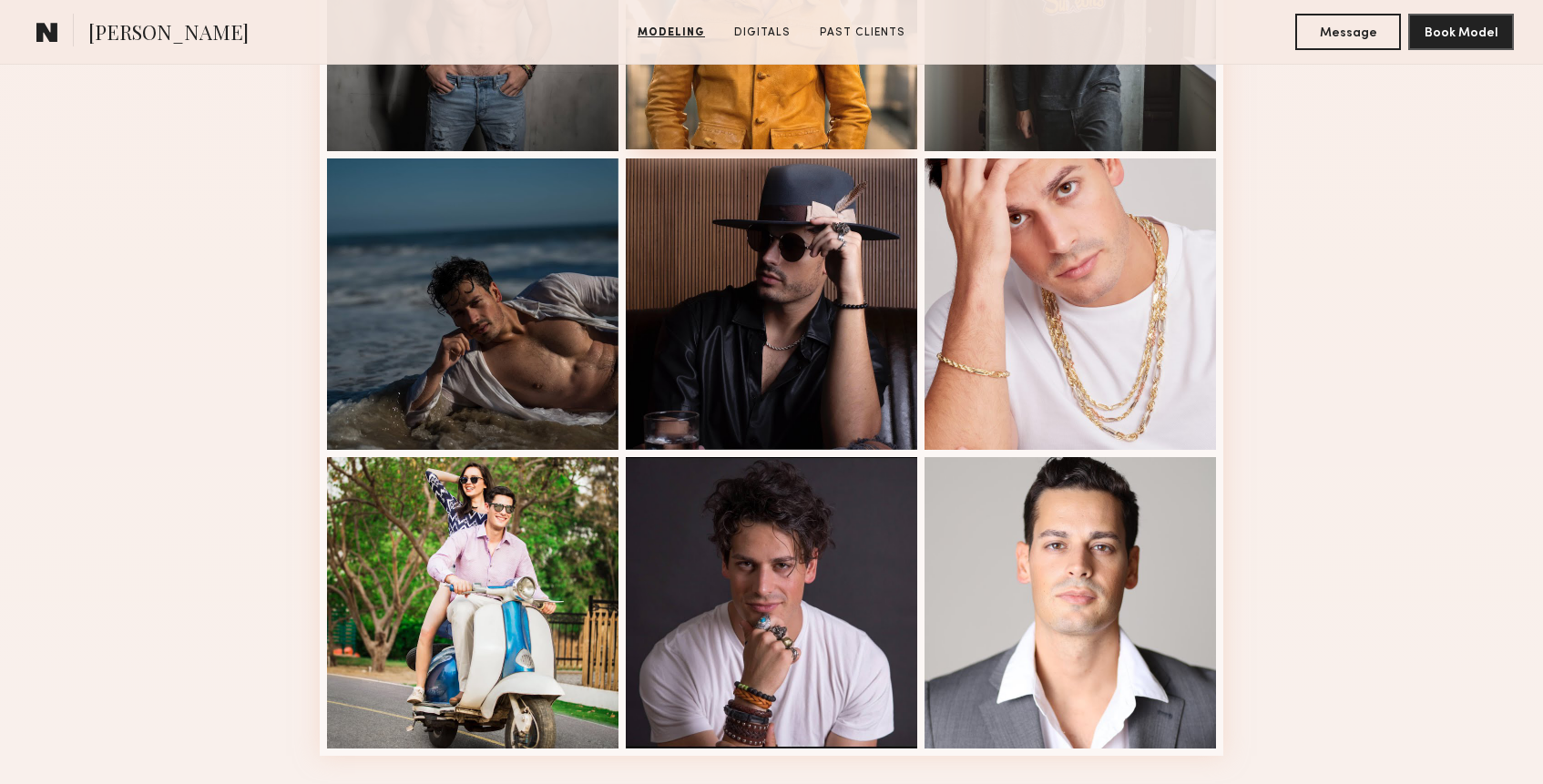
scroll to position [2168, 0]
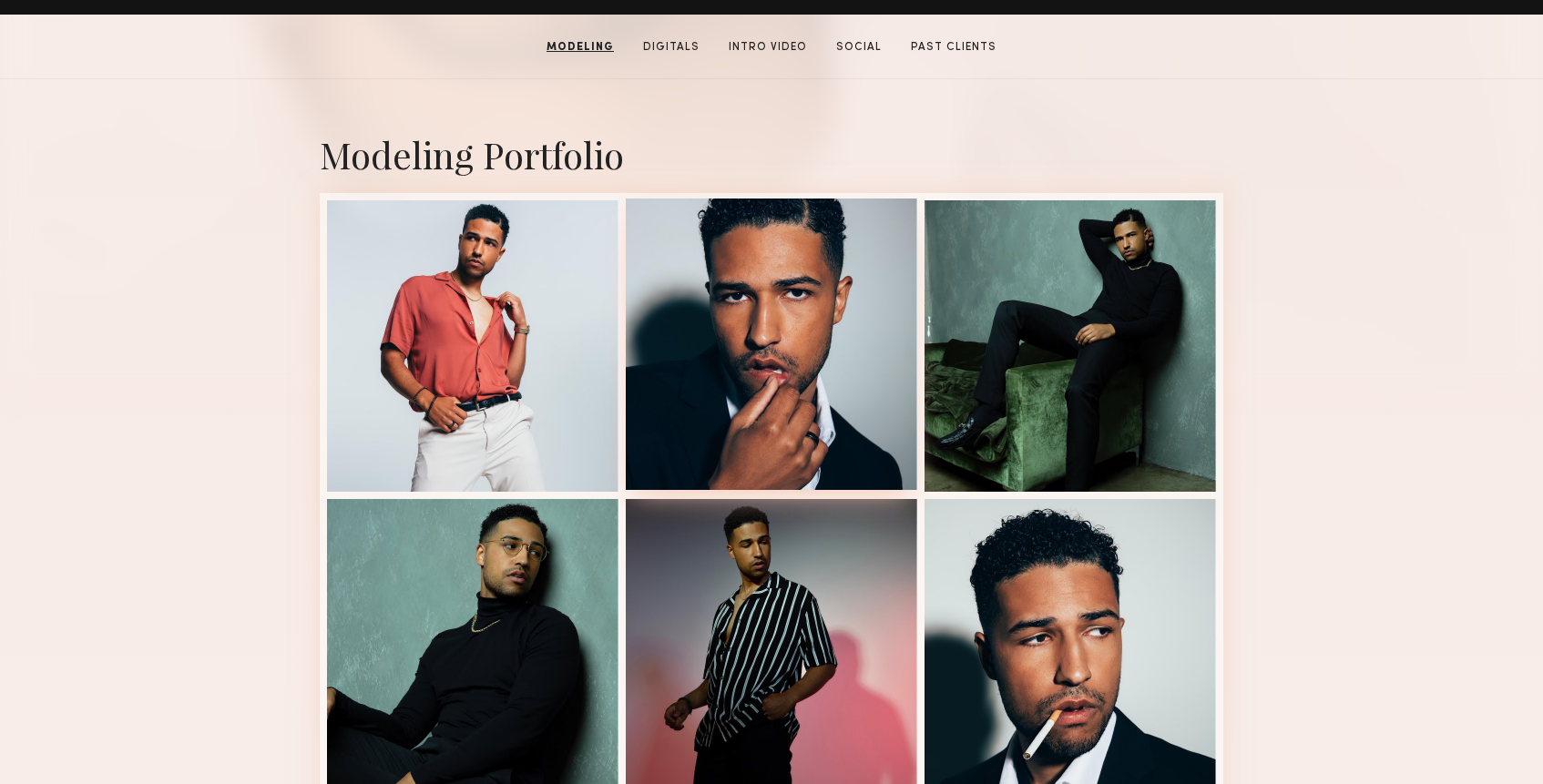
scroll to position [339, 0]
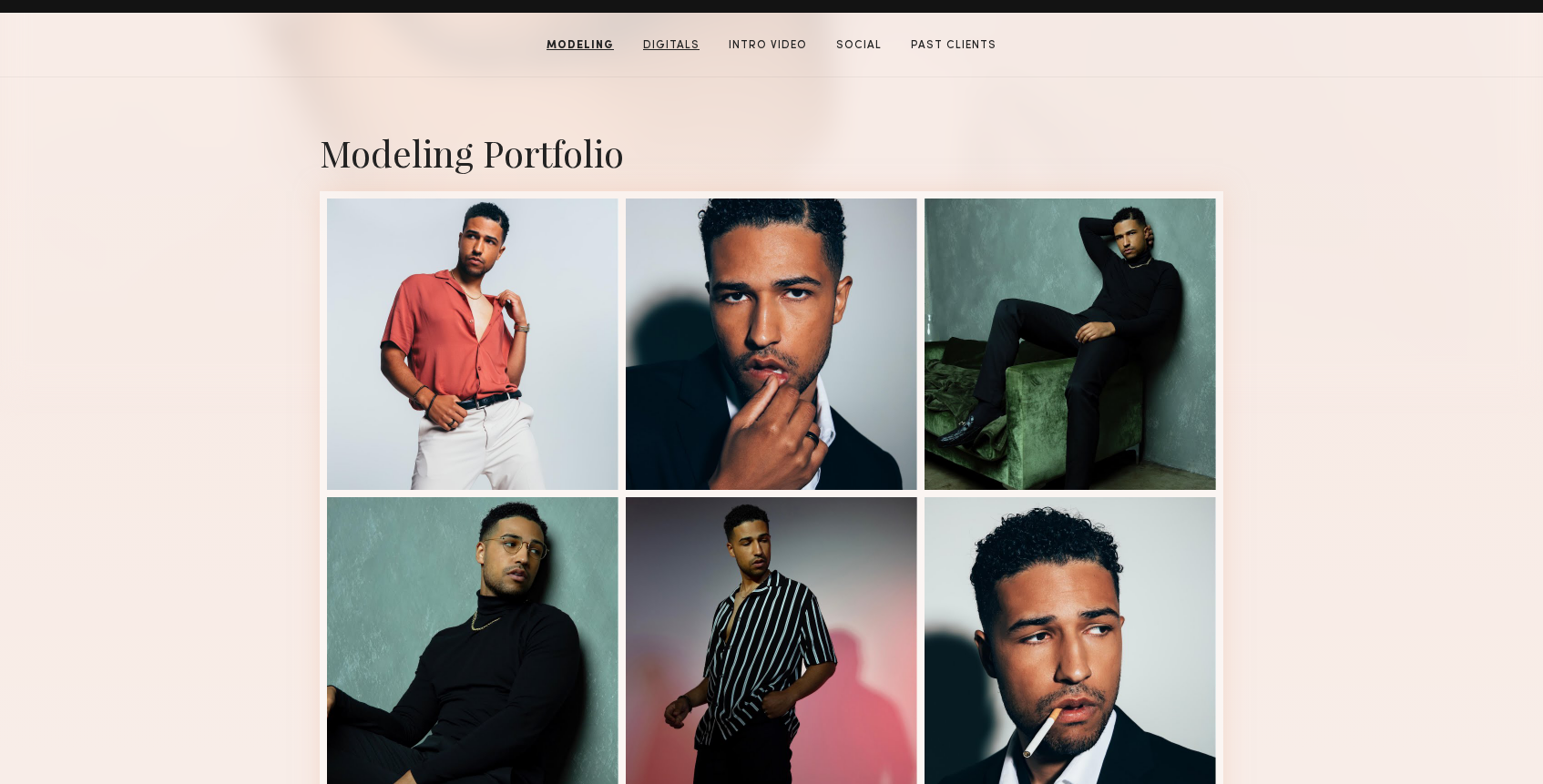
click at [673, 44] on link "Digitals" at bounding box center [671, 46] width 71 height 17
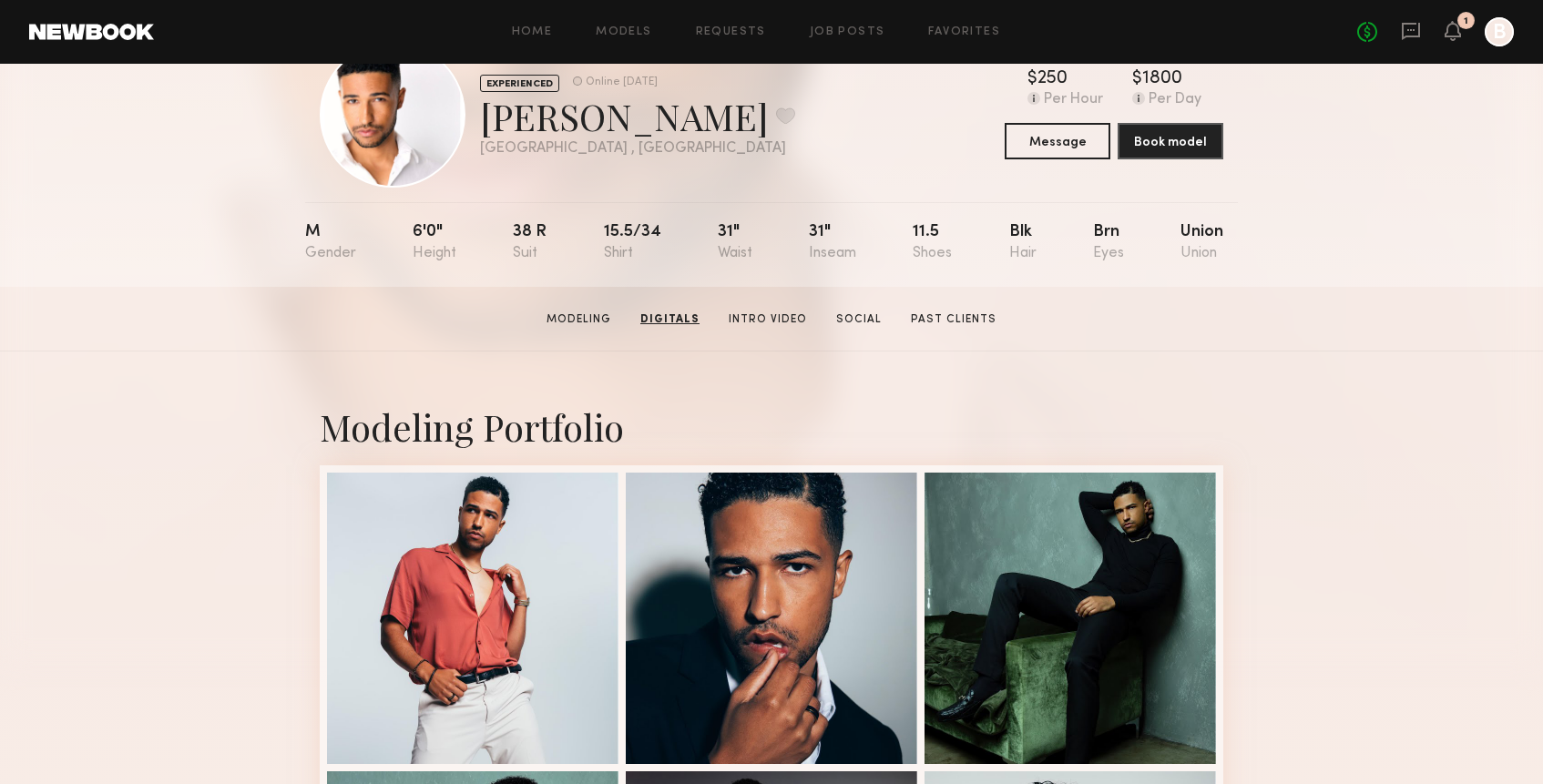
scroll to position [0, 0]
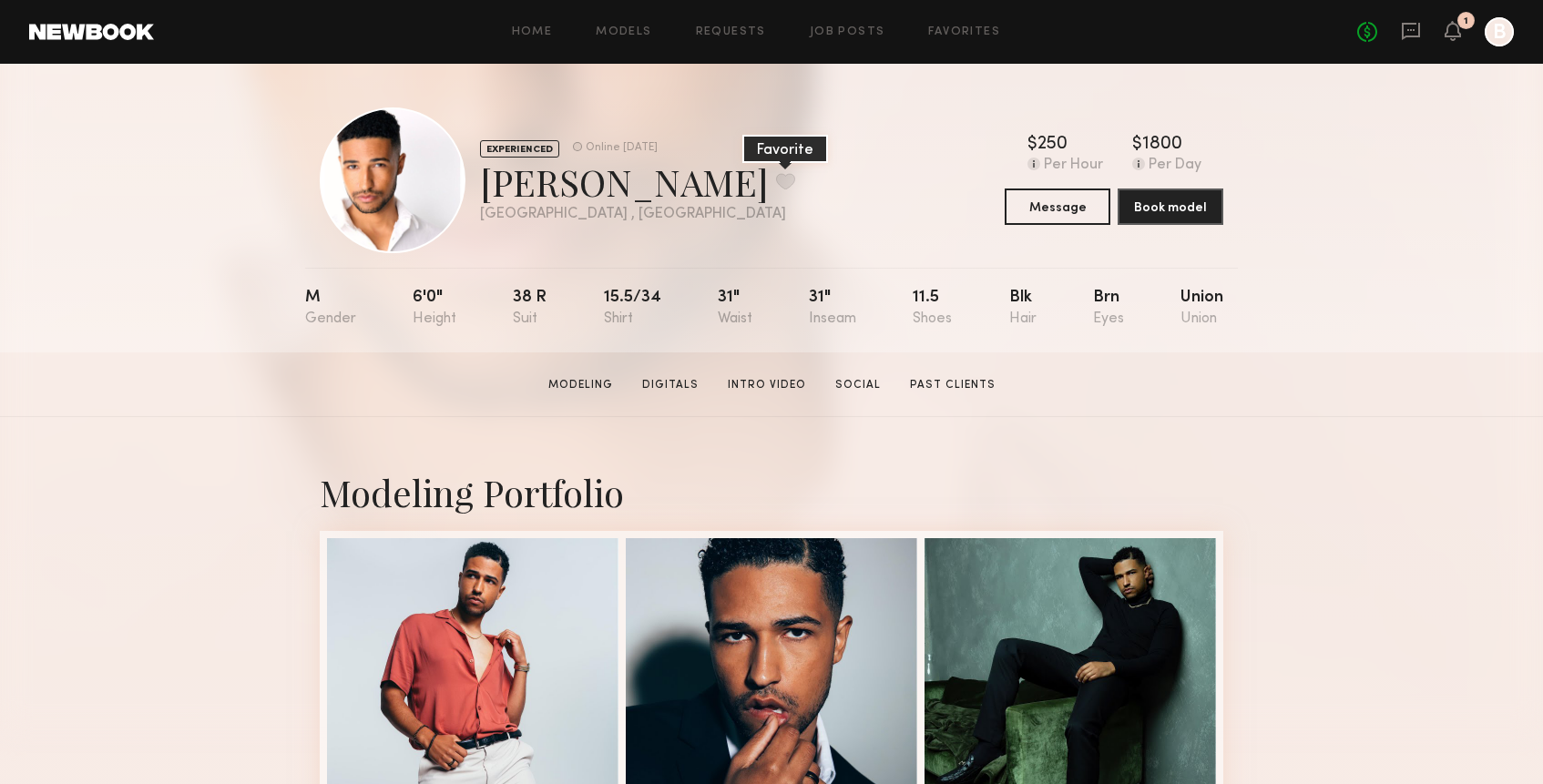
click at [775, 173] on button at bounding box center [784, 181] width 19 height 17
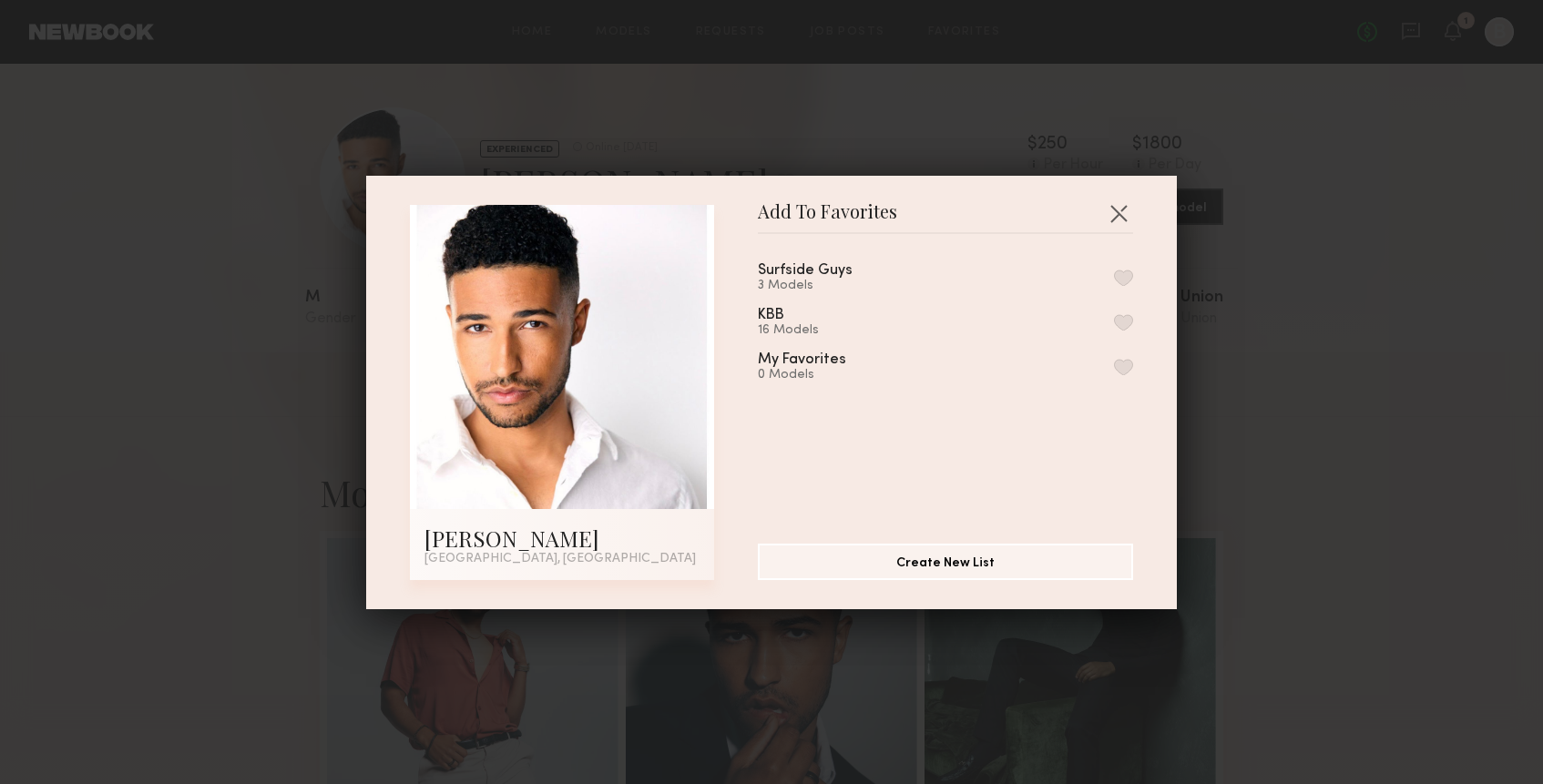
click at [1123, 271] on button "button" at bounding box center [1123, 277] width 19 height 17
click at [1122, 213] on button "button" at bounding box center [1118, 212] width 29 height 29
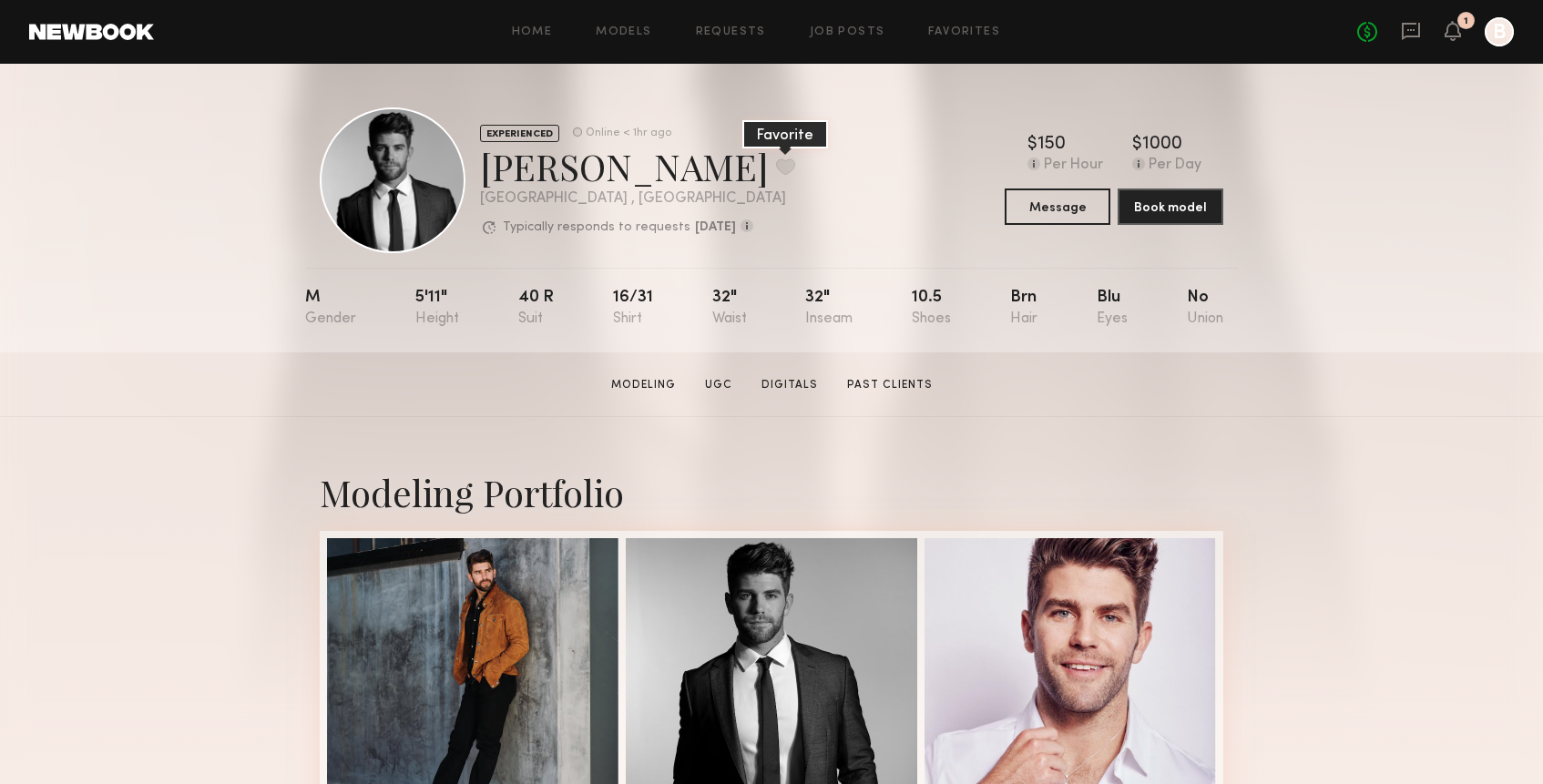
click at [775, 170] on button at bounding box center [784, 167] width 19 height 17
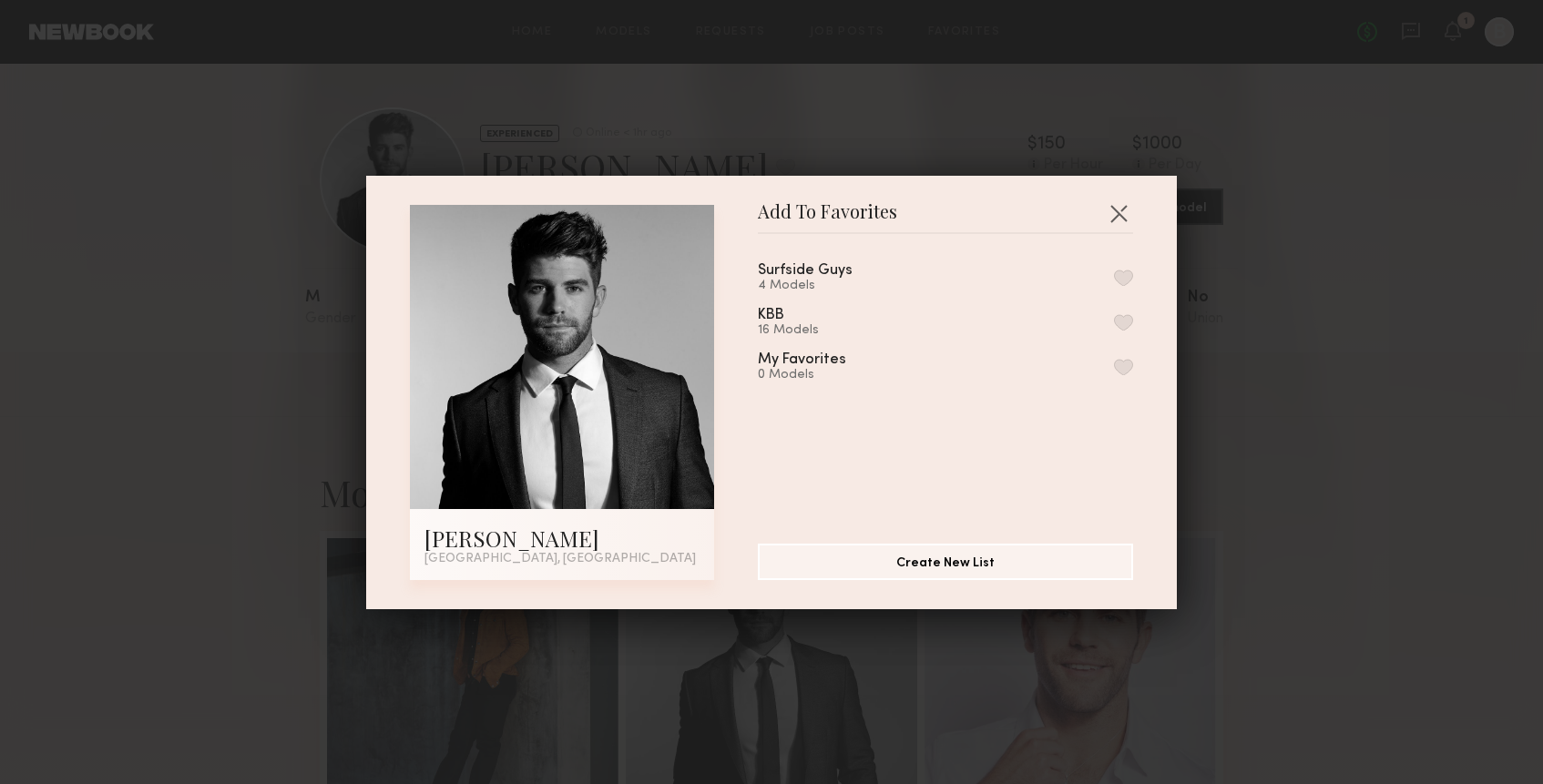
click at [1123, 282] on button "button" at bounding box center [1123, 277] width 19 height 17
click at [1141, 214] on div "Add To Favorites [PERSON_NAME] [GEOGRAPHIC_DATA], [GEOGRAPHIC_DATA] Add To Favo…" at bounding box center [772, 392] width 810 height 434
click at [1129, 206] on button "button" at bounding box center [1118, 212] width 29 height 29
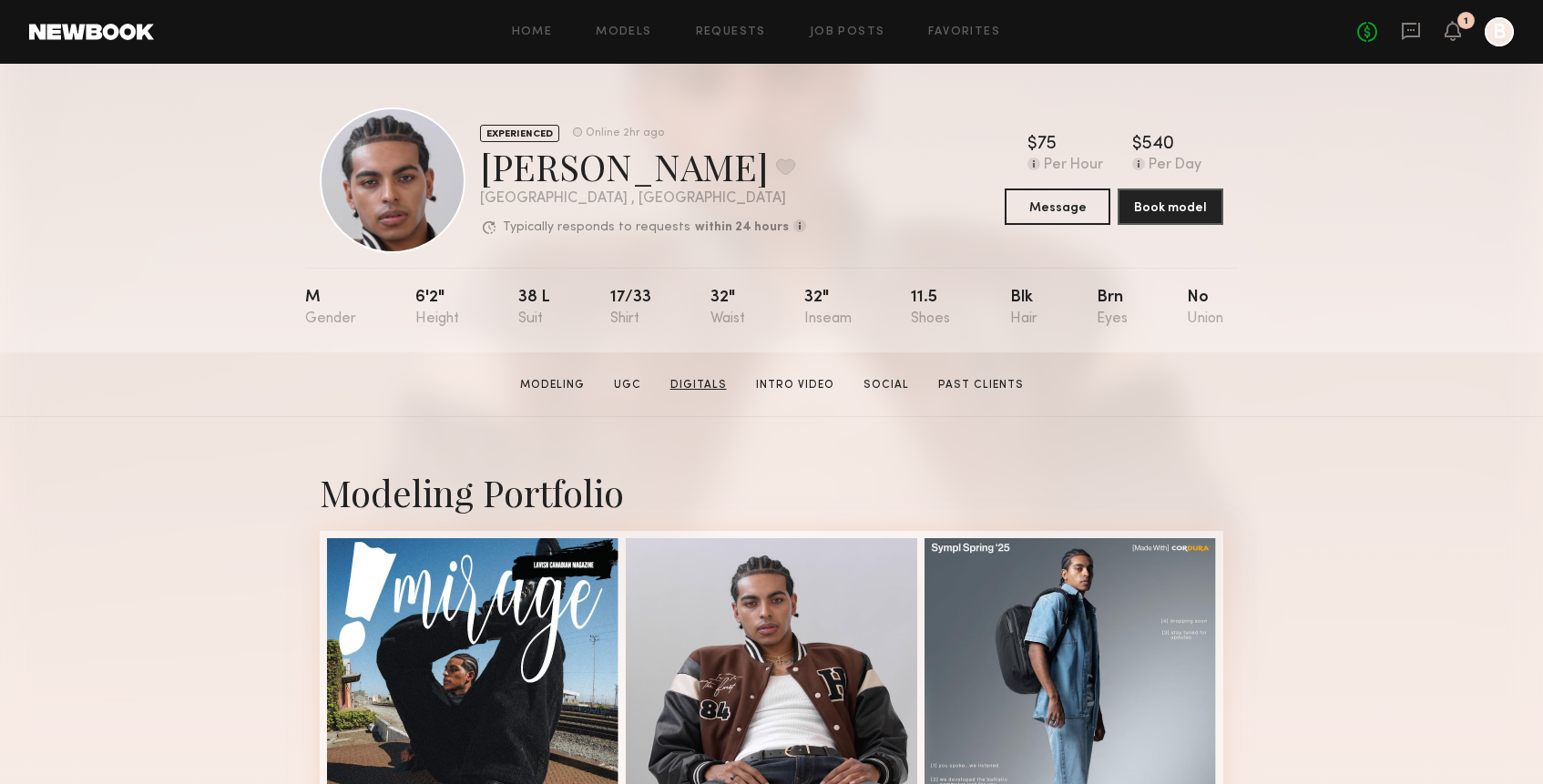
click at [722, 390] on link "Digitals" at bounding box center [699, 385] width 71 height 17
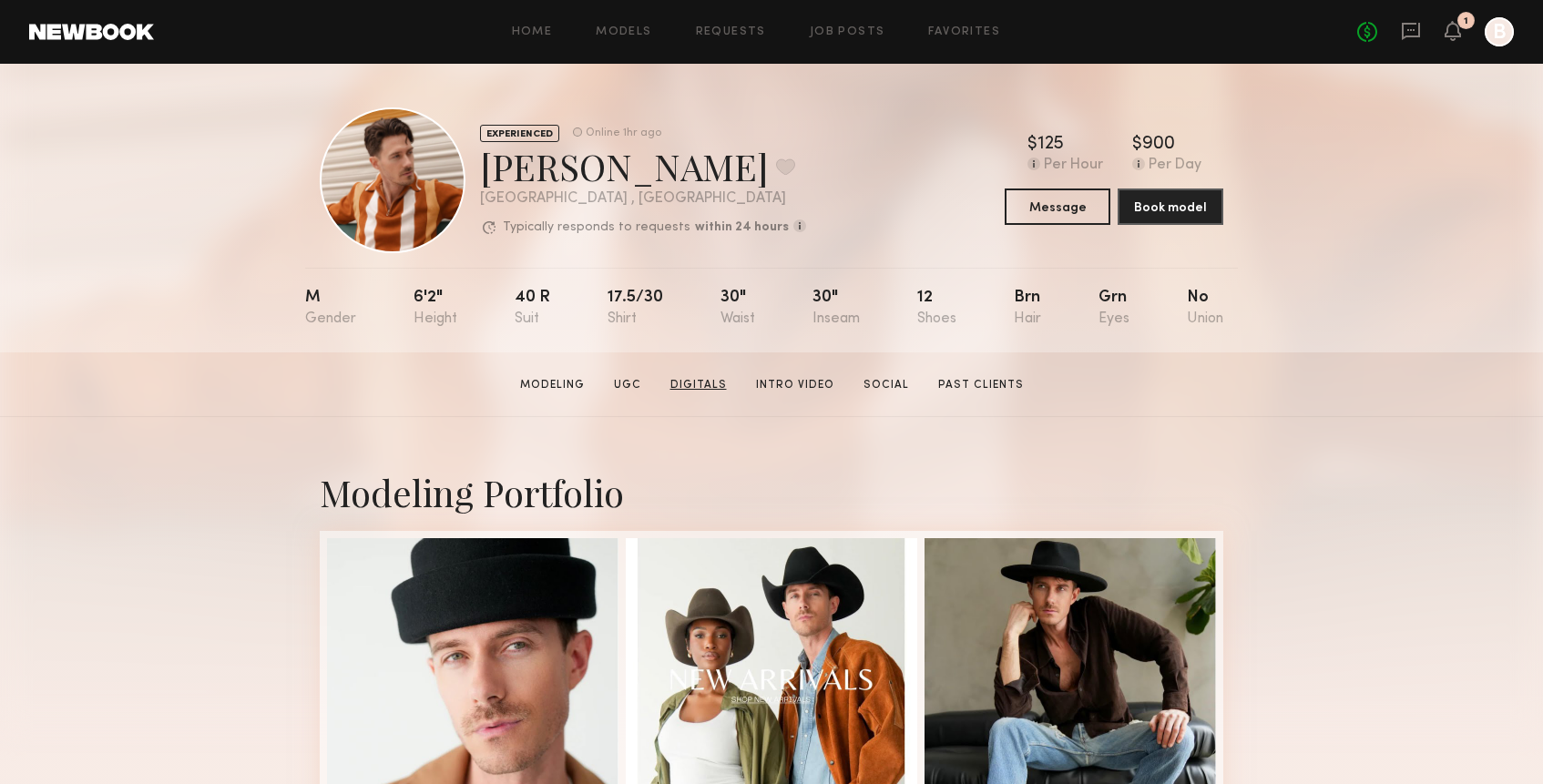
click at [706, 391] on link "Digitals" at bounding box center [699, 385] width 71 height 17
click at [775, 167] on button at bounding box center [784, 167] width 19 height 17
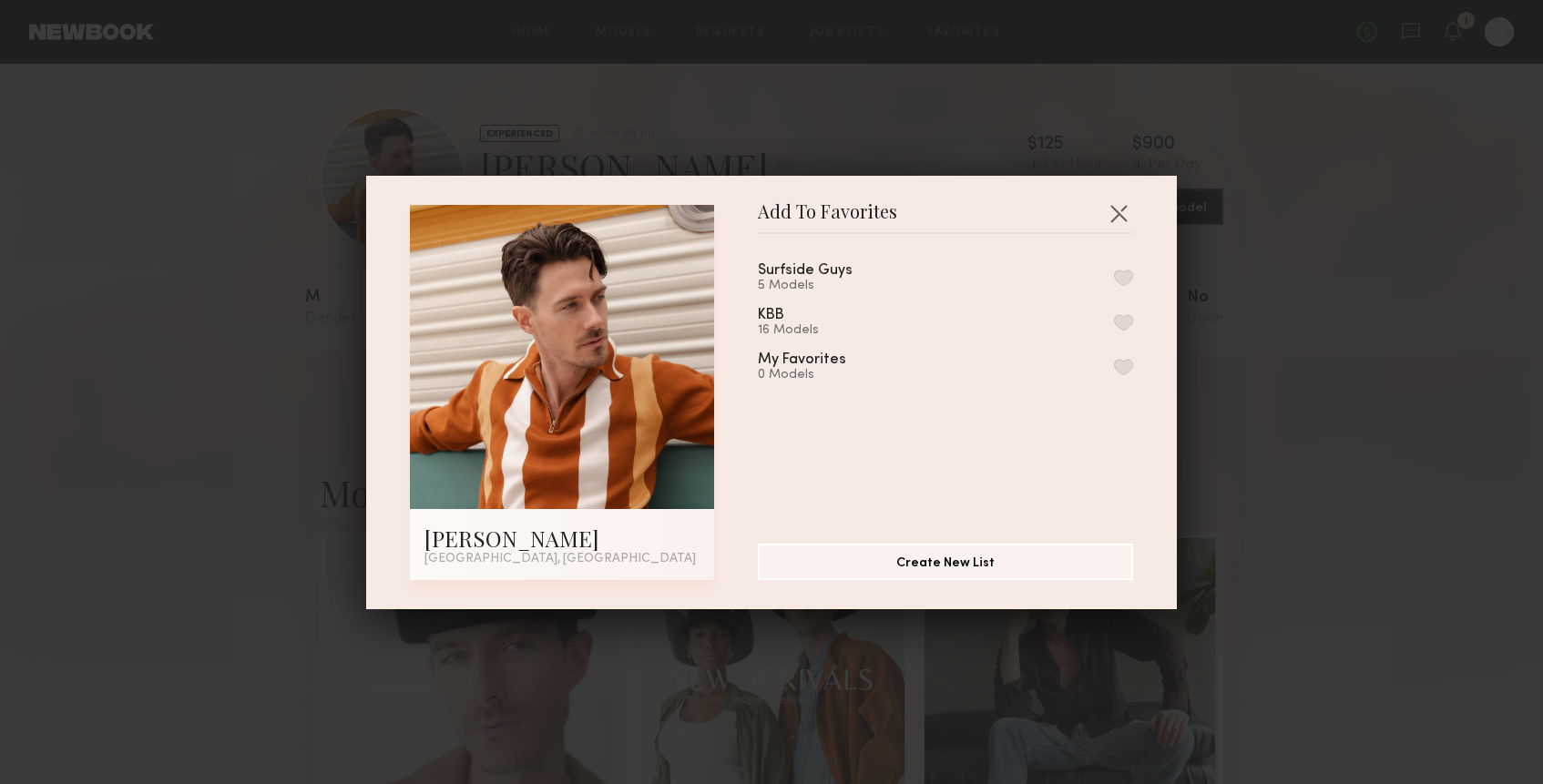
click at [1118, 273] on button "button" at bounding box center [1123, 277] width 19 height 17
click at [1121, 211] on button "button" at bounding box center [1118, 212] width 29 height 29
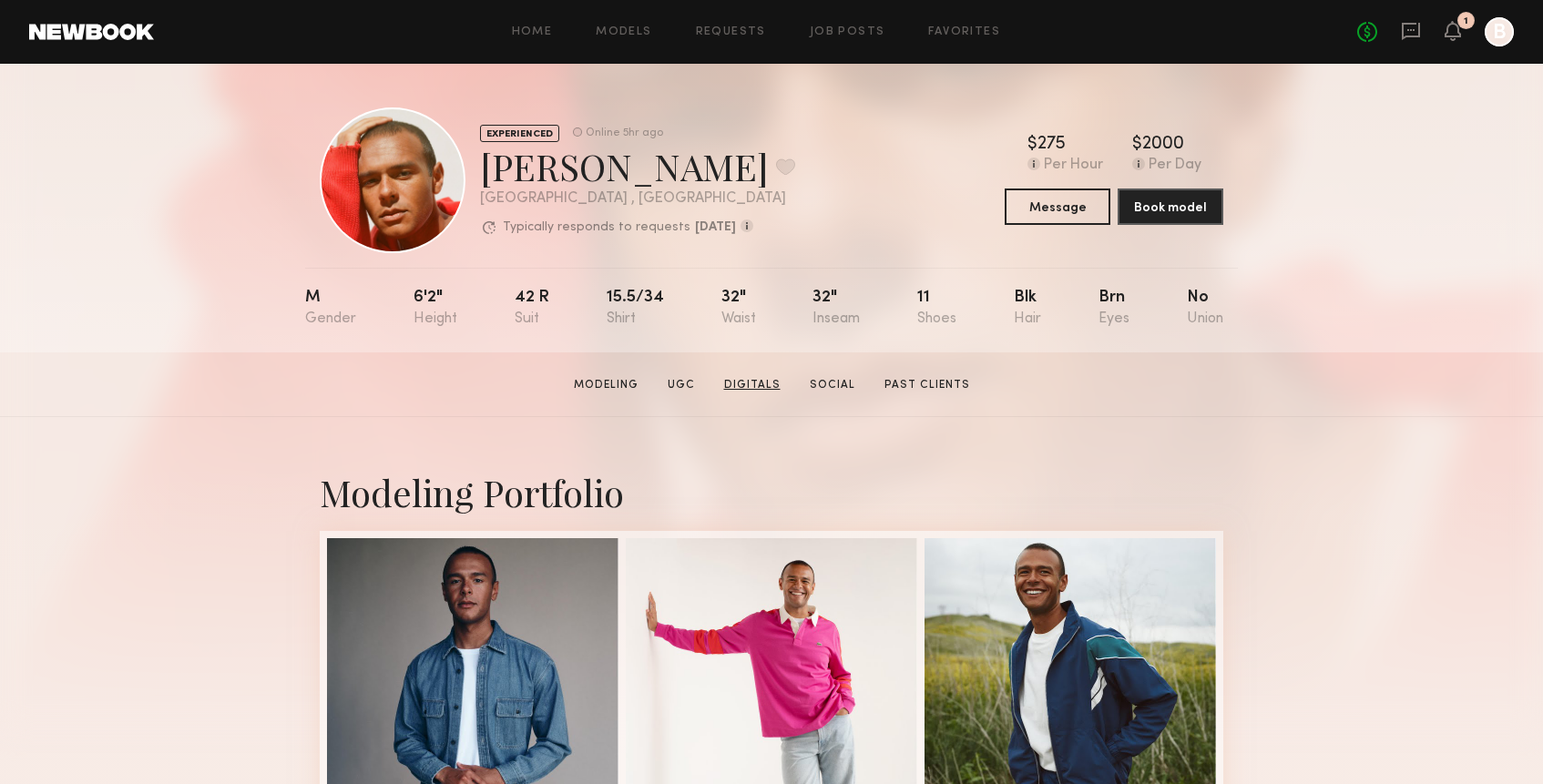
click at [764, 382] on link "Digitals" at bounding box center [753, 385] width 71 height 17
click at [775, 166] on button at bounding box center [784, 167] width 19 height 17
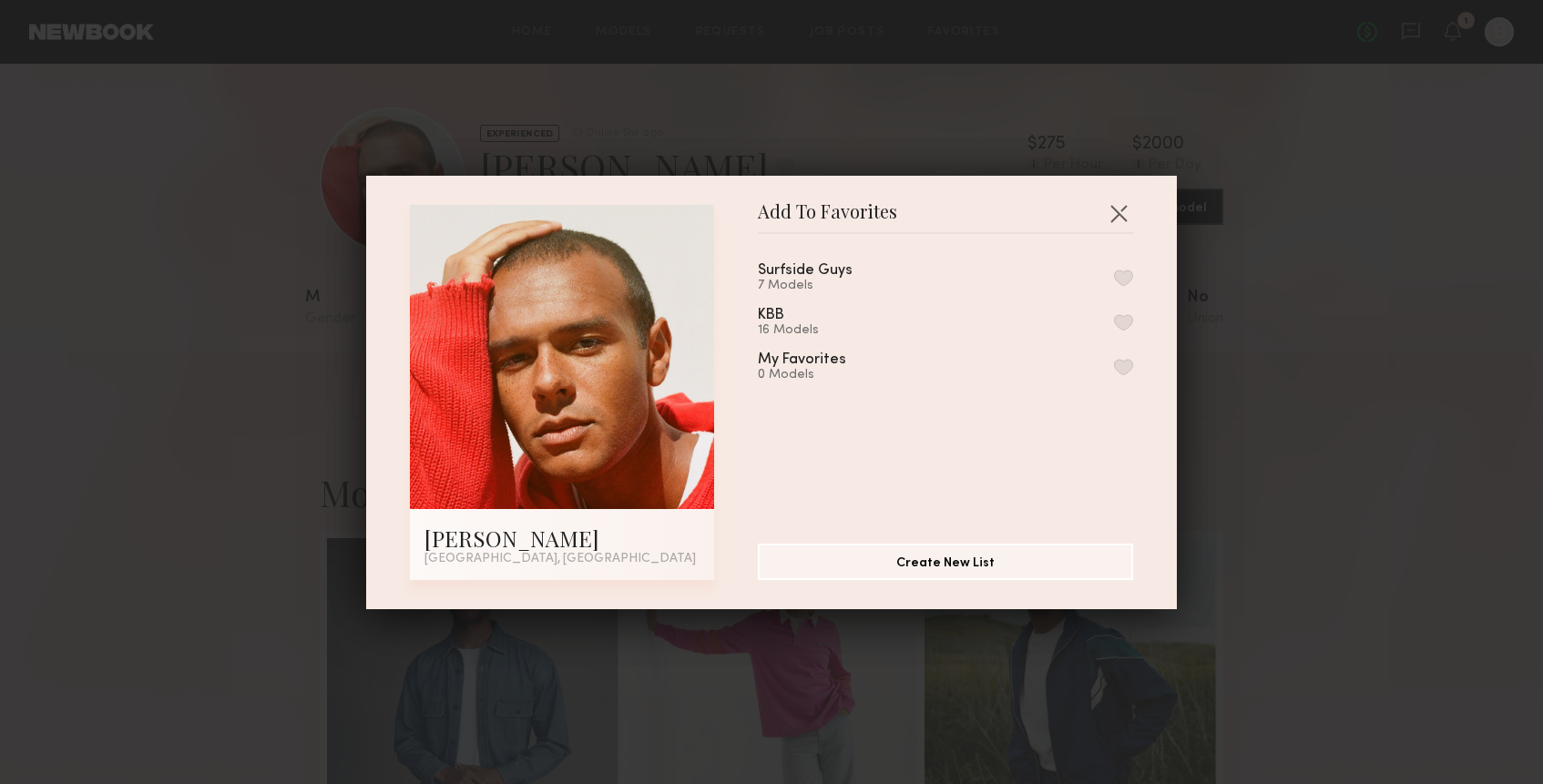
click at [1119, 272] on button "button" at bounding box center [1123, 277] width 19 height 17
click at [1120, 212] on button "button" at bounding box center [1118, 212] width 29 height 29
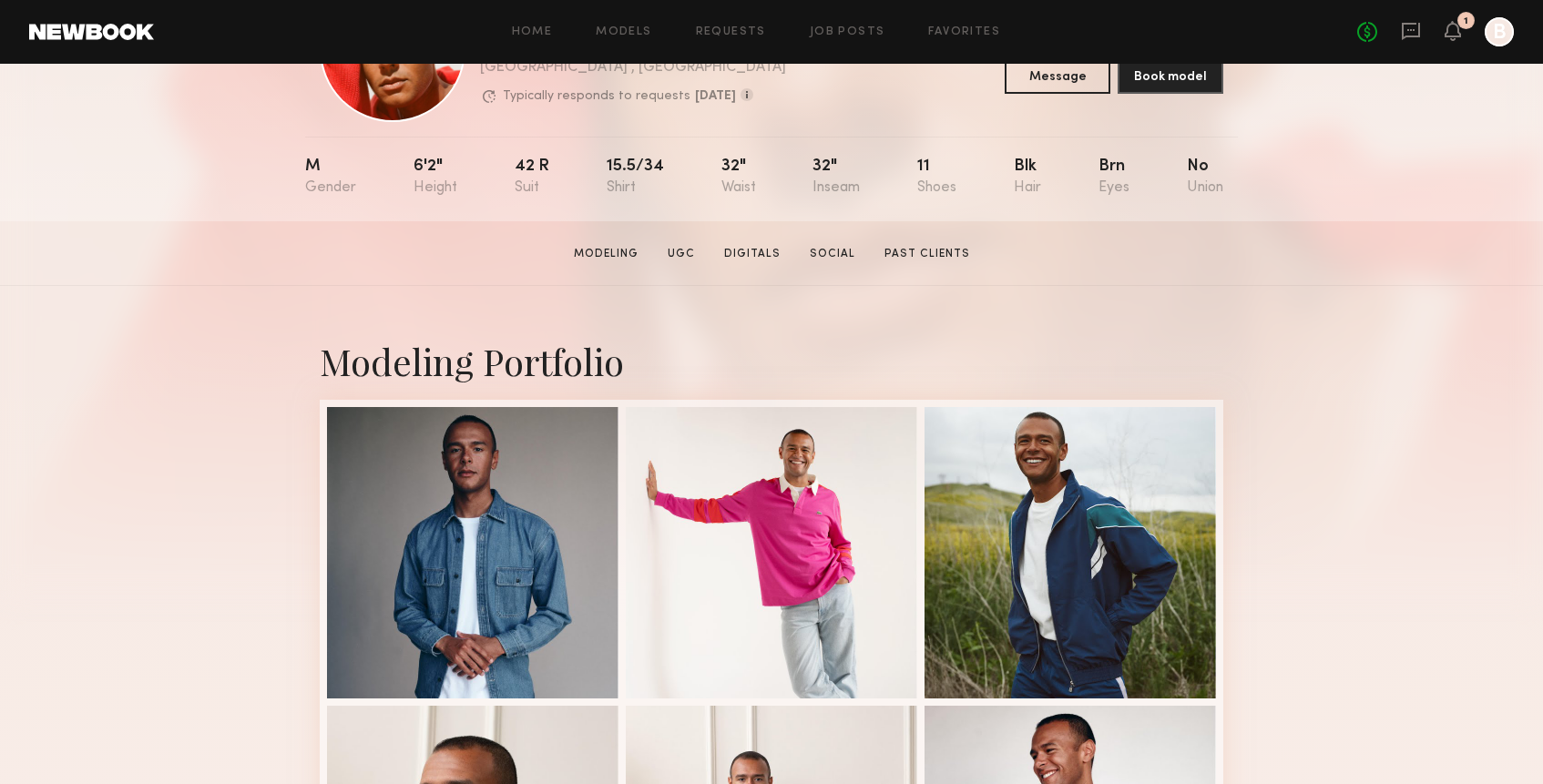
scroll to position [126, 0]
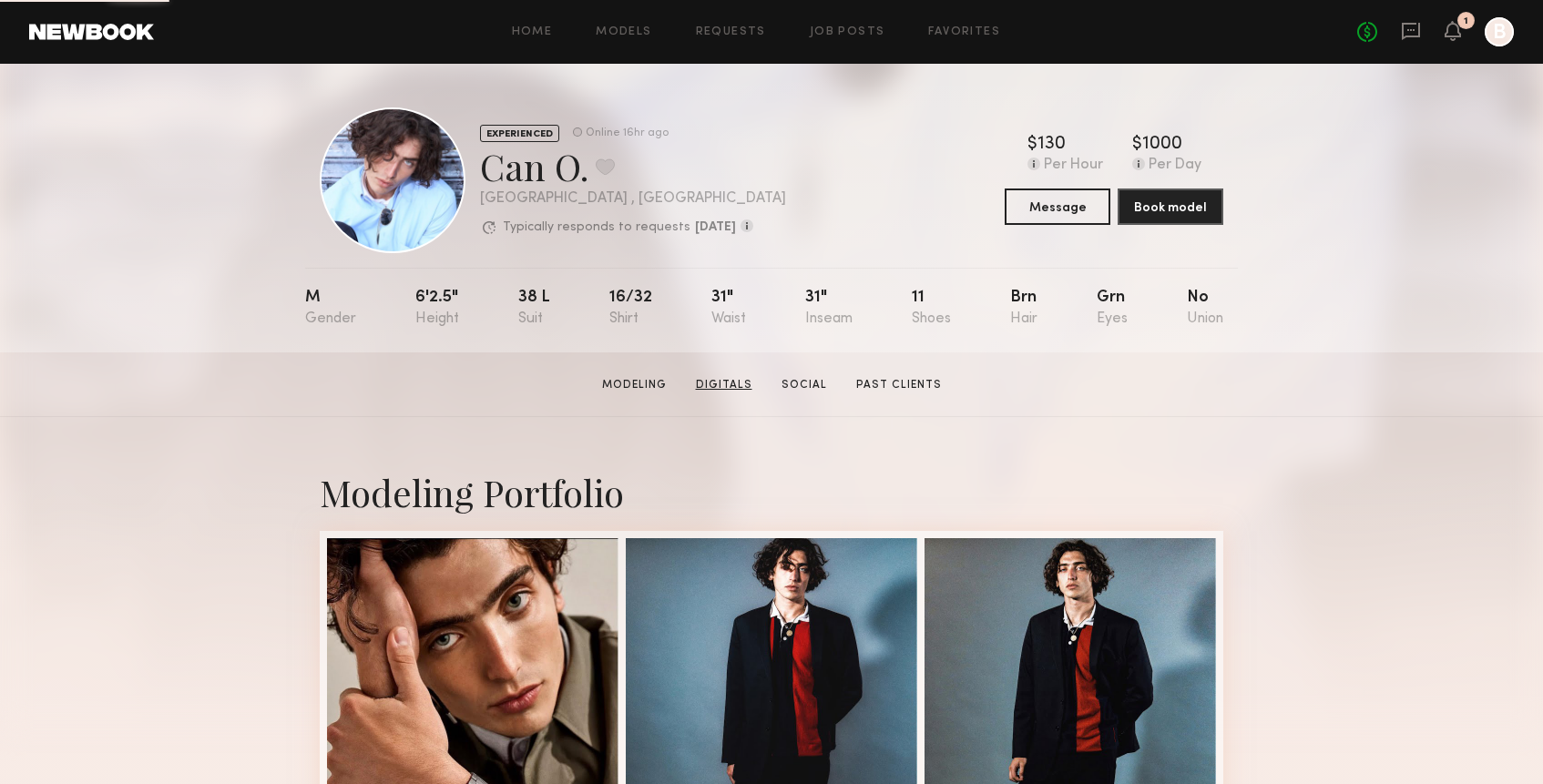
click at [738, 387] on link "Digitals" at bounding box center [724, 385] width 71 height 17
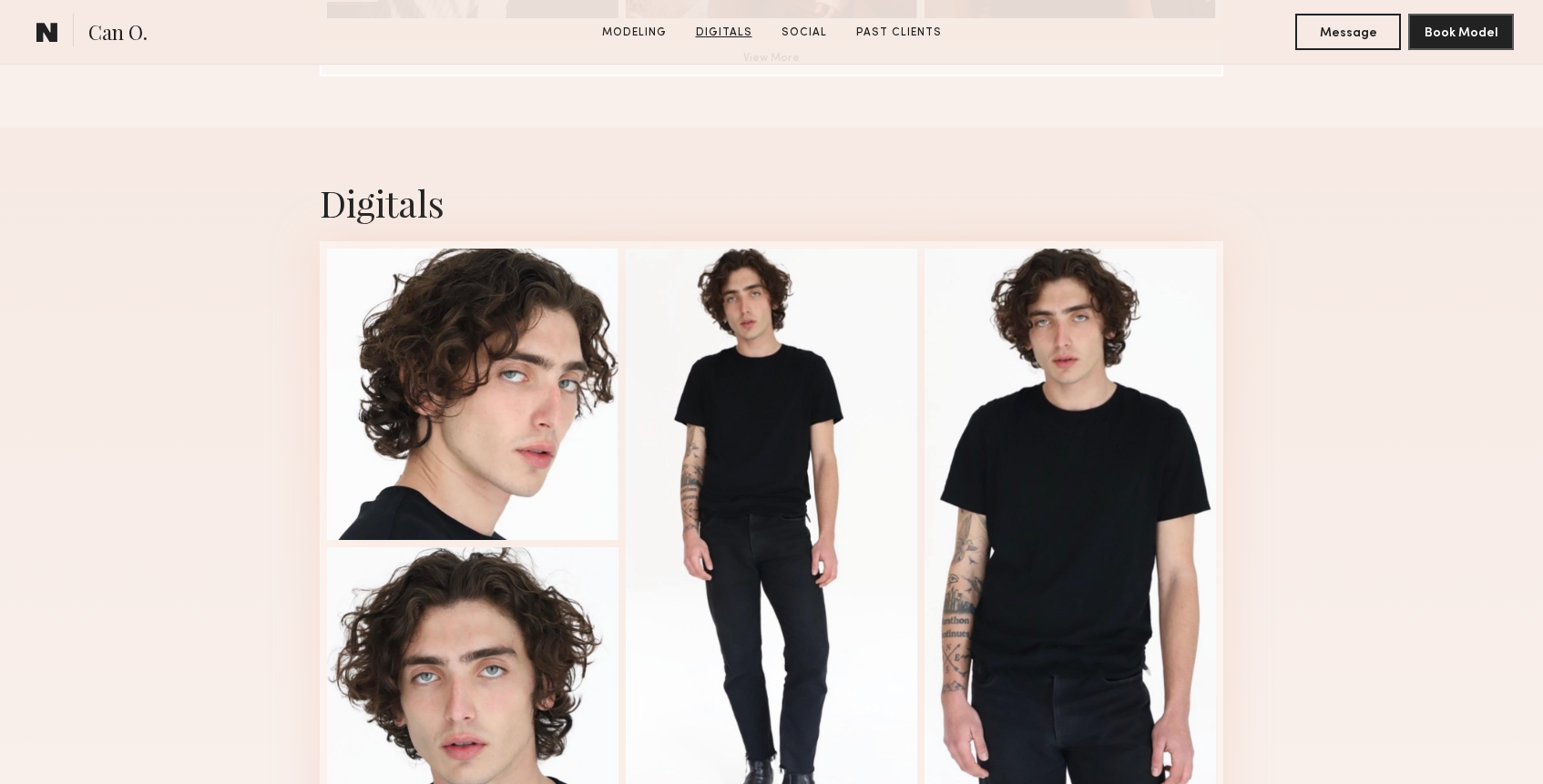
scroll to position [1724, 0]
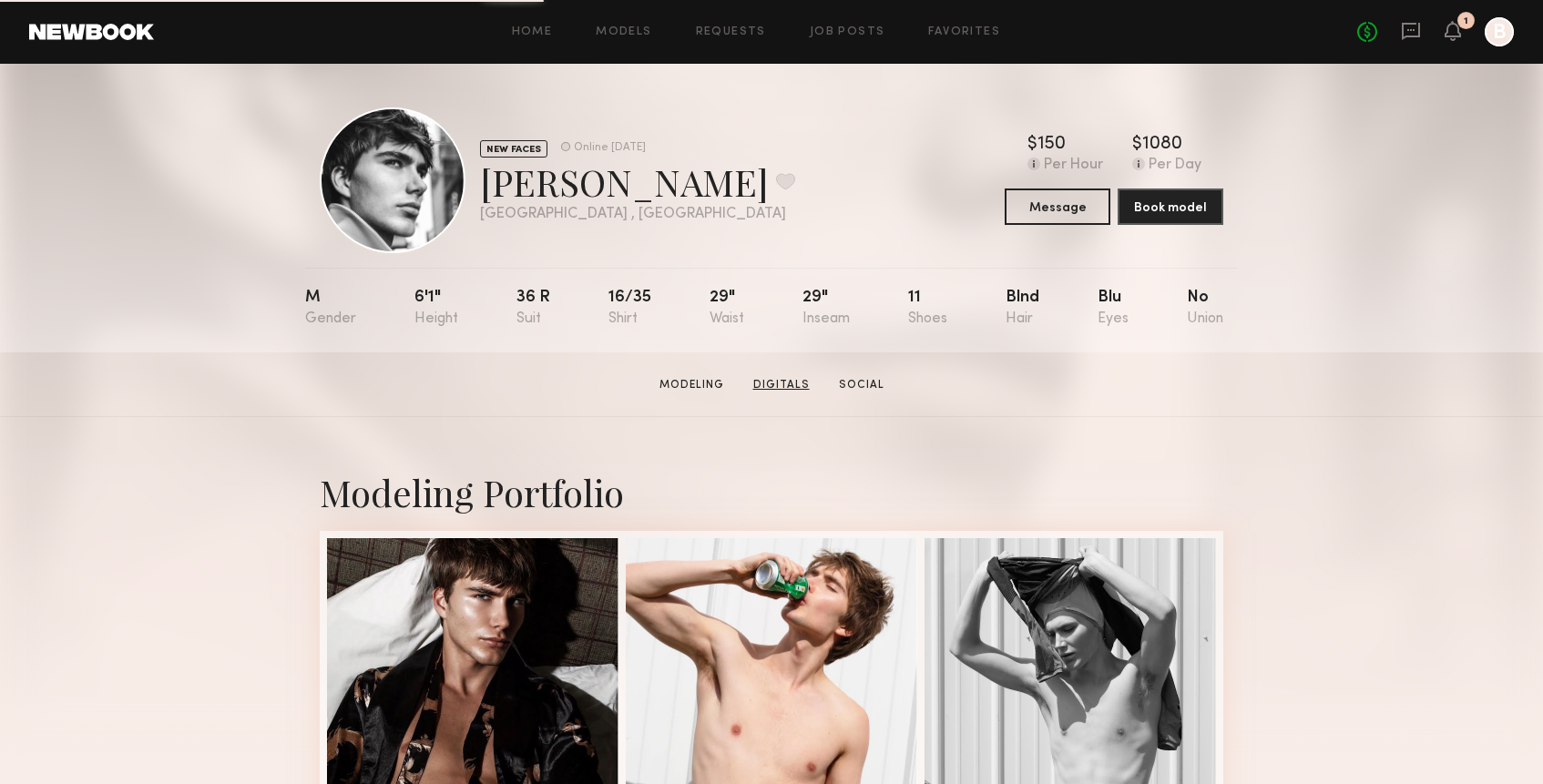
click at [790, 380] on link "Digitals" at bounding box center [781, 385] width 71 height 17
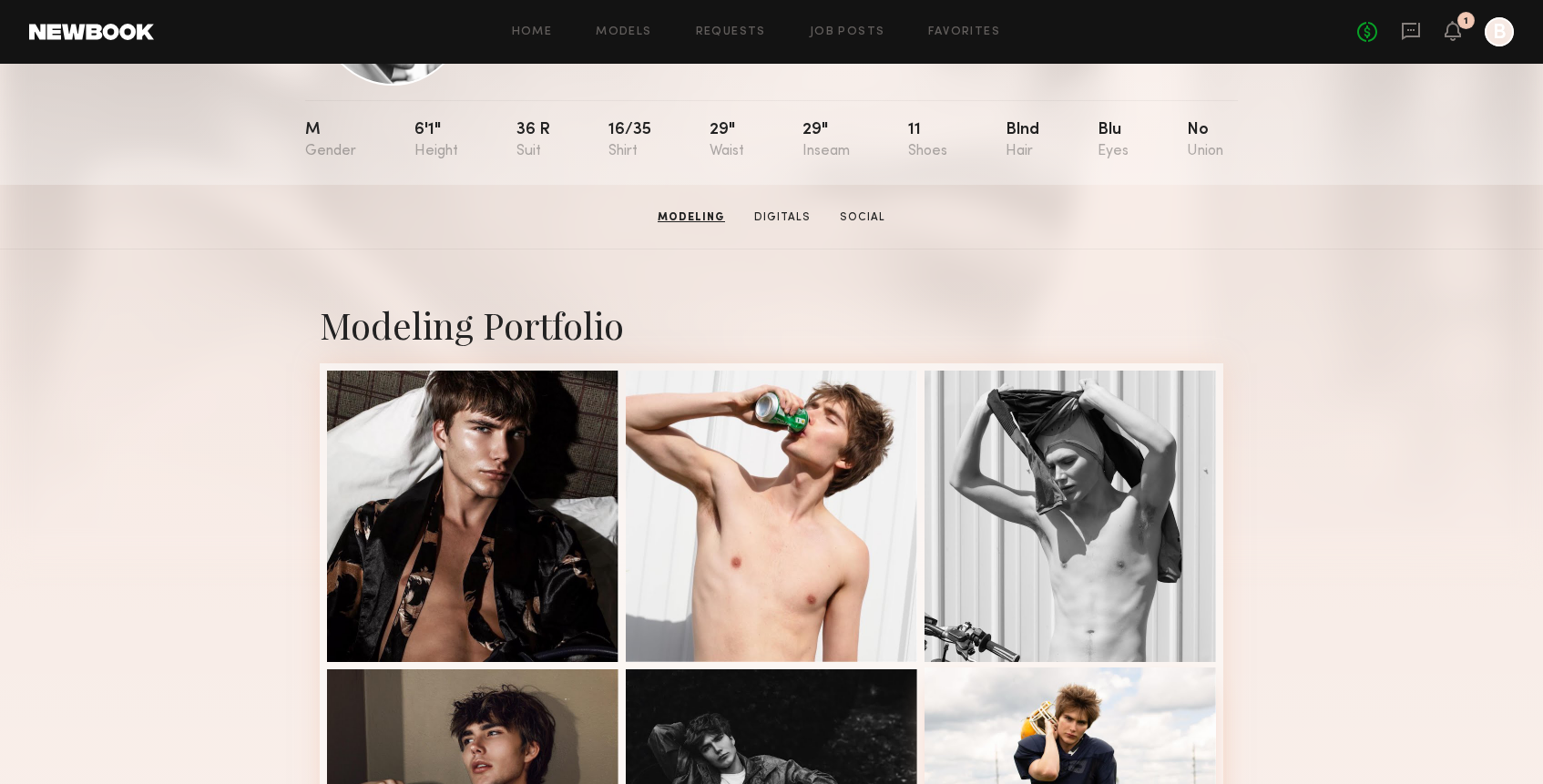
scroll to position [170, 0]
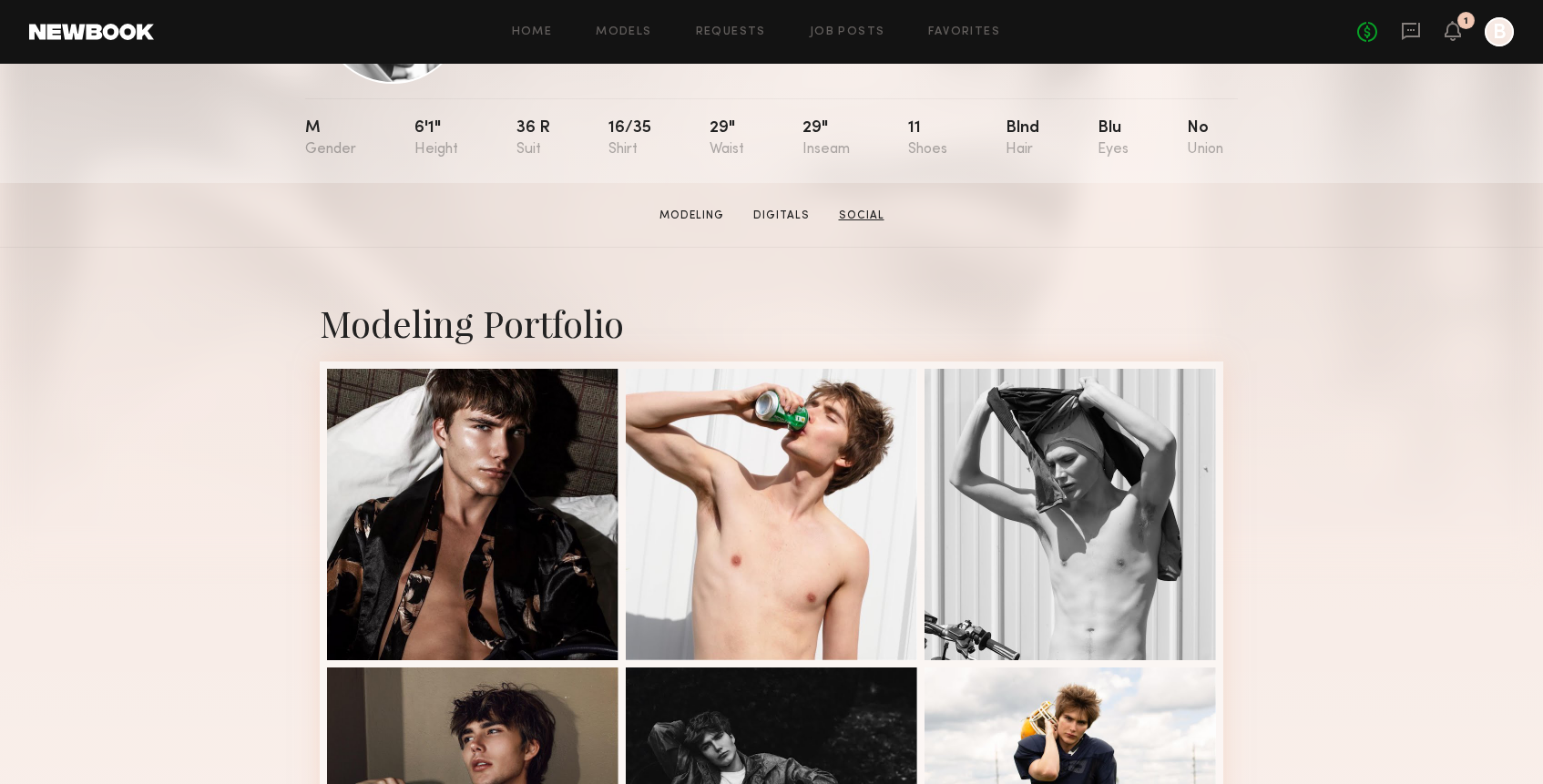
click at [870, 216] on link "Social" at bounding box center [861, 215] width 61 height 17
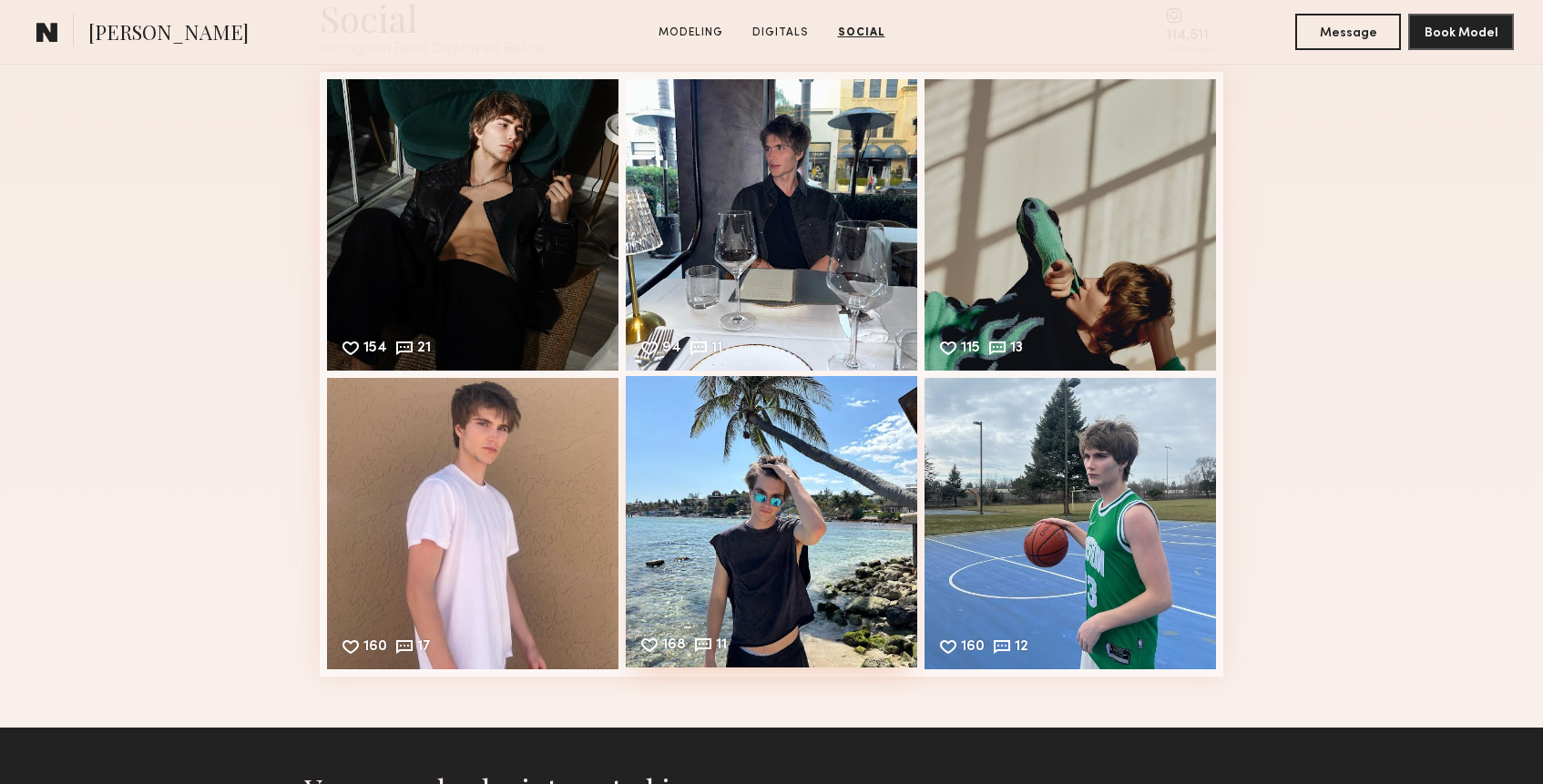
scroll to position [2011, 0]
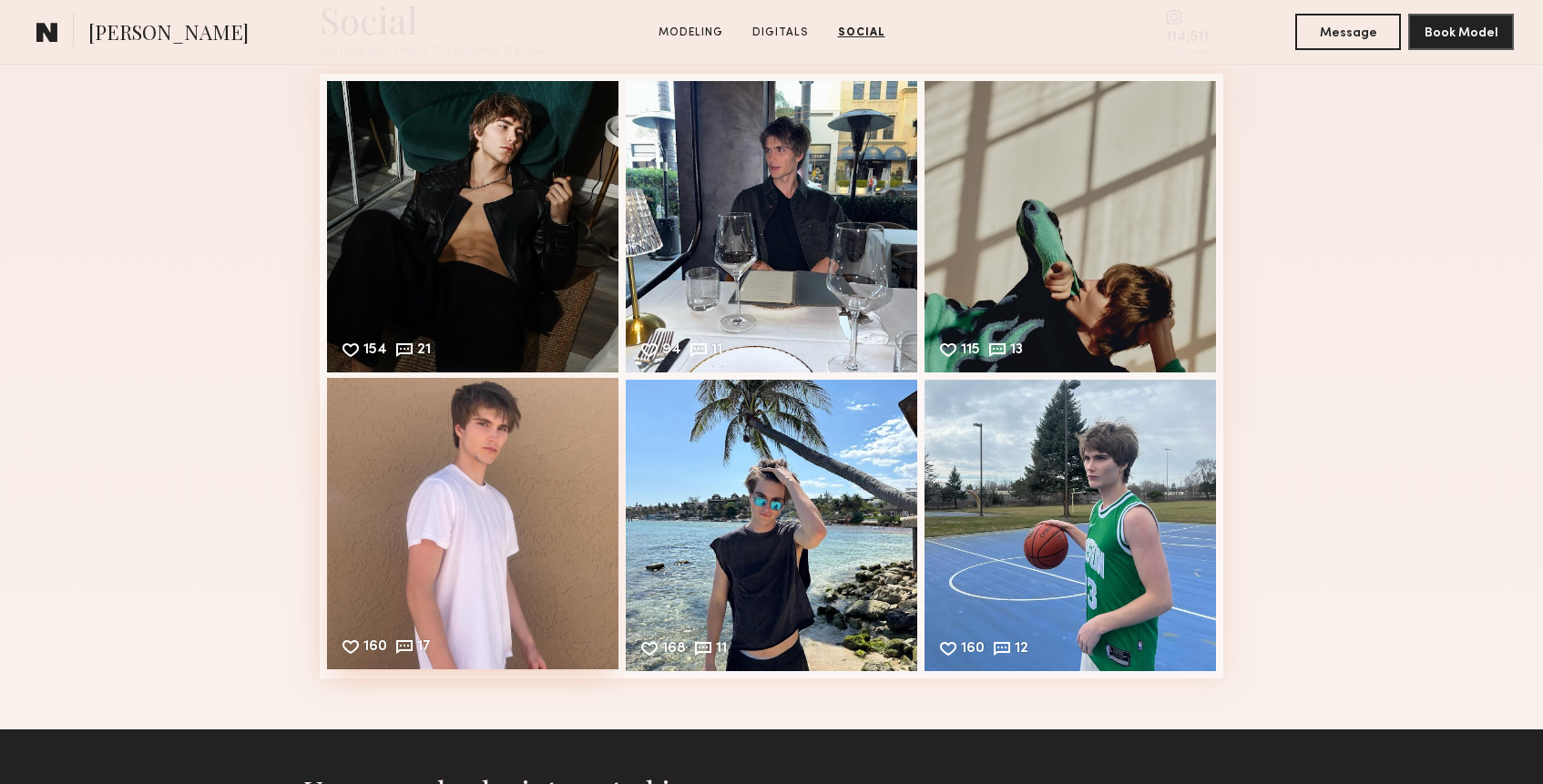
click at [555, 511] on div "160 17 Likes & comments displayed to show model’s engagement" at bounding box center [472, 523] width 291 height 291
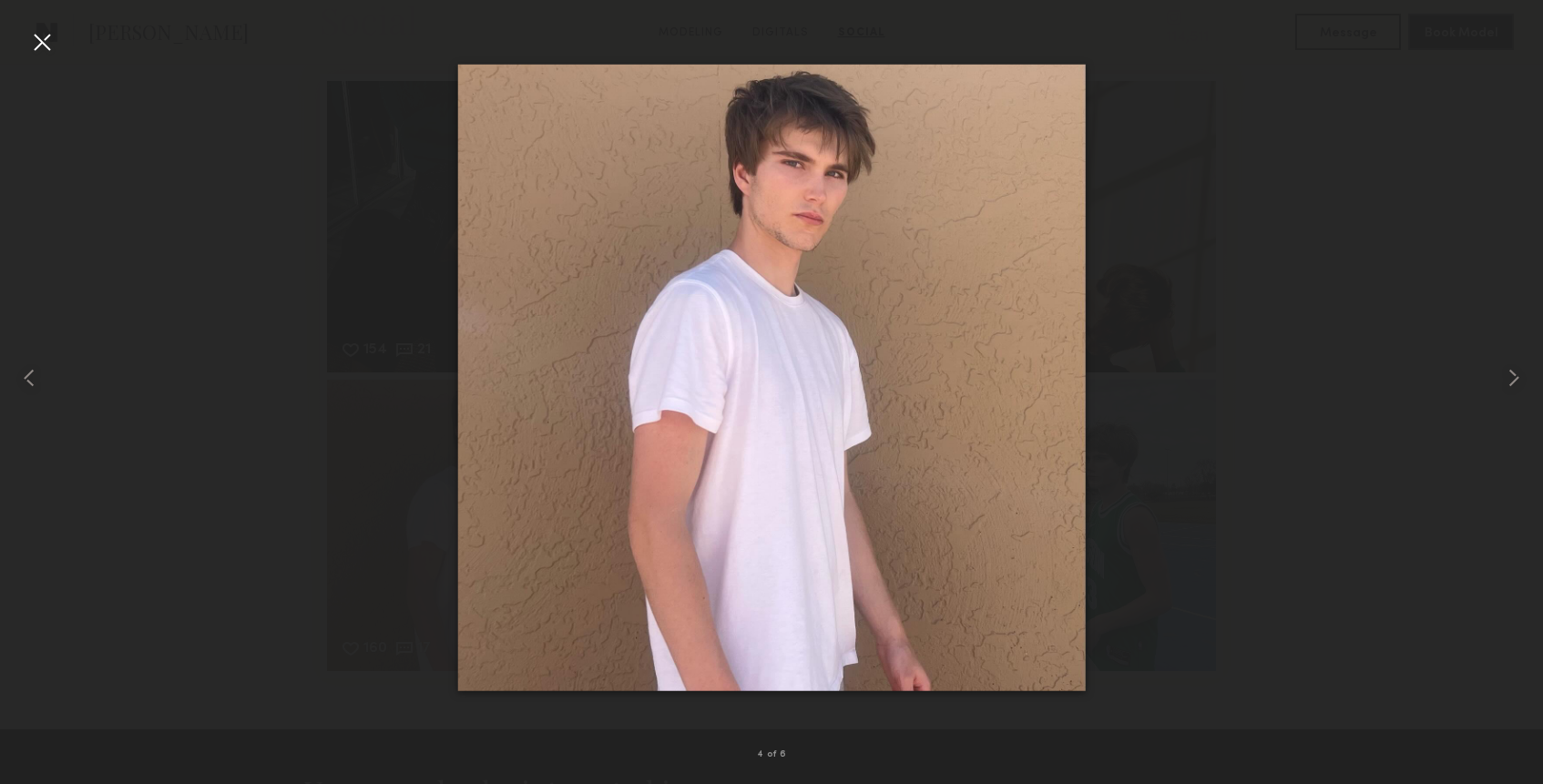
click at [48, 43] on div at bounding box center [42, 42] width 29 height 29
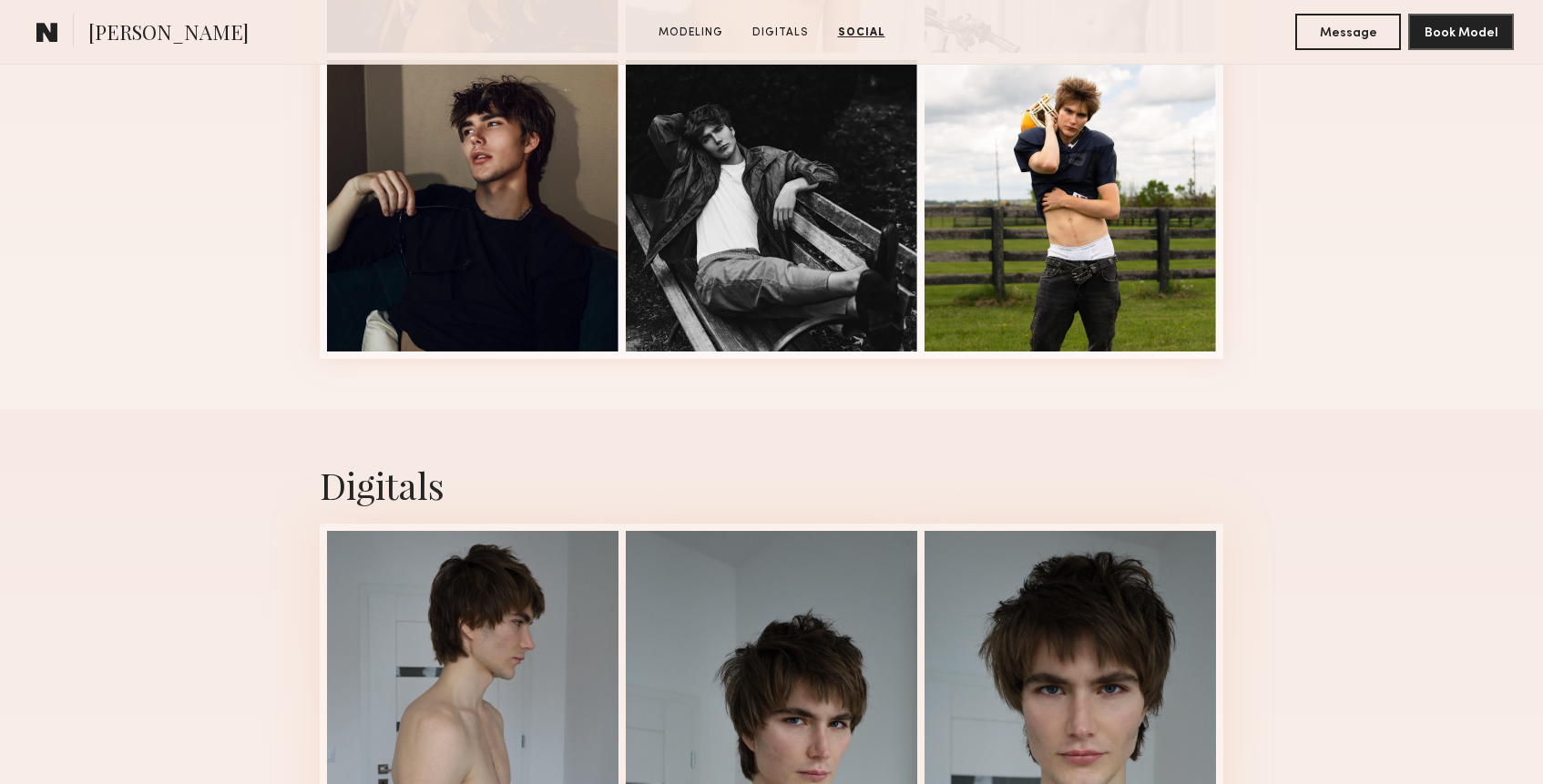
scroll to position [0, 0]
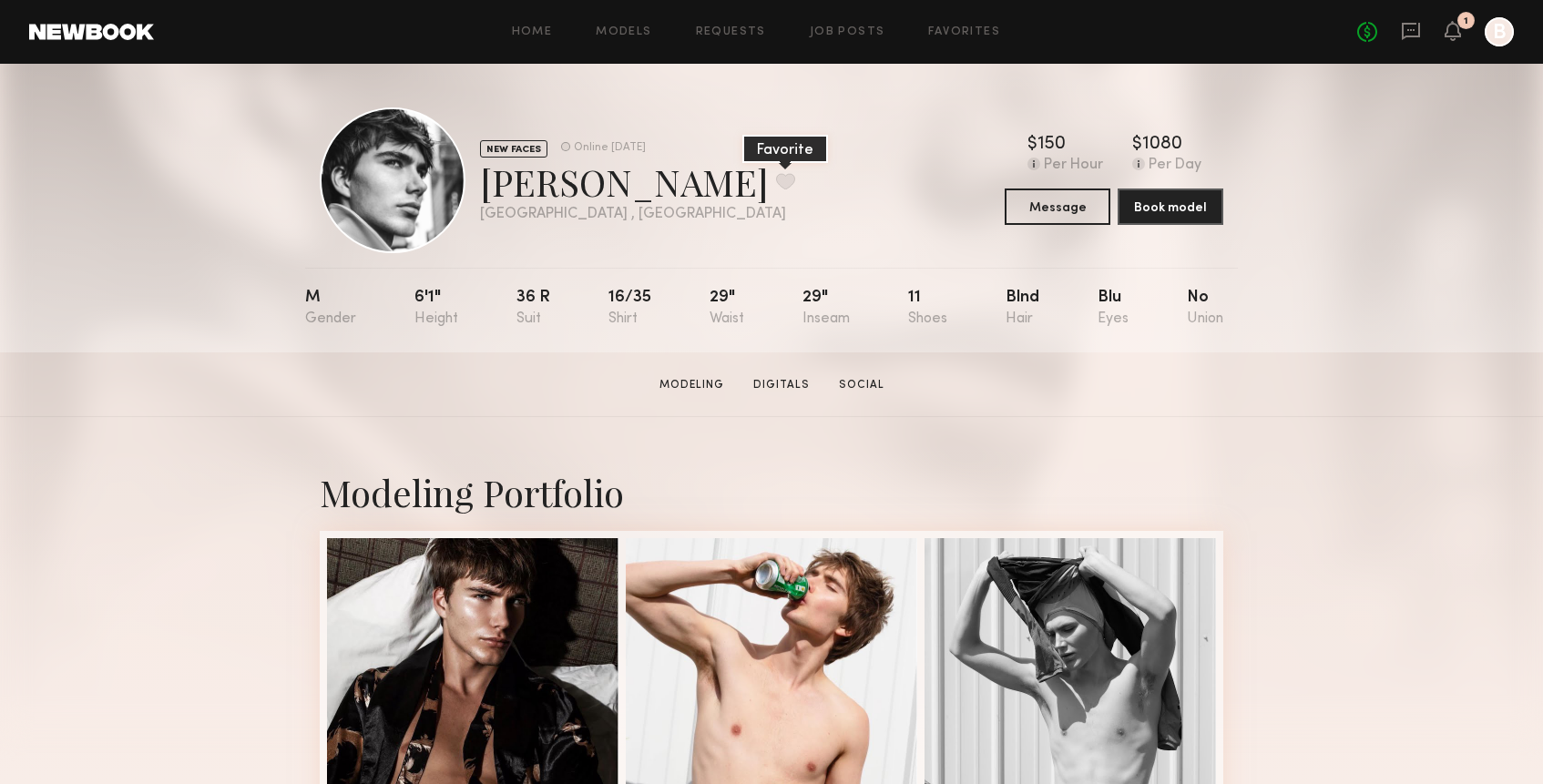
click at [775, 183] on button at bounding box center [784, 181] width 19 height 17
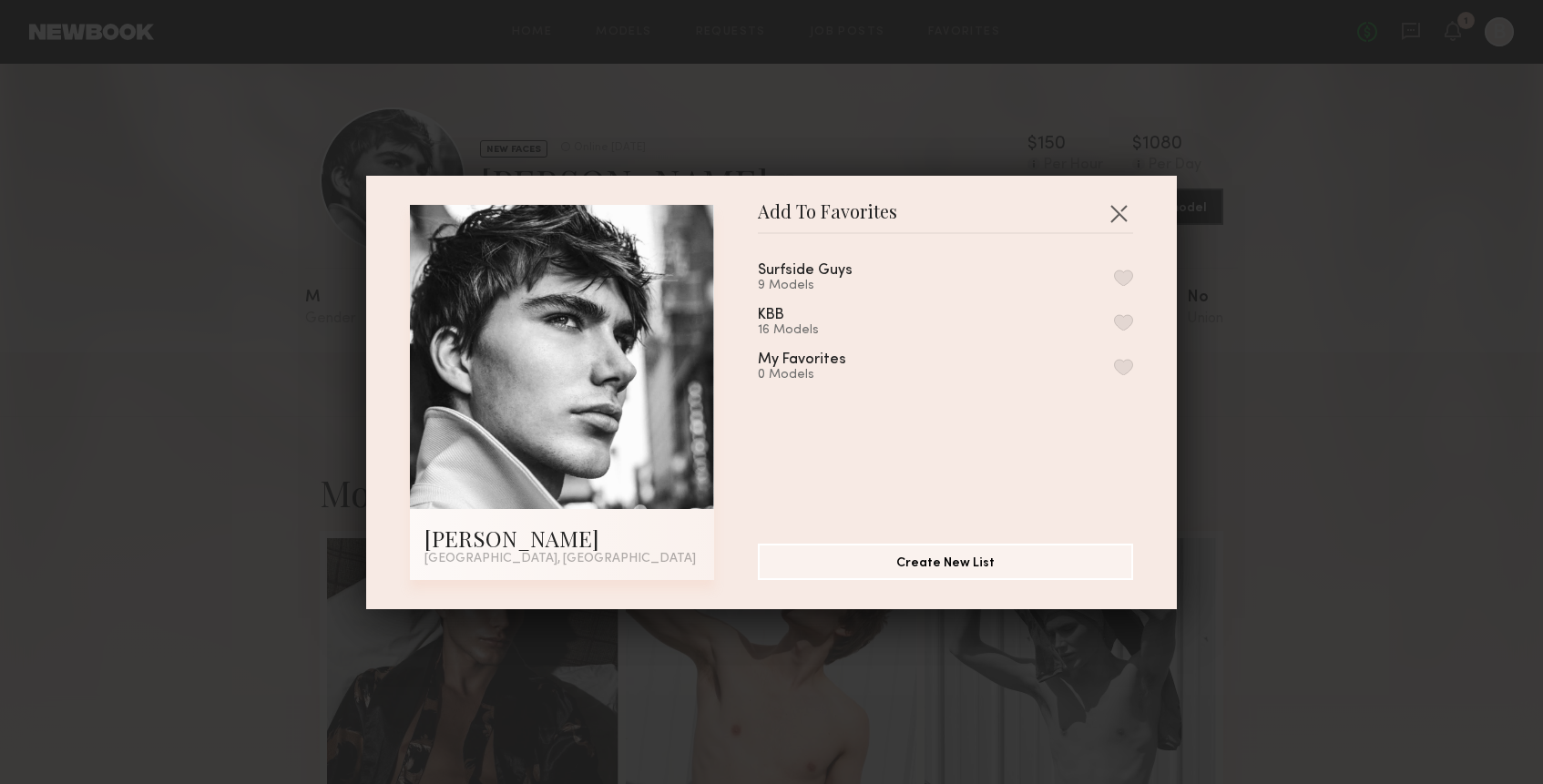
click at [1118, 278] on button "button" at bounding box center [1123, 277] width 19 height 17
click at [1123, 209] on button "button" at bounding box center [1118, 212] width 29 height 29
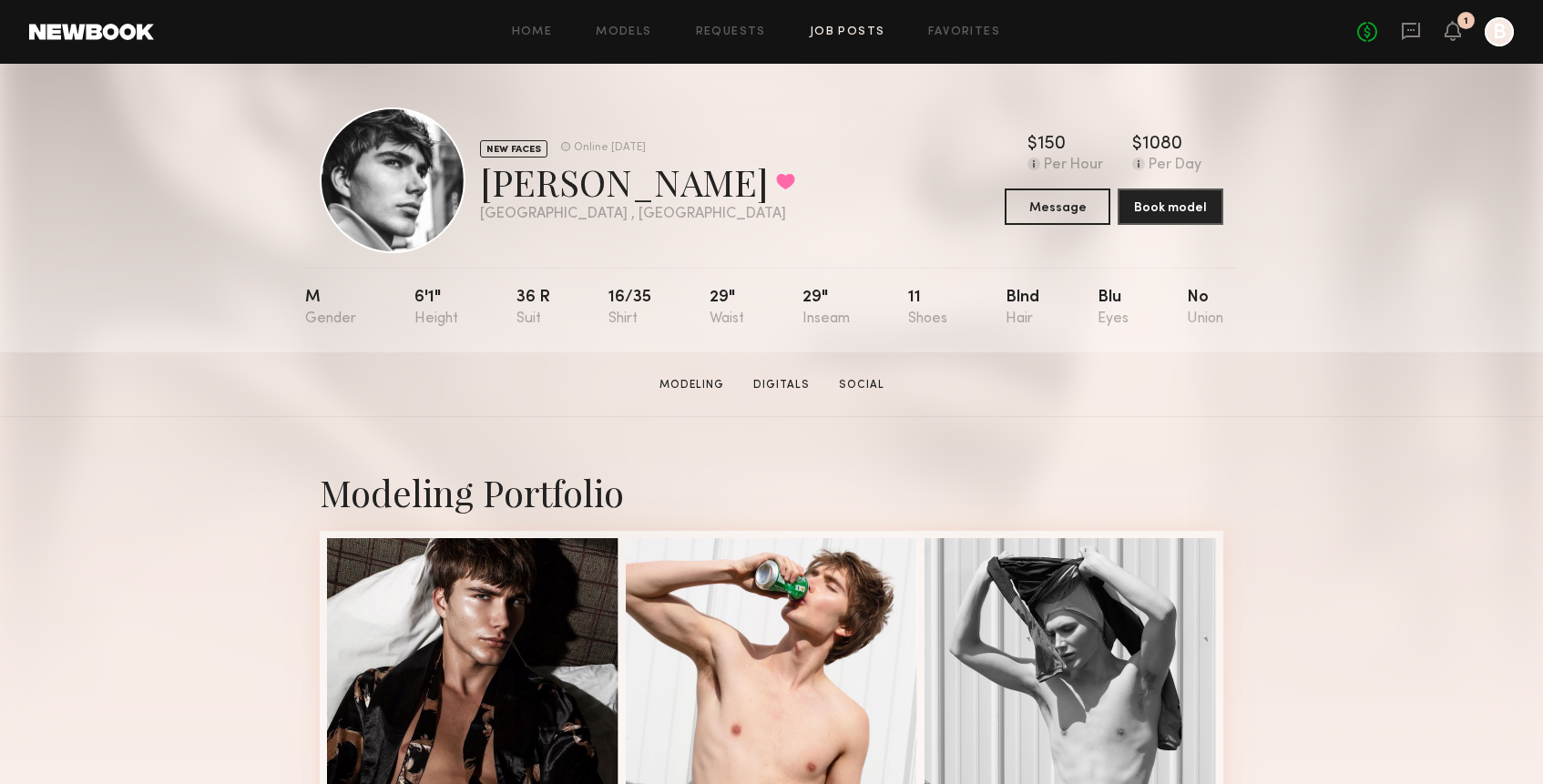
click at [856, 29] on link "Job Posts" at bounding box center [847, 33] width 75 height 12
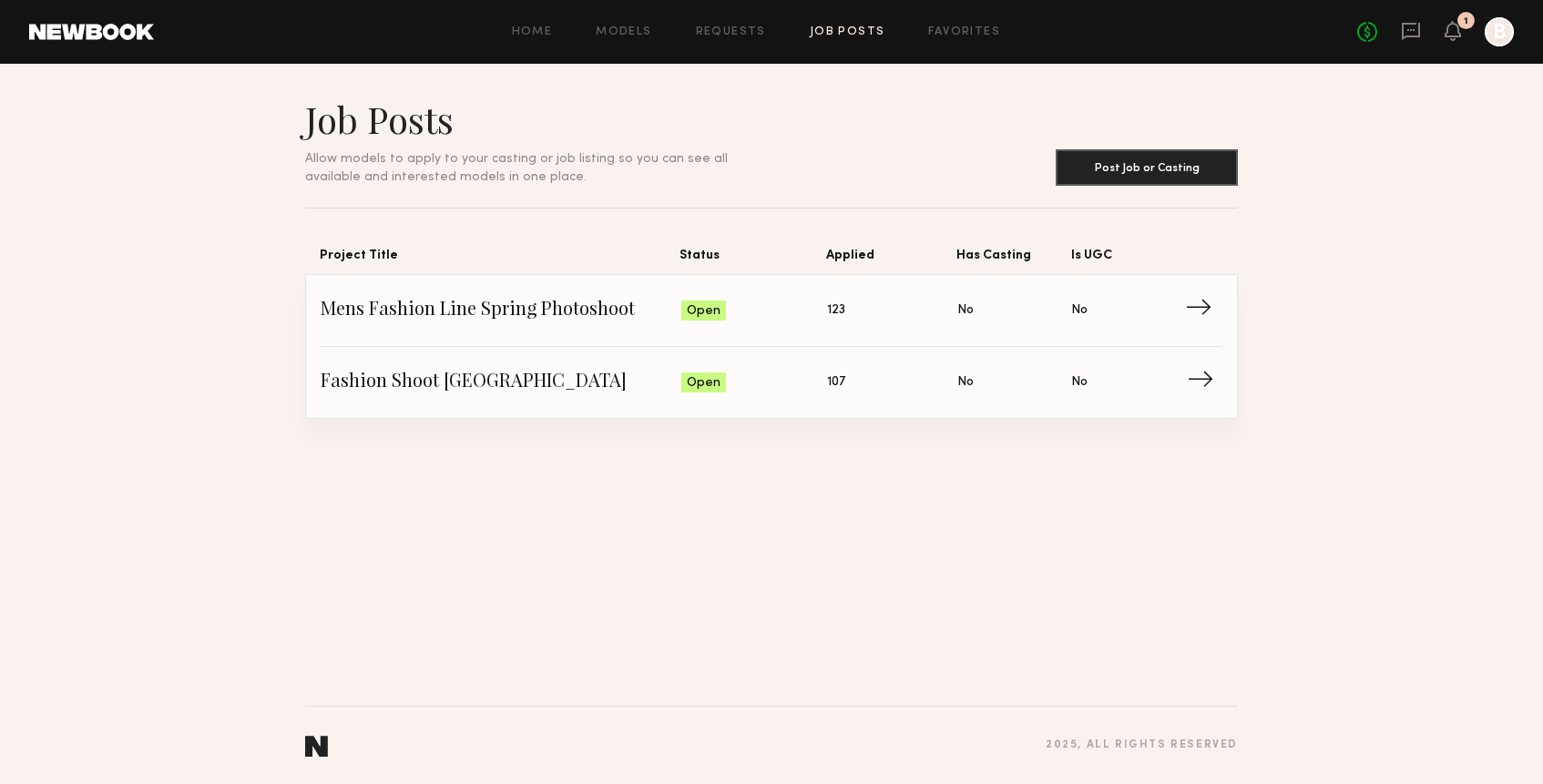
click at [525, 384] on span "Fashion Shoot Los Angeles" at bounding box center [500, 382] width 360 height 28
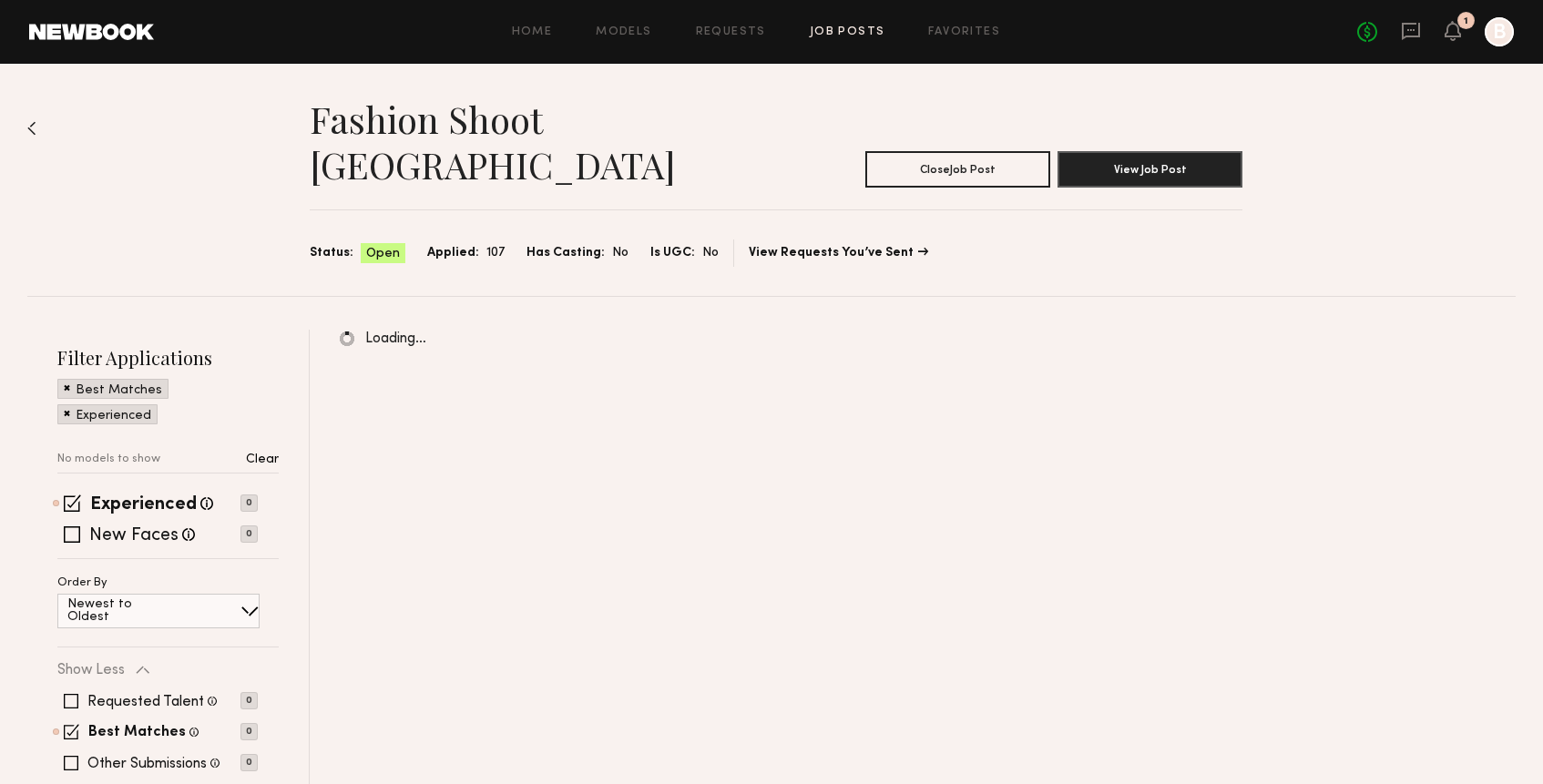
click at [861, 28] on link "Job Posts" at bounding box center [847, 33] width 75 height 12
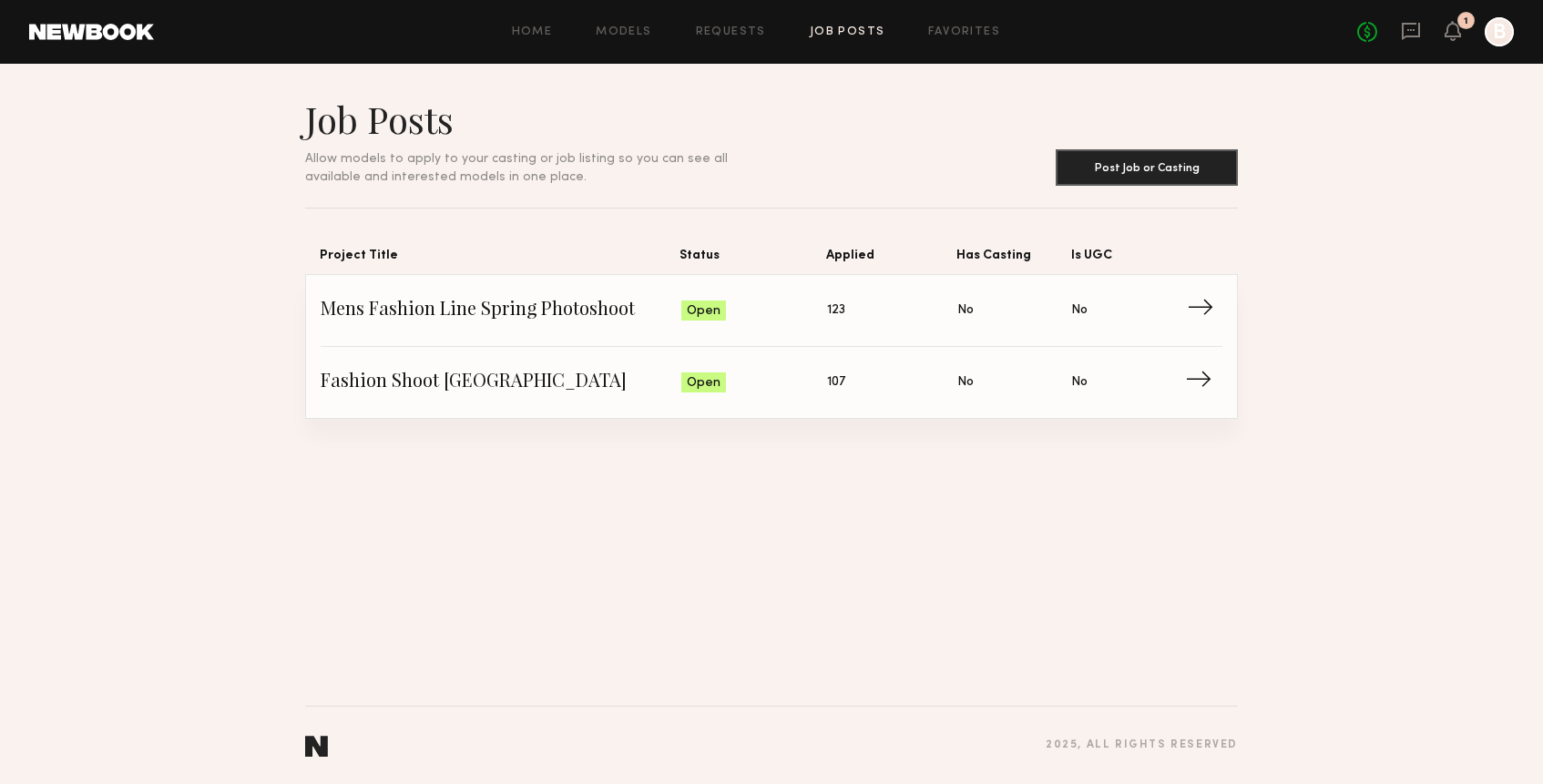
click at [620, 305] on span "Mens Fashion Line Spring Photoshoot" at bounding box center [500, 311] width 360 height 28
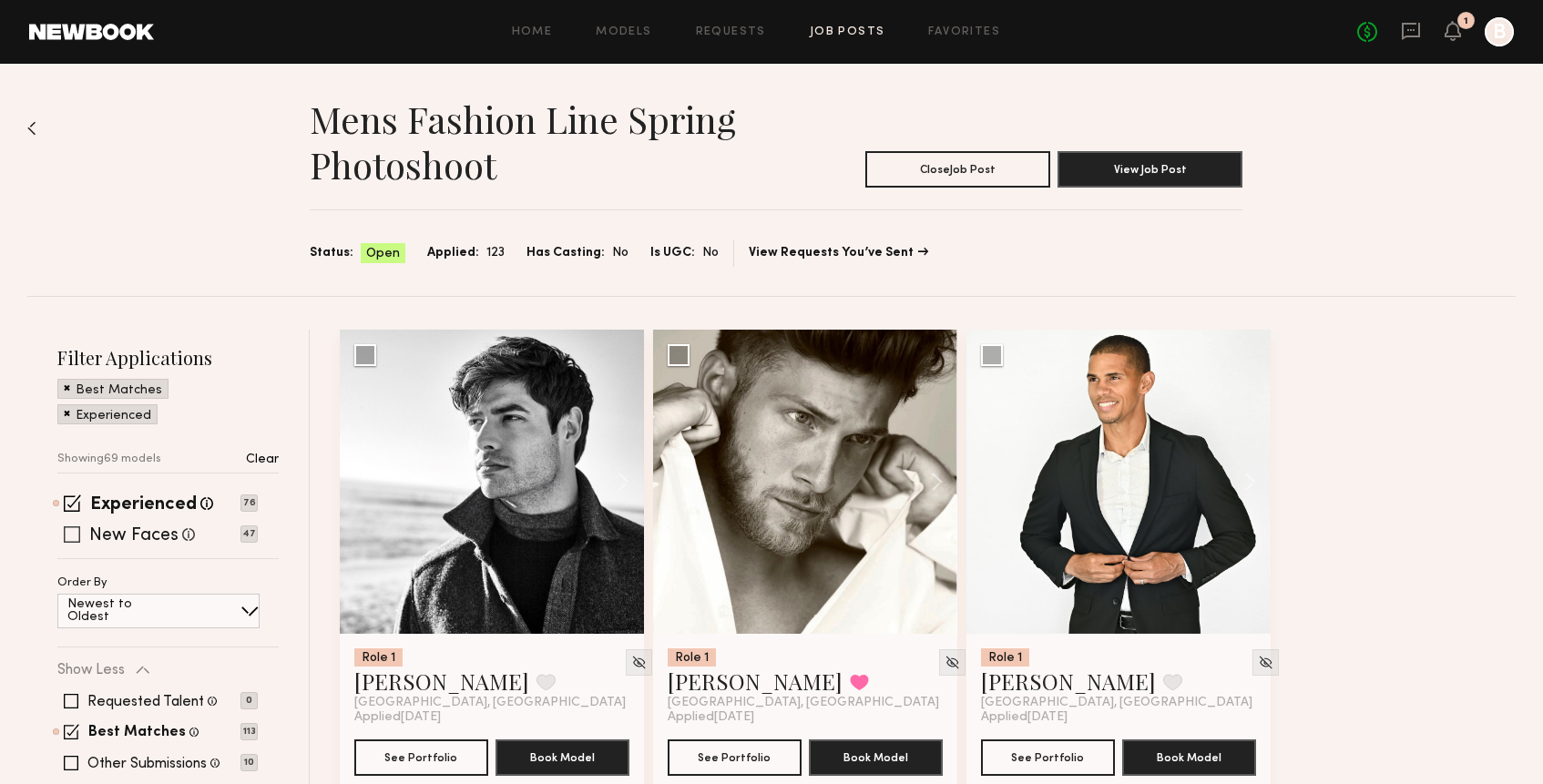
click at [156, 534] on label "New Faces" at bounding box center [134, 536] width 89 height 18
click at [73, 506] on span at bounding box center [71, 502] width 17 height 17
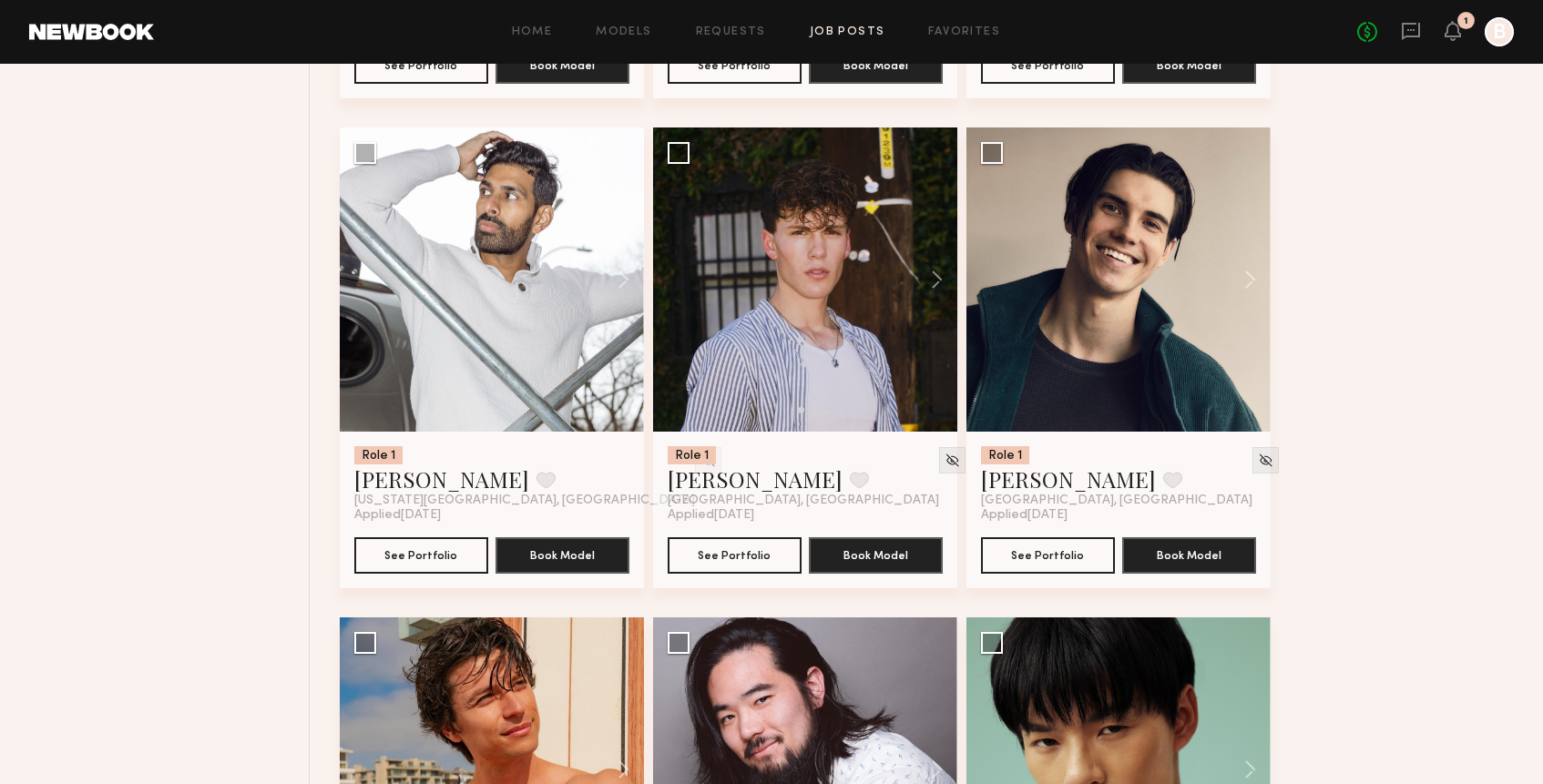
scroll to position [1185, 0]
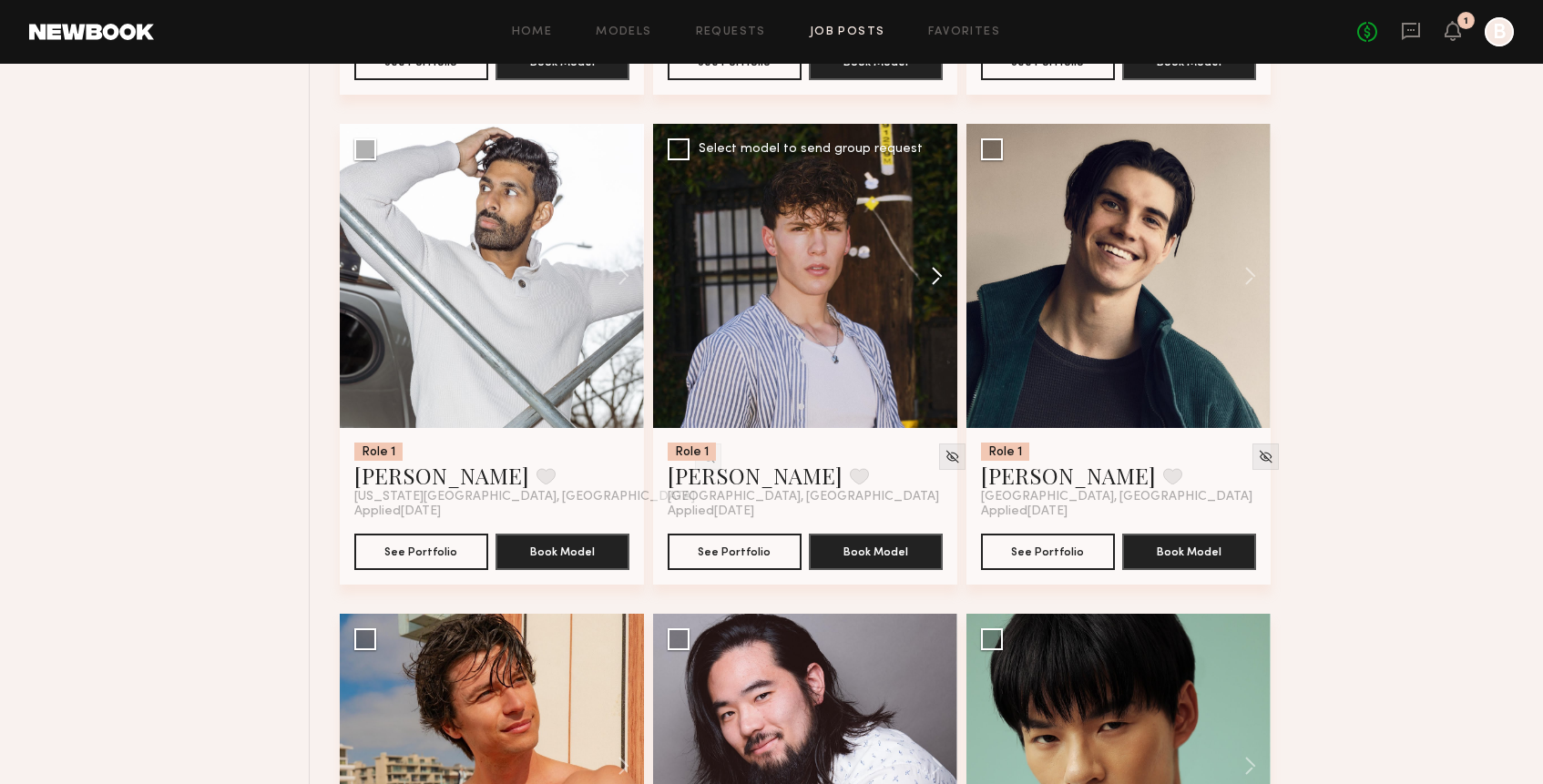
click at [937, 276] on button at bounding box center [927, 276] width 59 height 304
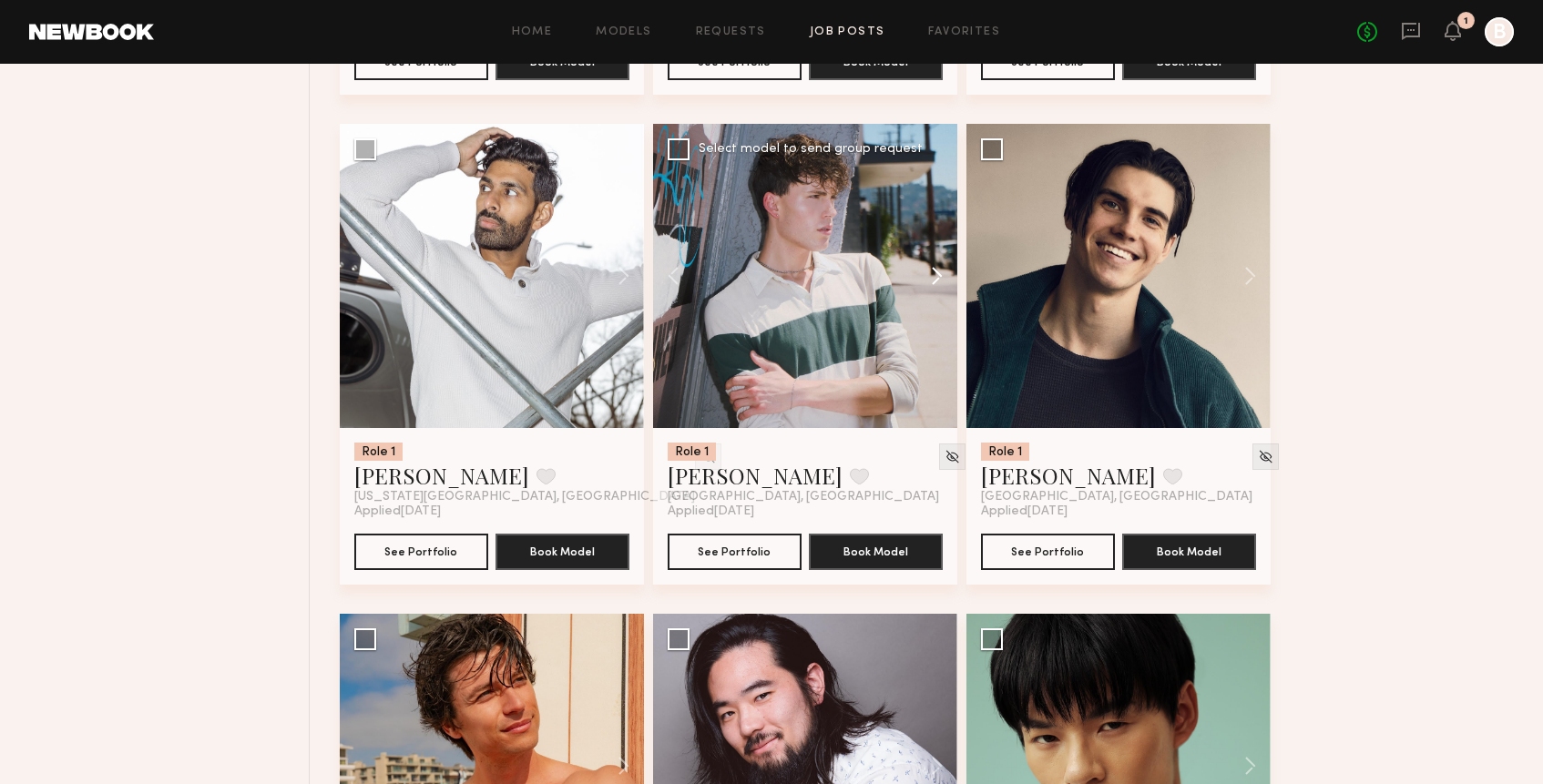
click at [937, 276] on button at bounding box center [927, 276] width 59 height 304
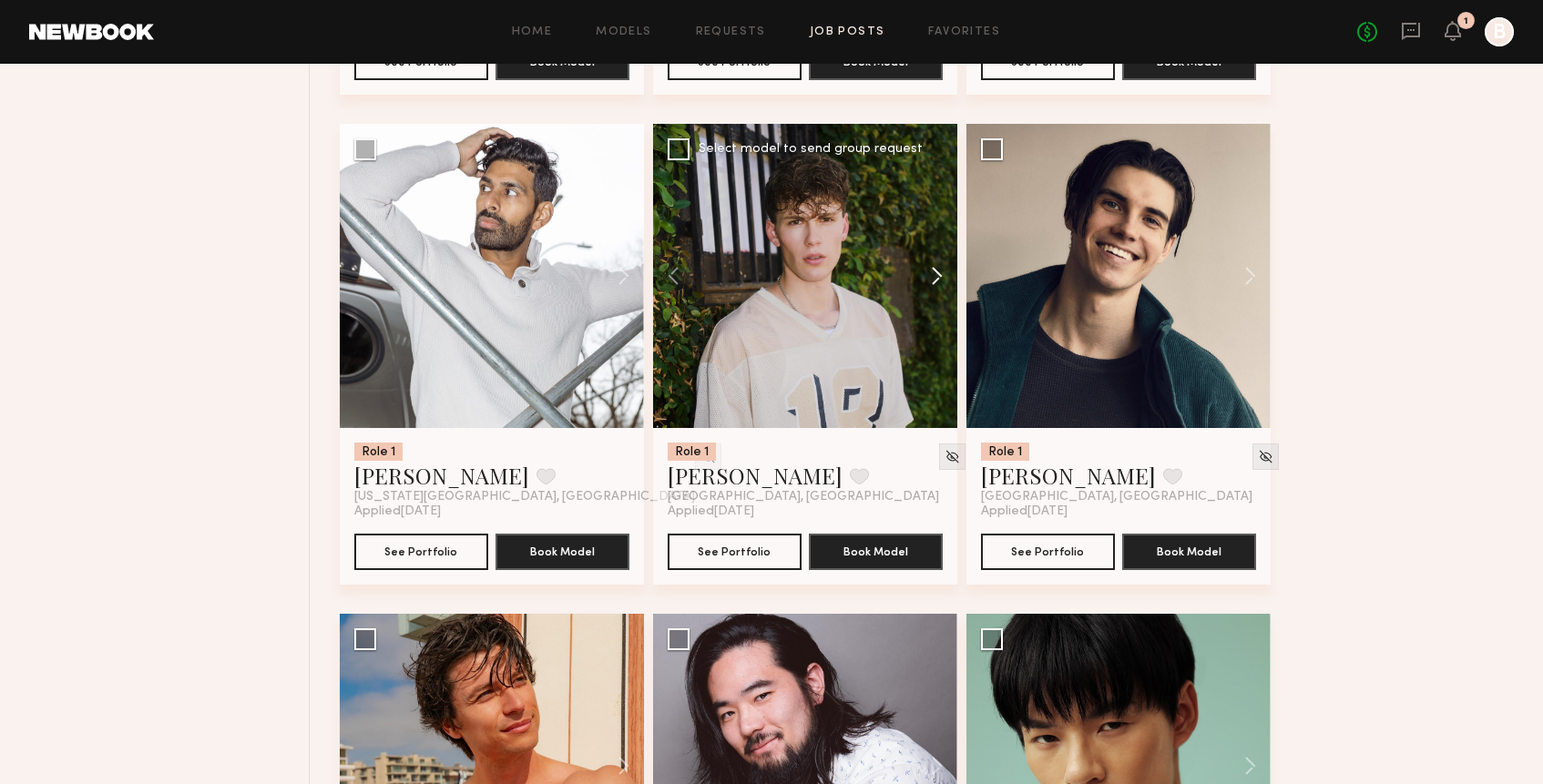
click at [937, 276] on button at bounding box center [927, 276] width 59 height 304
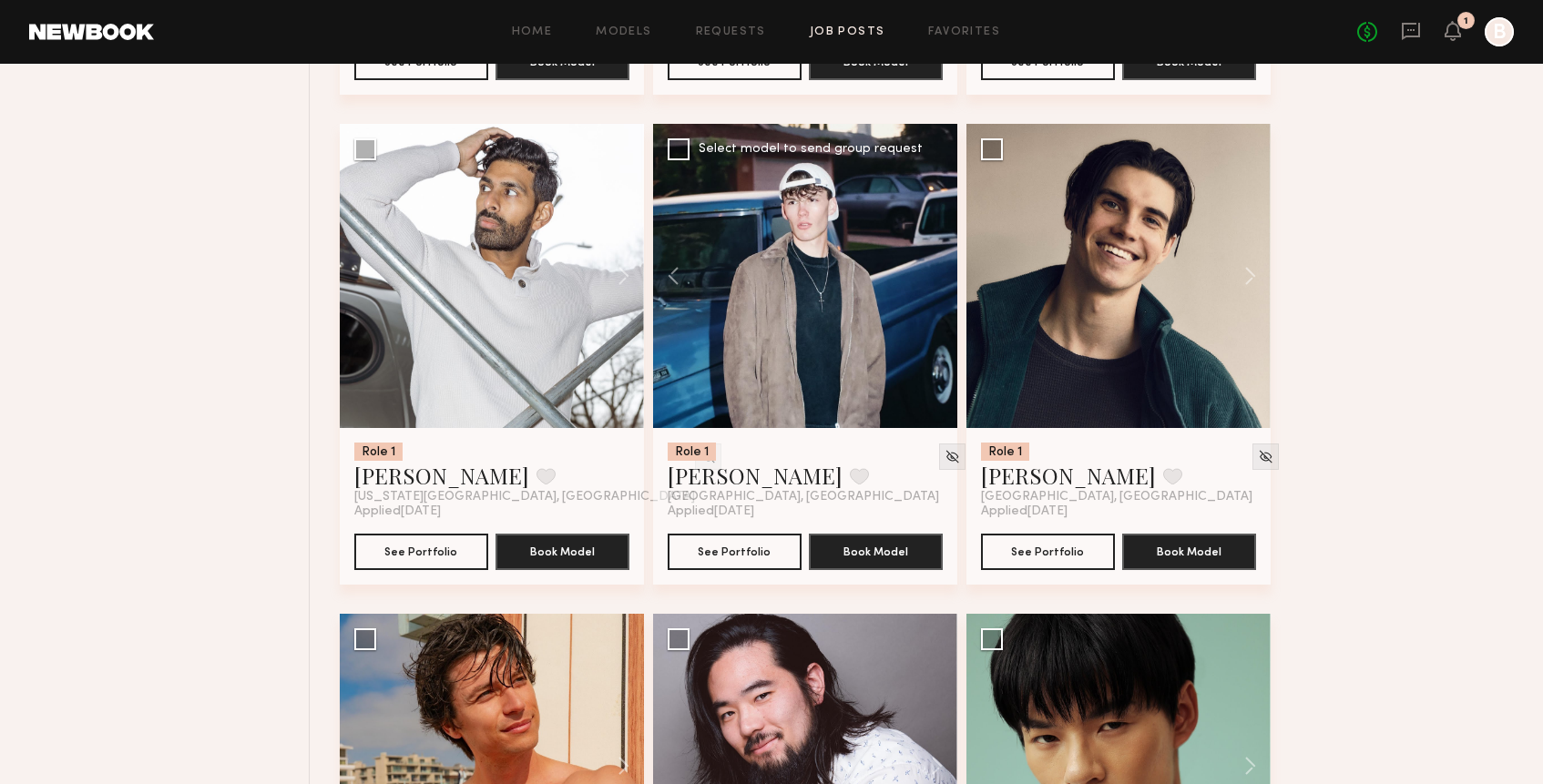
click at [937, 276] on div at bounding box center [805, 276] width 304 height 304
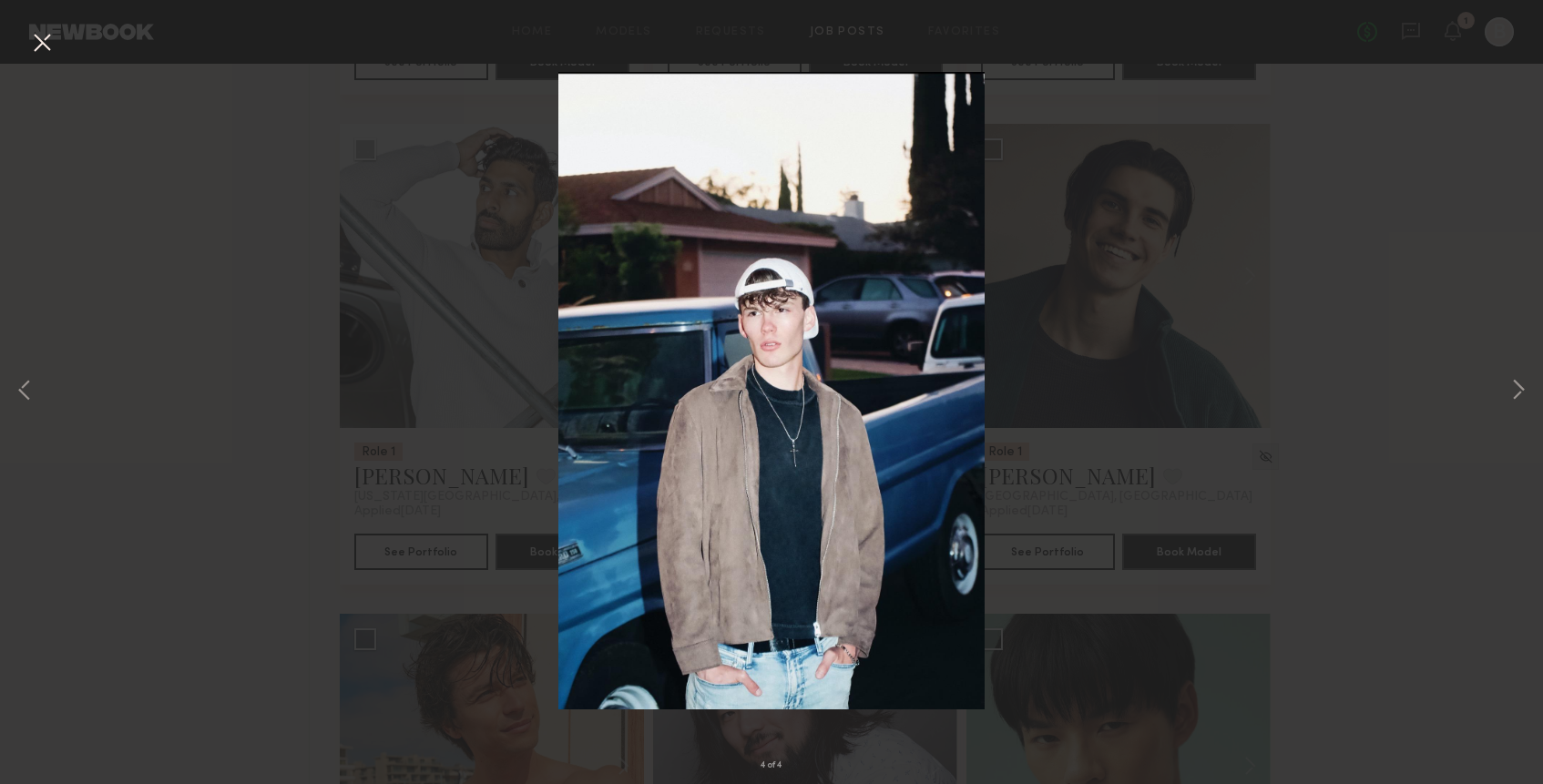
click at [1239, 117] on div "4 of 4" at bounding box center [772, 392] width 1543 height 784
click at [53, 45] on button at bounding box center [42, 44] width 29 height 33
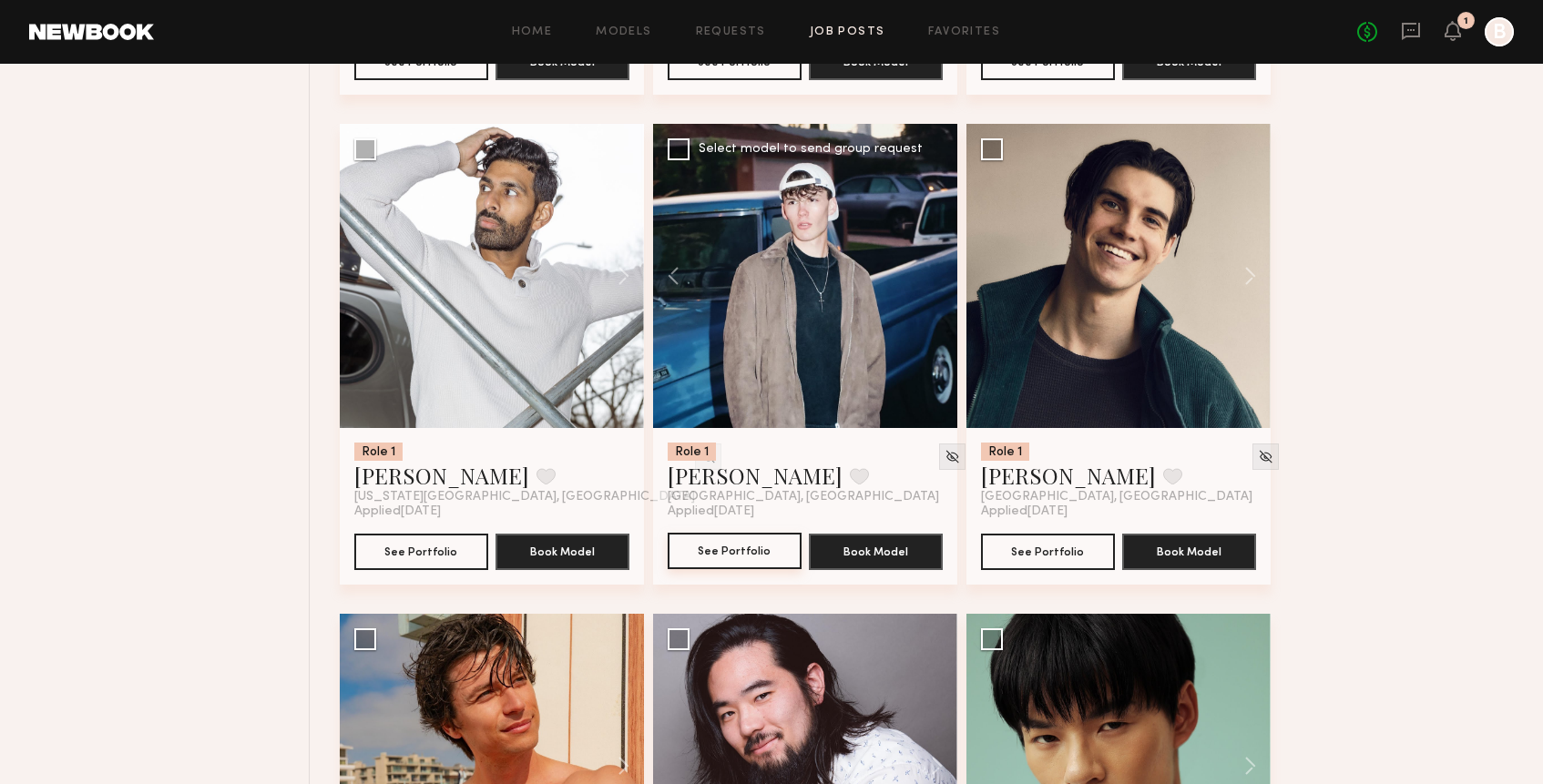
click at [734, 552] on button "See Portfolio" at bounding box center [734, 551] width 134 height 37
click at [1244, 267] on button at bounding box center [1241, 276] width 59 height 304
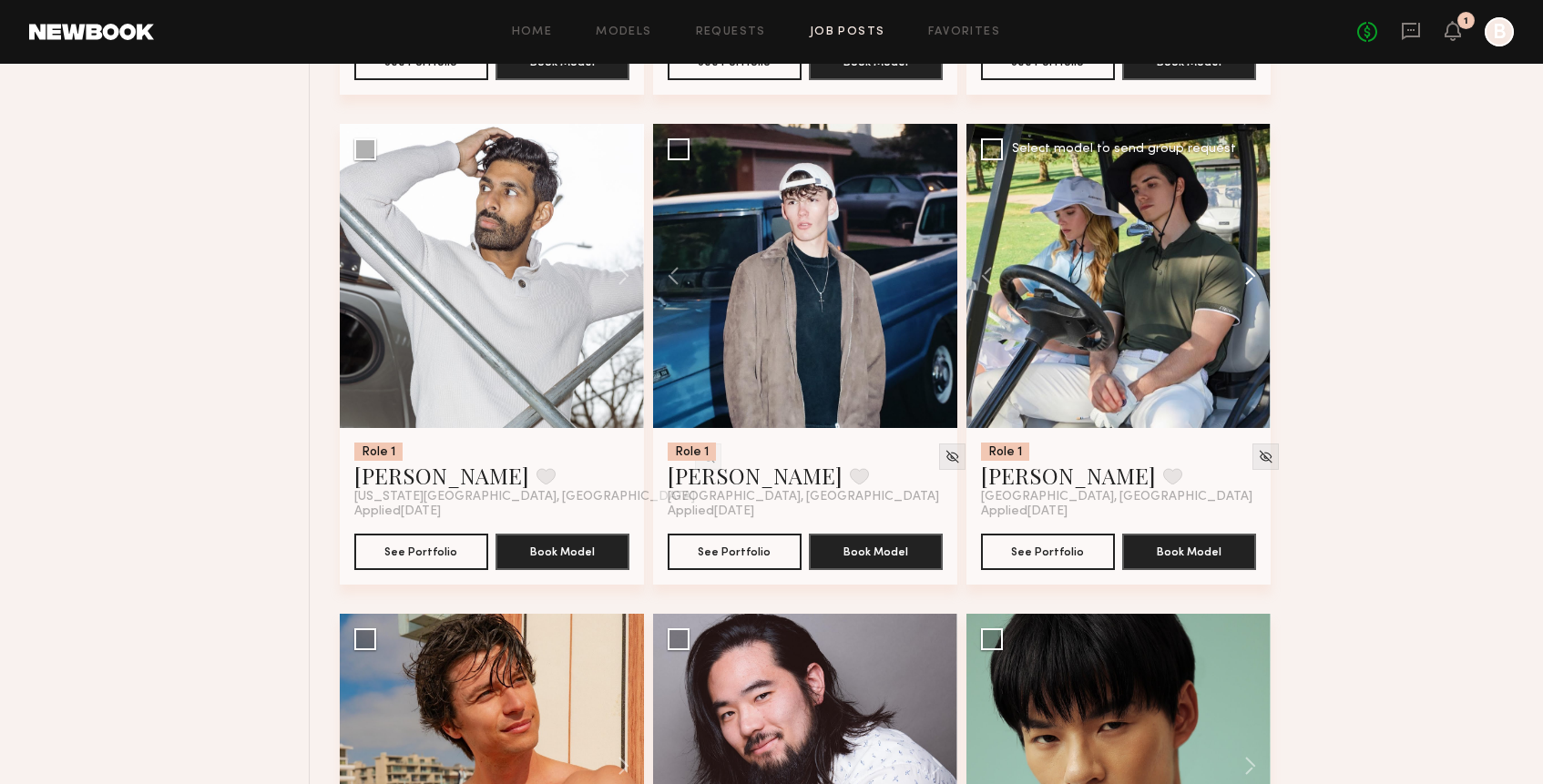
click at [1244, 267] on button at bounding box center [1241, 276] width 59 height 304
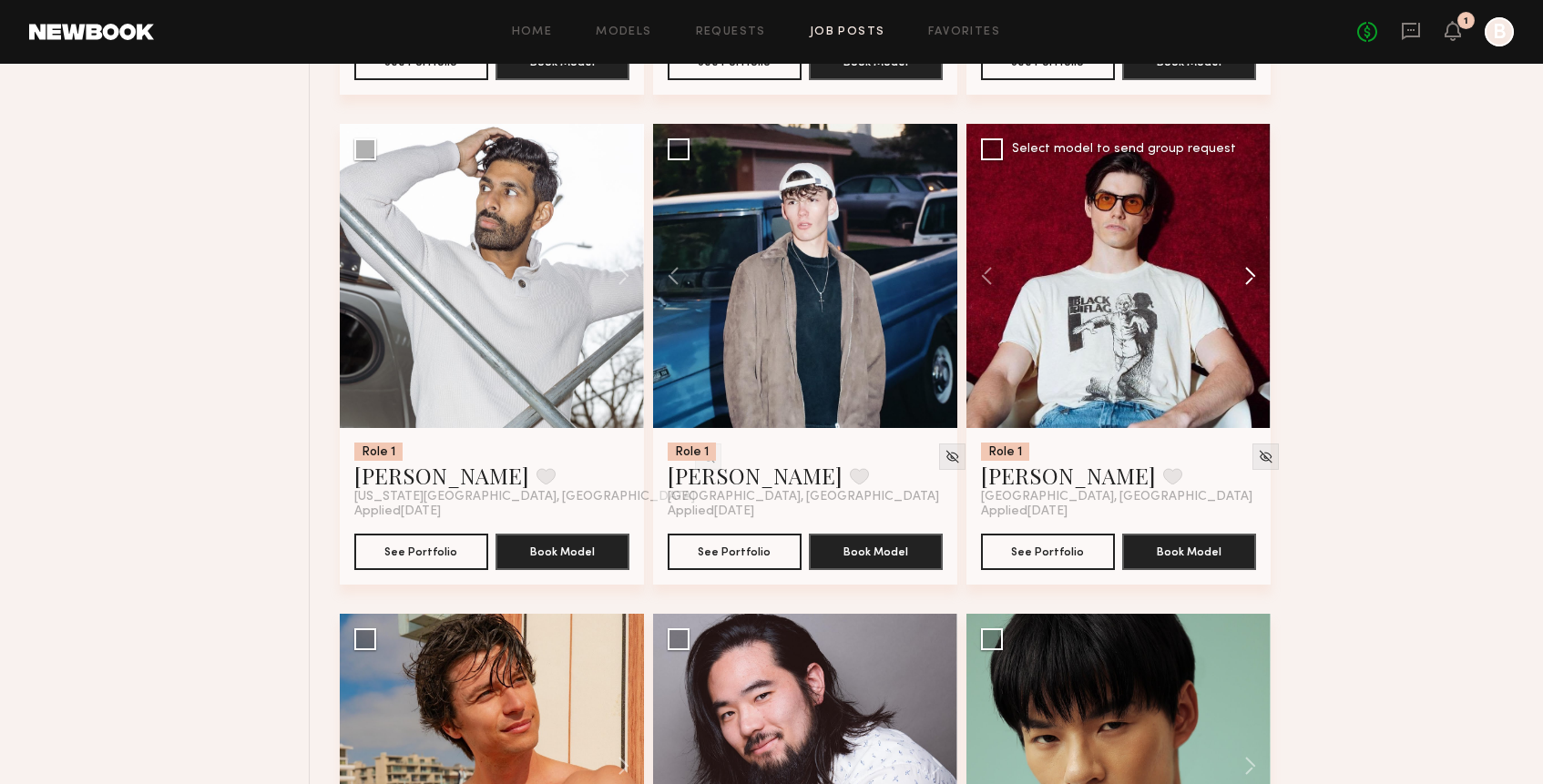
click at [1244, 267] on button at bounding box center [1241, 276] width 59 height 304
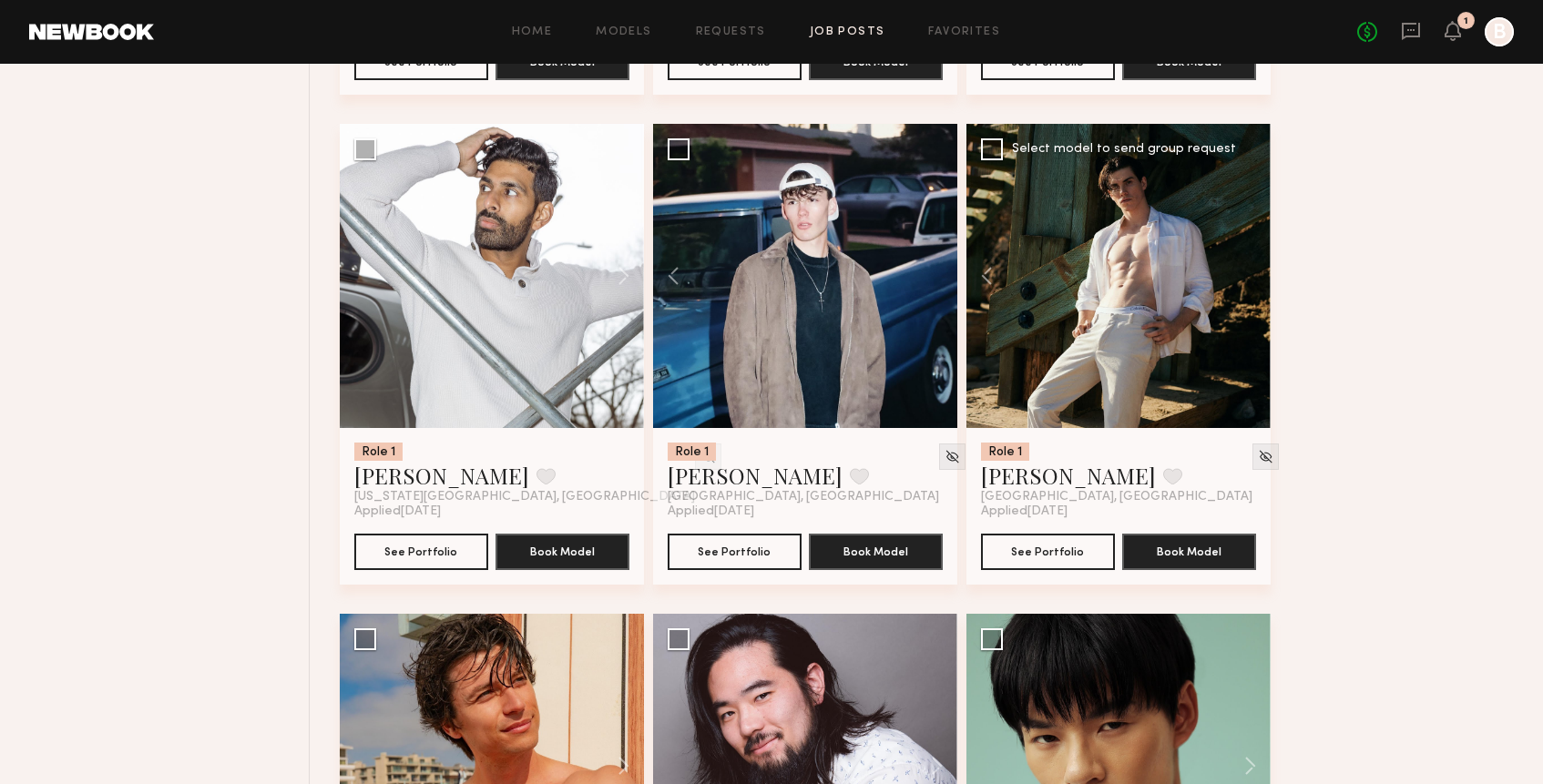
click at [1244, 268] on div at bounding box center [1118, 276] width 304 height 304
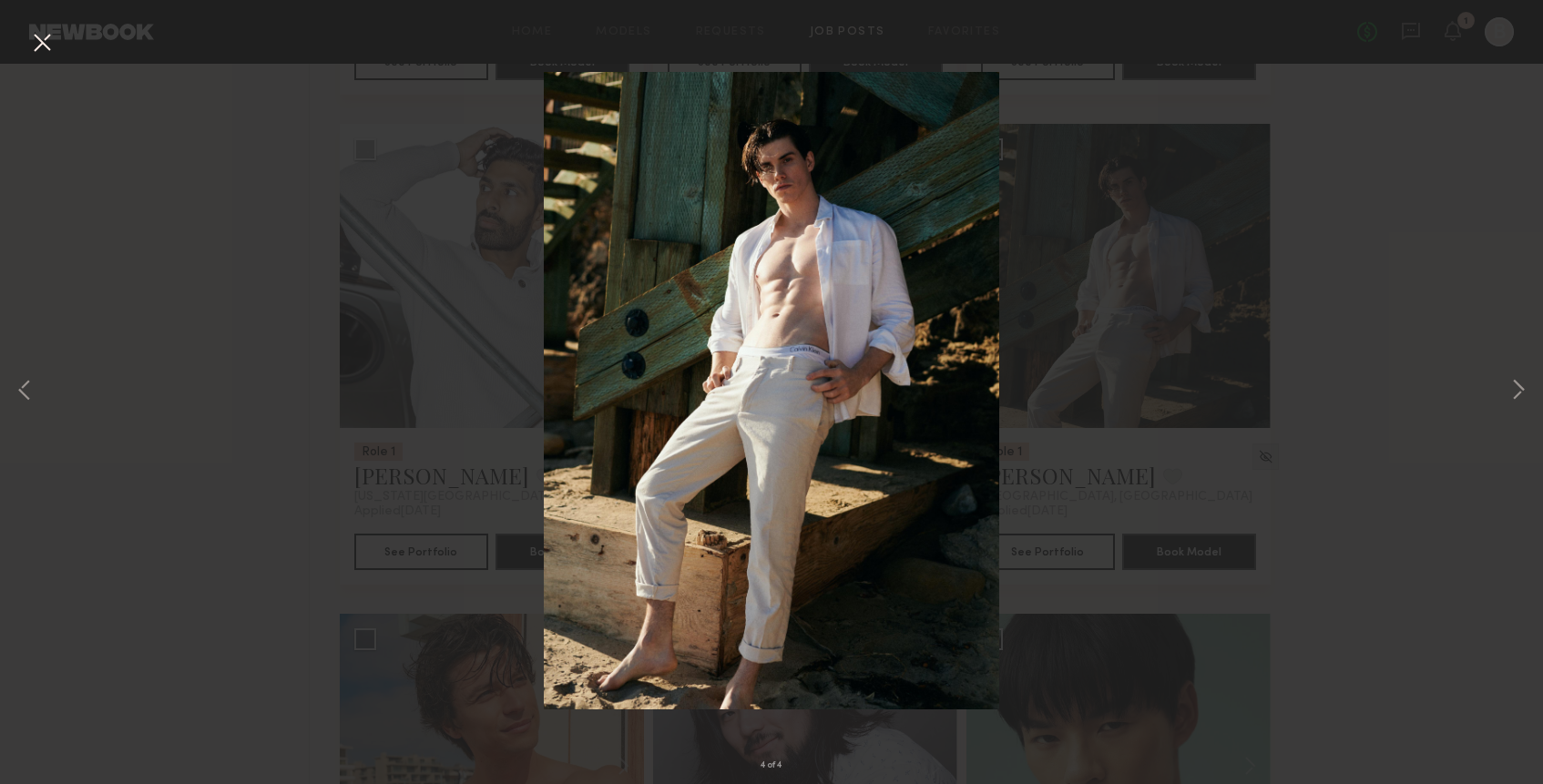
click at [41, 49] on button at bounding box center [42, 44] width 29 height 33
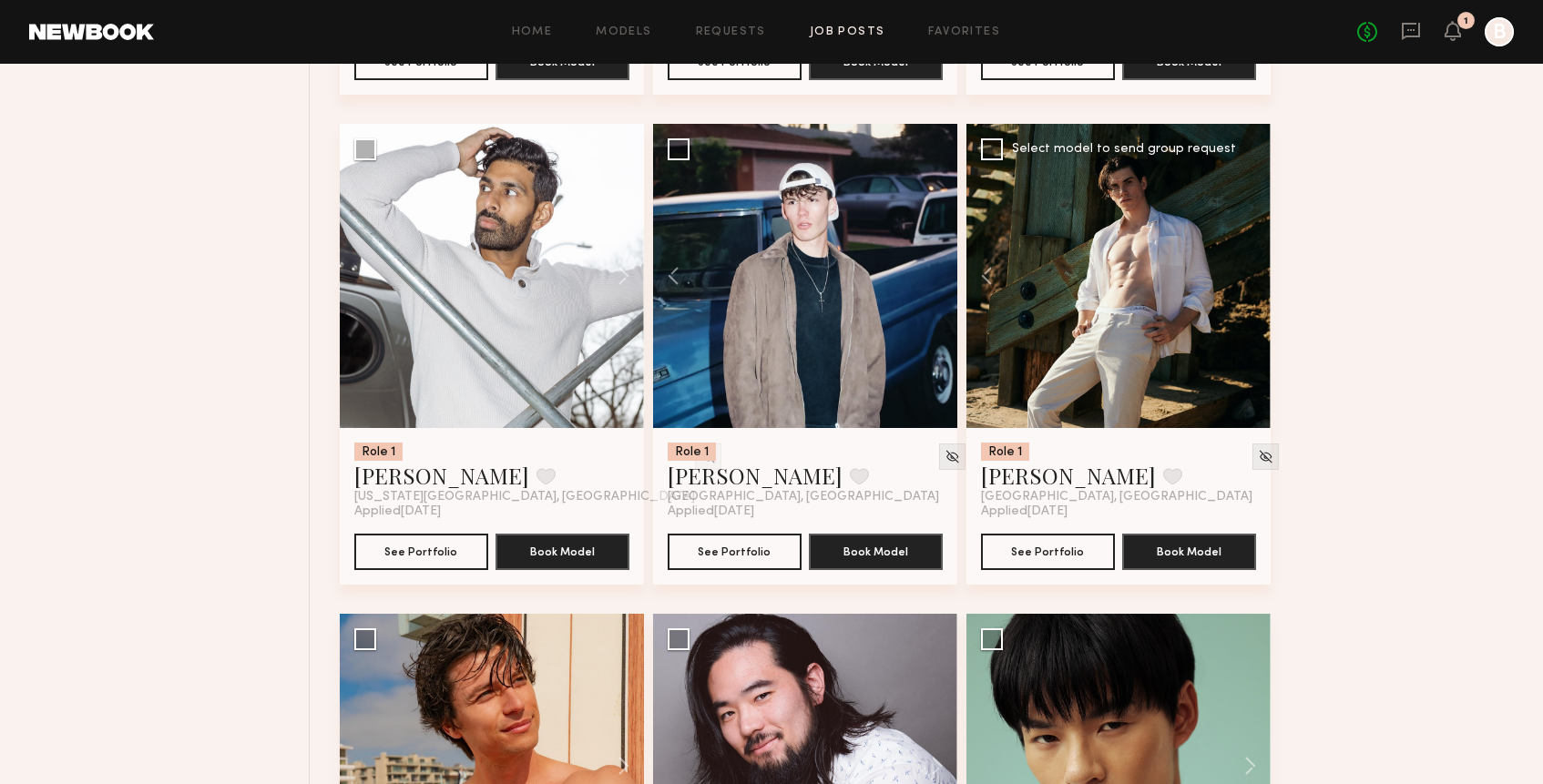
click at [1124, 344] on div at bounding box center [1118, 276] width 304 height 304
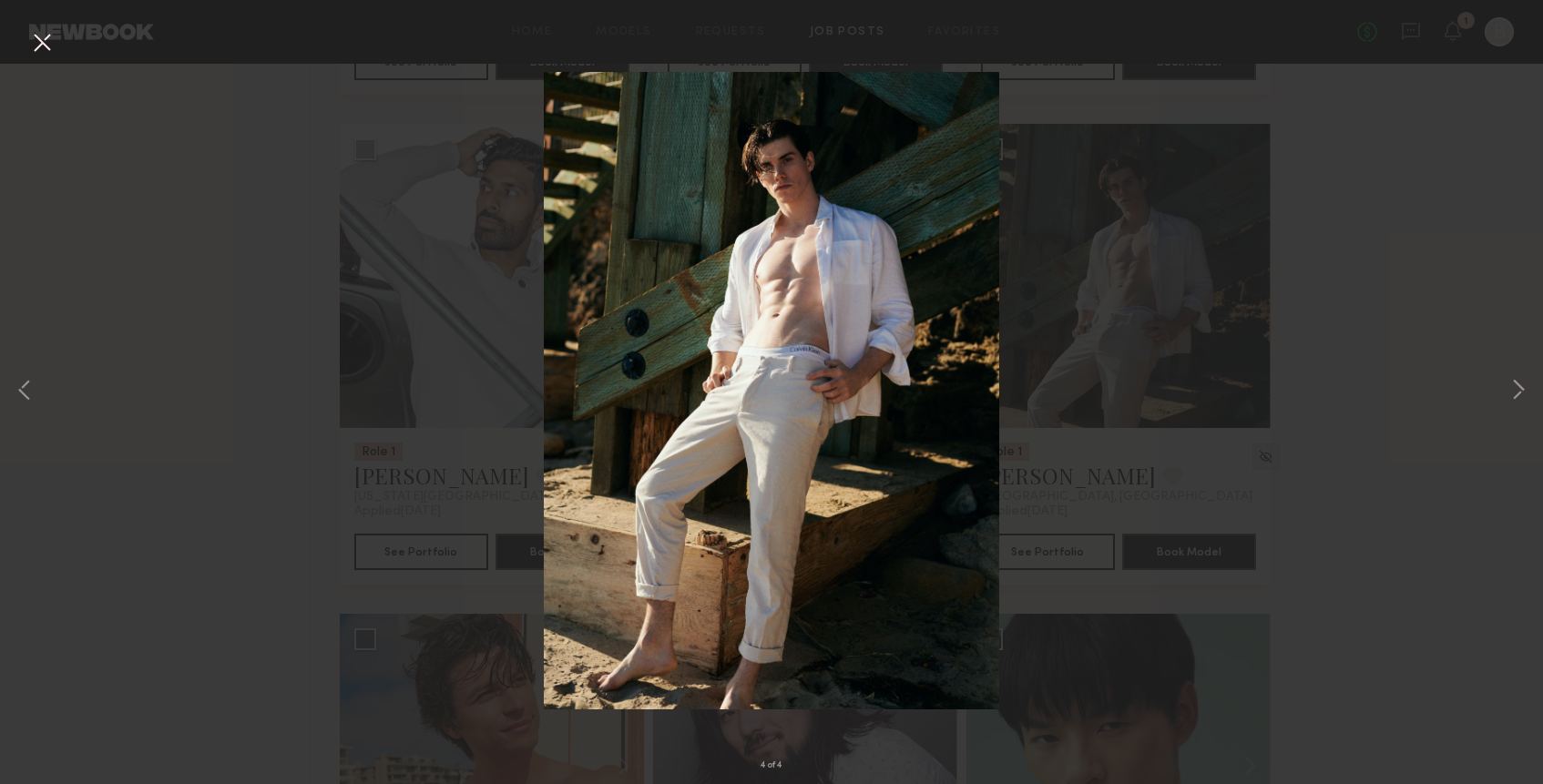
click at [205, 206] on div "4 of 4" at bounding box center [772, 392] width 1543 height 784
click at [46, 44] on button at bounding box center [42, 44] width 29 height 33
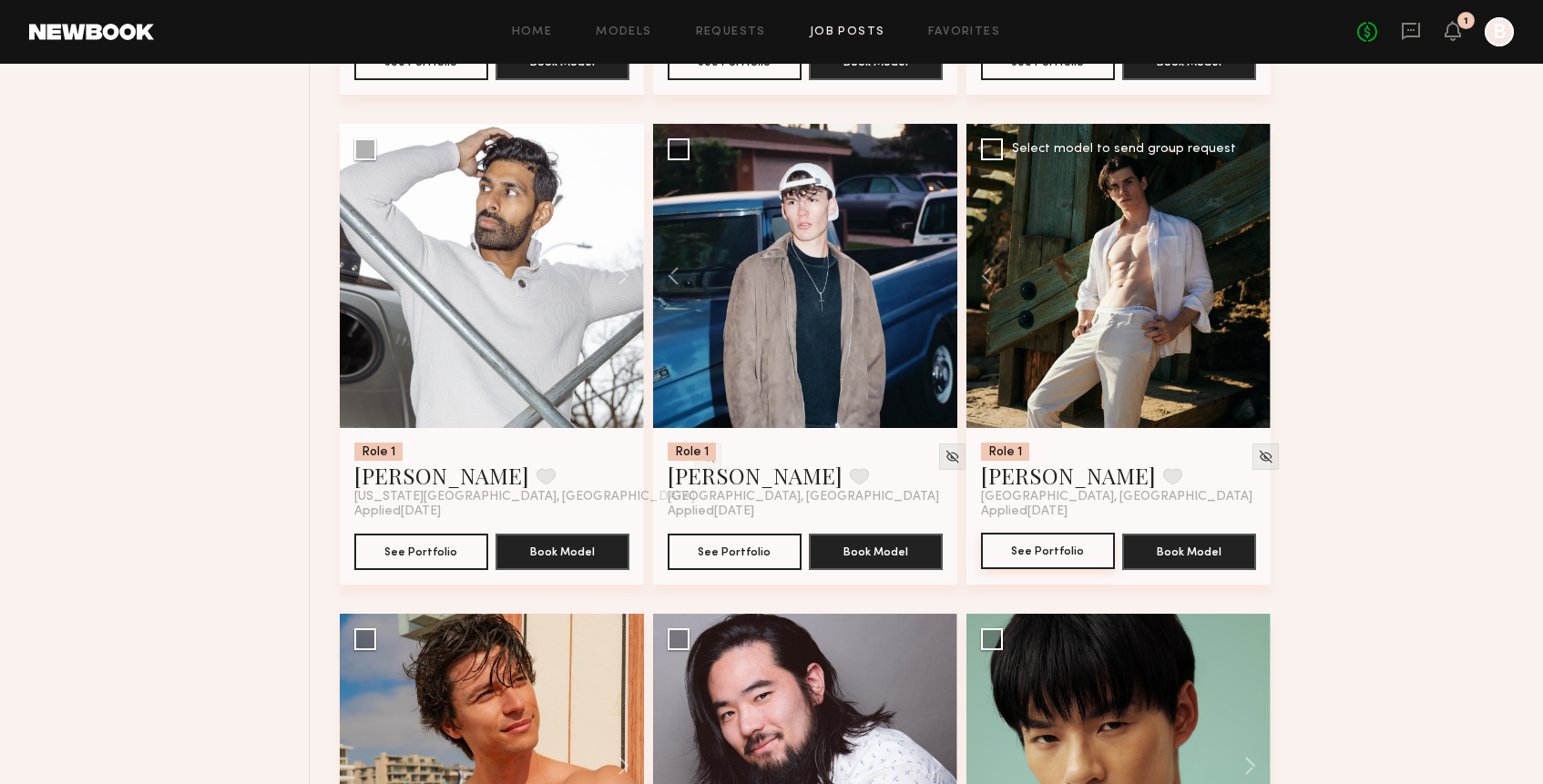
click at [1060, 545] on button "See Portfolio" at bounding box center [1048, 551] width 134 height 37
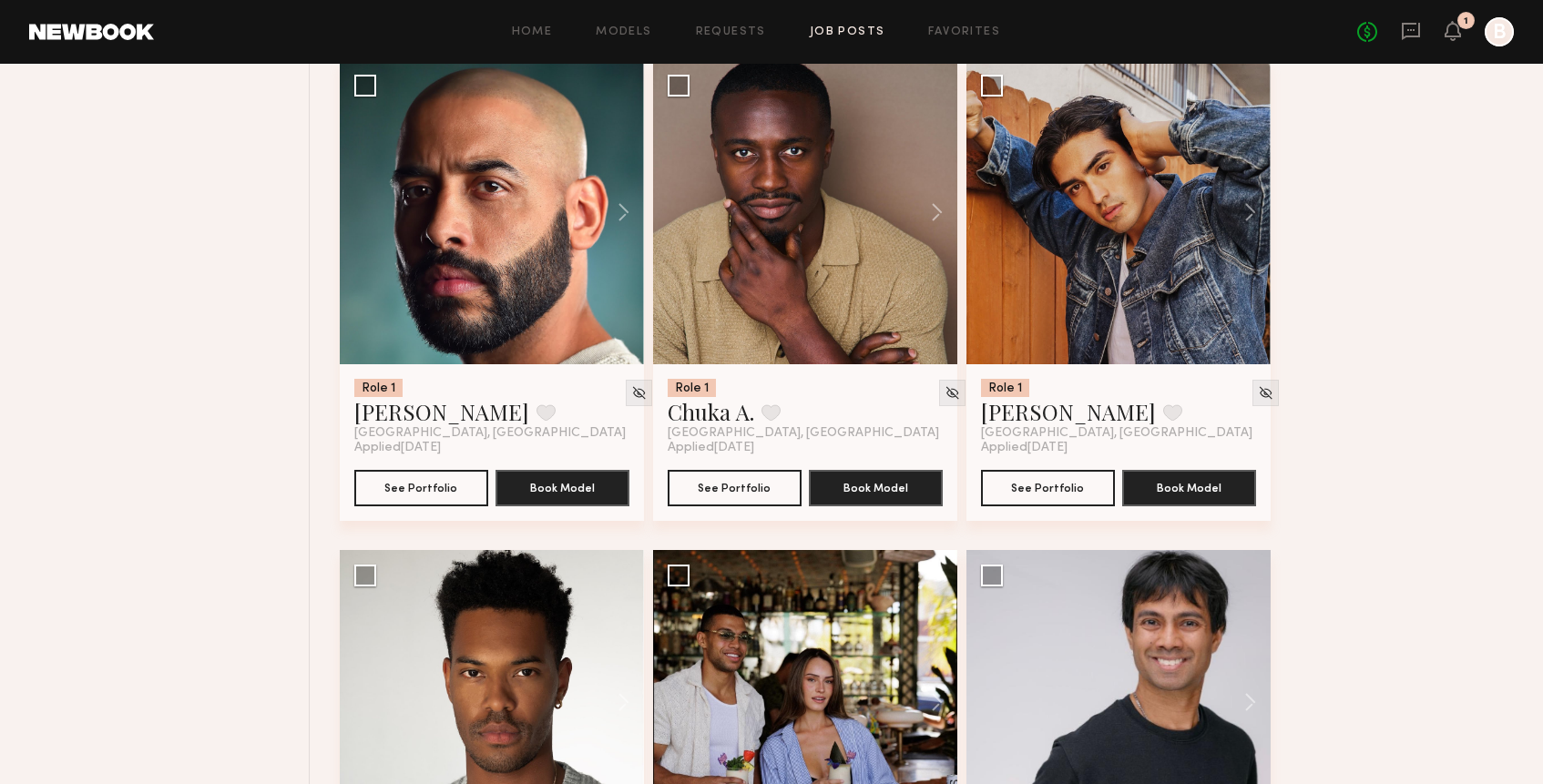
scroll to position [2231, 0]
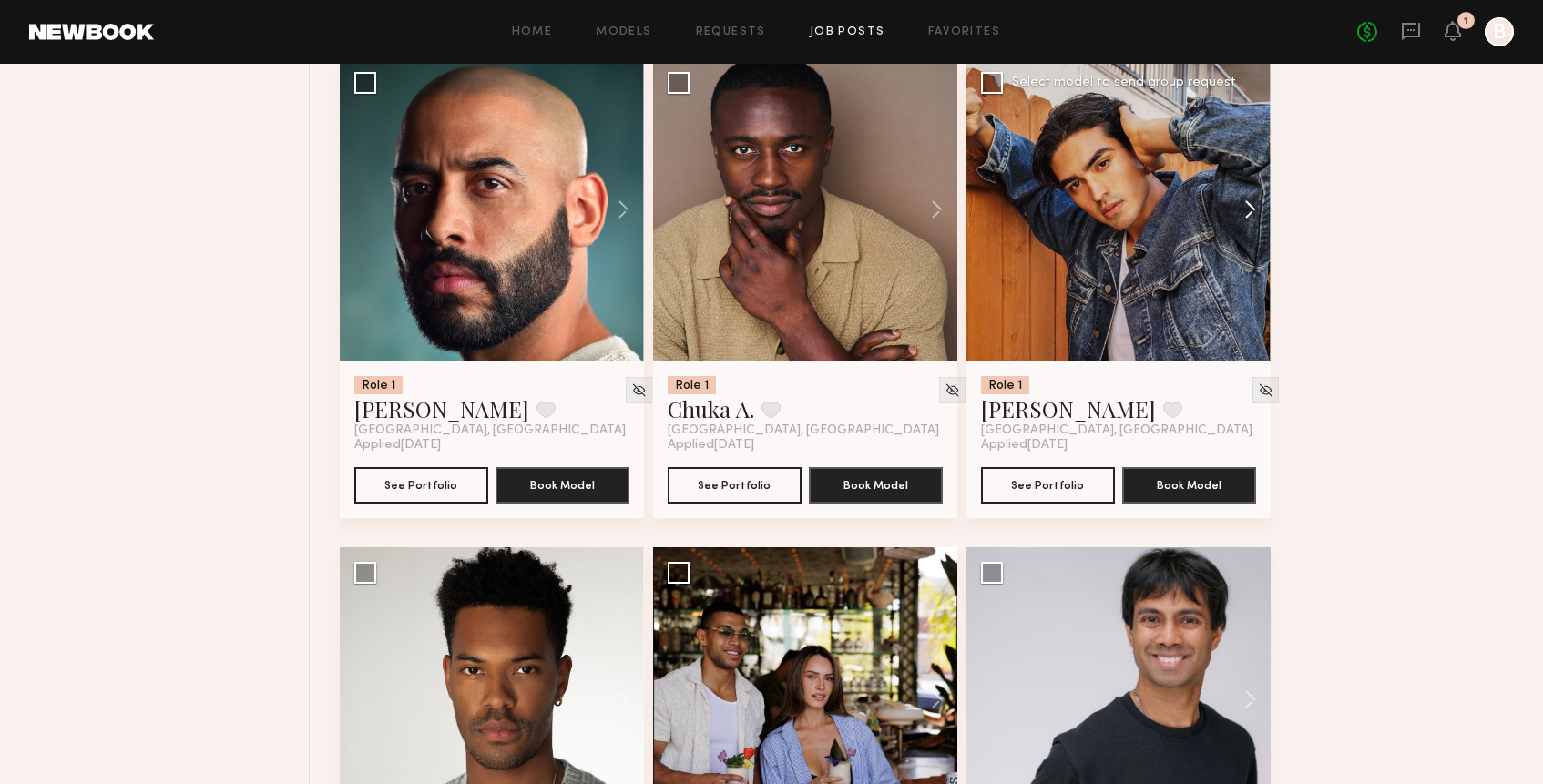
click at [1255, 212] on button at bounding box center [1241, 209] width 59 height 304
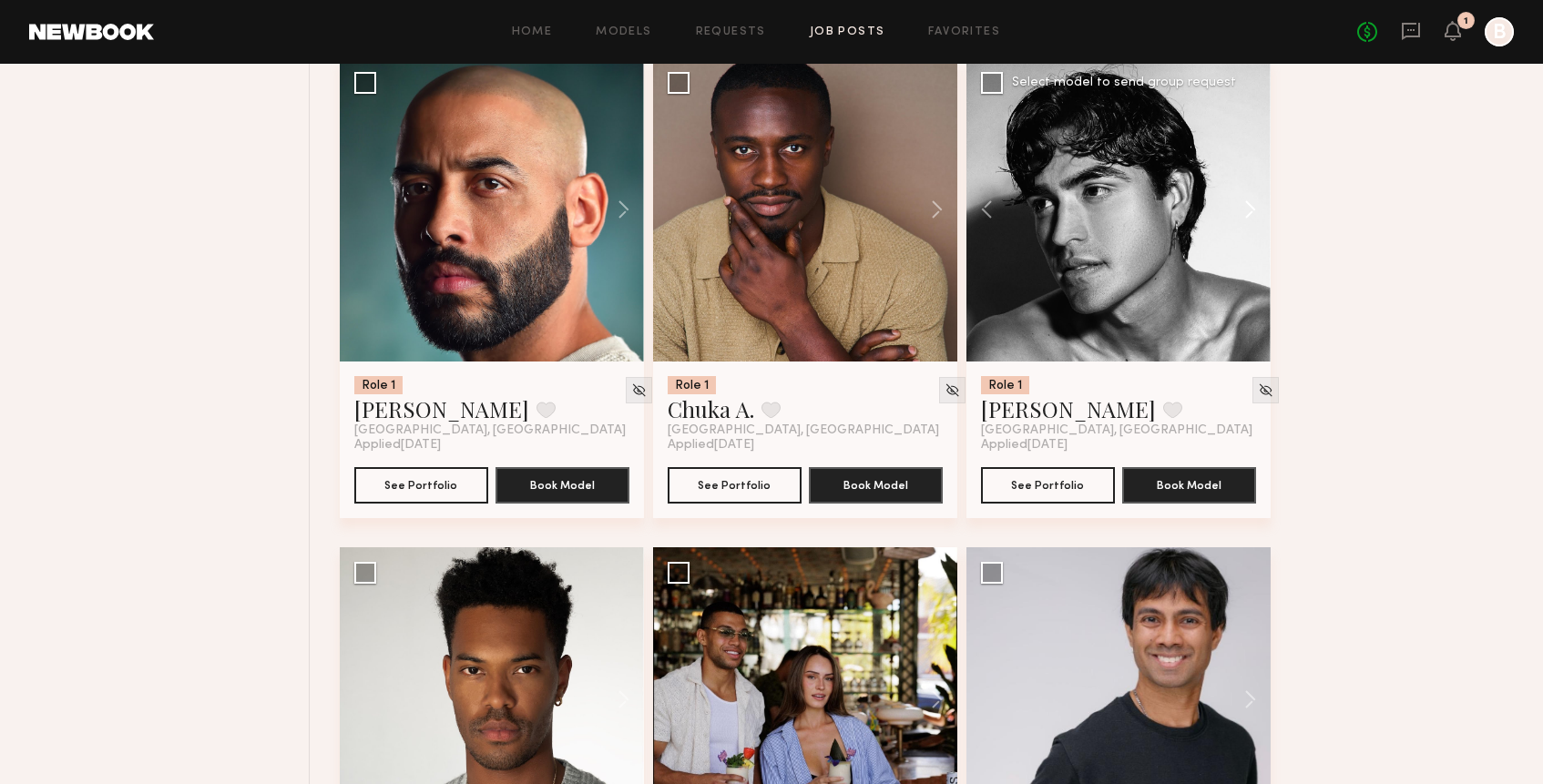
click at [1255, 212] on button at bounding box center [1241, 209] width 59 height 304
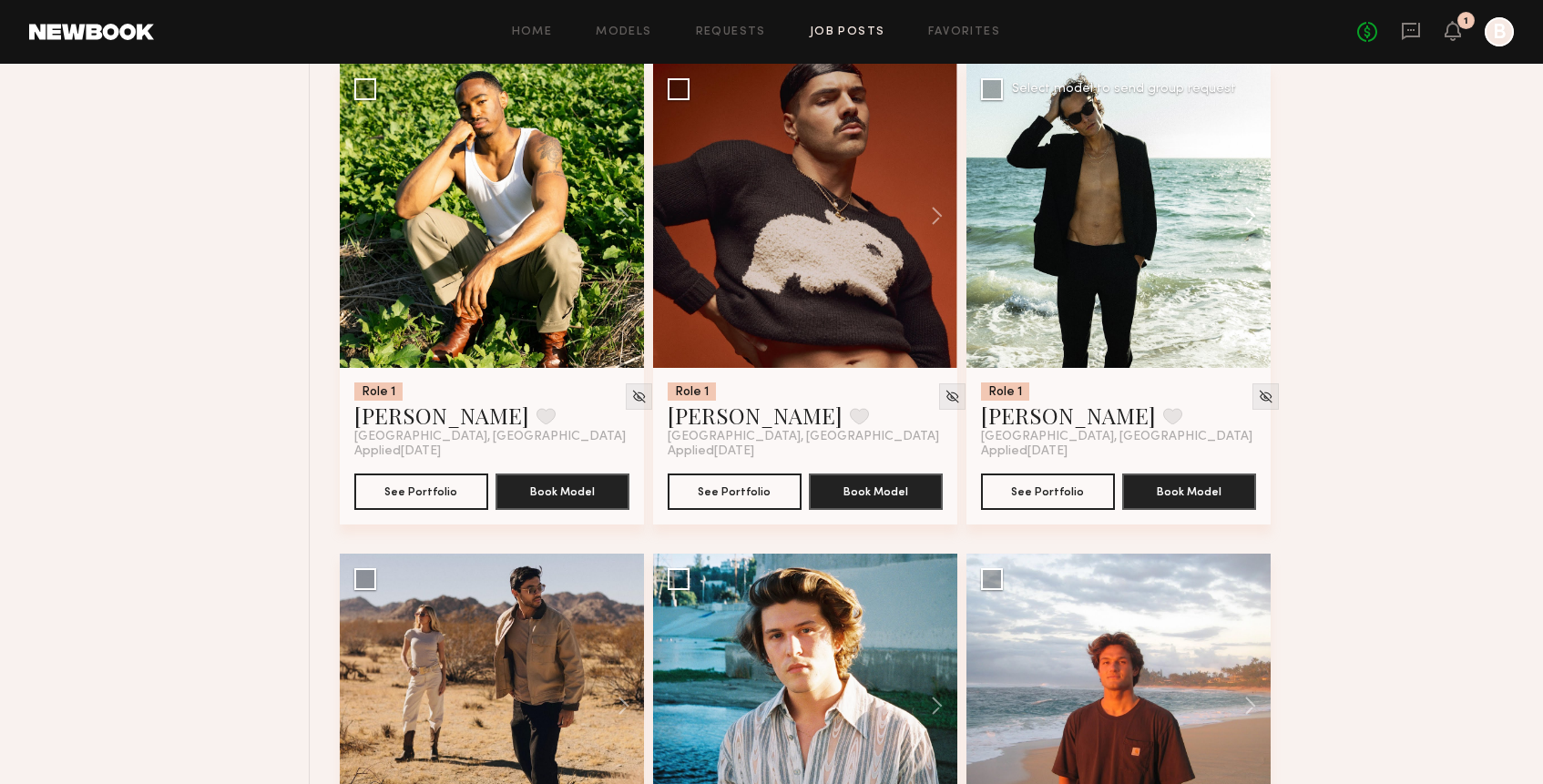
scroll to position [3697, 0]
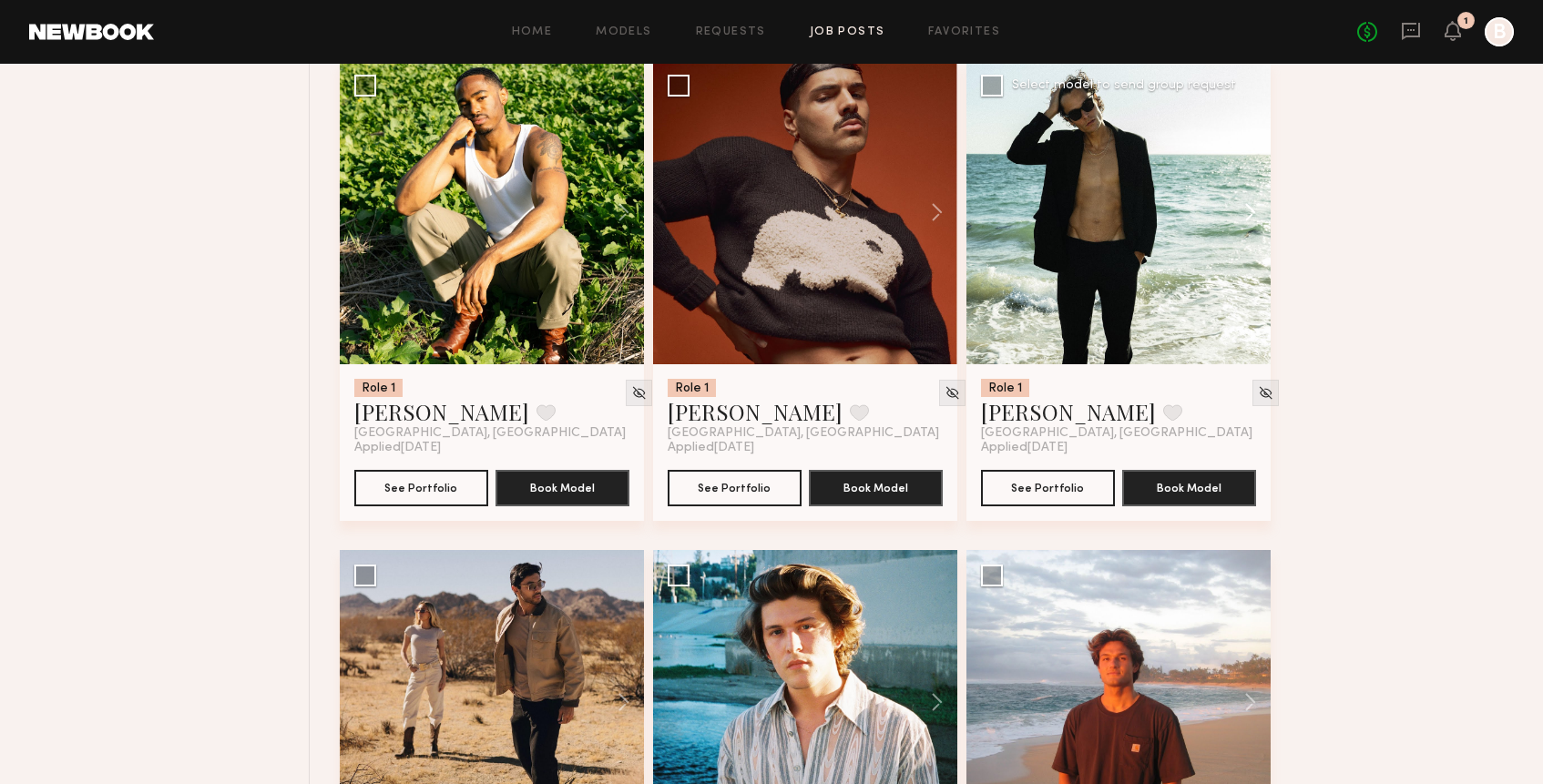
click at [1236, 219] on button at bounding box center [1241, 212] width 59 height 304
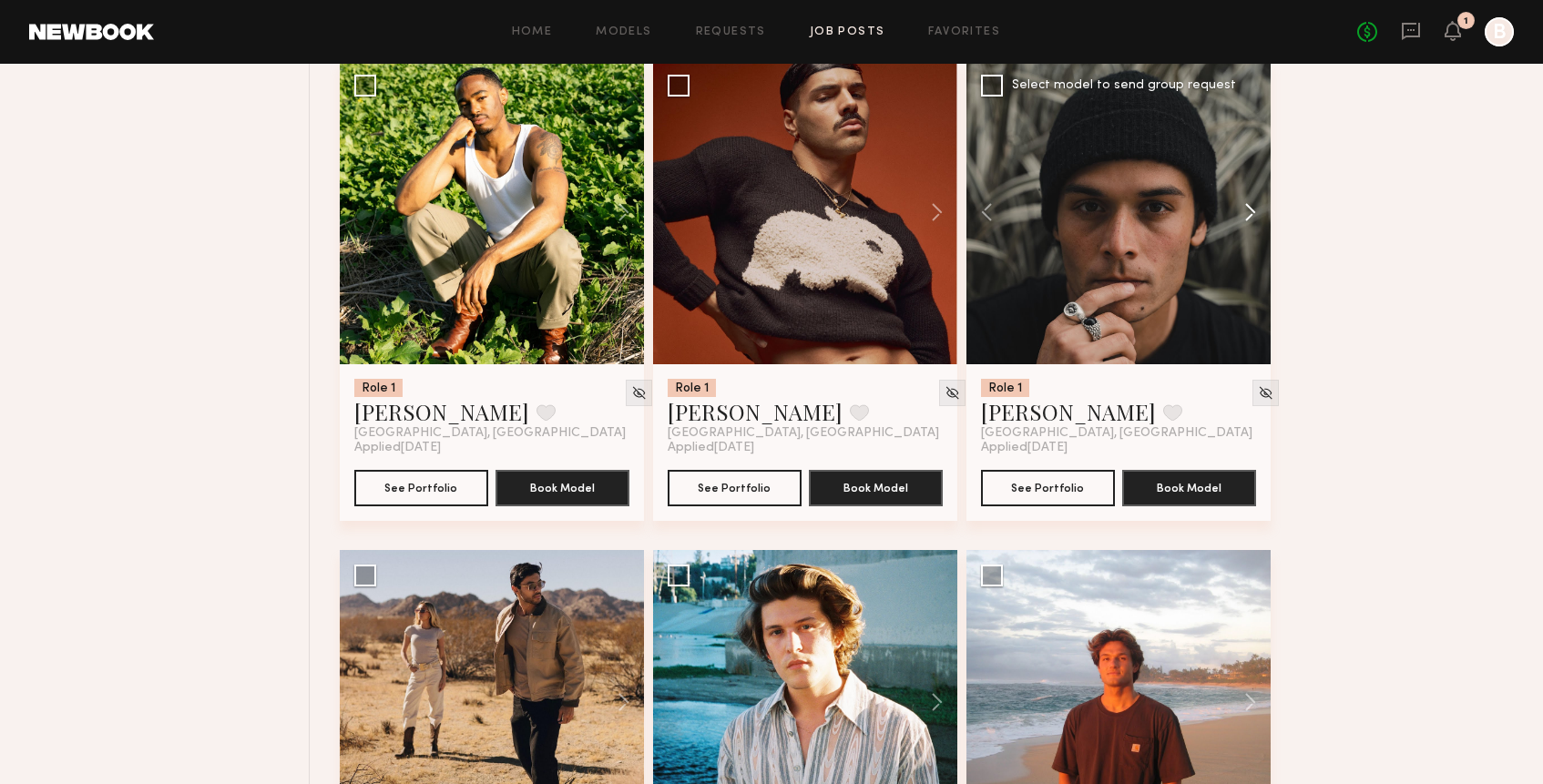
click at [1241, 214] on button at bounding box center [1241, 212] width 59 height 304
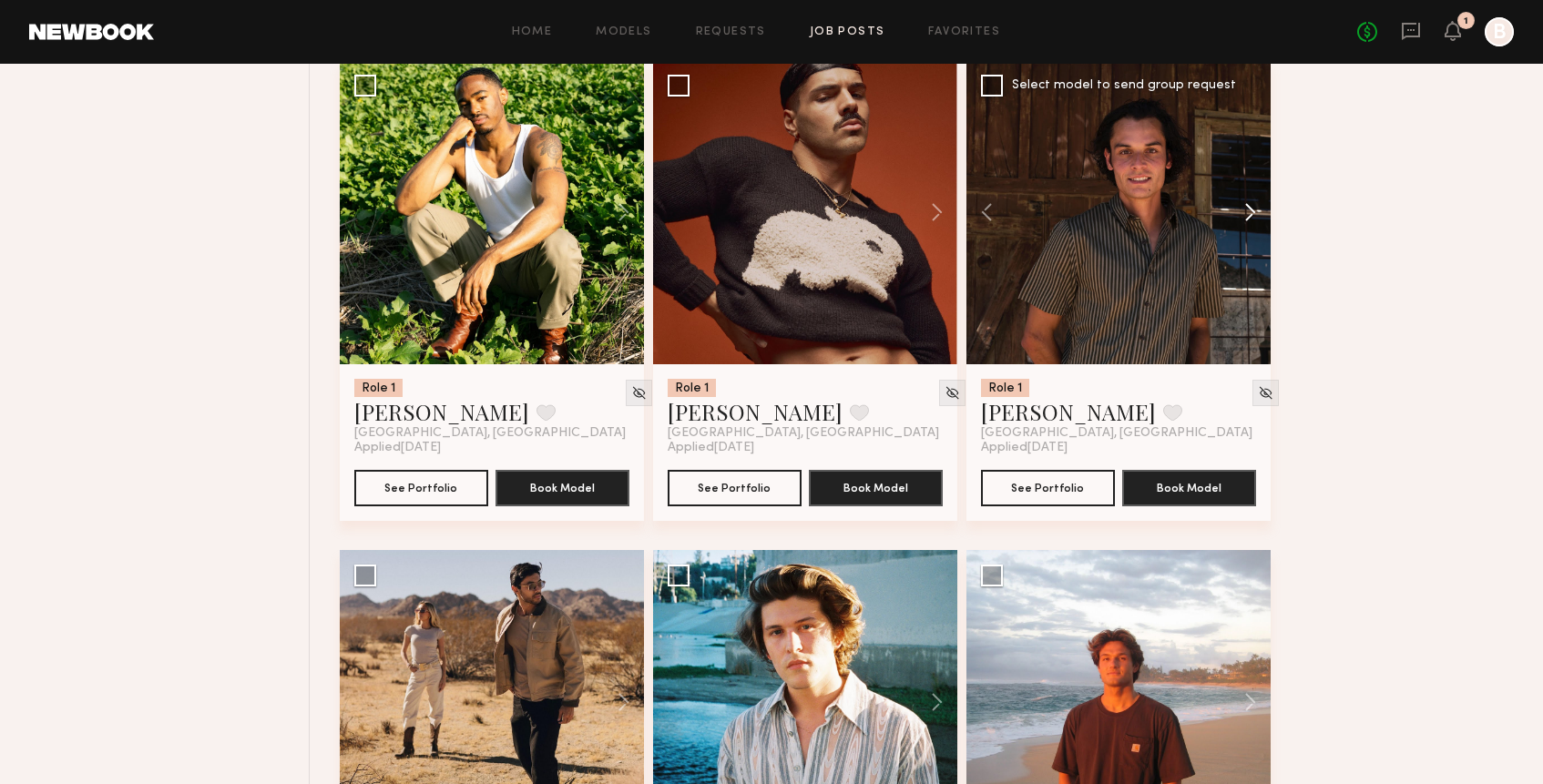
click at [1241, 214] on button at bounding box center [1241, 212] width 59 height 304
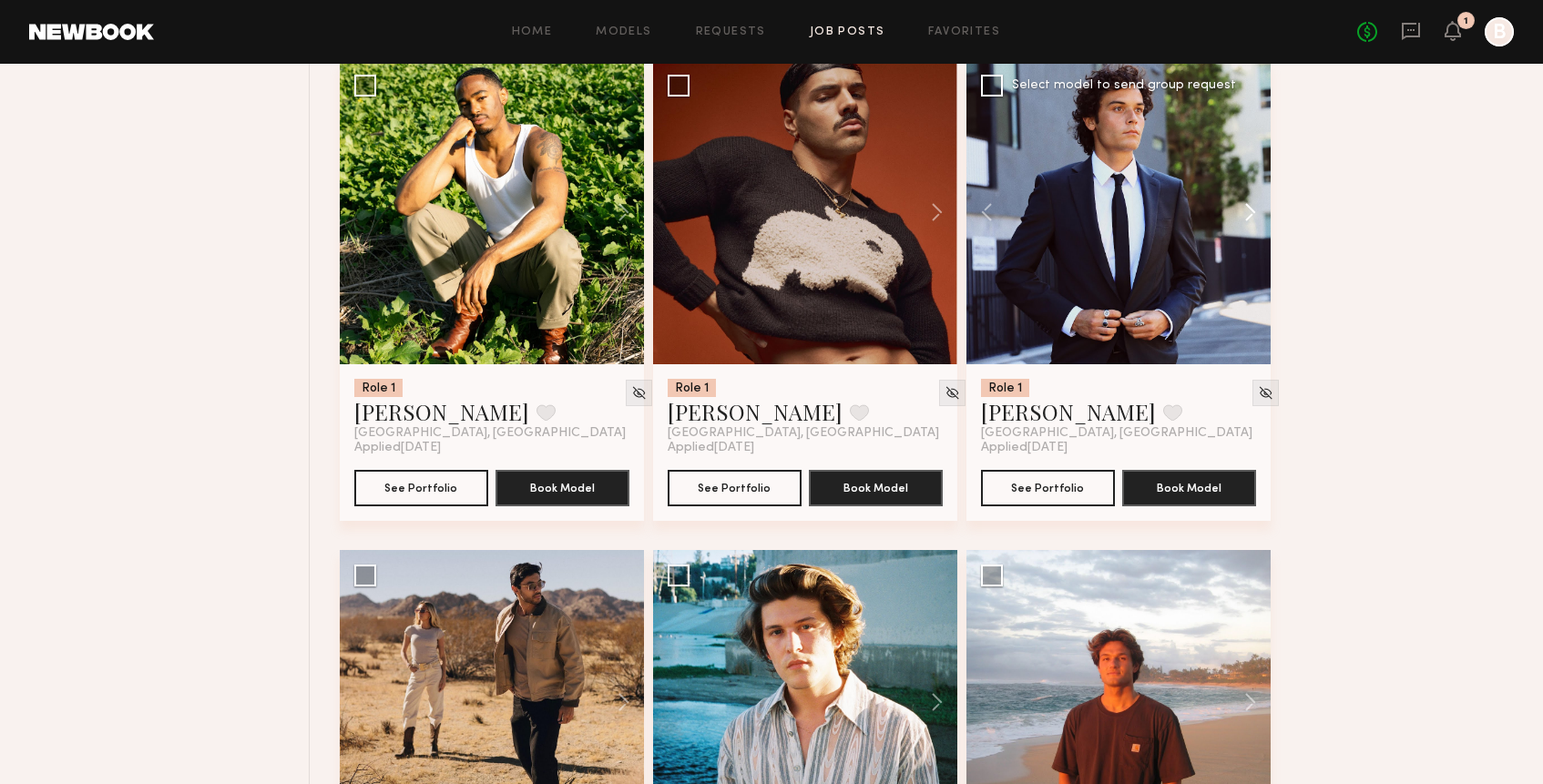
click at [1241, 214] on button at bounding box center [1241, 212] width 59 height 304
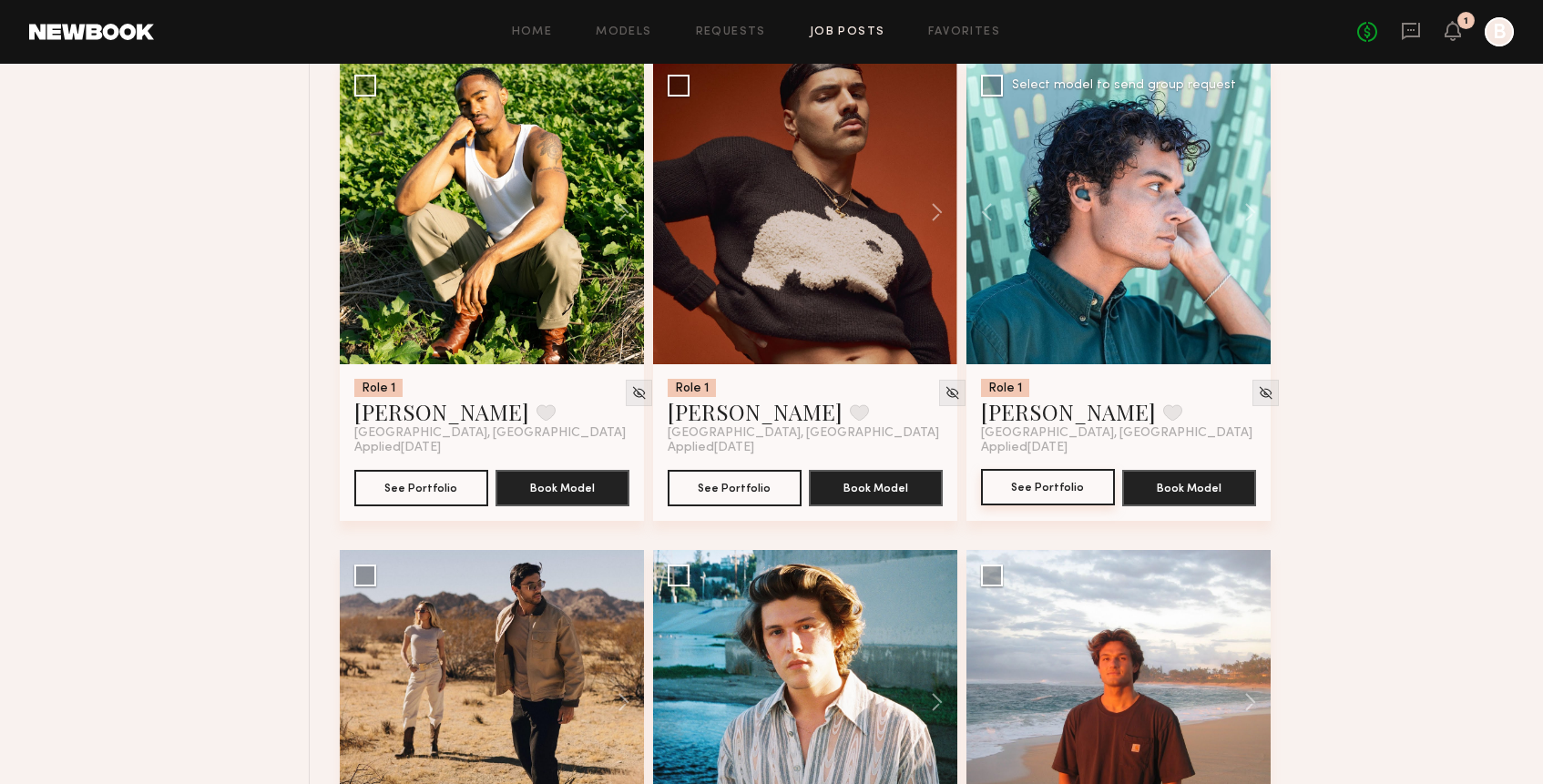
click at [1049, 497] on button "See Portfolio" at bounding box center [1048, 486] width 134 height 37
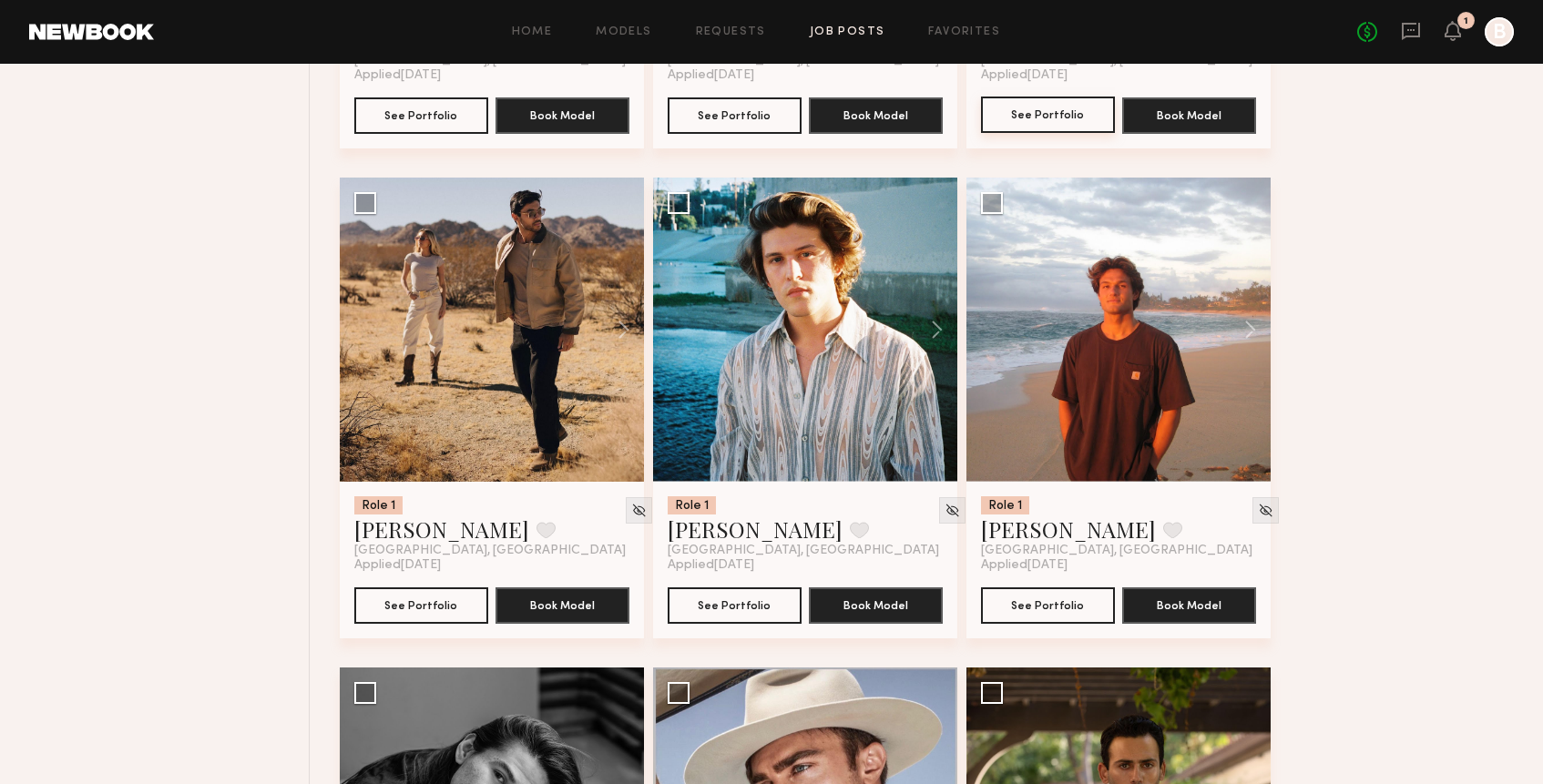
scroll to position [4068, 0]
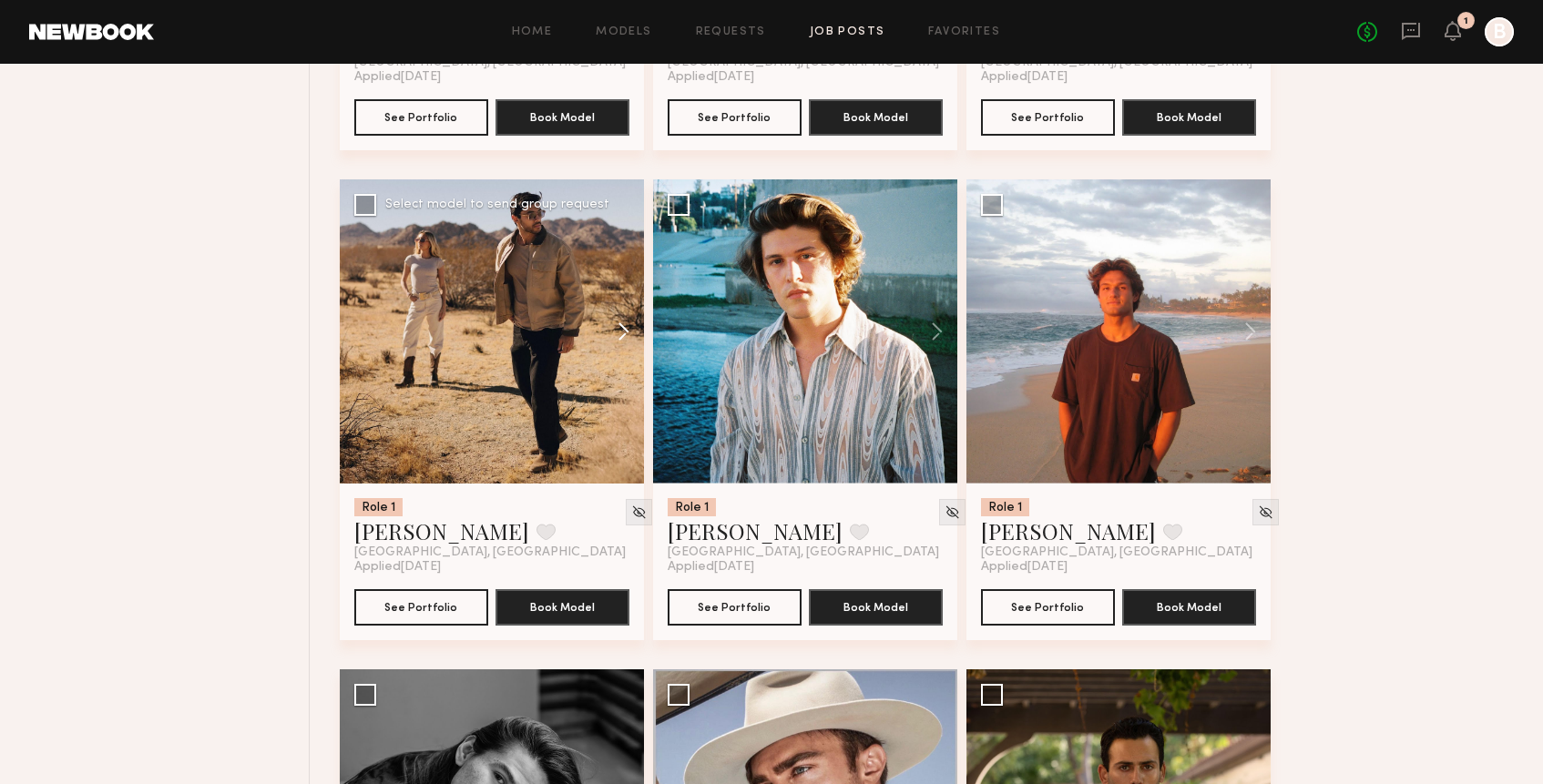
click at [619, 328] on button at bounding box center [615, 331] width 59 height 304
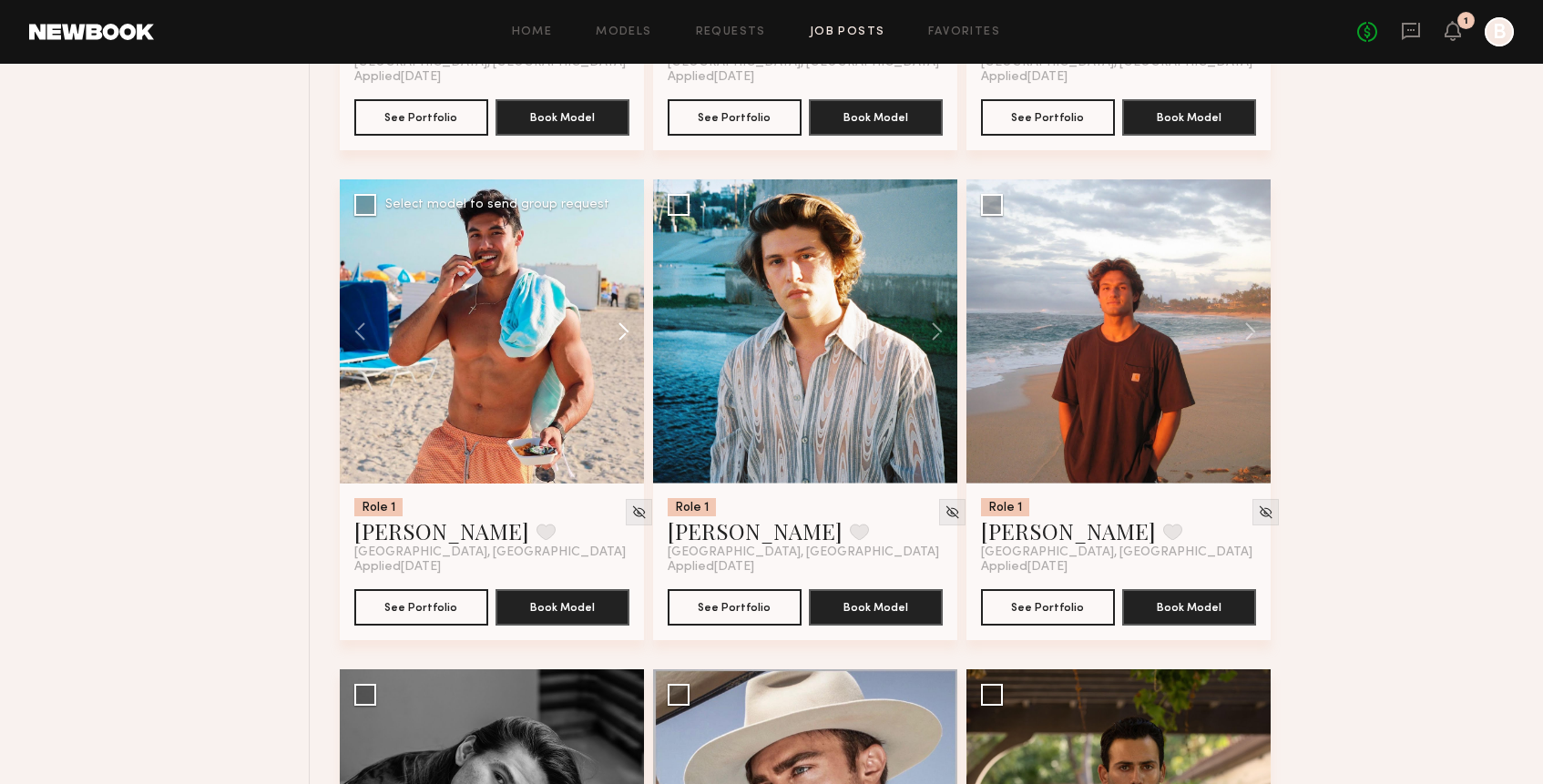
click at [619, 328] on button at bounding box center [615, 331] width 59 height 304
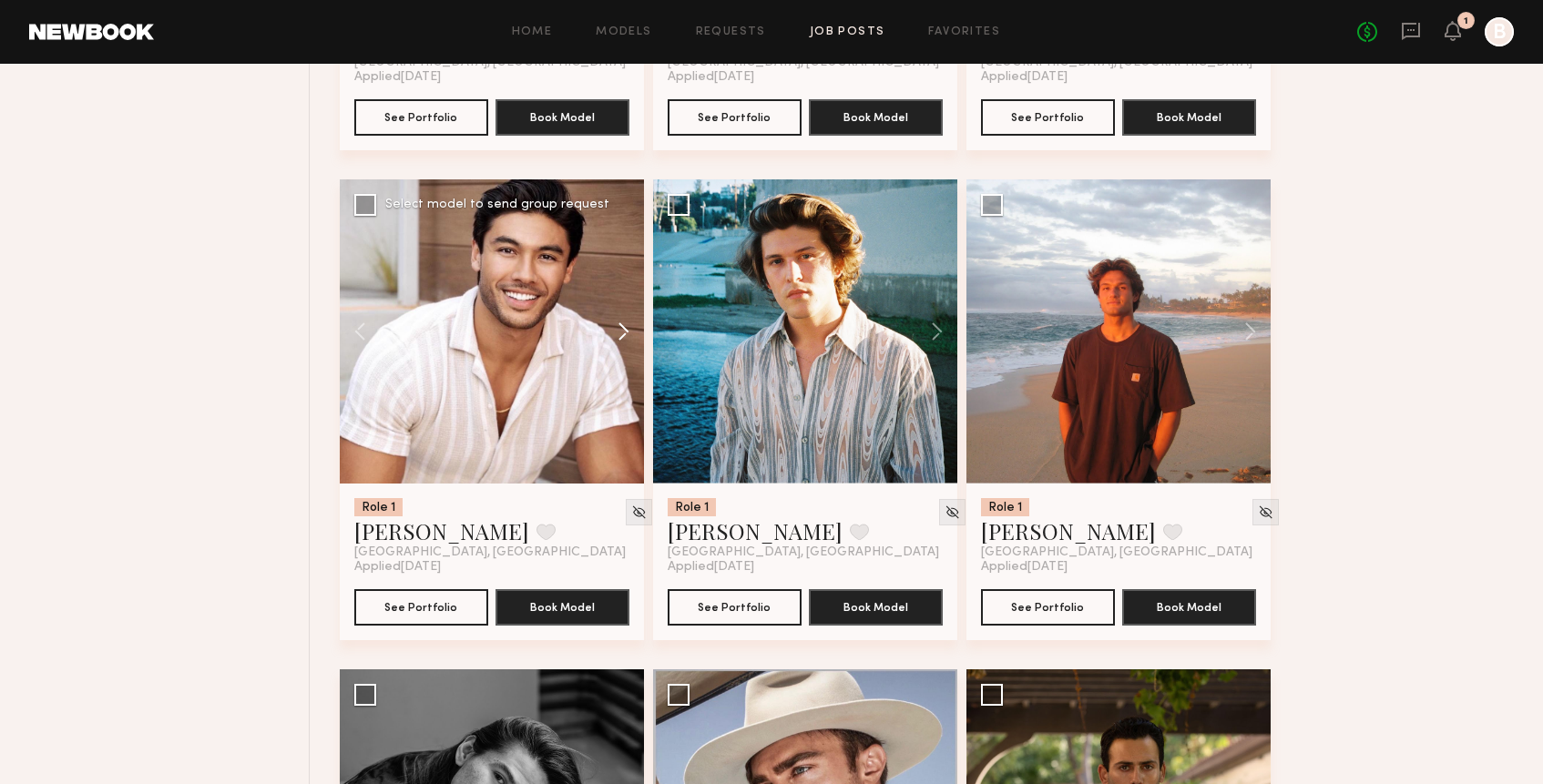
click at [619, 329] on button at bounding box center [615, 331] width 59 height 304
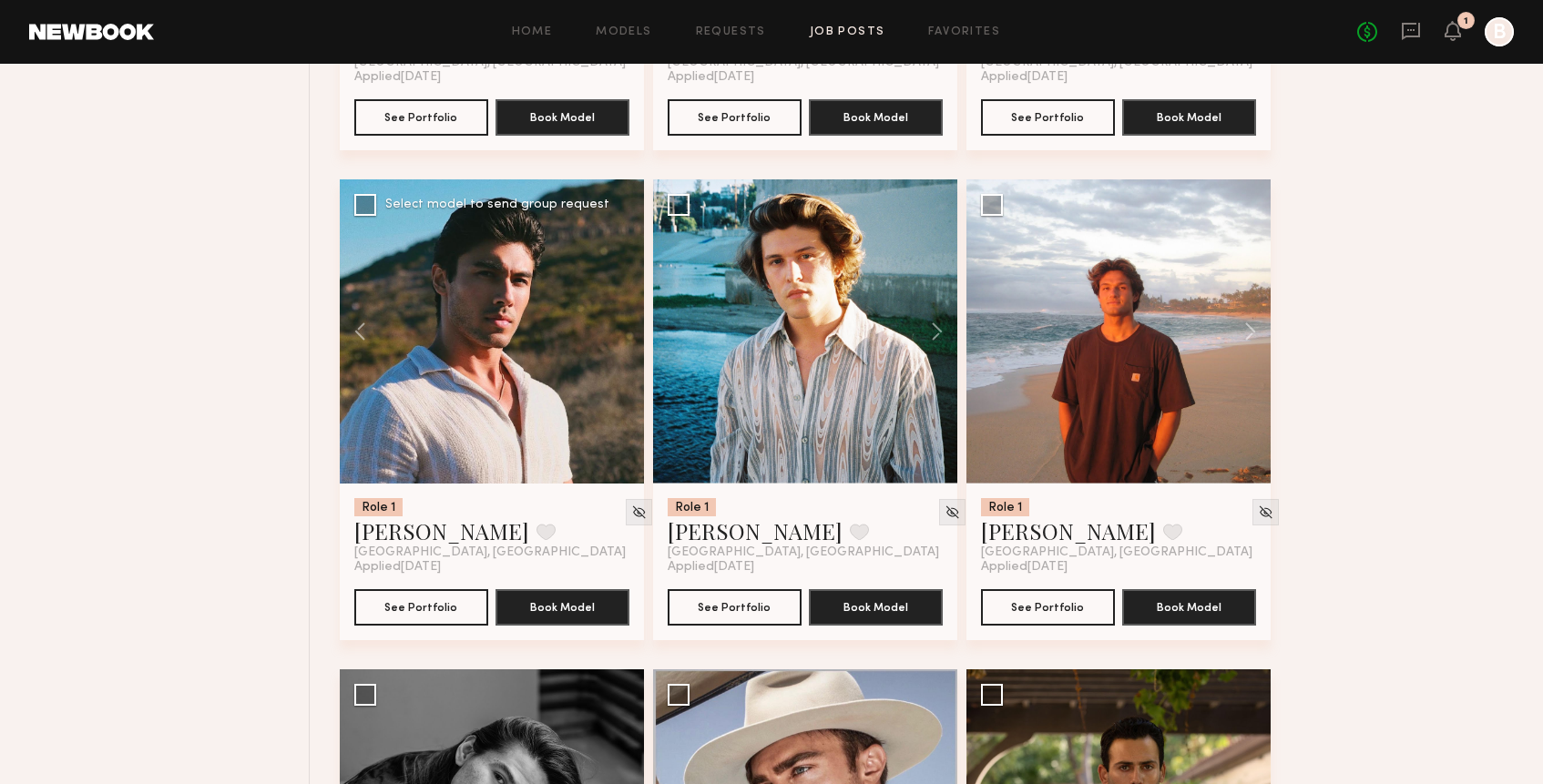
click at [619, 329] on div at bounding box center [491, 331] width 304 height 304
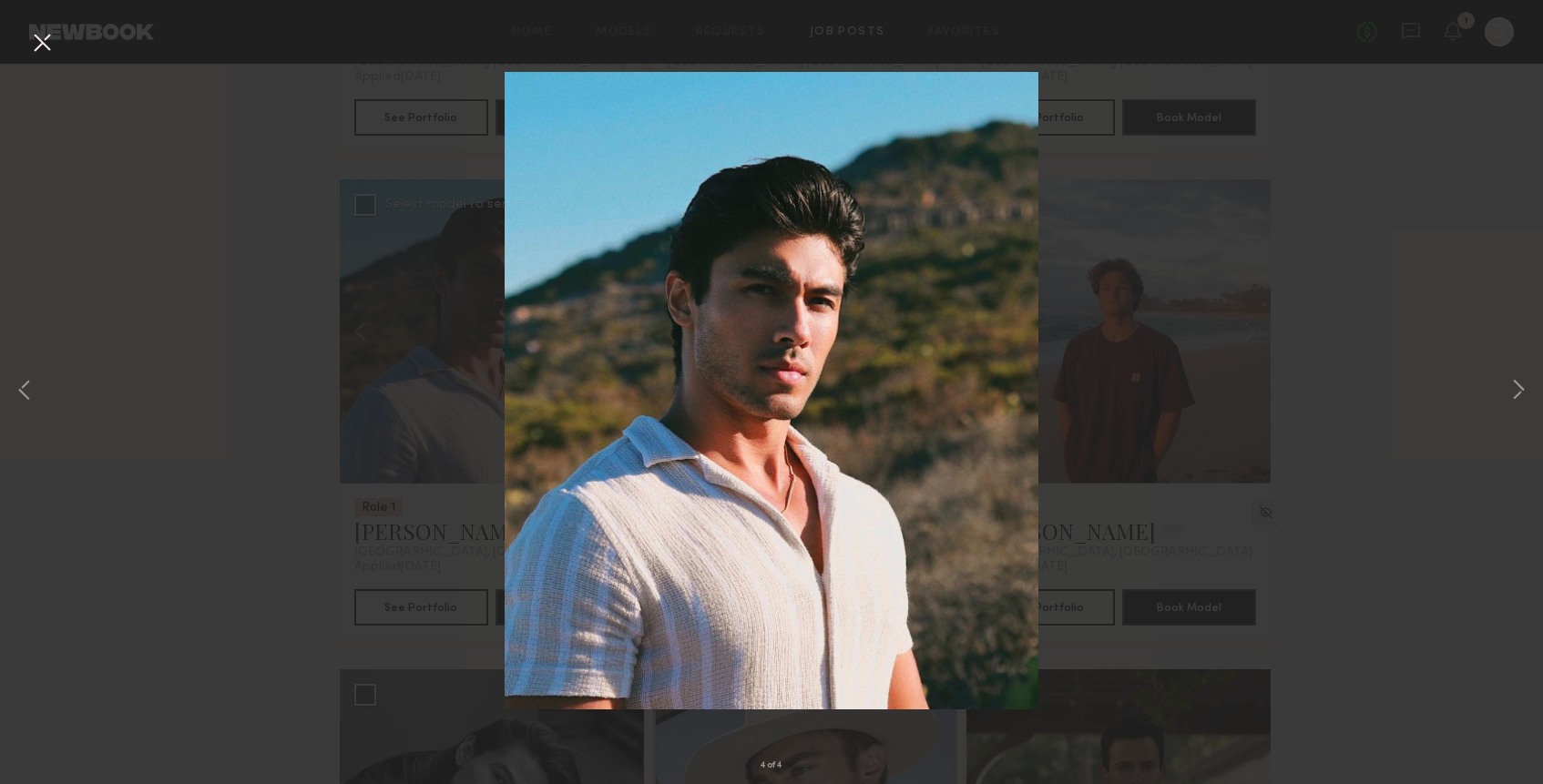
click at [45, 48] on button at bounding box center [42, 44] width 29 height 33
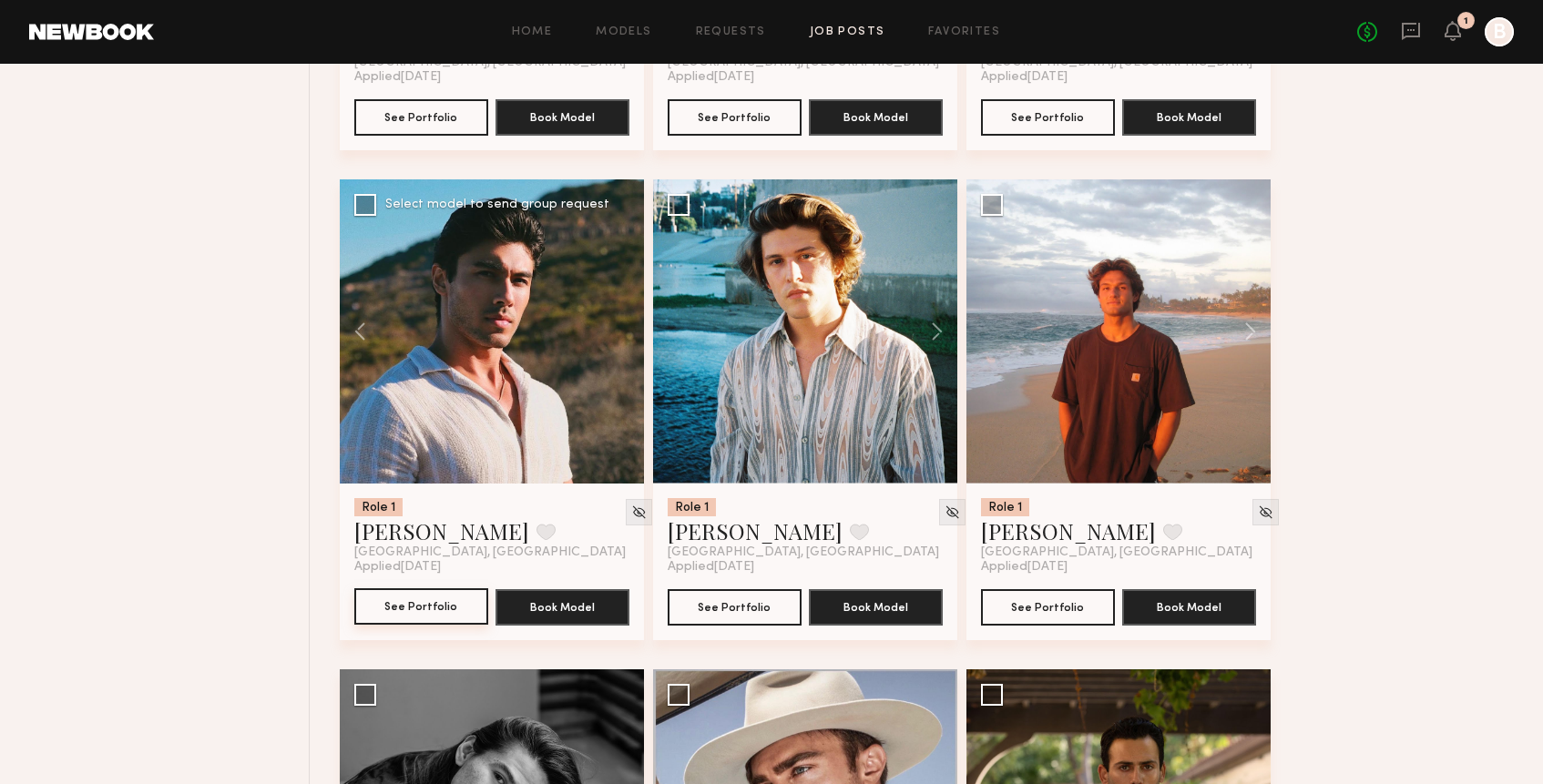
click at [410, 612] on button "See Portfolio" at bounding box center [421, 605] width 134 height 37
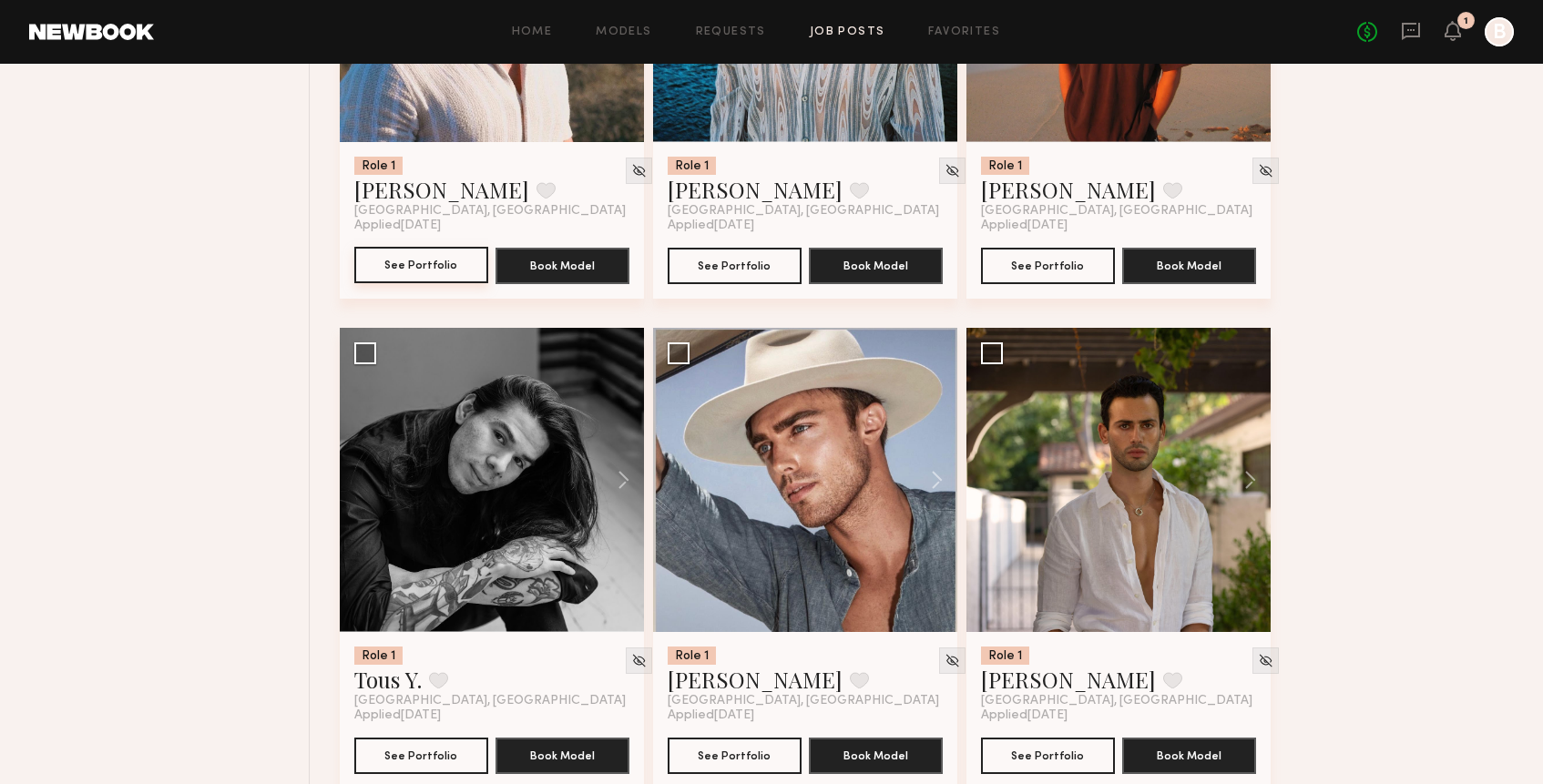
scroll to position [4414, 0]
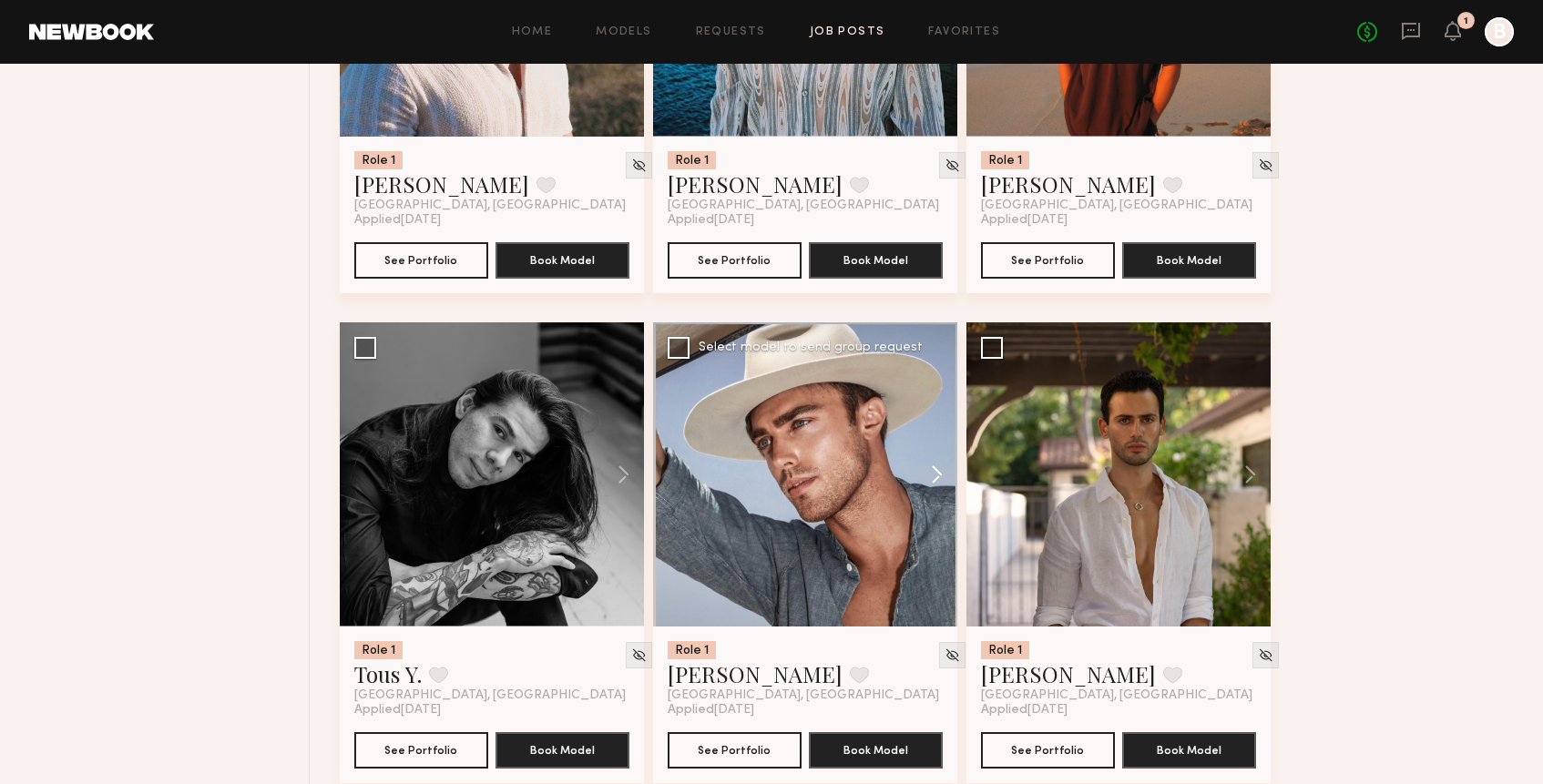
click at [936, 477] on button at bounding box center [927, 474] width 59 height 304
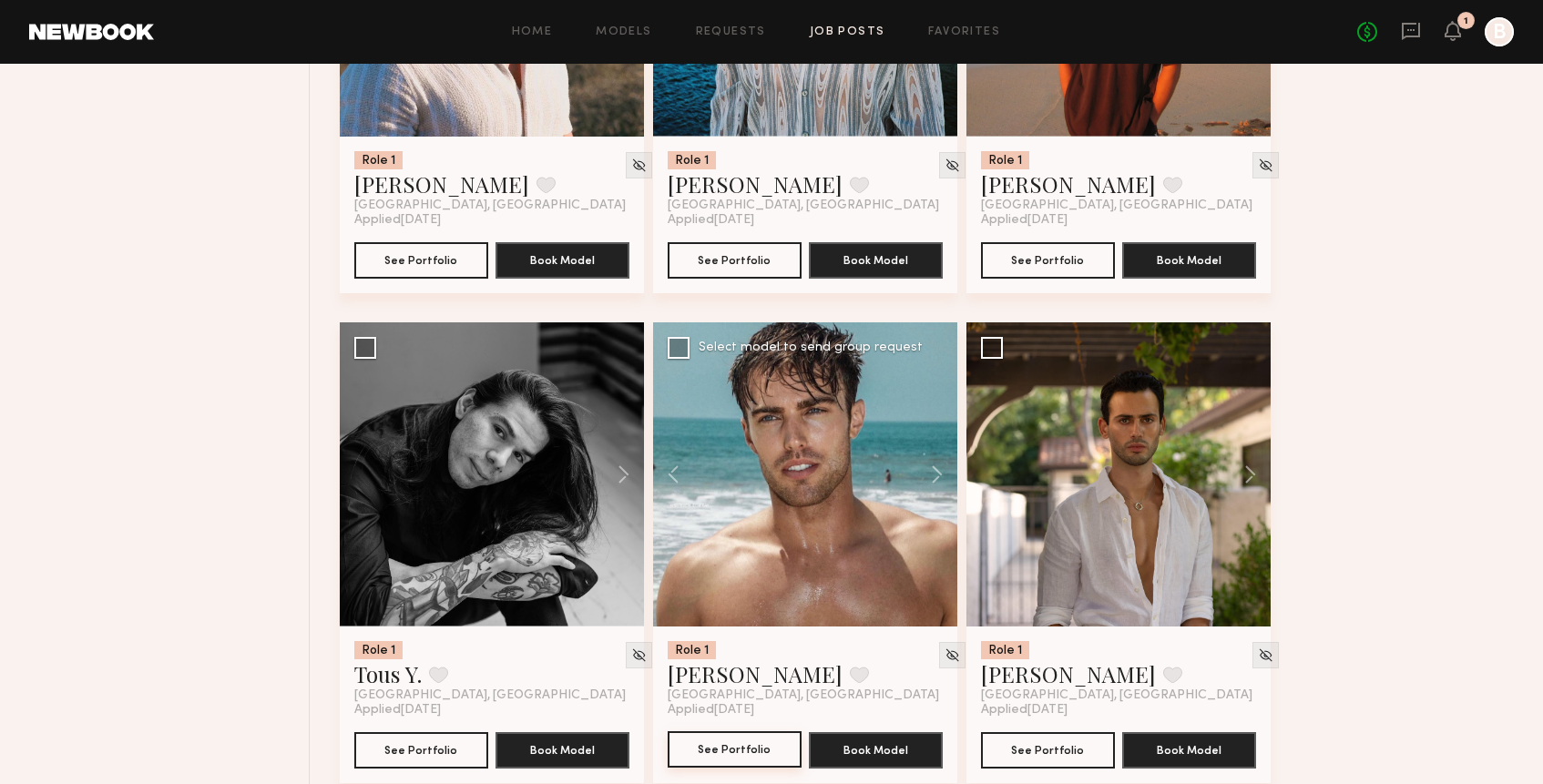
click at [765, 757] on button "See Portfolio" at bounding box center [734, 748] width 134 height 37
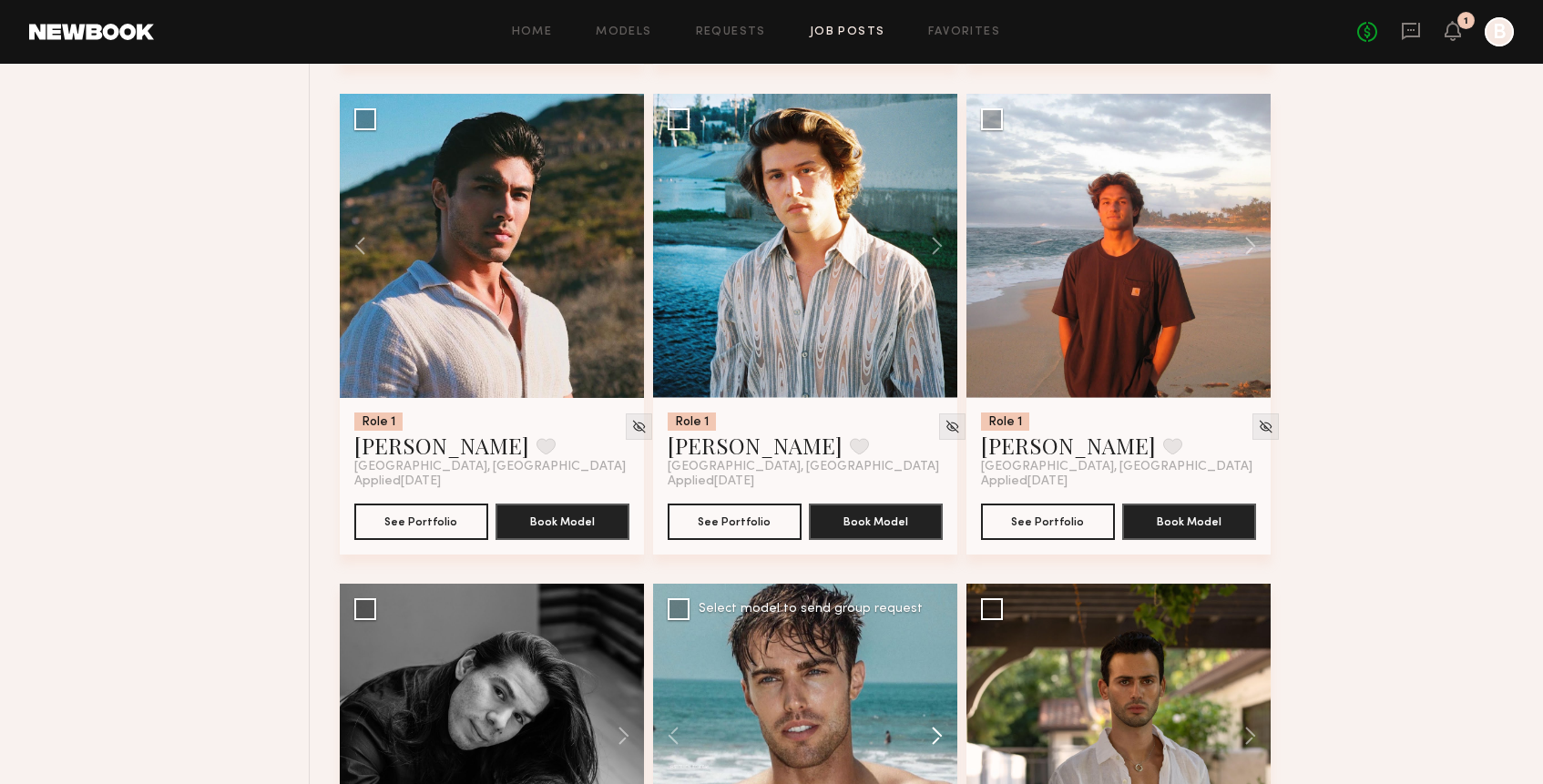
scroll to position [4152, 0]
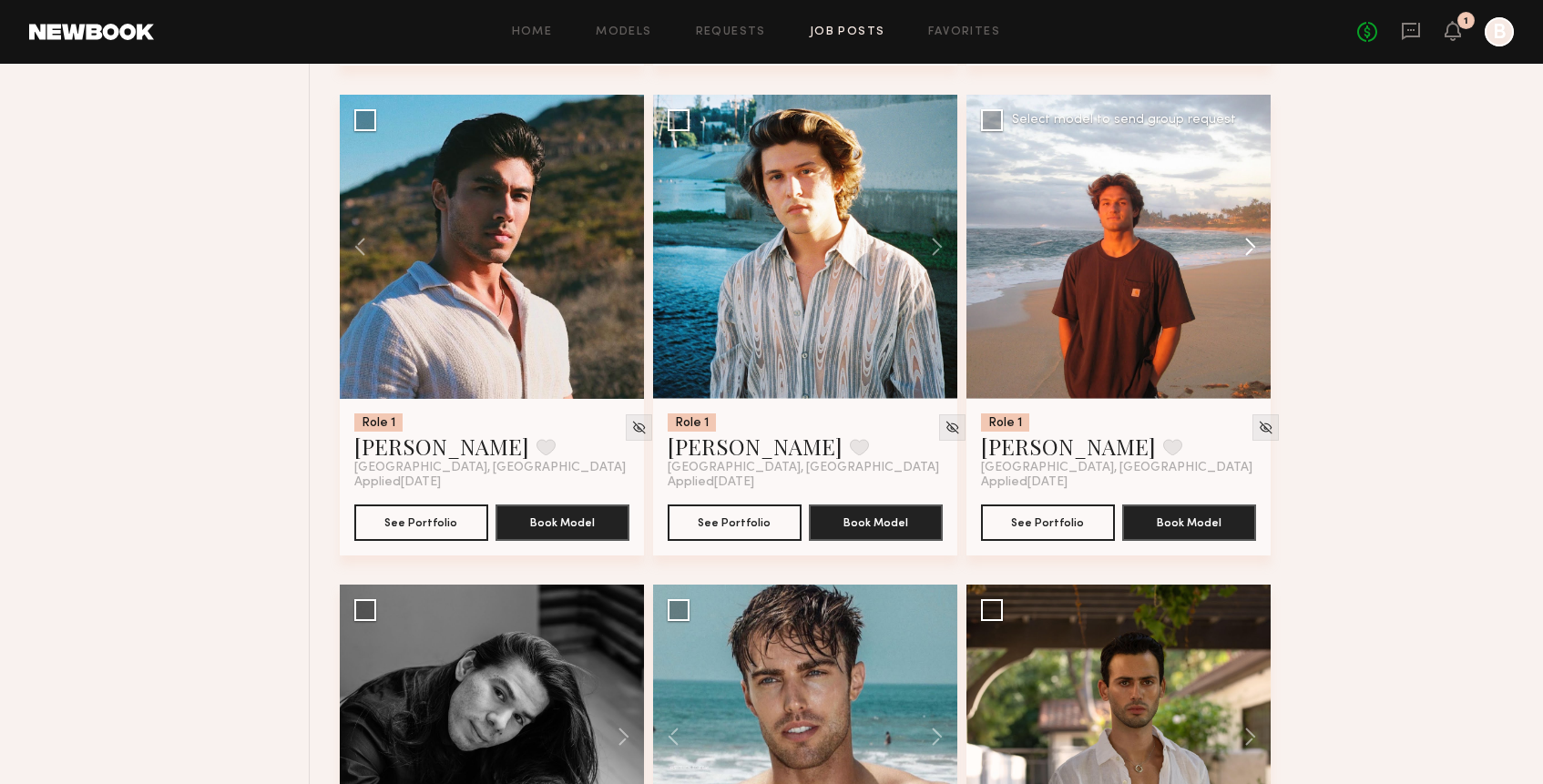
click at [1254, 248] on button at bounding box center [1241, 246] width 59 height 304
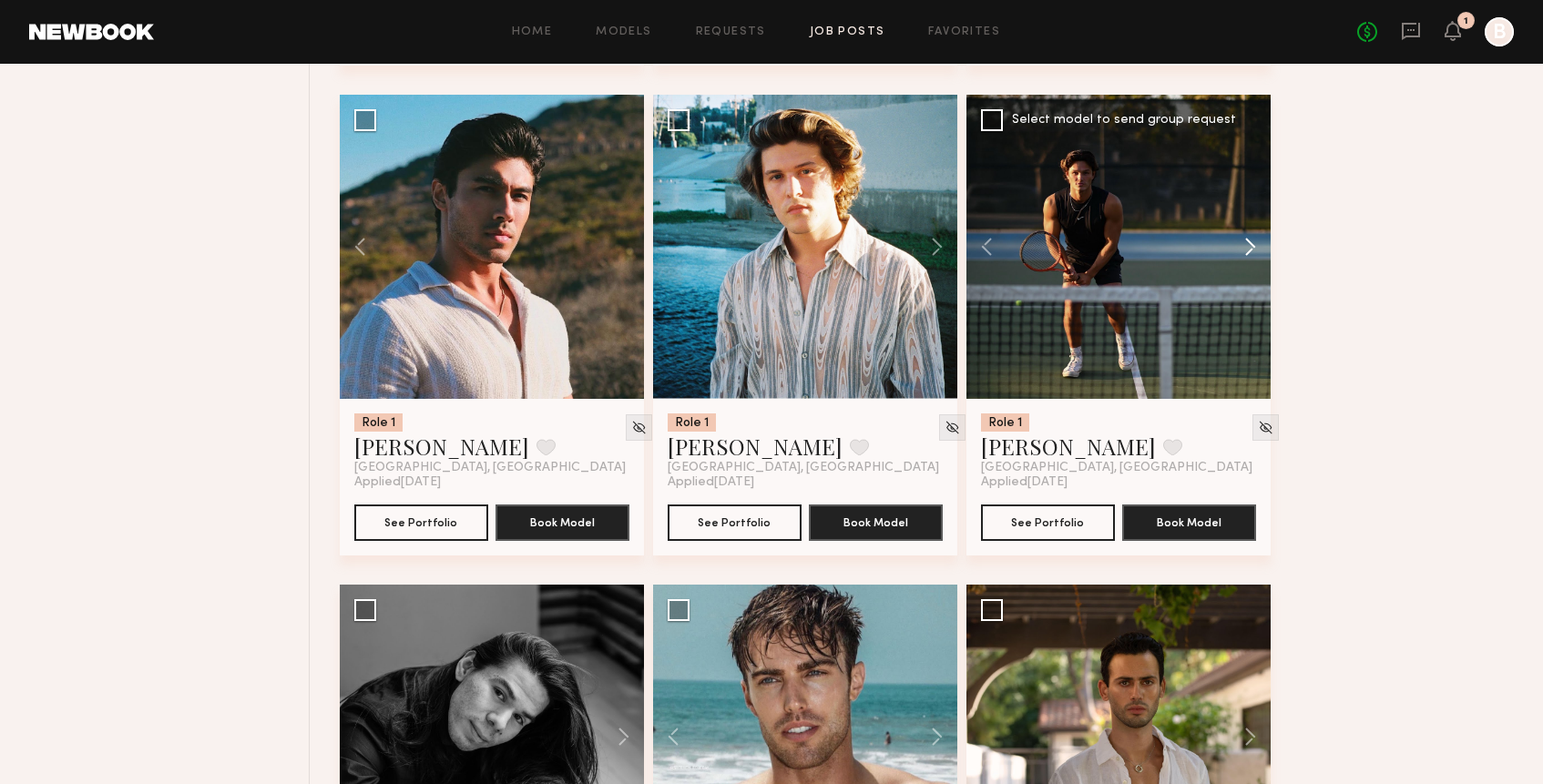
click at [1254, 248] on button at bounding box center [1241, 246] width 59 height 304
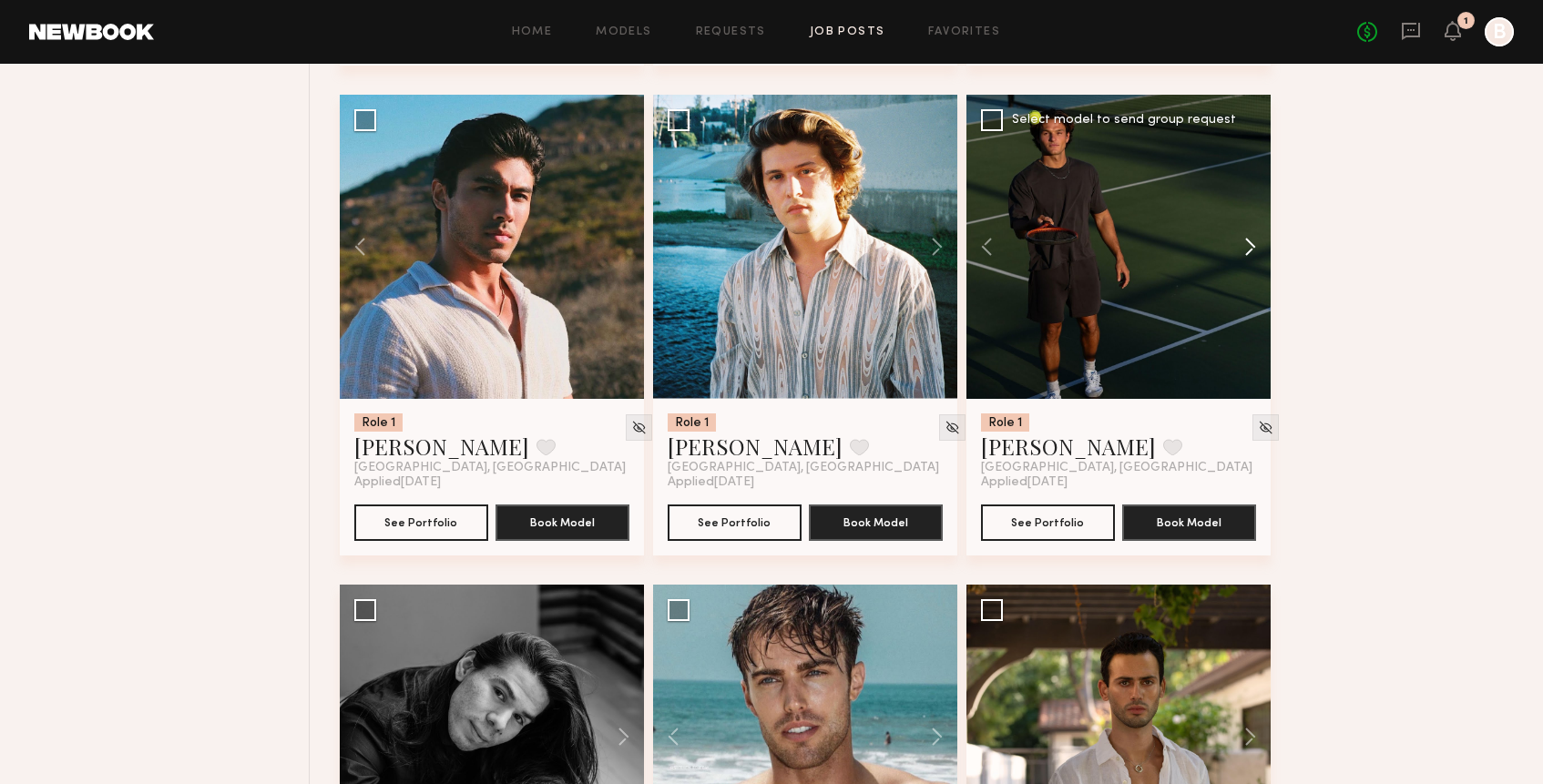
click at [1254, 248] on button at bounding box center [1241, 246] width 59 height 304
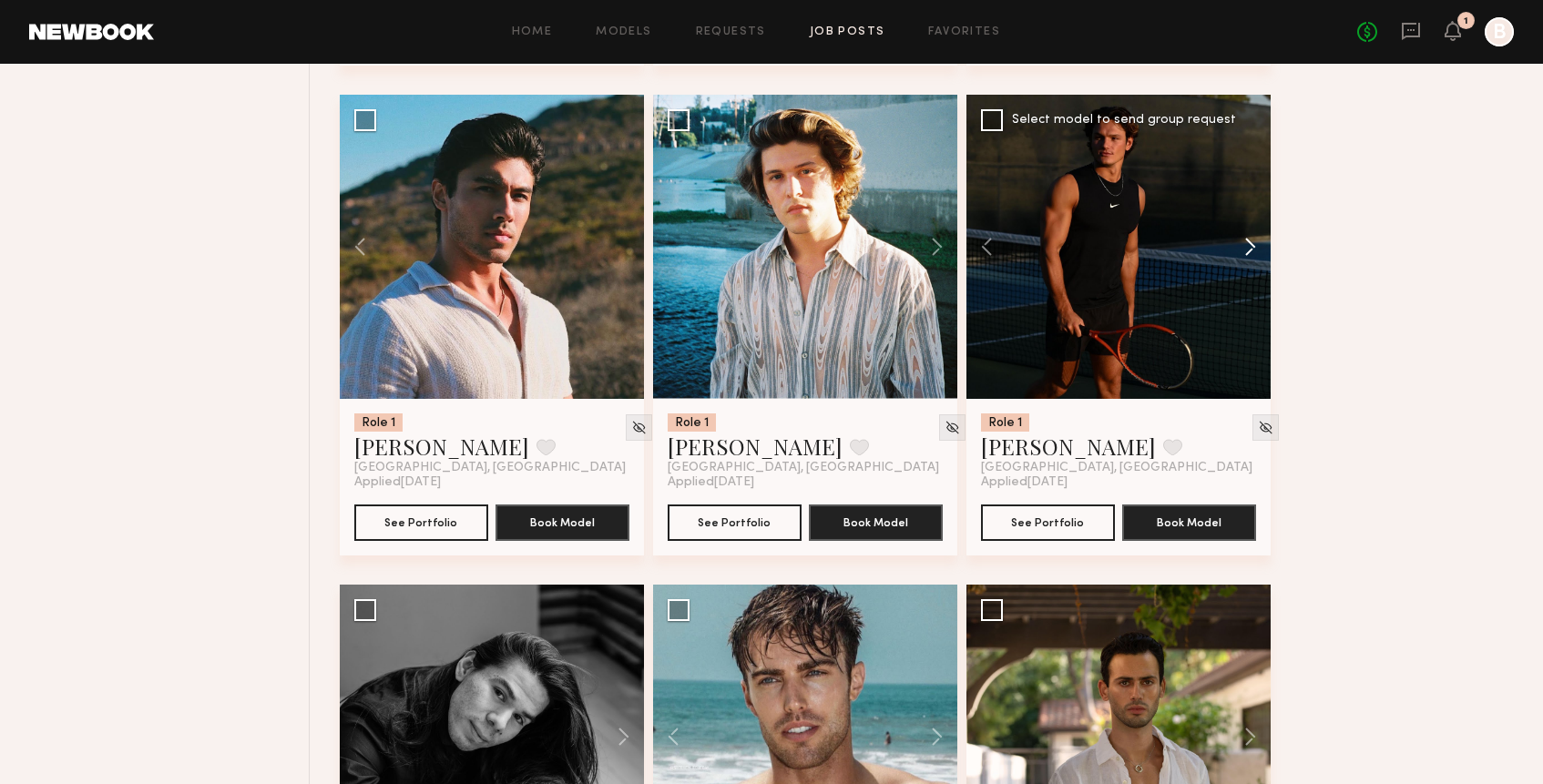
click at [1254, 248] on button at bounding box center [1241, 246] width 59 height 304
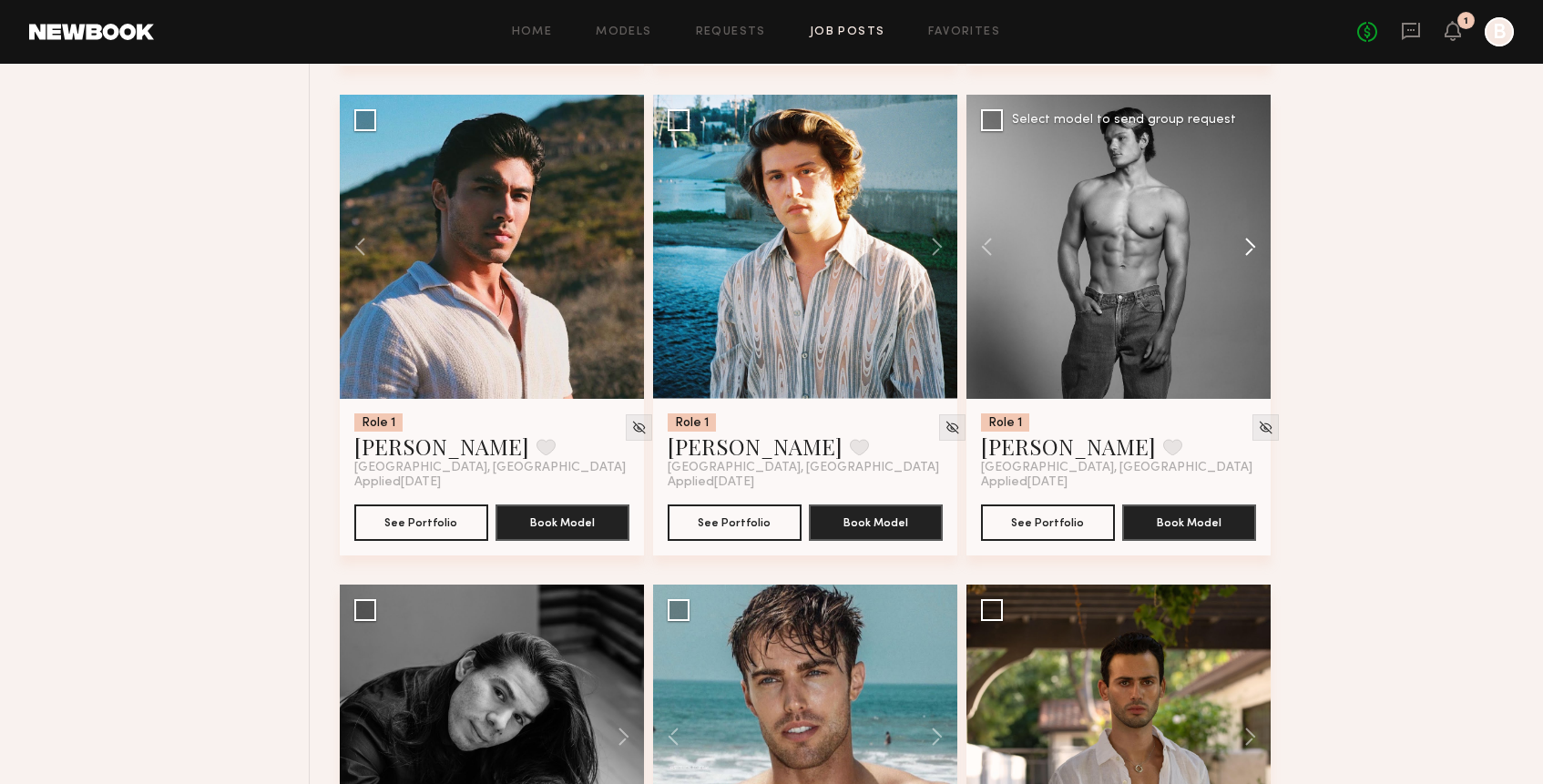
click at [1254, 248] on button at bounding box center [1241, 246] width 59 height 304
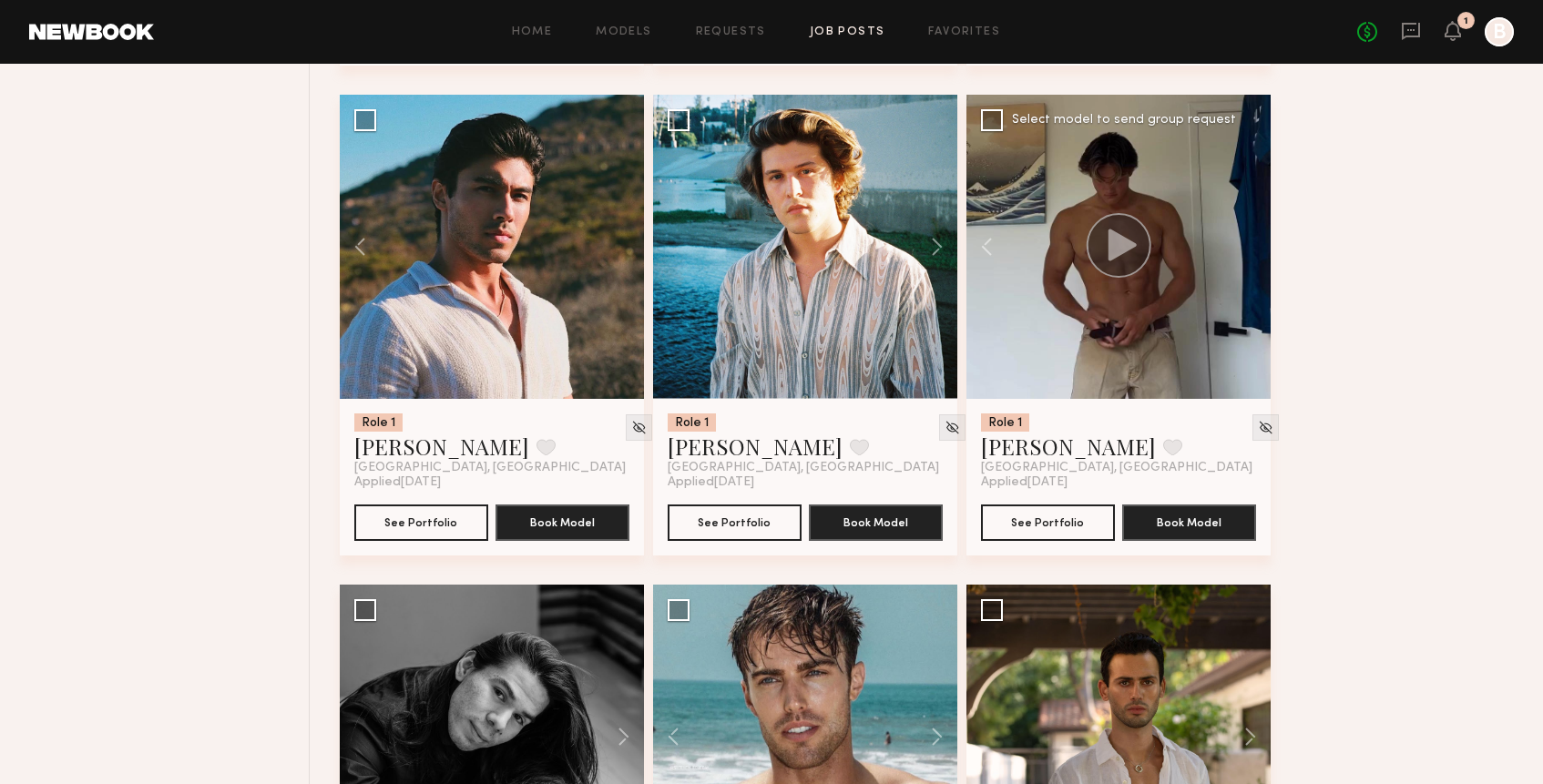
click at [1254, 248] on div at bounding box center [1118, 246] width 304 height 304
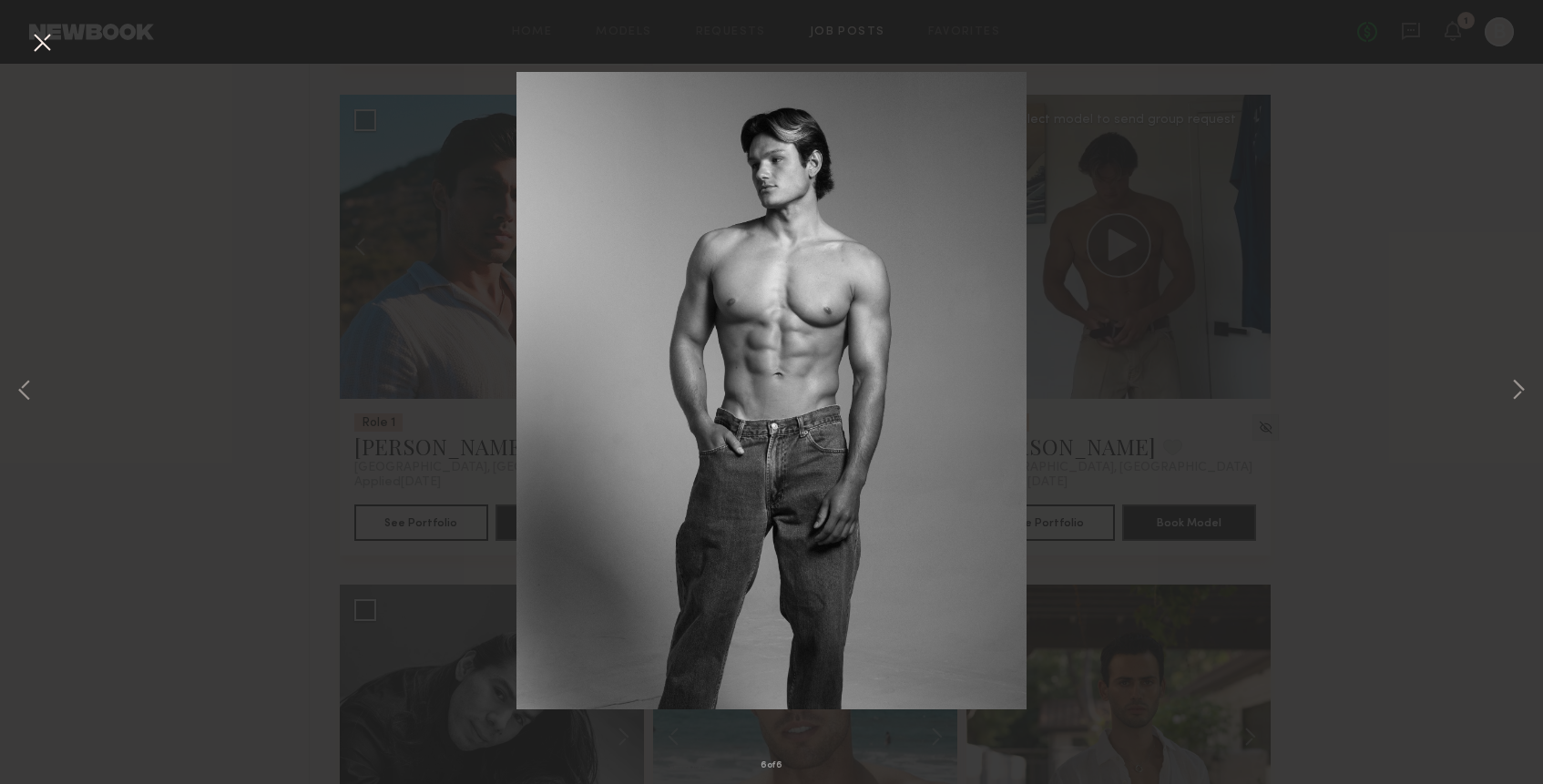
click at [45, 42] on button at bounding box center [42, 44] width 29 height 33
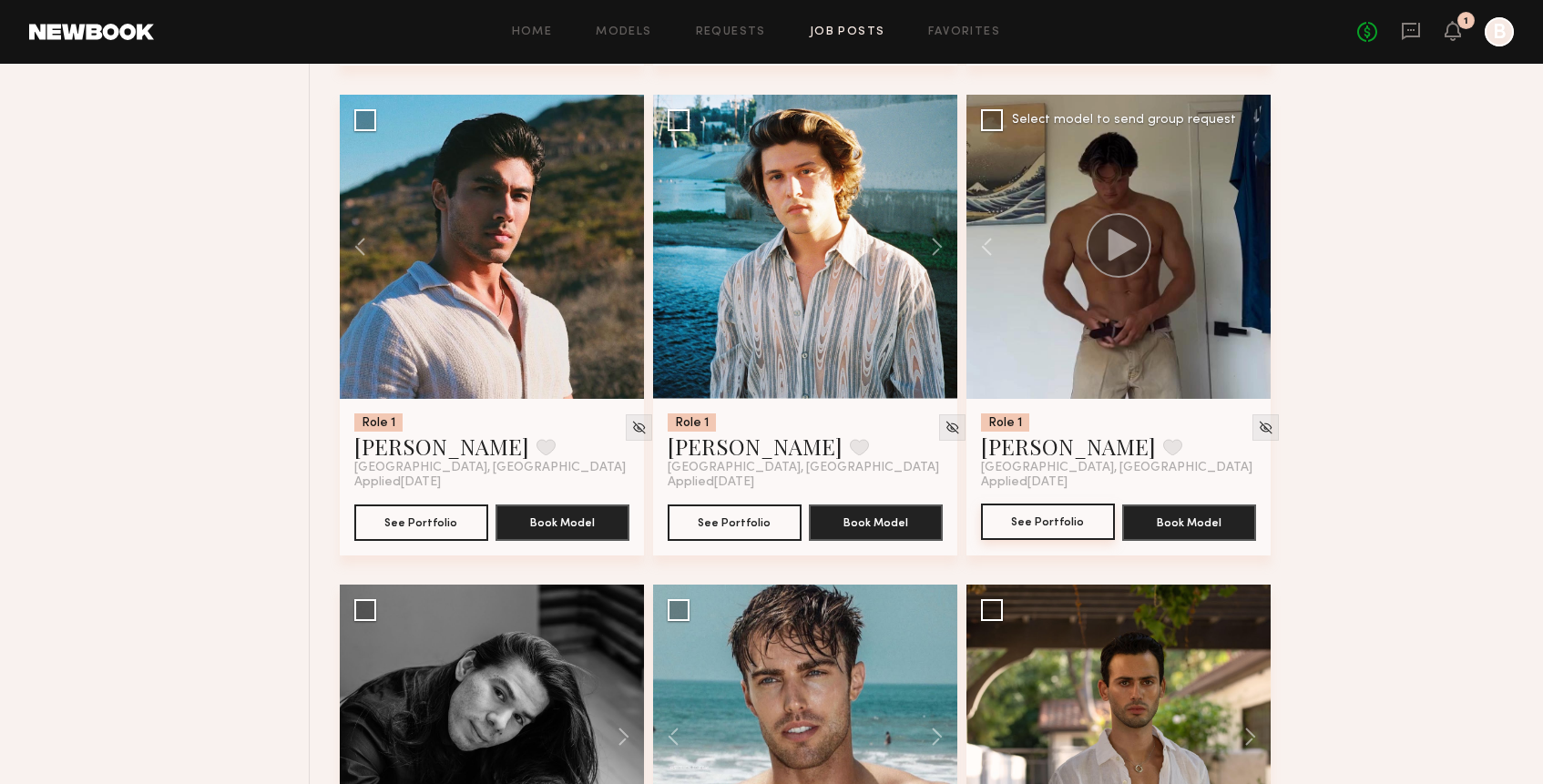
click at [1076, 529] on button "See Portfolio" at bounding box center [1048, 521] width 134 height 37
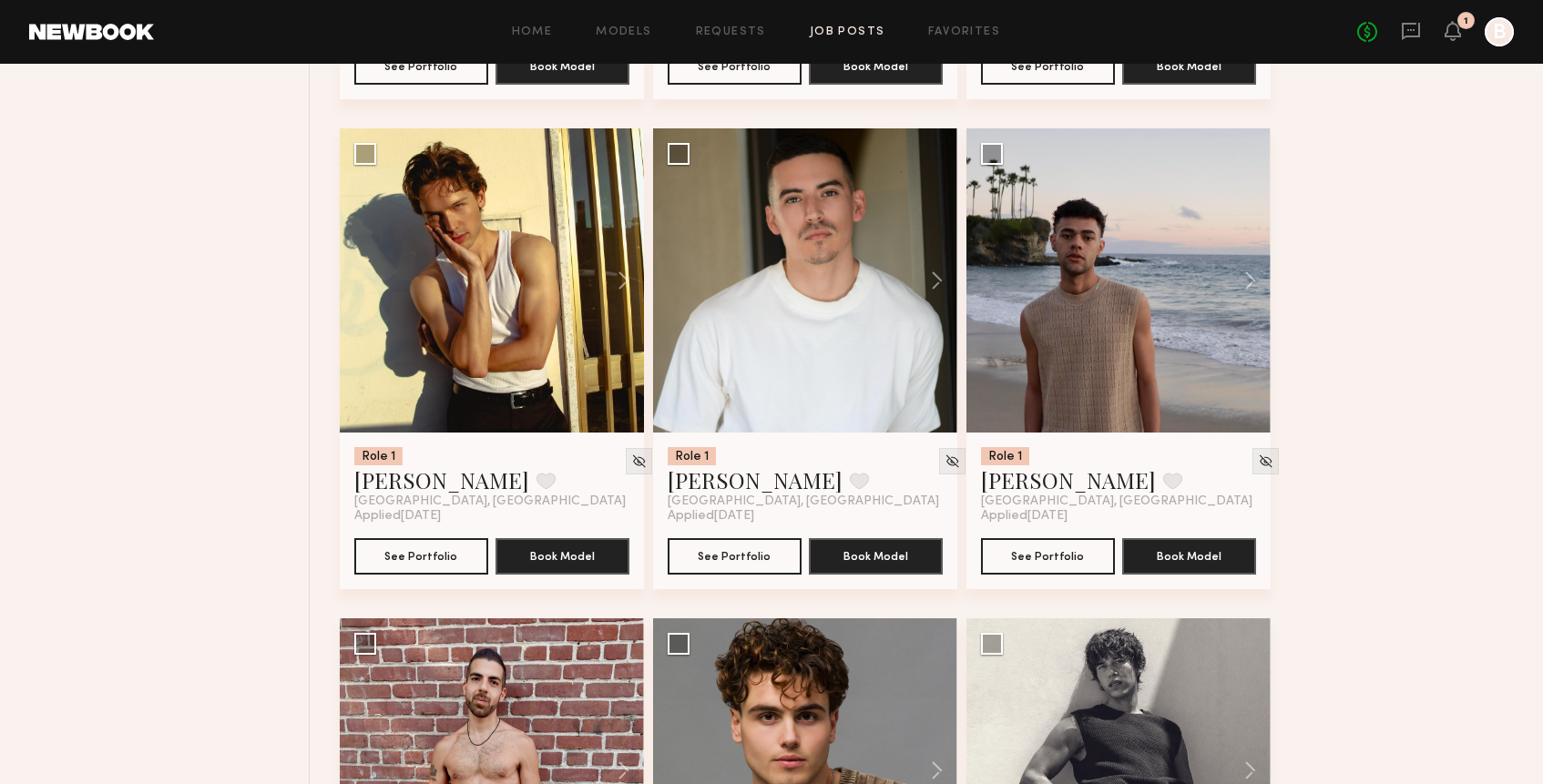
scroll to position [5094, 0]
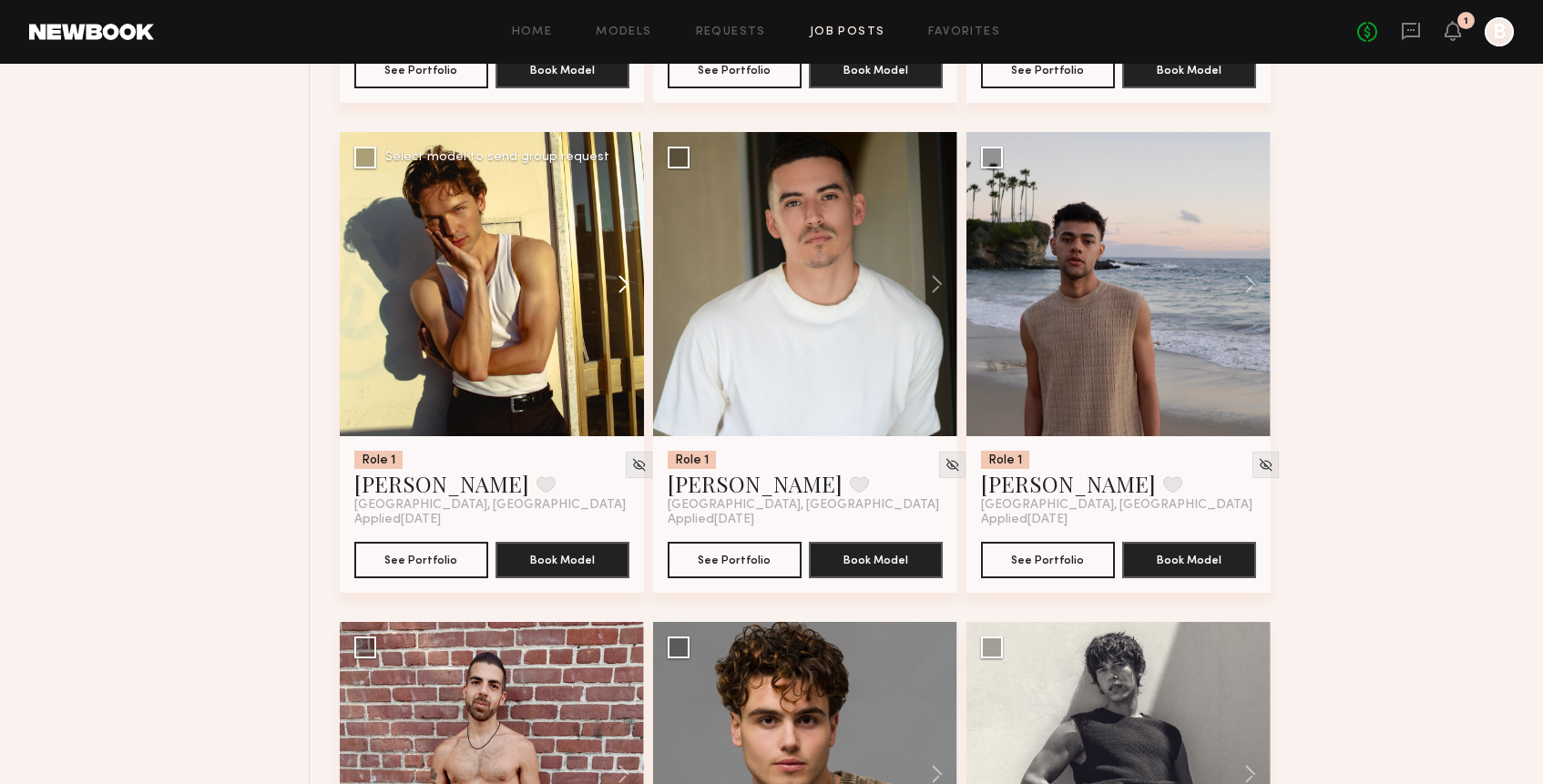
click at [626, 290] on button at bounding box center [615, 284] width 59 height 304
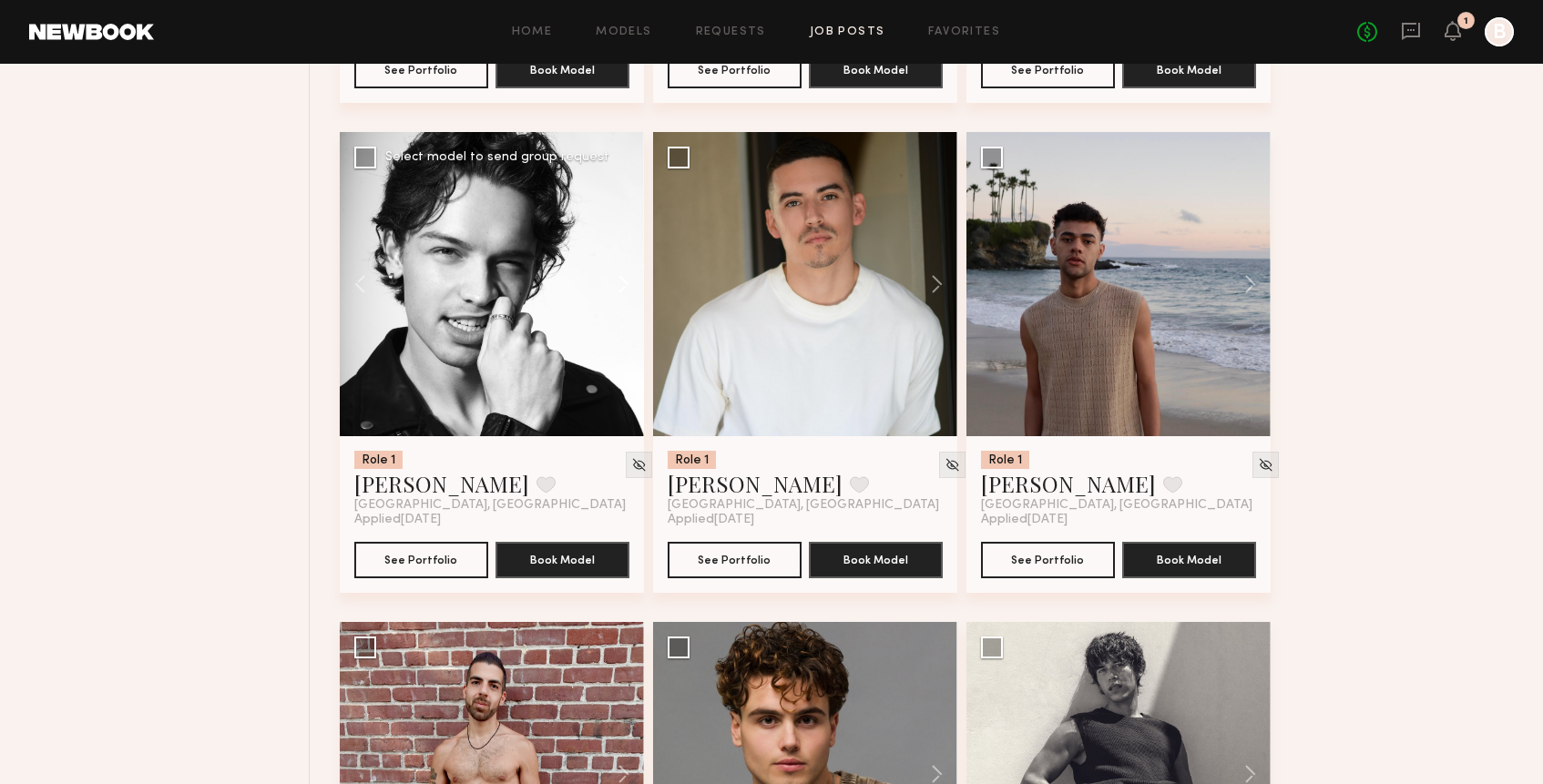
click at [626, 290] on button at bounding box center [615, 284] width 59 height 304
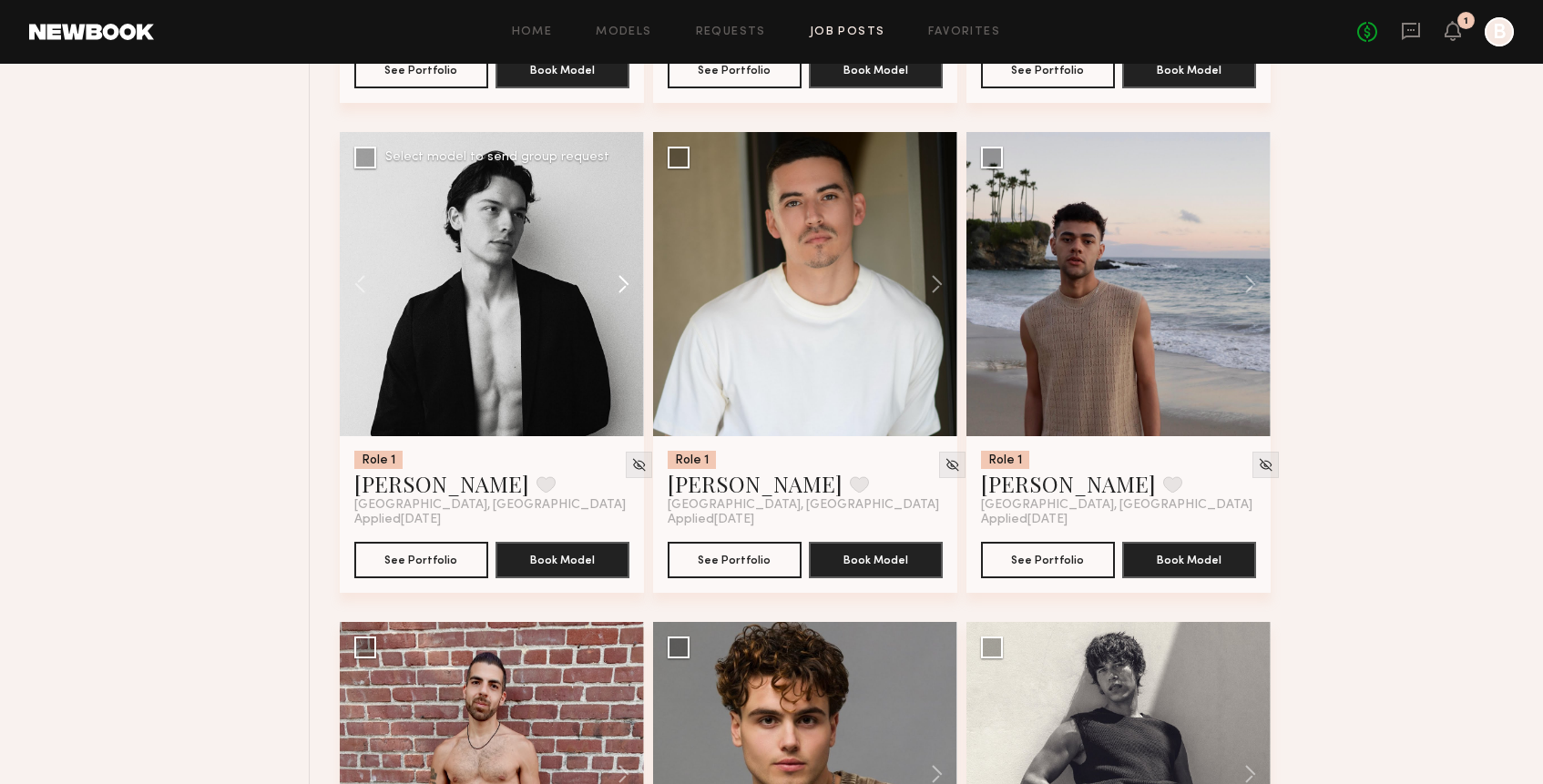
click at [626, 290] on button at bounding box center [615, 284] width 59 height 304
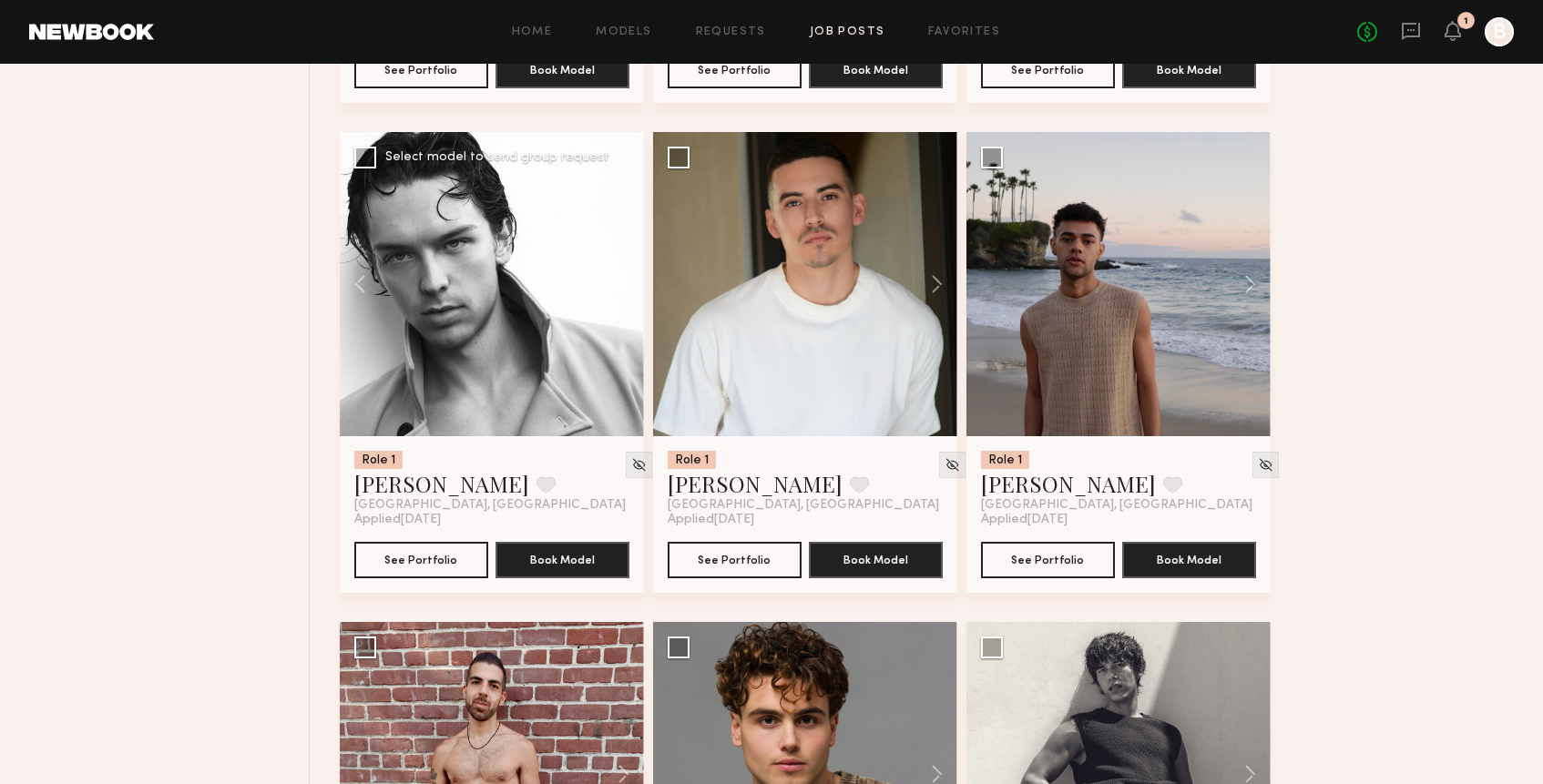
click at [626, 290] on button at bounding box center [615, 284] width 59 height 304
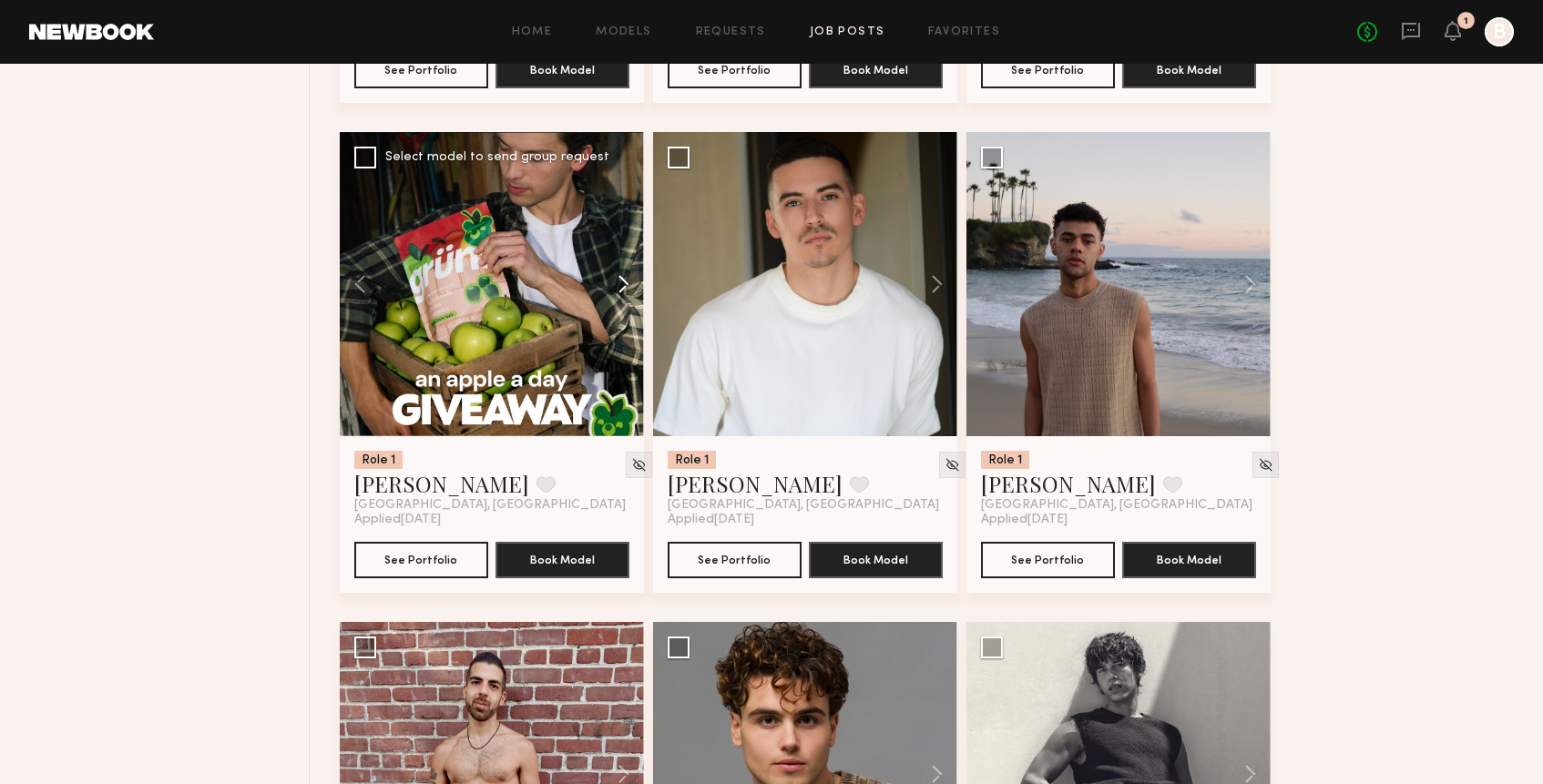
click at [626, 290] on button at bounding box center [615, 284] width 59 height 304
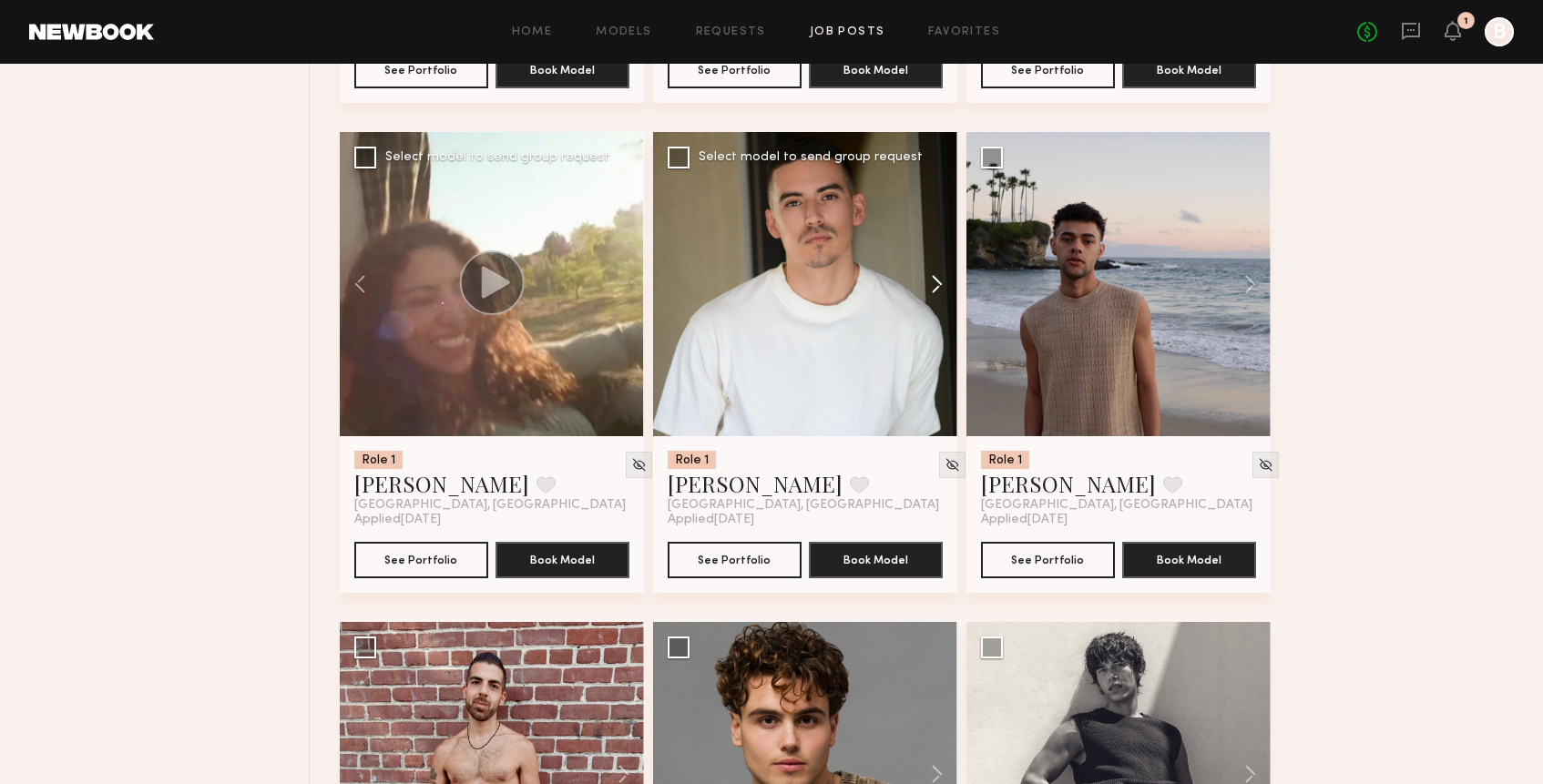
click at [928, 290] on button at bounding box center [927, 284] width 59 height 304
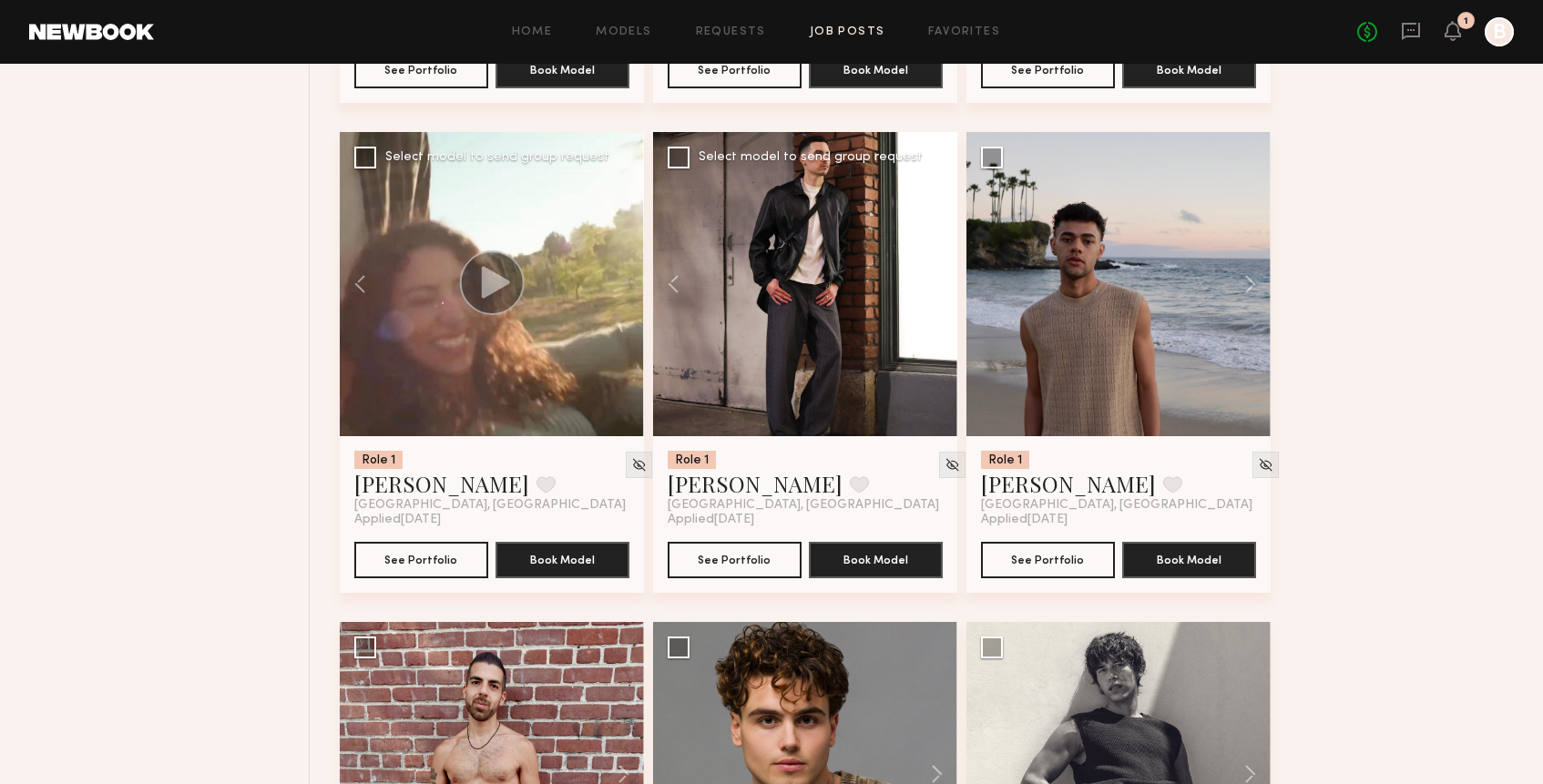
click at [928, 290] on button at bounding box center [927, 284] width 59 height 304
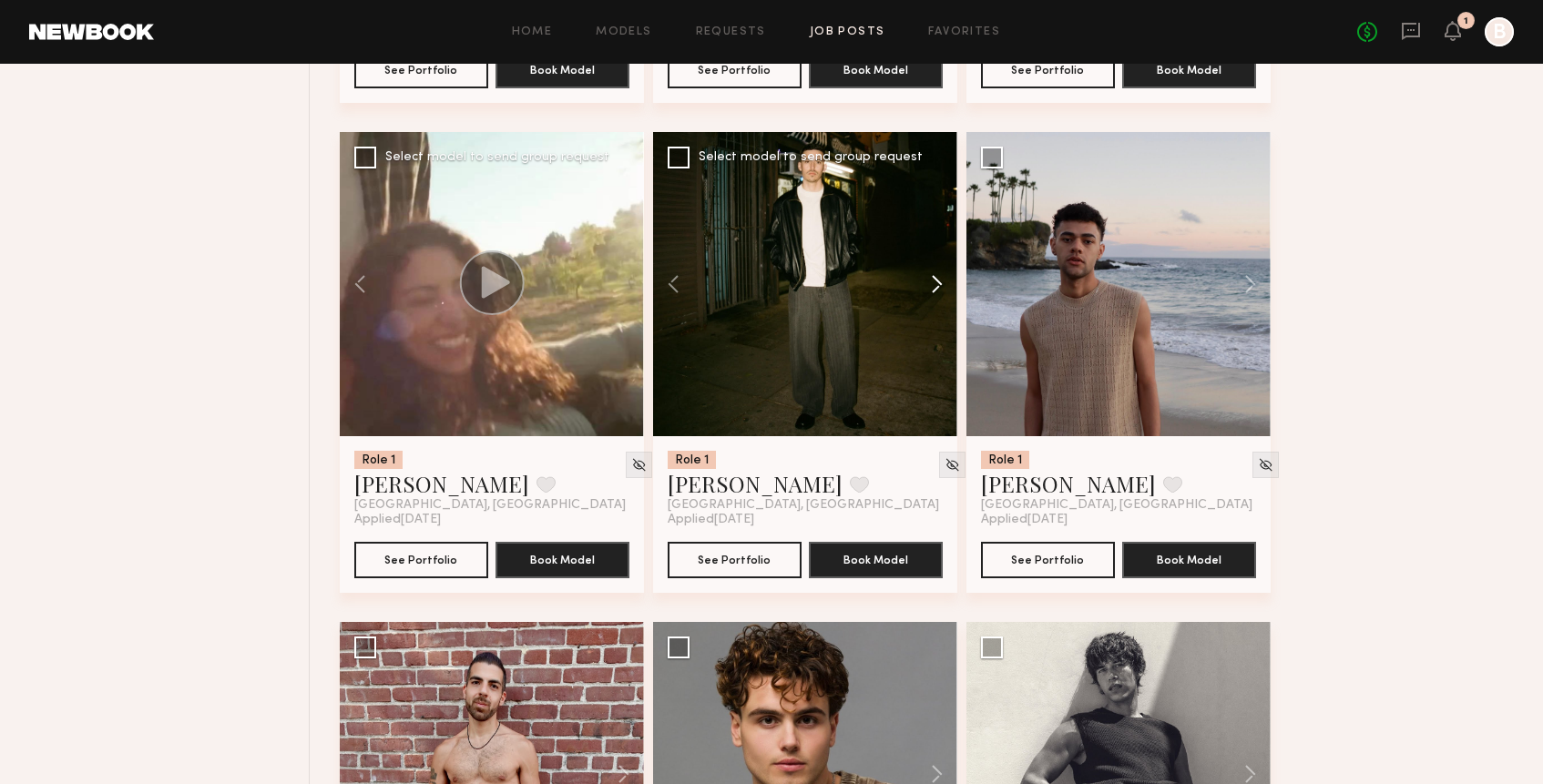
click at [928, 290] on button at bounding box center [927, 284] width 59 height 304
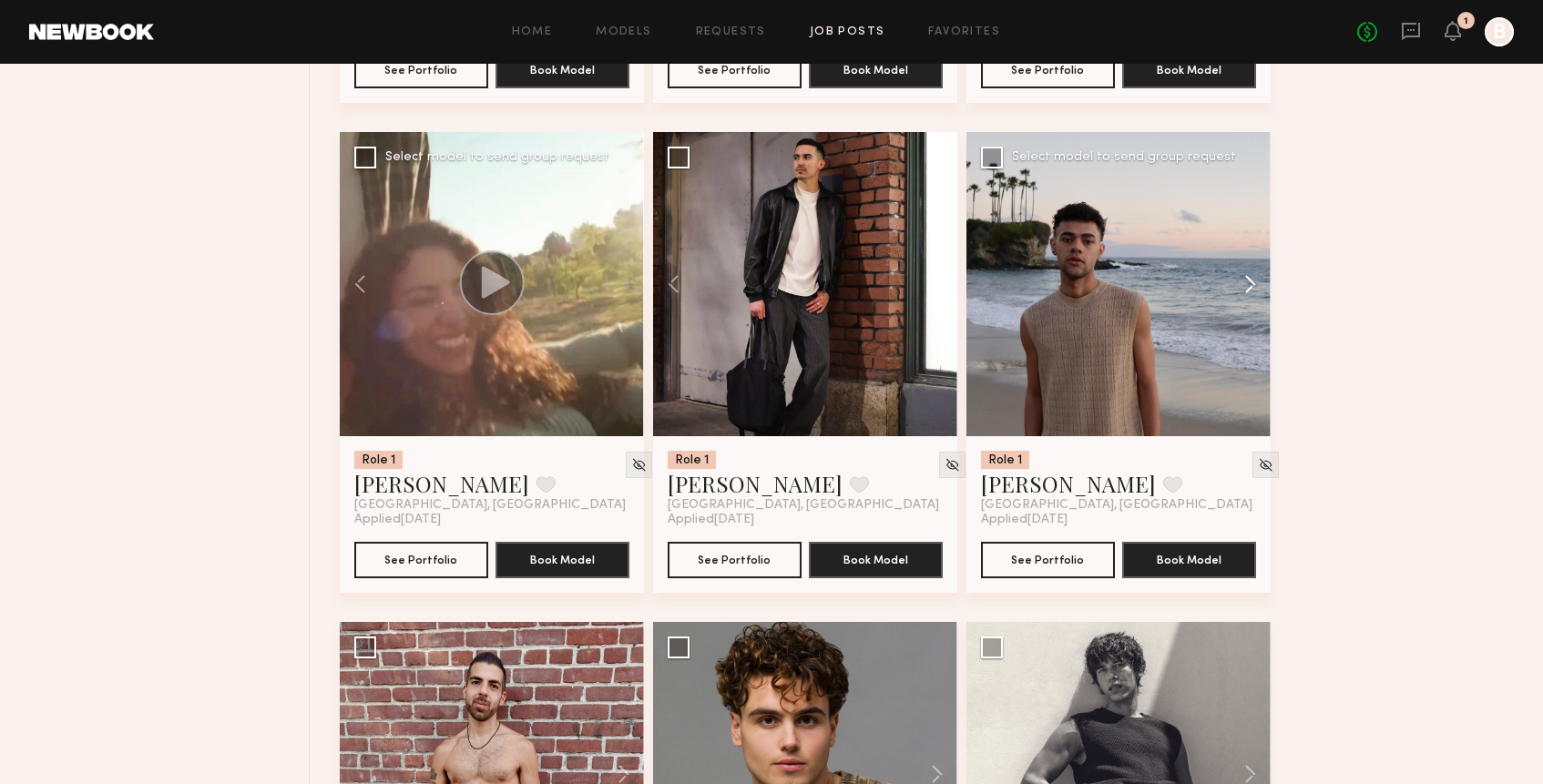
click at [1255, 290] on button at bounding box center [1241, 284] width 59 height 304
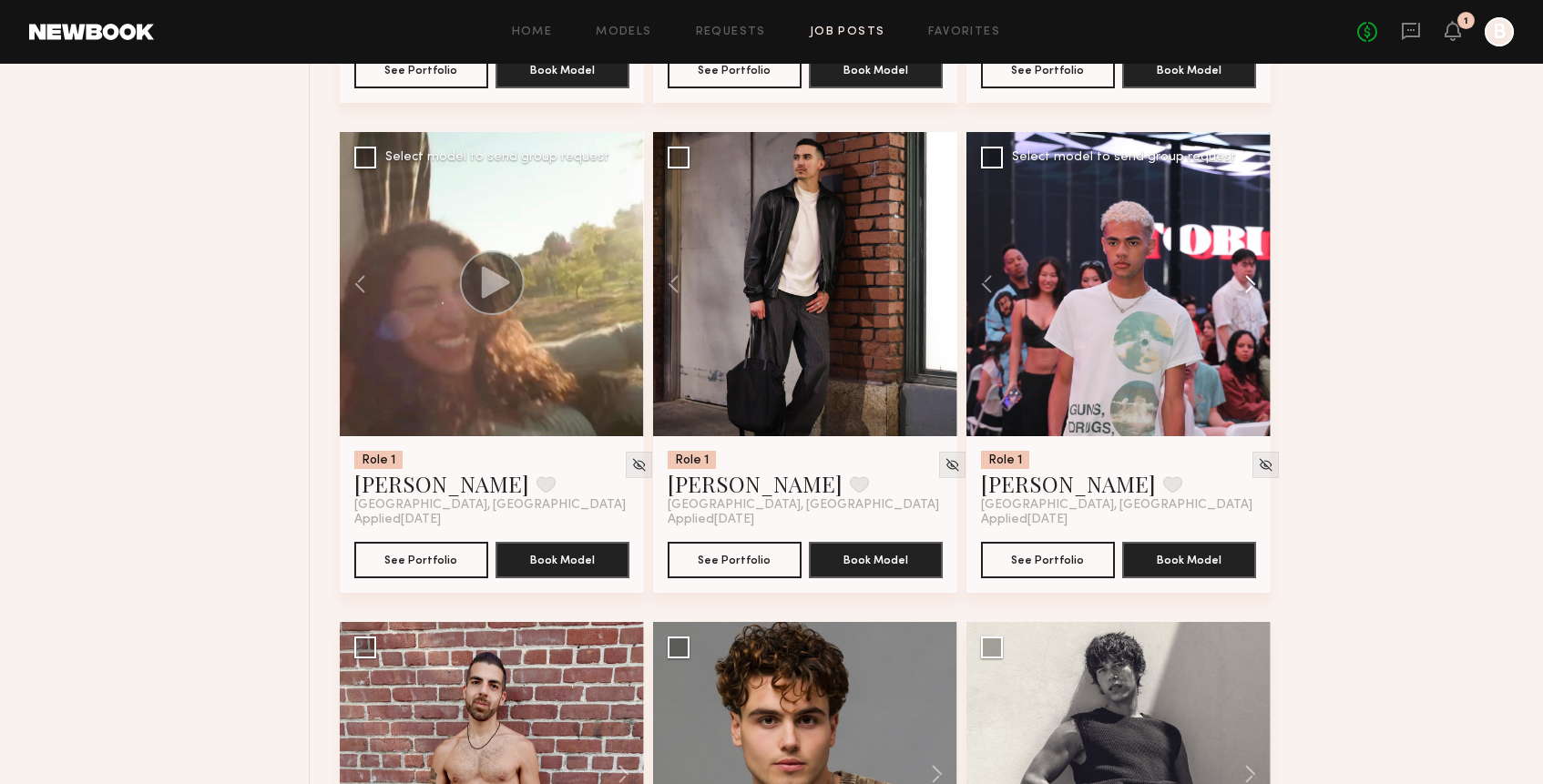
click at [1255, 290] on button at bounding box center [1241, 284] width 59 height 304
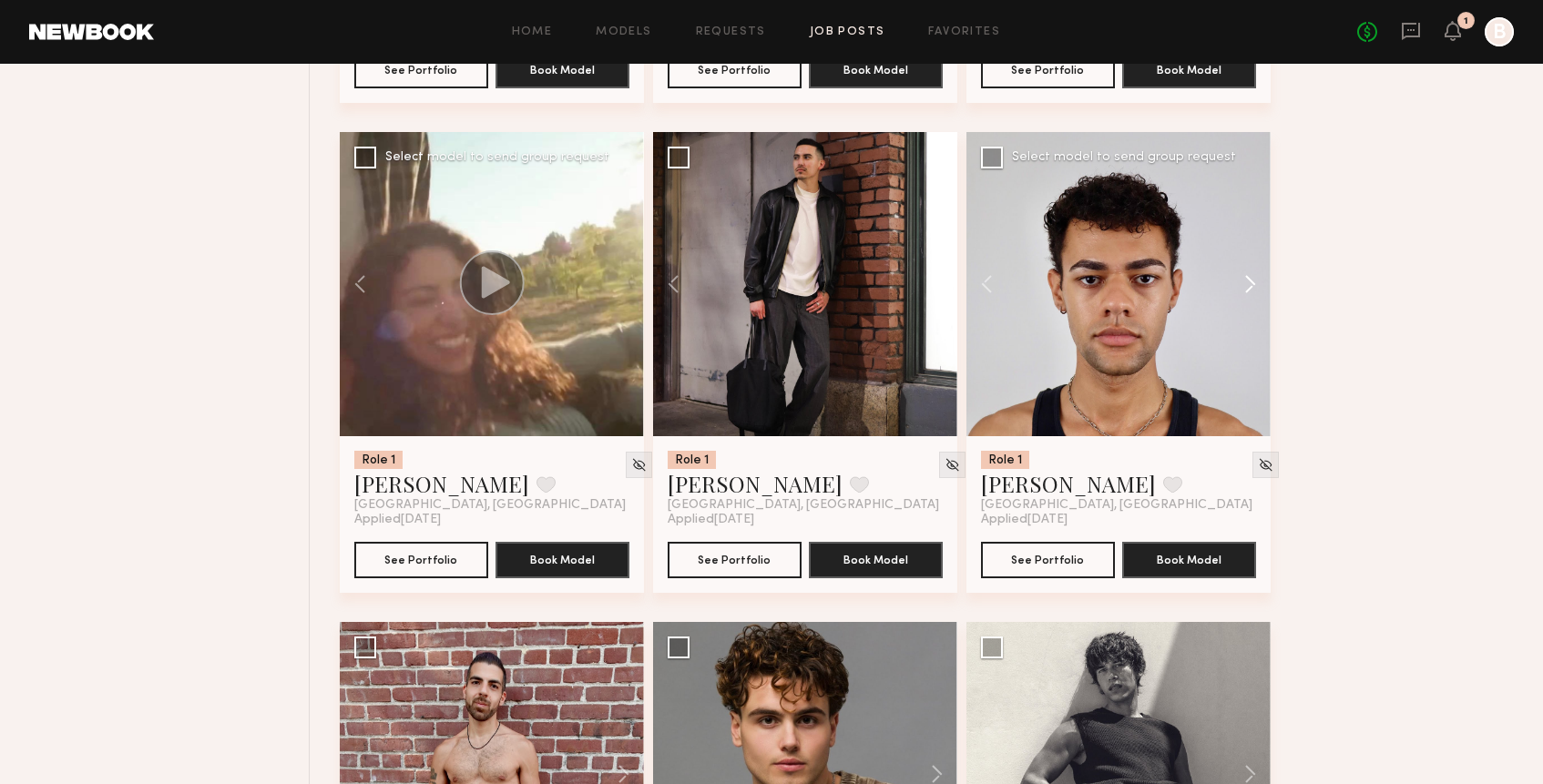
click at [1255, 290] on button at bounding box center [1241, 284] width 59 height 304
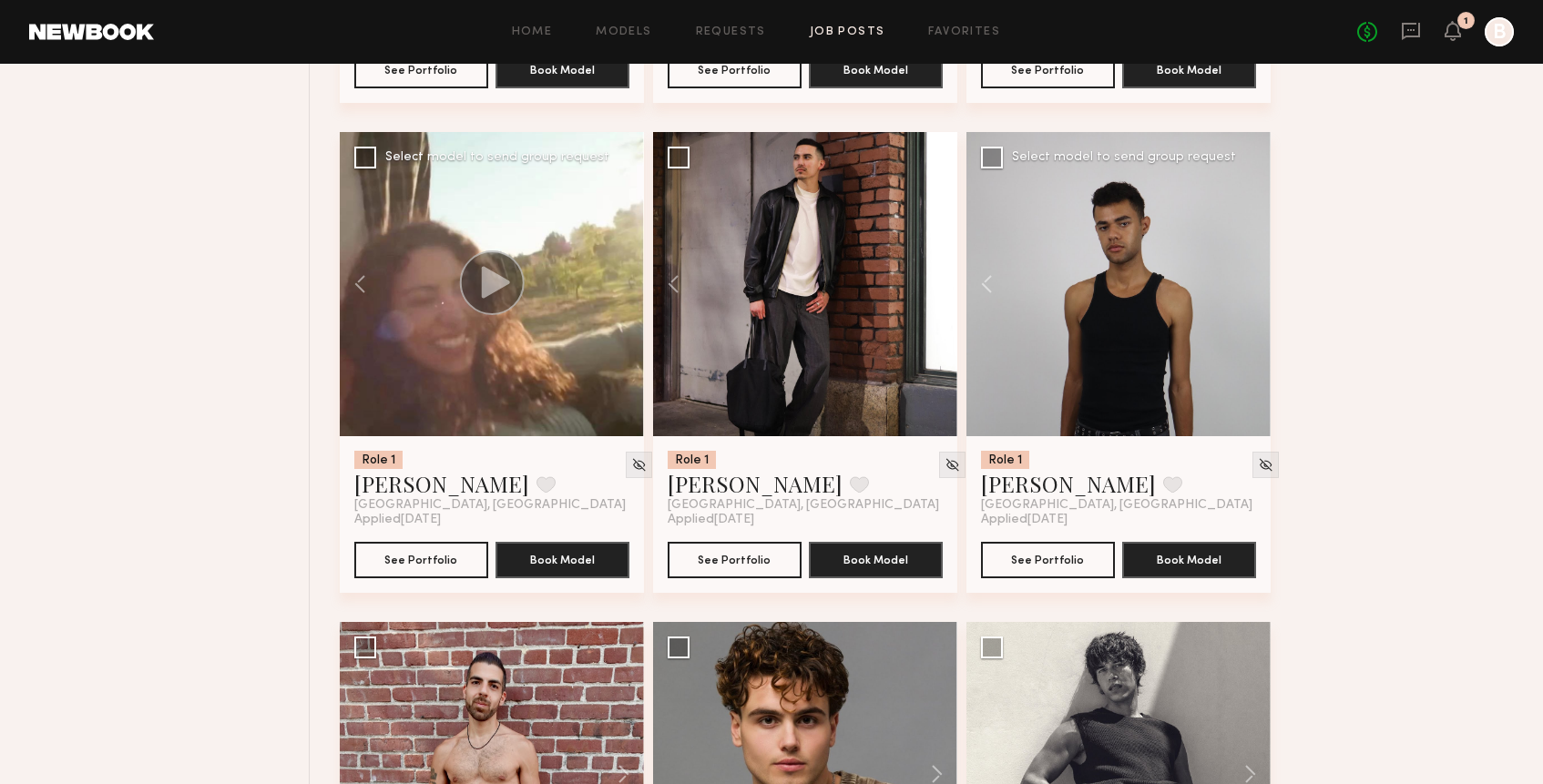
click at [1255, 290] on div at bounding box center [1118, 284] width 304 height 304
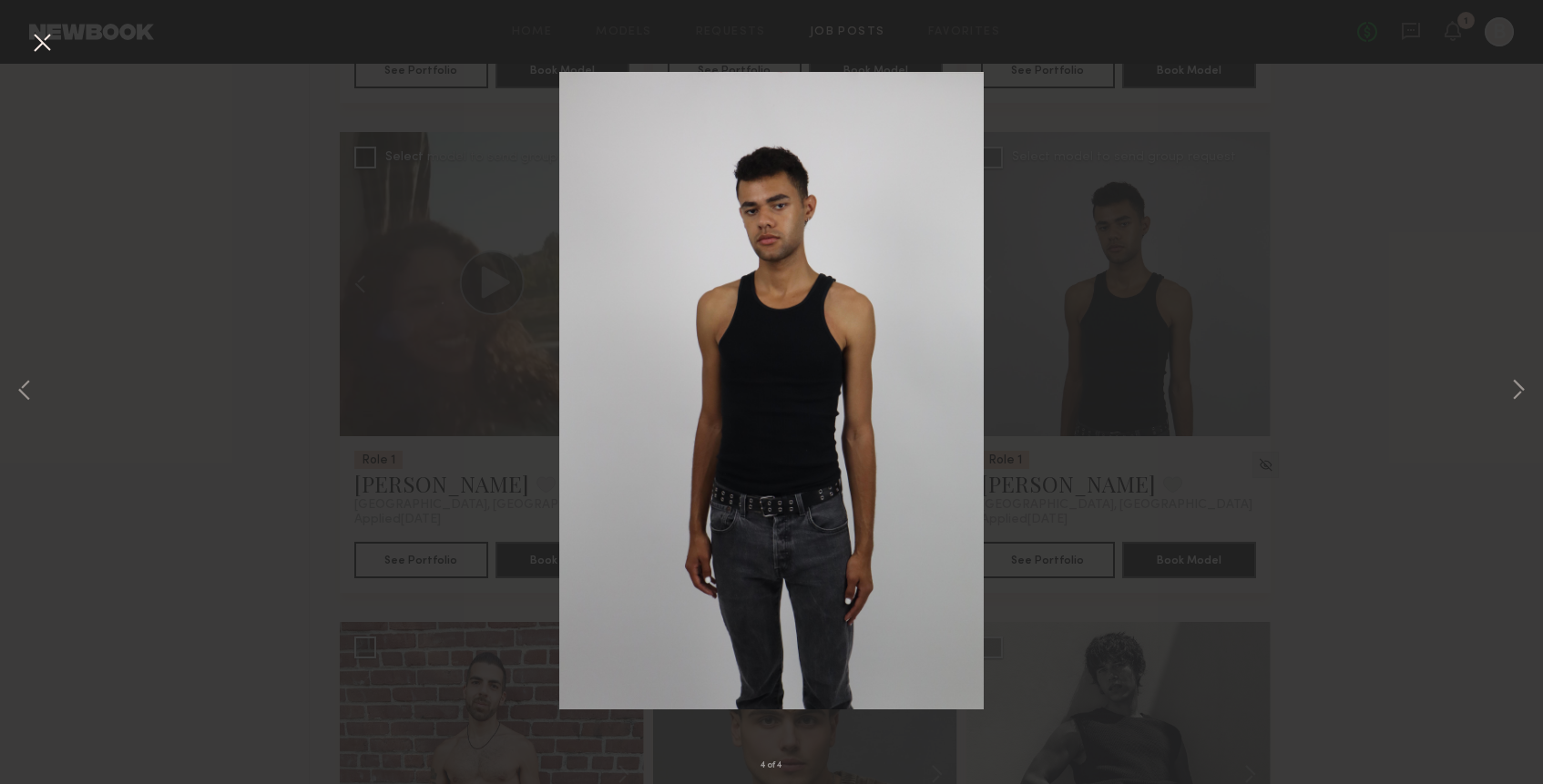
click at [29, 49] on button at bounding box center [42, 44] width 29 height 33
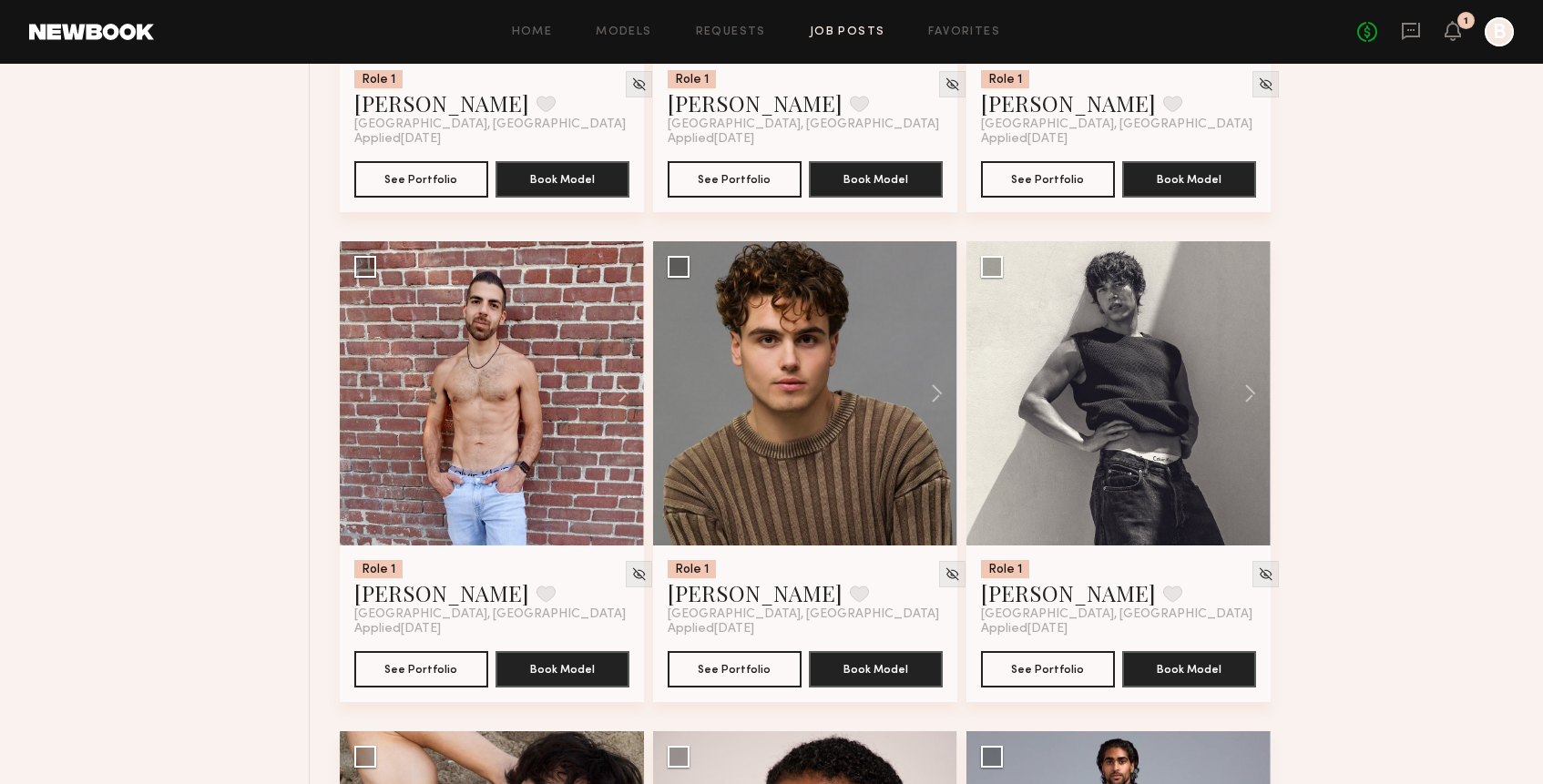
scroll to position [5475, 0]
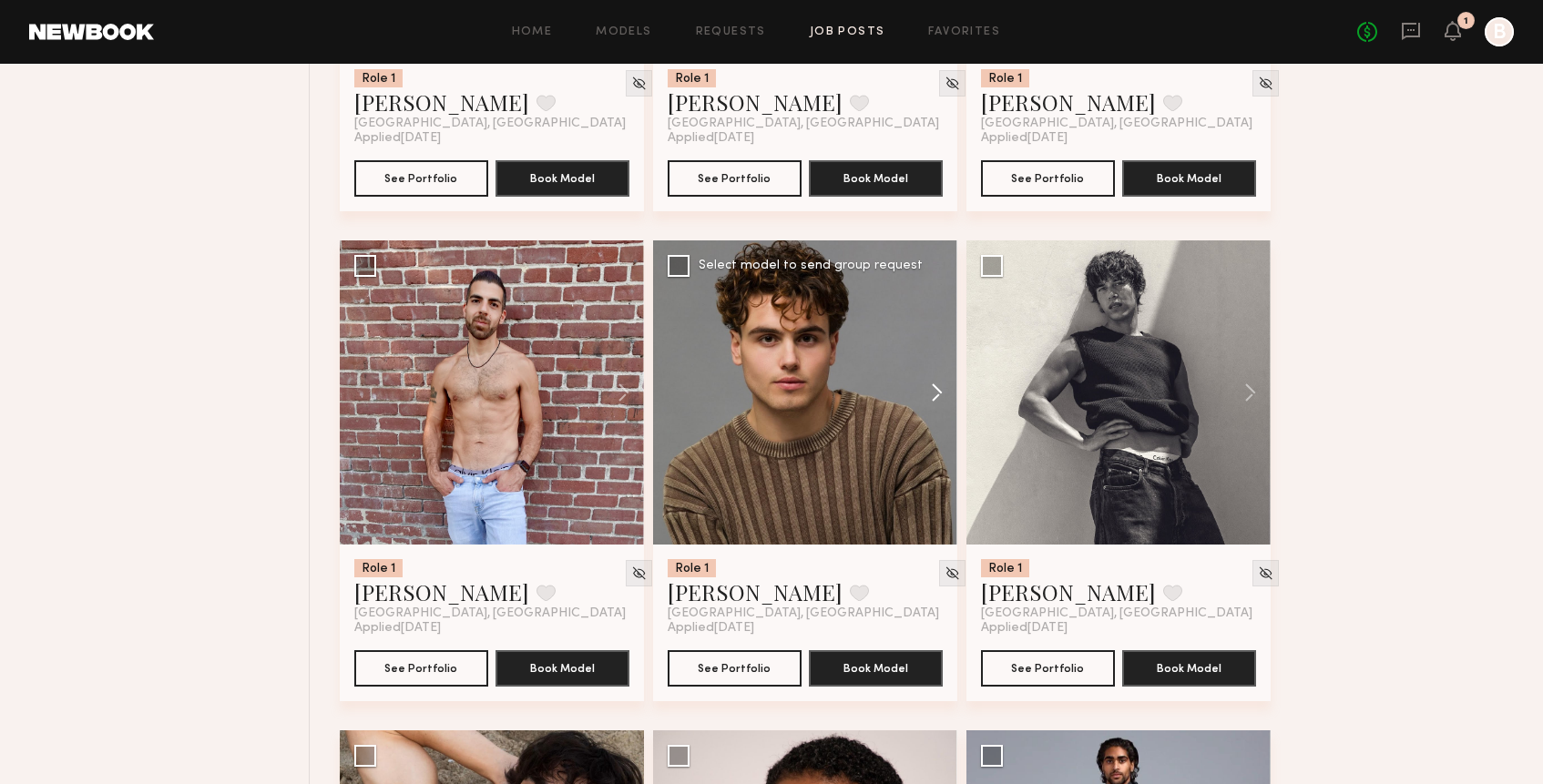
click at [942, 397] on button at bounding box center [927, 392] width 59 height 304
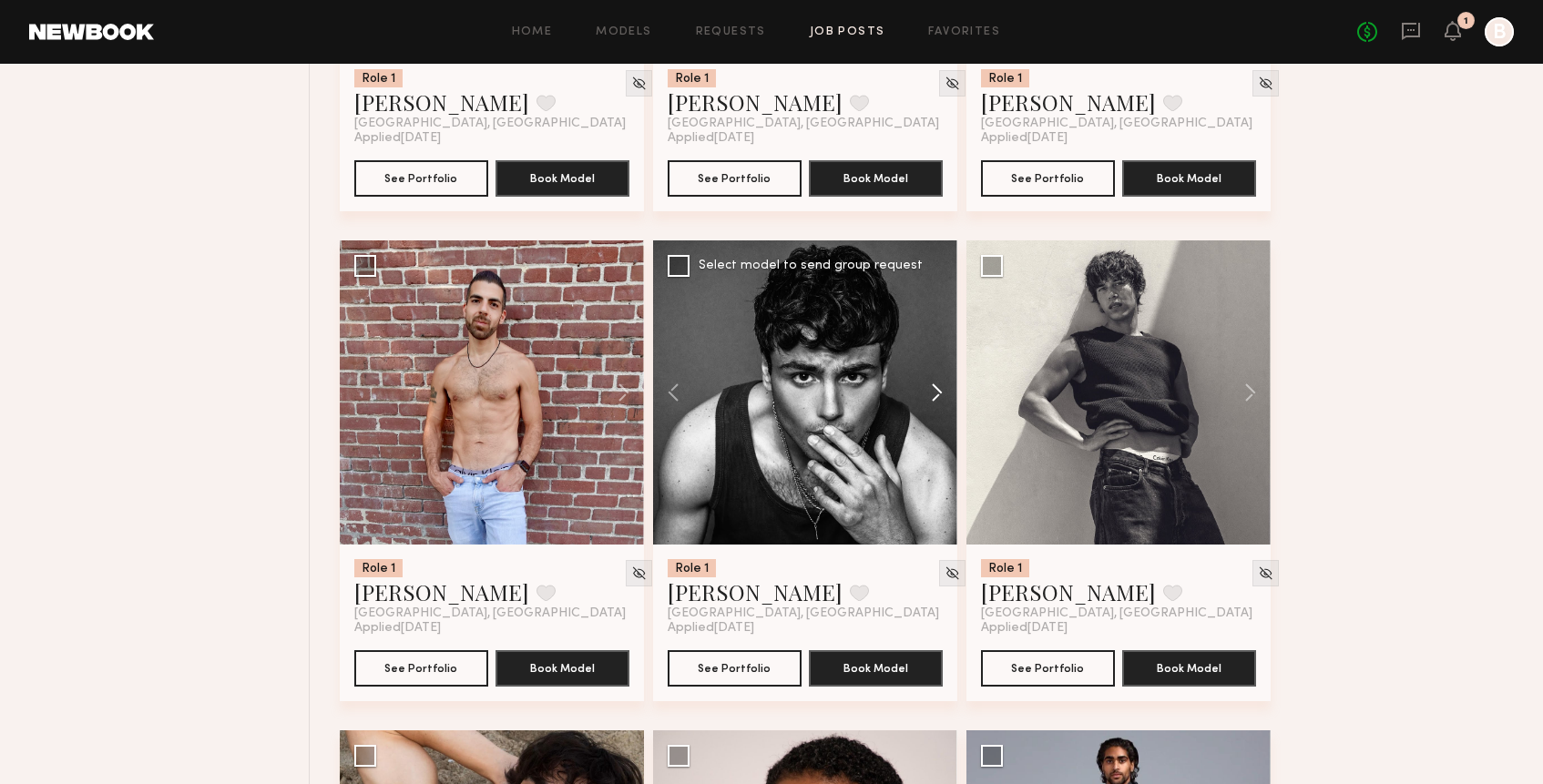
click at [942, 397] on button at bounding box center [927, 392] width 59 height 304
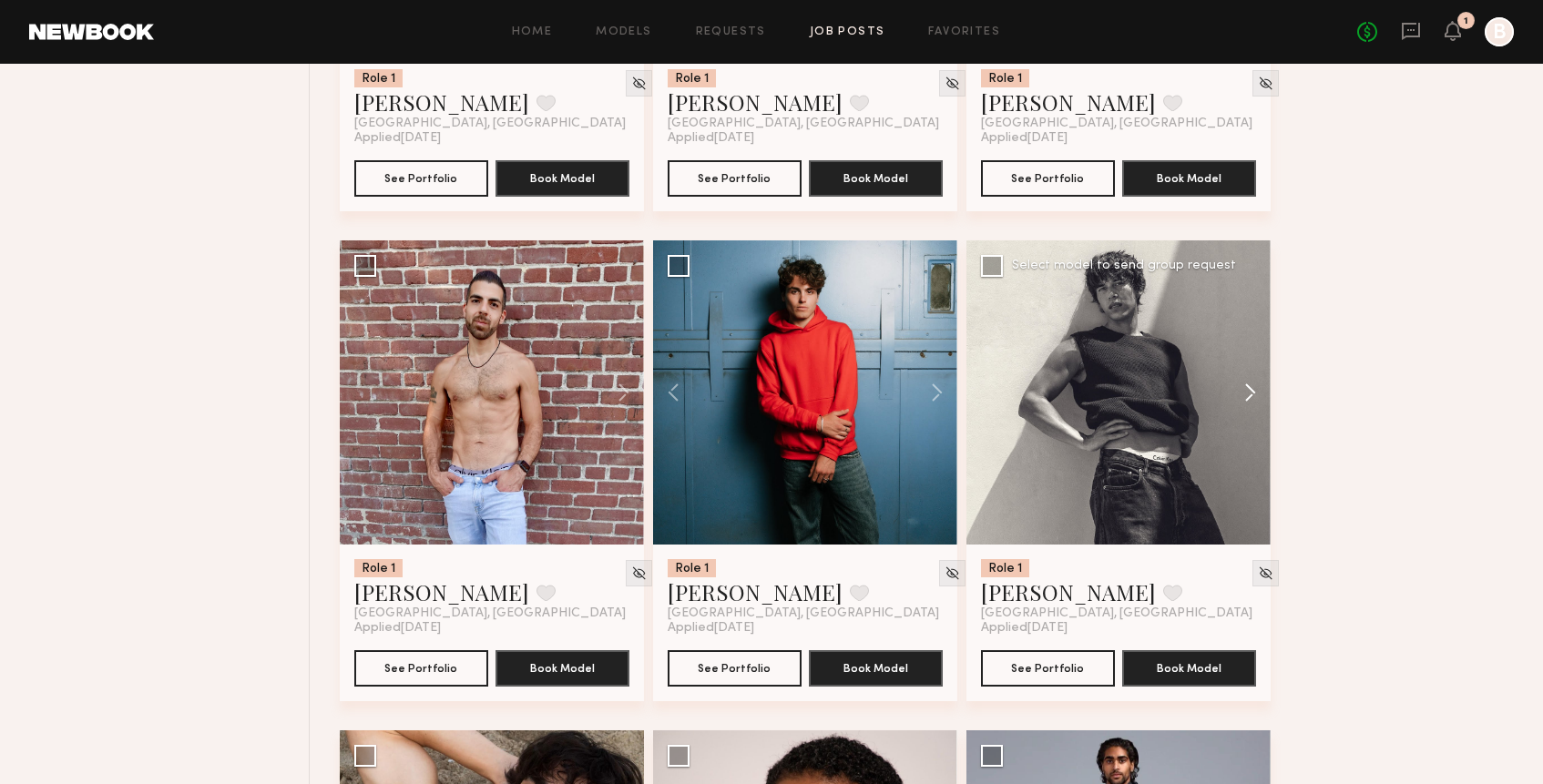
click at [1249, 401] on button at bounding box center [1241, 392] width 59 height 304
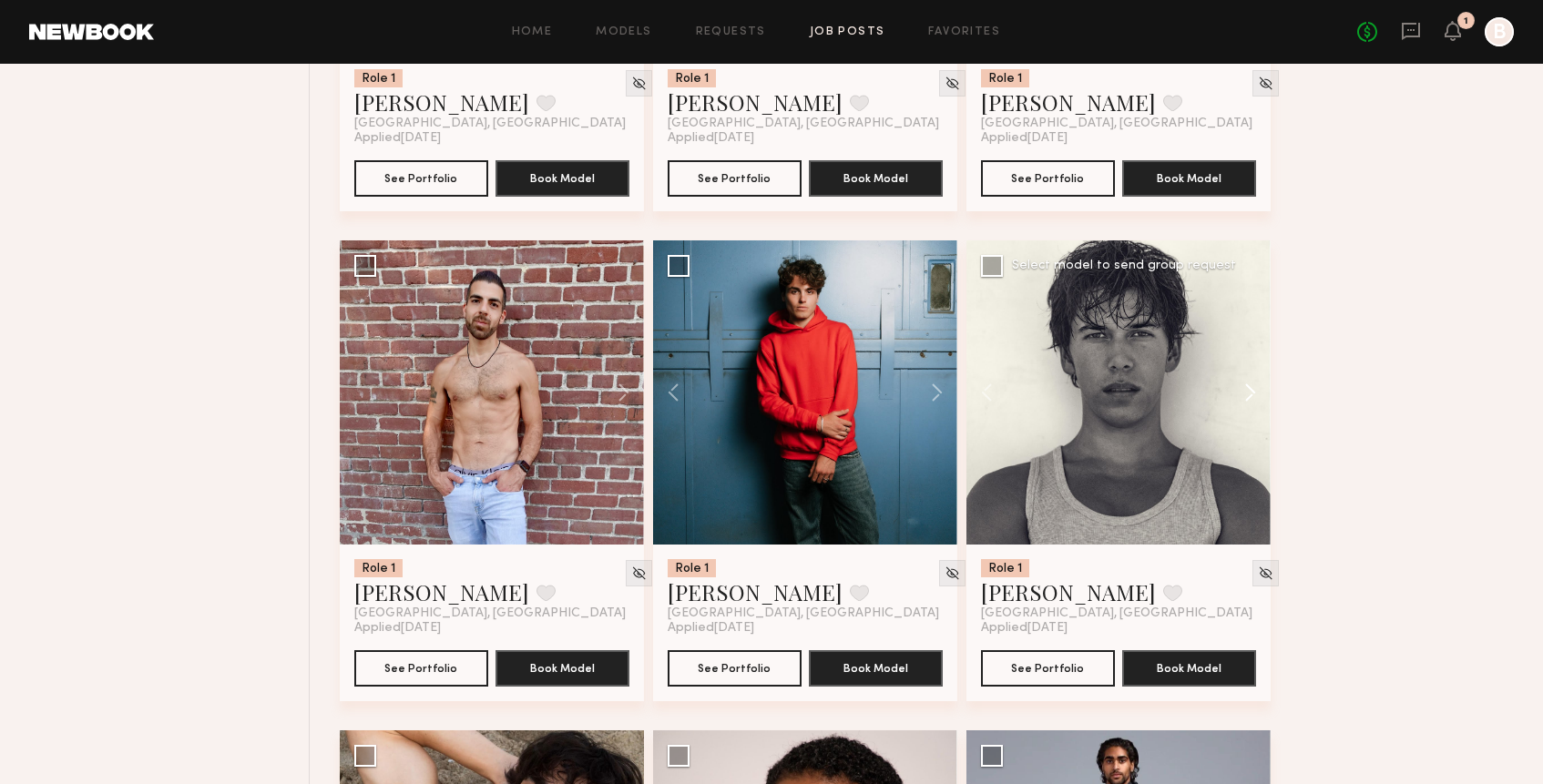
click at [1249, 401] on button at bounding box center [1241, 392] width 59 height 304
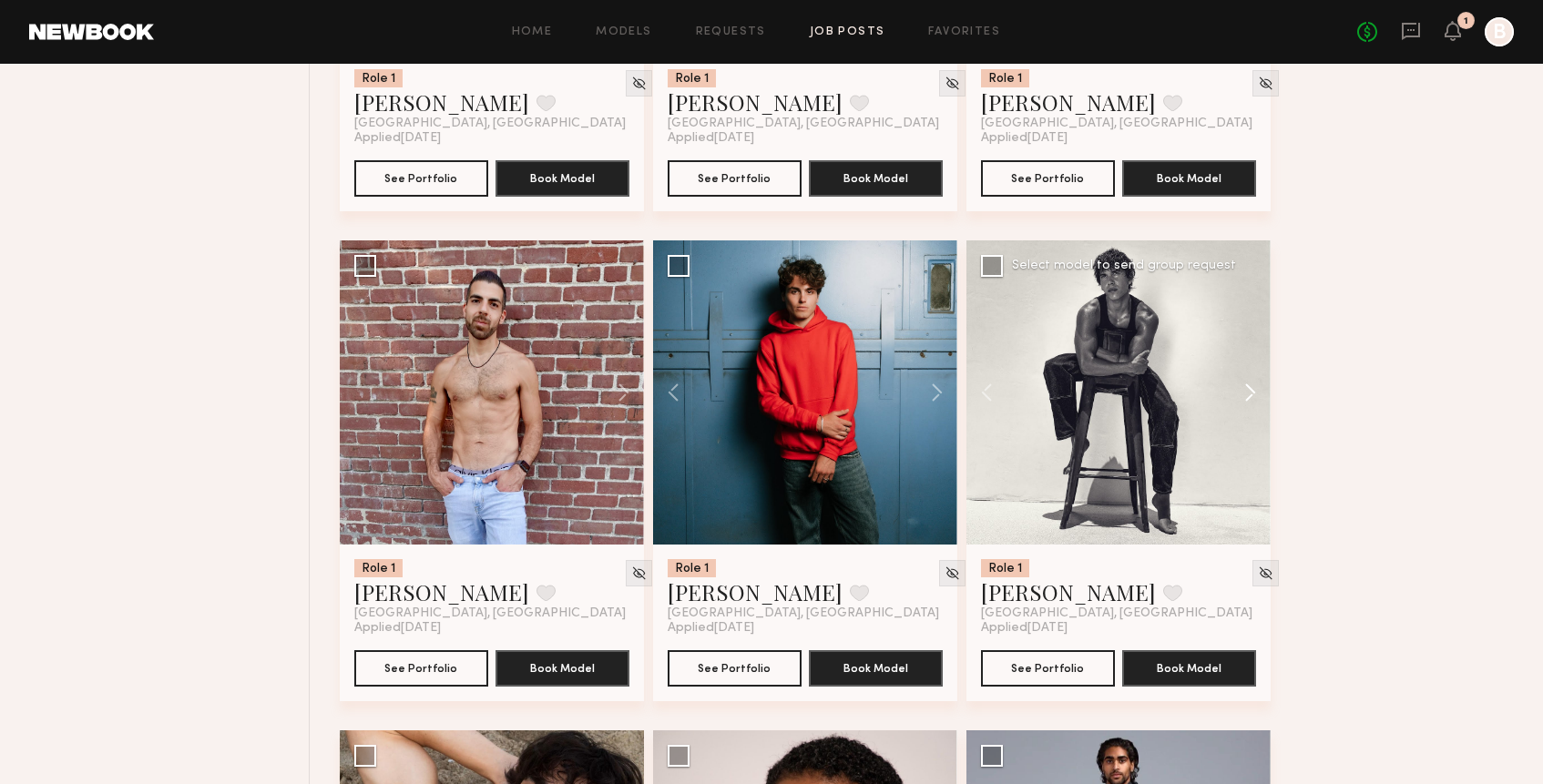
click at [1249, 401] on button at bounding box center [1241, 392] width 59 height 304
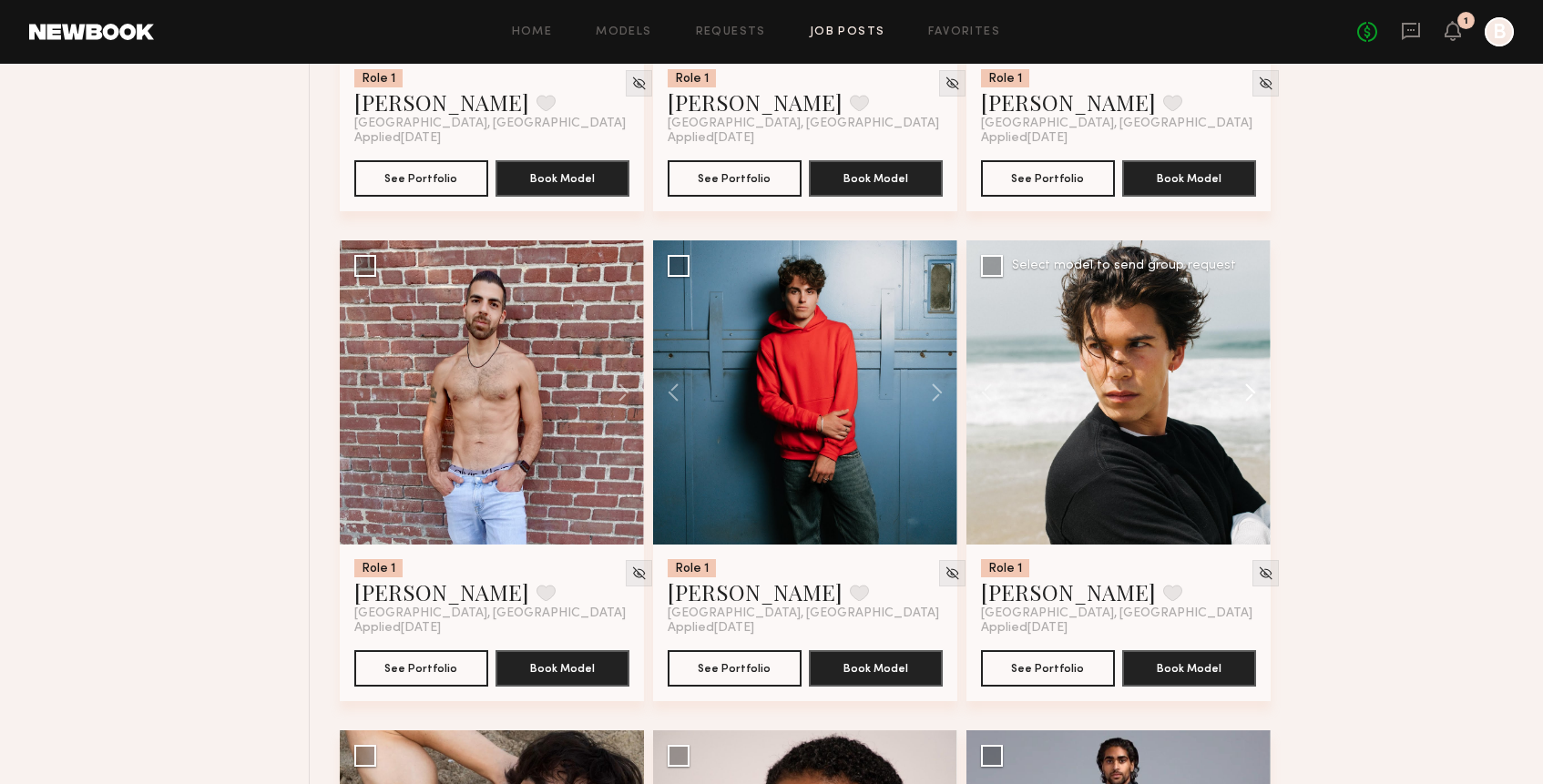
click at [1249, 401] on button at bounding box center [1241, 392] width 59 height 304
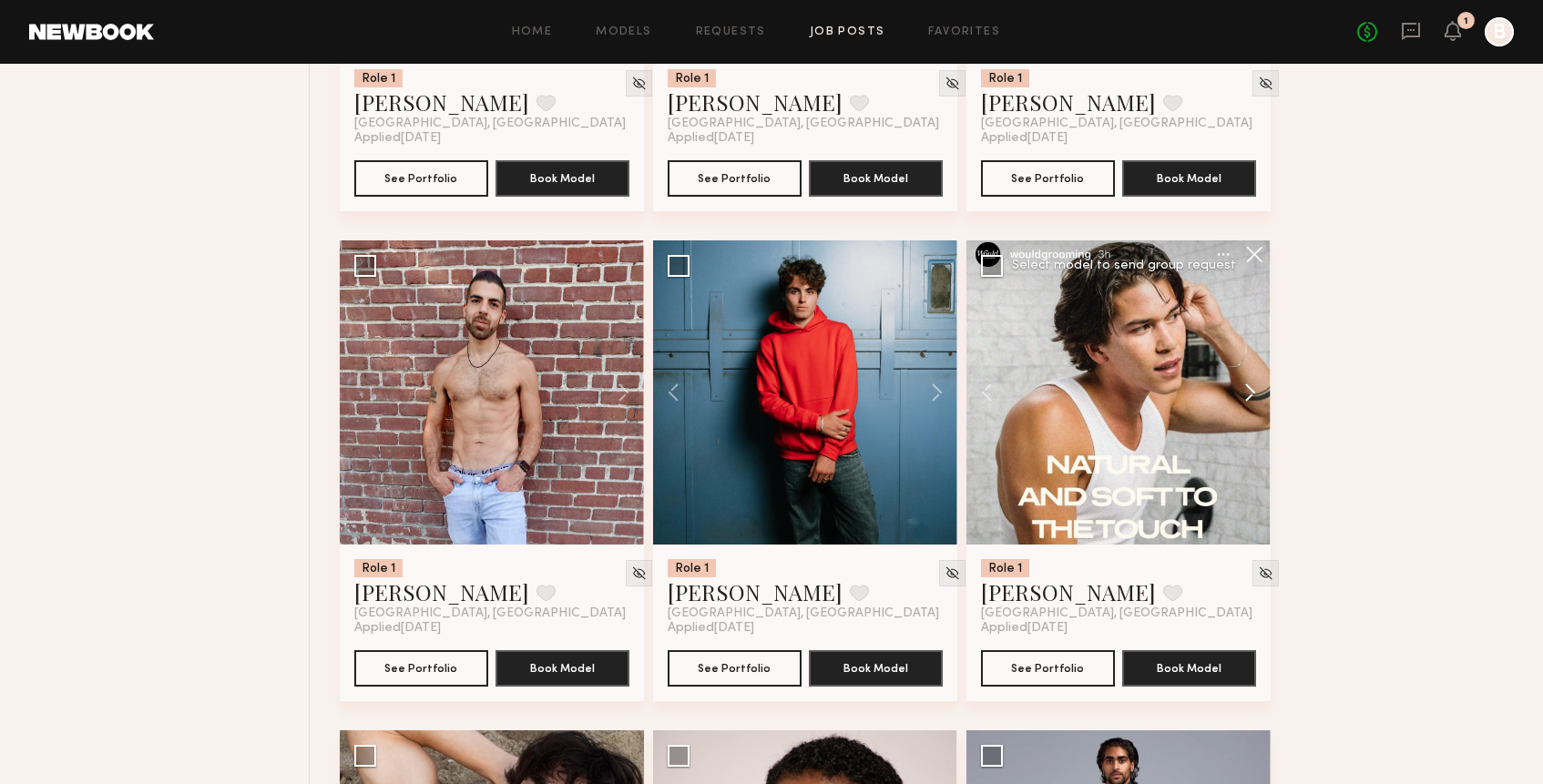
click at [1249, 401] on button at bounding box center [1241, 392] width 59 height 304
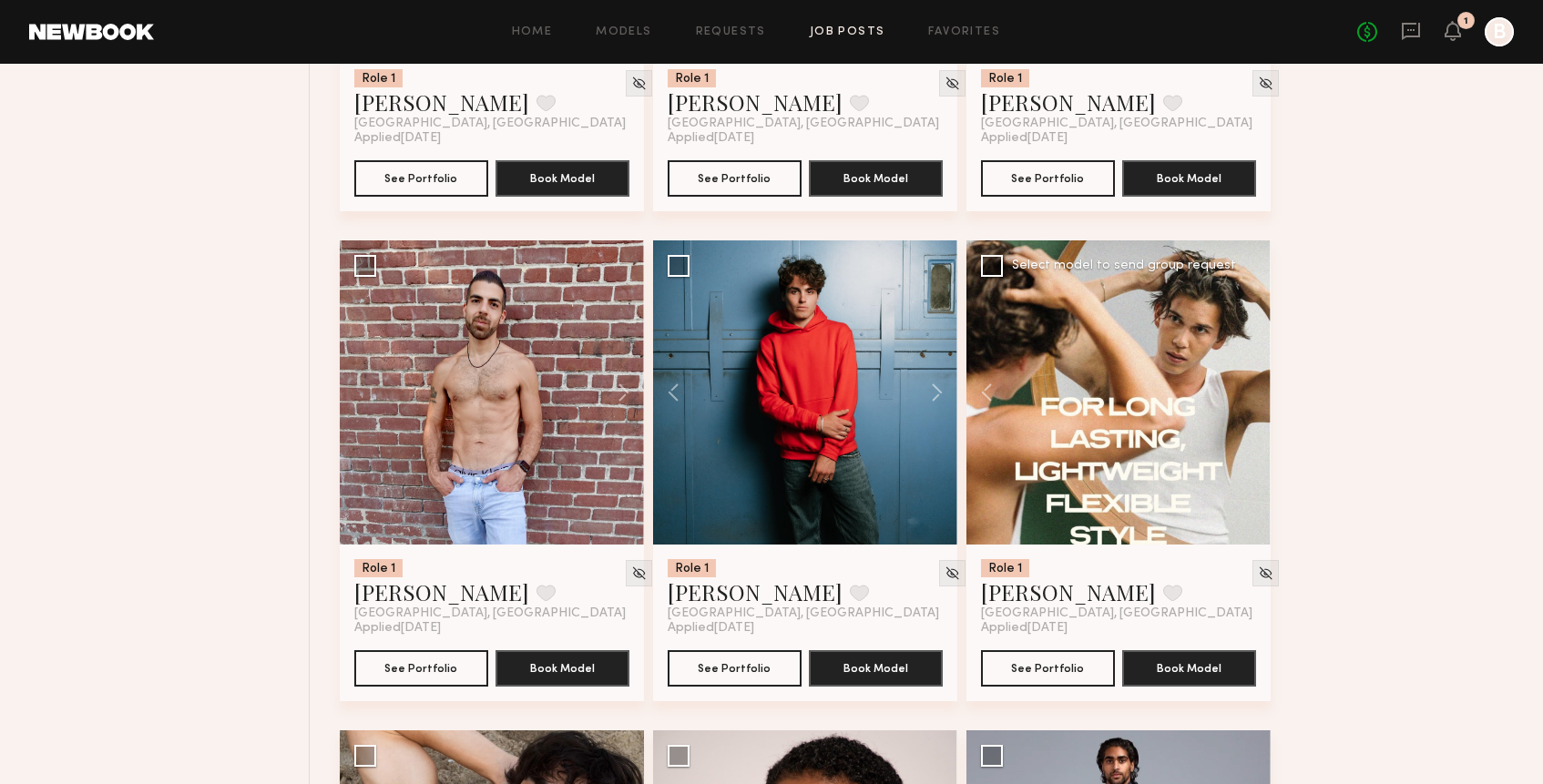
click at [1249, 401] on div at bounding box center [1118, 392] width 304 height 304
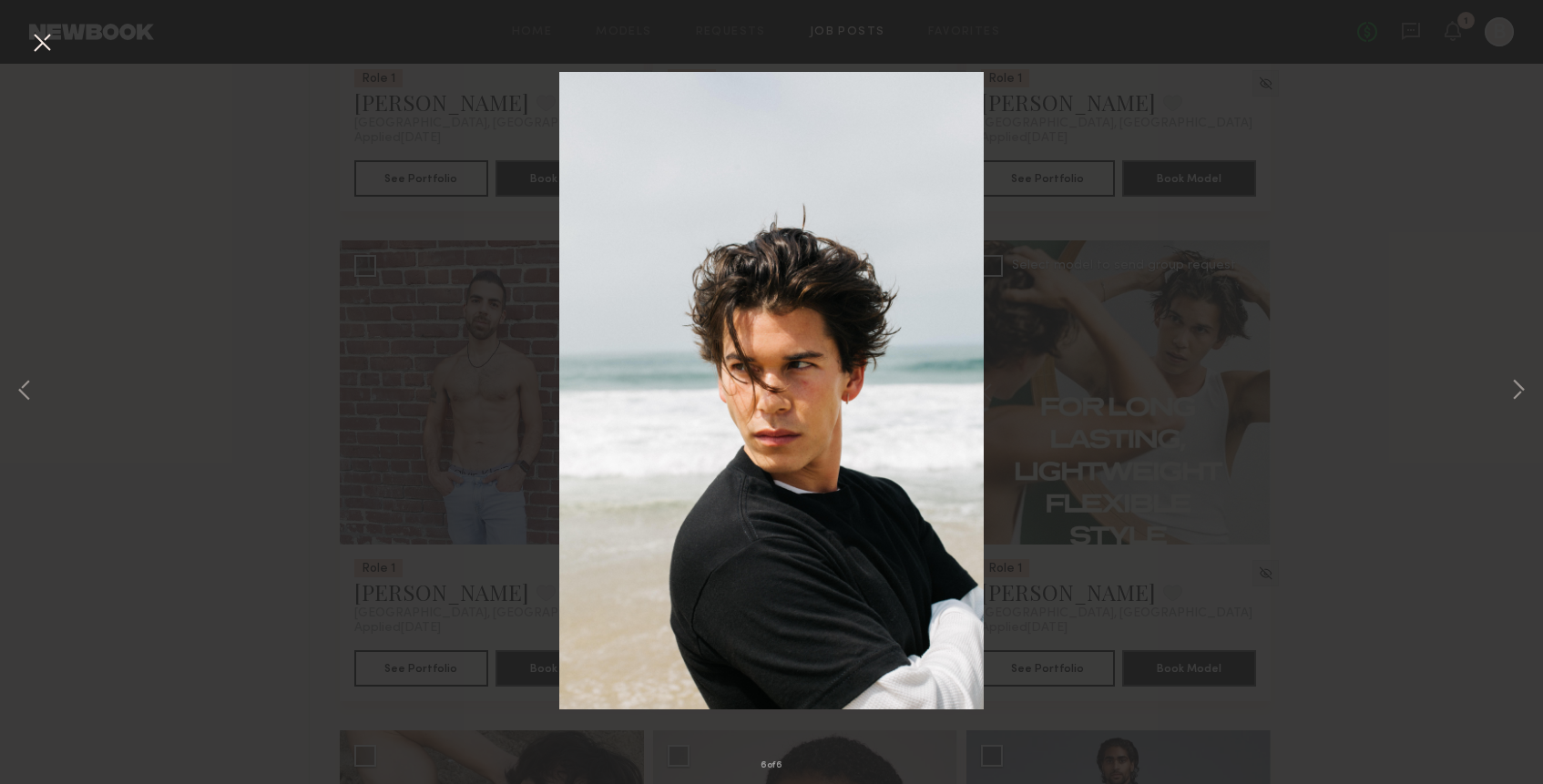
click at [39, 43] on button at bounding box center [42, 44] width 29 height 33
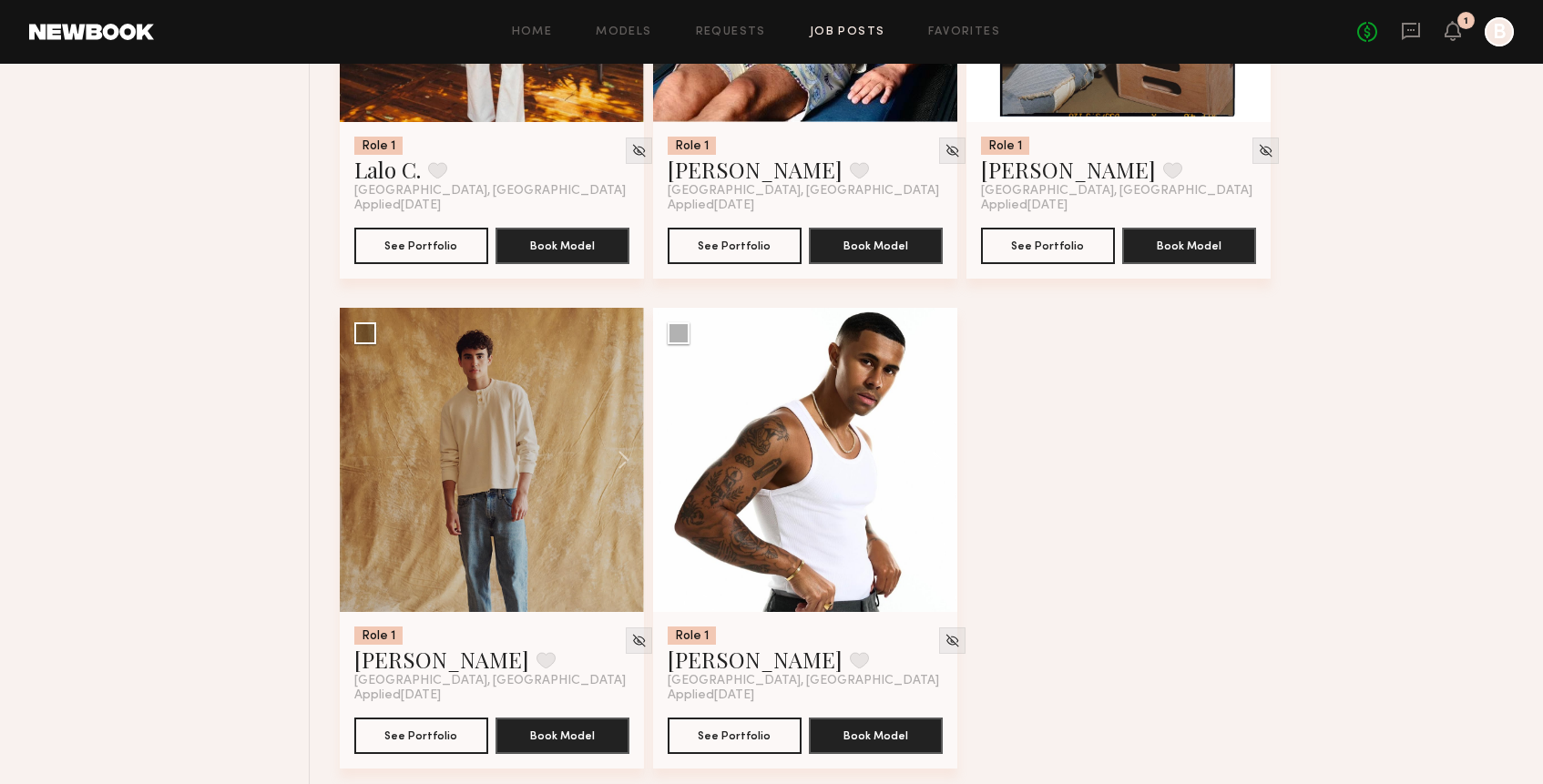
scroll to position [6875, 0]
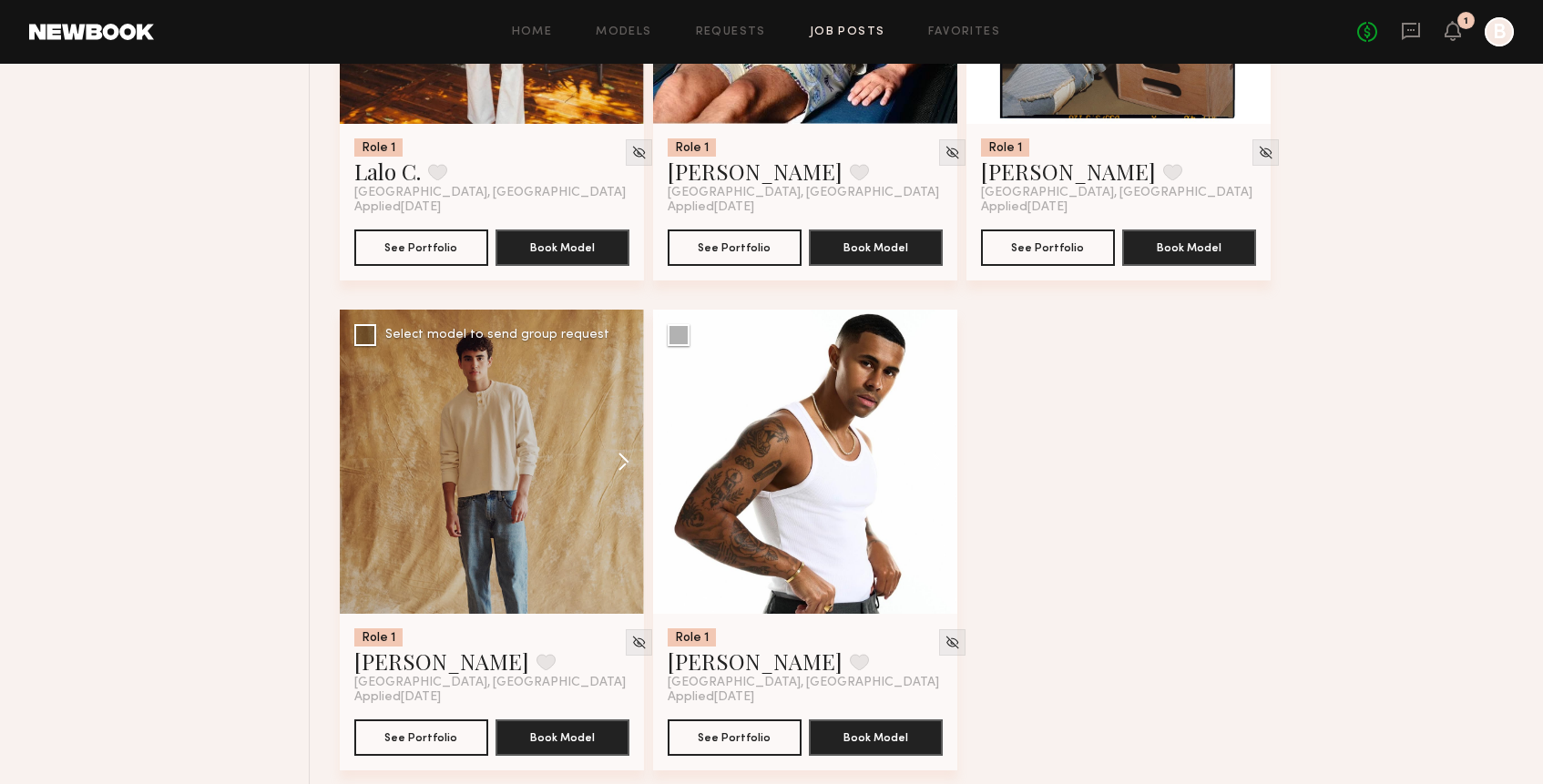
click at [622, 458] on button at bounding box center [615, 461] width 59 height 304
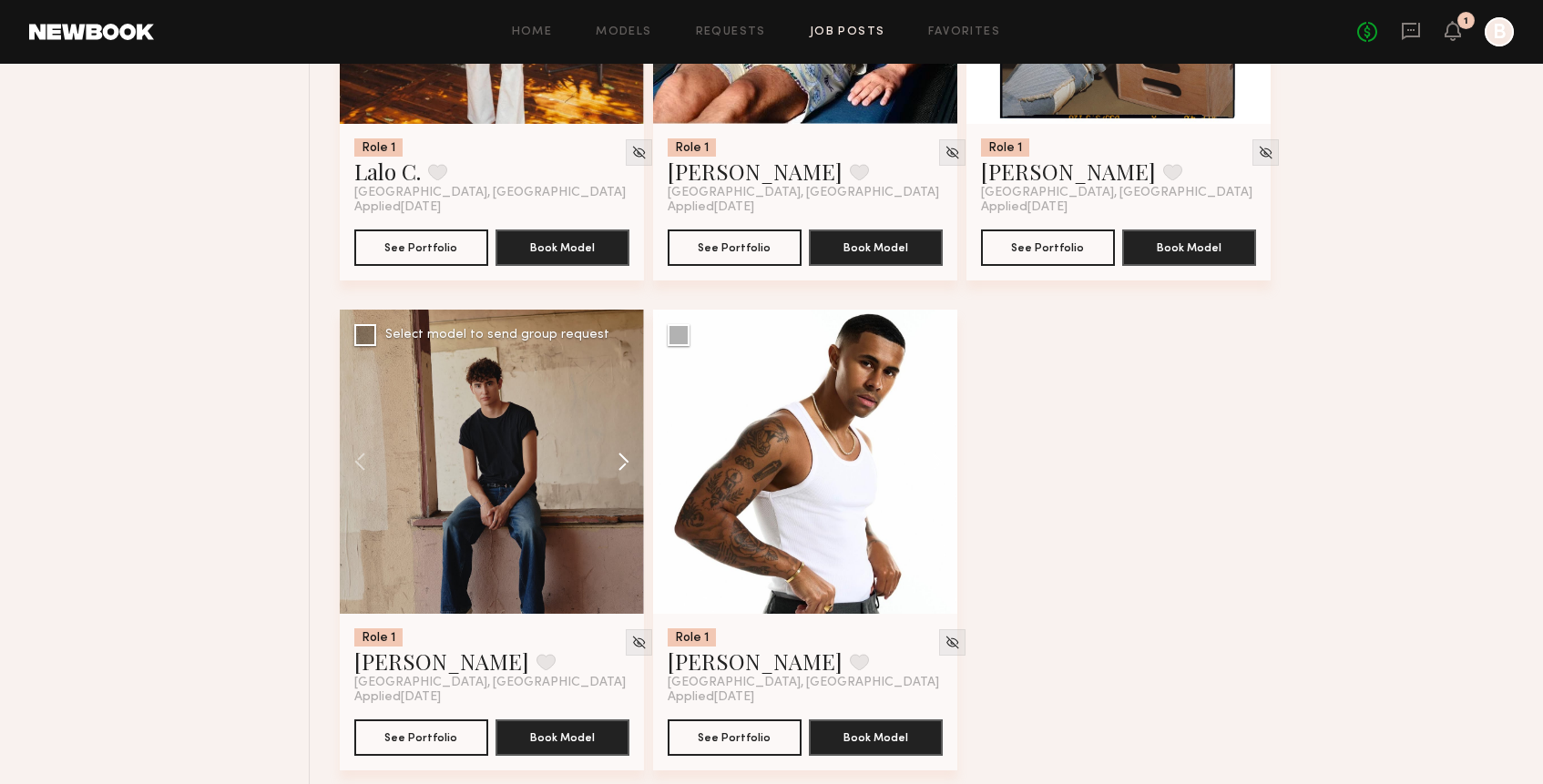
click at [622, 458] on button at bounding box center [615, 461] width 59 height 304
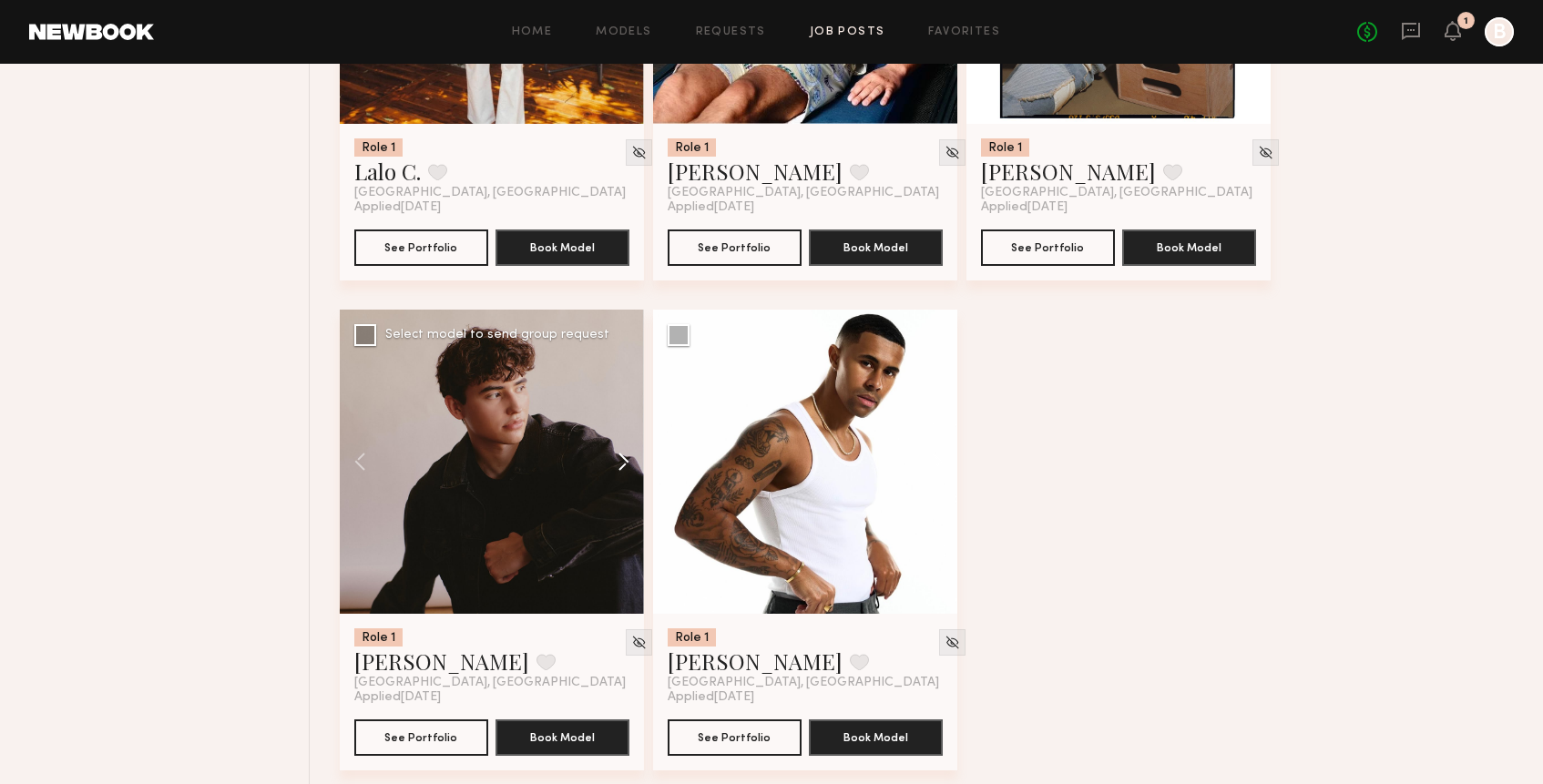
click at [622, 458] on button at bounding box center [615, 461] width 59 height 304
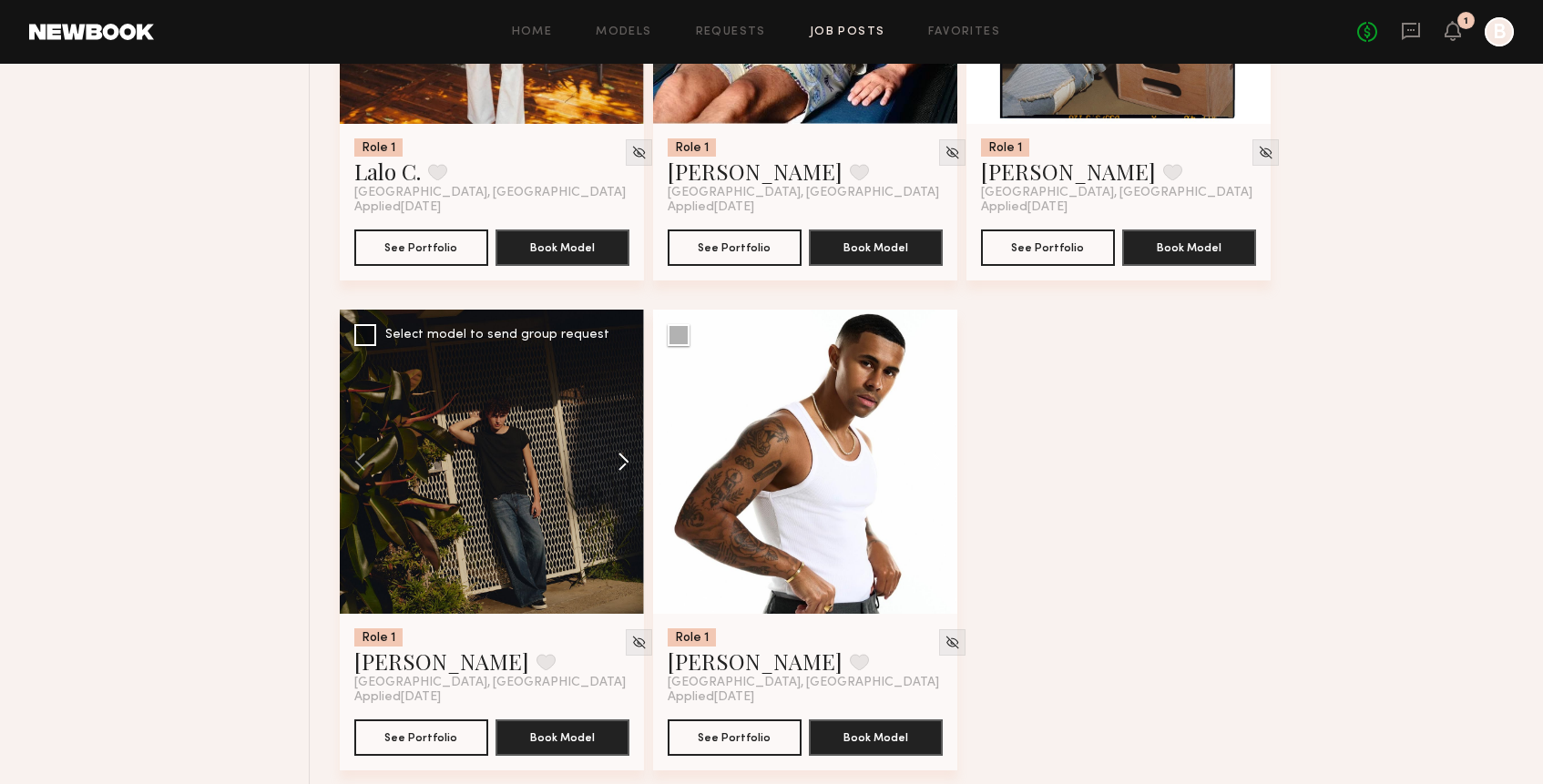
click at [622, 458] on button at bounding box center [615, 461] width 59 height 304
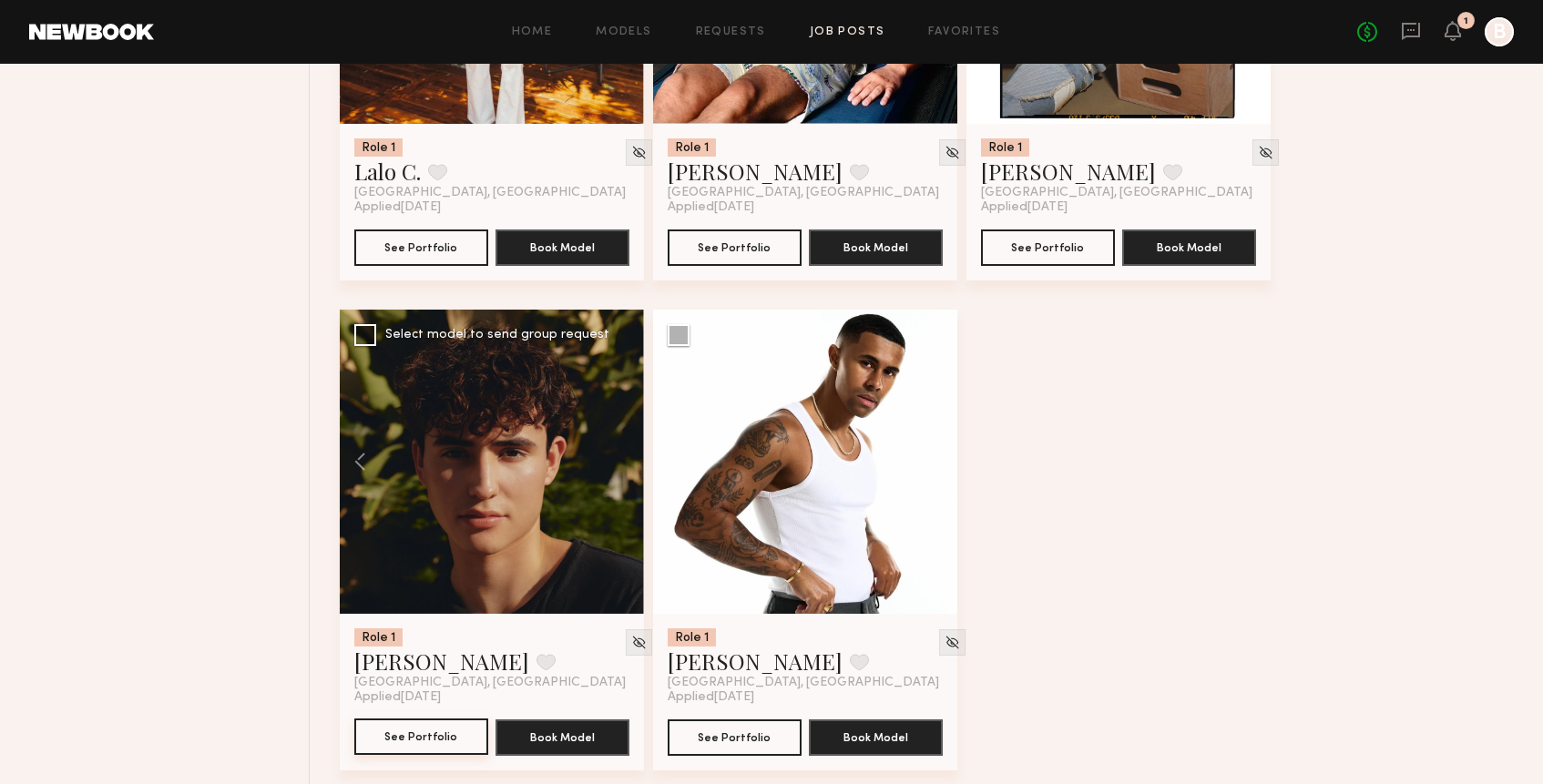
click at [430, 737] on button "See Portfolio" at bounding box center [421, 736] width 134 height 37
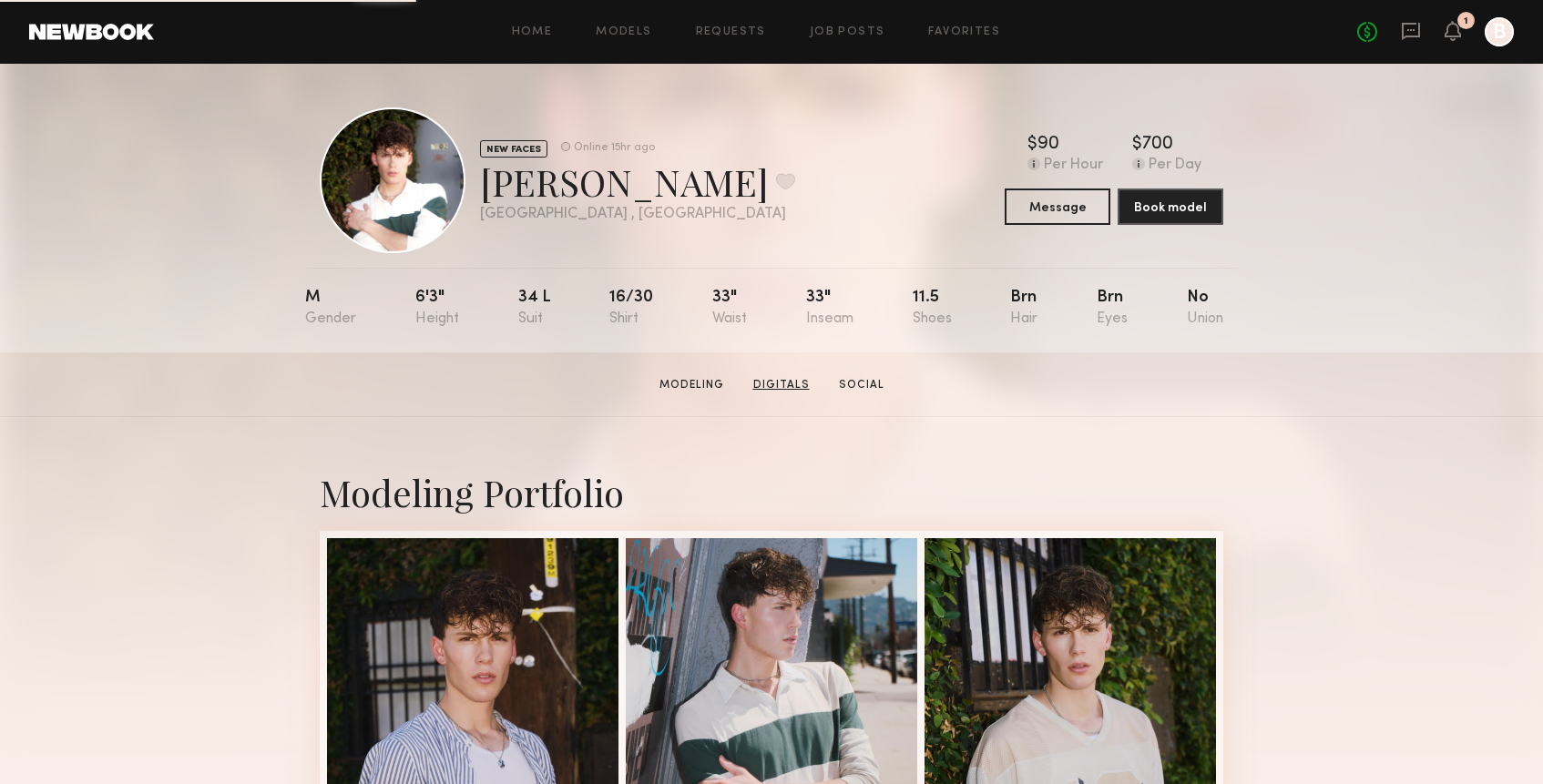
click at [776, 381] on link "Digitals" at bounding box center [781, 385] width 71 height 17
click at [775, 178] on button at bounding box center [784, 181] width 19 height 17
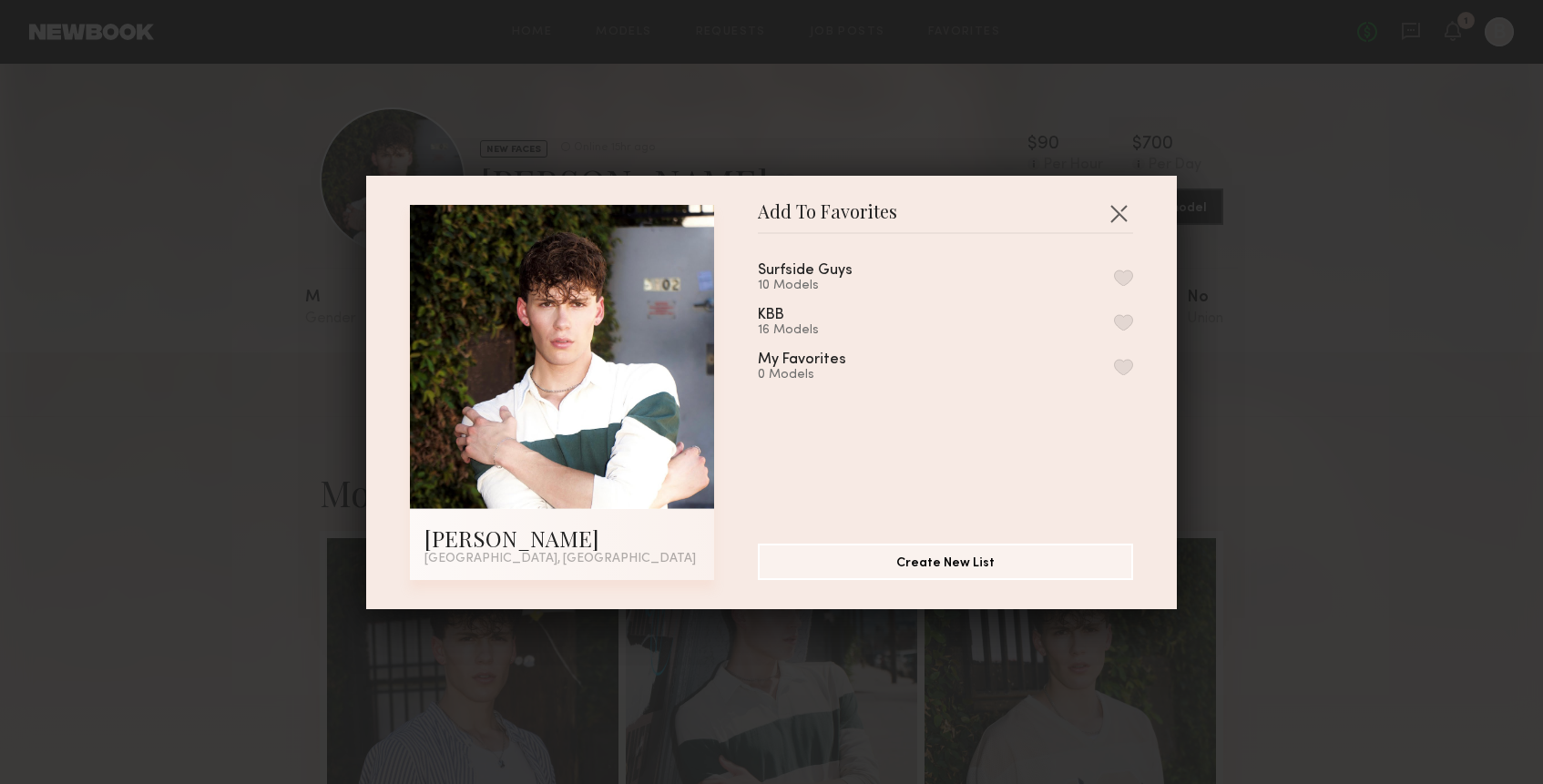
click at [1126, 279] on button "button" at bounding box center [1123, 277] width 19 height 17
click at [1123, 213] on button "button" at bounding box center [1118, 212] width 29 height 29
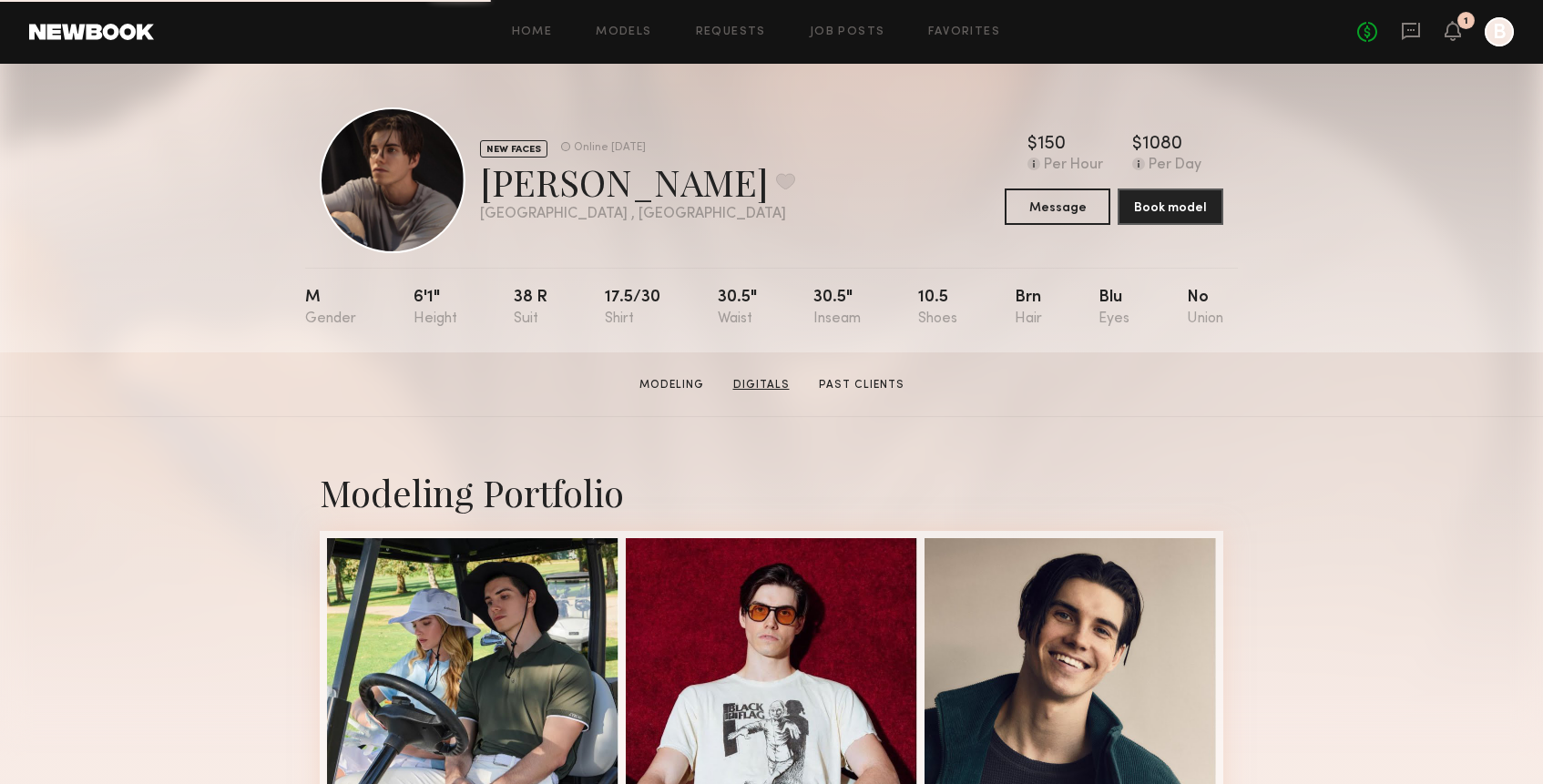
click at [777, 381] on link "Digitals" at bounding box center [762, 385] width 71 height 17
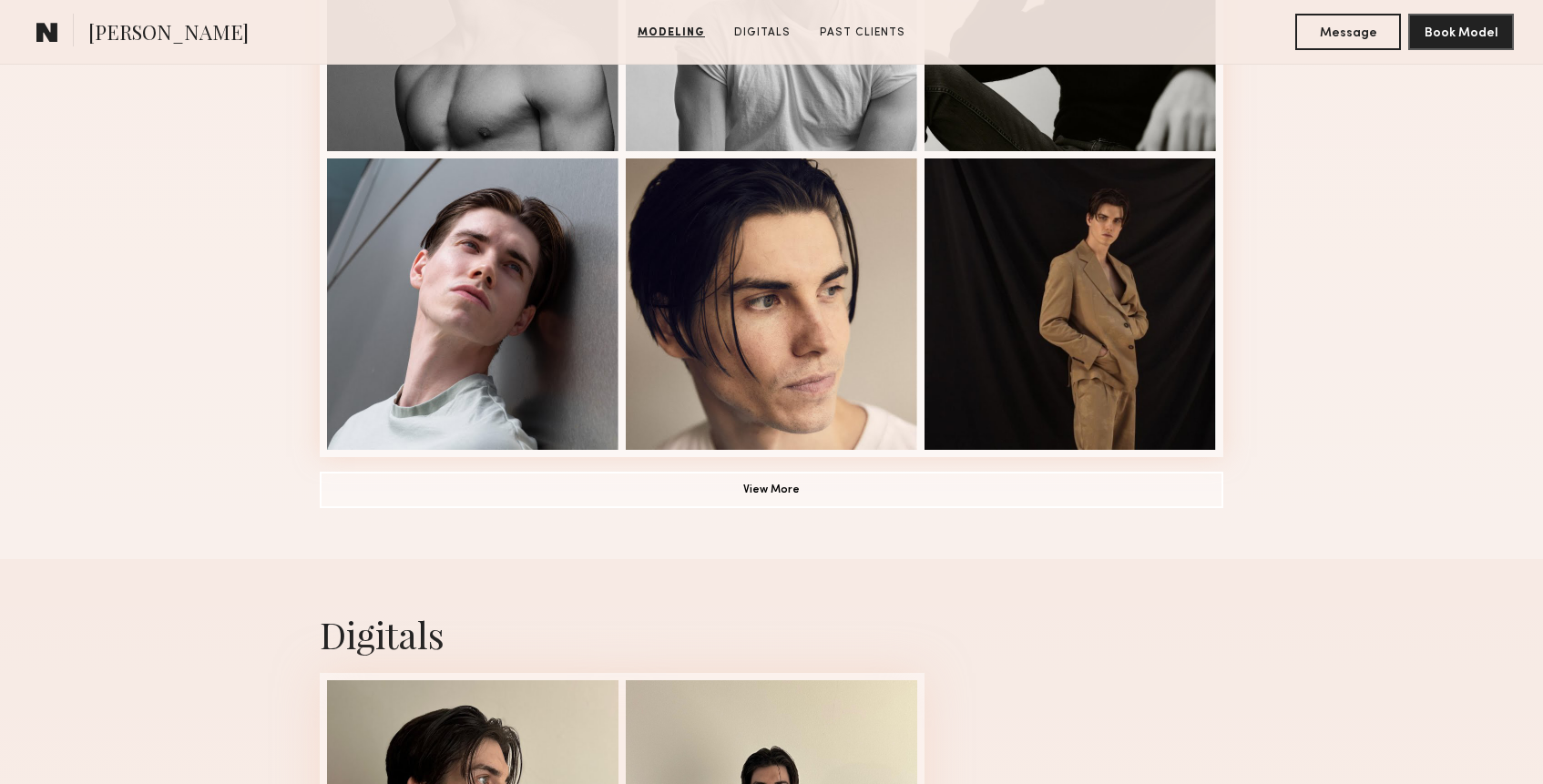
scroll to position [1273, 0]
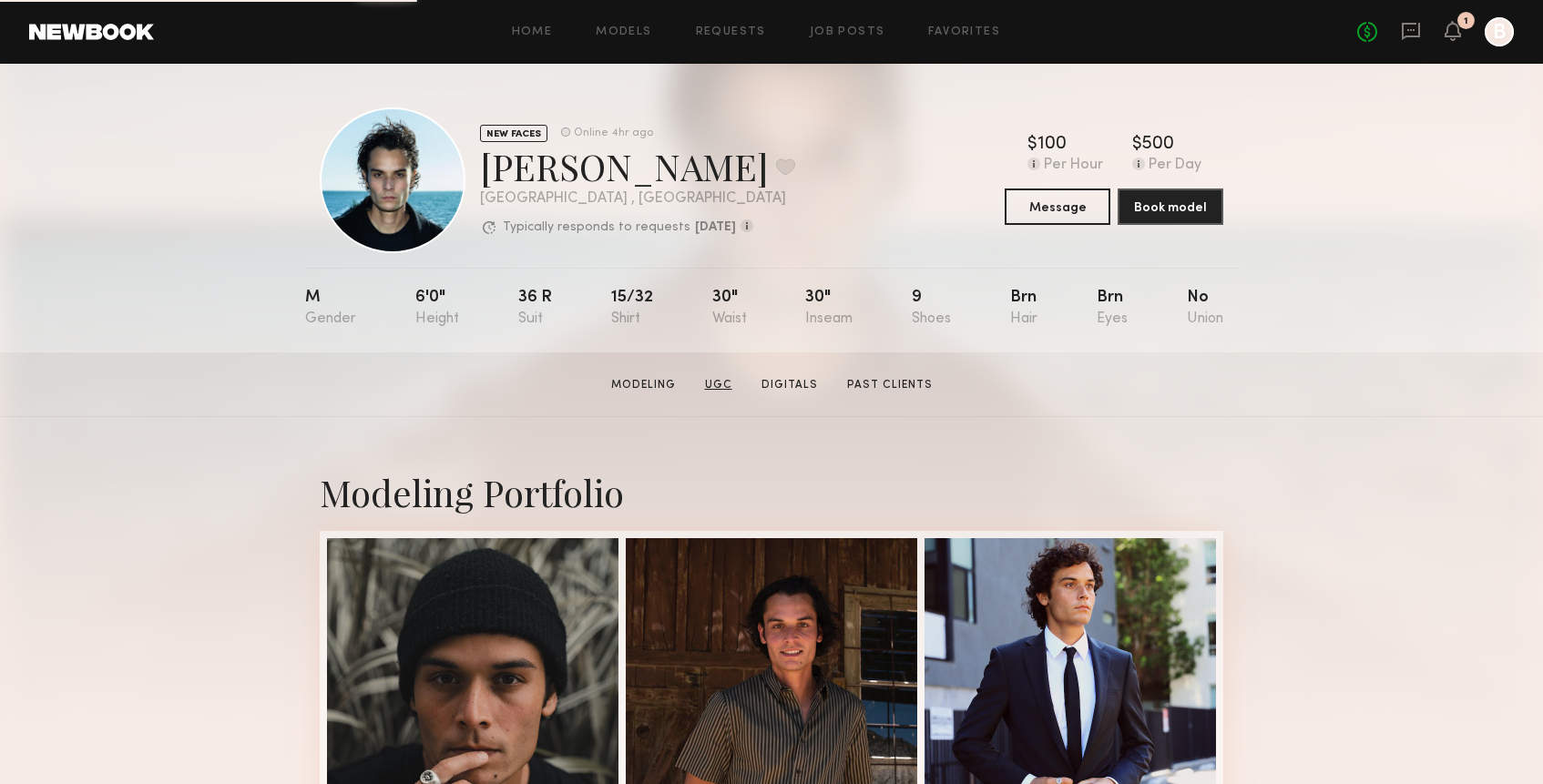
click at [716, 379] on link "UGC" at bounding box center [719, 385] width 42 height 17
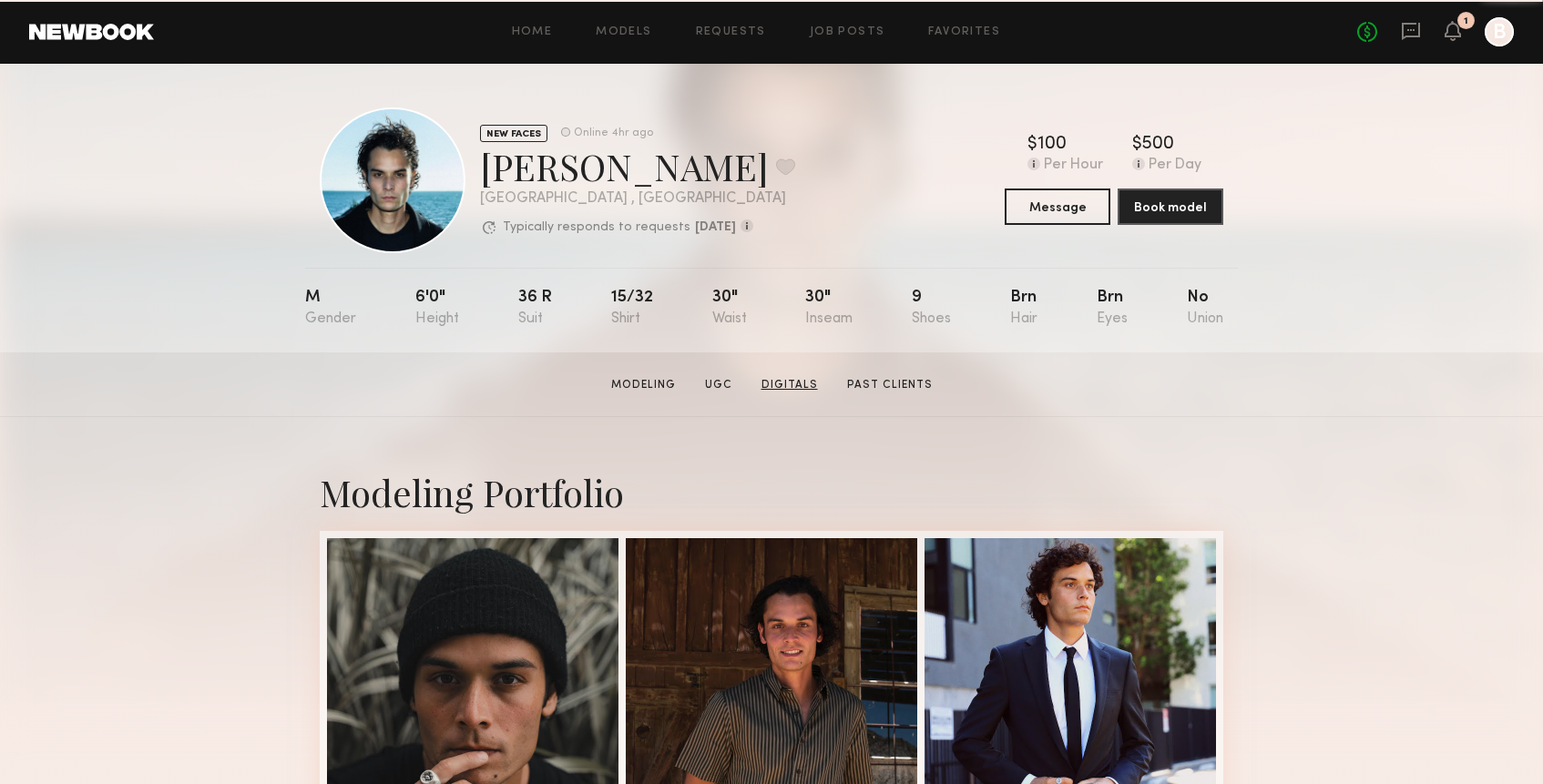
click at [775, 379] on link "Digitals" at bounding box center [789, 385] width 71 height 17
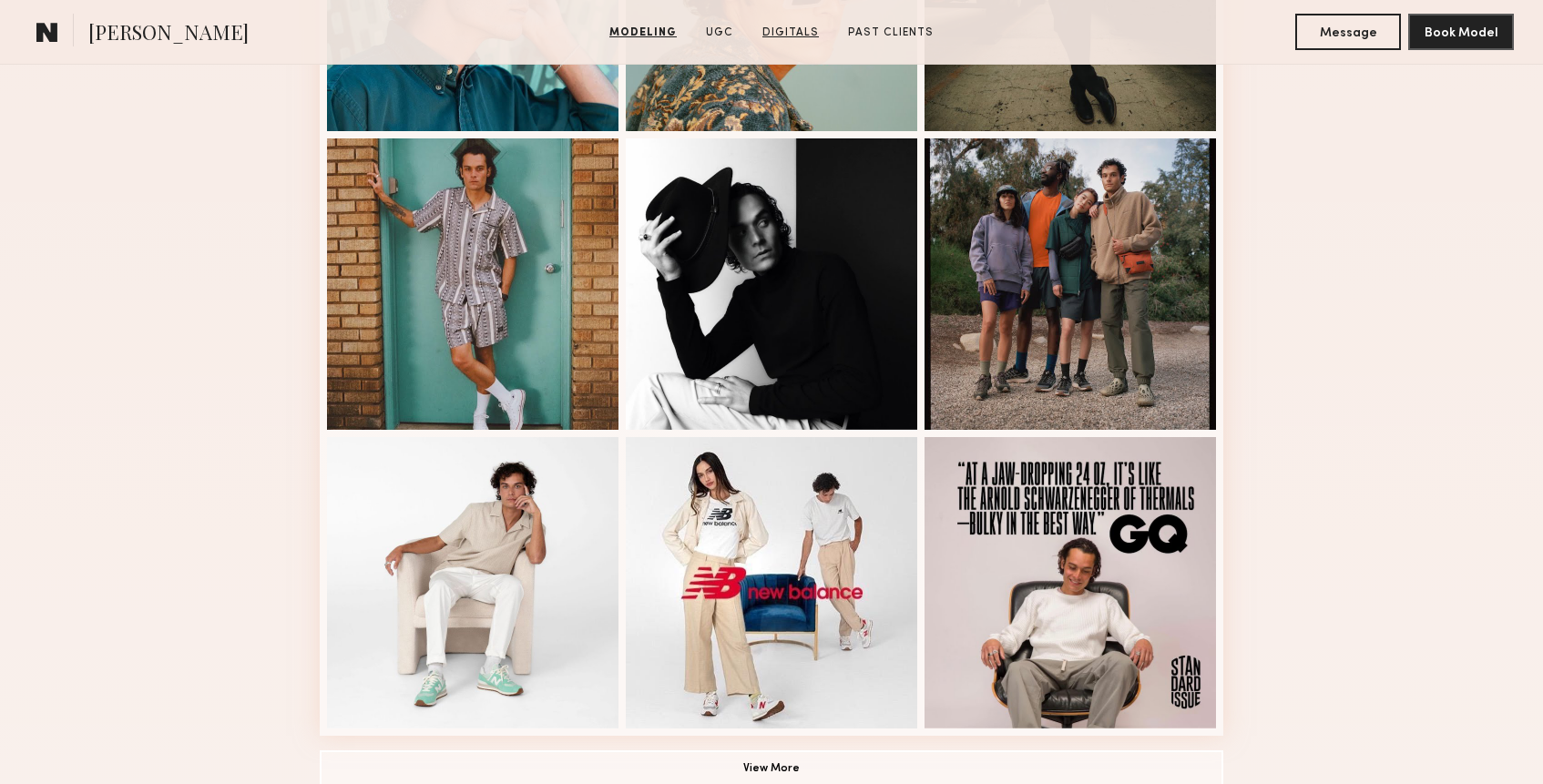
scroll to position [990, 0]
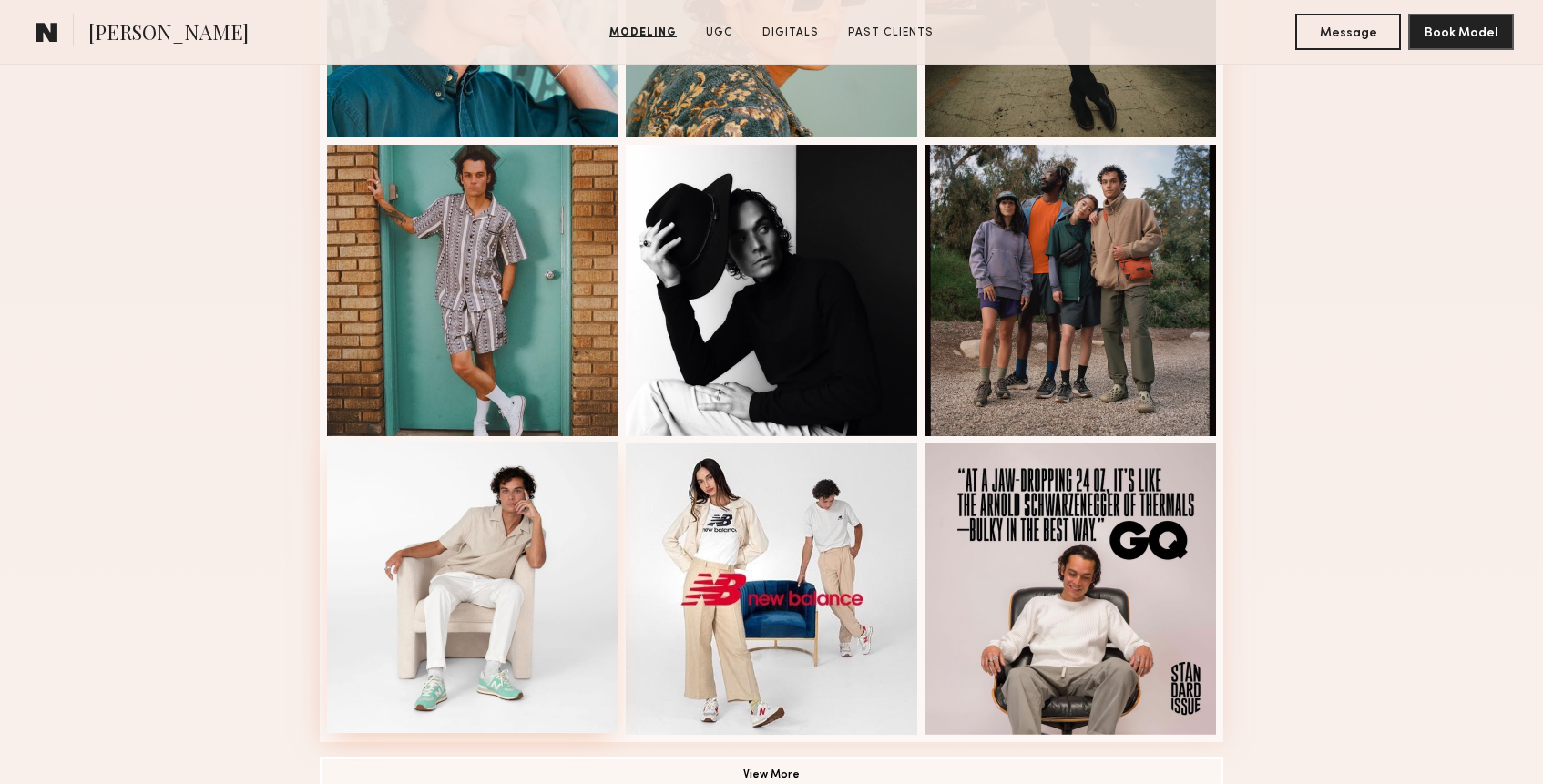
click at [511, 578] on div at bounding box center [472, 587] width 291 height 291
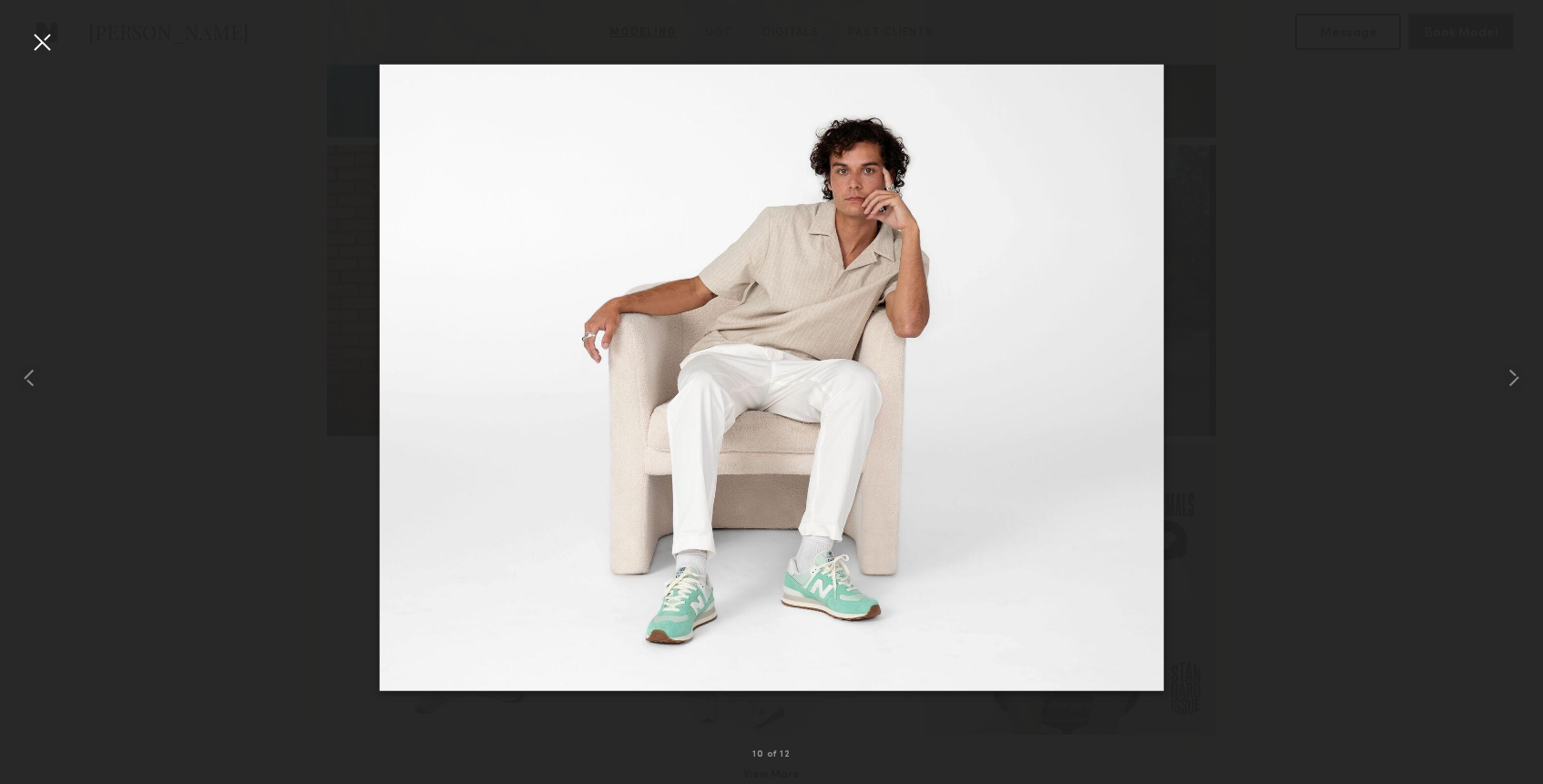
click at [263, 144] on div at bounding box center [772, 377] width 1543 height 697
click at [34, 37] on div at bounding box center [42, 42] width 29 height 29
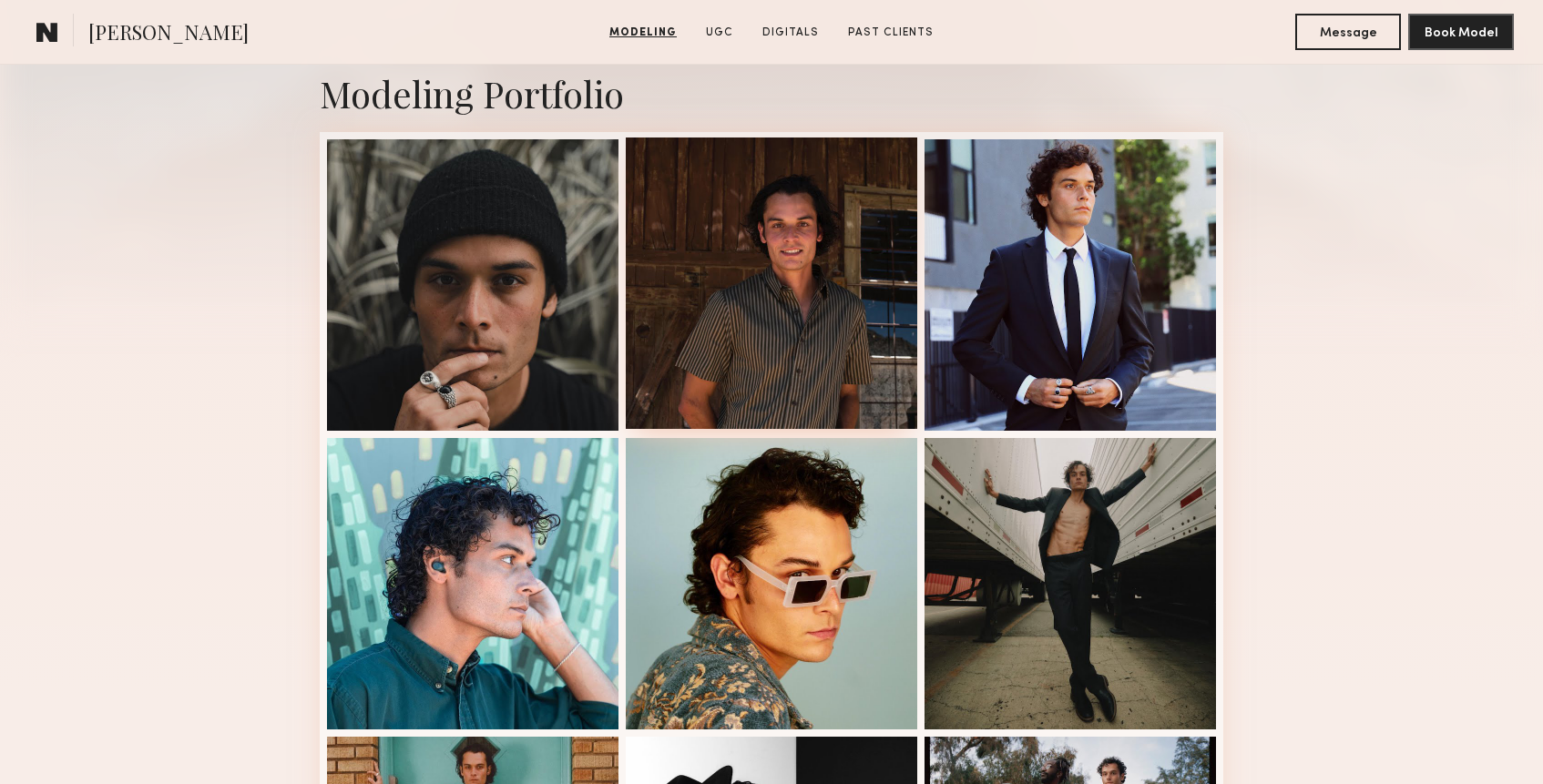
scroll to position [396, 0]
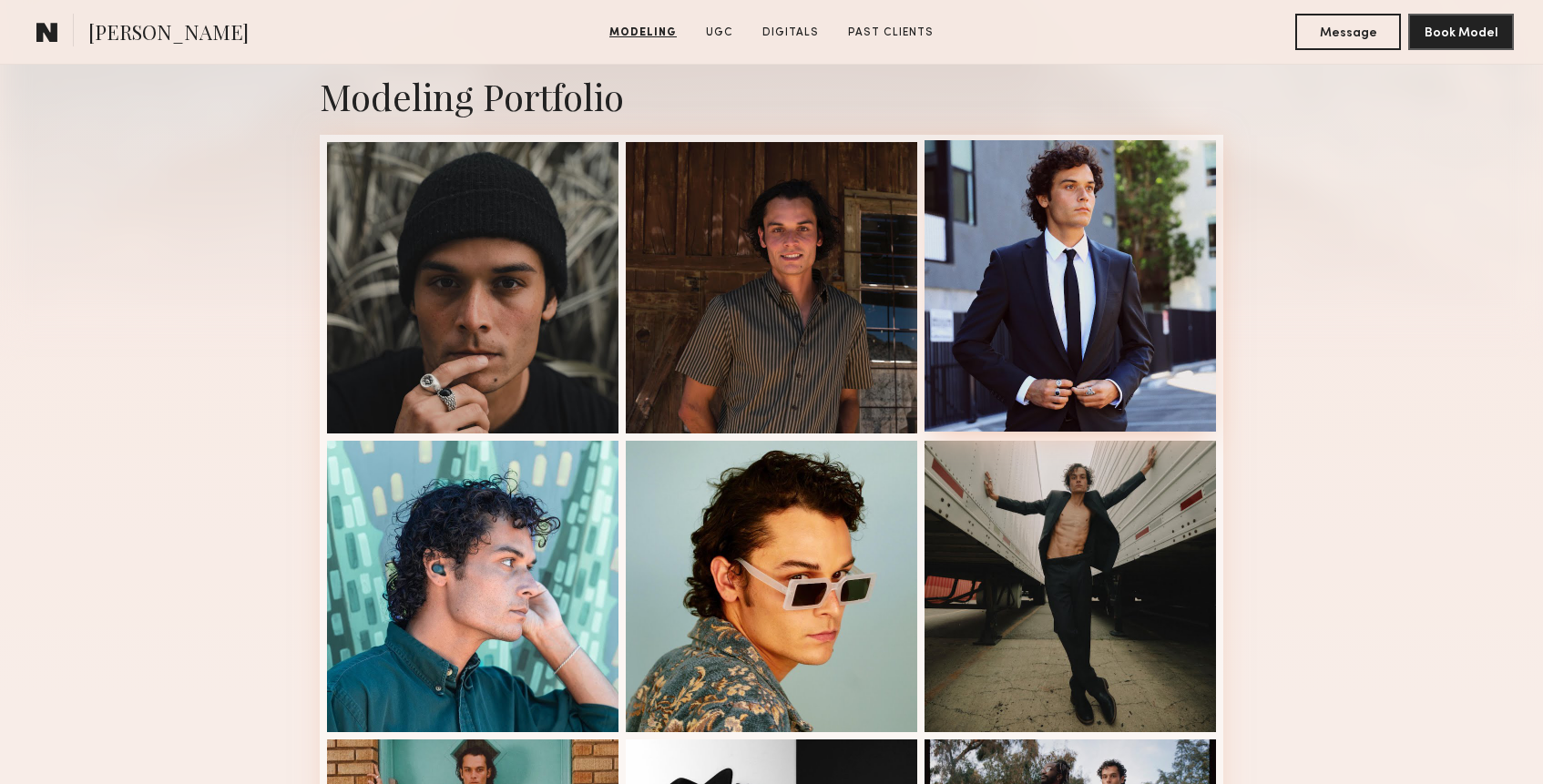
click at [1137, 314] on div at bounding box center [1069, 285] width 291 height 291
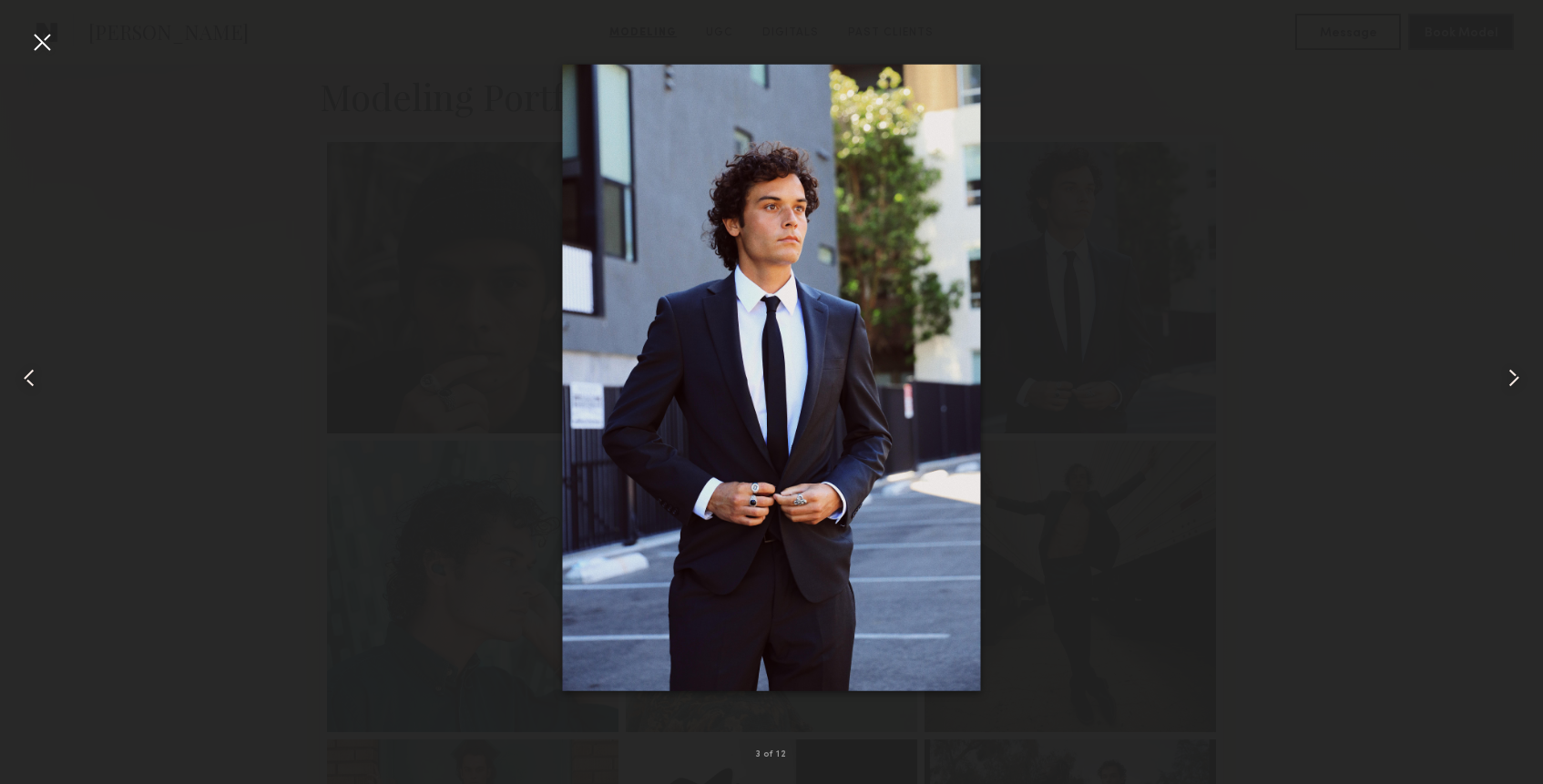
click at [35, 36] on div at bounding box center [42, 42] width 29 height 29
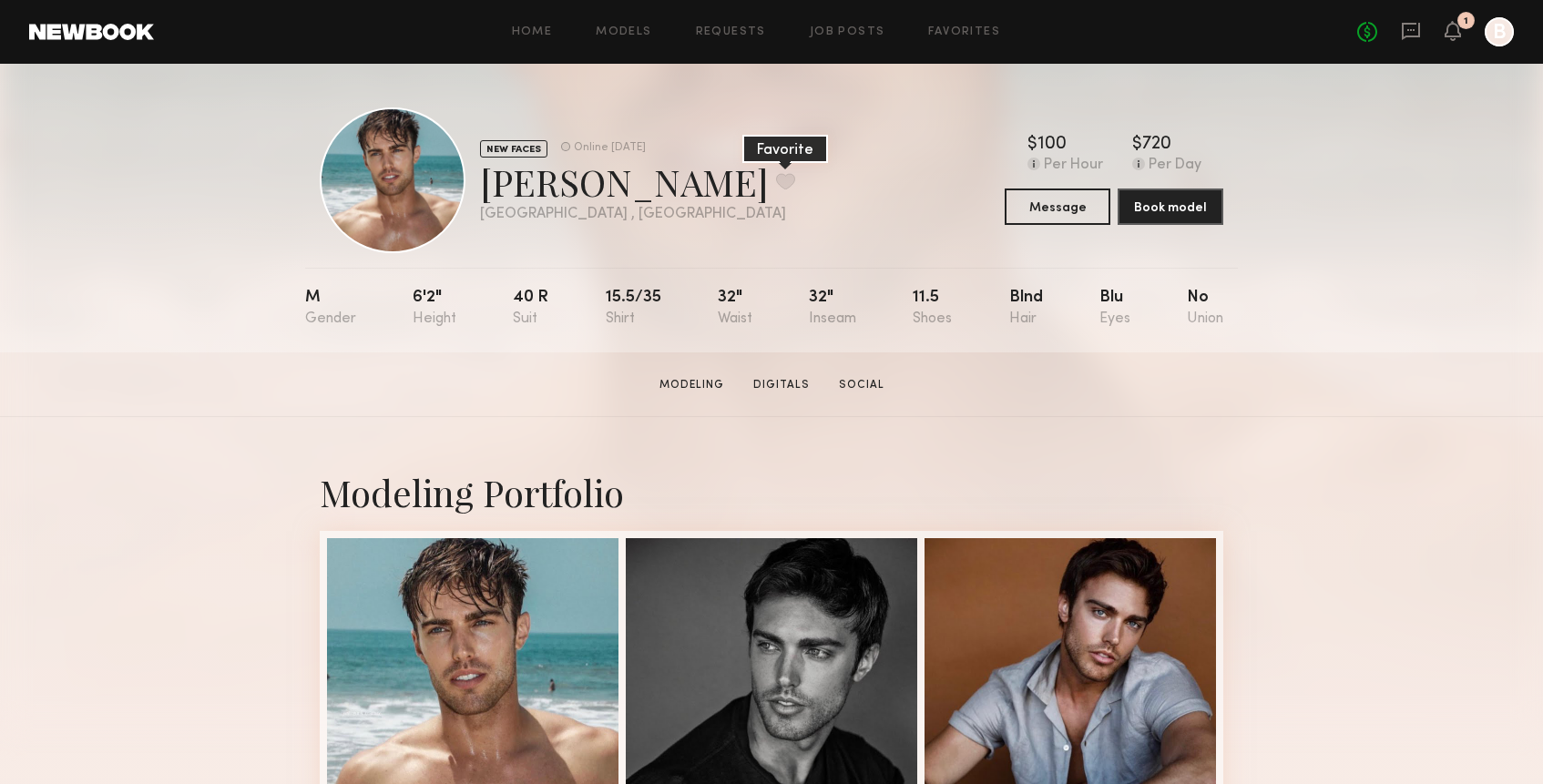
click at [775, 178] on button at bounding box center [784, 181] width 19 height 17
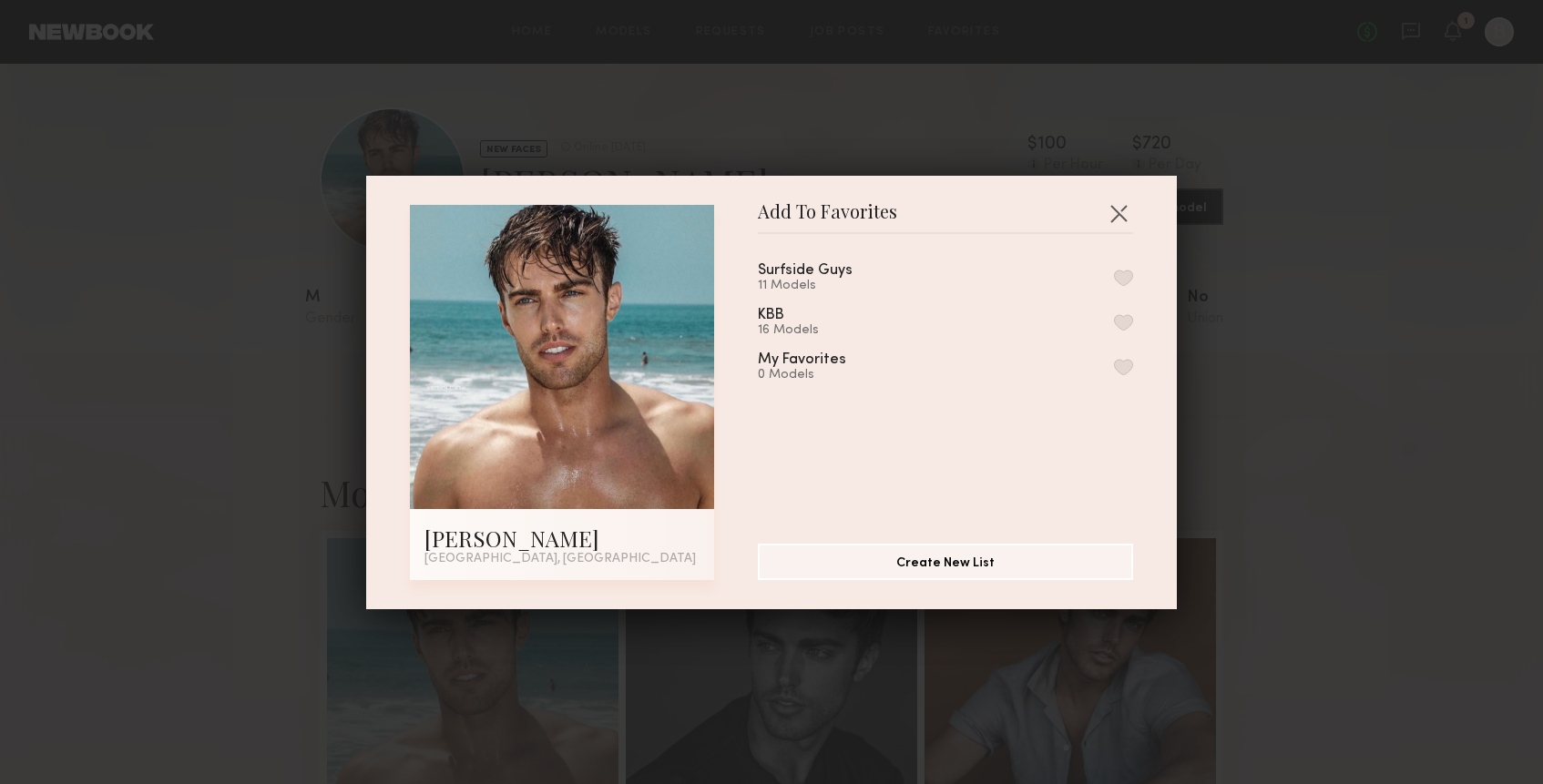
click at [1121, 276] on button "button" at bounding box center [1123, 277] width 19 height 17
click at [1025, 152] on div "Add To Favorites [PERSON_NAME] [GEOGRAPHIC_DATA], [GEOGRAPHIC_DATA] Add To Favo…" at bounding box center [772, 392] width 1543 height 784
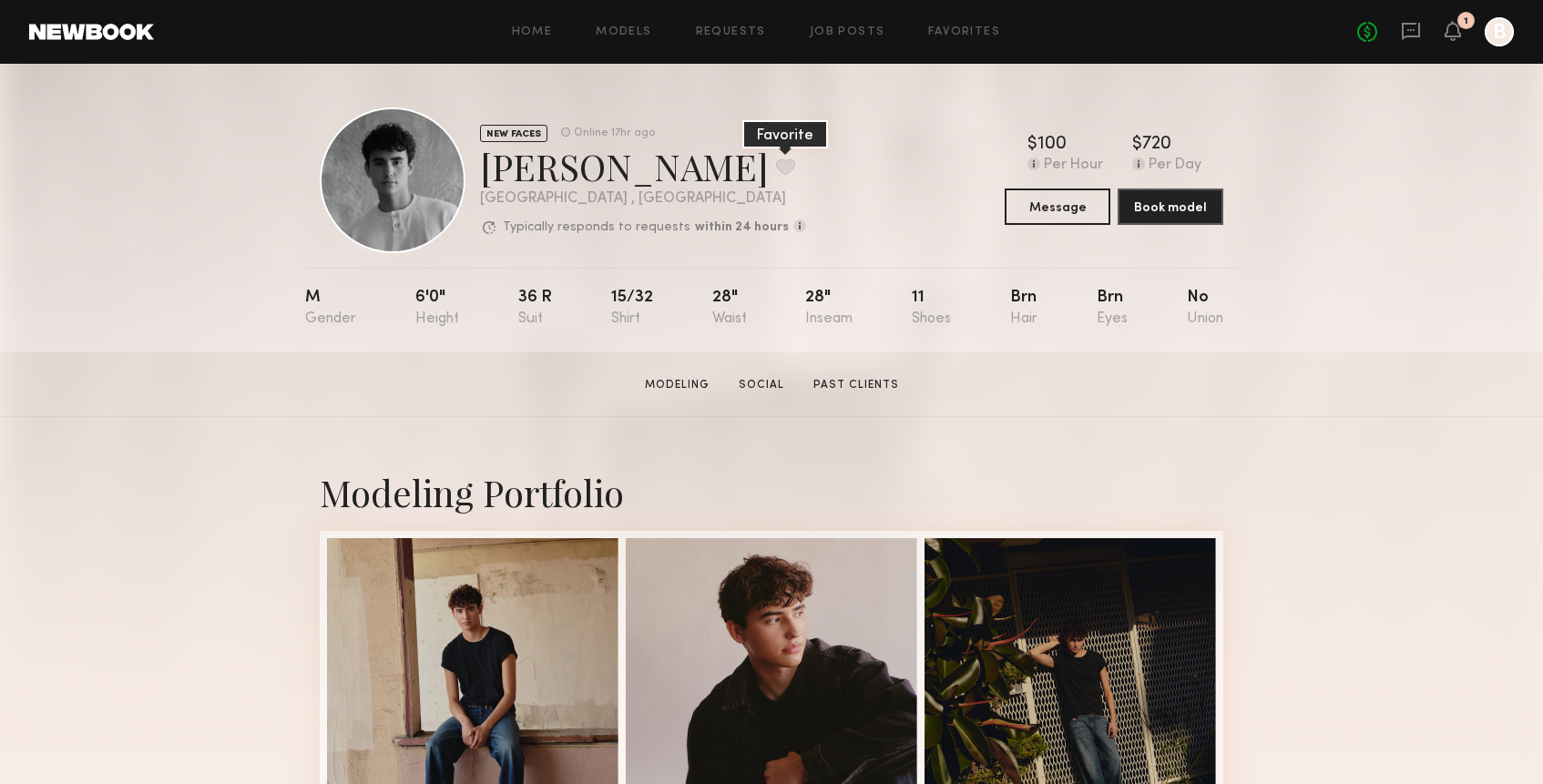
click at [775, 171] on button at bounding box center [784, 167] width 19 height 17
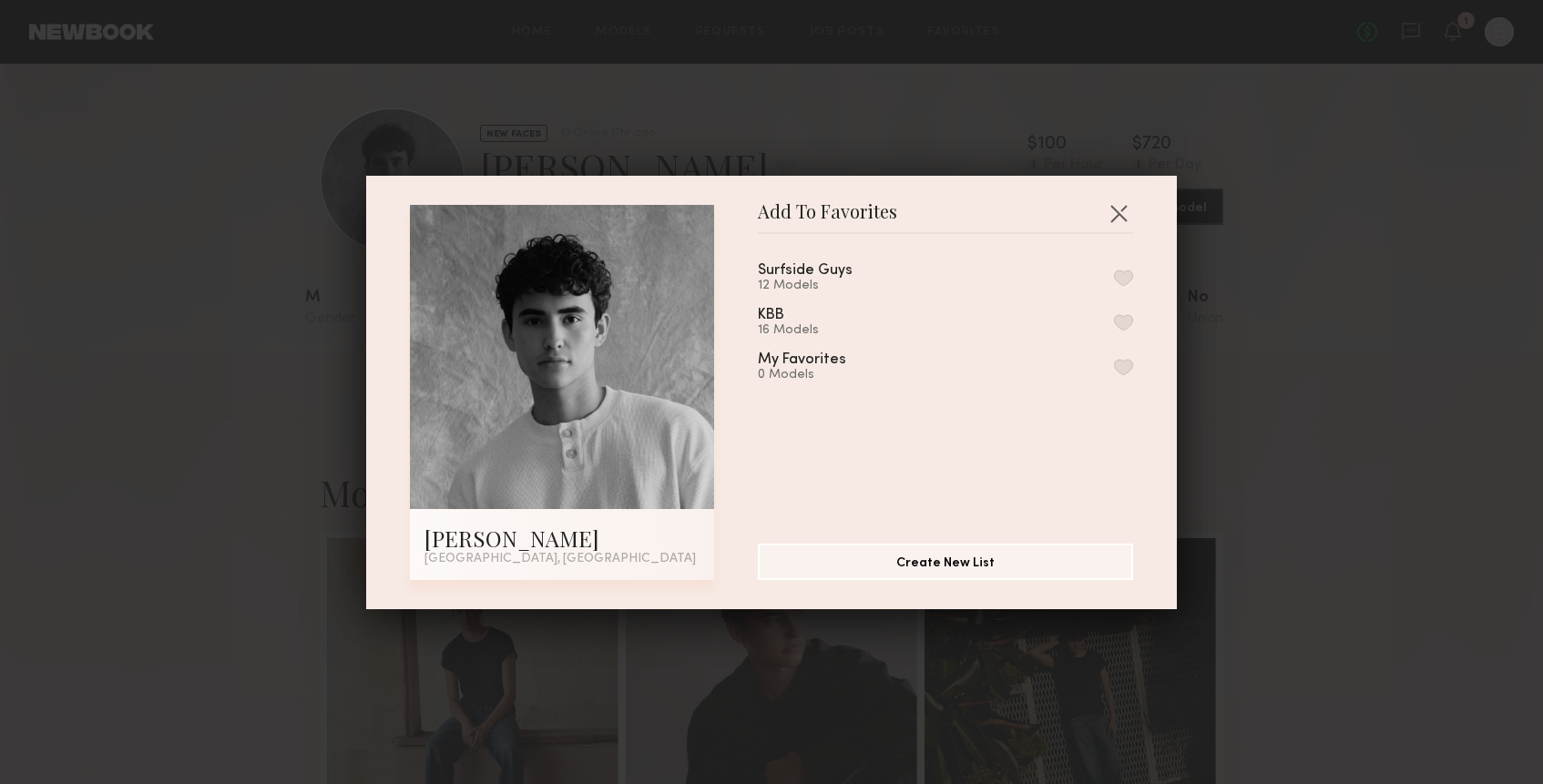
click at [1122, 279] on button "button" at bounding box center [1123, 277] width 19 height 17
click at [1121, 209] on button "button" at bounding box center [1118, 212] width 29 height 29
